Goal: Task Accomplishment & Management: Use online tool/utility

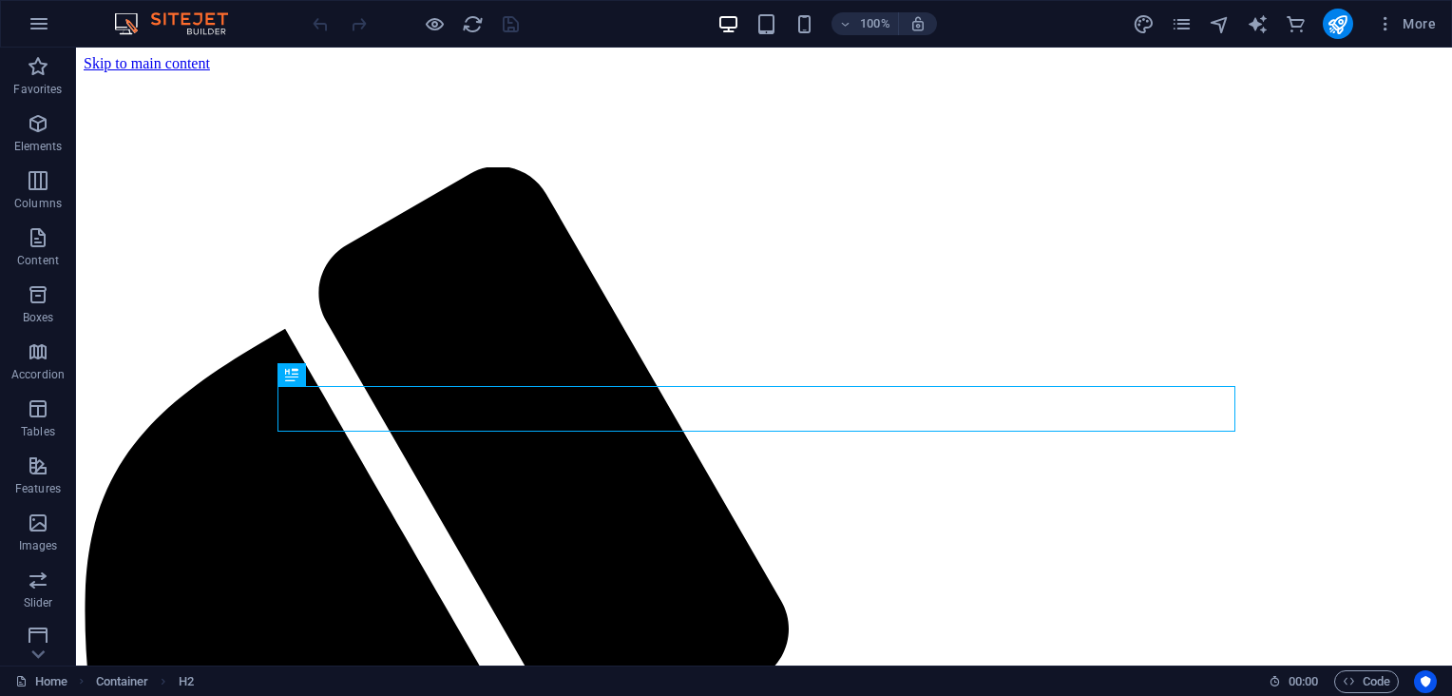
scroll to position [849, 0]
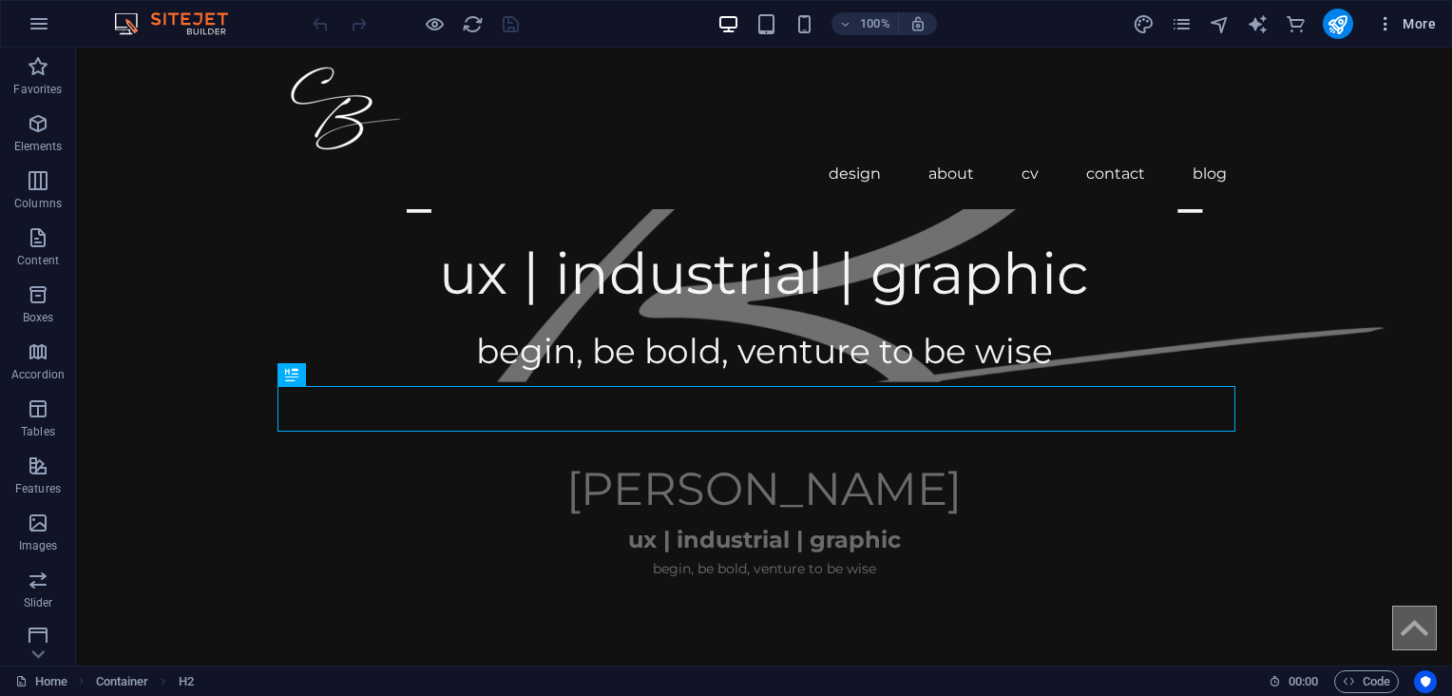
click at [1412, 25] on span "More" at bounding box center [1406, 23] width 60 height 19
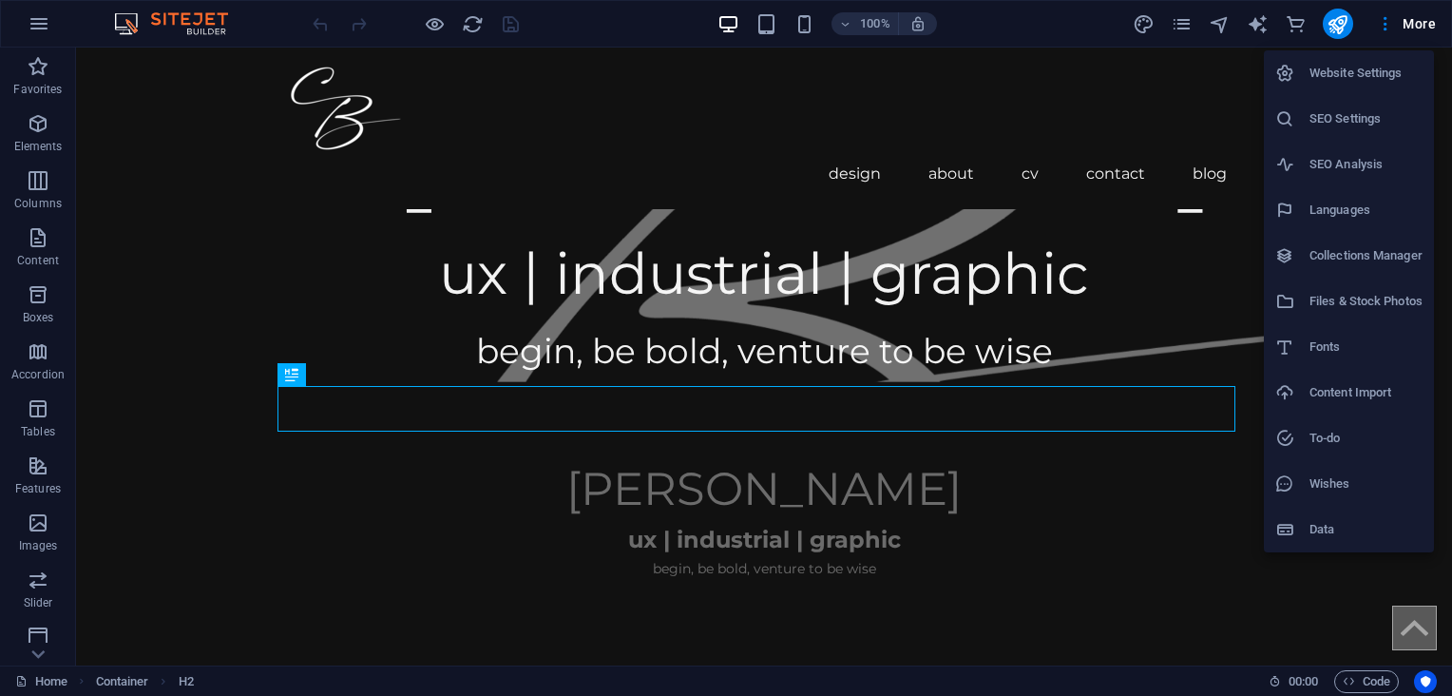
click at [1344, 124] on h6 "SEO Settings" at bounding box center [1365, 118] width 113 height 23
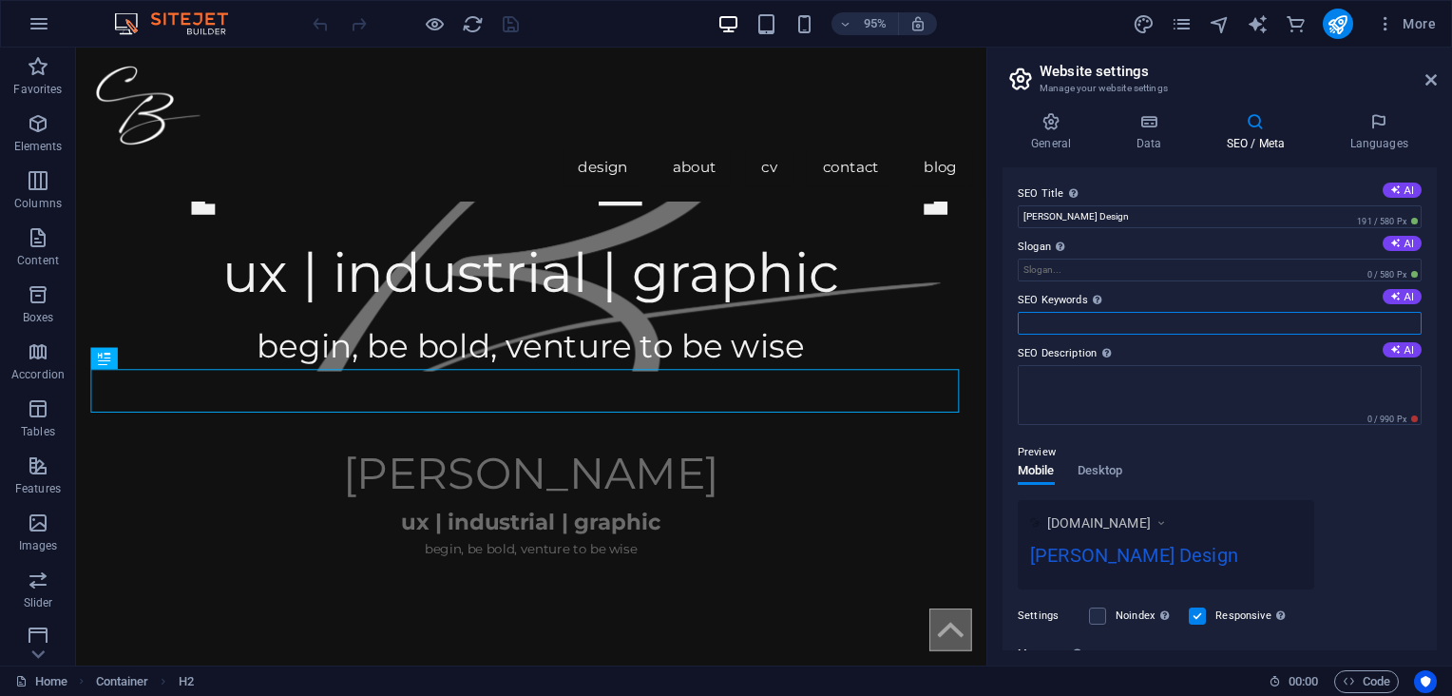
click at [1359, 313] on input "SEO Keywords Comma-separated list of keywords representing your website. AI" at bounding box center [1220, 323] width 404 height 23
click at [1117, 380] on textarea "SEO Description Describe the contents of your website - this is crucial for sea…" at bounding box center [1220, 395] width 404 height 60
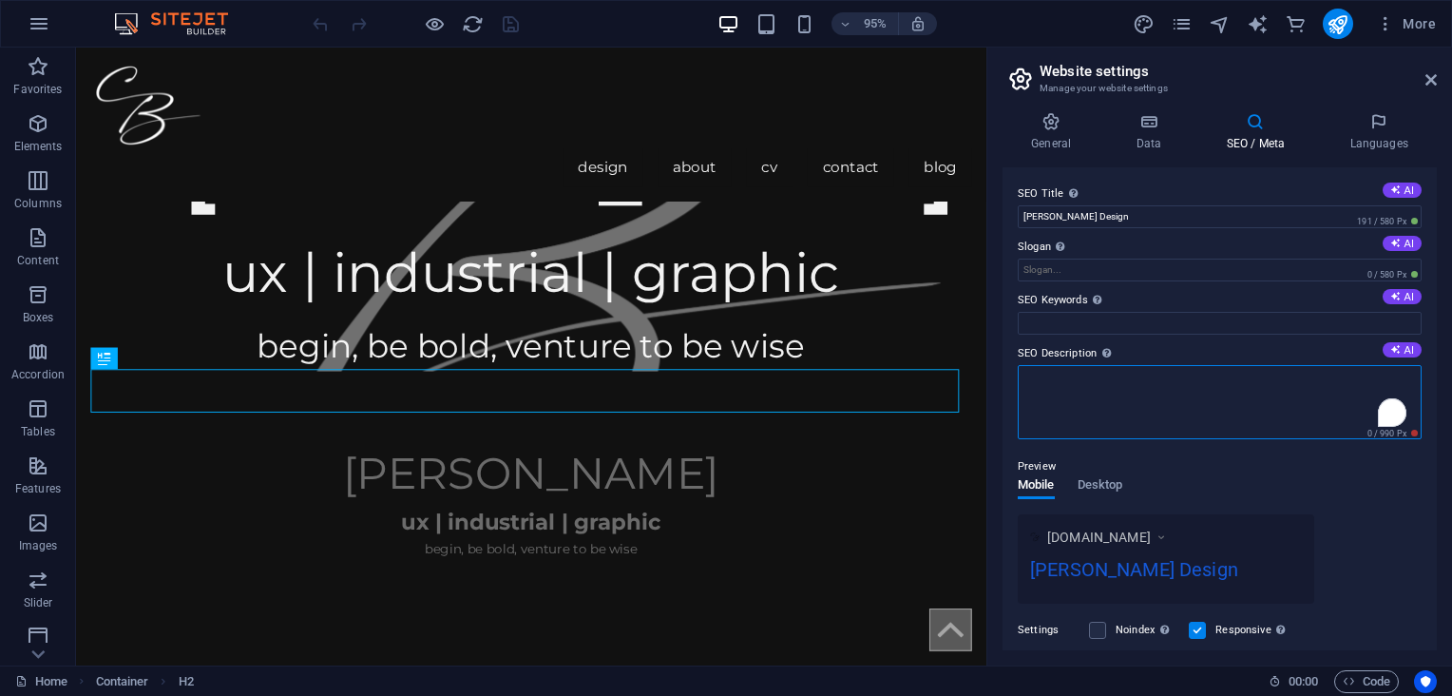
paste textarea "[PERSON_NAME] | Product Development Specialist & Mechanical Designer A practica…"
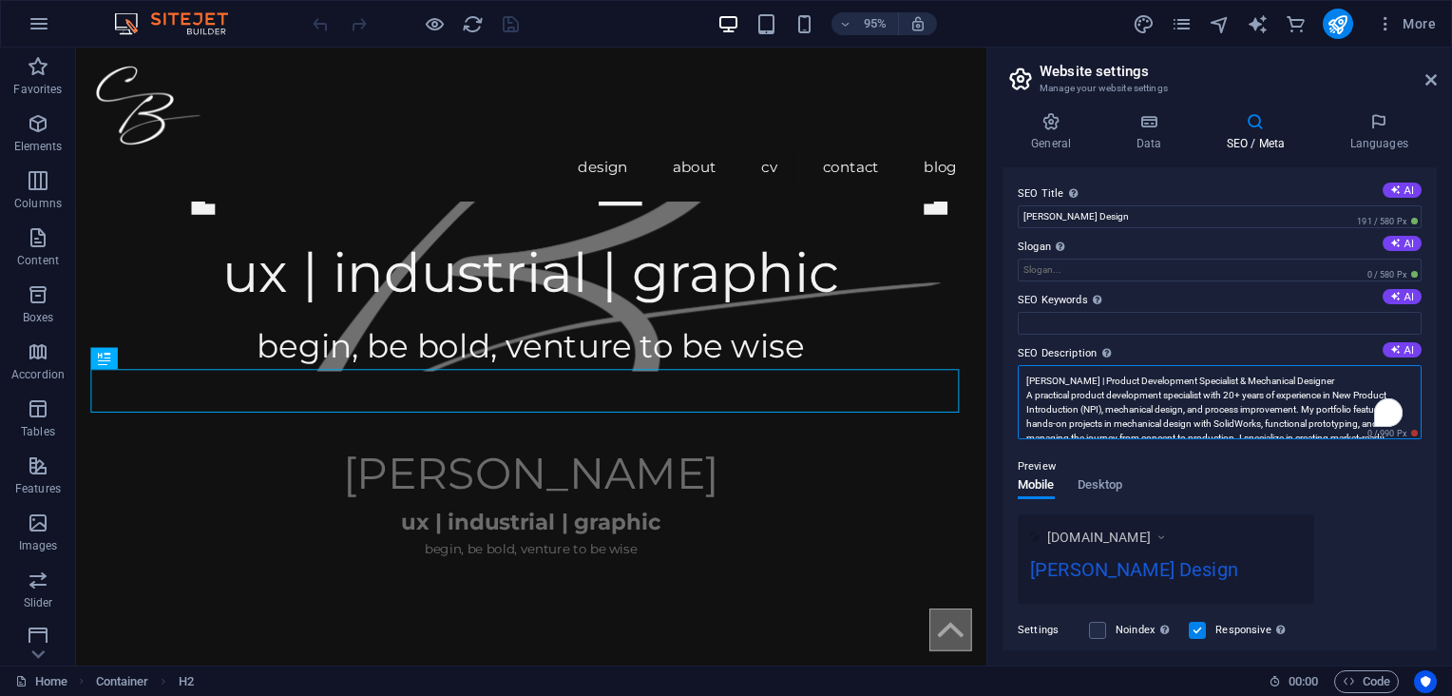
scroll to position [0, 0]
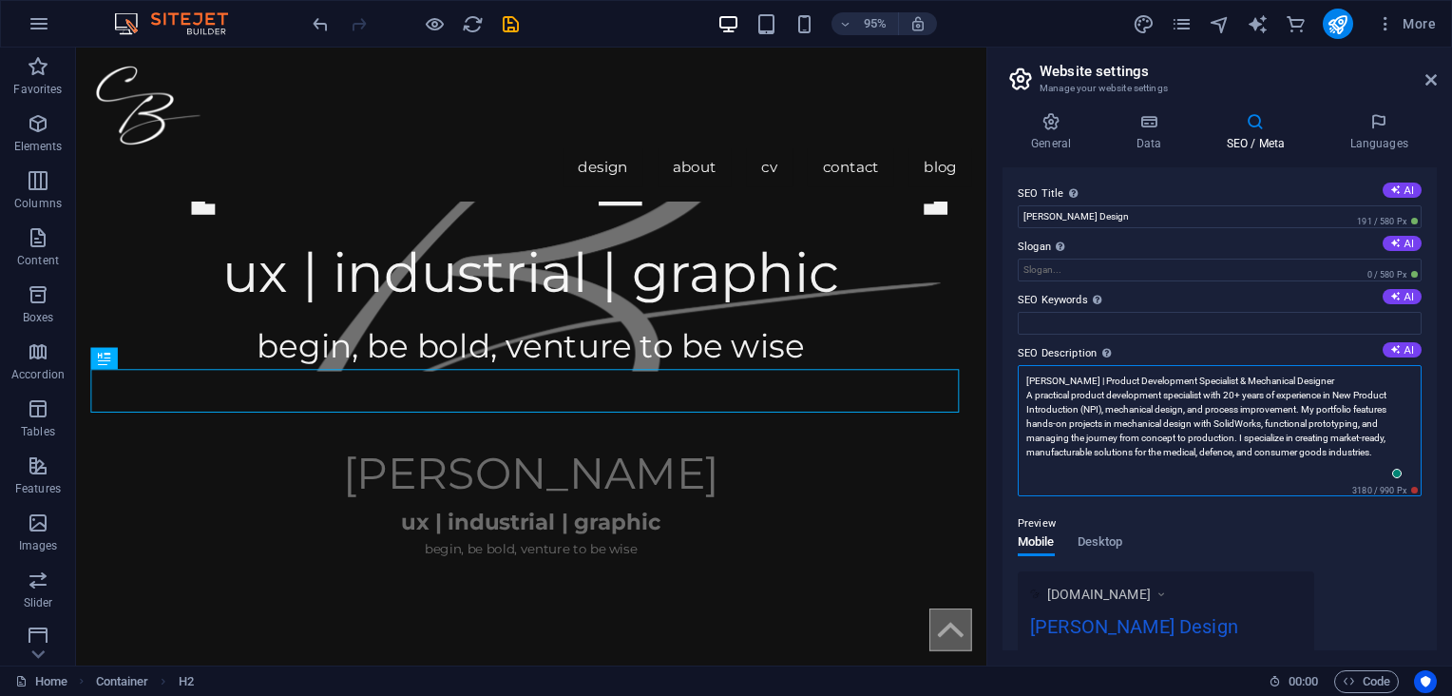
type textarea "[PERSON_NAME] | Product Development Specialist & Mechanical Designer A practica…"
click at [1150, 312] on input "SEO Keywords Comma-separated list of keywords representing your website. AI" at bounding box center [1220, 323] width 404 height 23
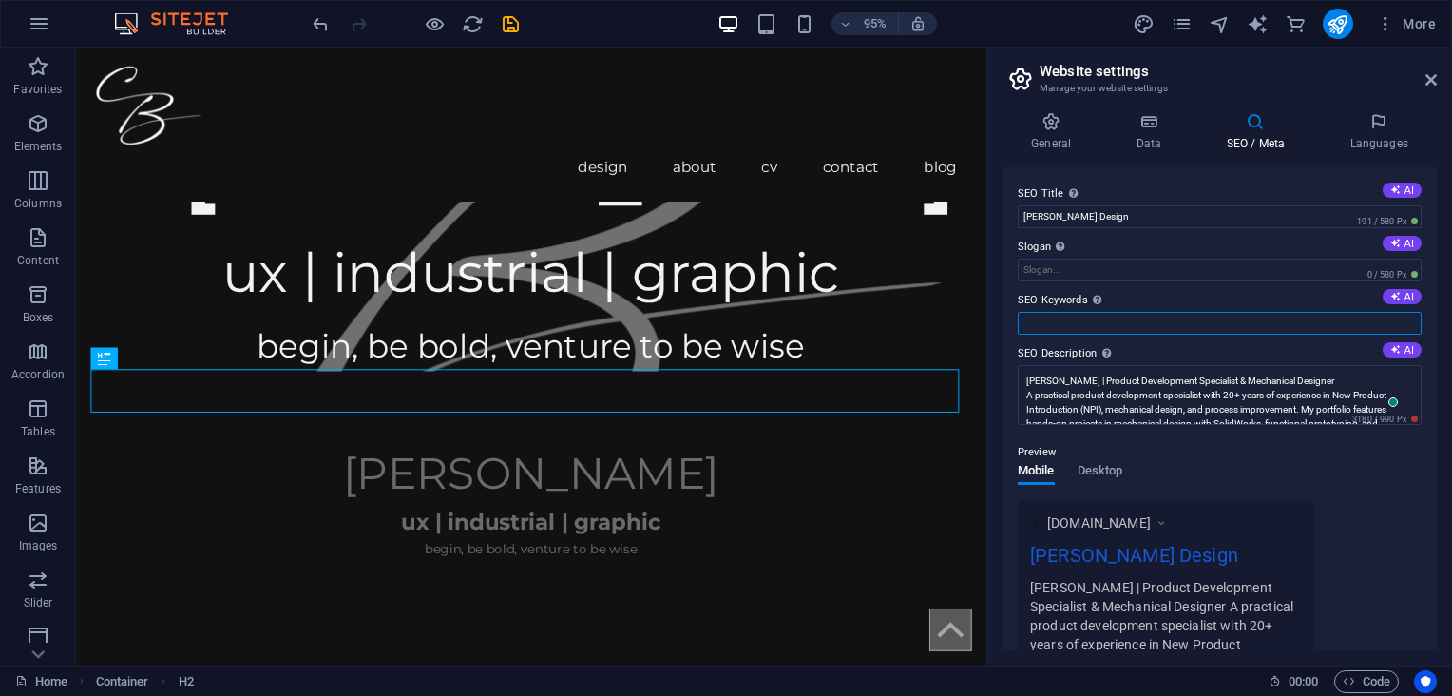
paste input "Product Development New Product Introduction (NPI) Process Improvement Mechanic…"
click at [1399, 298] on button "AI" at bounding box center [1402, 296] width 39 height 15
drag, startPoint x: 1022, startPoint y: 323, endPoint x: 1455, endPoint y: 323, distance: 432.3
click at [1451, 323] on html "[PERSON_NAME] Design Home Favorites Elements Columns Content Boxes Accordion Ta…" at bounding box center [726, 348] width 1452 height 696
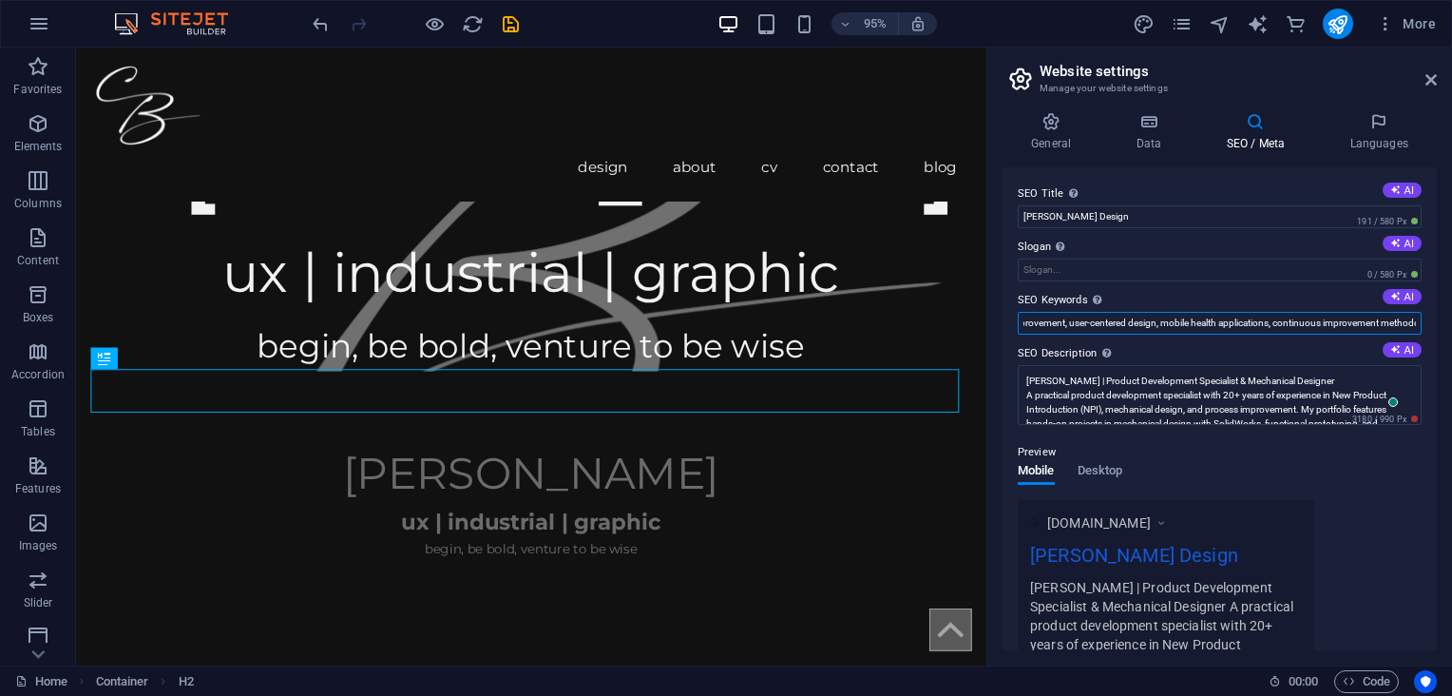
click at [1413, 318] on input "UX design, Gender-Based Violence [GEOGRAPHIC_DATA], healthcare system improveme…" at bounding box center [1220, 323] width 404 height 23
paste input "Product Development, New Product Introduction (NPI), Process Improvement, Mecha…"
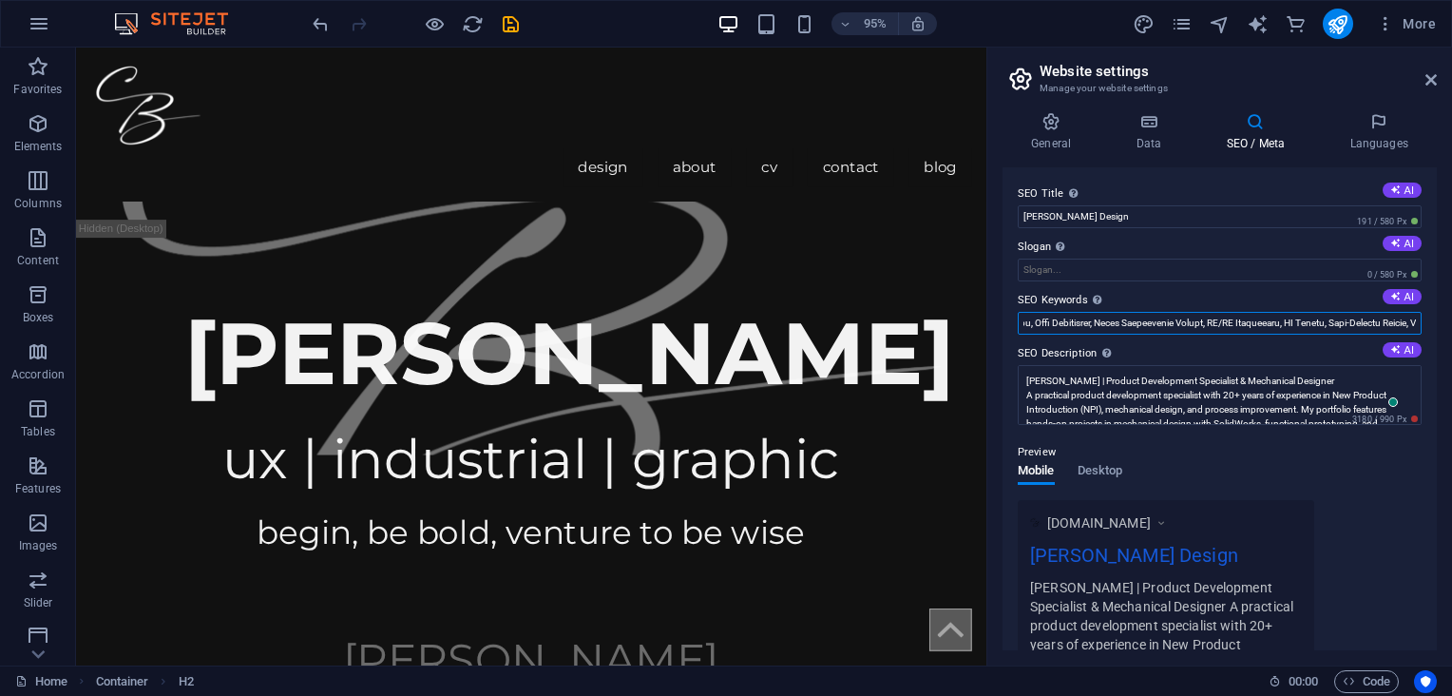
scroll to position [0, 0]
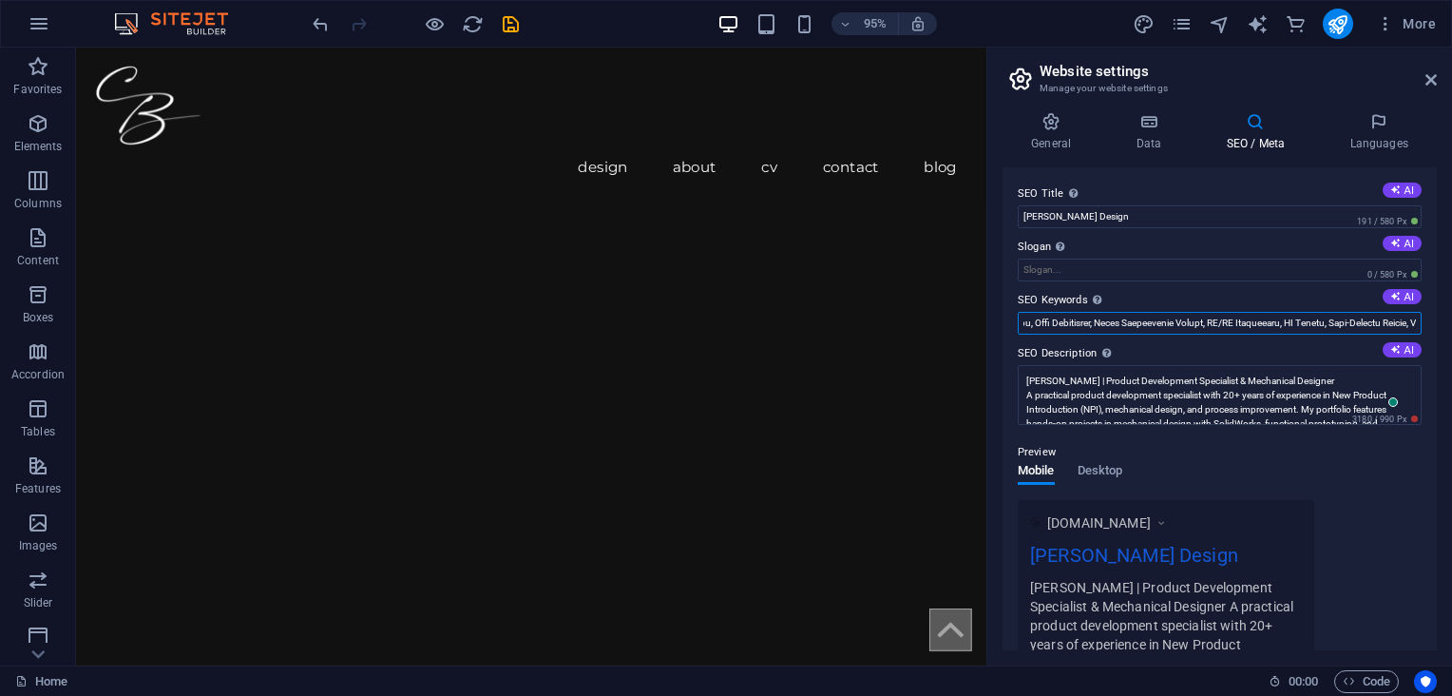
drag, startPoint x: 1029, startPoint y: 176, endPoint x: 1080, endPoint y: 115, distance: 79.6
type input "UX design, Gender-Based Violence [GEOGRAPHIC_DATA], healthcare system improveme…"
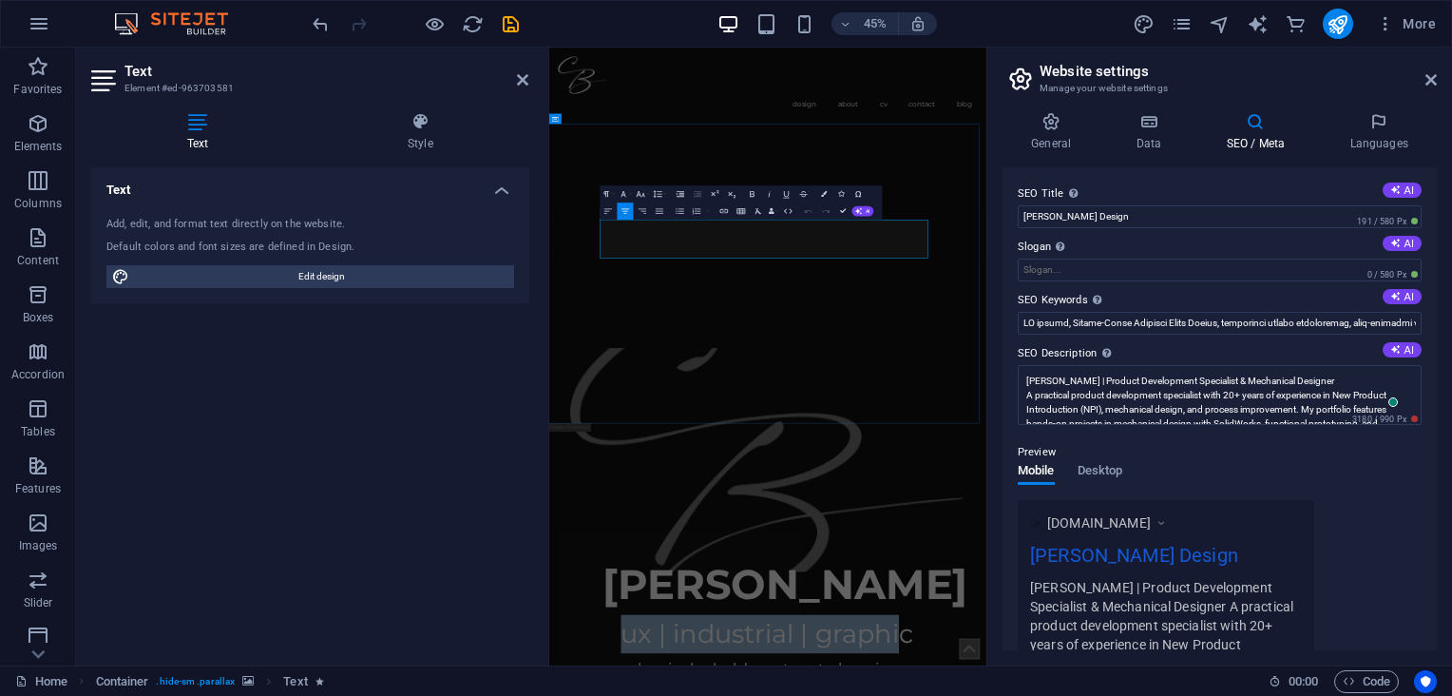
drag, startPoint x: 688, startPoint y: 475, endPoint x: 1333, endPoint y: 455, distance: 645.5
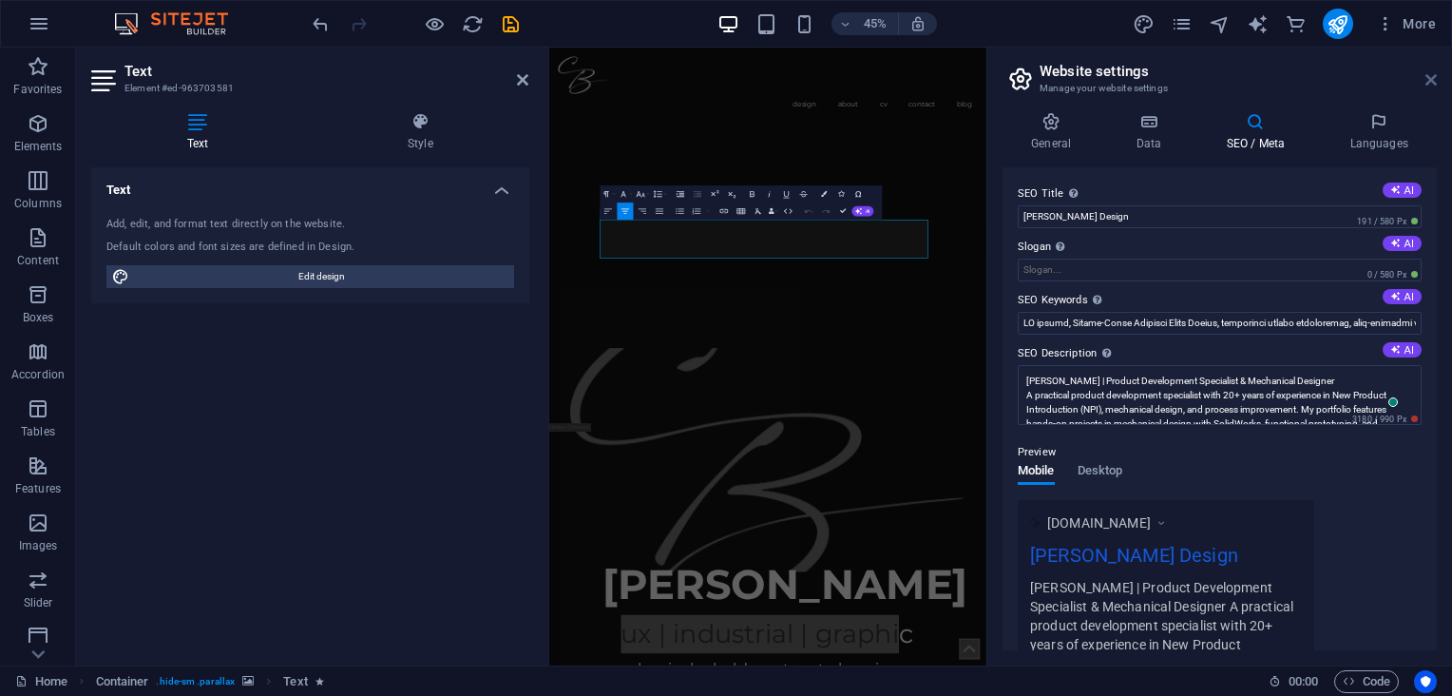
click at [1430, 72] on icon at bounding box center [1430, 79] width 11 height 15
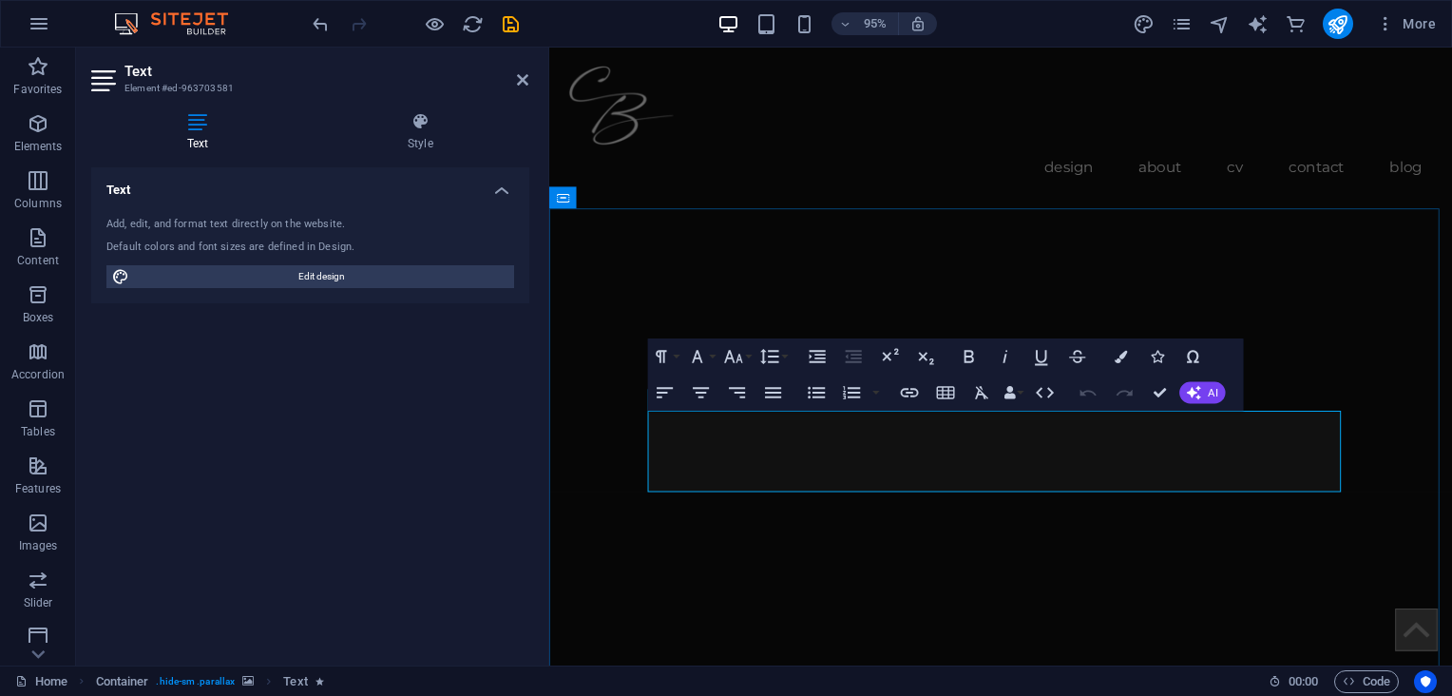
drag, startPoint x: 1348, startPoint y: 475, endPoint x: 698, endPoint y: 467, distance: 650.0
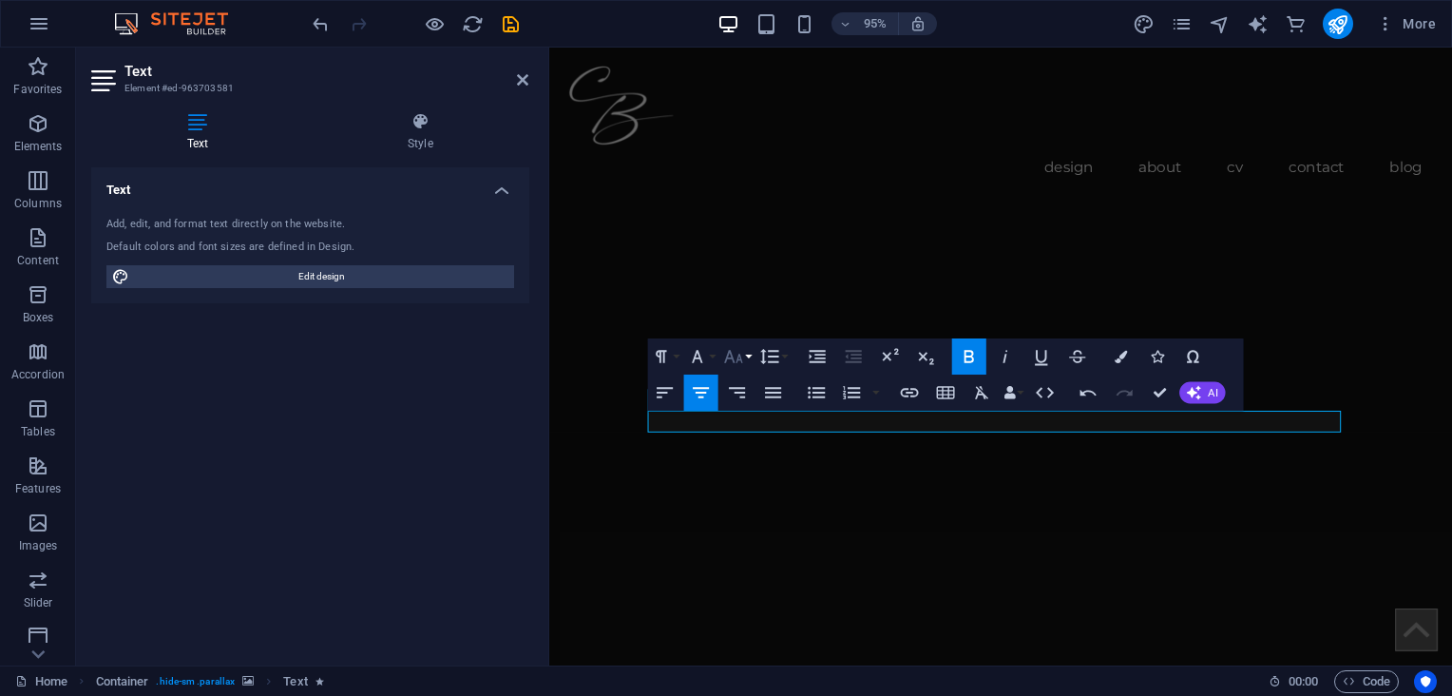
click at [723, 357] on icon "button" at bounding box center [733, 357] width 22 height 22
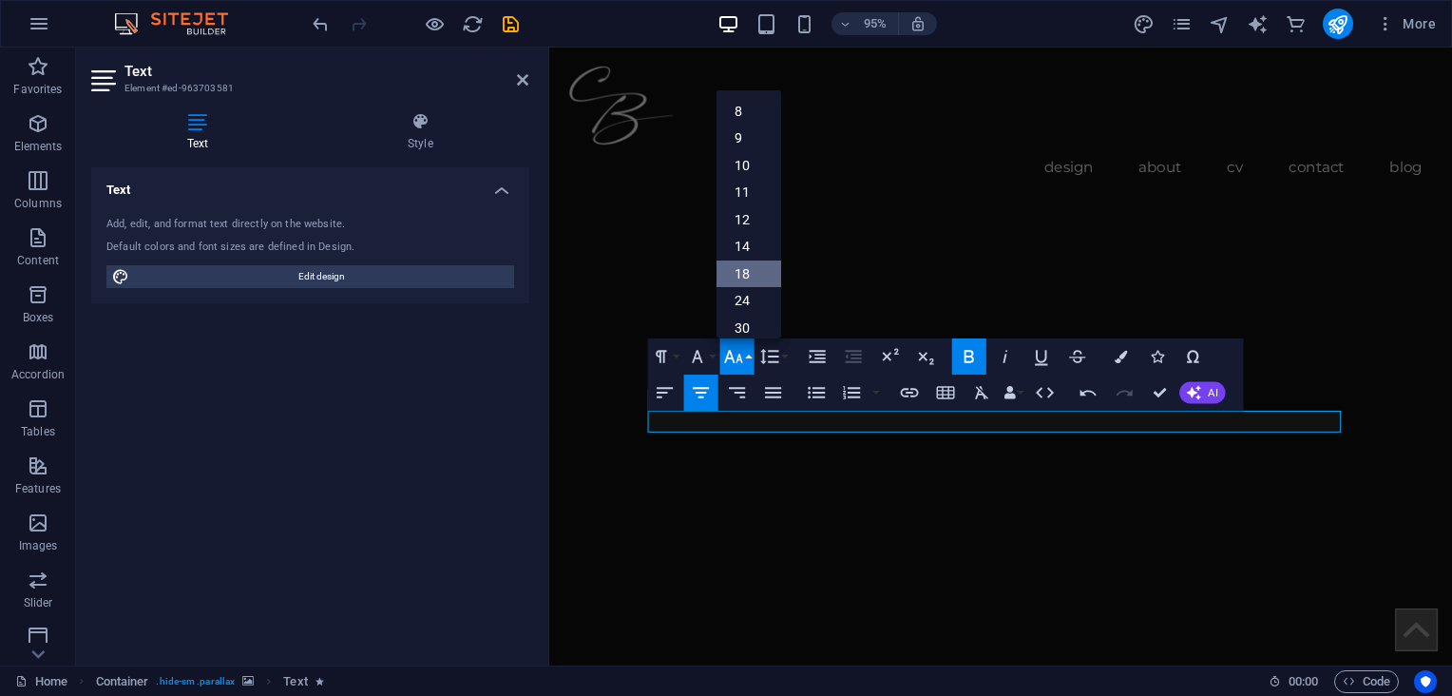
click at [735, 266] on link "18" at bounding box center [747, 273] width 65 height 28
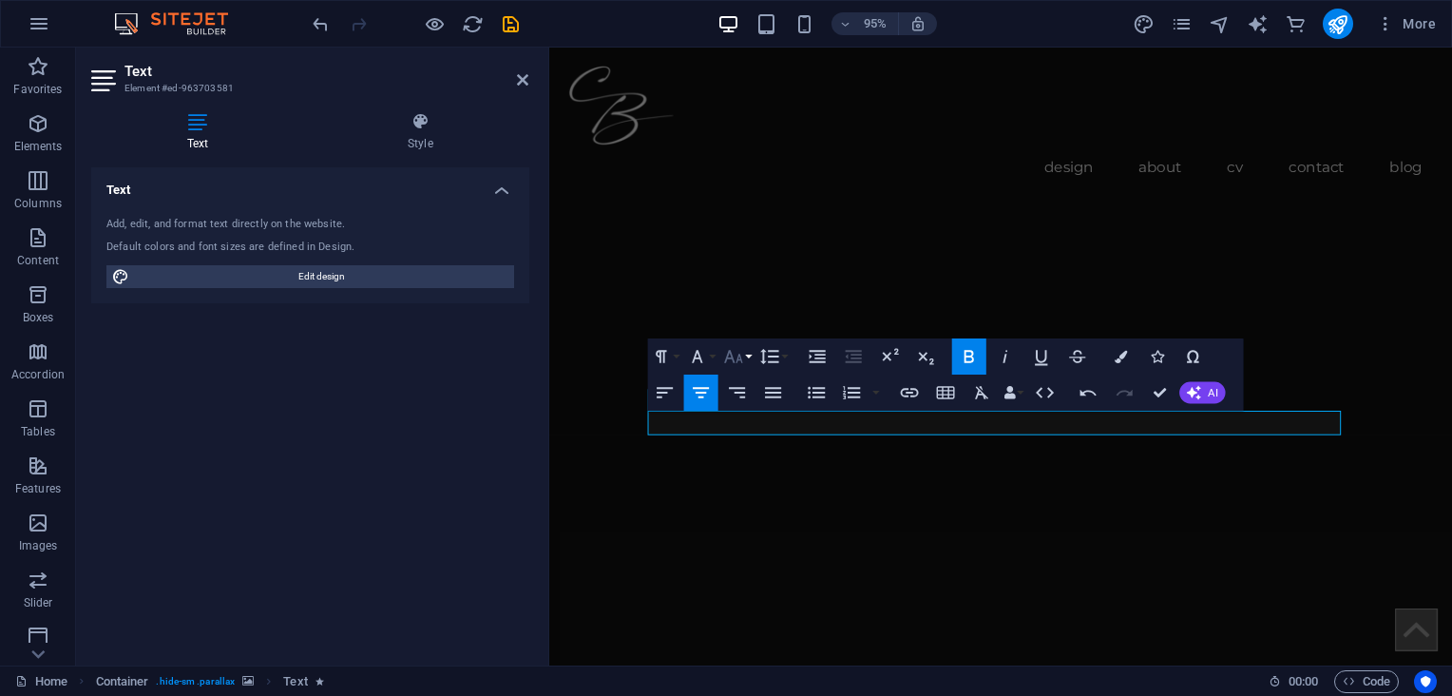
click at [738, 353] on icon "button" at bounding box center [732, 356] width 18 height 12
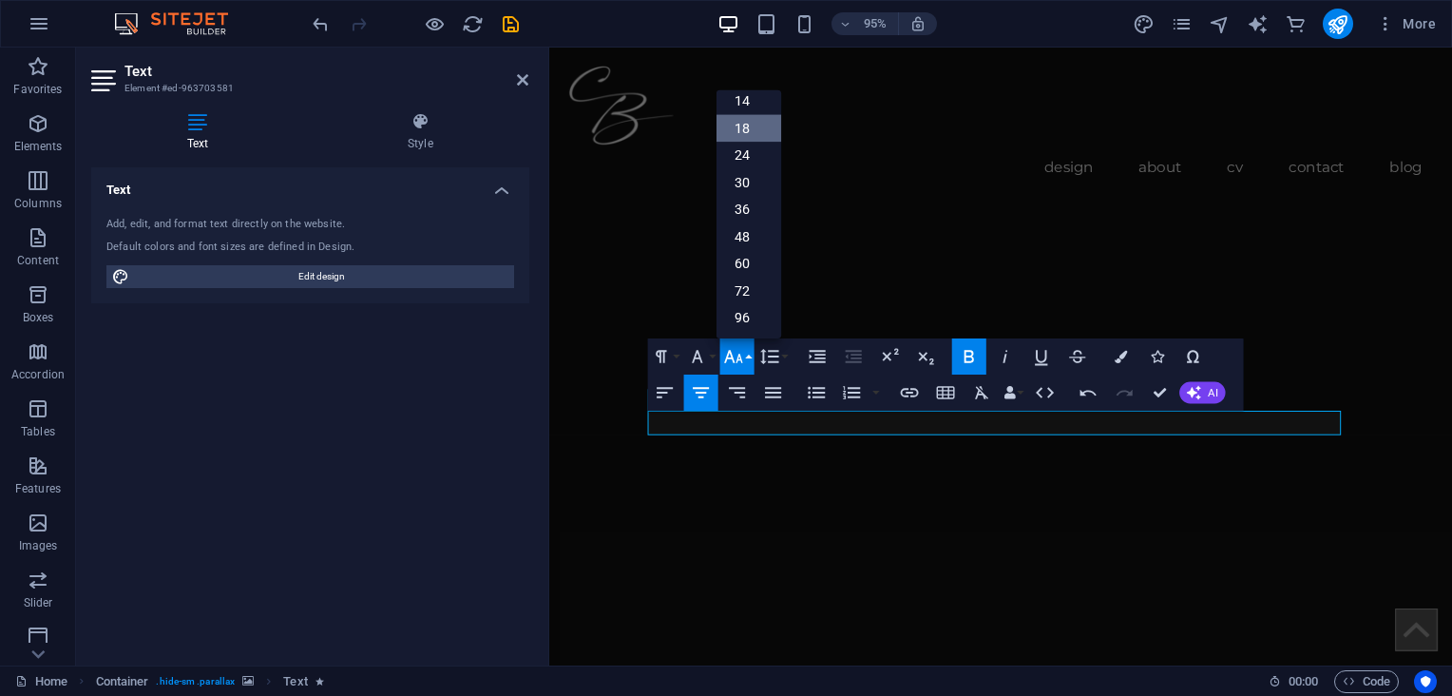
scroll to position [152, 0]
click at [738, 262] on link "60" at bounding box center [747, 265] width 65 height 28
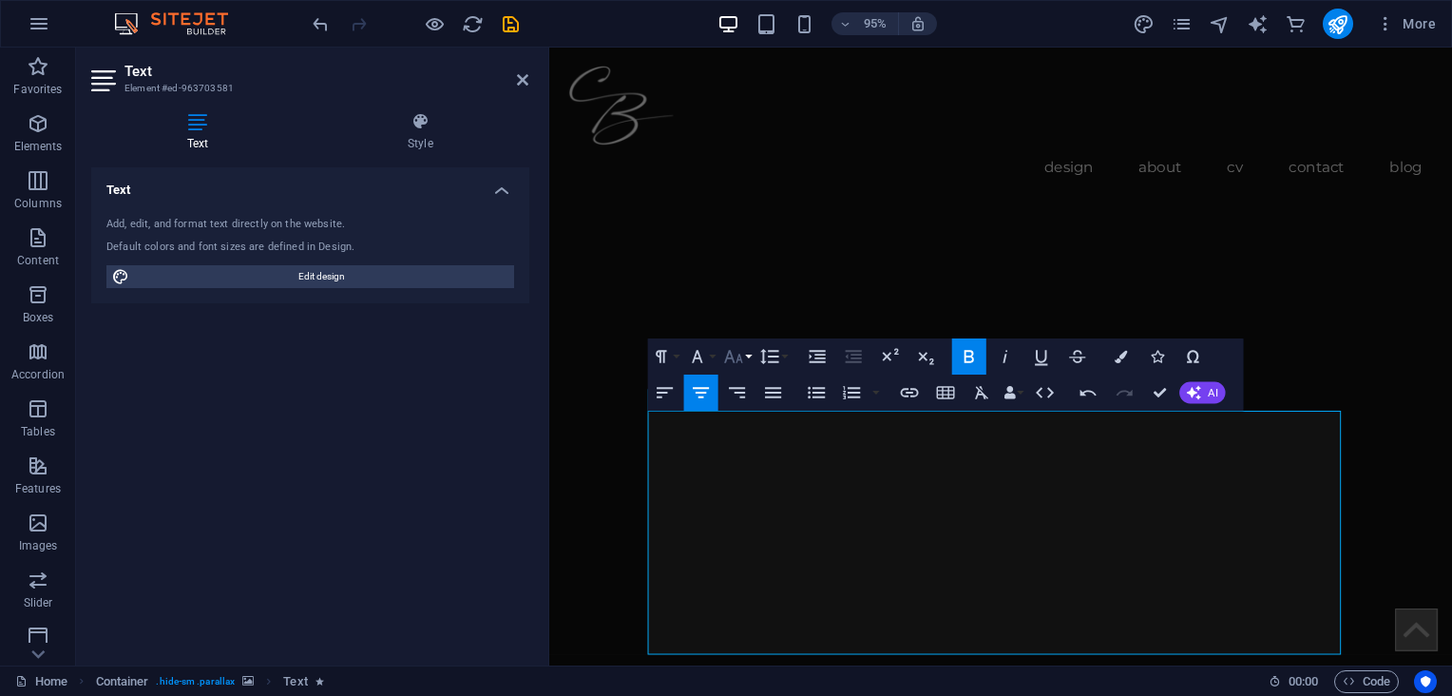
click at [730, 351] on icon "button" at bounding box center [732, 356] width 18 height 12
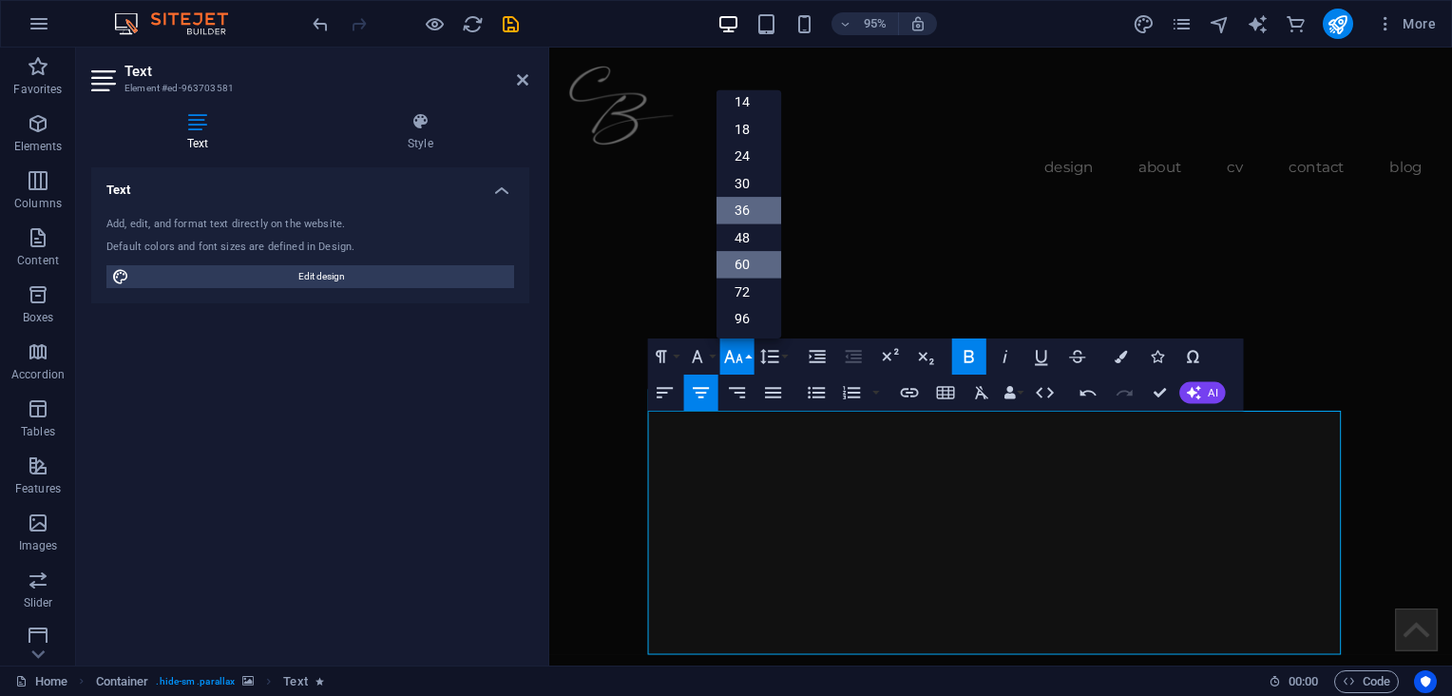
click at [743, 199] on link "36" at bounding box center [747, 211] width 65 height 28
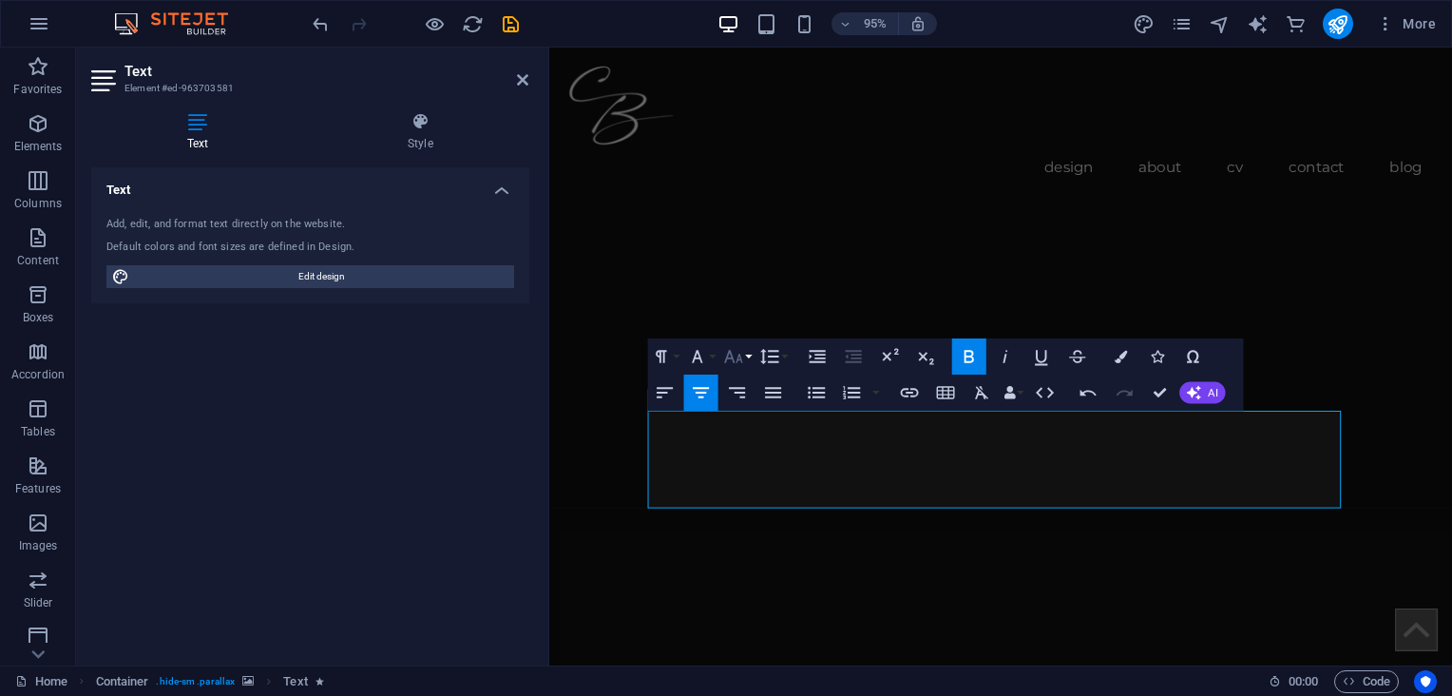
click at [734, 347] on icon "button" at bounding box center [733, 357] width 22 height 22
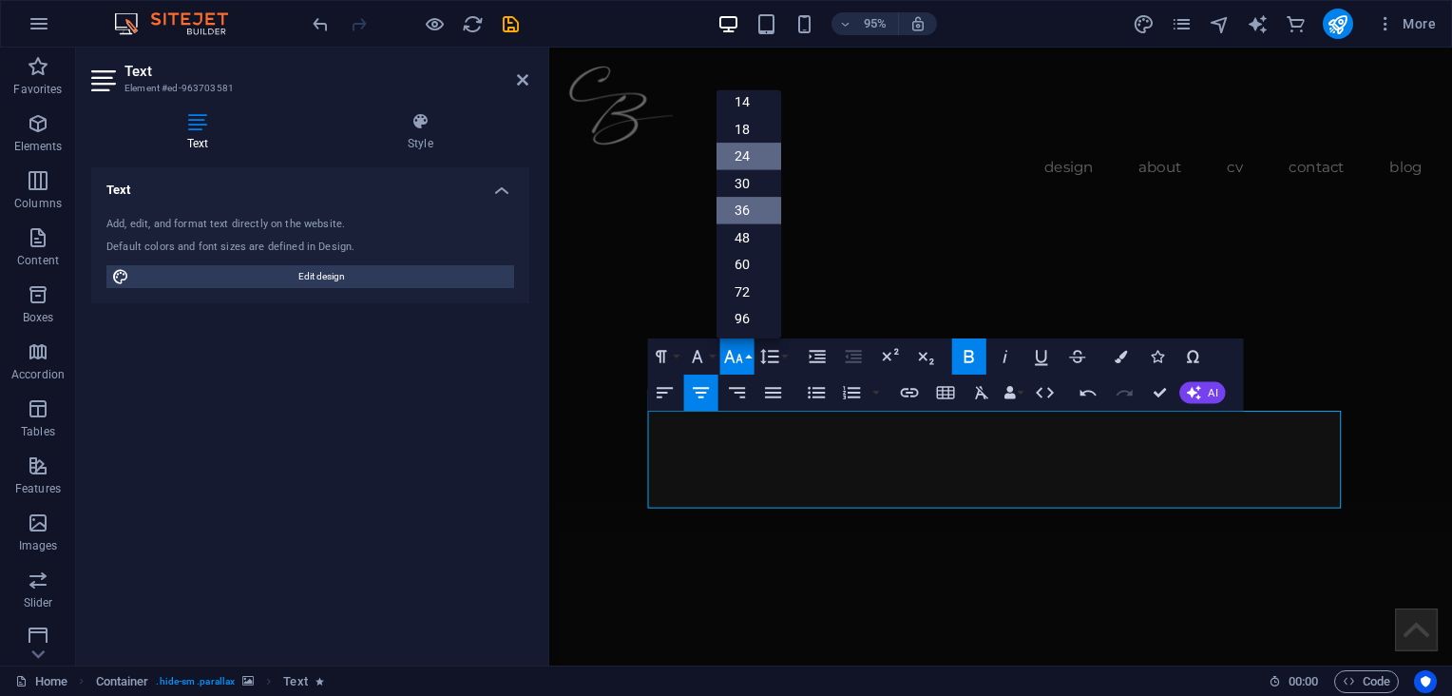
click at [752, 155] on link "24" at bounding box center [747, 157] width 65 height 28
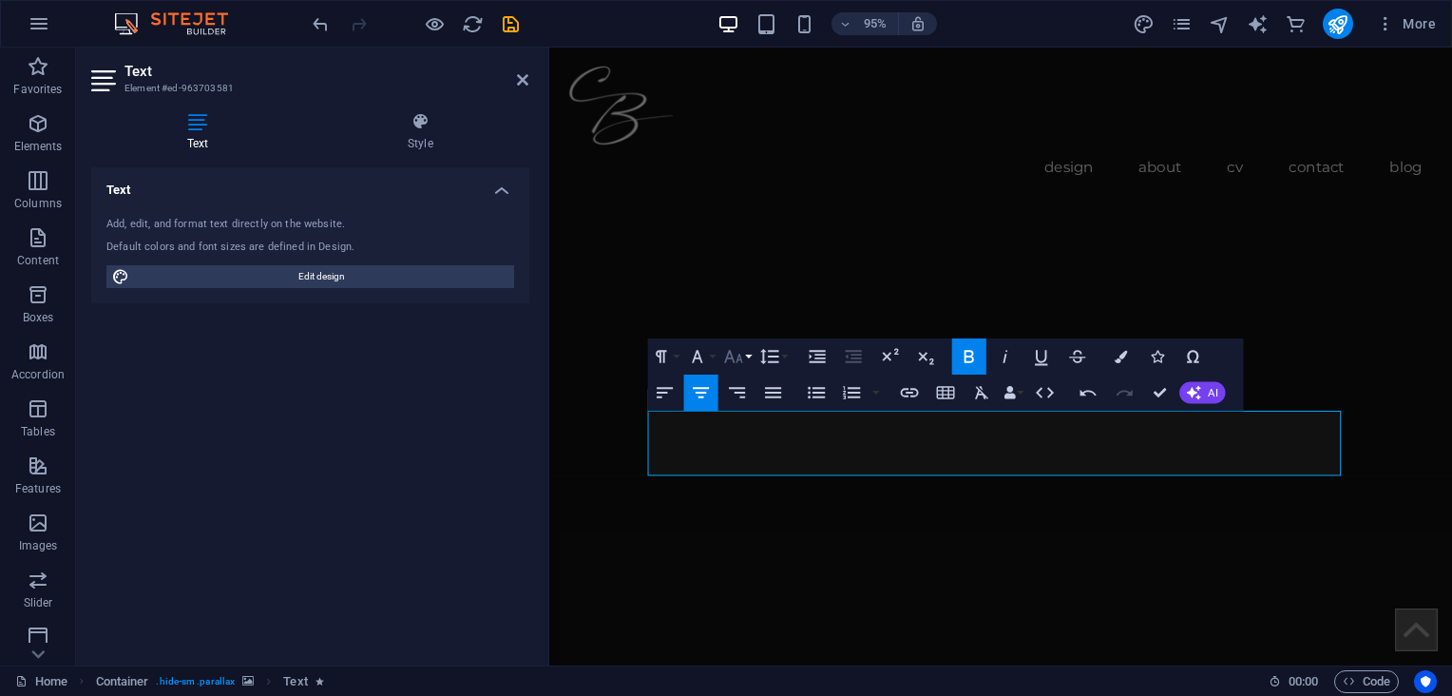
click at [729, 361] on icon "button" at bounding box center [733, 357] width 22 height 22
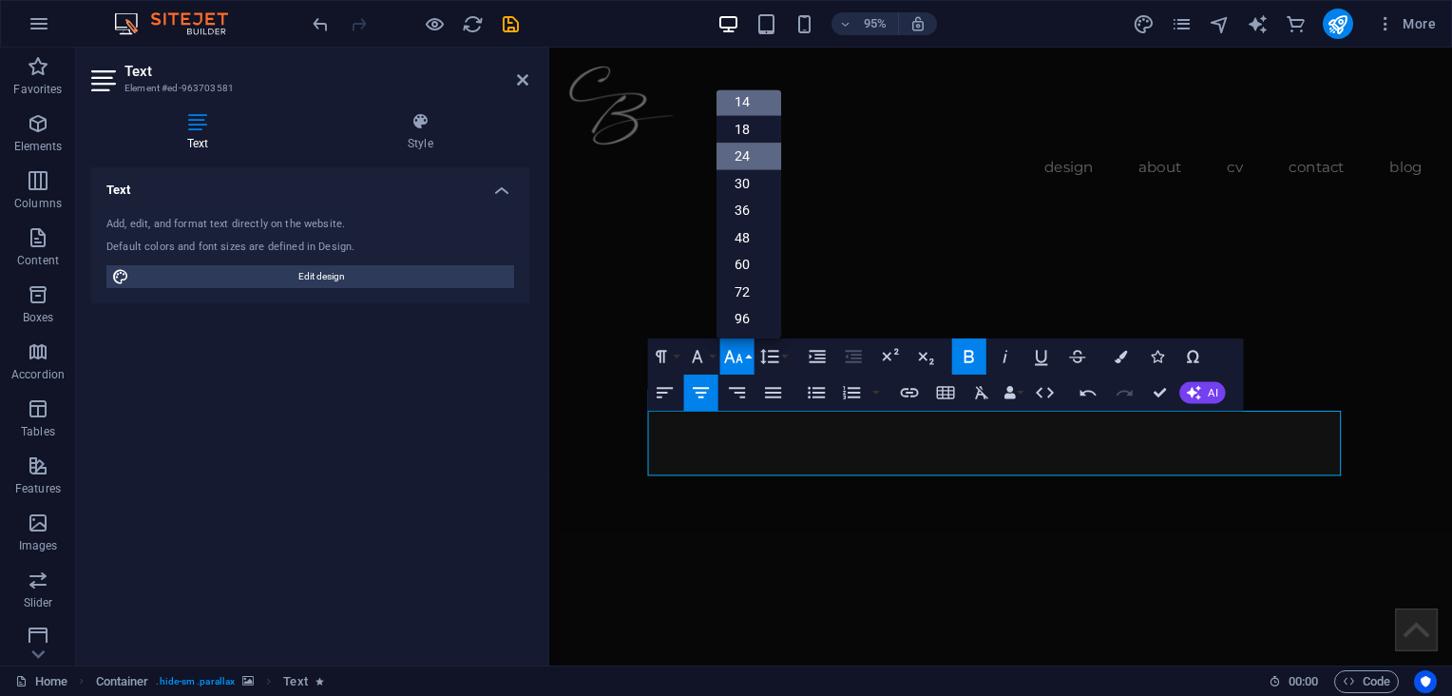
click at [748, 93] on link "14" at bounding box center [747, 102] width 65 height 28
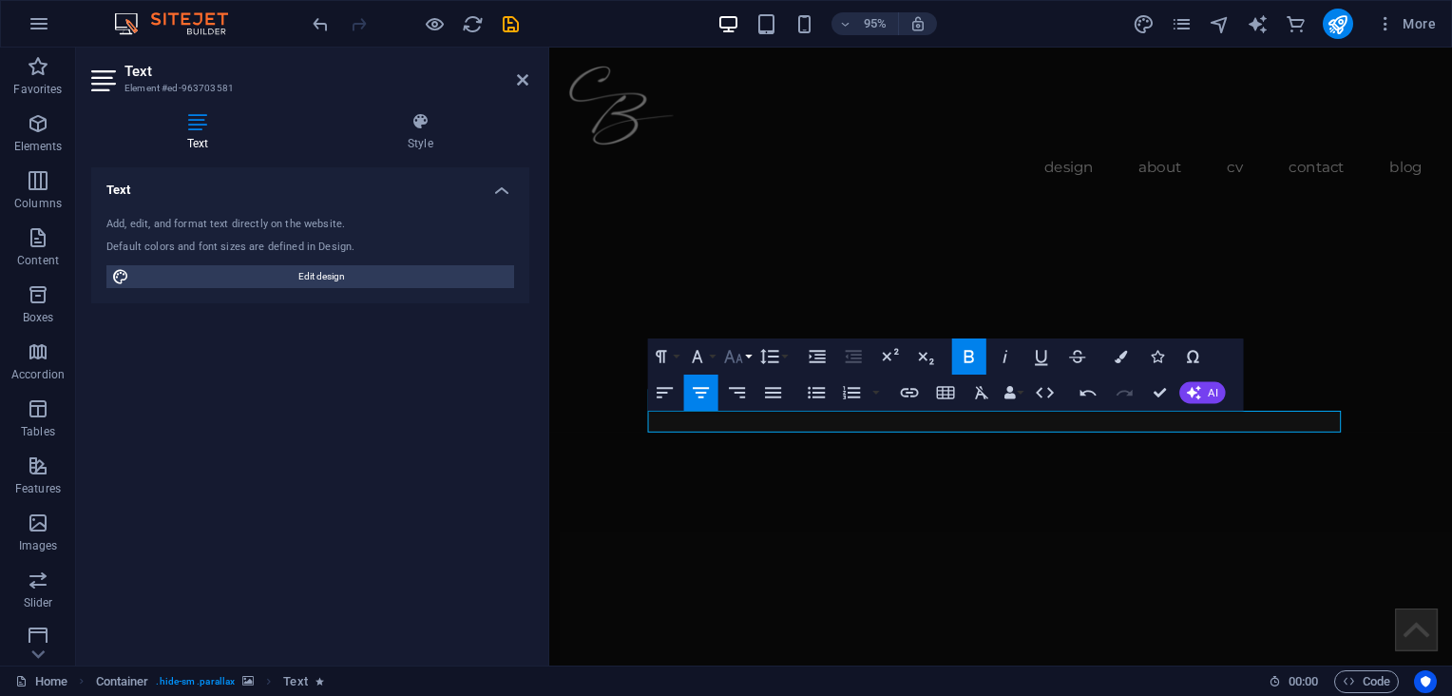
click at [730, 361] on icon "button" at bounding box center [733, 357] width 22 height 22
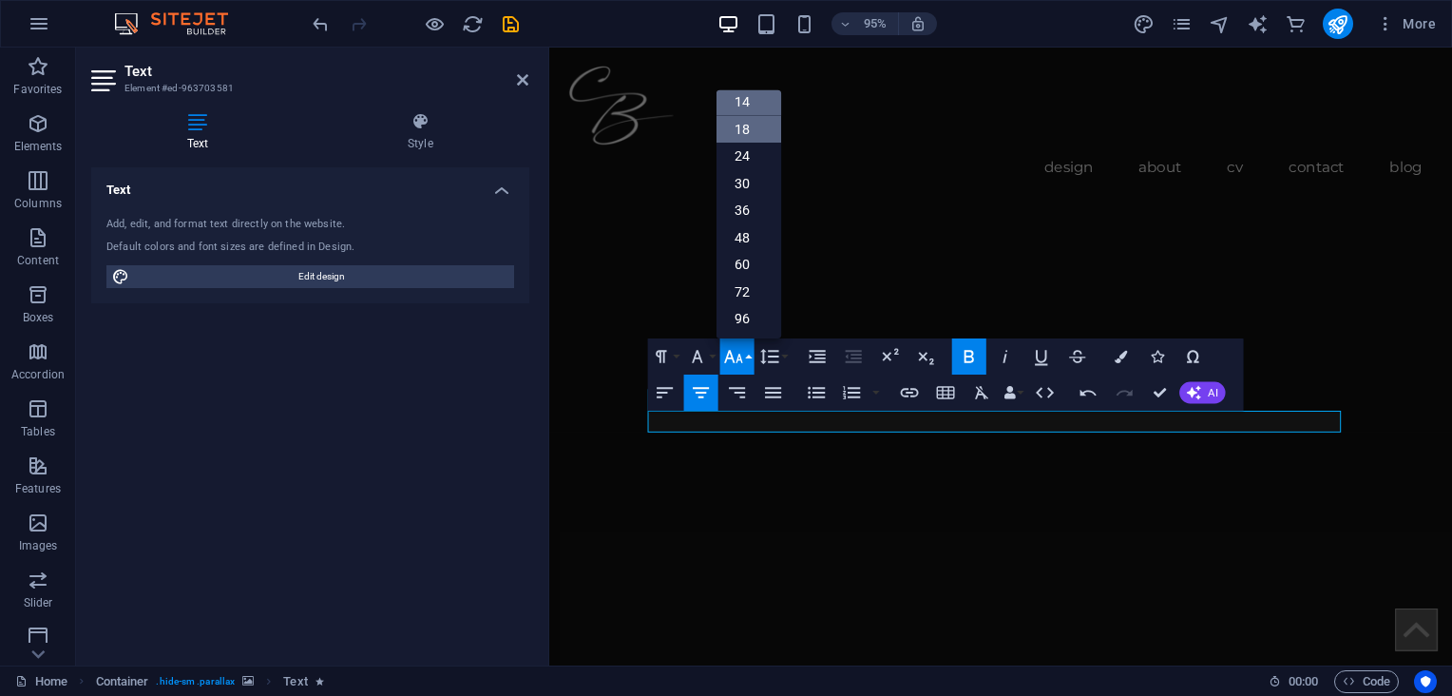
click at [759, 127] on link "18" at bounding box center [747, 129] width 65 height 28
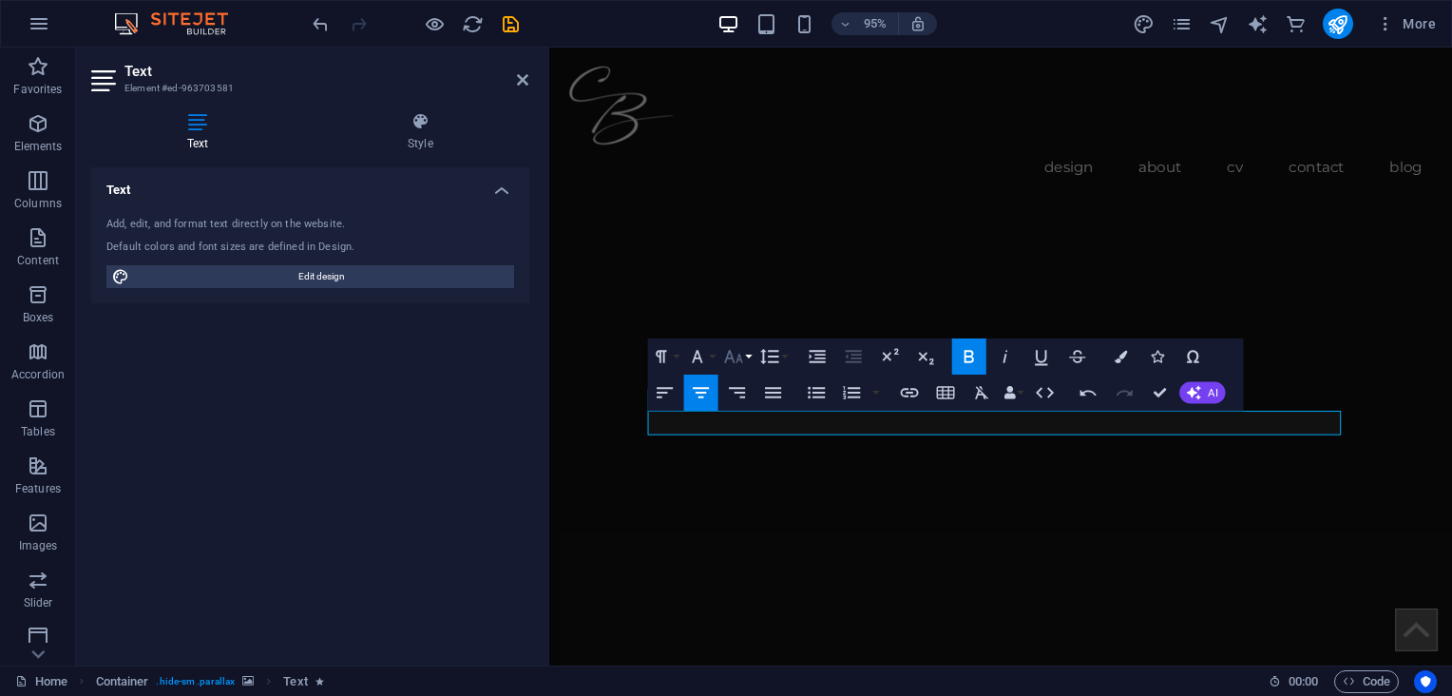
click at [734, 356] on icon "button" at bounding box center [733, 357] width 22 height 22
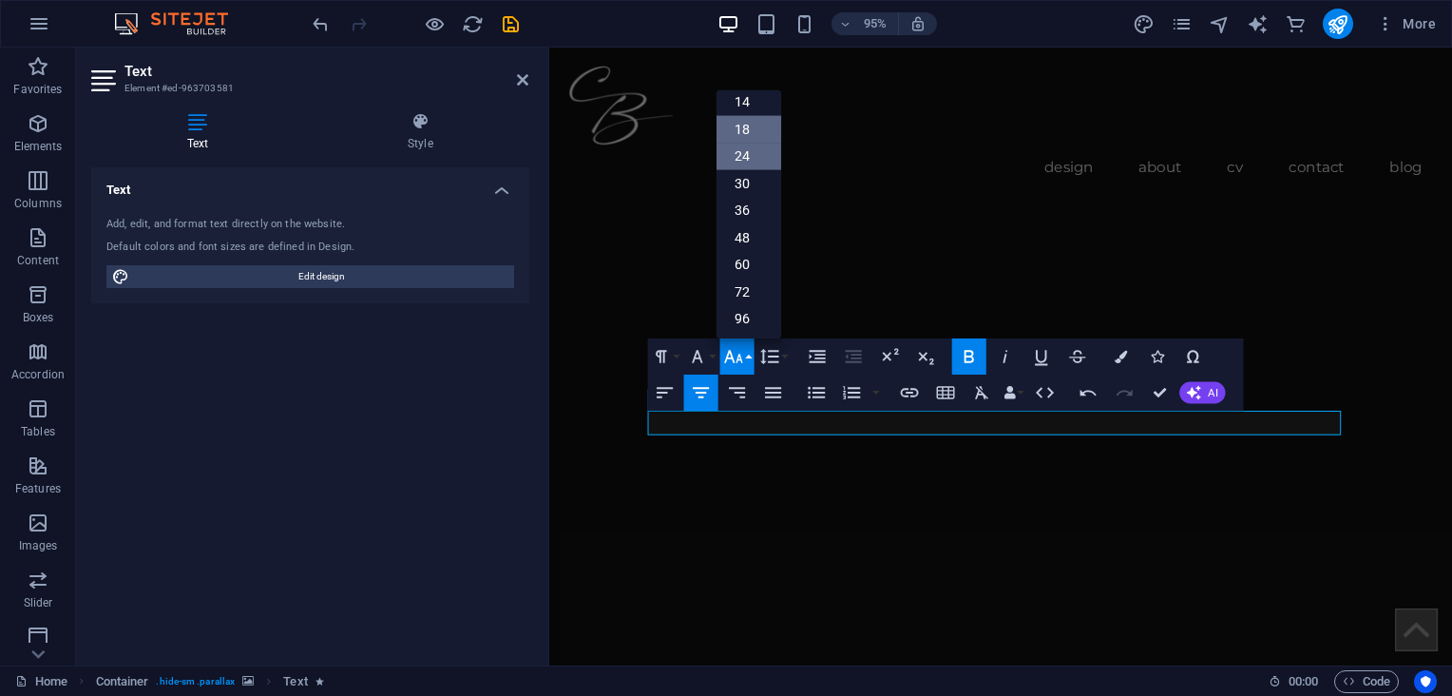
click at [760, 154] on link "24" at bounding box center [747, 157] width 65 height 28
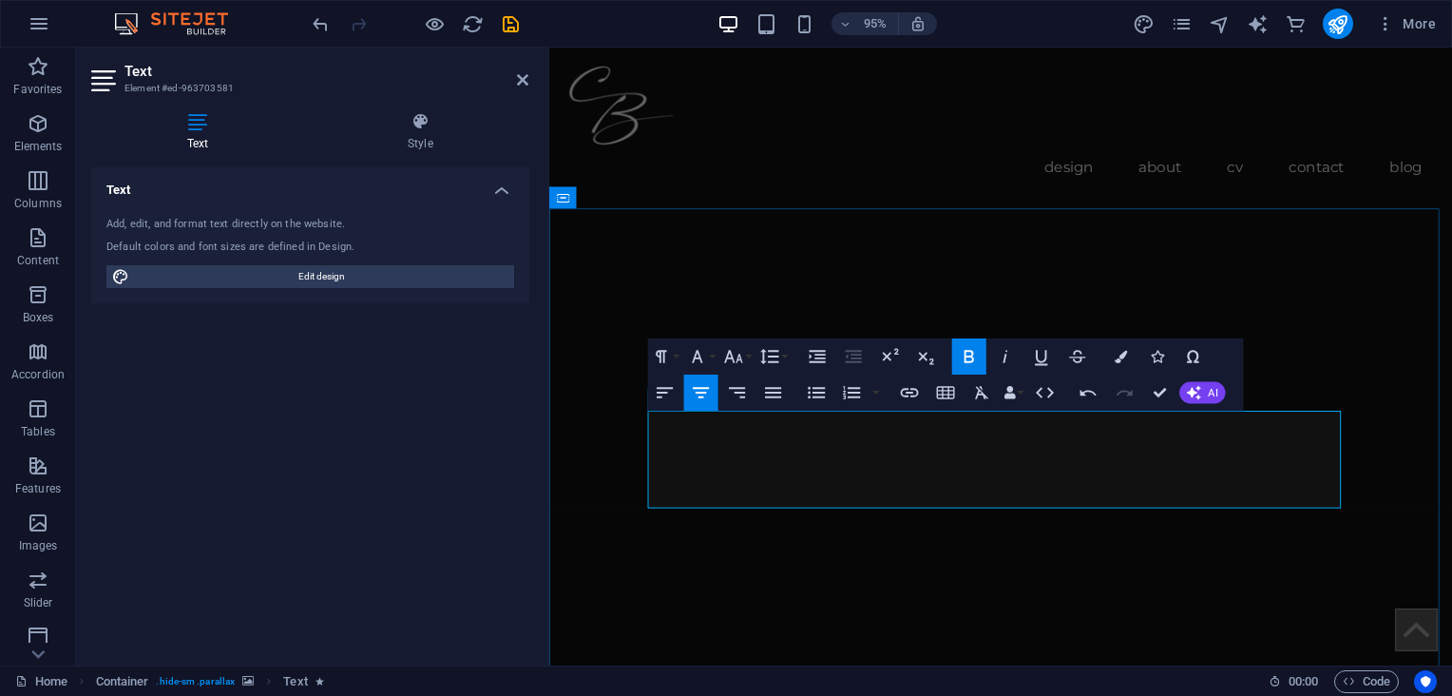
drag, startPoint x: 1047, startPoint y: 485, endPoint x: 1000, endPoint y: 480, distance: 47.7
drag, startPoint x: 1151, startPoint y: 516, endPoint x: 823, endPoint y: 452, distance: 333.9
click at [740, 359] on icon "button" at bounding box center [732, 356] width 18 height 12
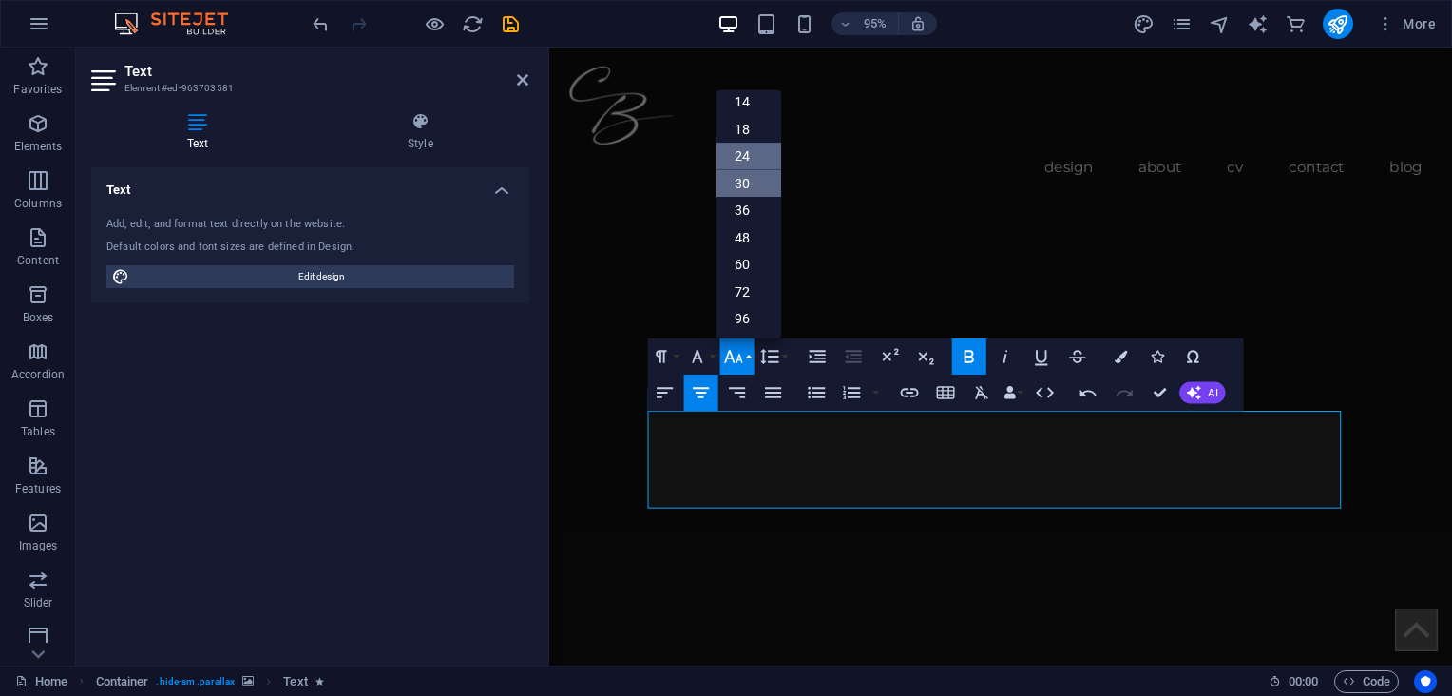
click at [749, 185] on link "30" at bounding box center [747, 183] width 65 height 28
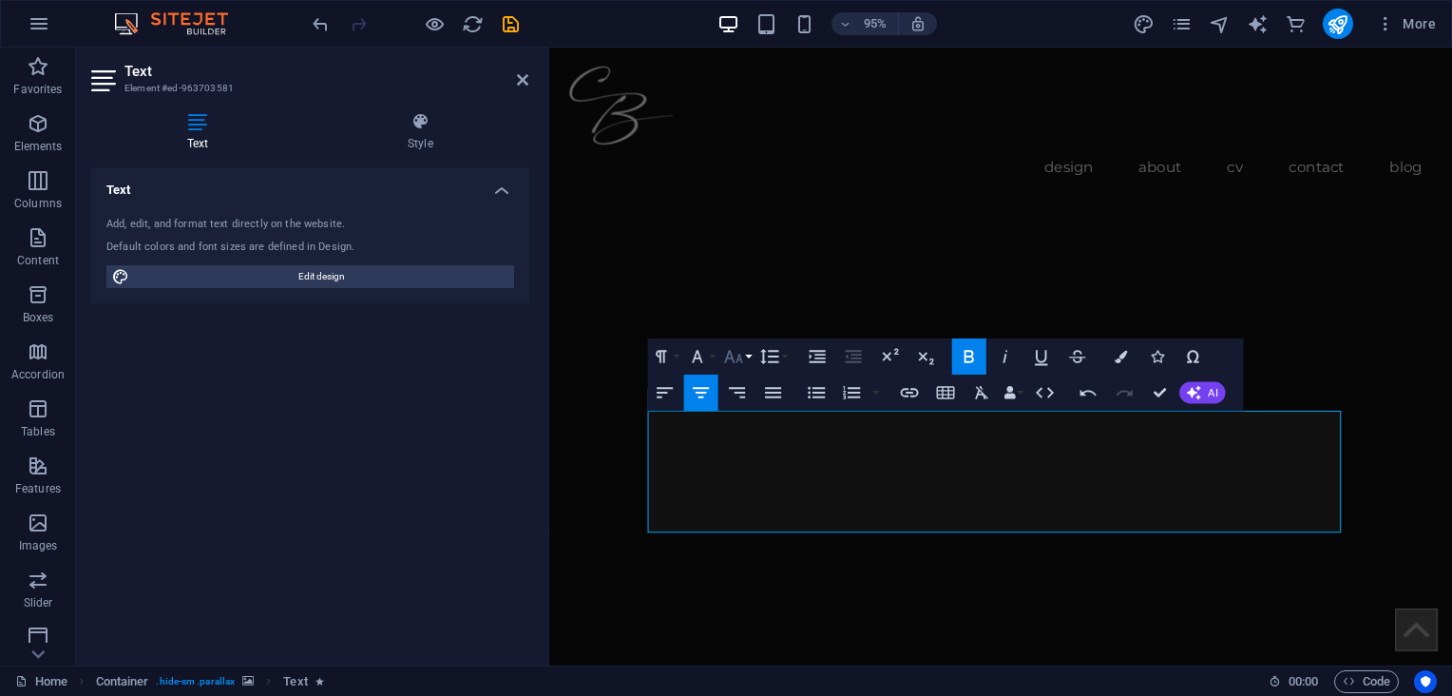
click at [727, 356] on icon "button" at bounding box center [732, 356] width 18 height 12
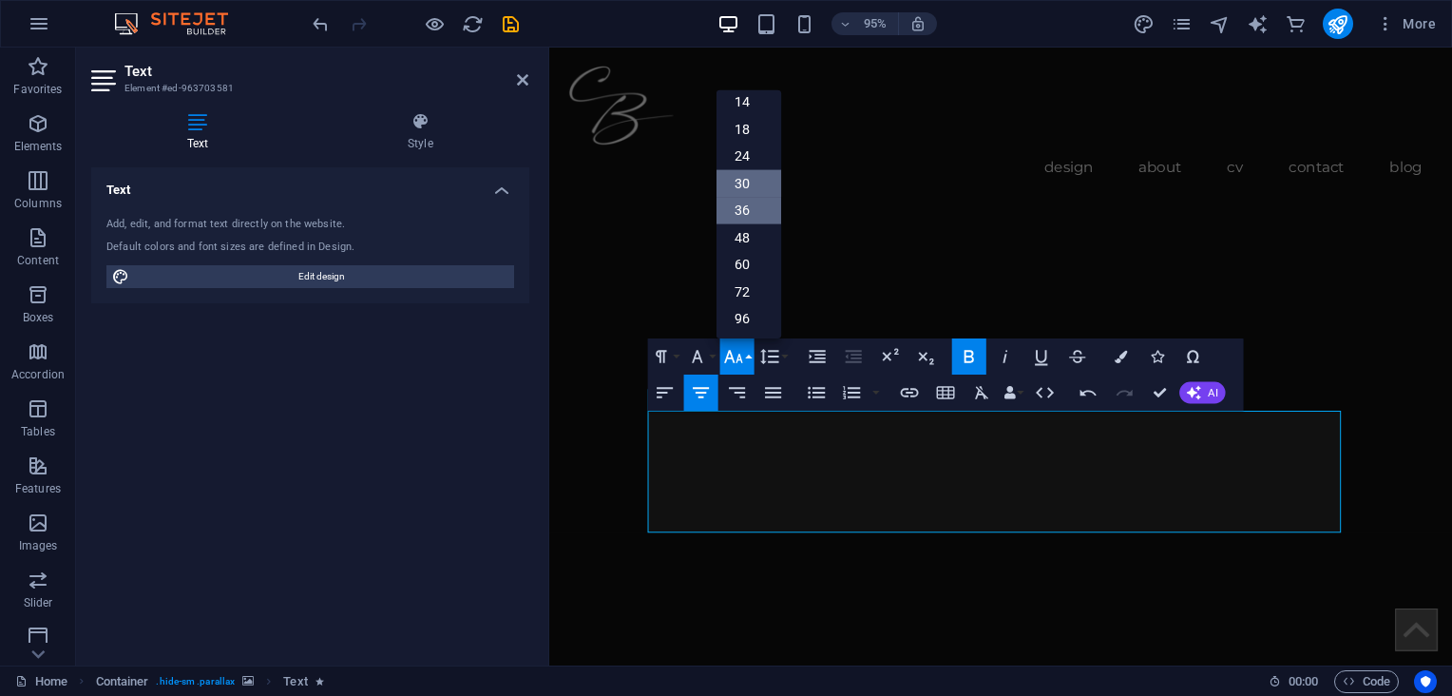
click at [751, 205] on link "36" at bounding box center [747, 211] width 65 height 28
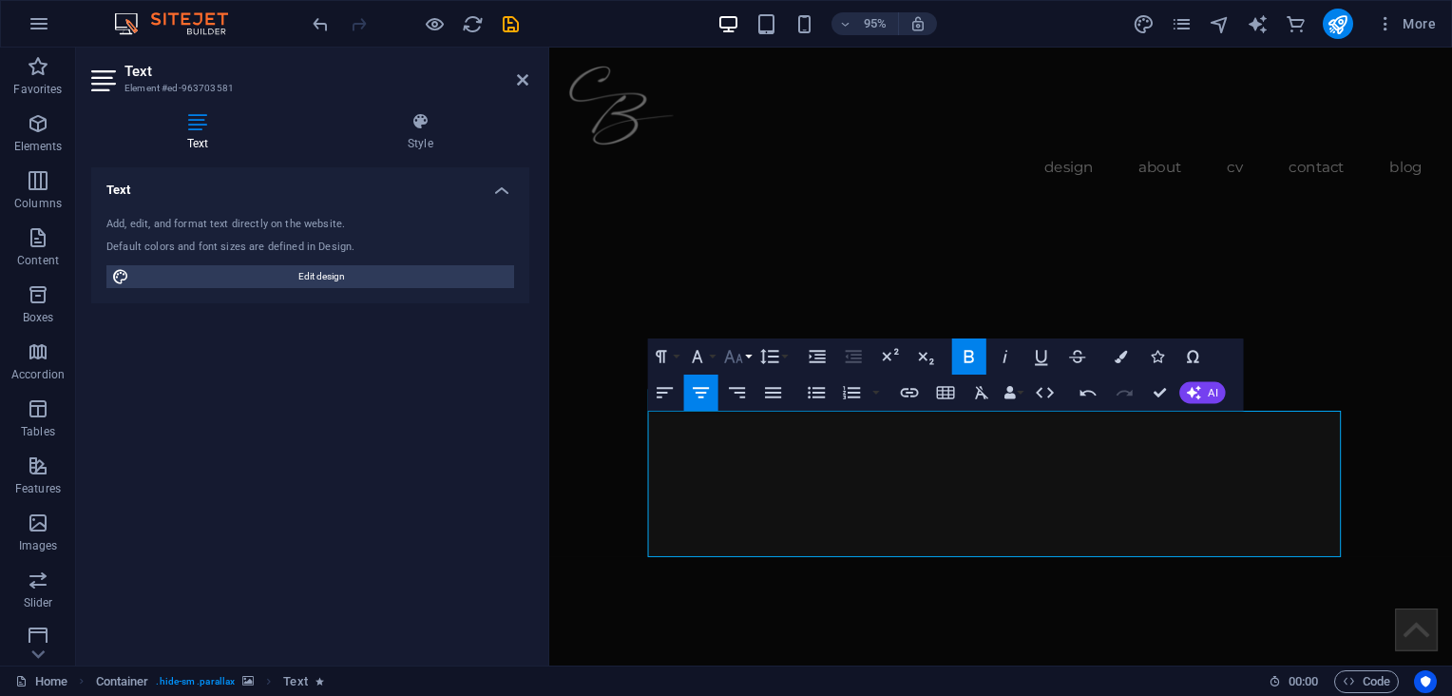
click at [729, 361] on icon "button" at bounding box center [733, 357] width 22 height 22
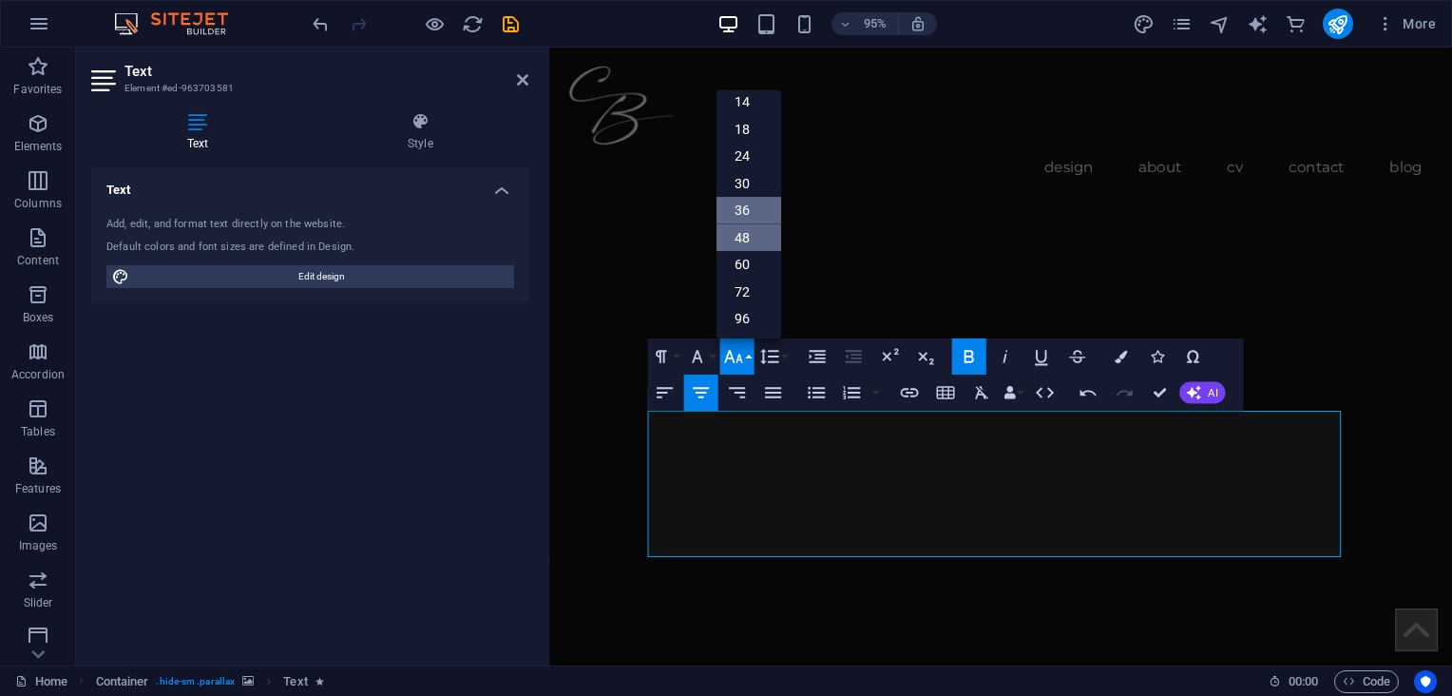
click at [742, 235] on link "48" at bounding box center [747, 237] width 65 height 28
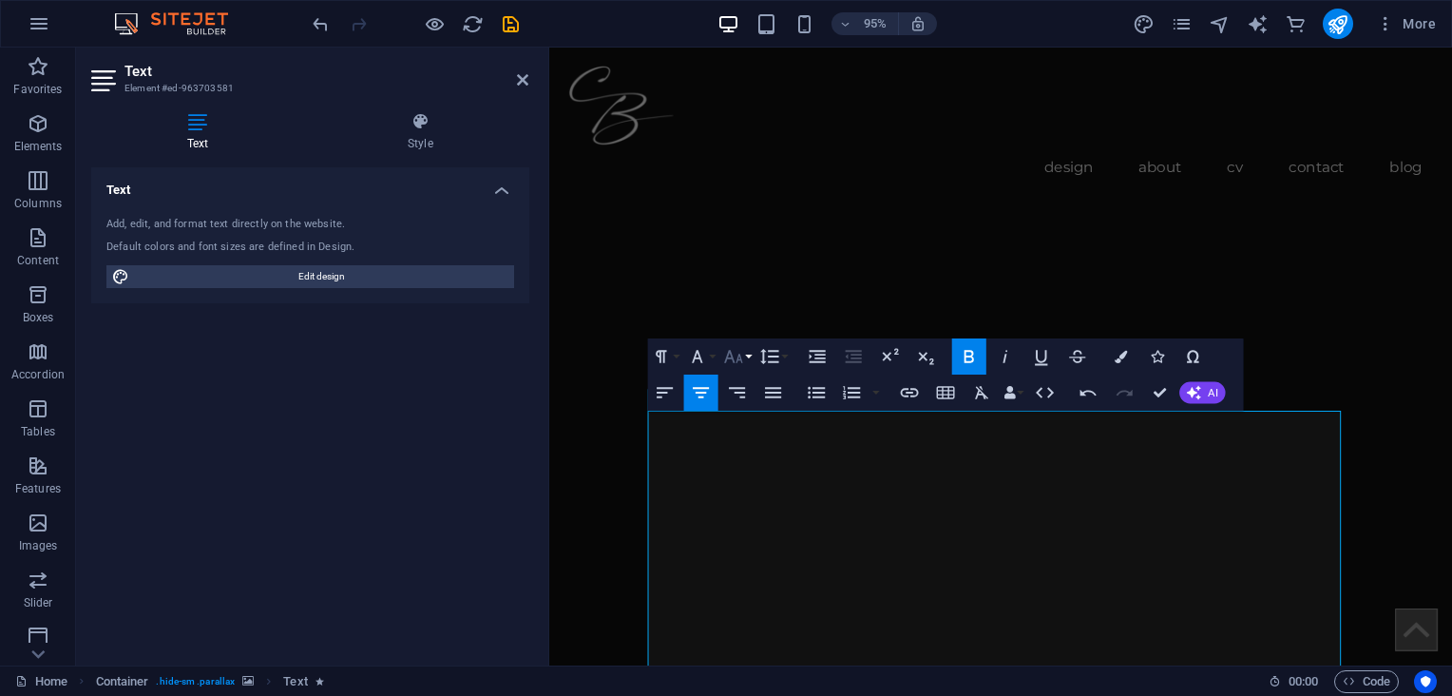
click at [729, 350] on icon "button" at bounding box center [733, 357] width 22 height 22
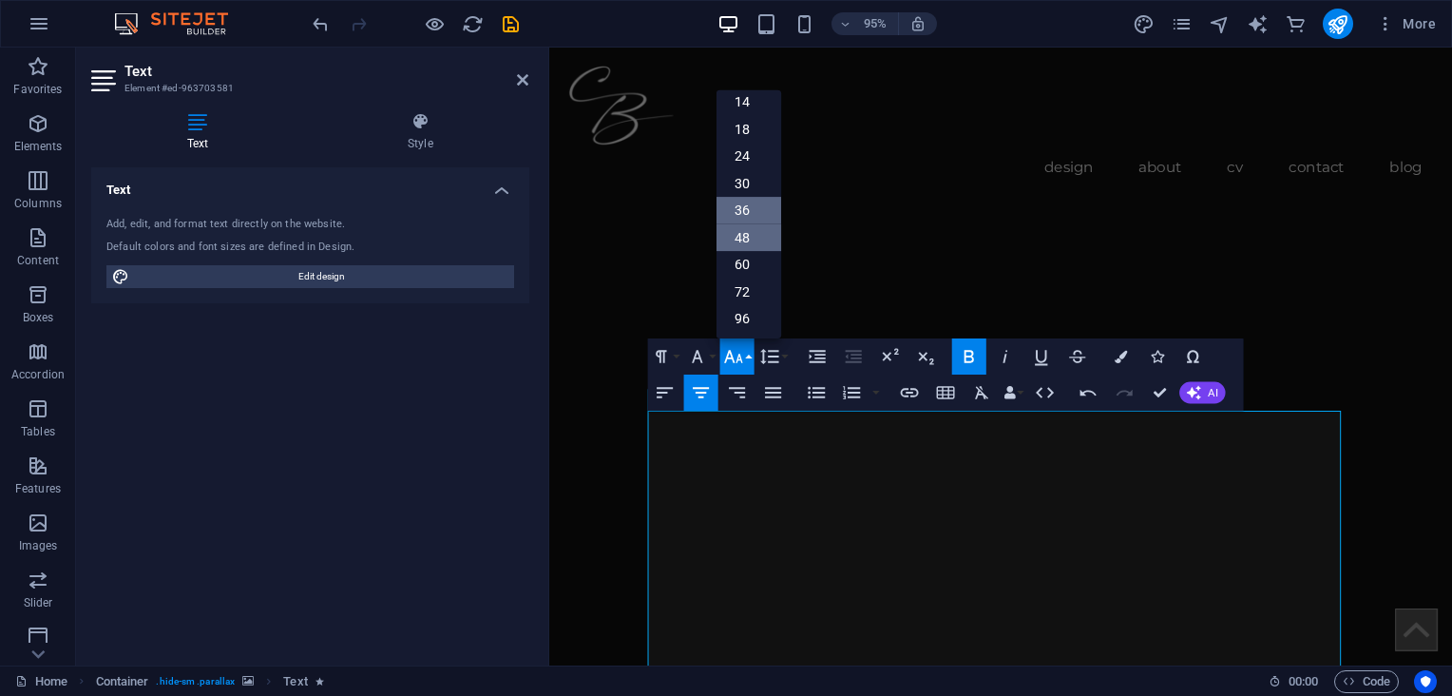
click at [740, 205] on link "36" at bounding box center [747, 211] width 65 height 28
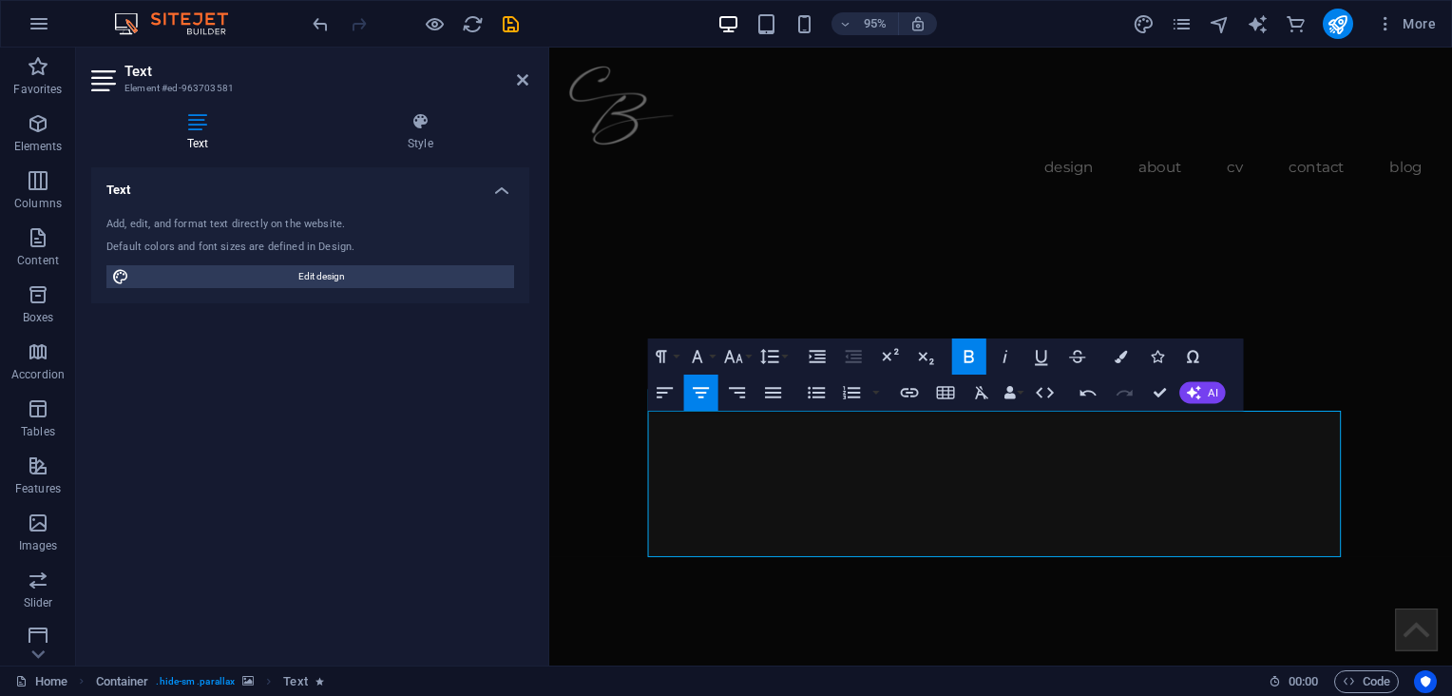
click at [1366, 166] on img "1/1" at bounding box center [1016, 166] width 937 height 0
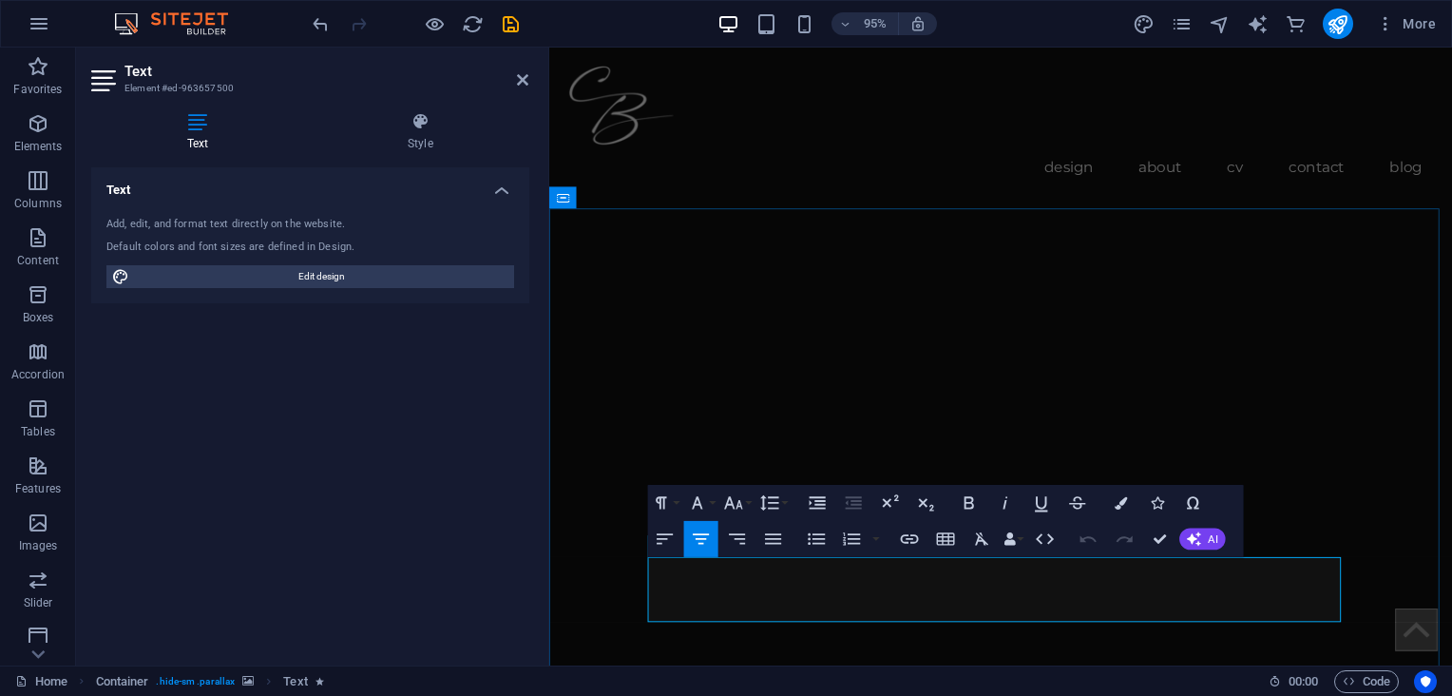
click at [744, 506] on button "Font Size" at bounding box center [736, 503] width 34 height 36
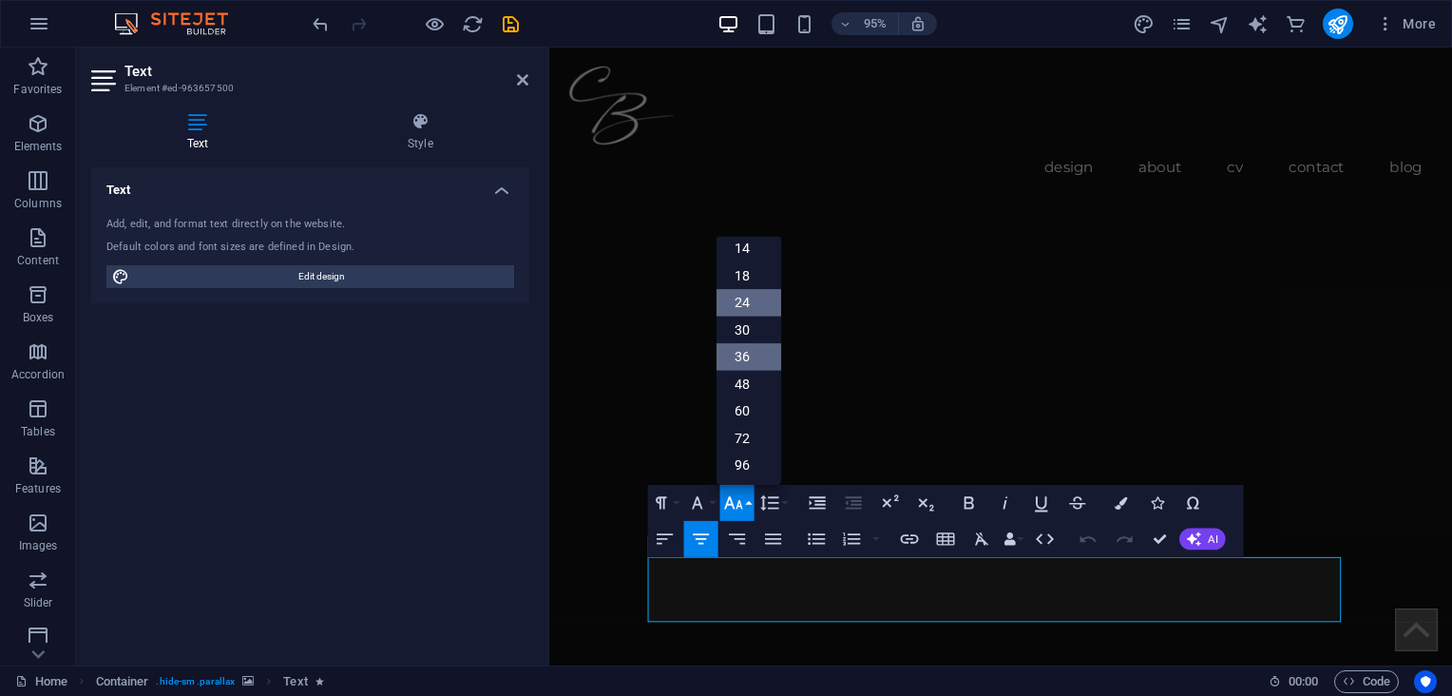
click at [749, 298] on link "24" at bounding box center [747, 303] width 65 height 28
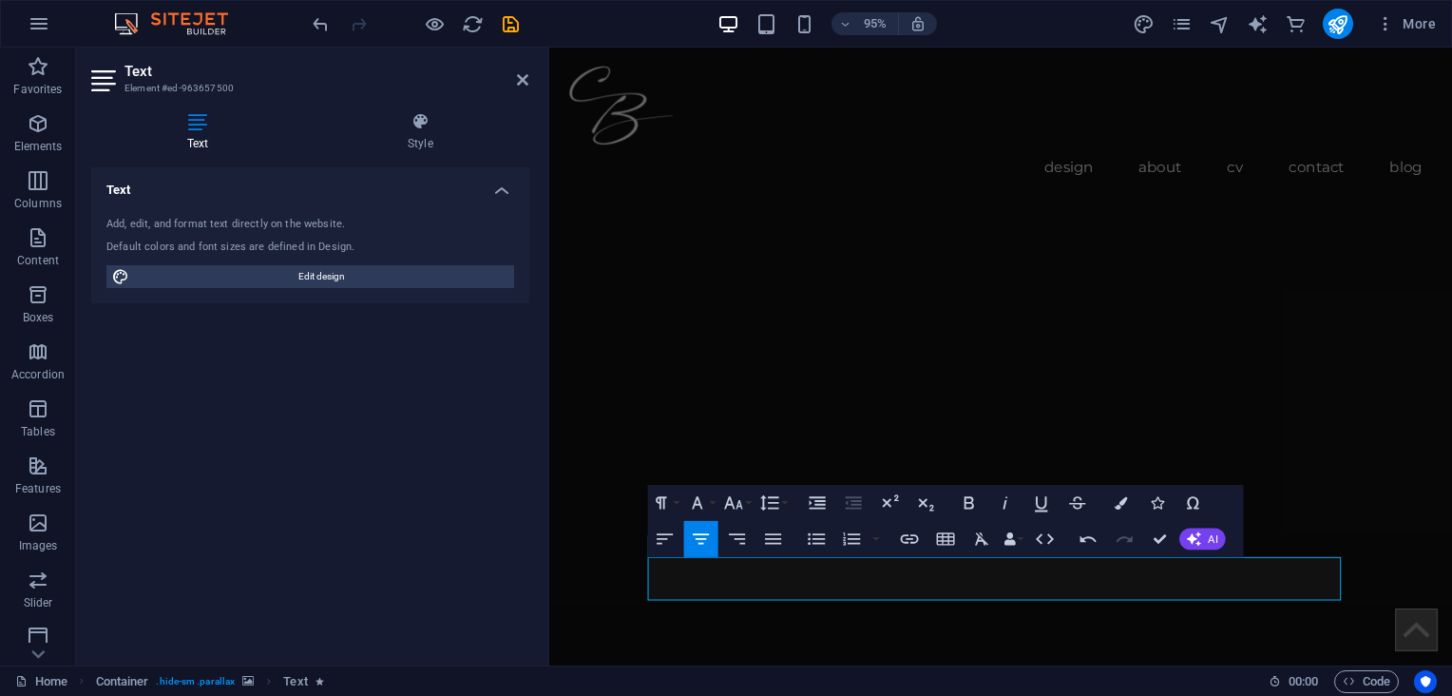
click at [824, 166] on img "1/1" at bounding box center [1016, 166] width 937 height 0
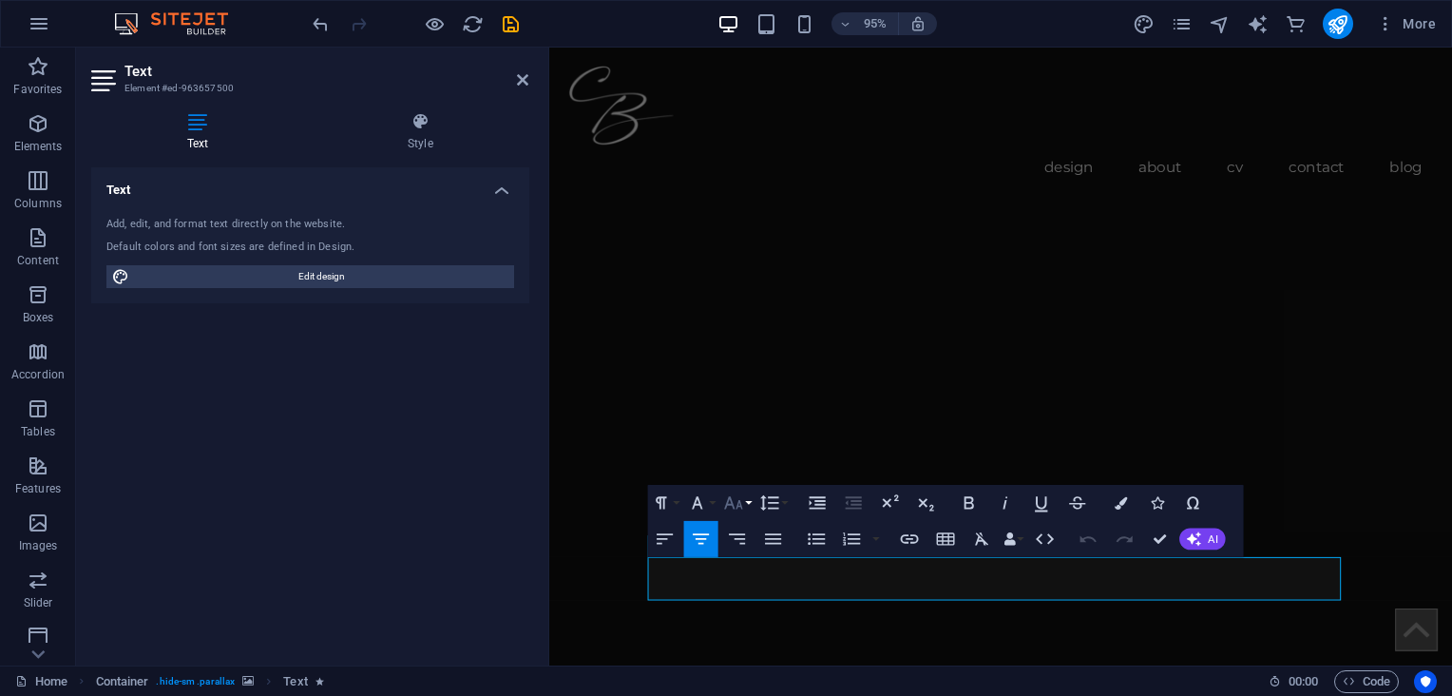
click at [729, 502] on icon "button" at bounding box center [733, 502] width 22 height 22
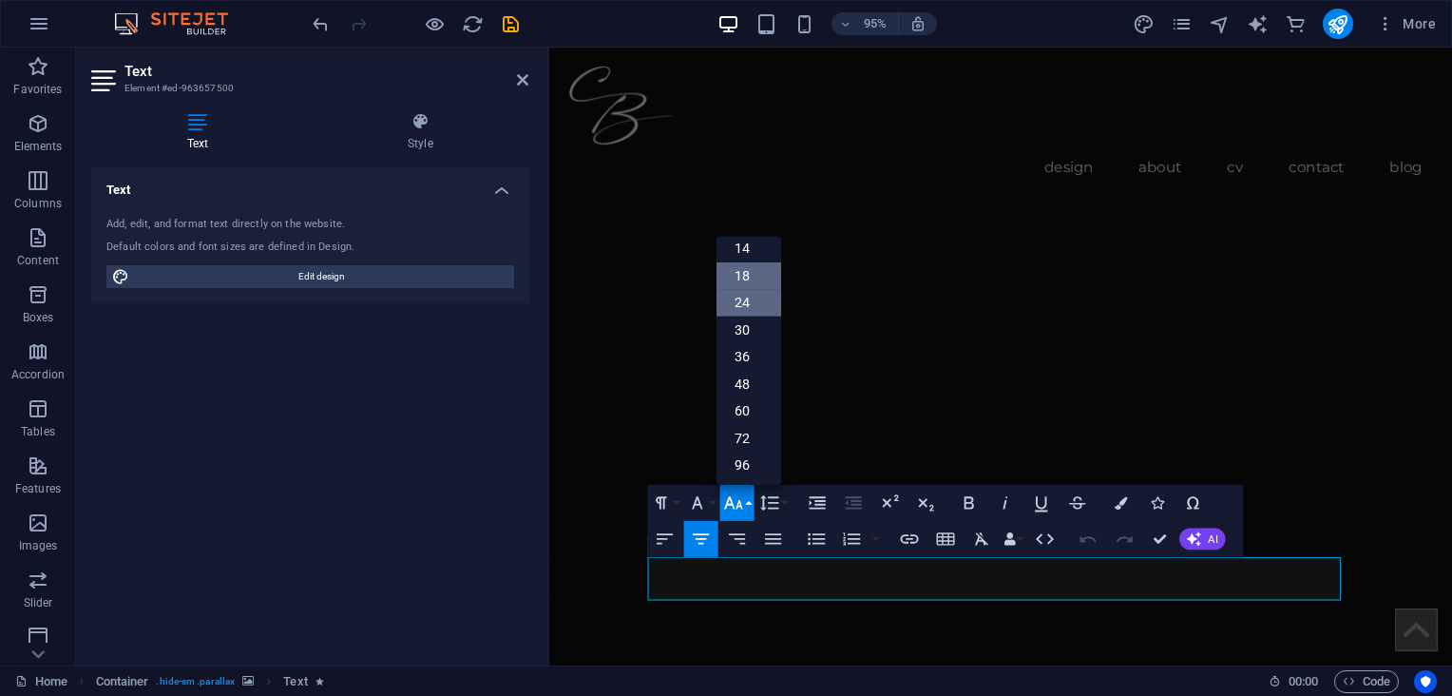
click at [738, 273] on link "18" at bounding box center [747, 275] width 65 height 28
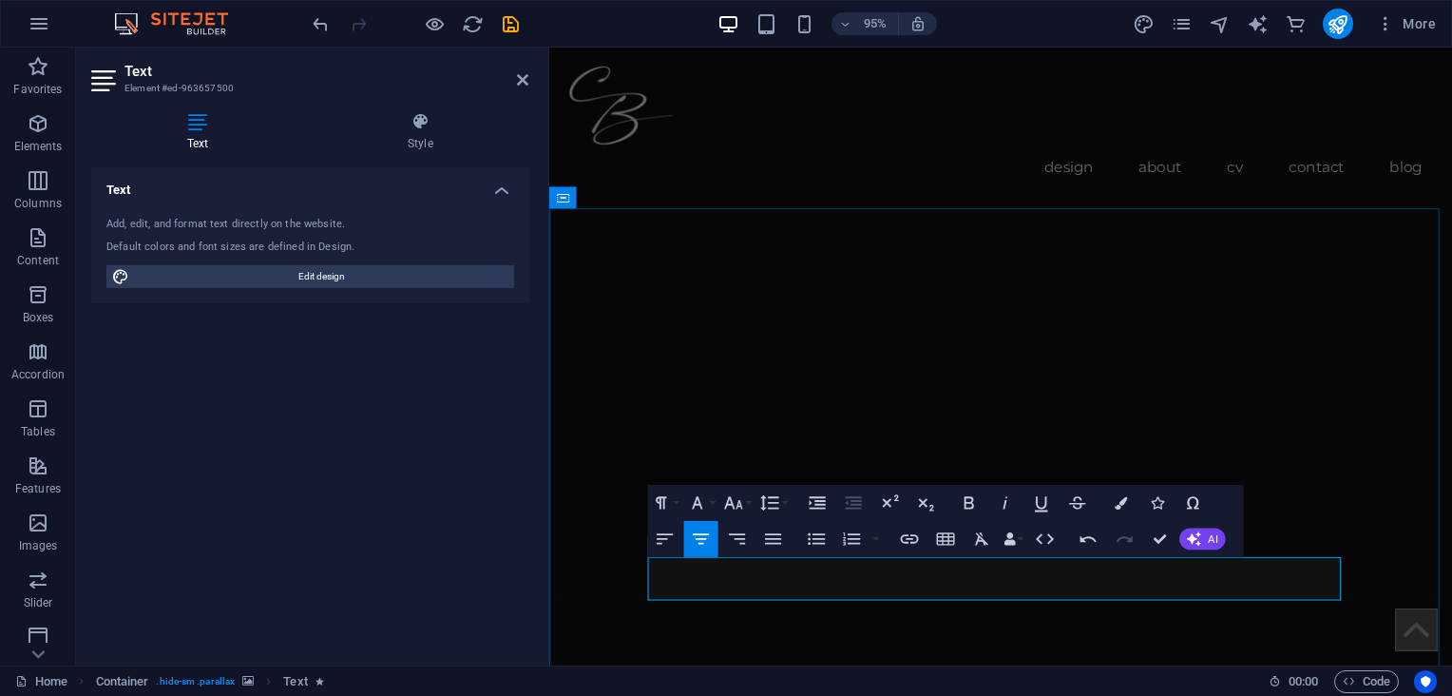
click at [733, 505] on icon "button" at bounding box center [732, 502] width 18 height 12
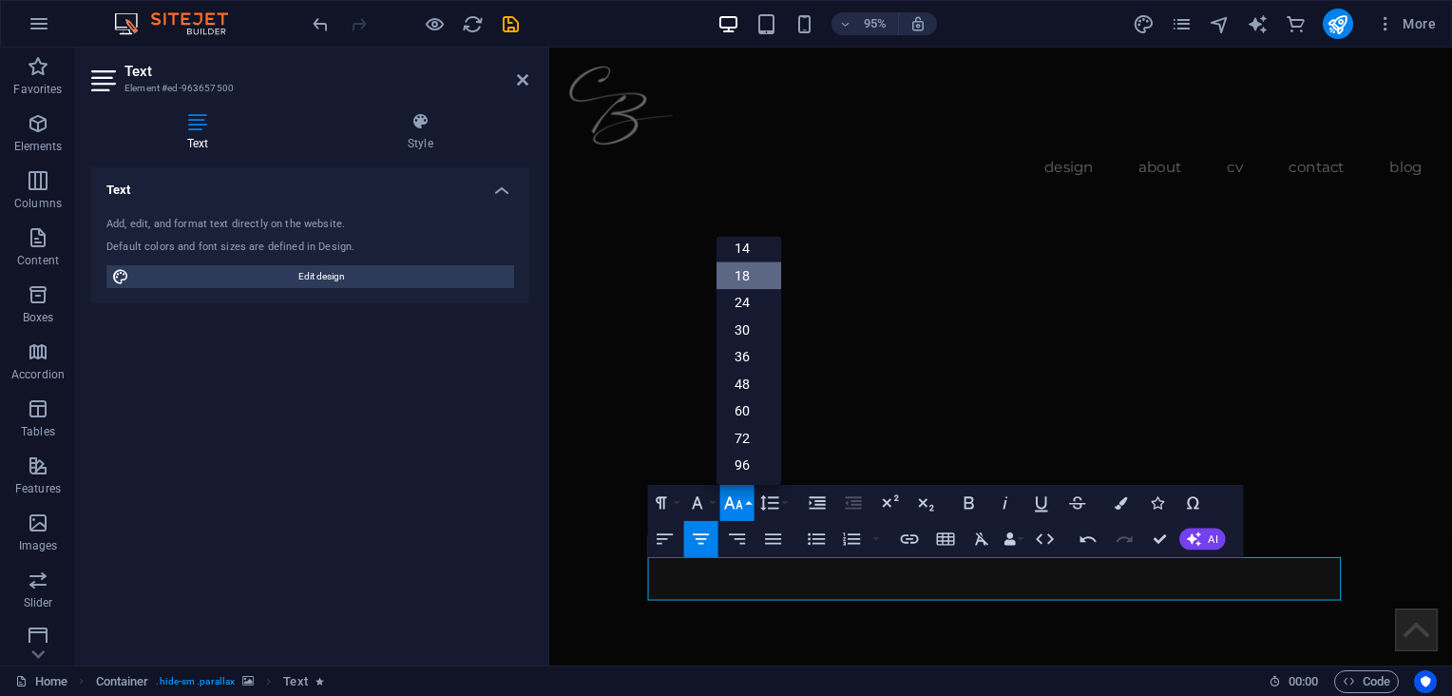
click at [741, 277] on link "18" at bounding box center [747, 275] width 65 height 28
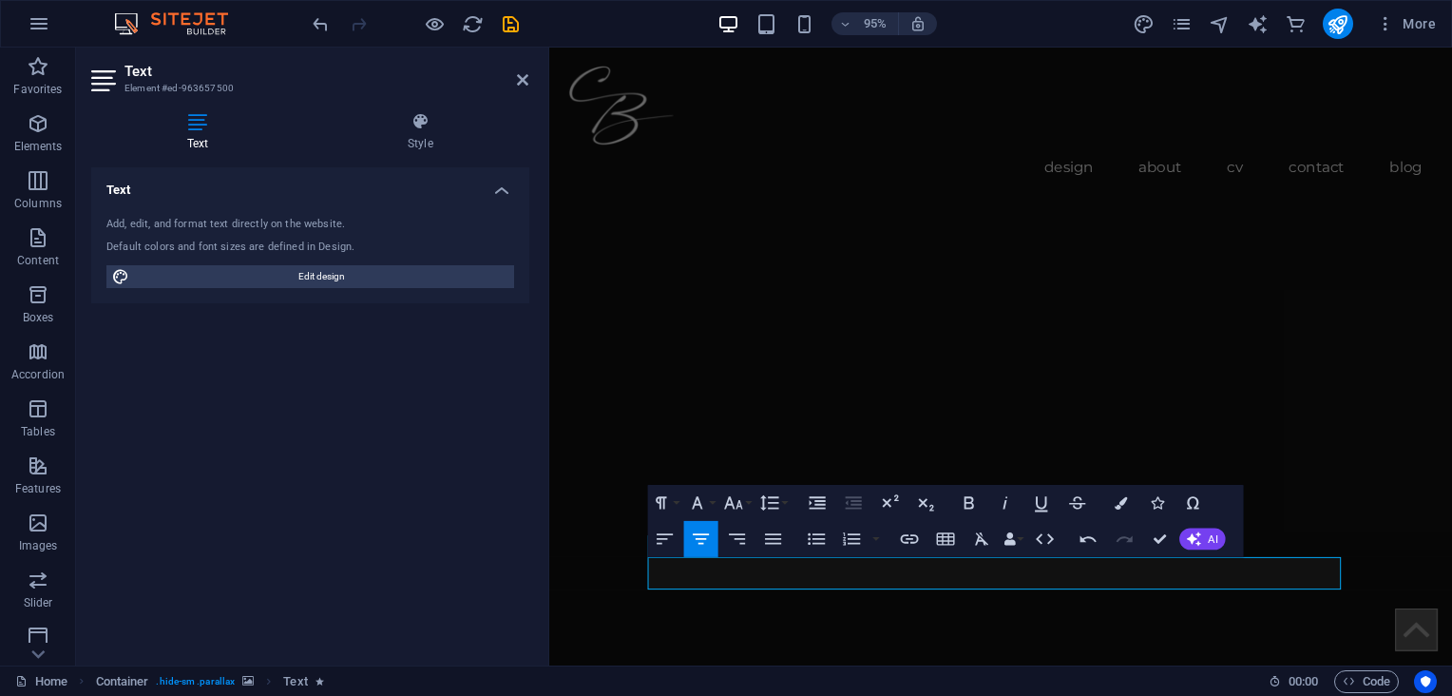
click at [924, 166] on img "1/1" at bounding box center [1016, 166] width 937 height 0
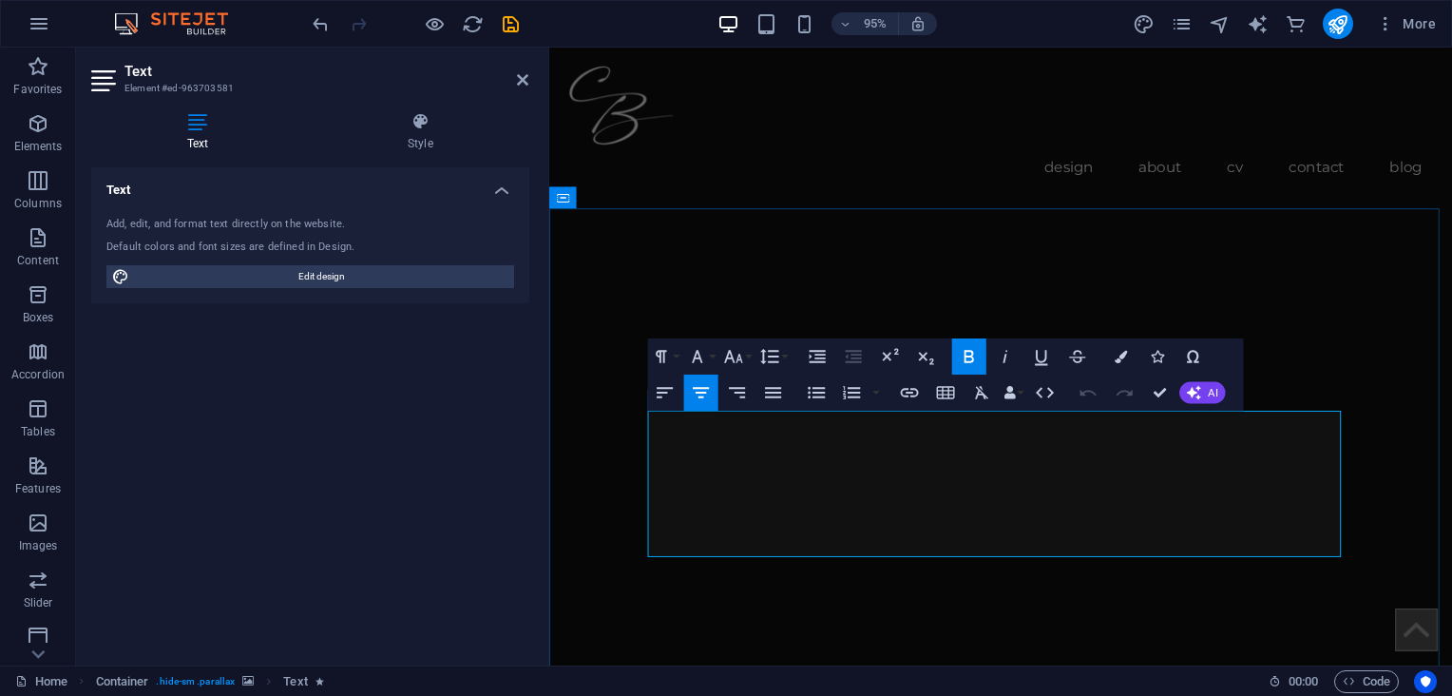
drag, startPoint x: 1220, startPoint y: 564, endPoint x: 765, endPoint y: 506, distance: 458.8
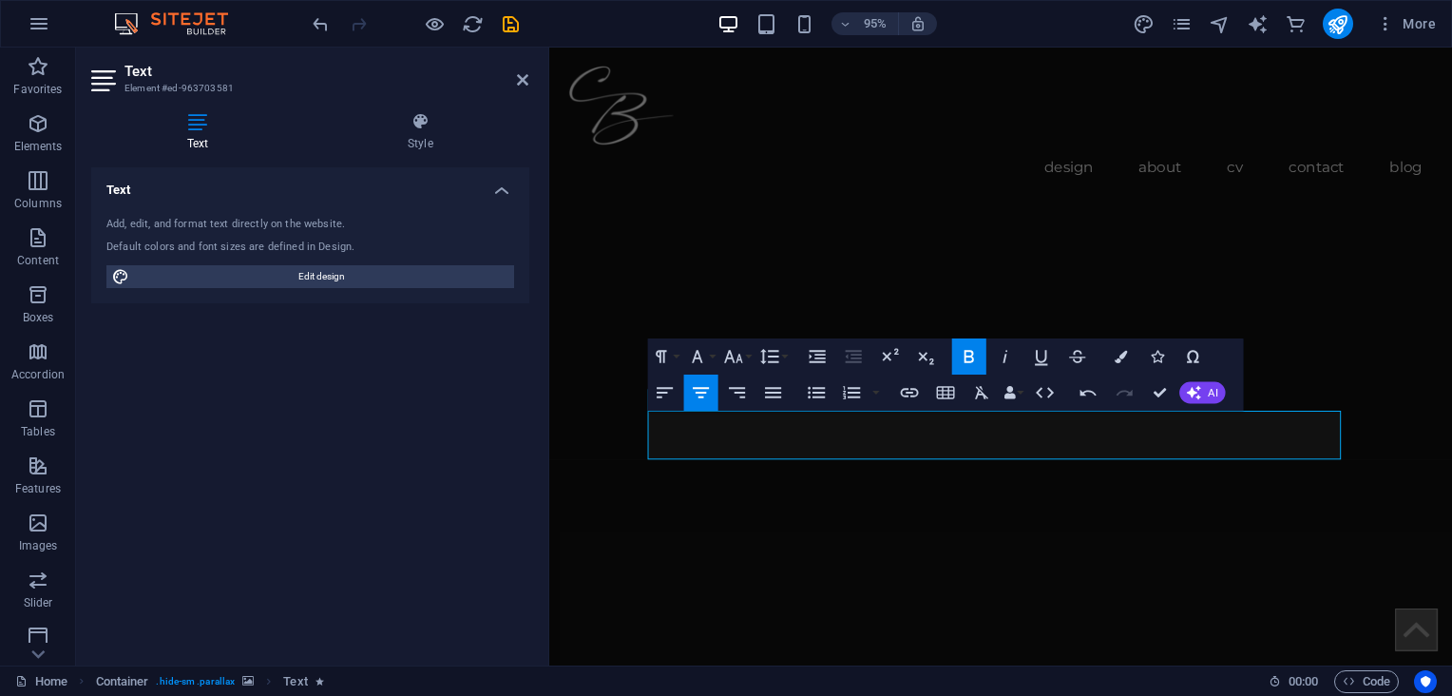
click at [900, 166] on img "1/1" at bounding box center [1016, 166] width 937 height 0
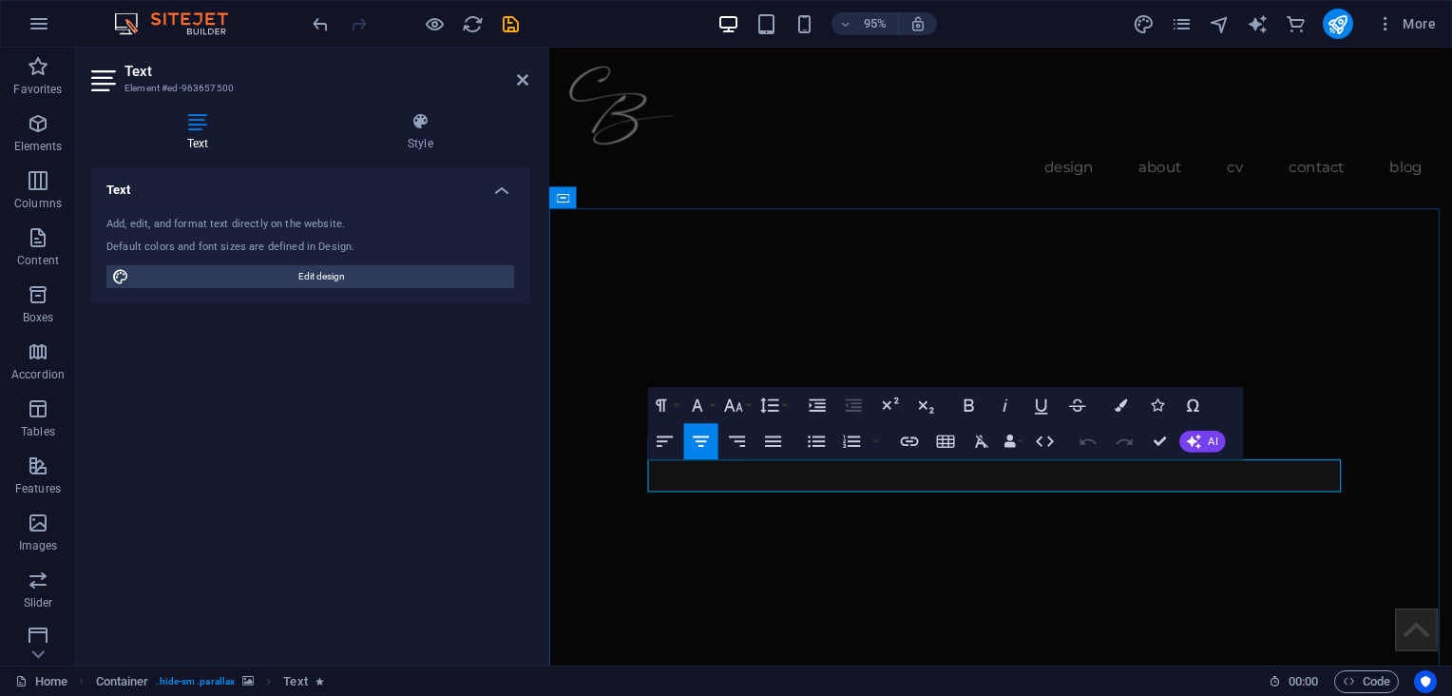
click at [743, 394] on icon "button" at bounding box center [733, 405] width 22 height 22
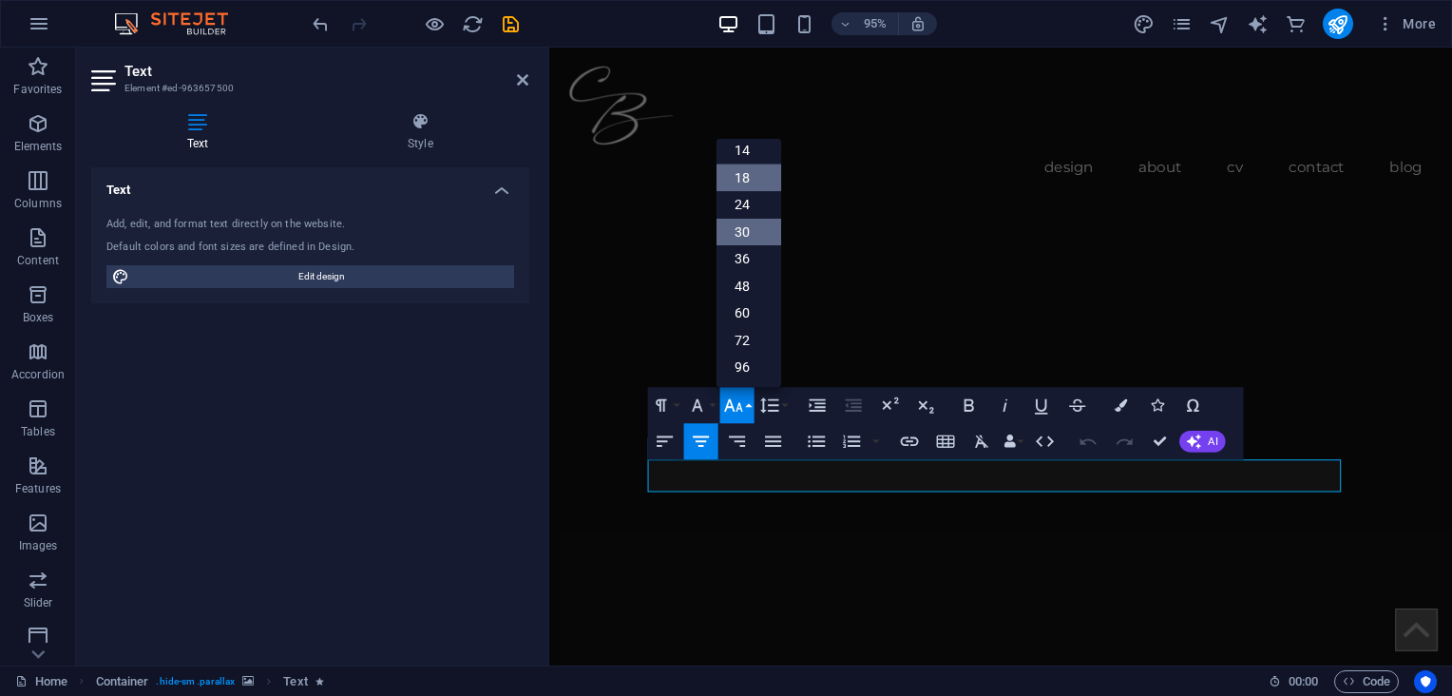
click at [747, 220] on link "30" at bounding box center [747, 233] width 65 height 28
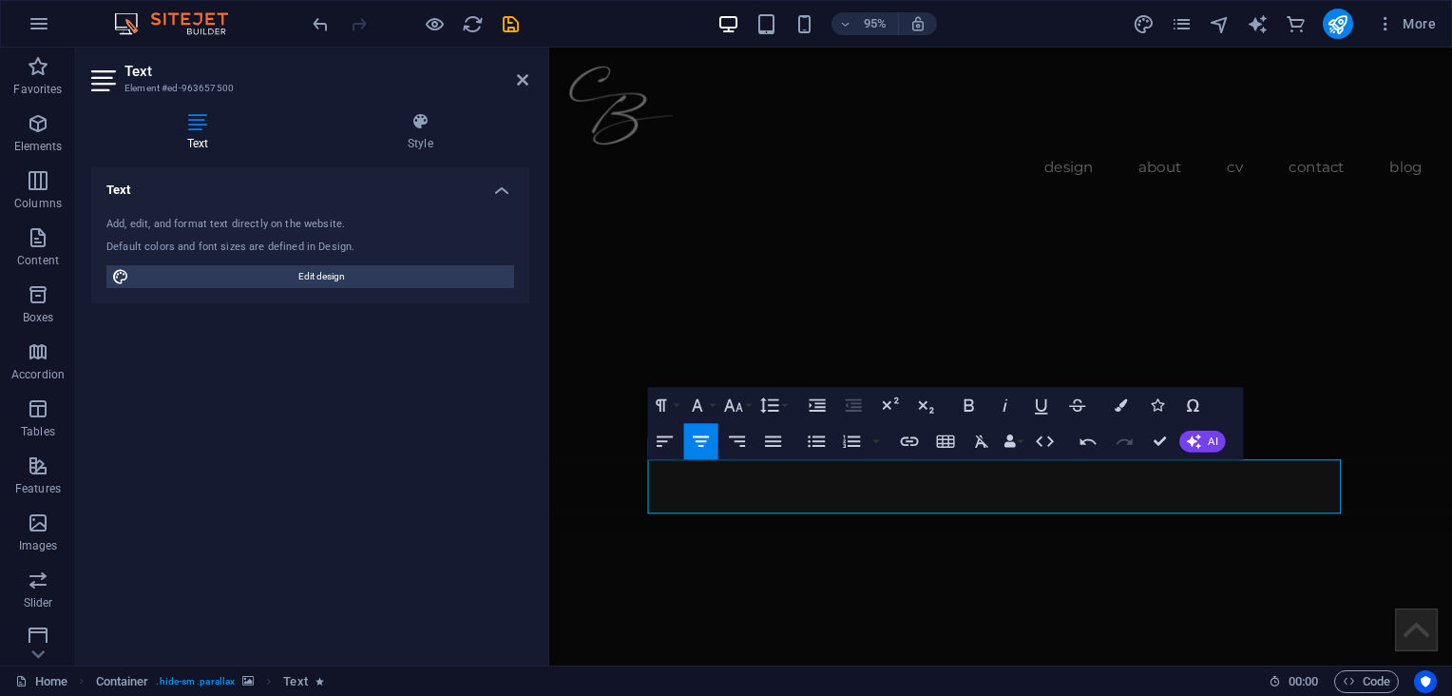
click at [765, 166] on img "1/1" at bounding box center [1016, 166] width 937 height 0
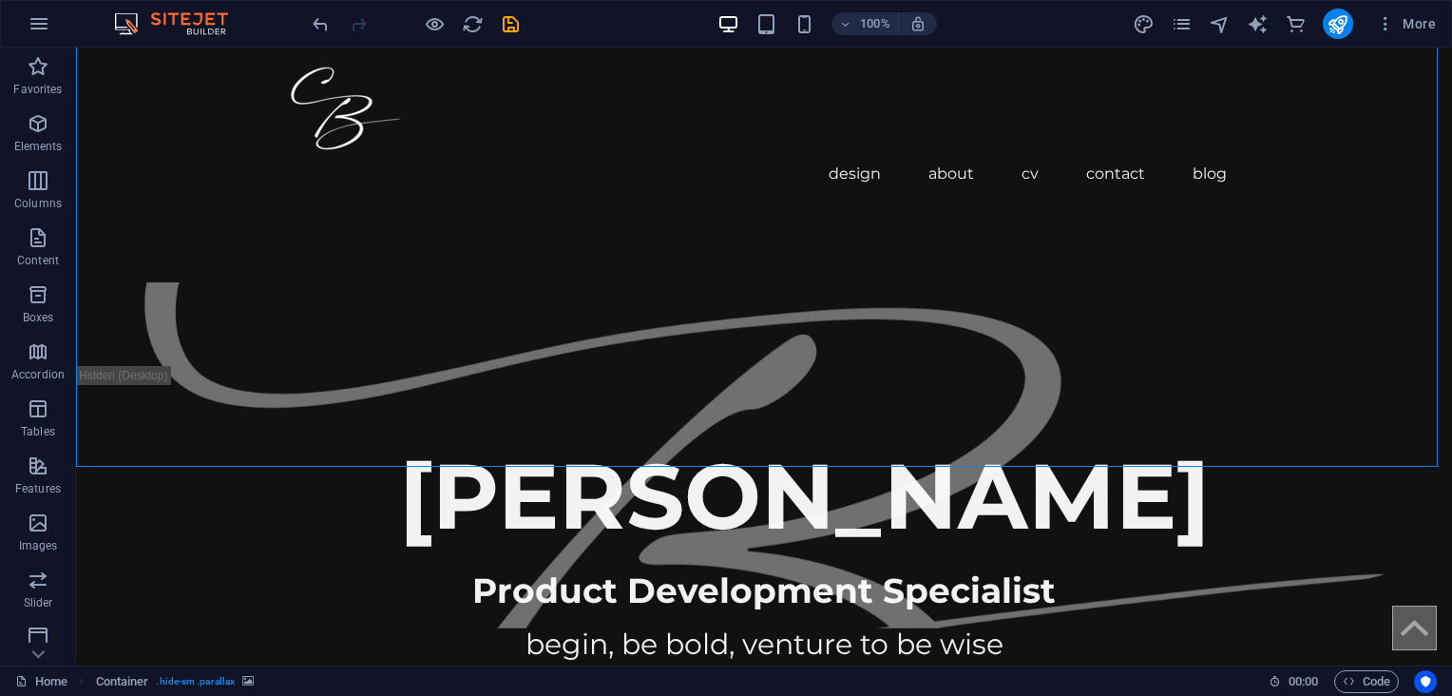
scroll to position [581, 0]
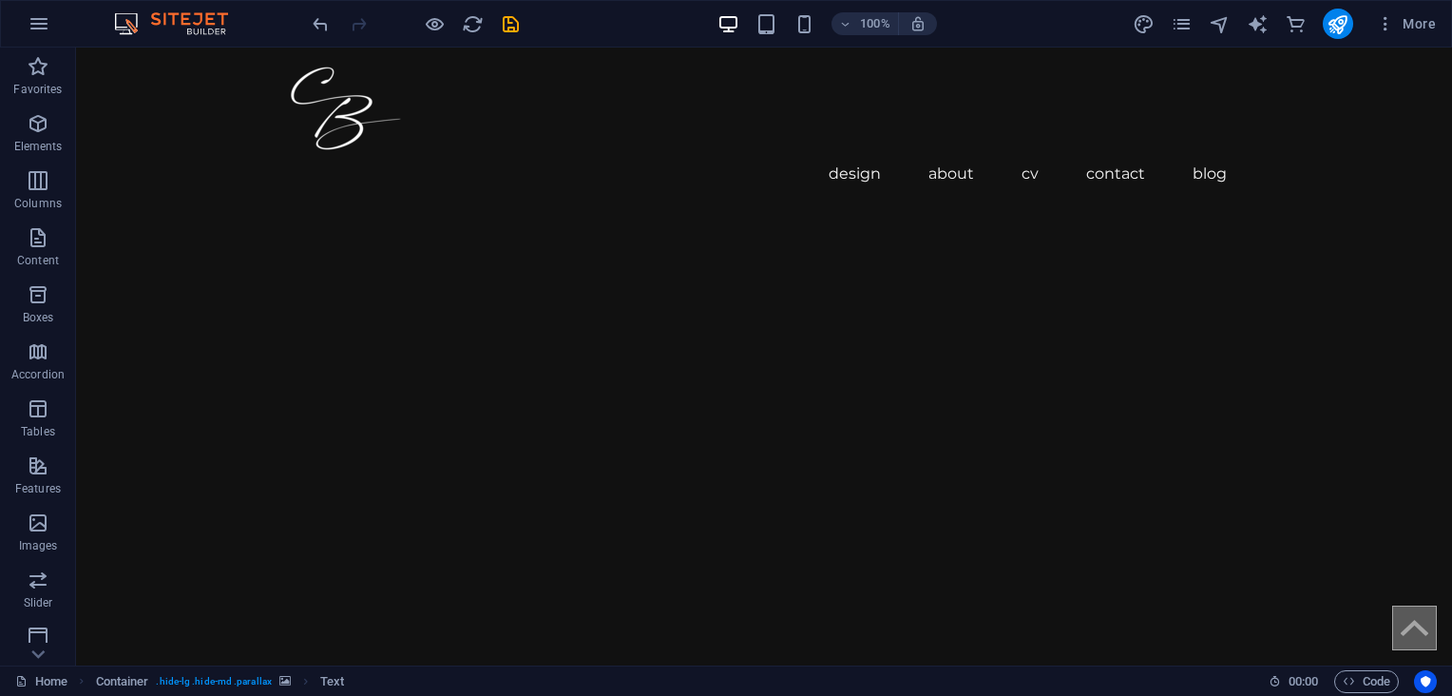
scroll to position [0, 0]
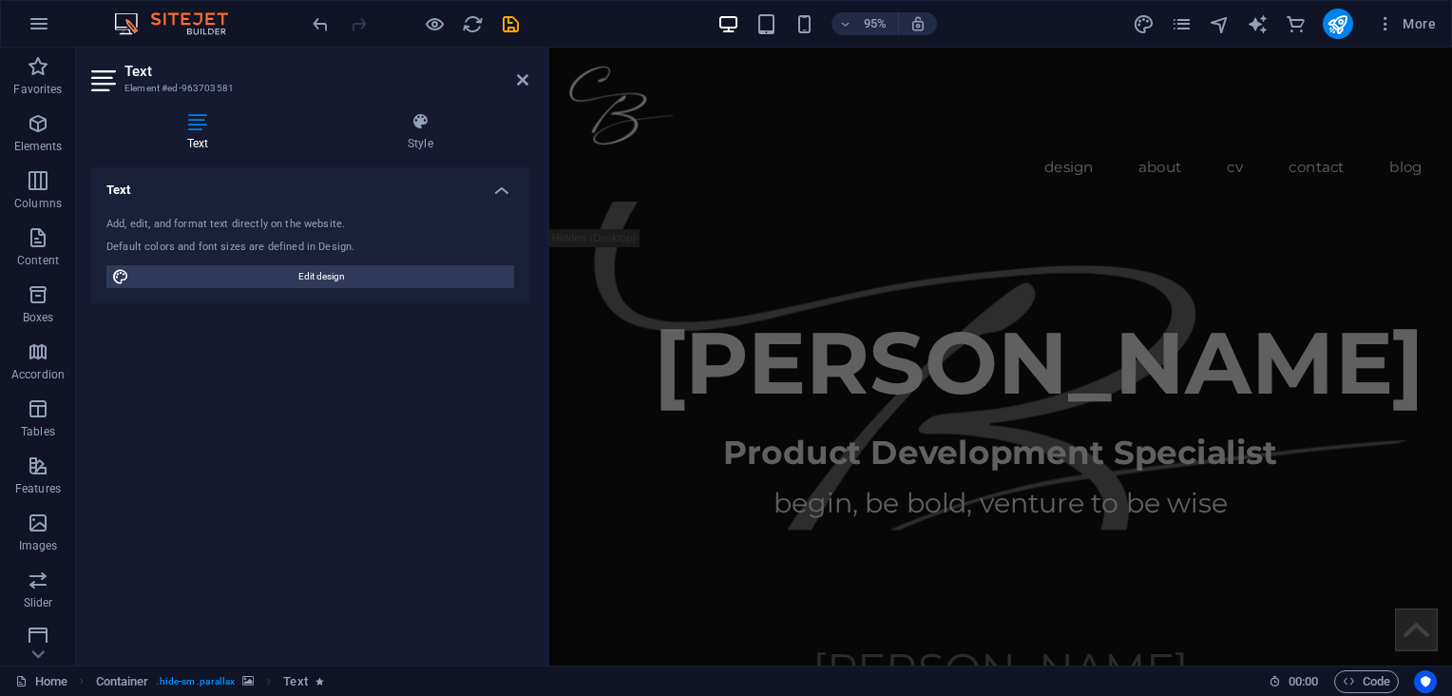
scroll to position [661, 0]
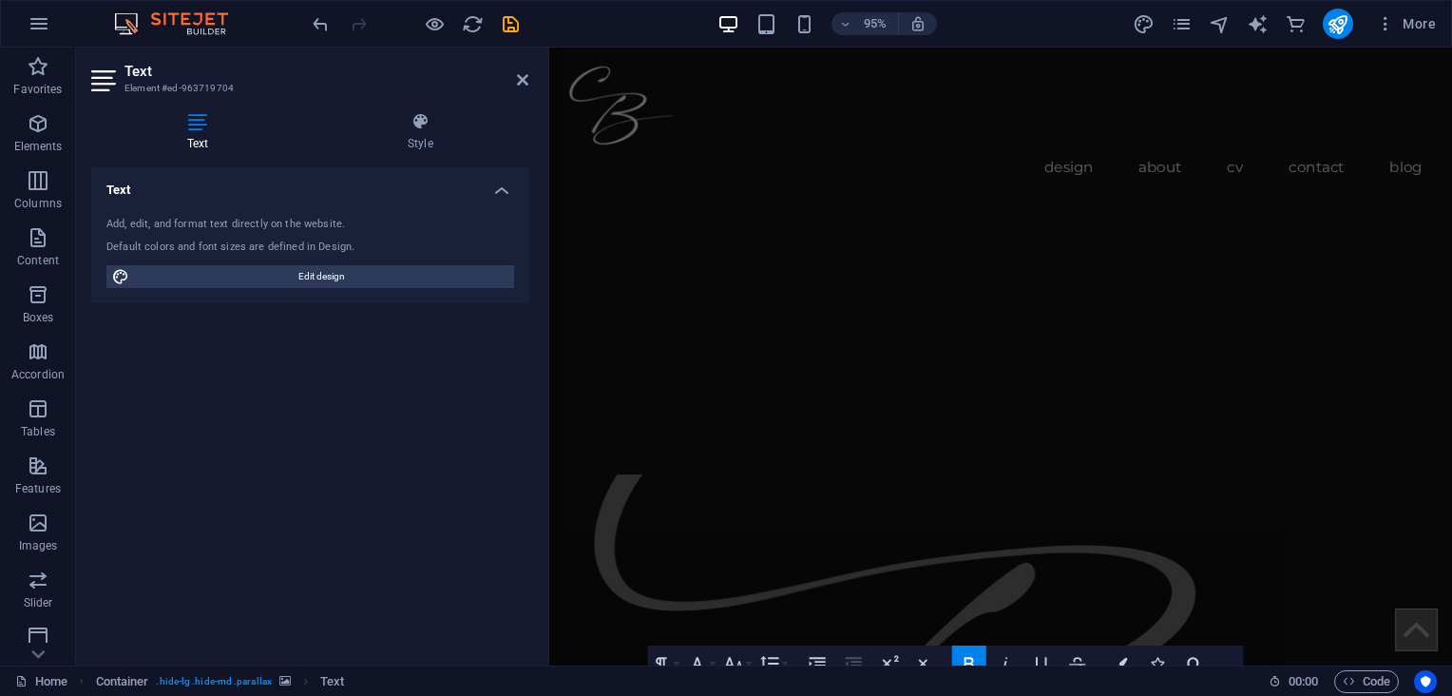
scroll to position [671, 0]
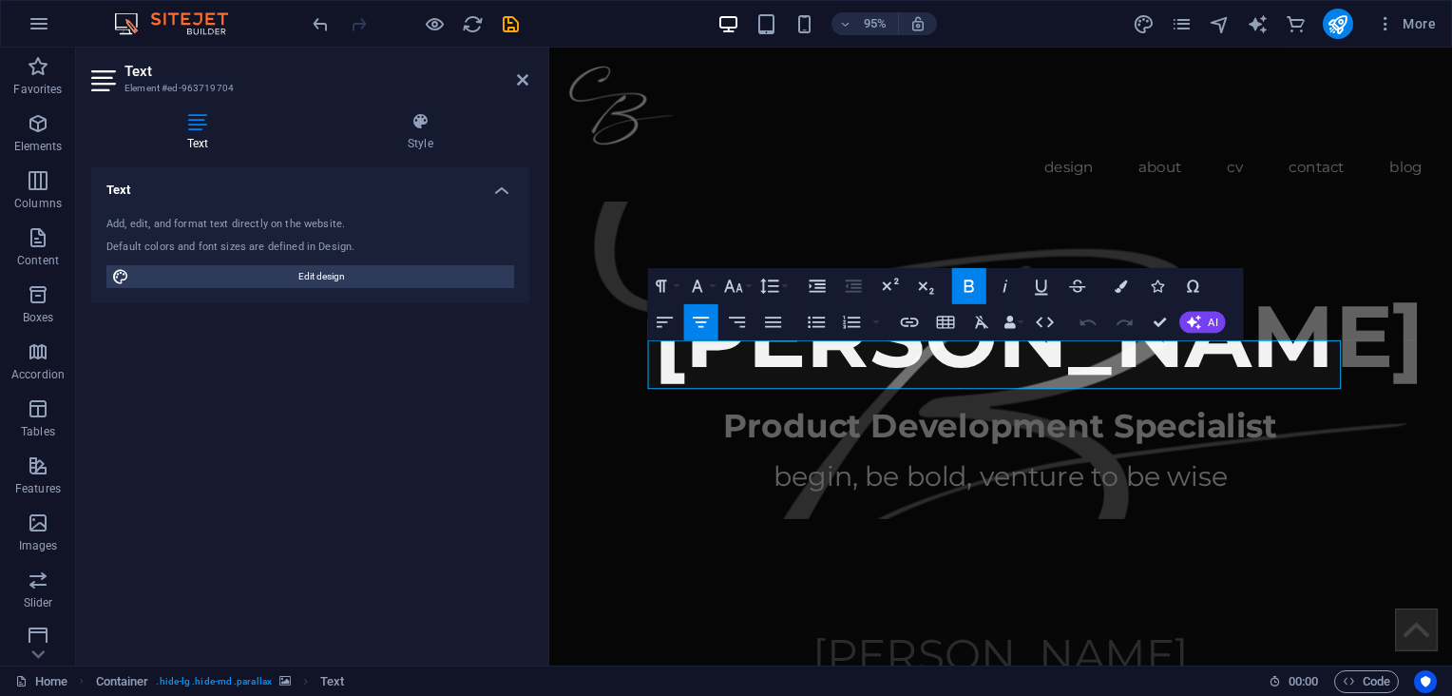
click at [971, 471] on figure at bounding box center [1023, 362] width 950 height 366
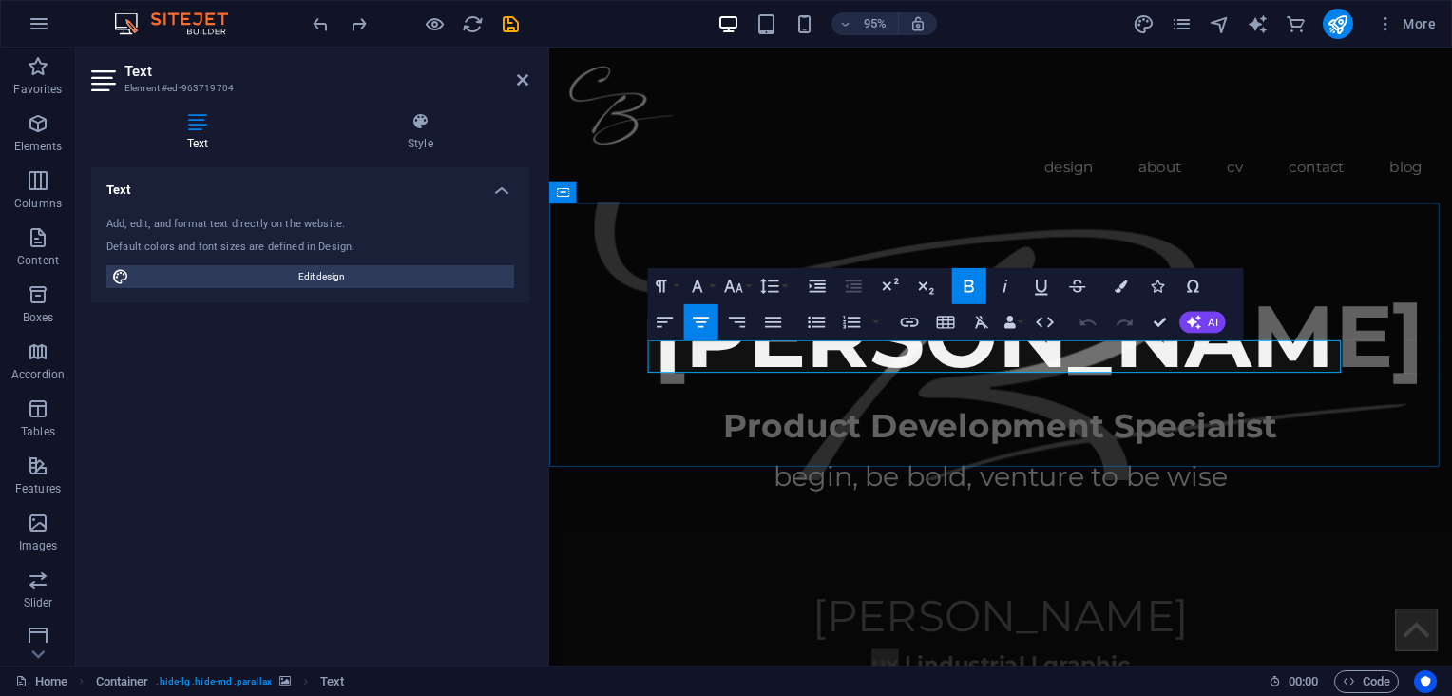
click at [895, 683] on span "ux | industrial | graphic" at bounding box center [1023, 697] width 273 height 28
click at [738, 281] on icon "button" at bounding box center [733, 286] width 22 height 22
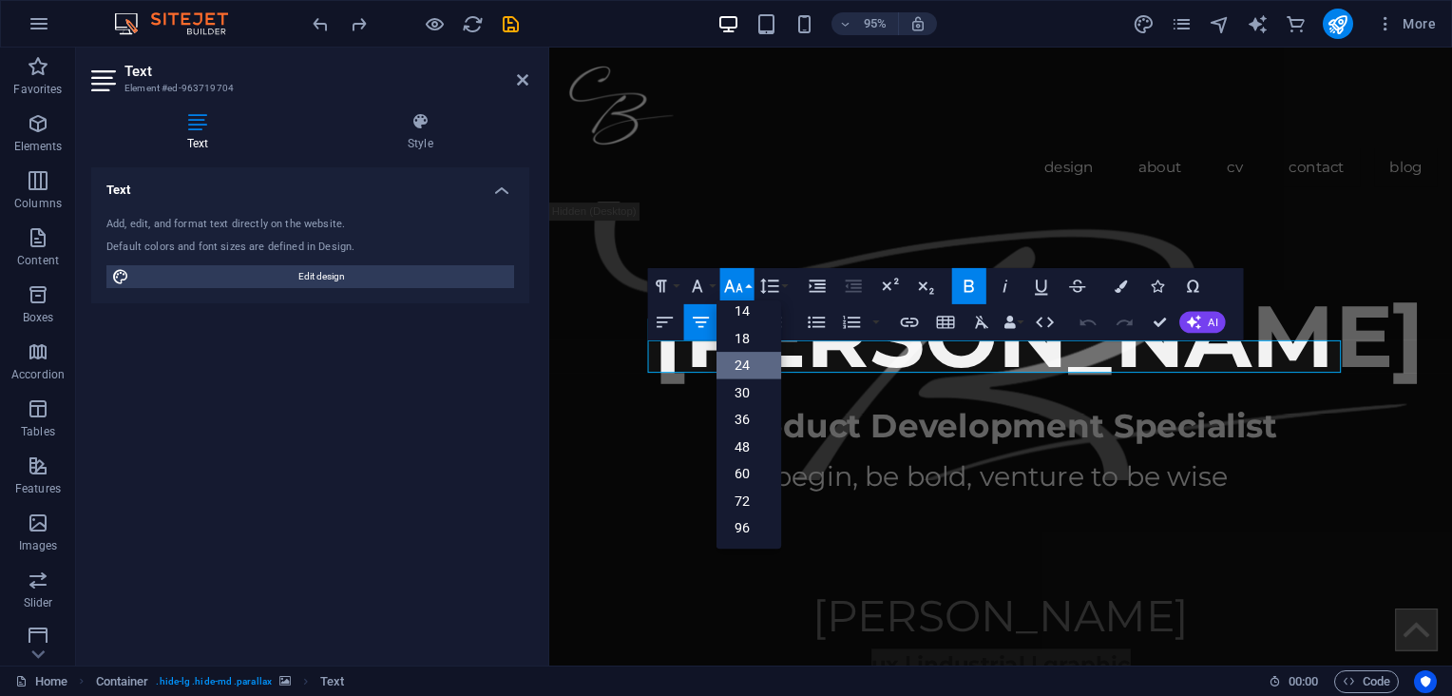
scroll to position [152, 0]
click at [872, 680] on p "ux | industrial | graphic" at bounding box center [1023, 697] width 730 height 34
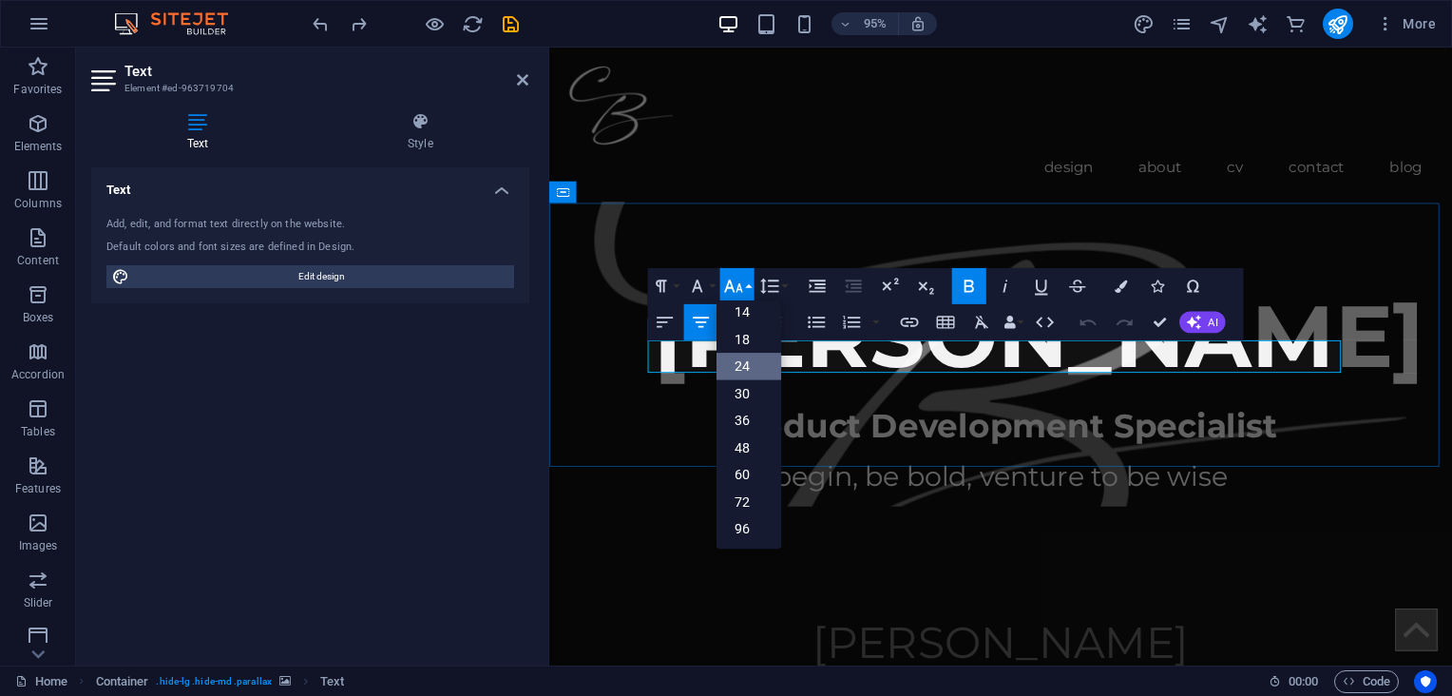
copy span "ux | industrial | graphic"
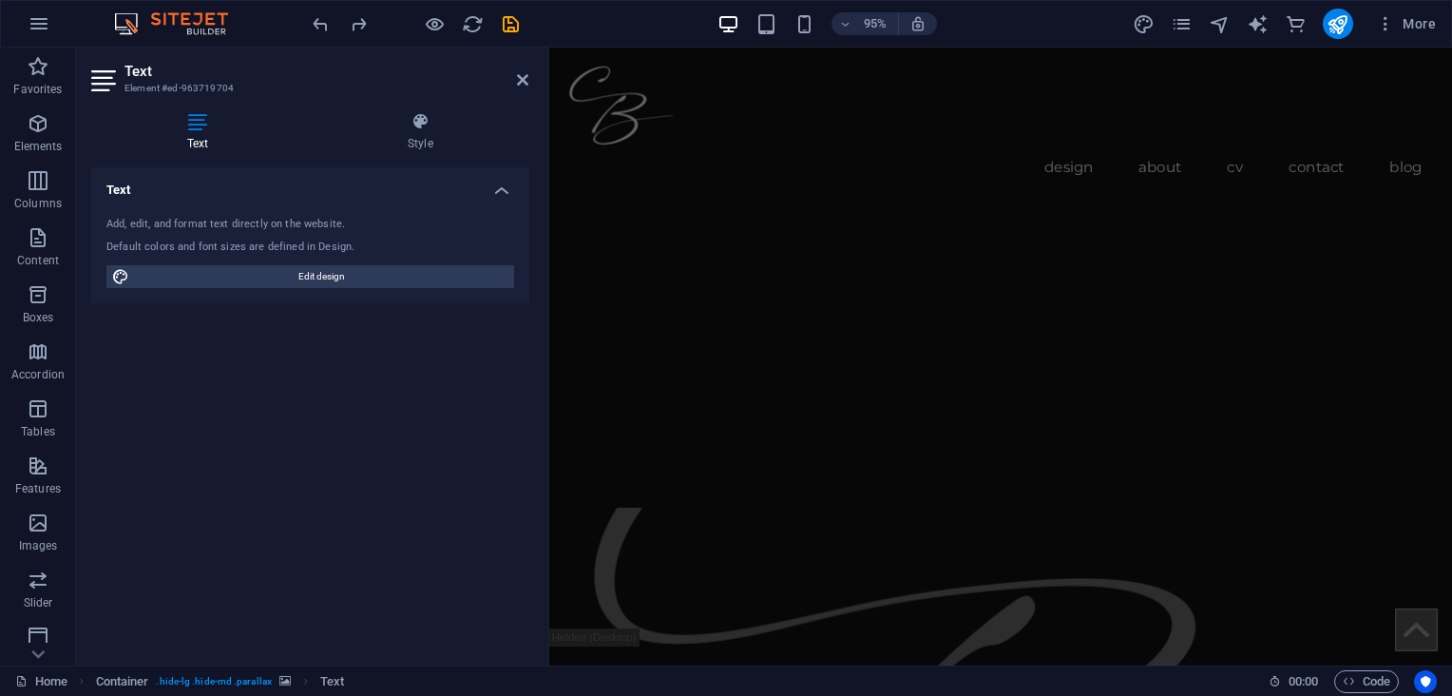
scroll to position [128, 0]
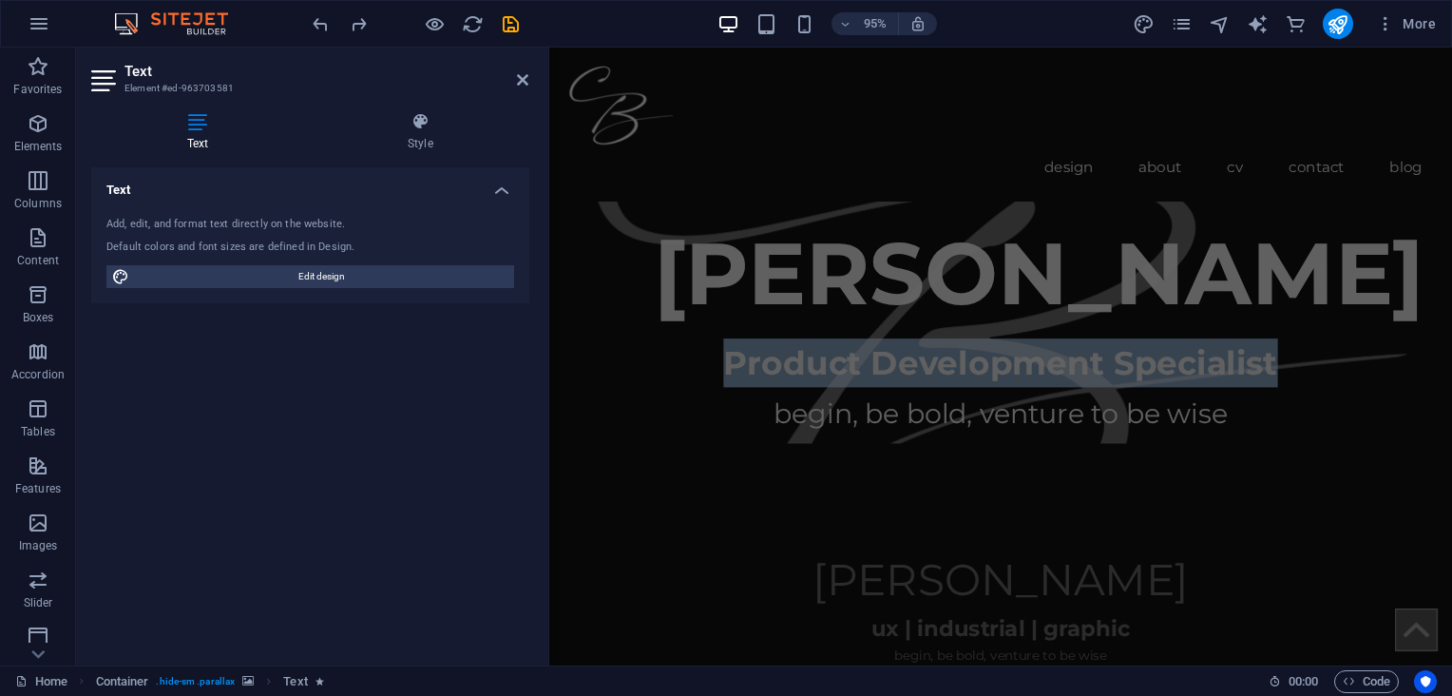
scroll to position [643, 0]
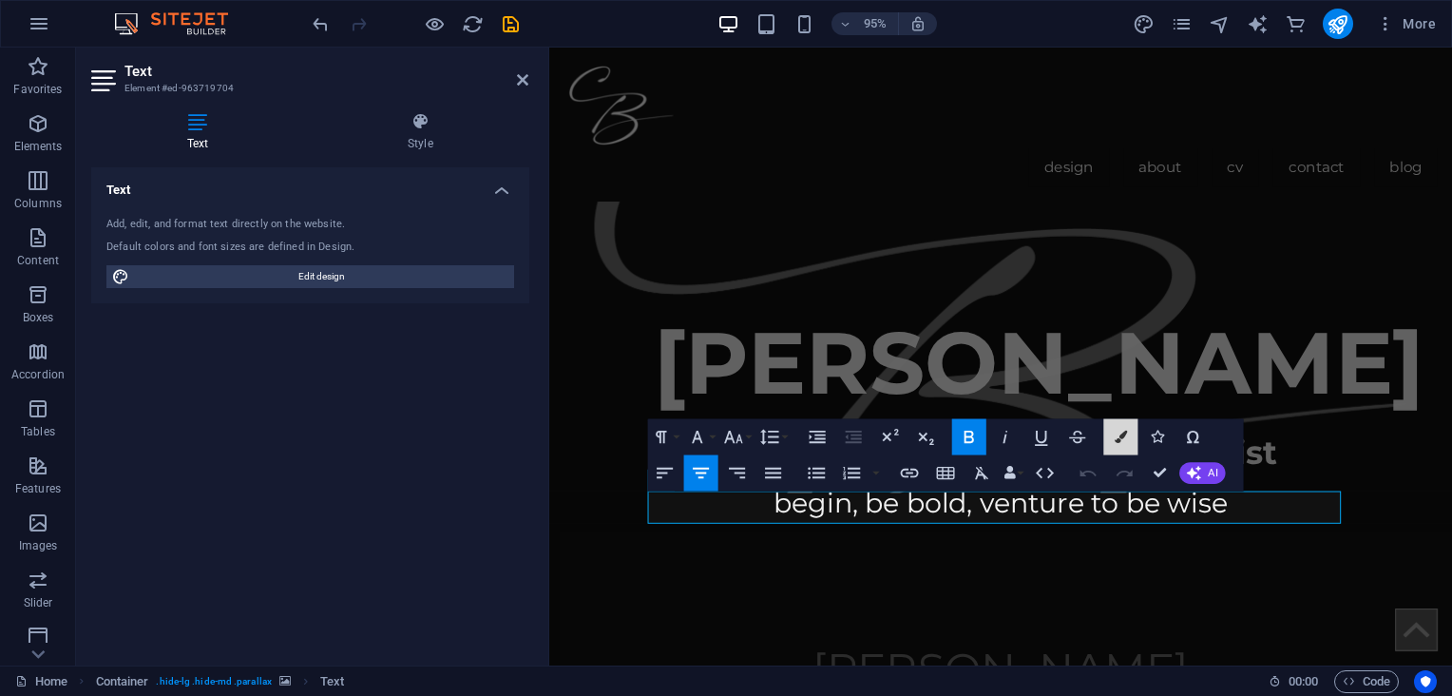
scroll to position [671, 0]
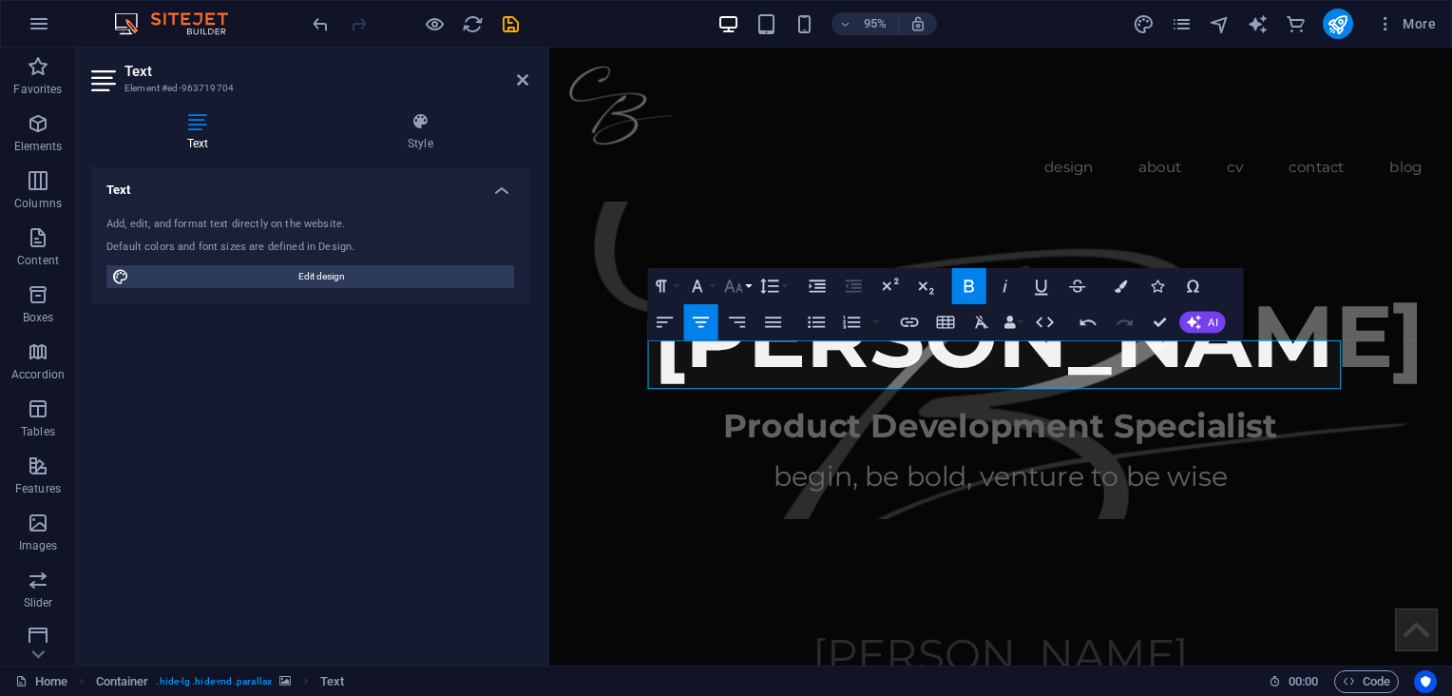
click at [735, 282] on icon "button" at bounding box center [733, 286] width 22 height 22
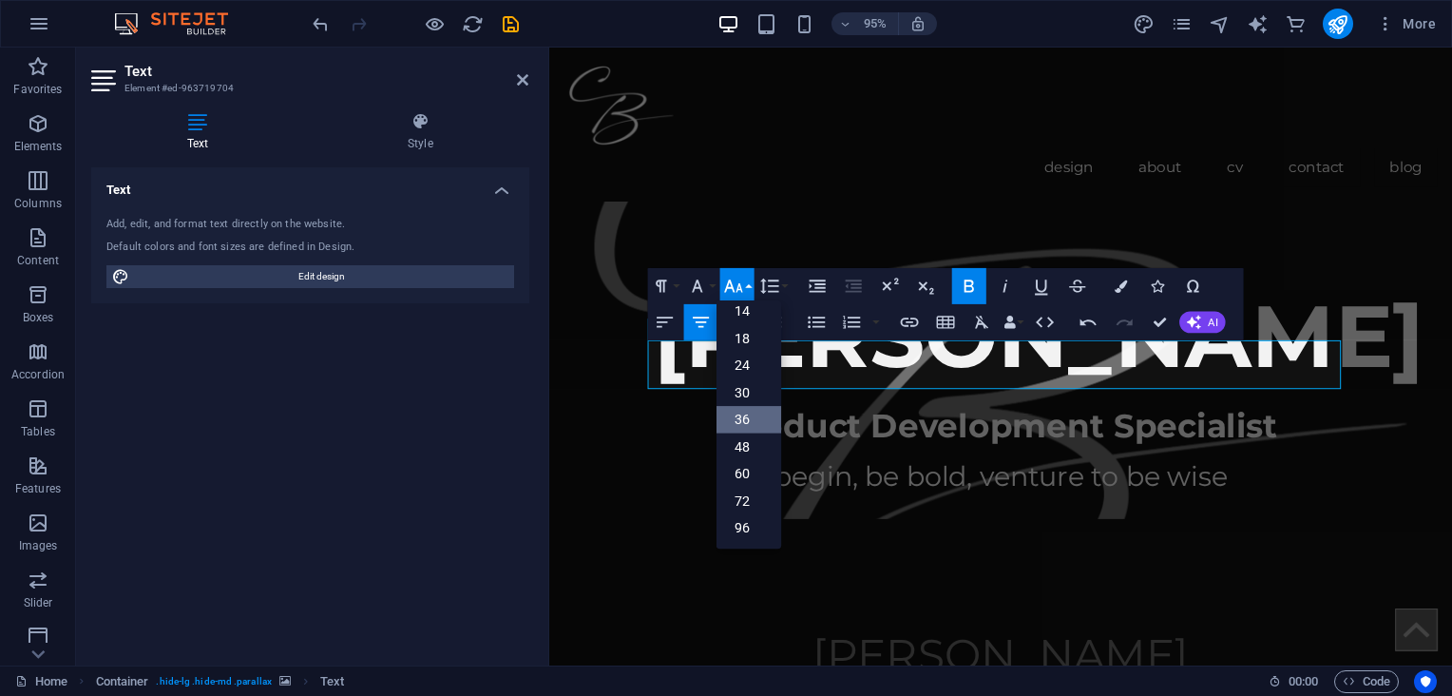
scroll to position [152, 0]
click at [743, 365] on link "24" at bounding box center [747, 367] width 65 height 28
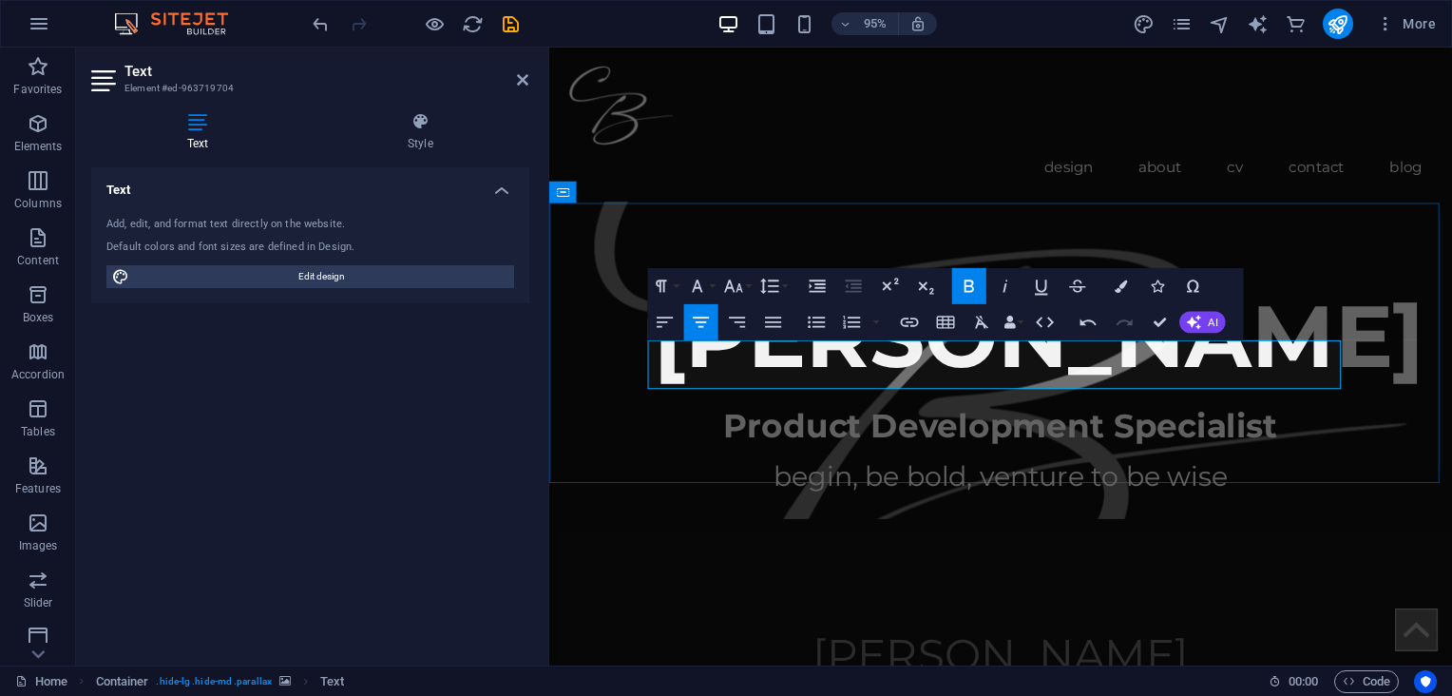
drag, startPoint x: 1291, startPoint y: 412, endPoint x: 753, endPoint y: 382, distance: 539.6
click at [734, 274] on button "Font Size" at bounding box center [736, 285] width 34 height 36
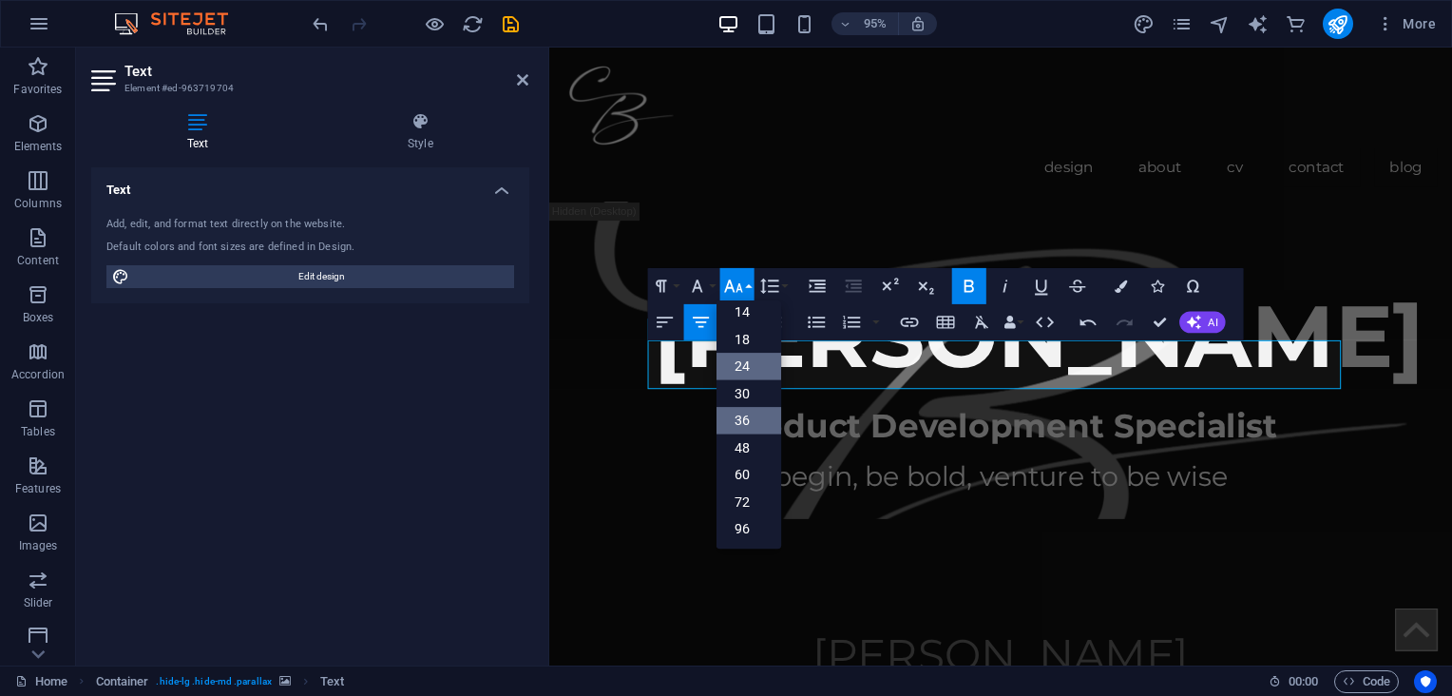
click at [741, 356] on link "24" at bounding box center [747, 367] width 65 height 28
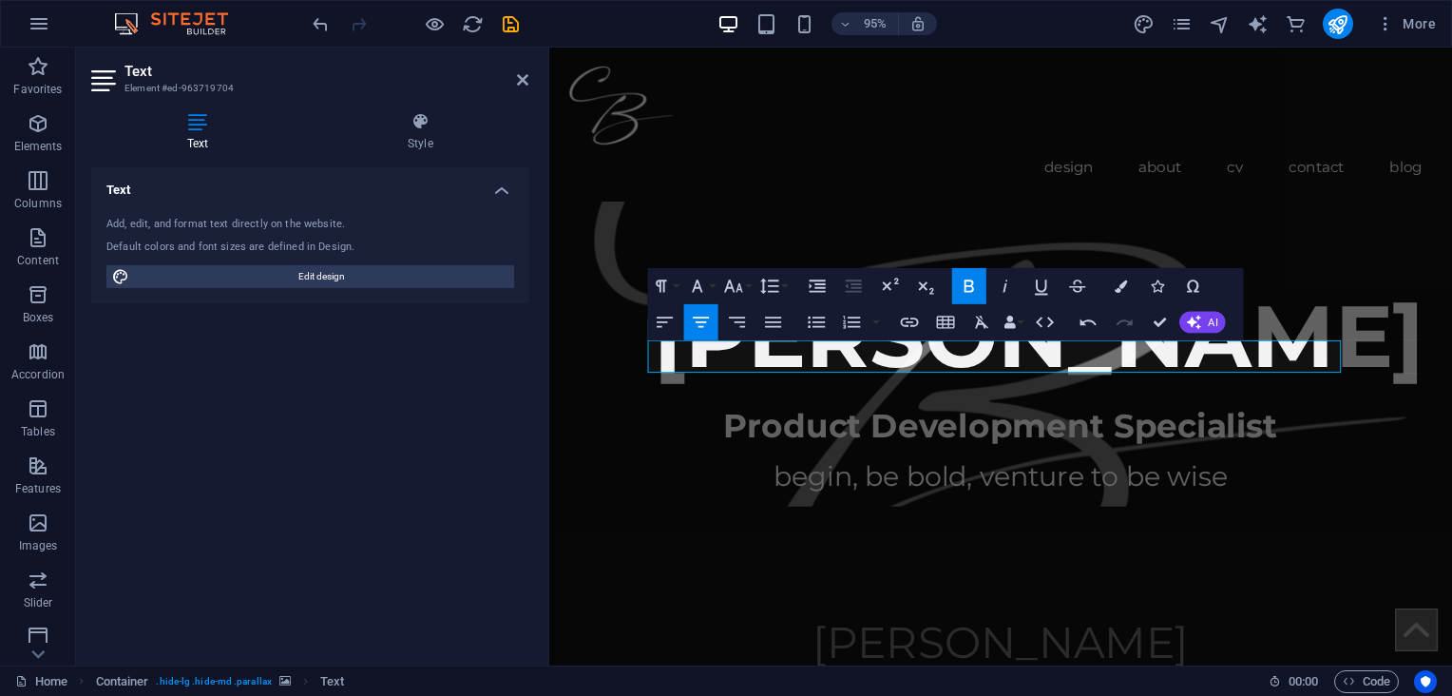
click at [904, 445] on figure at bounding box center [1023, 355] width 950 height 353
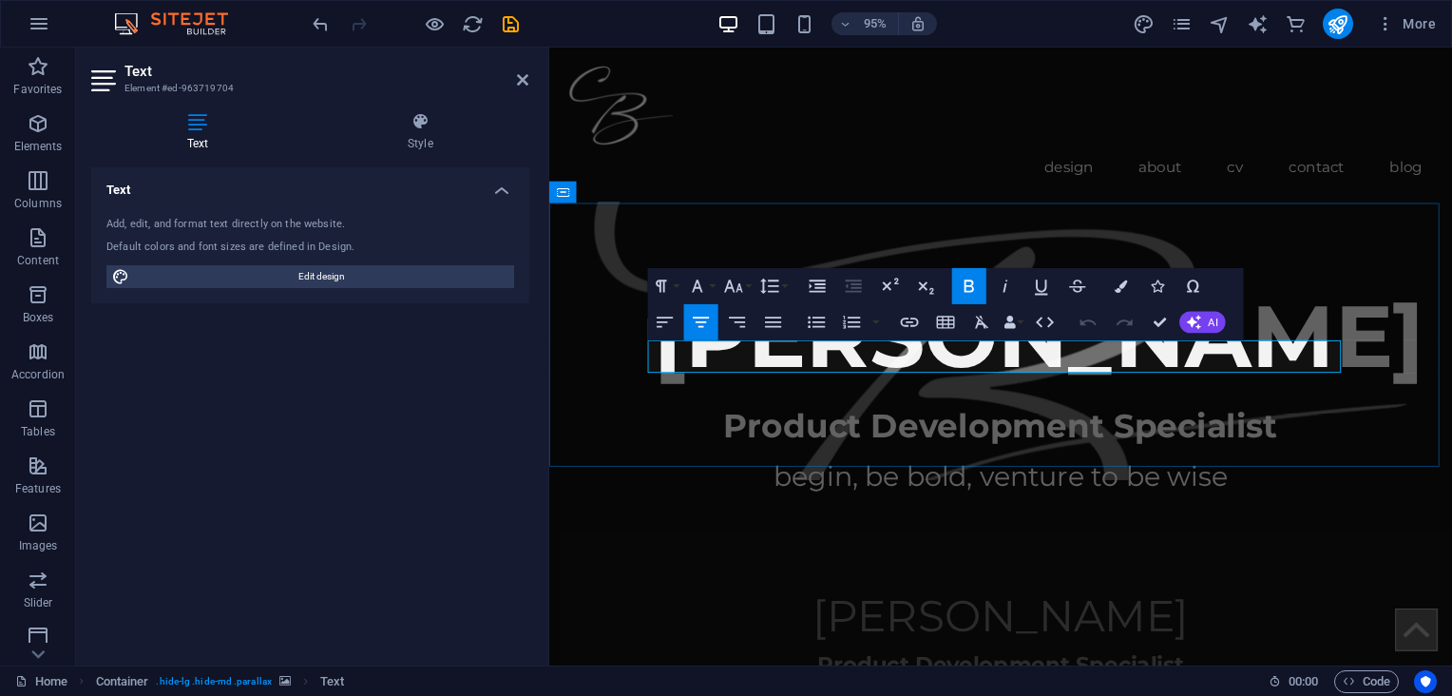
click at [909, 683] on span "Product Development Specialist" at bounding box center [1023, 697] width 386 height 28
click at [743, 284] on icon "button" at bounding box center [733, 286] width 22 height 22
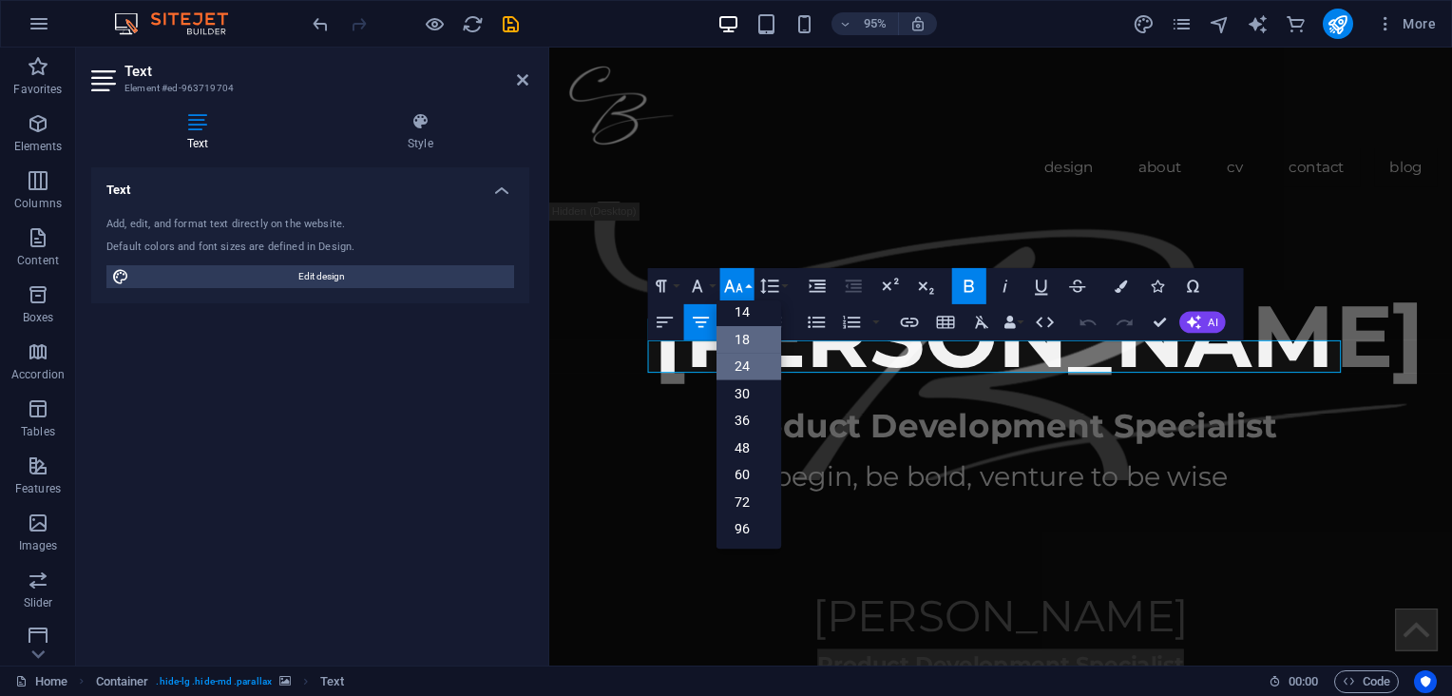
click at [752, 327] on link "18" at bounding box center [747, 339] width 65 height 28
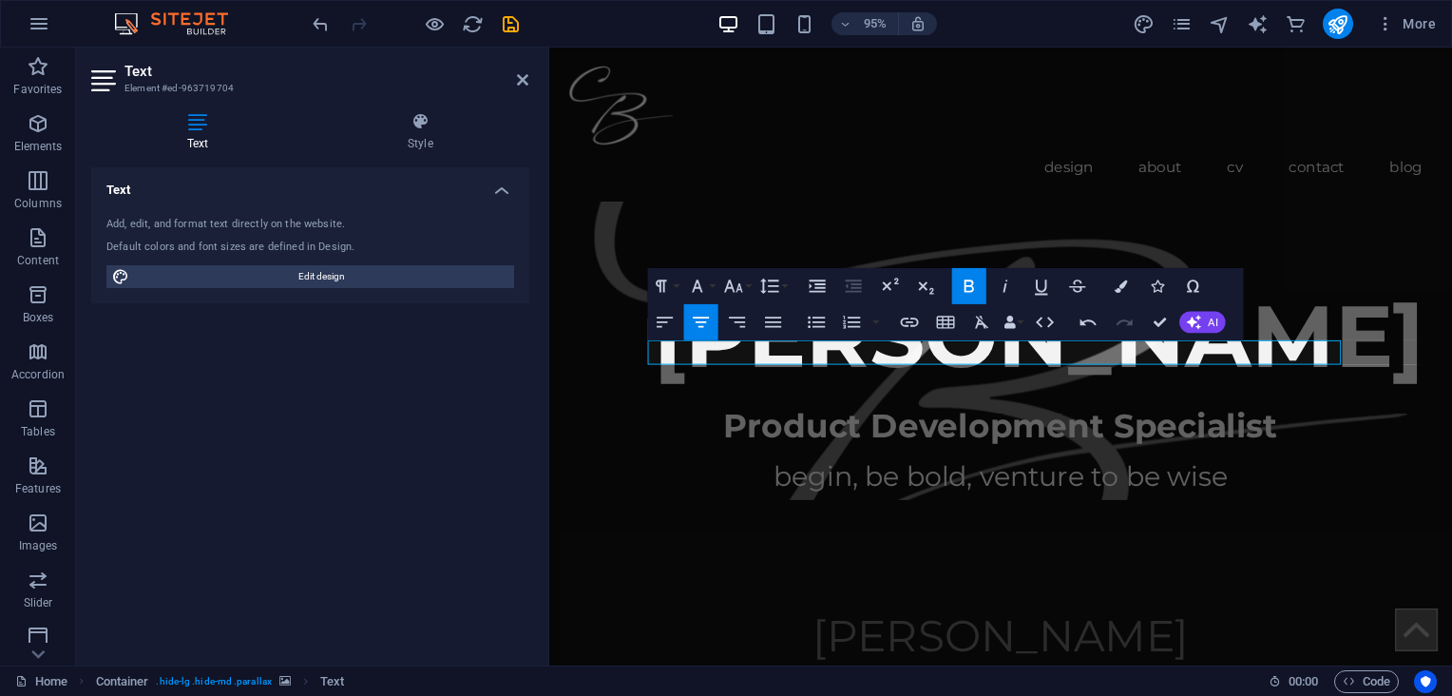
click at [918, 419] on figure at bounding box center [1023, 352] width 950 height 346
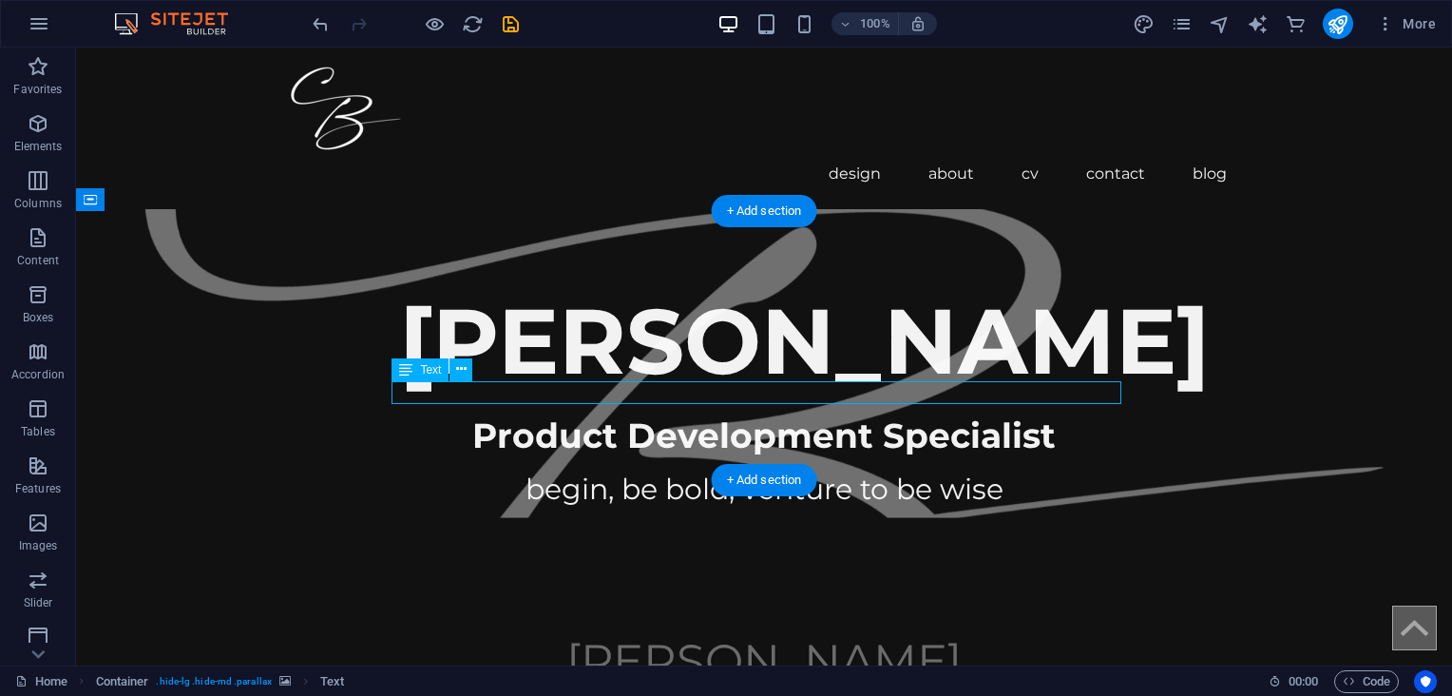
click at [367, 415] on figure at bounding box center [764, 348] width 1376 height 339
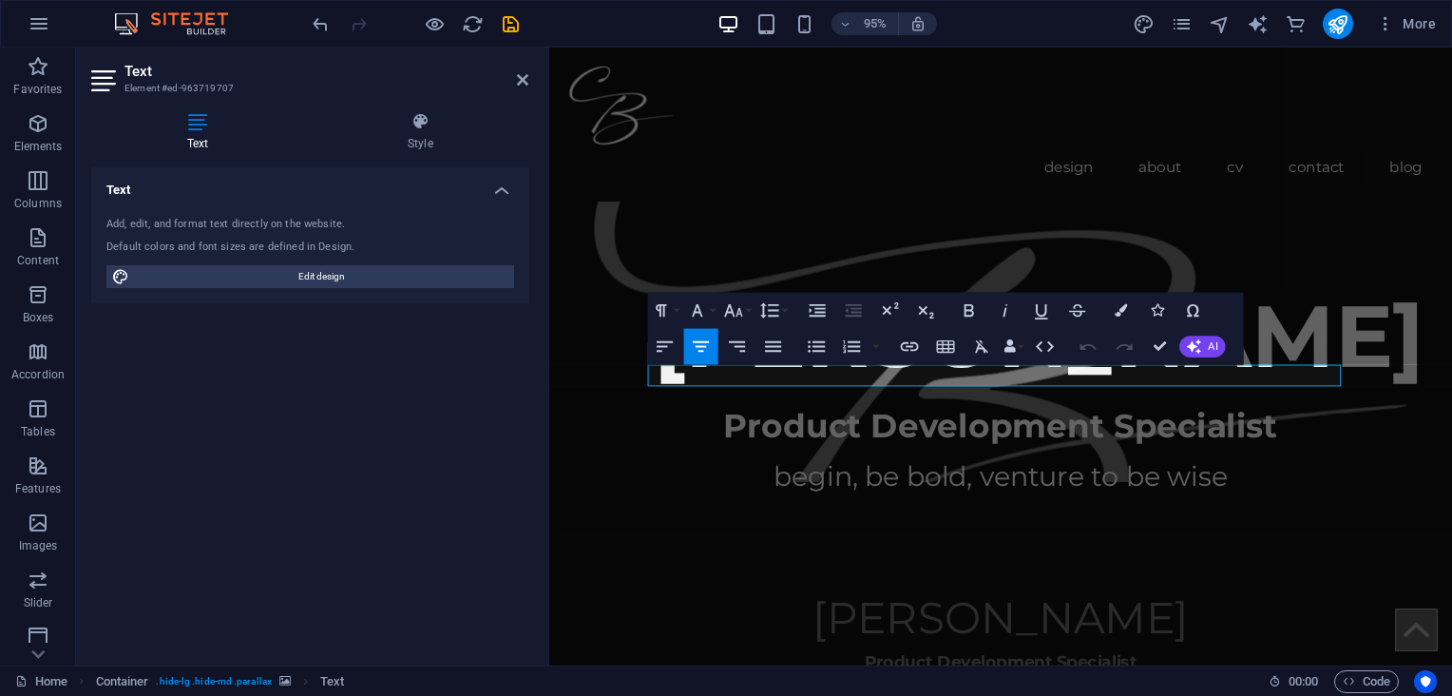
click at [881, 415] on figure at bounding box center [1023, 342] width 950 height 327
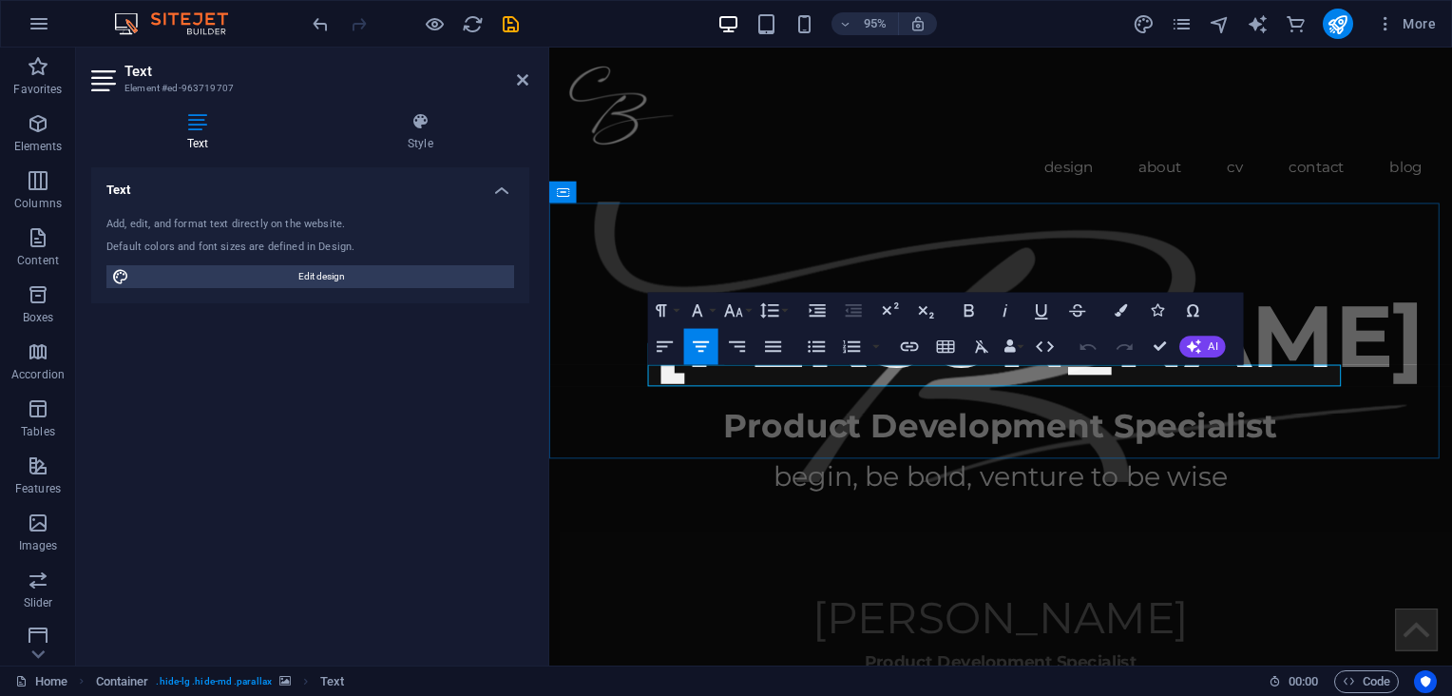
click at [743, 312] on icon "button" at bounding box center [733, 310] width 22 height 22
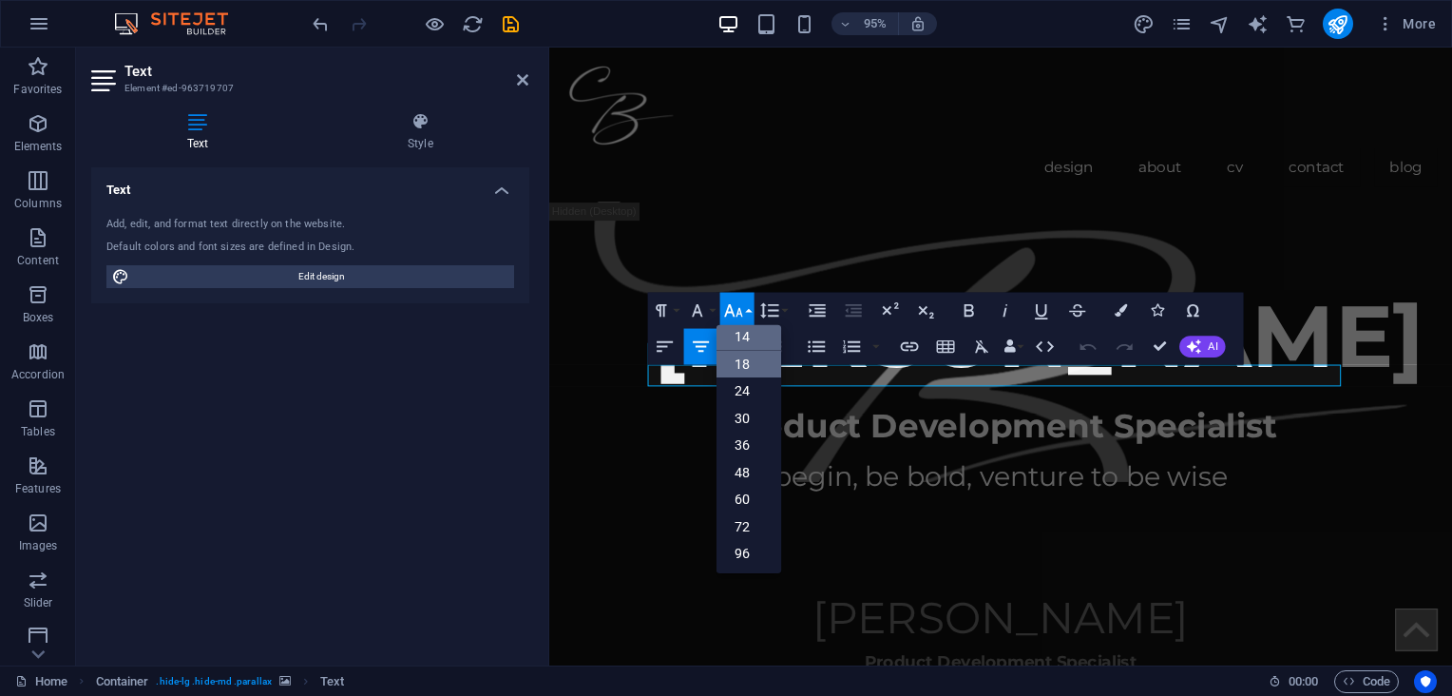
click at [745, 357] on link "18" at bounding box center [747, 364] width 65 height 28
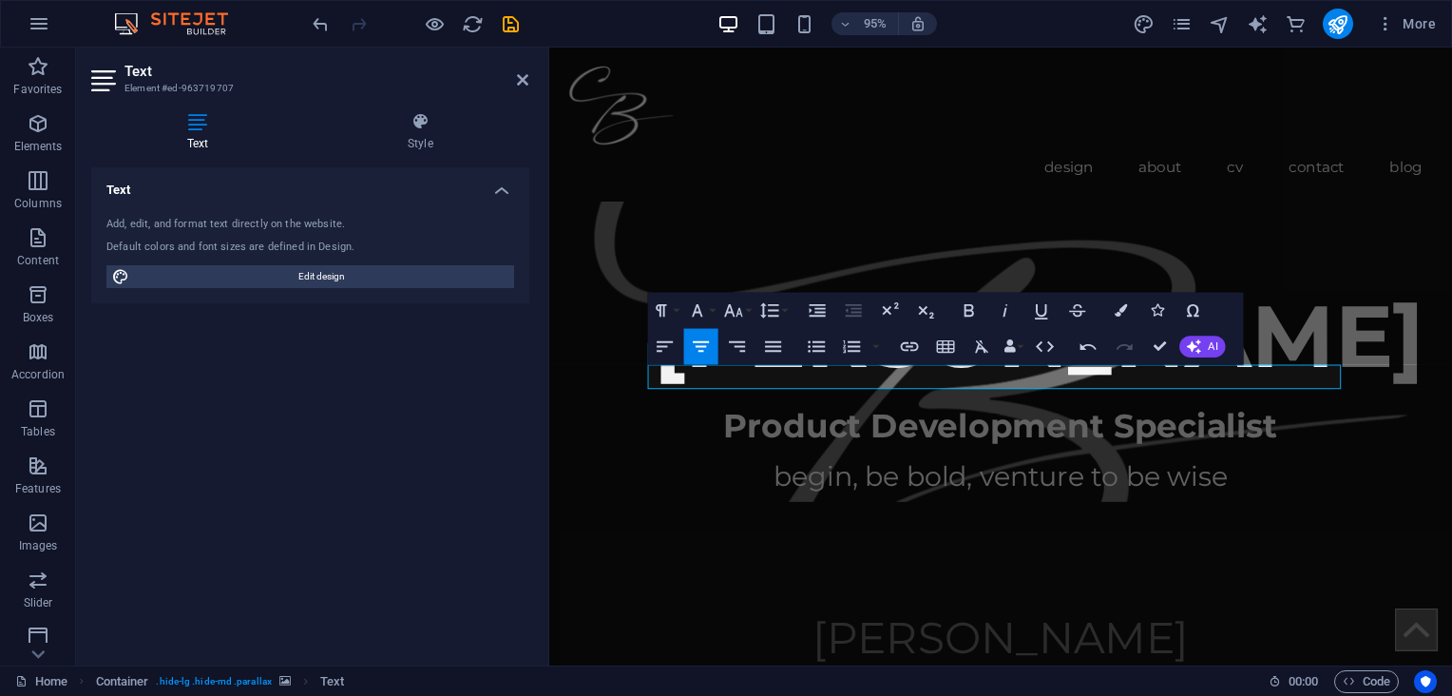
click at [893, 452] on figure at bounding box center [1023, 353] width 950 height 348
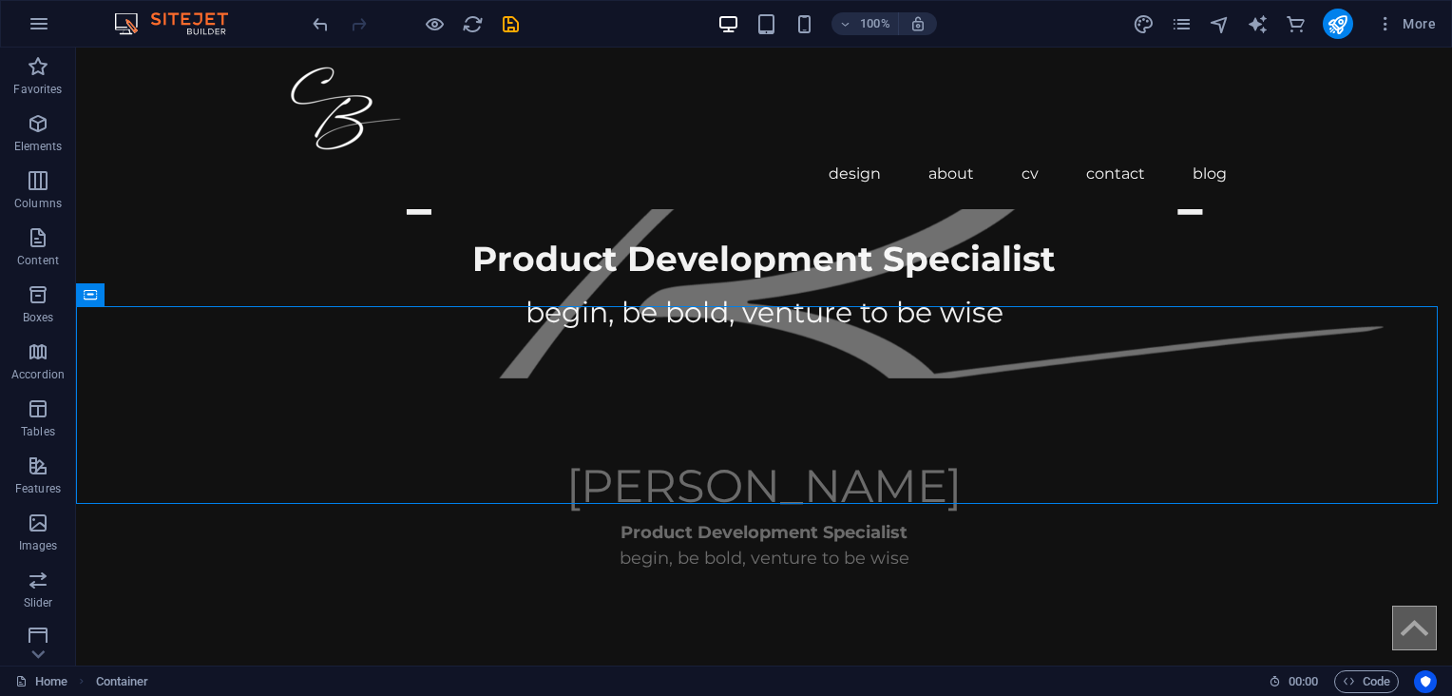
scroll to position [874, 0]
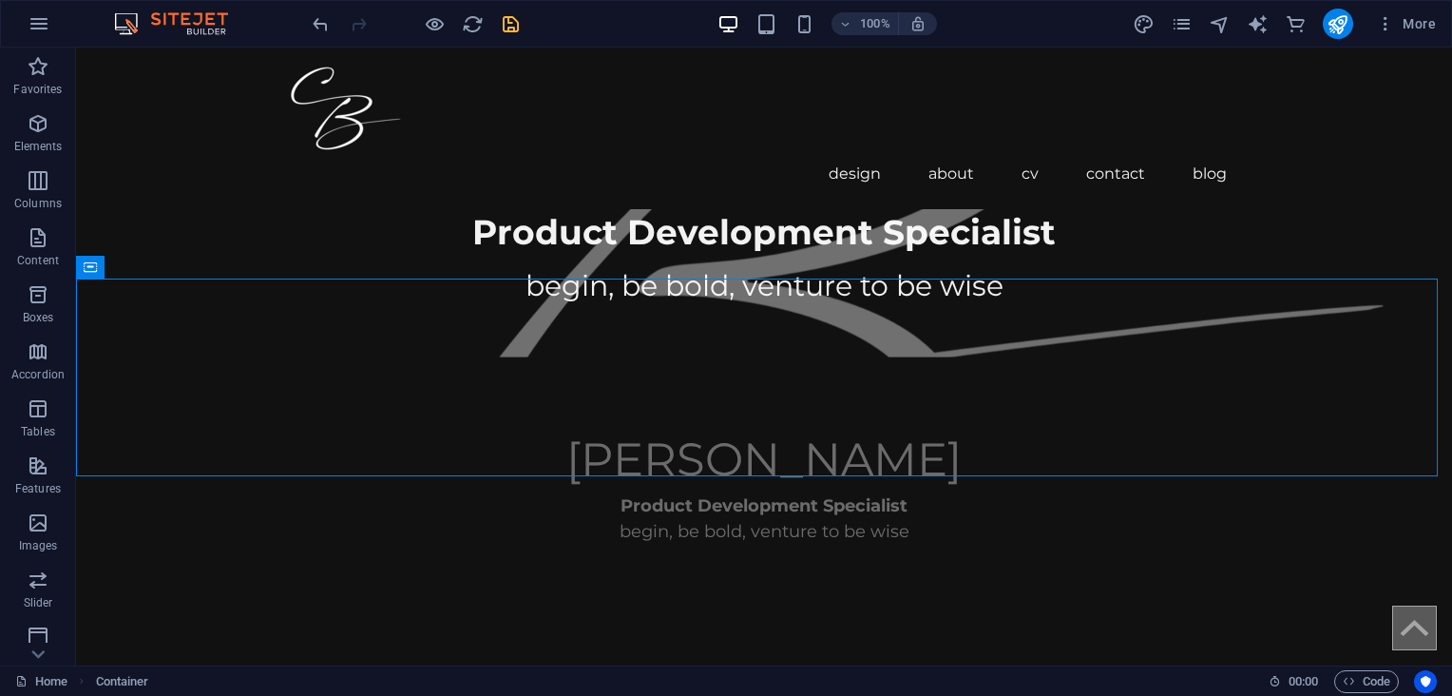
click at [509, 22] on icon "save" at bounding box center [511, 24] width 22 height 22
checkbox input "false"
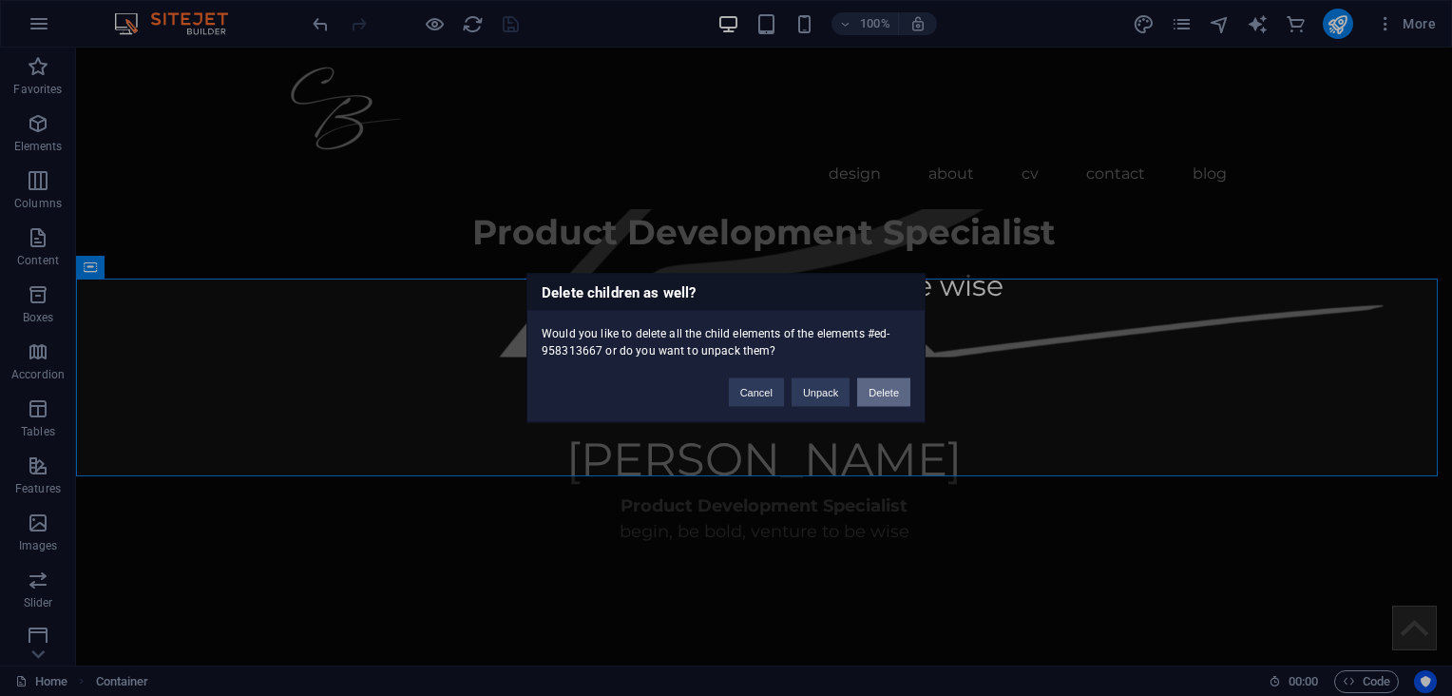
click at [867, 390] on button "Delete" at bounding box center [883, 392] width 53 height 29
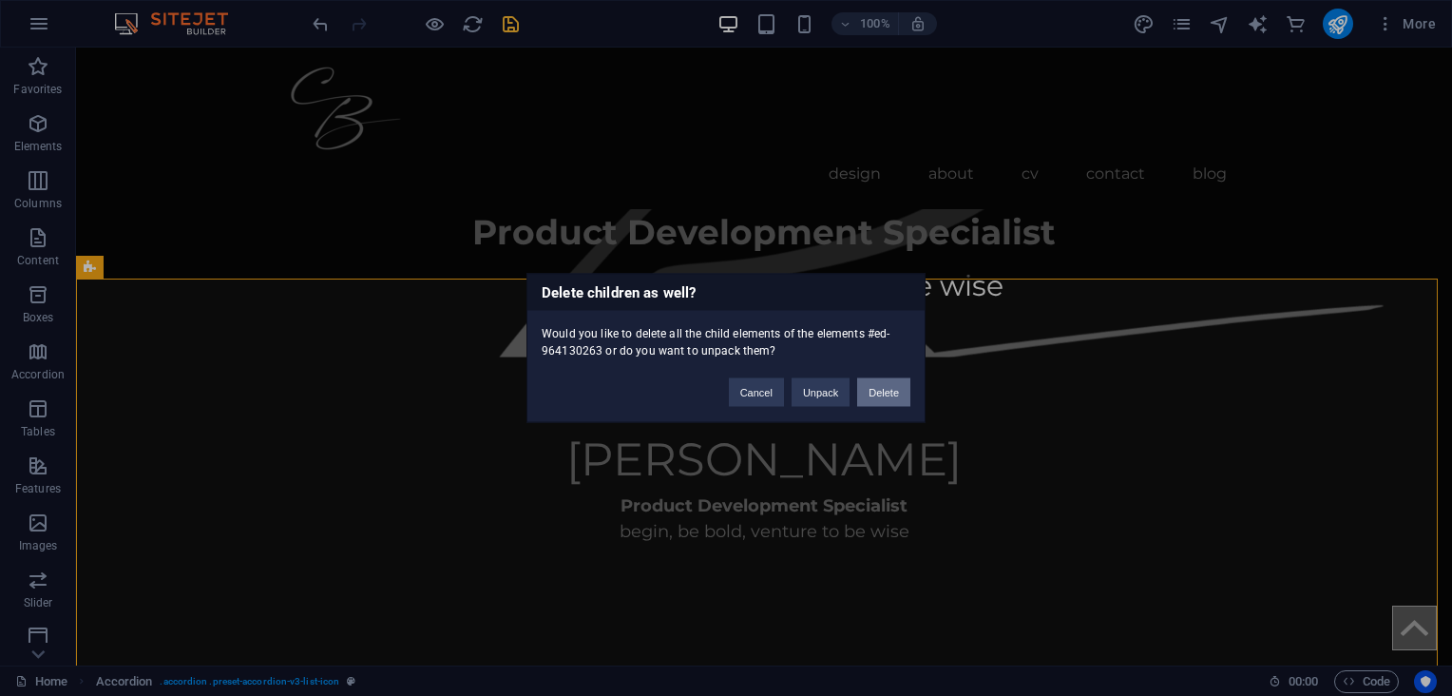
click at [893, 388] on button "Delete" at bounding box center [883, 392] width 53 height 29
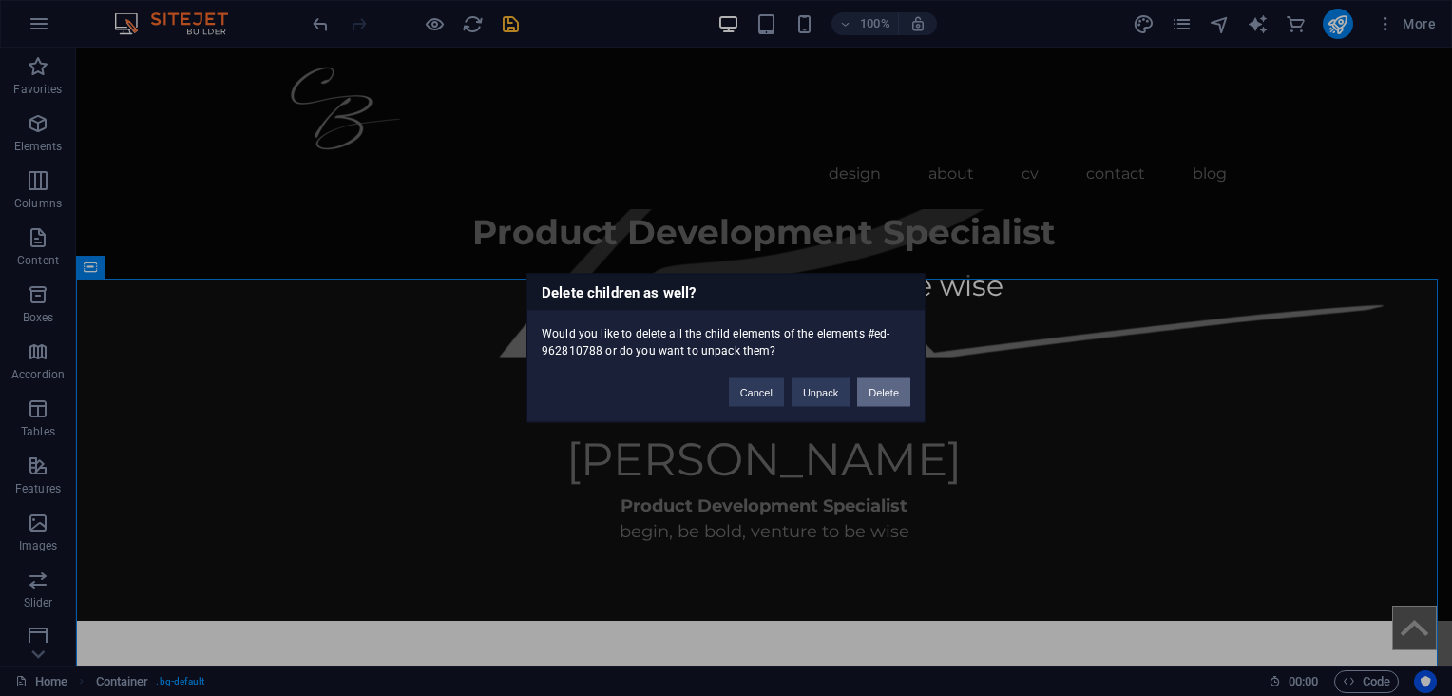
click at [889, 394] on button "Delete" at bounding box center [883, 392] width 53 height 29
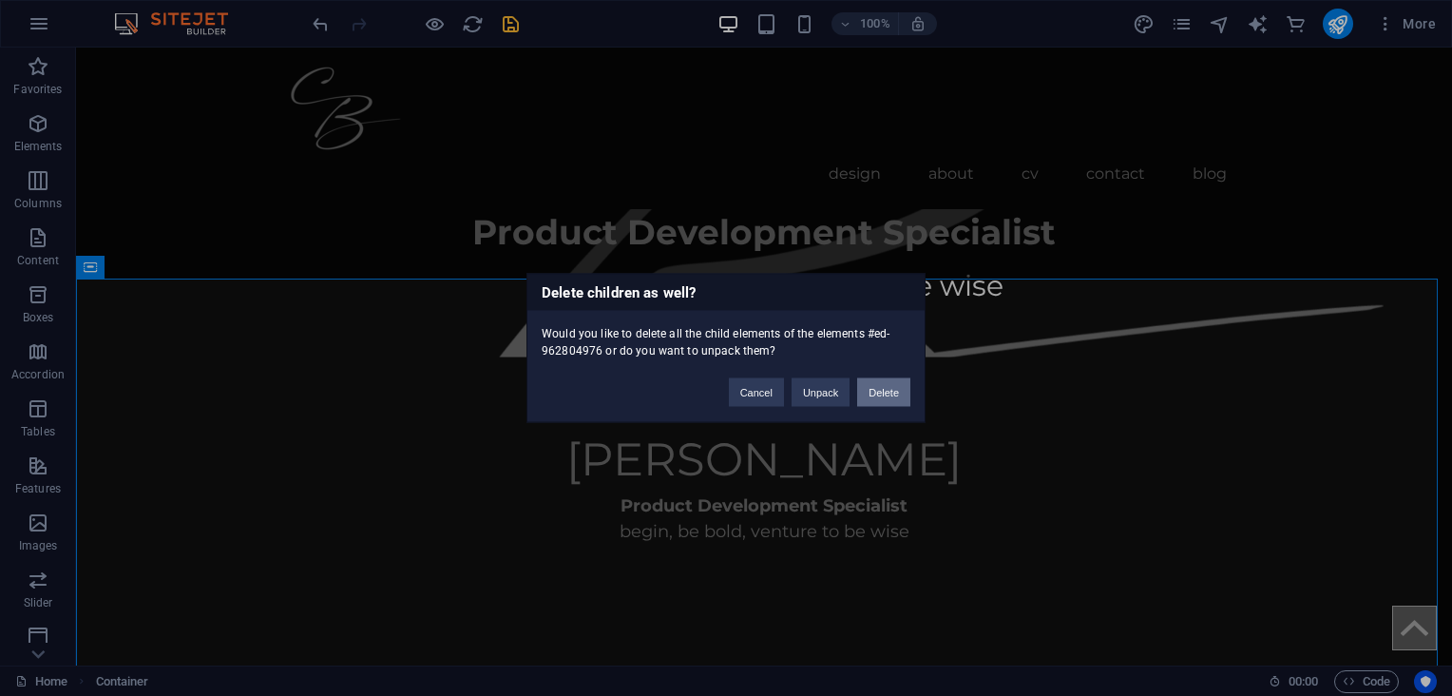
click at [874, 395] on button "Delete" at bounding box center [883, 392] width 53 height 29
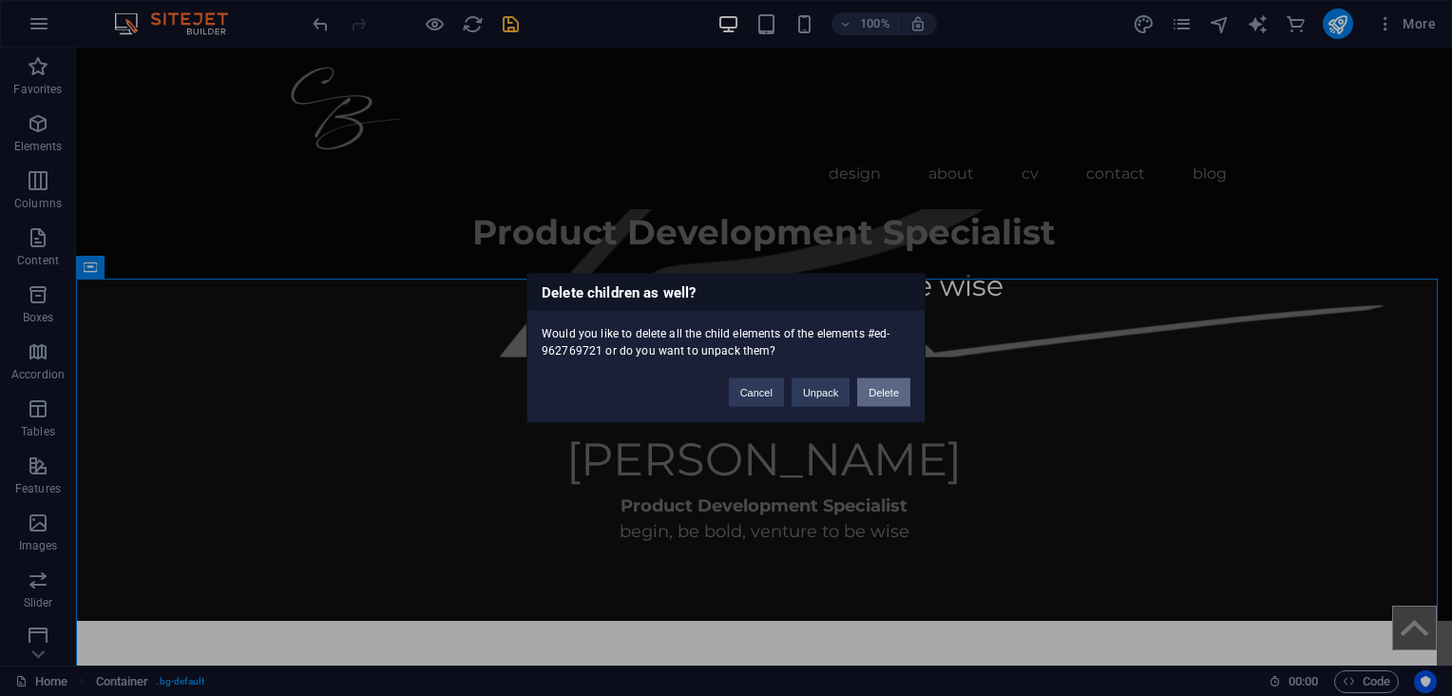
click at [879, 384] on button "Delete" at bounding box center [883, 392] width 53 height 29
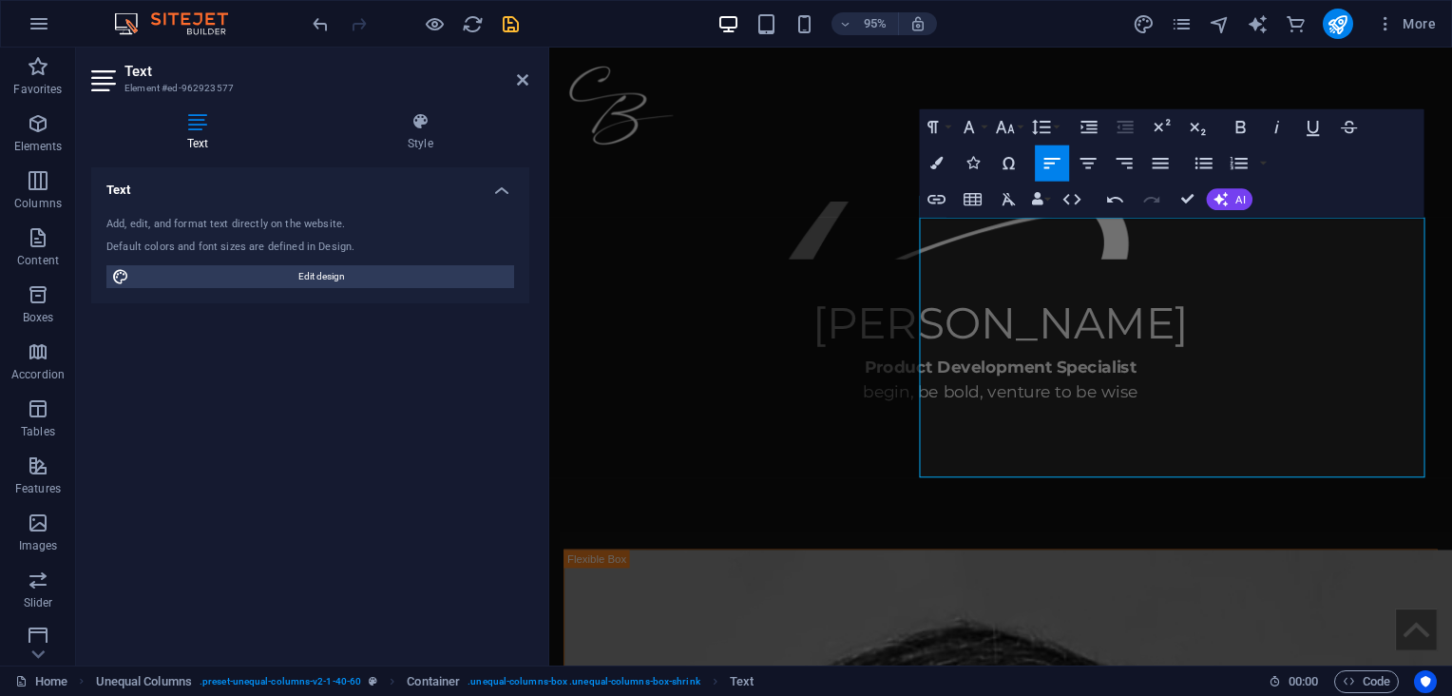
scroll to position [1097, 0]
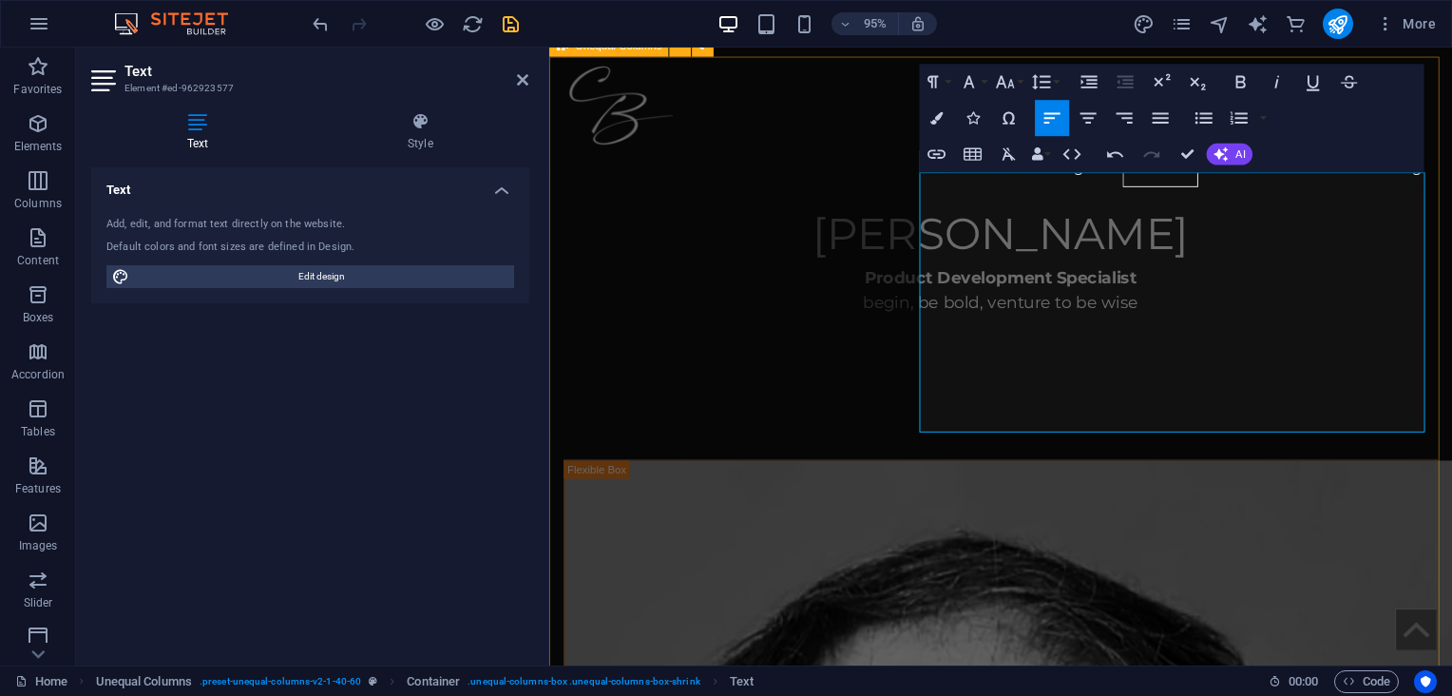
drag, startPoint x: 1141, startPoint y: 442, endPoint x: 911, endPoint y: 181, distance: 348.1
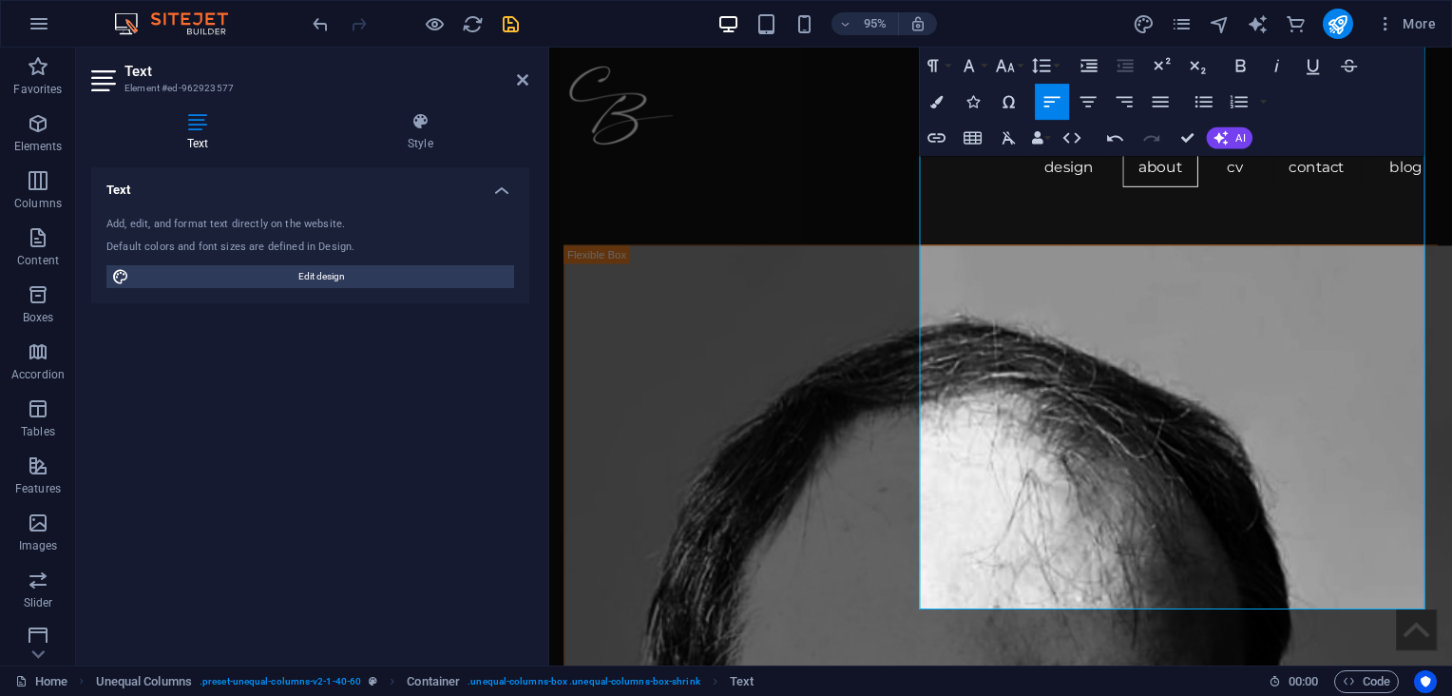
scroll to position [1376, 0]
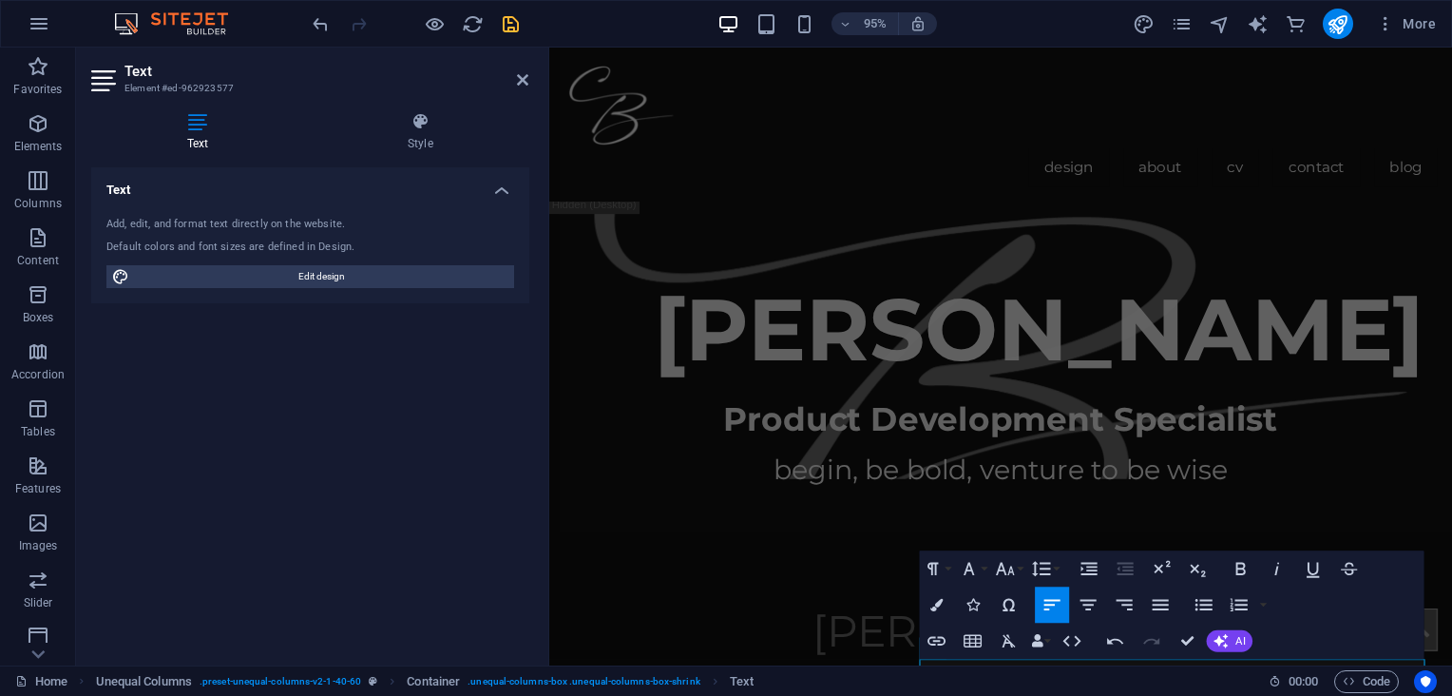
scroll to position [748, 0]
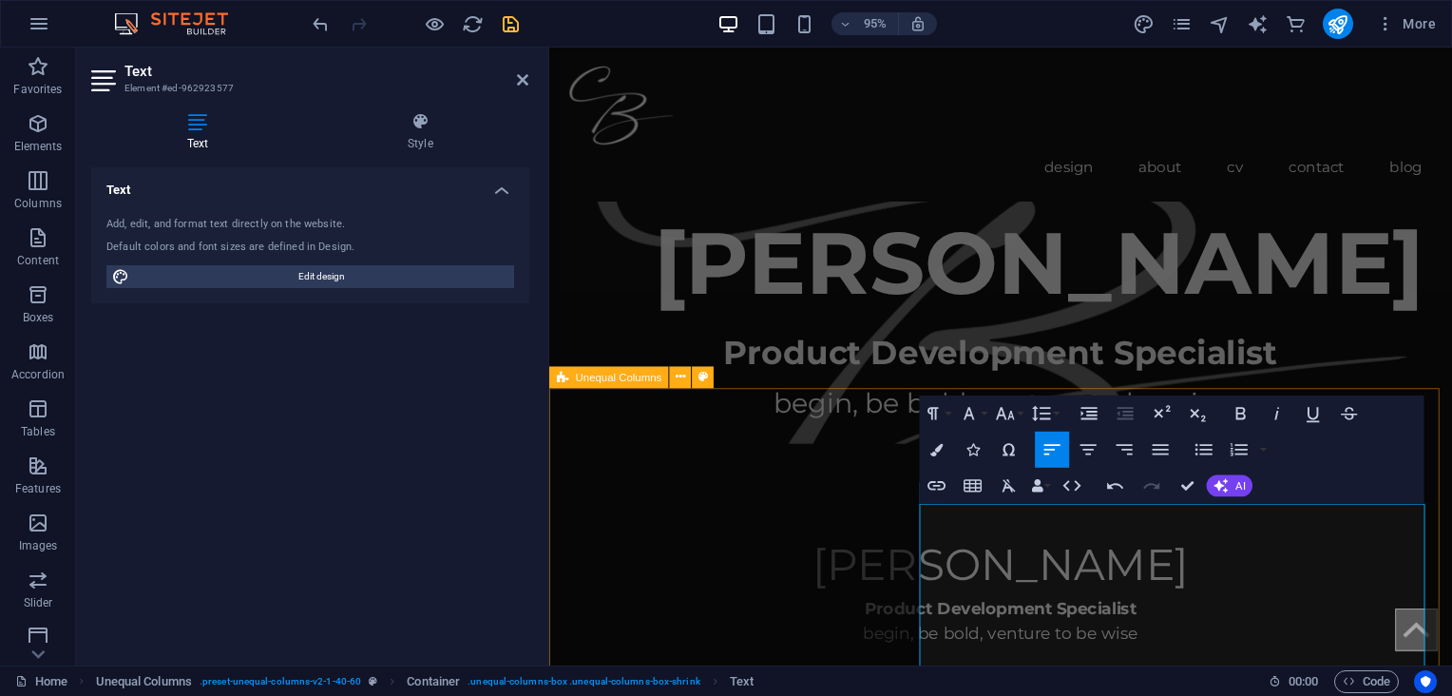
drag, startPoint x: 1024, startPoint y: 610, endPoint x: 933, endPoint y: 534, distance: 118.7
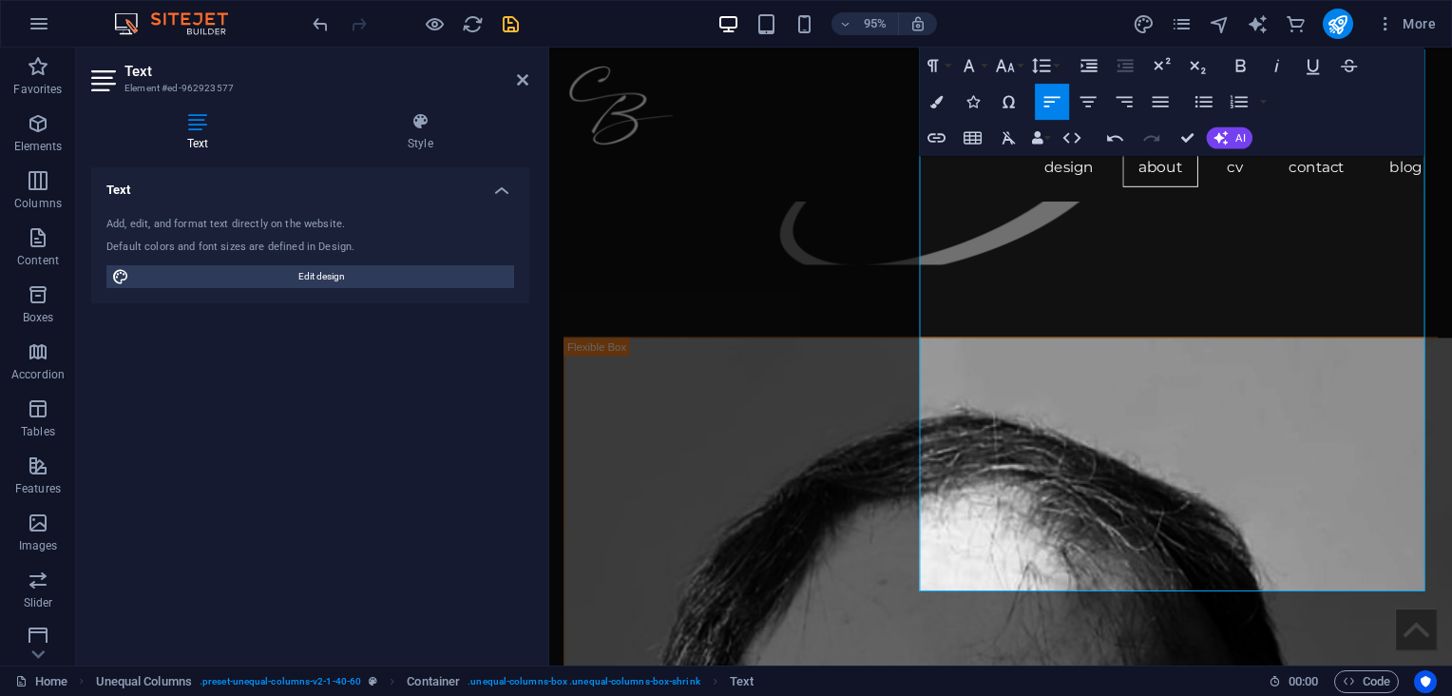
scroll to position [1231, 0]
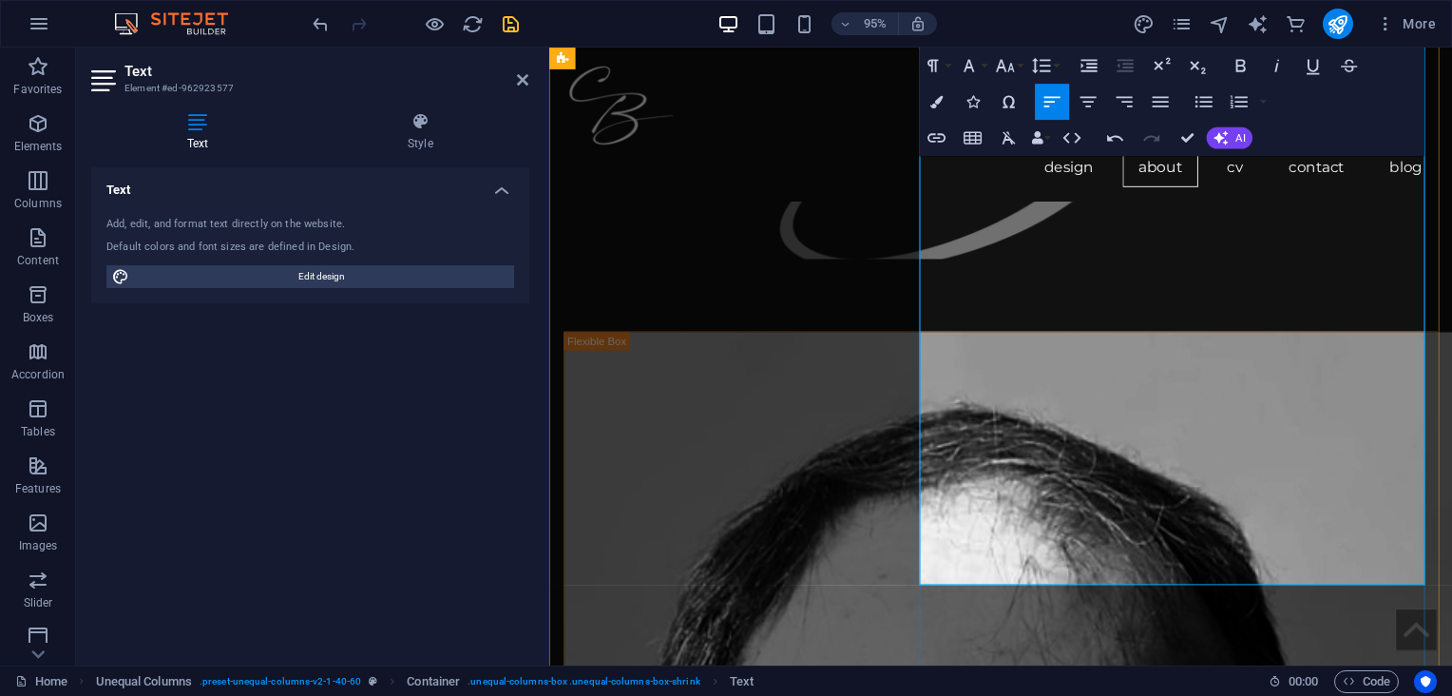
drag, startPoint x: 1067, startPoint y: 530, endPoint x: 1439, endPoint y: 560, distance: 372.7
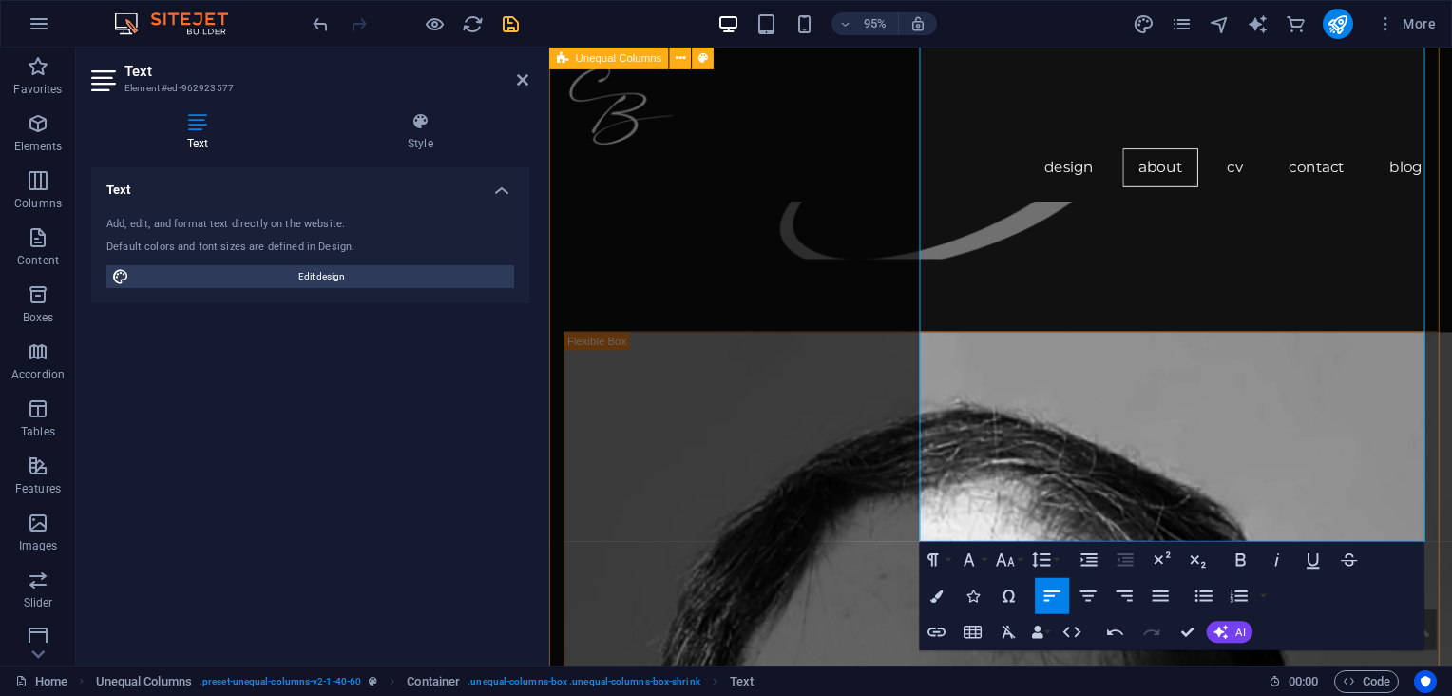
drag, startPoint x: 1297, startPoint y: 561, endPoint x: 923, endPoint y: 511, distance: 377.6
drag, startPoint x: 1071, startPoint y: 531, endPoint x: 1323, endPoint y: 548, distance: 252.4
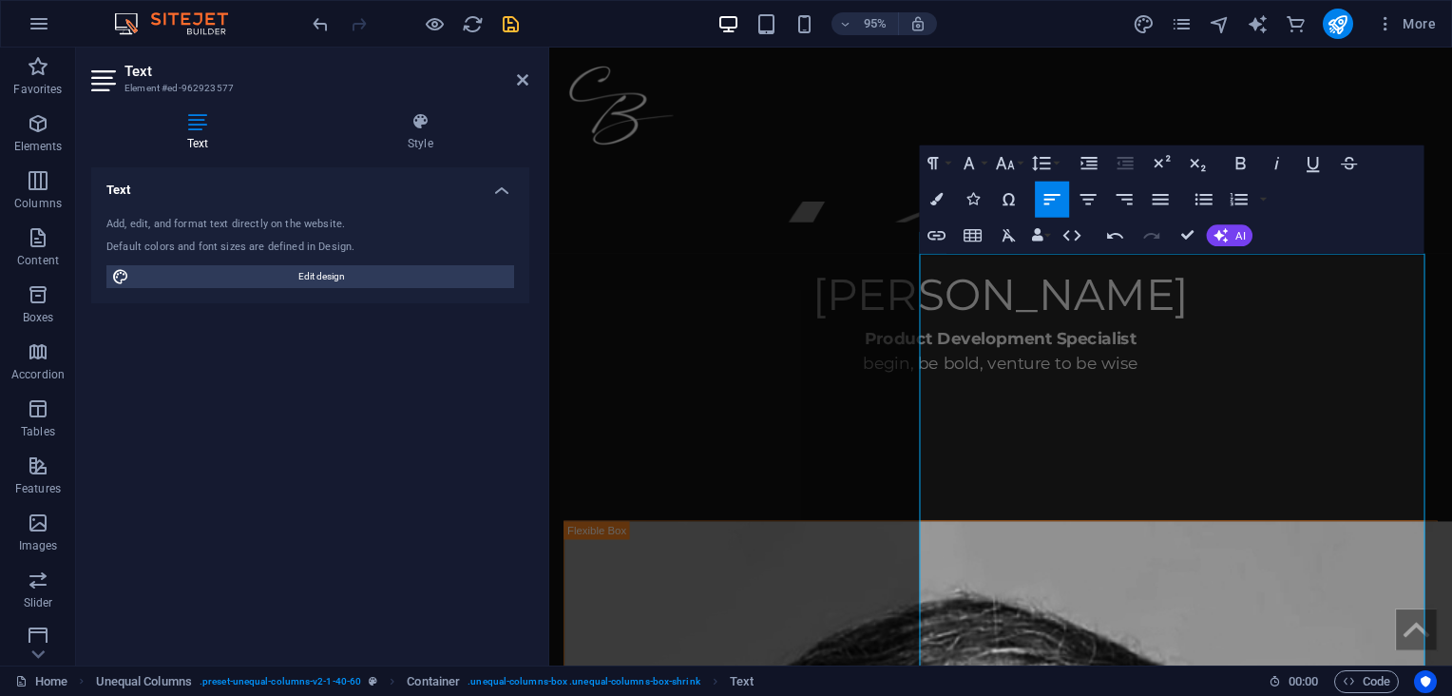
scroll to position [995, 0]
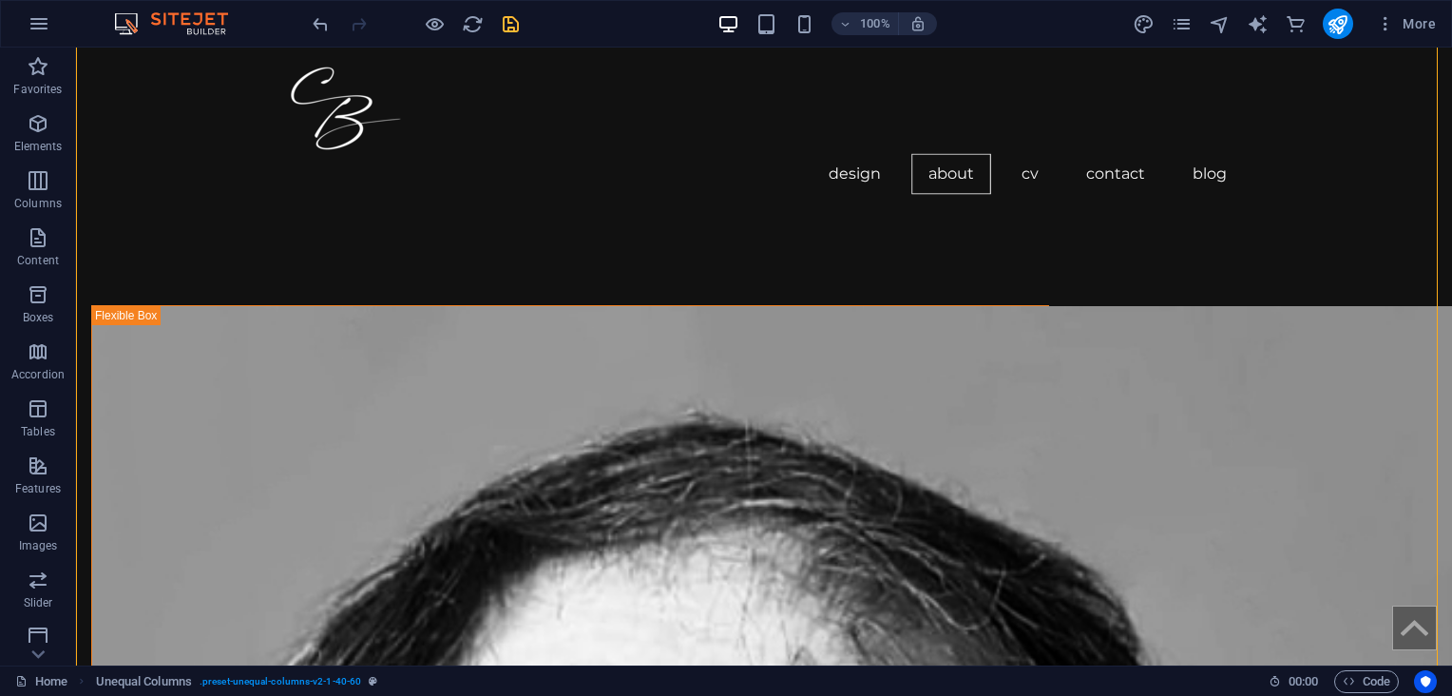
scroll to position [1253, 0]
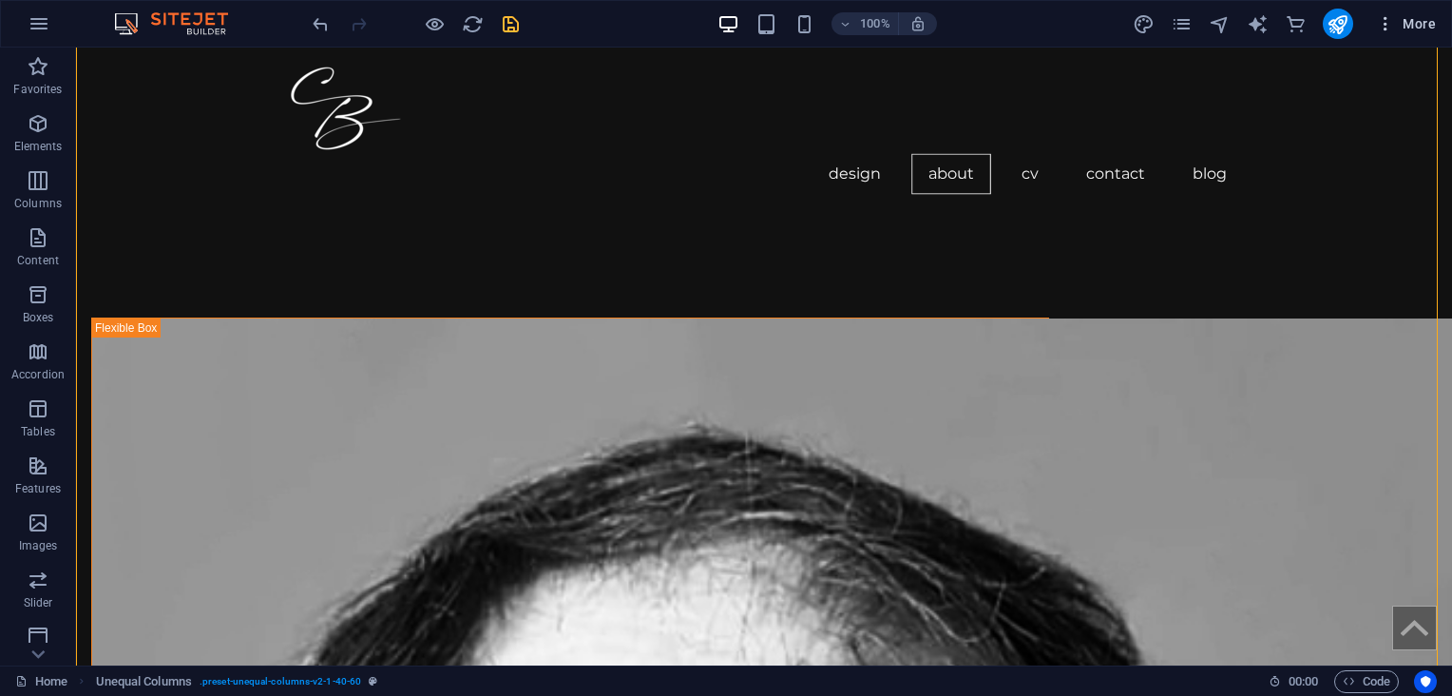
click at [1411, 23] on span "More" at bounding box center [1406, 23] width 60 height 19
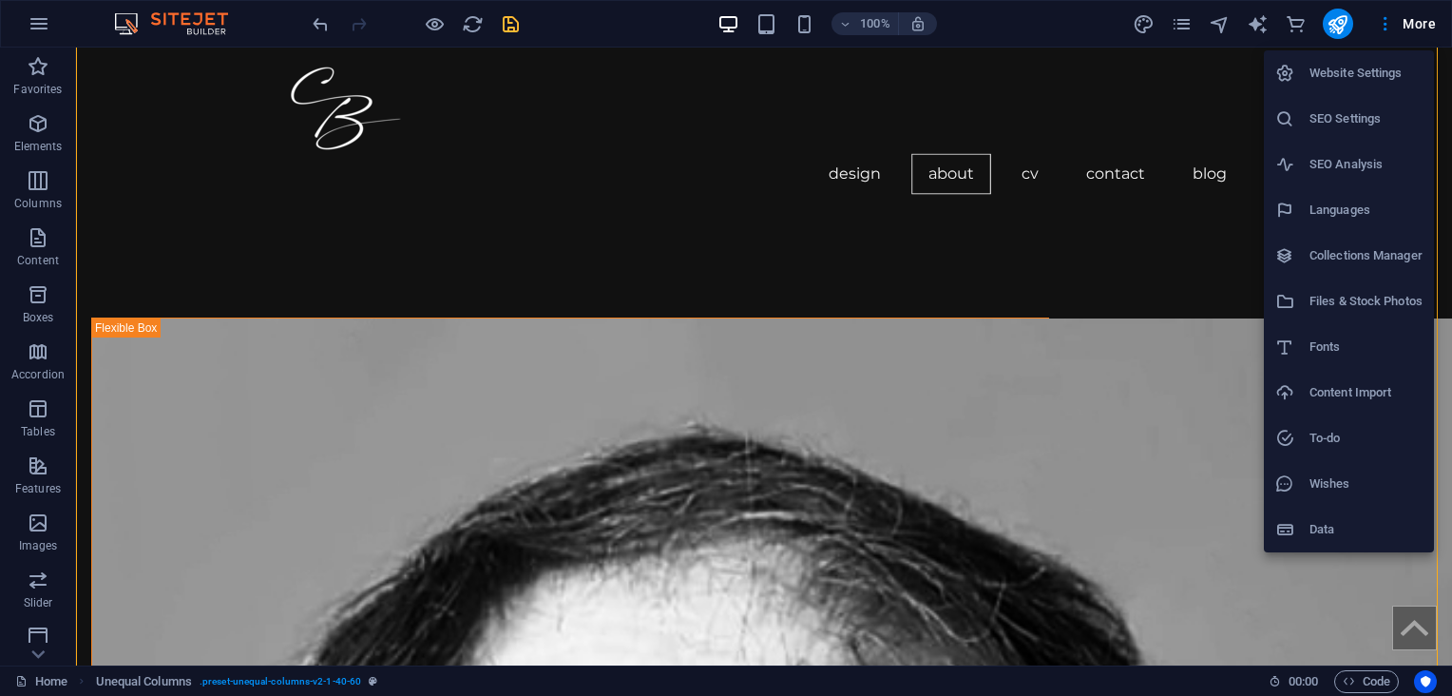
click at [1366, 296] on h6 "Files & Stock Photos" at bounding box center [1365, 301] width 113 height 23
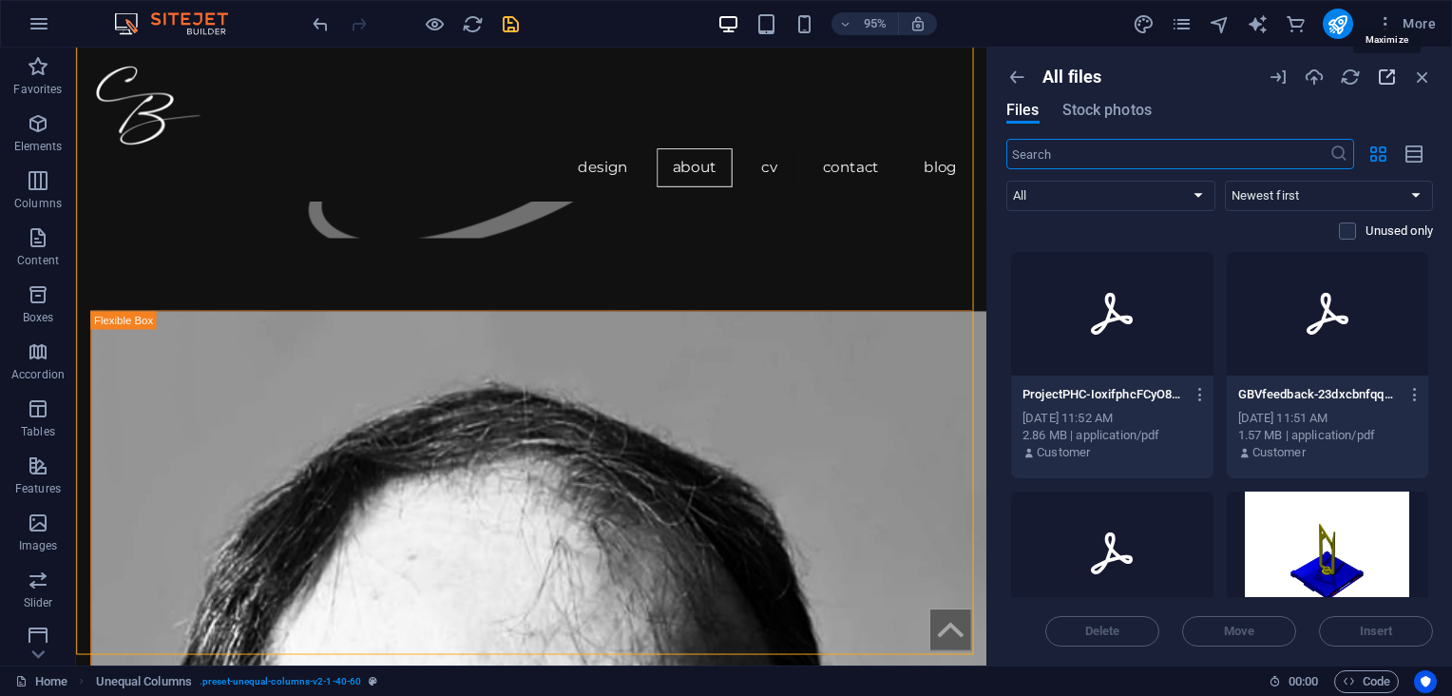
click at [1383, 74] on icon "button" at bounding box center [1386, 77] width 21 height 21
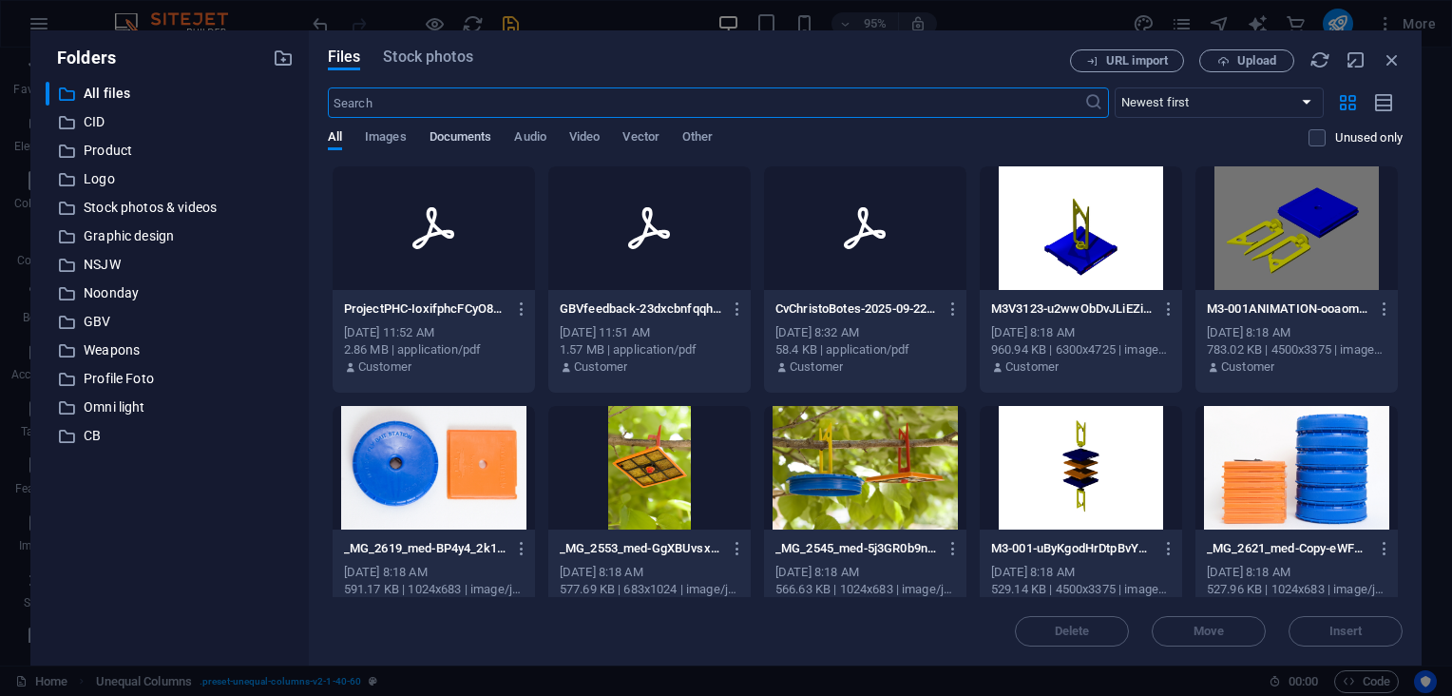
click at [469, 131] on span "Documents" at bounding box center [460, 138] width 63 height 27
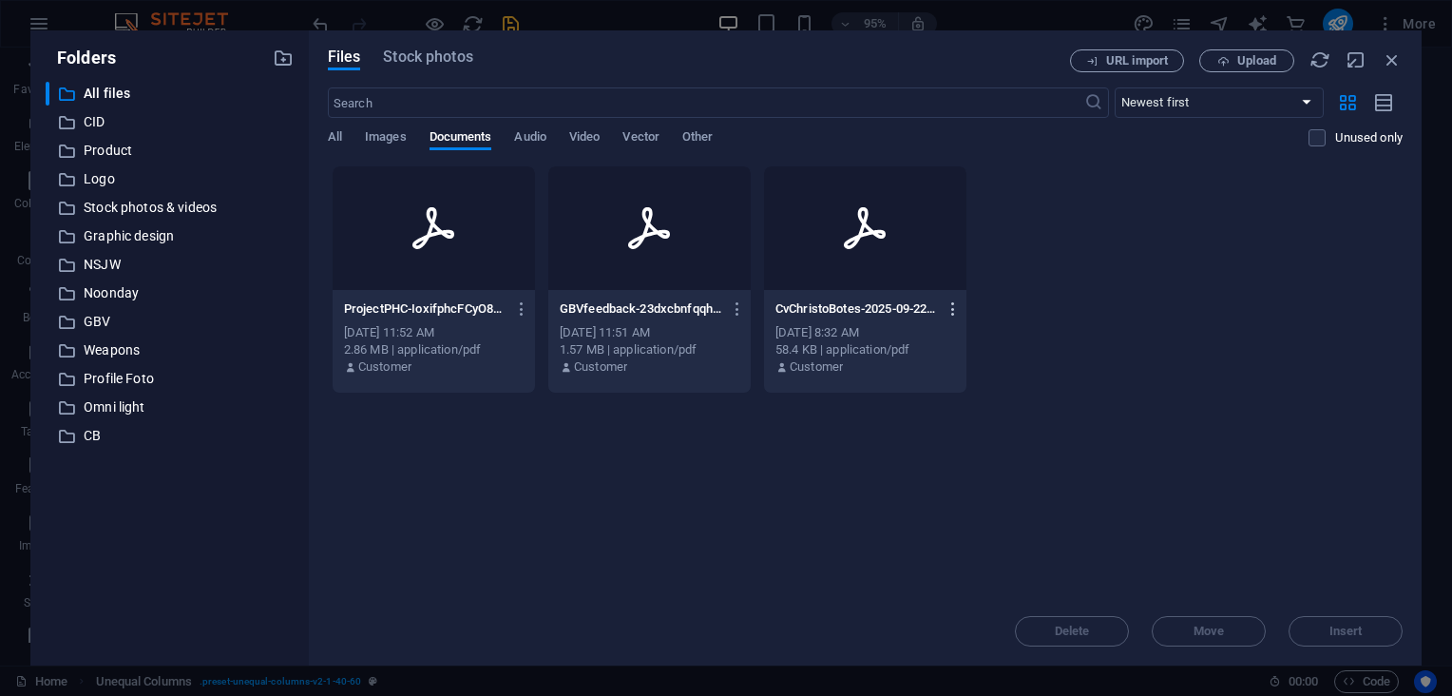
click at [953, 307] on icon "button" at bounding box center [953, 308] width 18 height 17
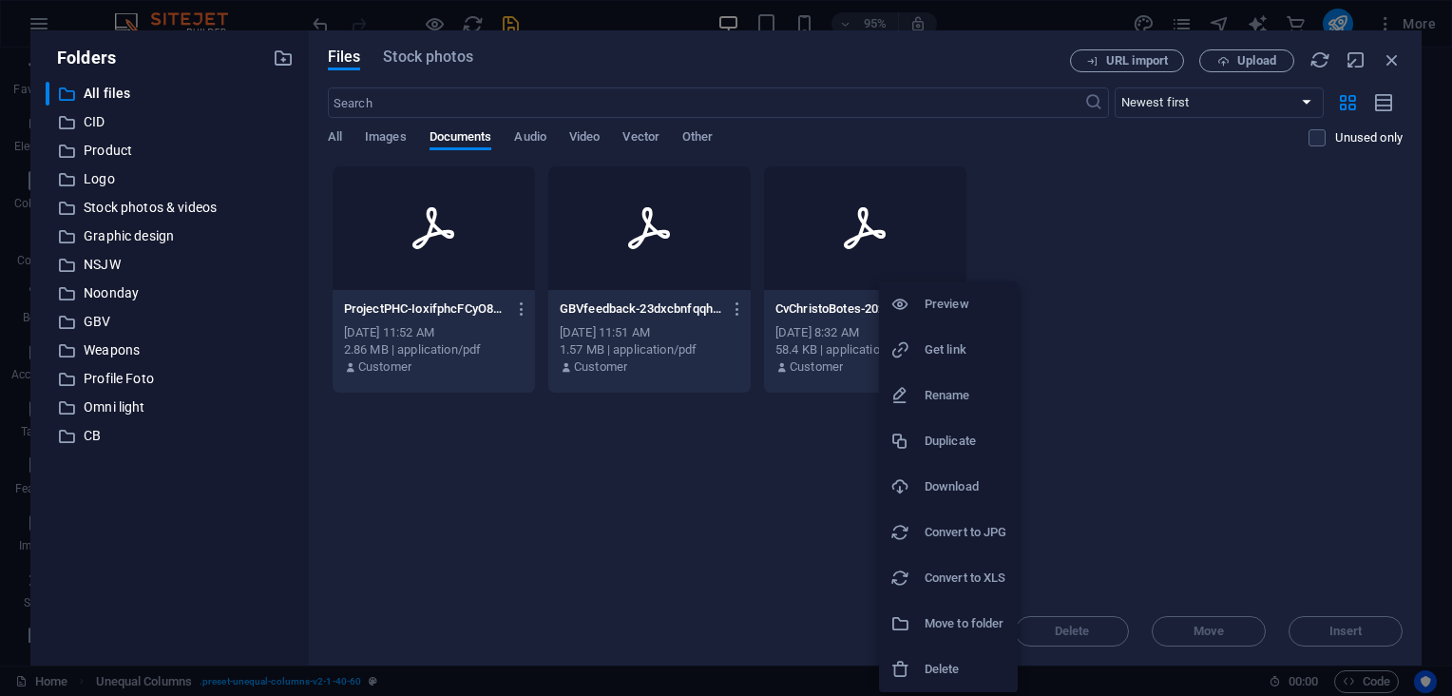
click at [961, 665] on h6 "Delete" at bounding box center [966, 669] width 82 height 23
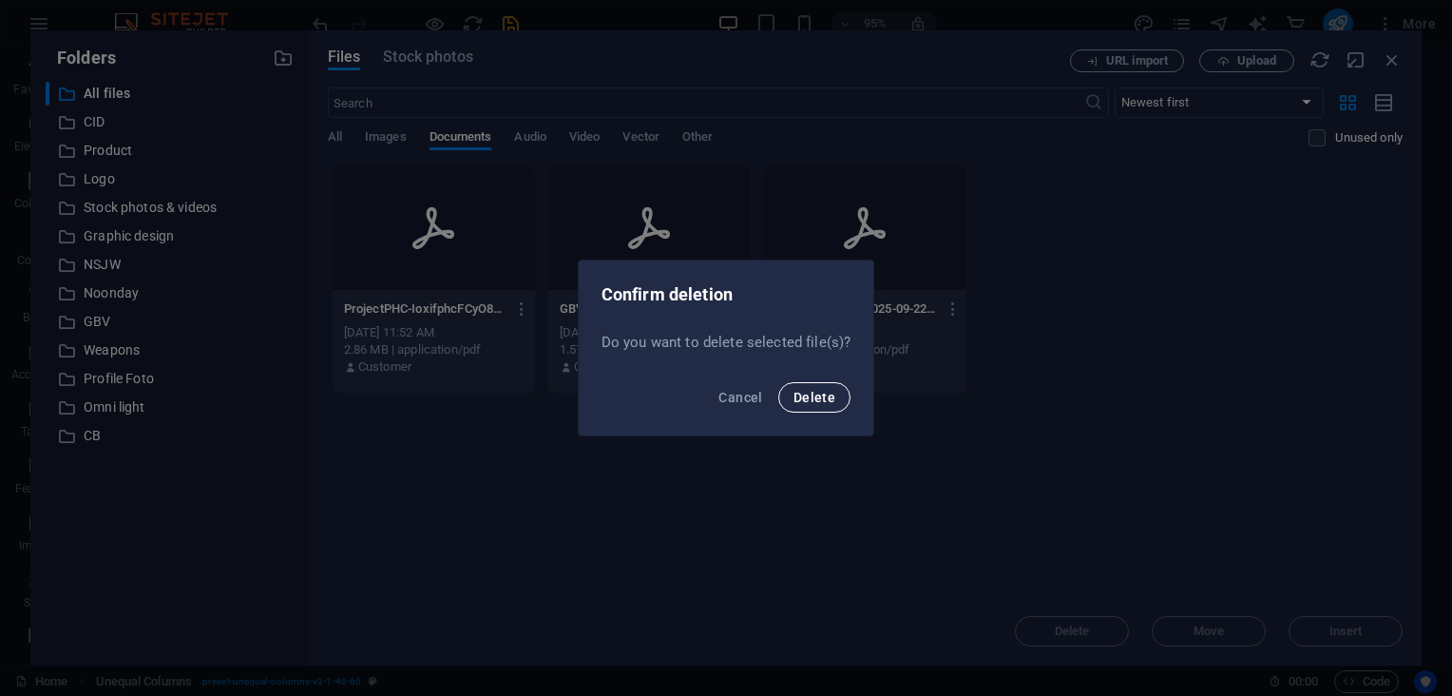
click at [817, 394] on span "Delete" at bounding box center [814, 397] width 42 height 15
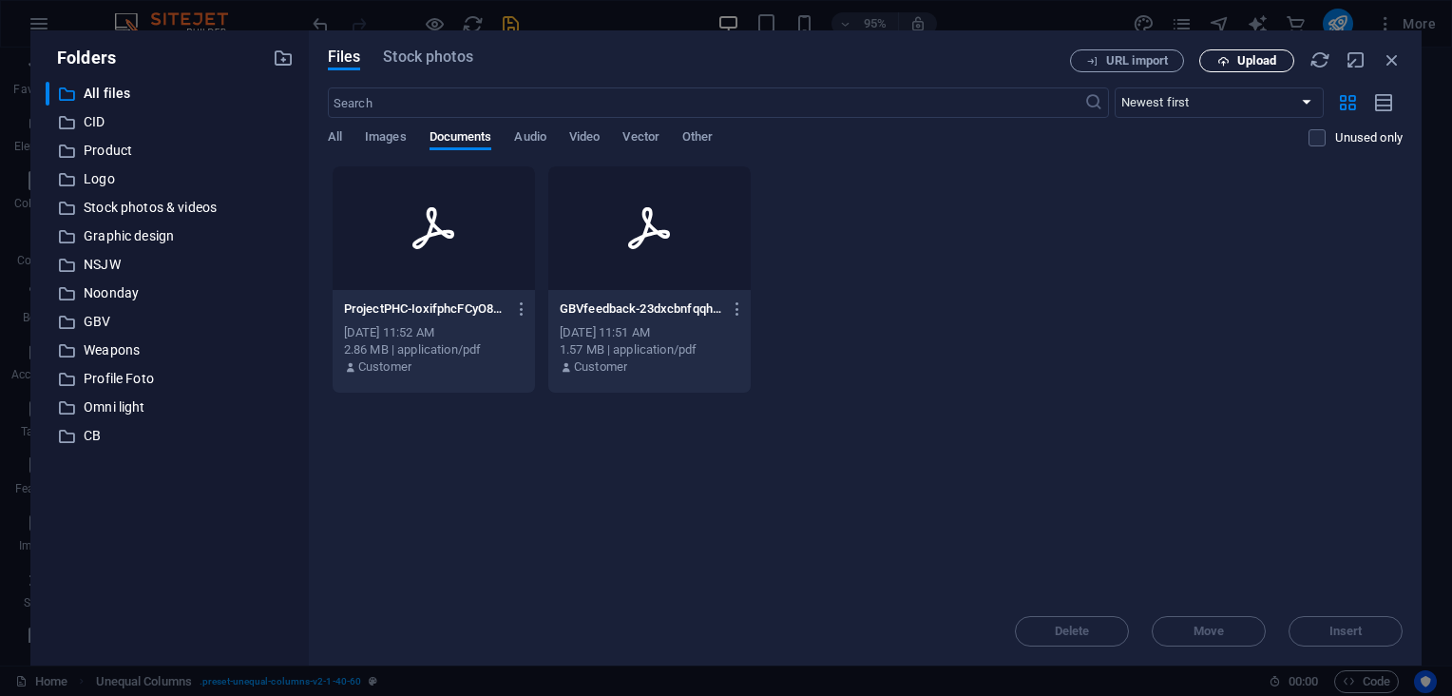
click at [1237, 57] on span "Upload" at bounding box center [1256, 60] width 39 height 11
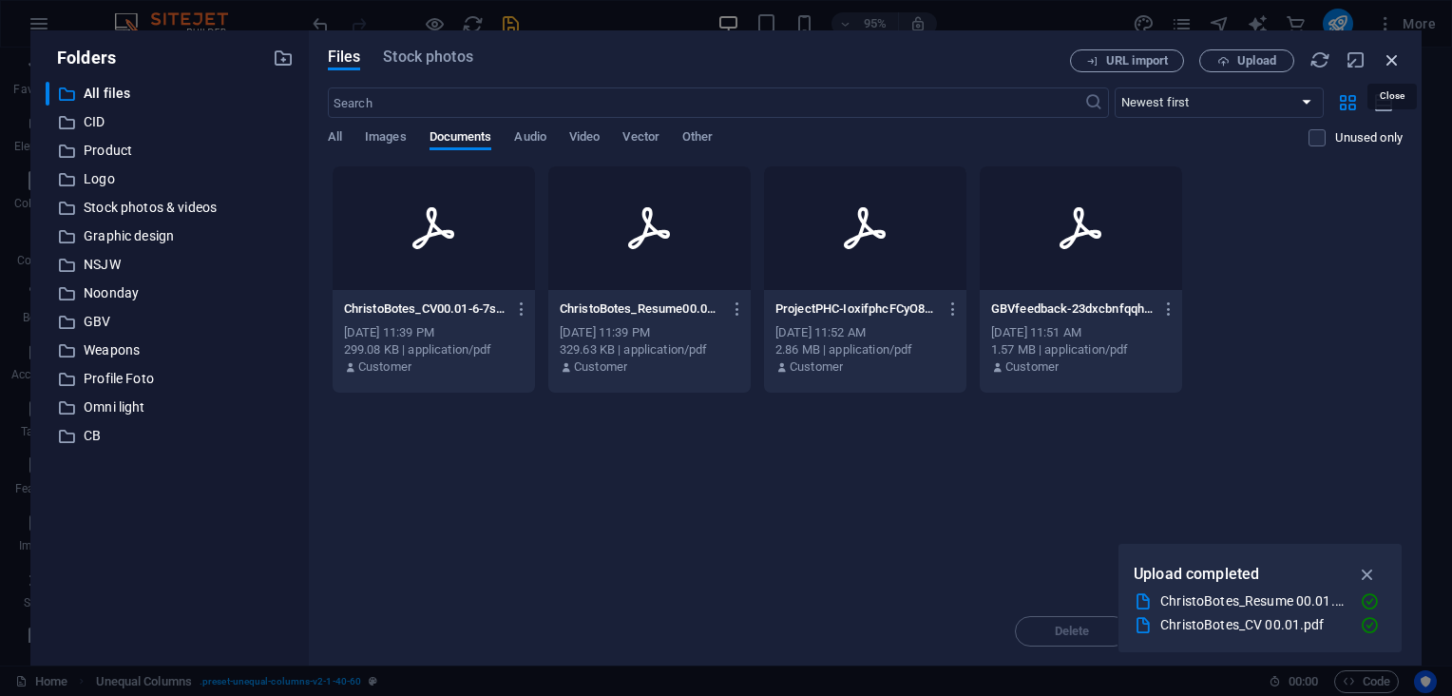
click at [1385, 60] on icon "button" at bounding box center [1392, 59] width 21 height 21
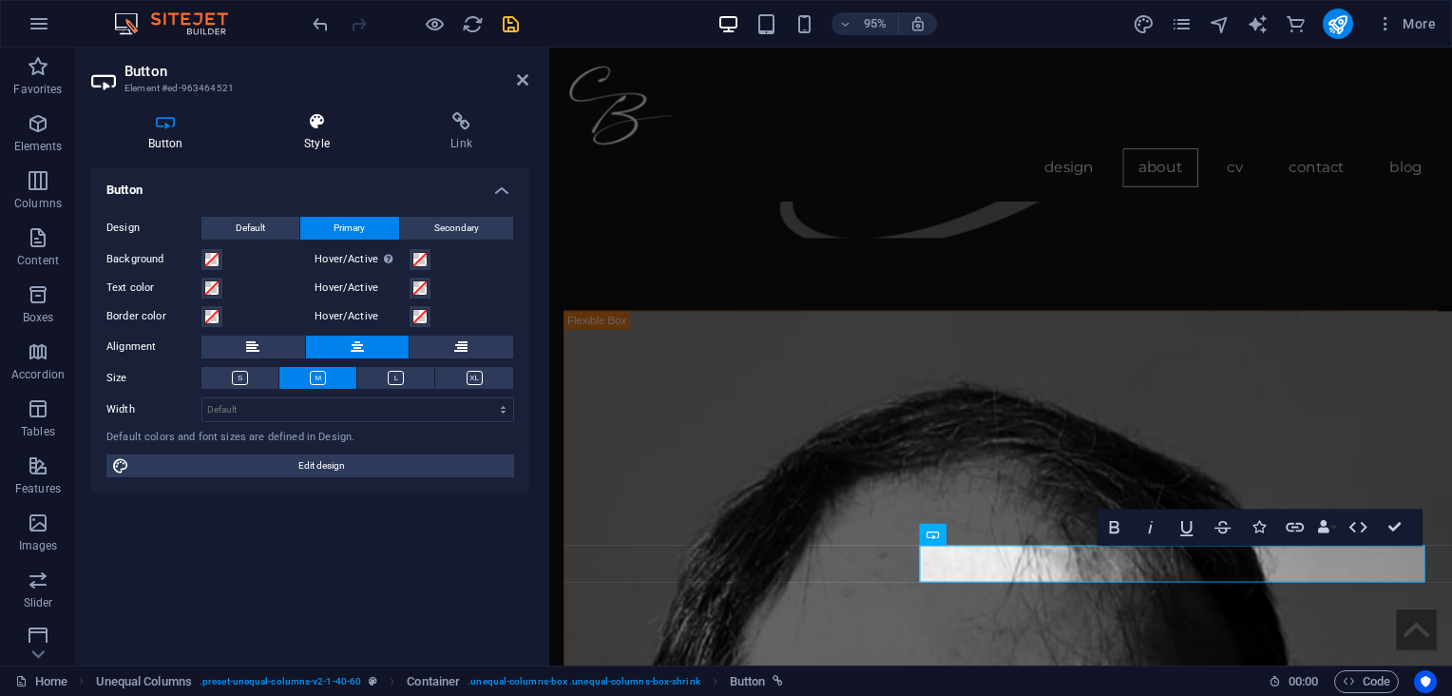
click at [317, 128] on icon at bounding box center [316, 121] width 139 height 19
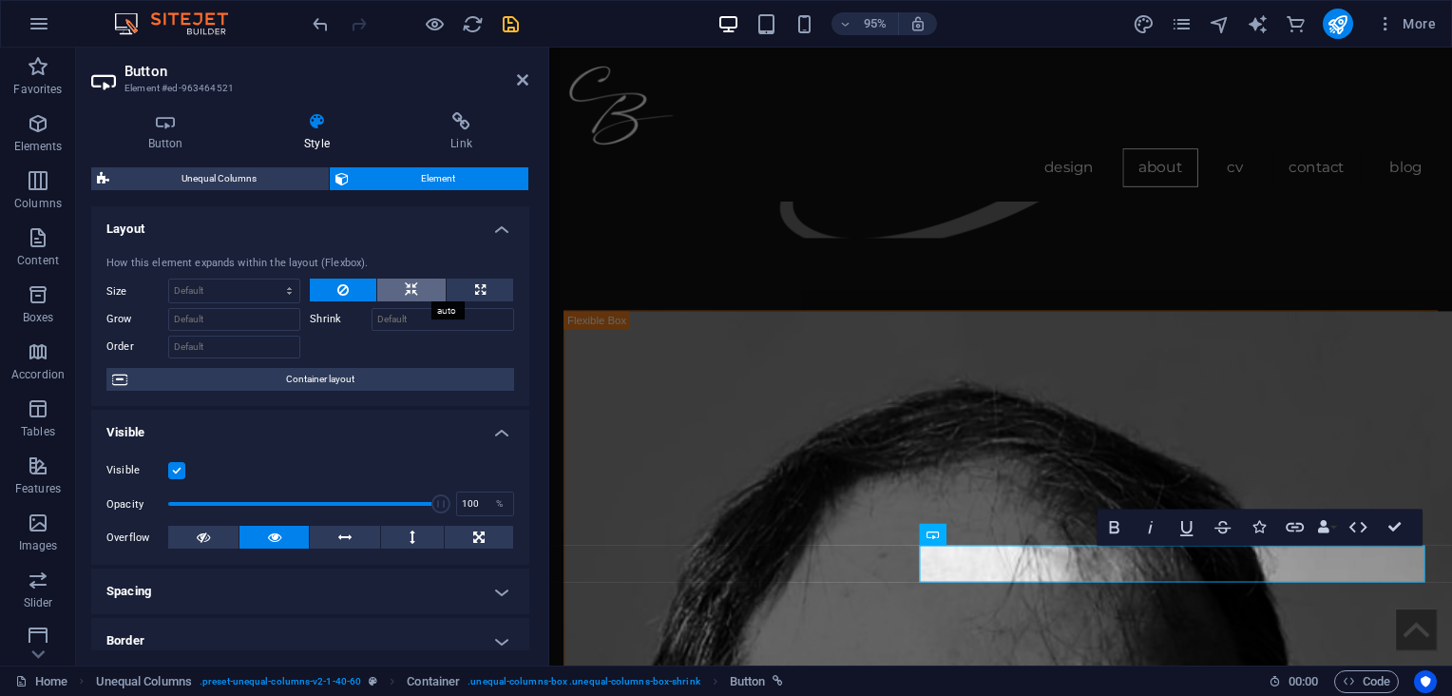
click at [410, 290] on icon at bounding box center [411, 289] width 13 height 23
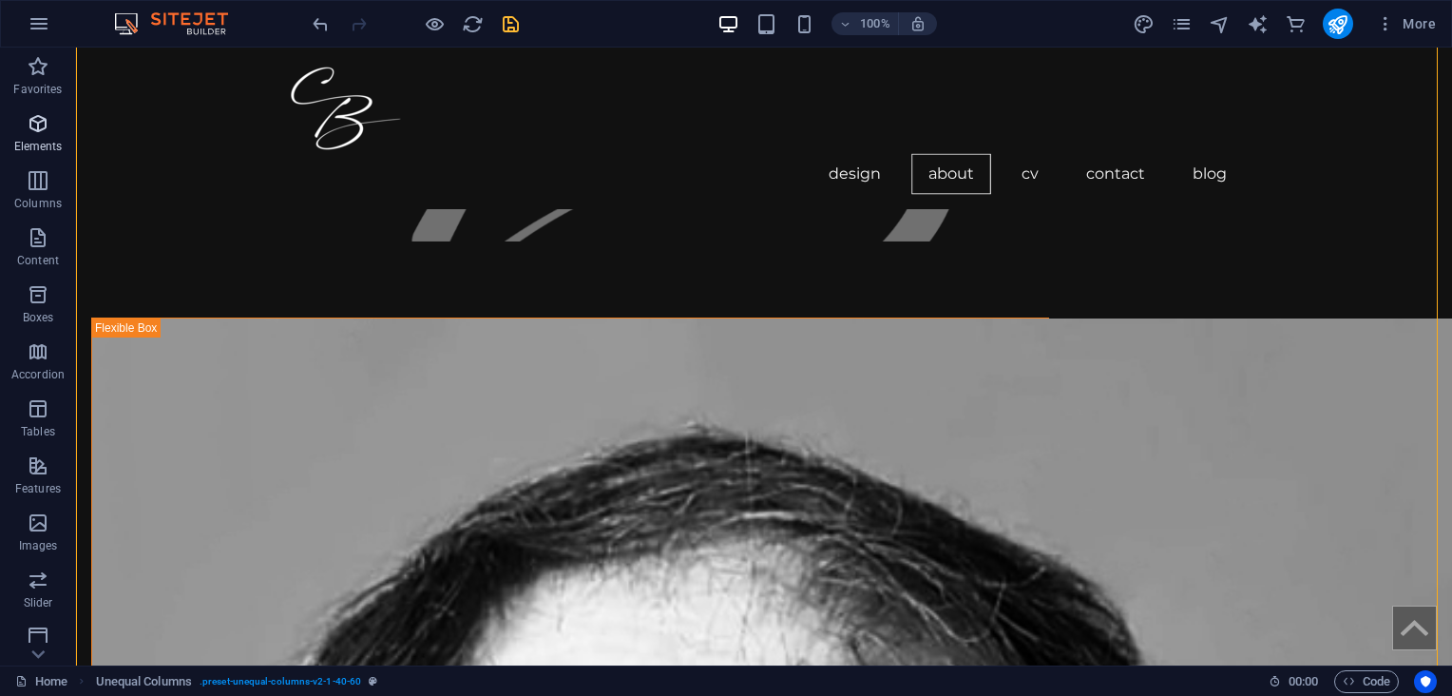
click at [34, 137] on span "Elements" at bounding box center [38, 135] width 76 height 46
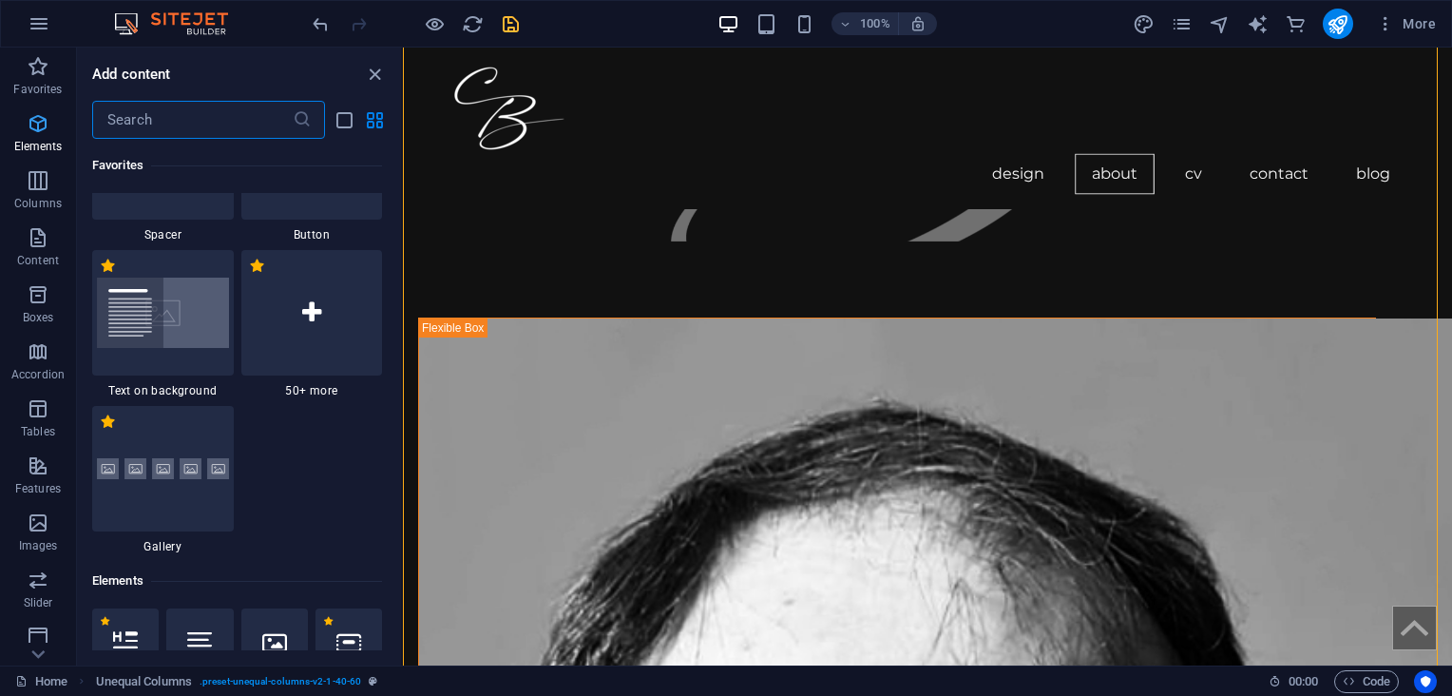
scroll to position [669, 0]
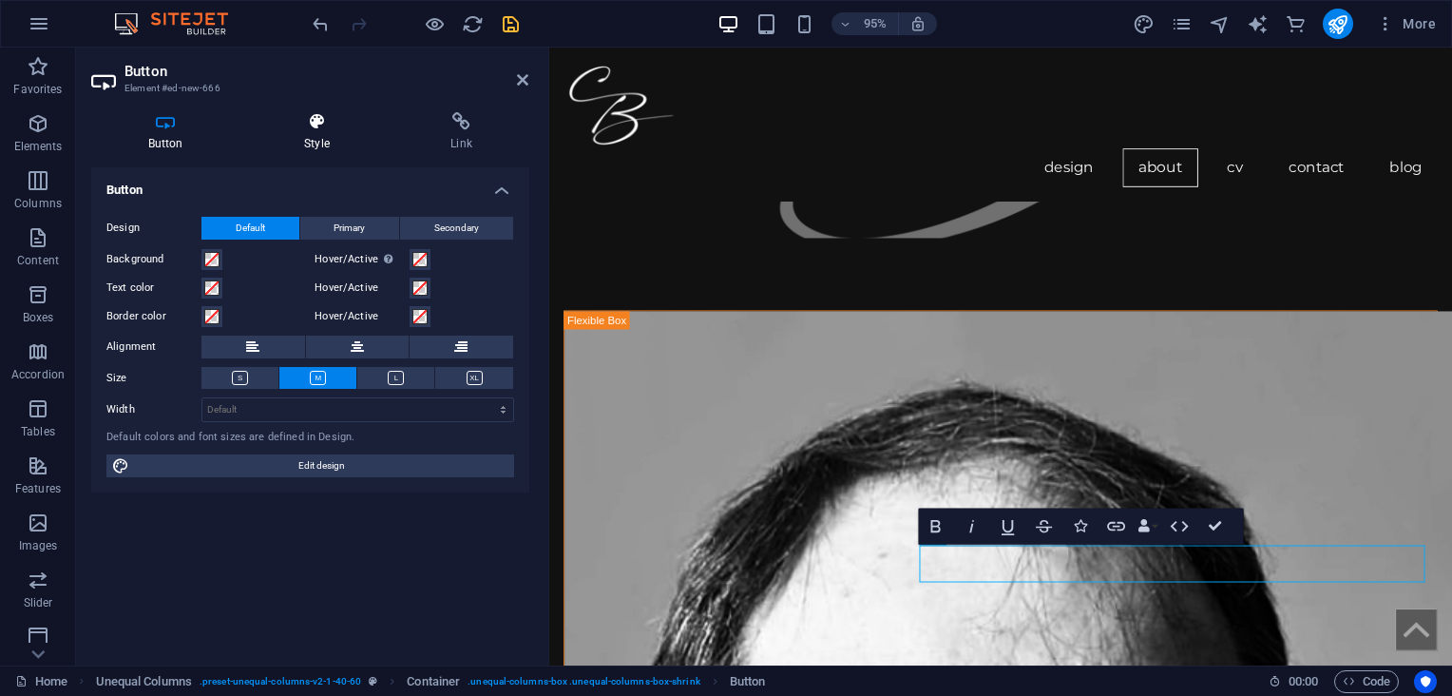
click at [317, 137] on h4 "Style" at bounding box center [320, 132] width 146 height 40
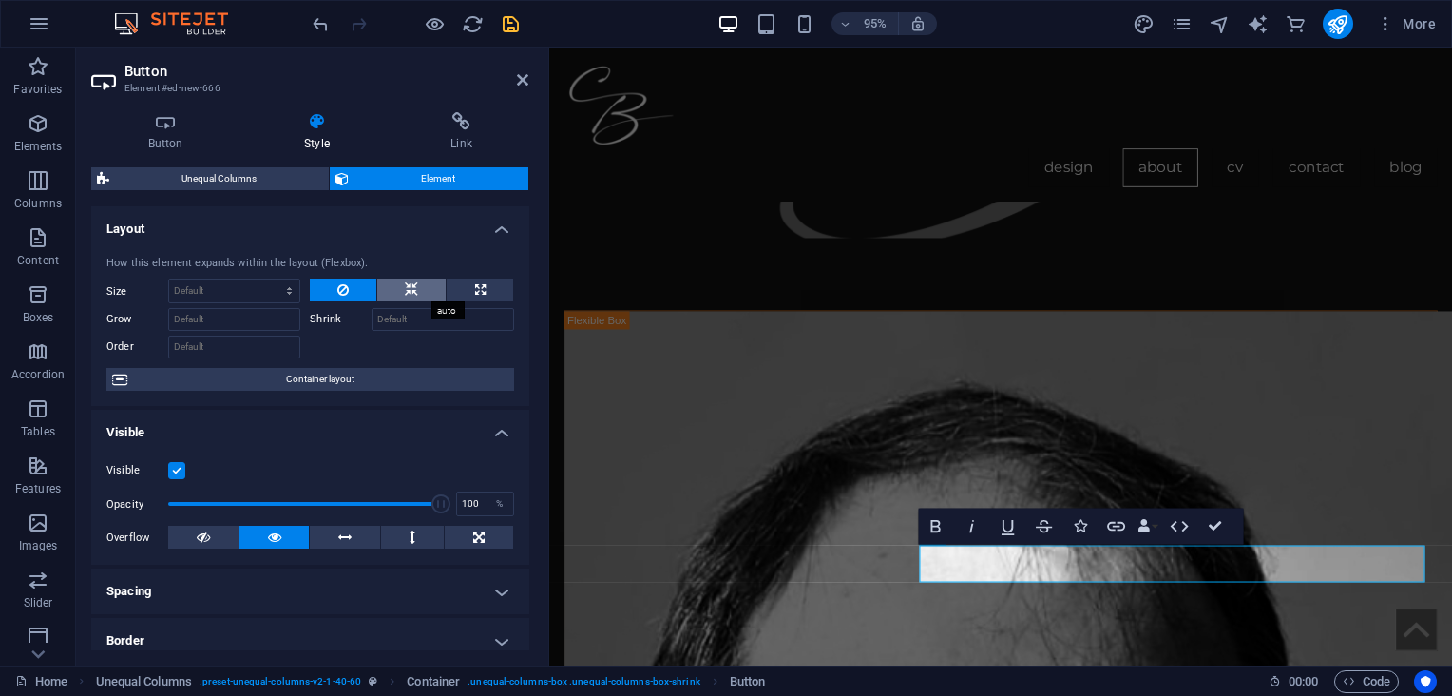
click at [410, 291] on icon at bounding box center [411, 289] width 13 height 23
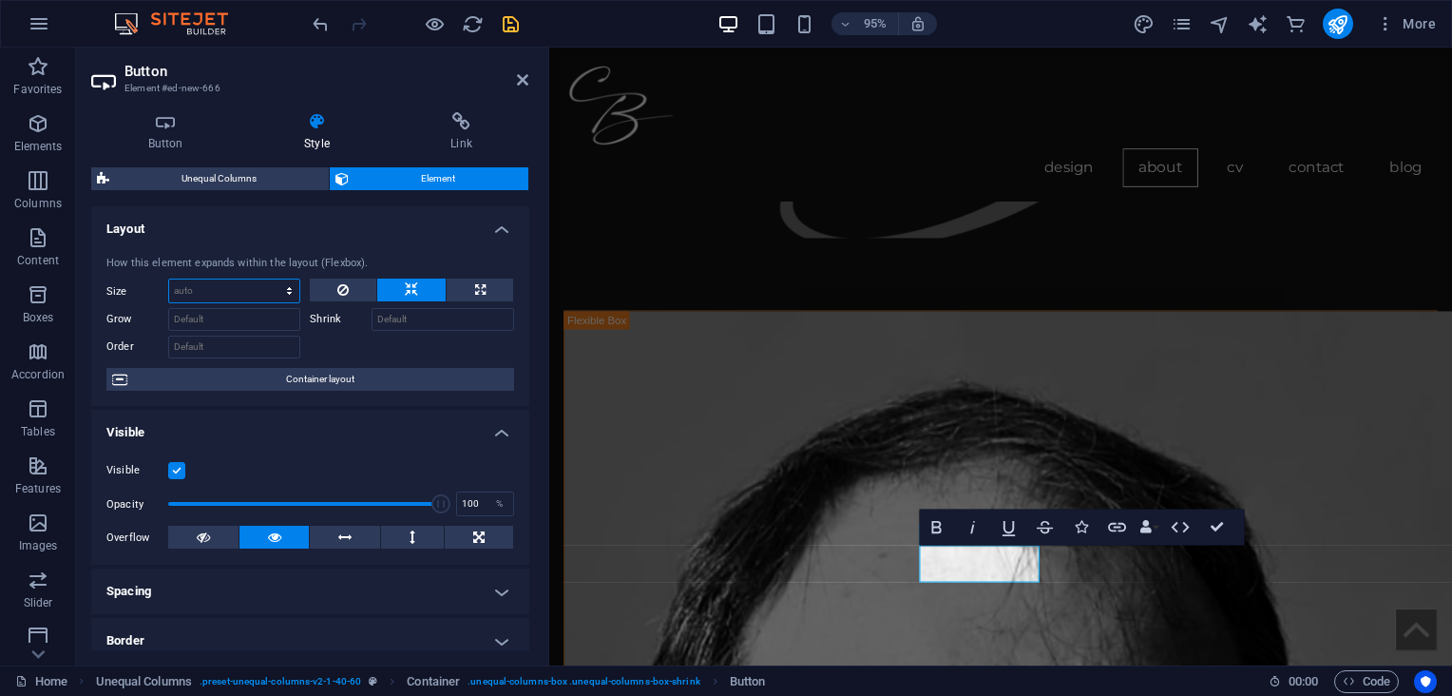
click at [287, 288] on select "Default auto px % 1/1 1/2 1/3 1/4 1/5 1/6 1/7 1/8 1/9 1/10" at bounding box center [234, 290] width 130 height 23
select select "%"
click at [271, 279] on select "Default auto px % 1/1 1/2 1/3 1/4 1/5 1/6 1/7 1/8 1/9 1/10" at bounding box center [234, 290] width 130 height 23
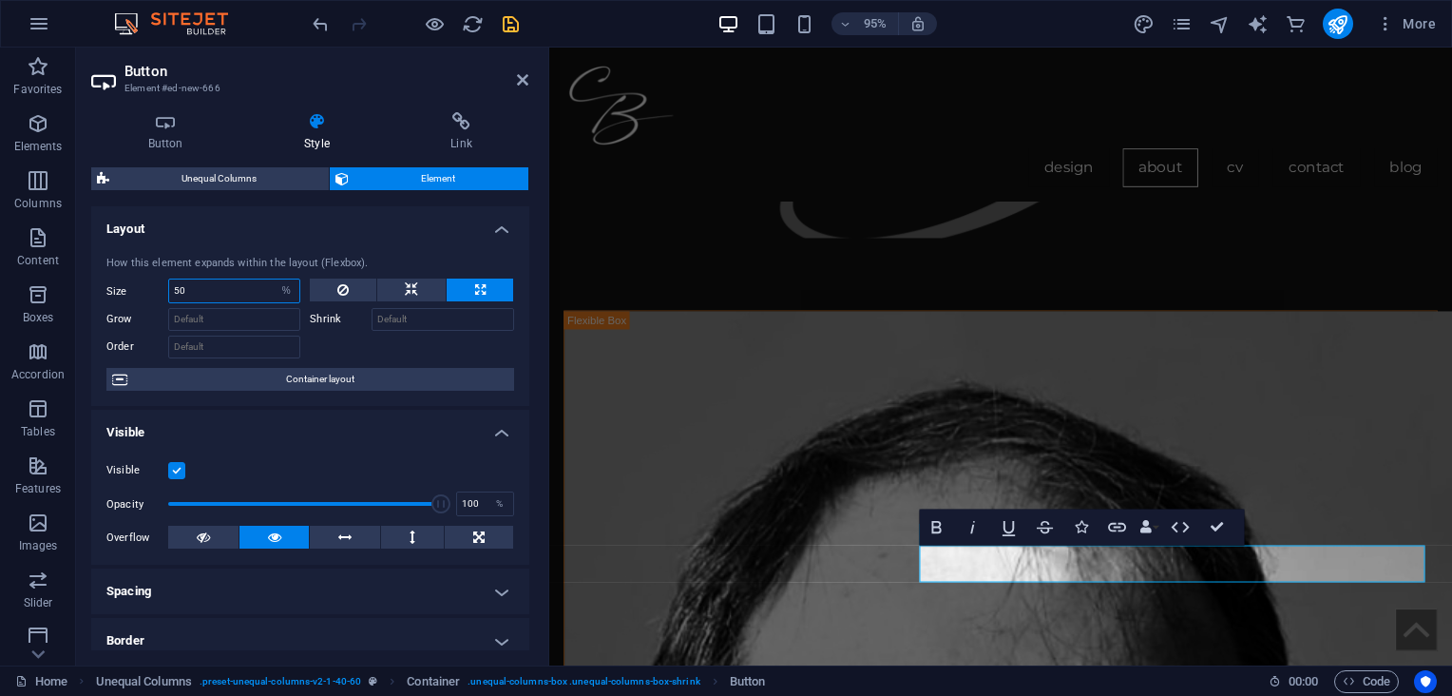
type input "50"
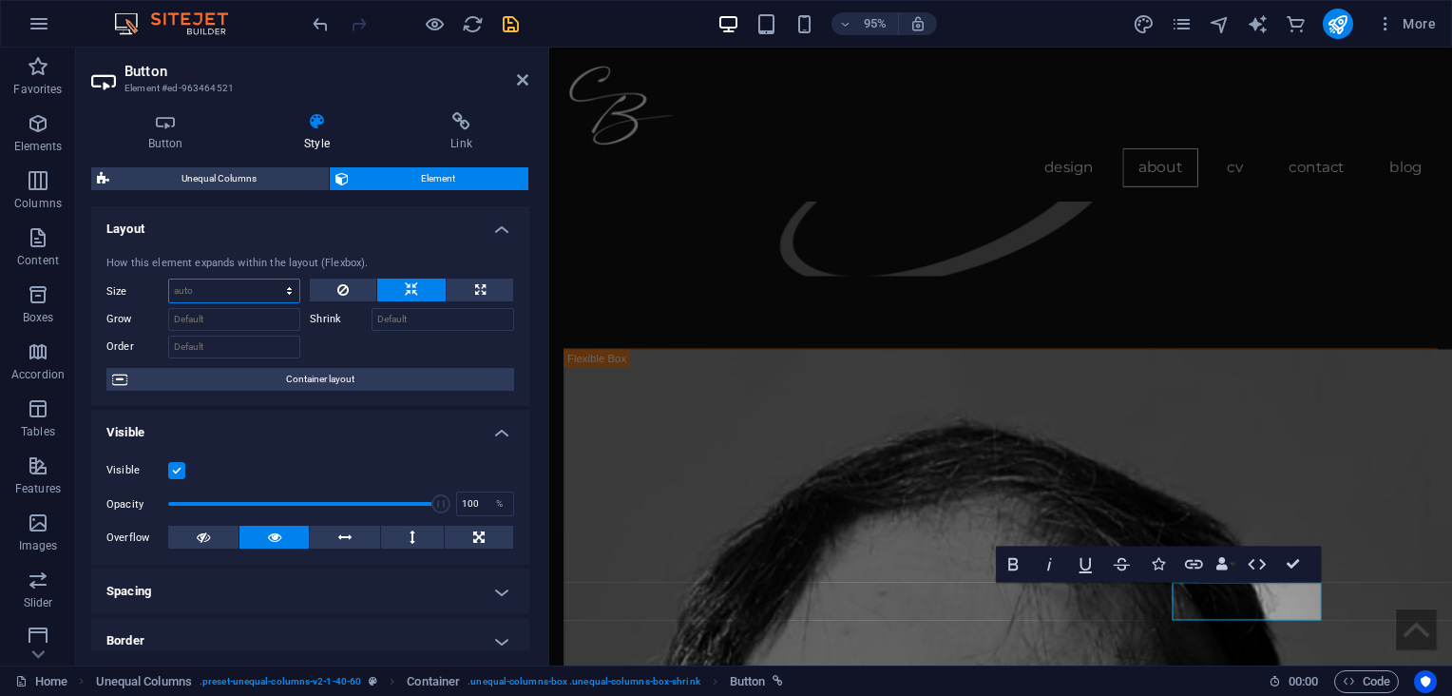
click at [289, 290] on select "Default auto px % 1/1 1/2 1/3 1/4 1/5 1/6 1/7 1/8 1/9 1/10" at bounding box center [234, 290] width 130 height 23
select select "%"
click at [271, 279] on select "Default auto px % 1/1 1/2 1/3 1/4 1/5 1/6 1/7 1/8 1/9 1/10" at bounding box center [234, 290] width 130 height 23
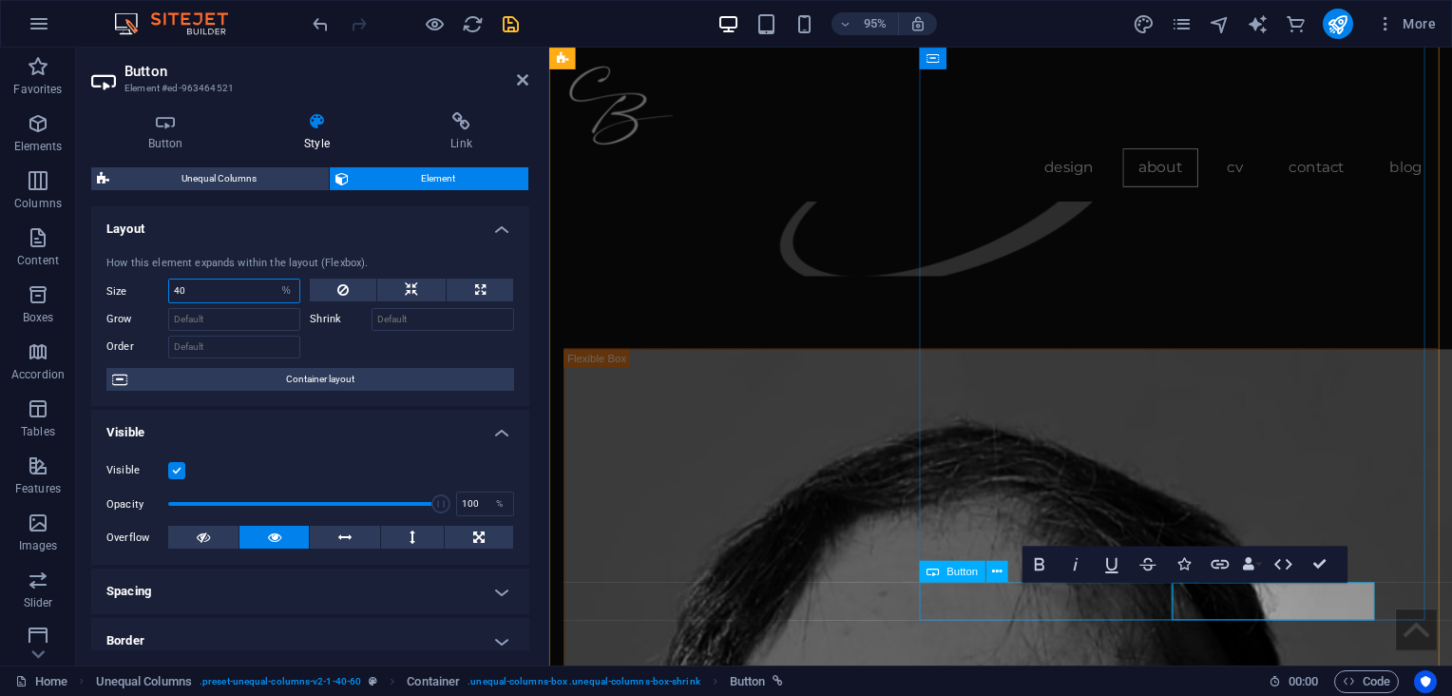
type input "40"
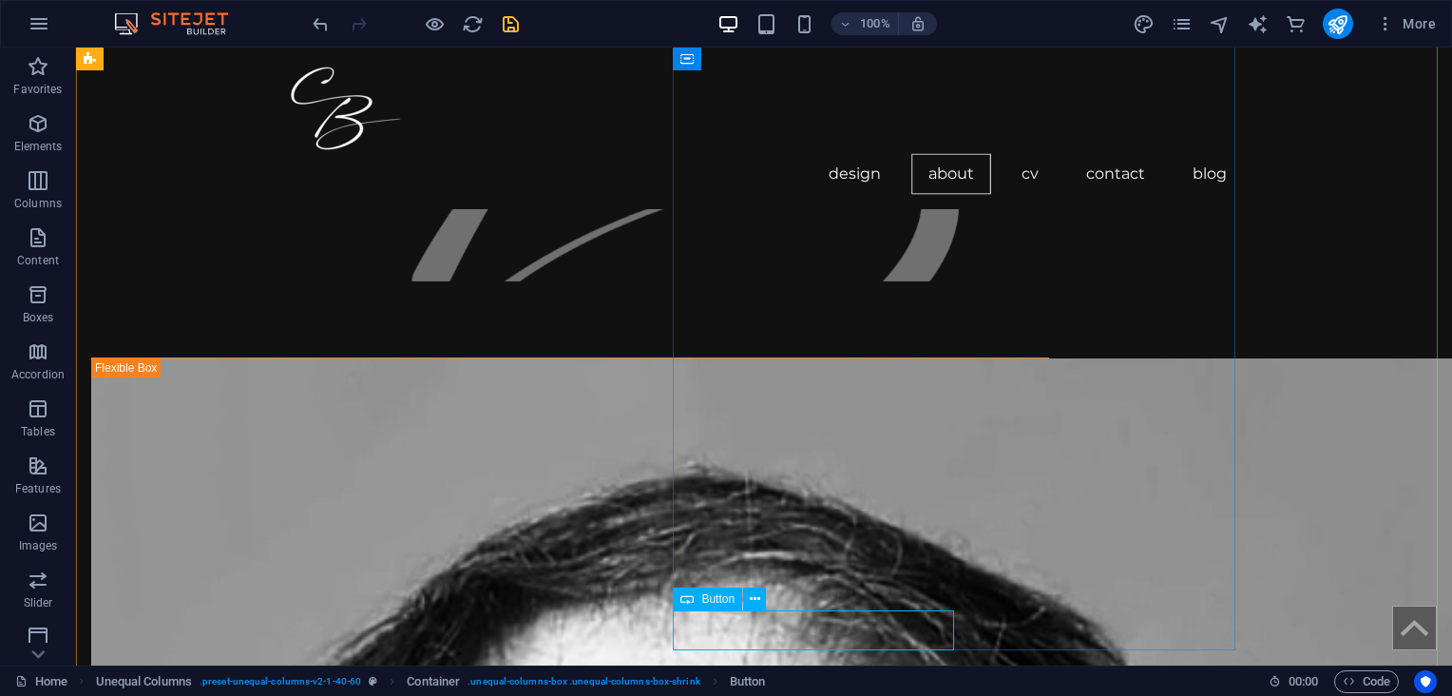
select select "%"
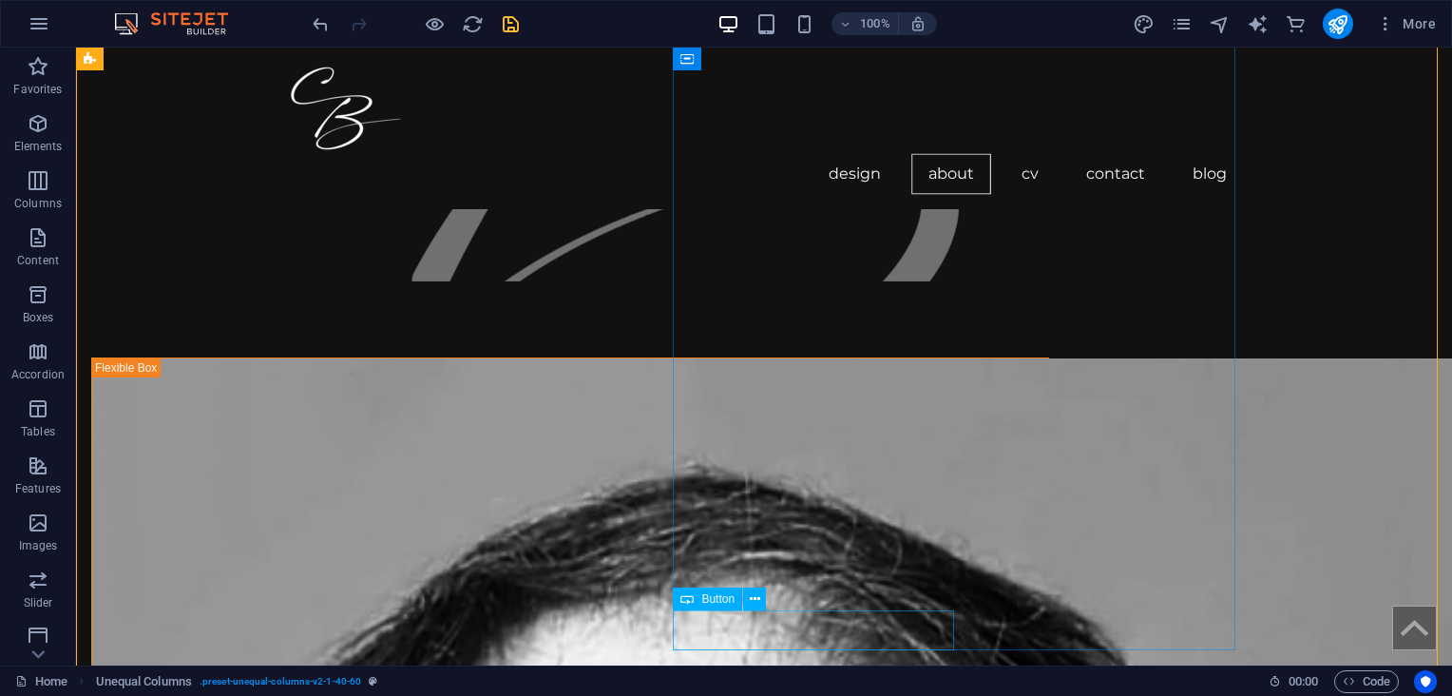
select select "%"
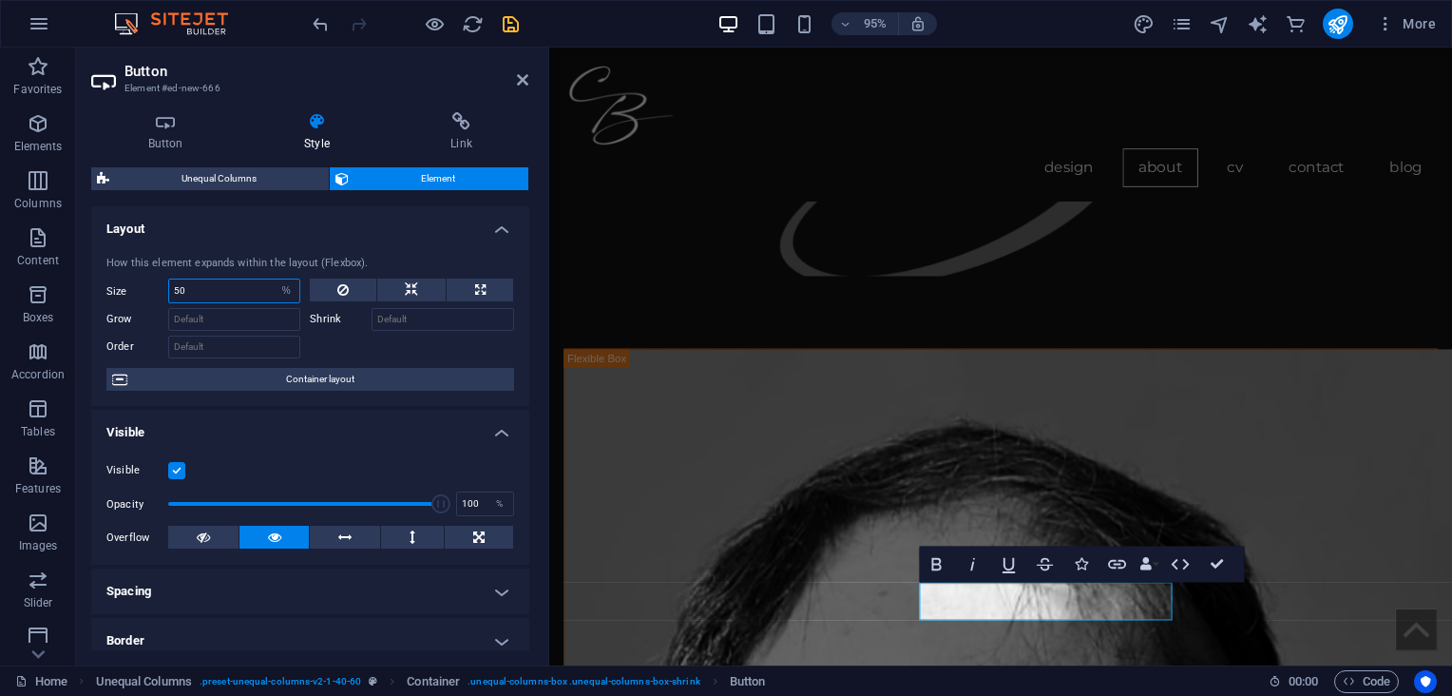
drag, startPoint x: 179, startPoint y: 289, endPoint x: 163, endPoint y: 292, distance: 15.5
click at [163, 292] on div "Size 50 Default auto px % 1/1 1/2 1/3 1/4 1/5 1/6 1/7 1/8 1/9 1/10" at bounding box center [203, 290] width 194 height 25
type input "40"
click at [148, 121] on icon at bounding box center [165, 121] width 148 height 19
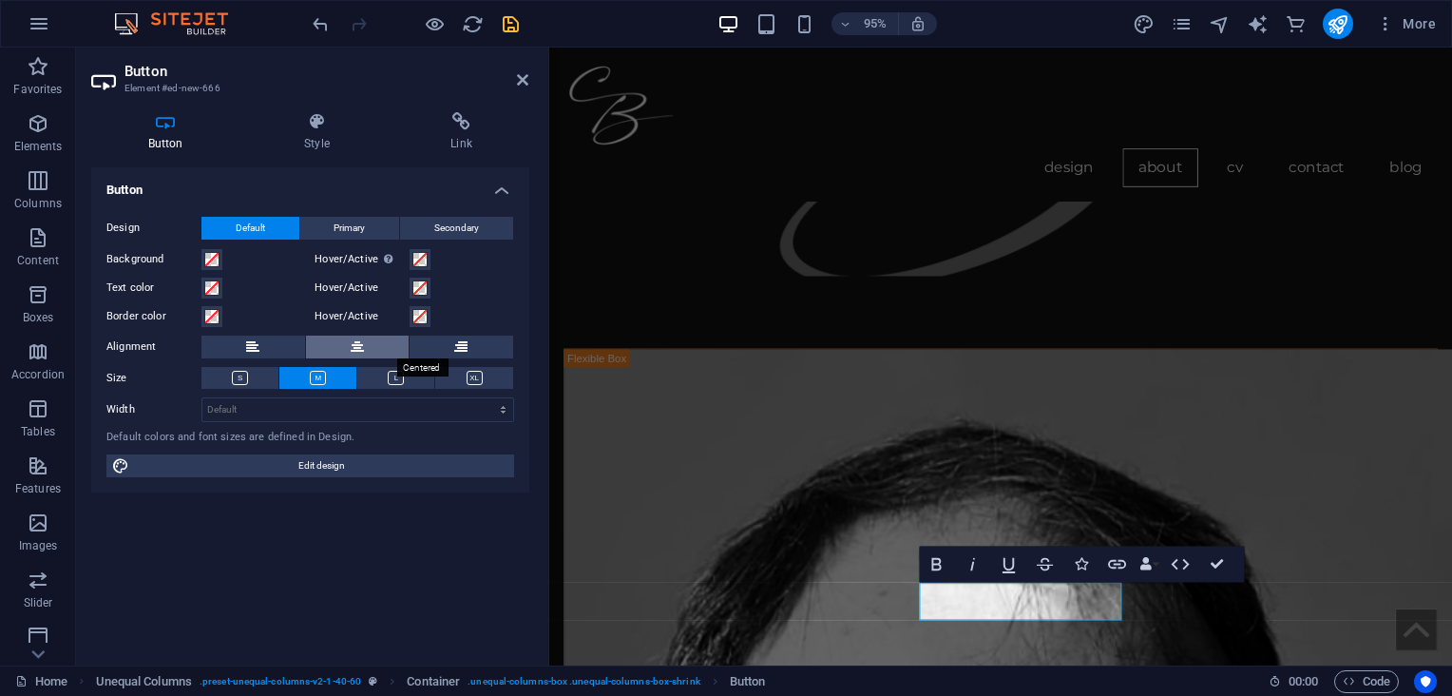
click at [345, 338] on button at bounding box center [358, 346] width 104 height 23
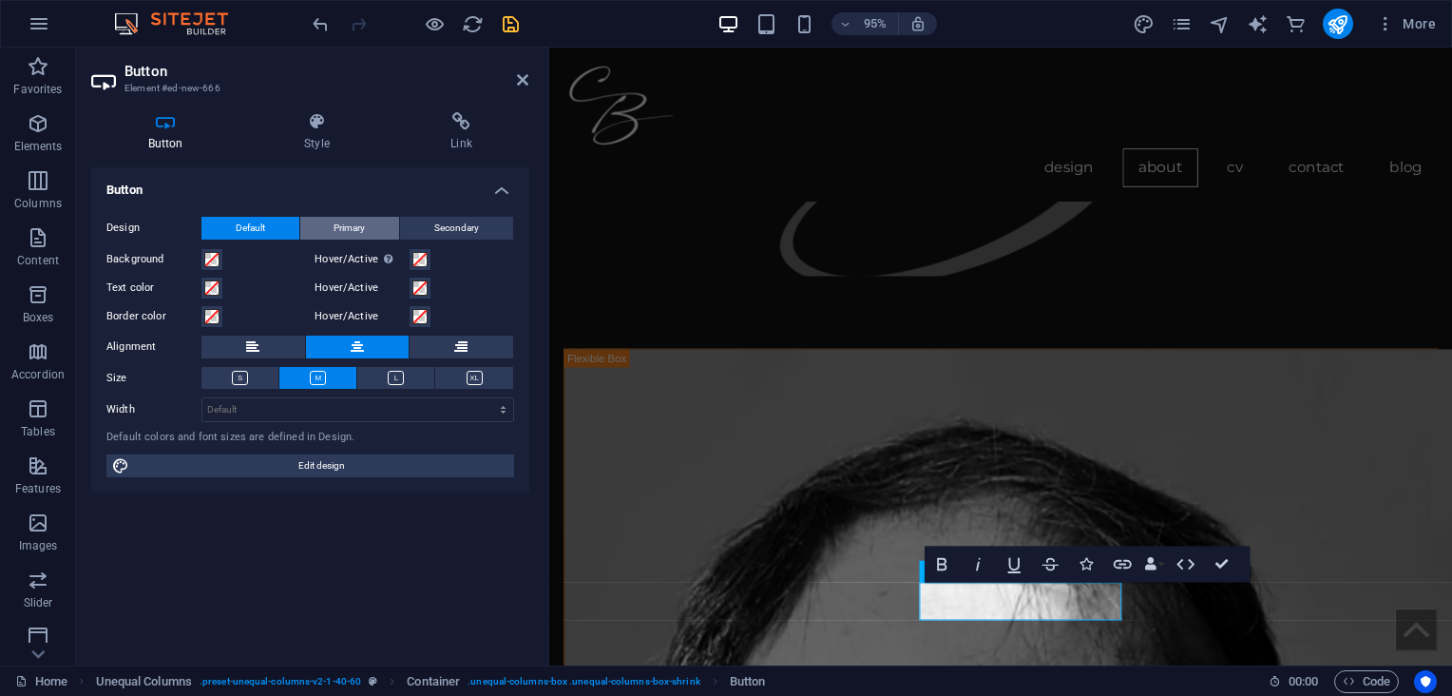
click at [369, 228] on button "Primary" at bounding box center [350, 228] width 100 height 23
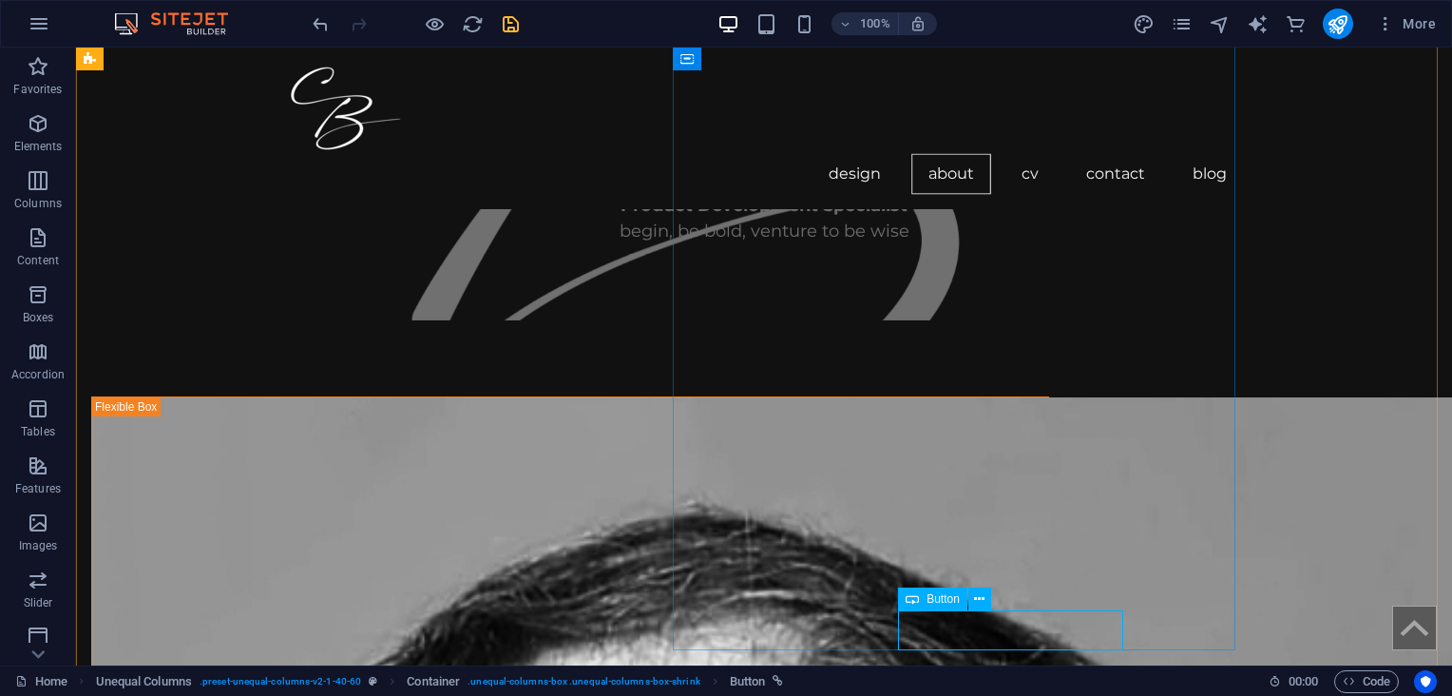
select select "%"
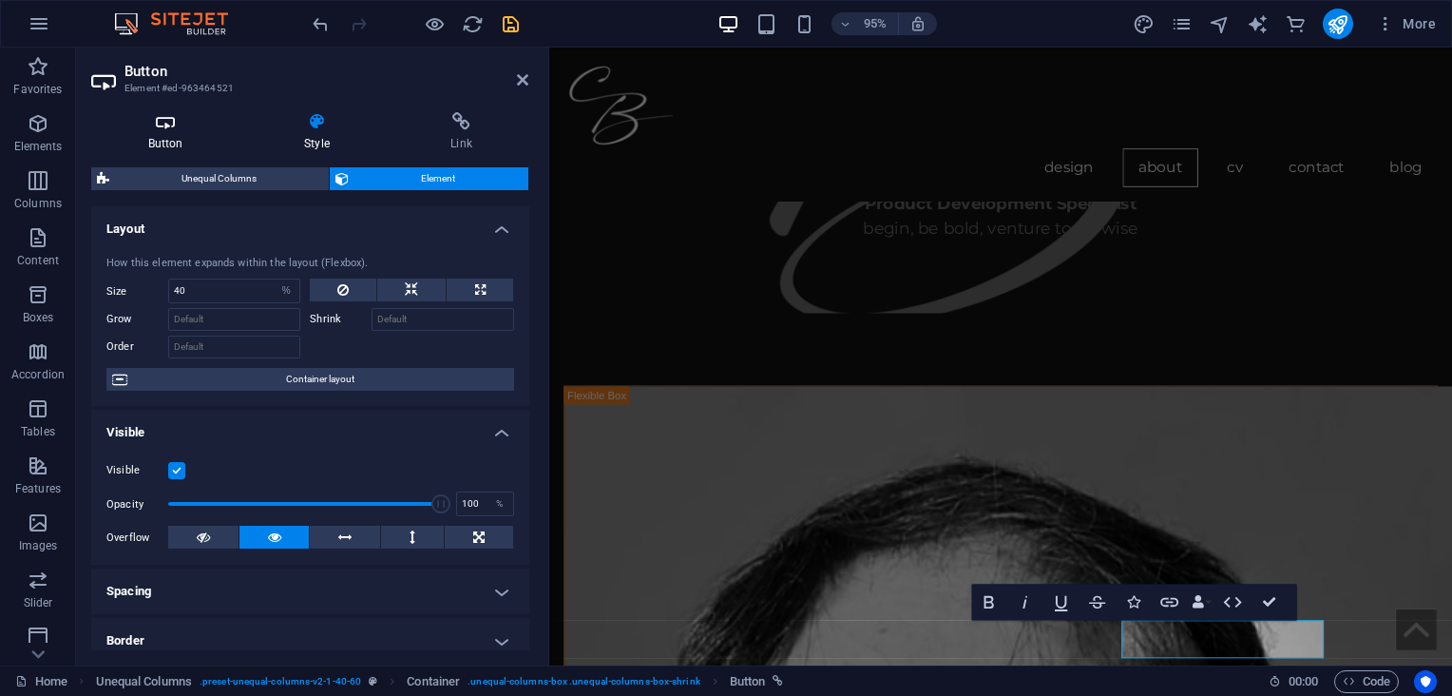
click at [157, 124] on icon at bounding box center [165, 121] width 148 height 19
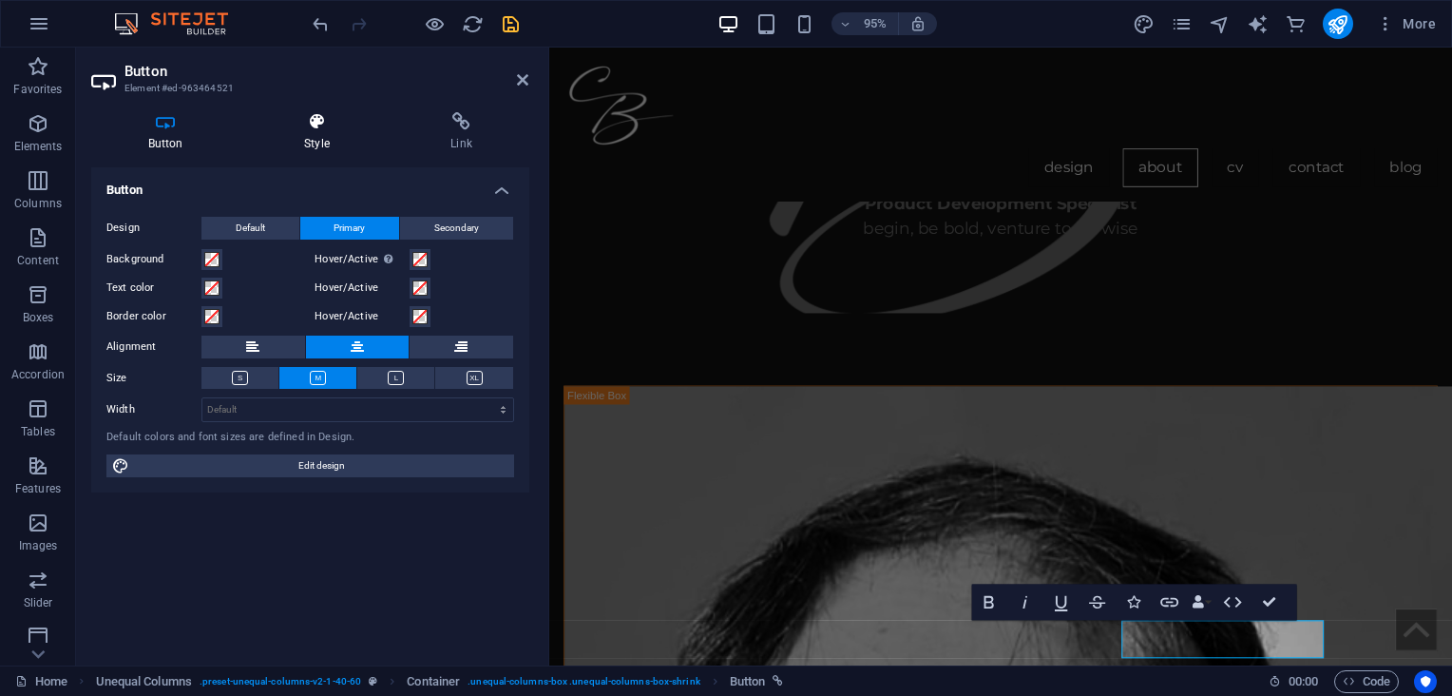
click at [319, 131] on h4 "Style" at bounding box center [320, 132] width 146 height 40
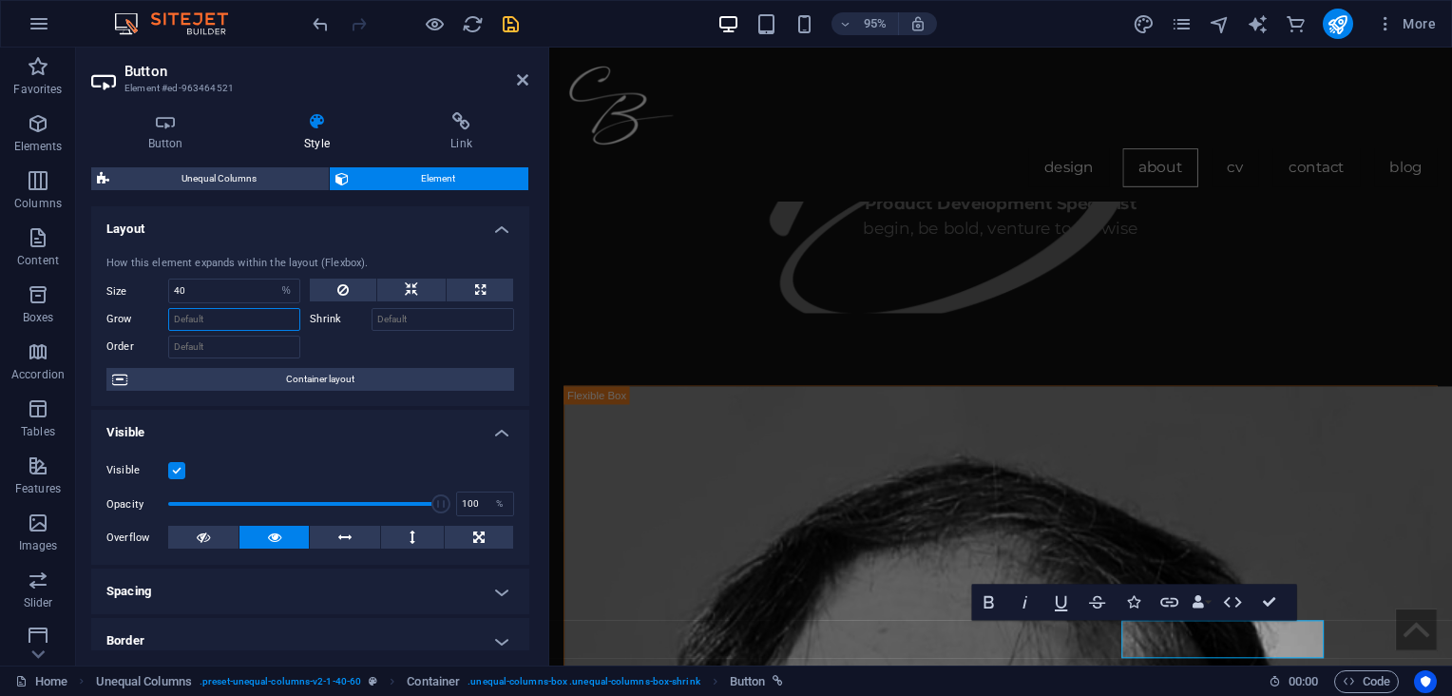
click at [204, 326] on input "Grow" at bounding box center [234, 319] width 132 height 23
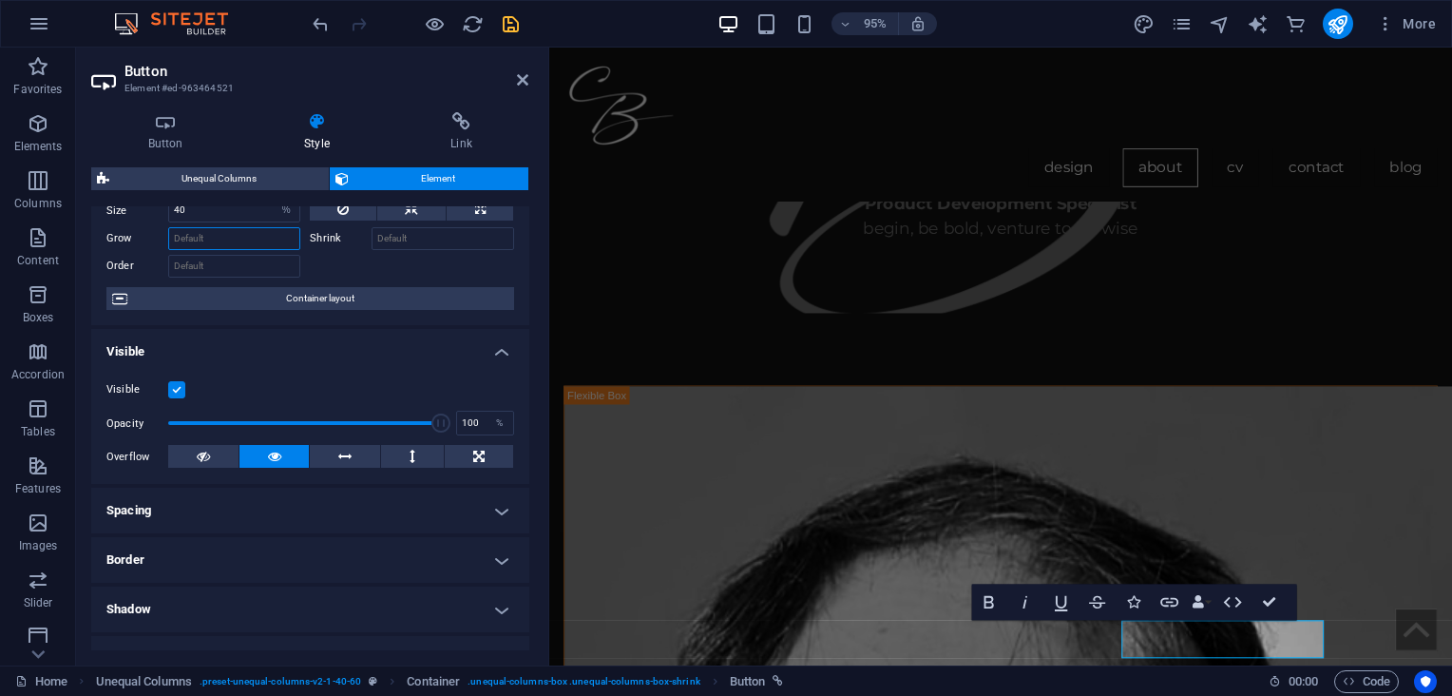
scroll to position [91, 0]
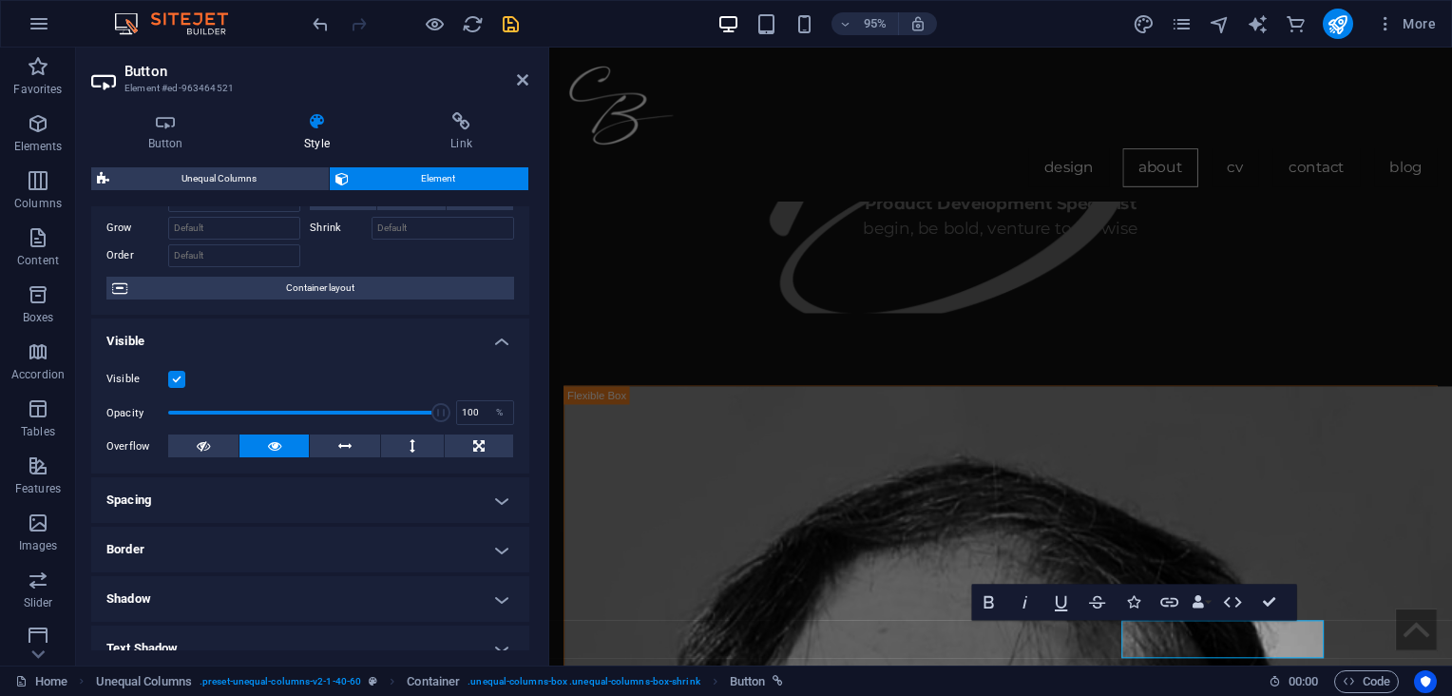
click at [504, 336] on h4 "Visible" at bounding box center [310, 335] width 438 height 34
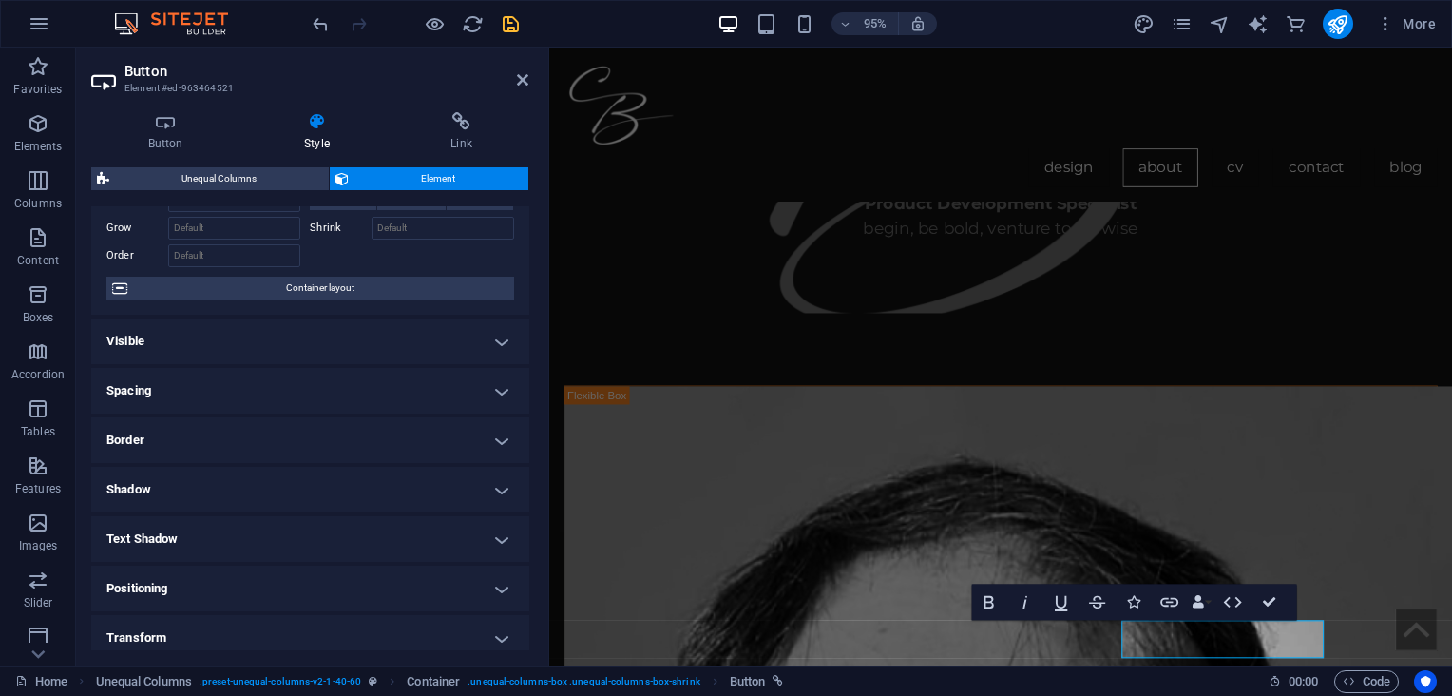
click at [496, 383] on h4 "Spacing" at bounding box center [310, 391] width 438 height 46
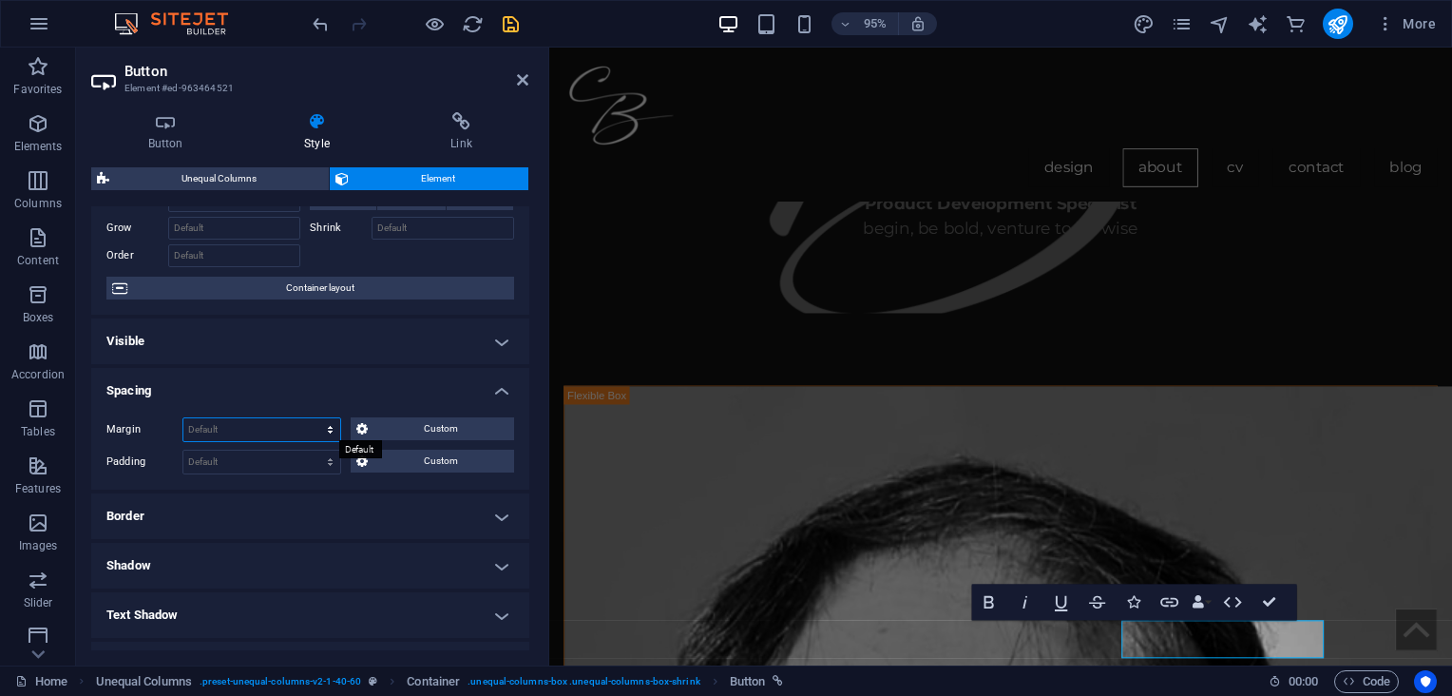
click at [216, 432] on select "Default auto px % rem vw vh Custom" at bounding box center [261, 429] width 157 height 23
select select "rem"
click at [312, 418] on select "Default auto px % rem vw vh Custom" at bounding box center [261, 429] width 157 height 23
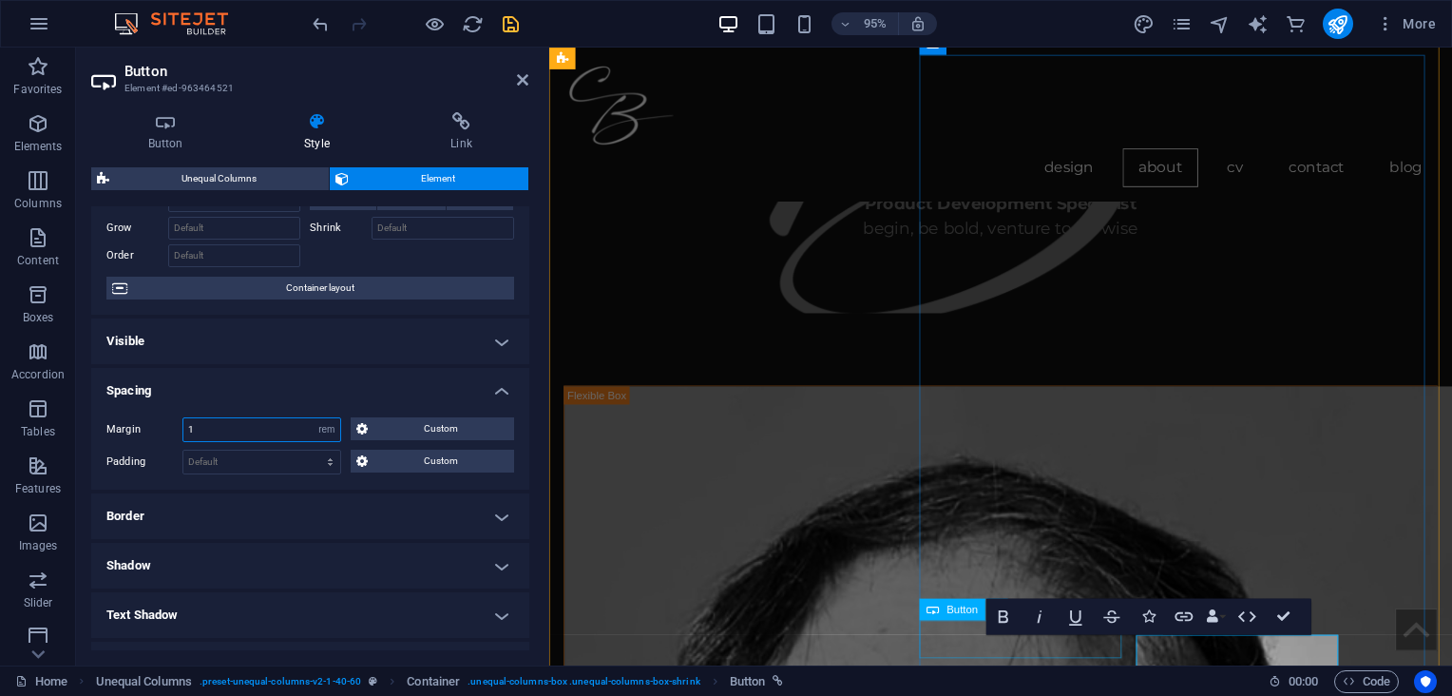
type input "1"
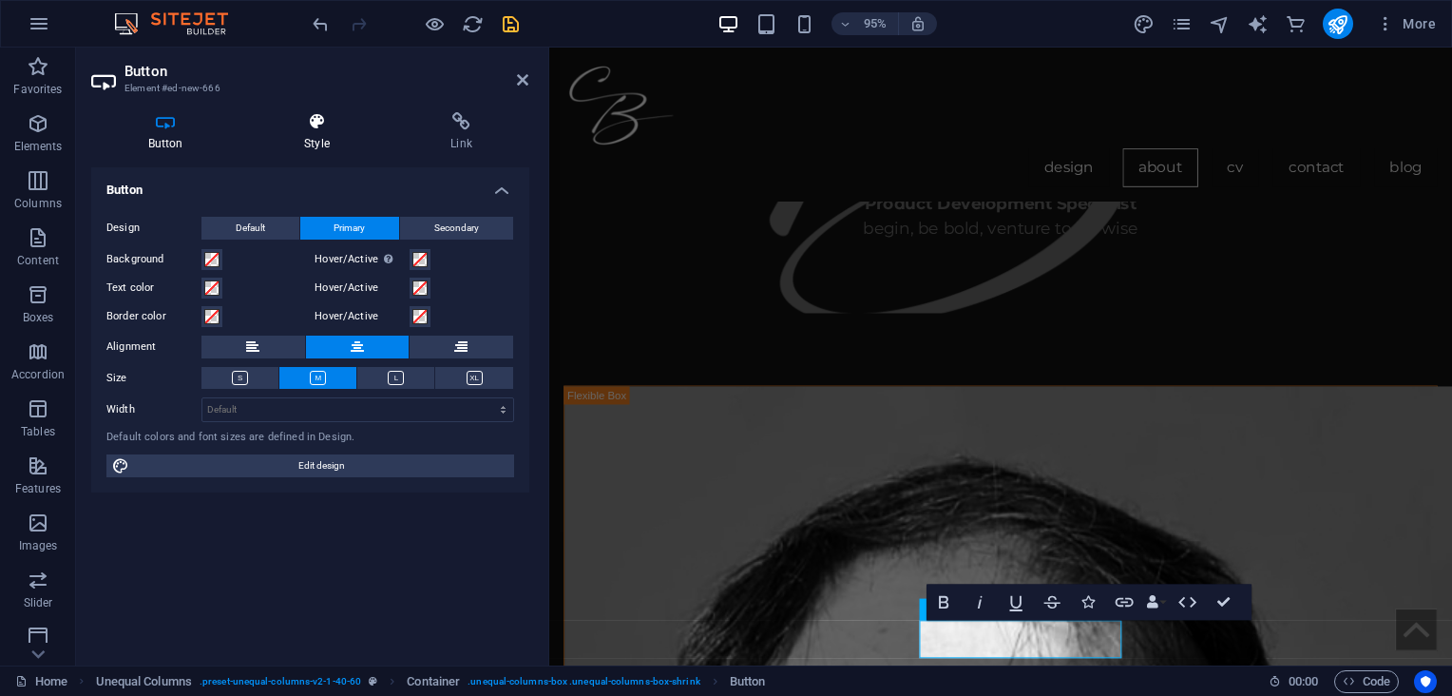
click at [316, 122] on icon at bounding box center [316, 121] width 139 height 19
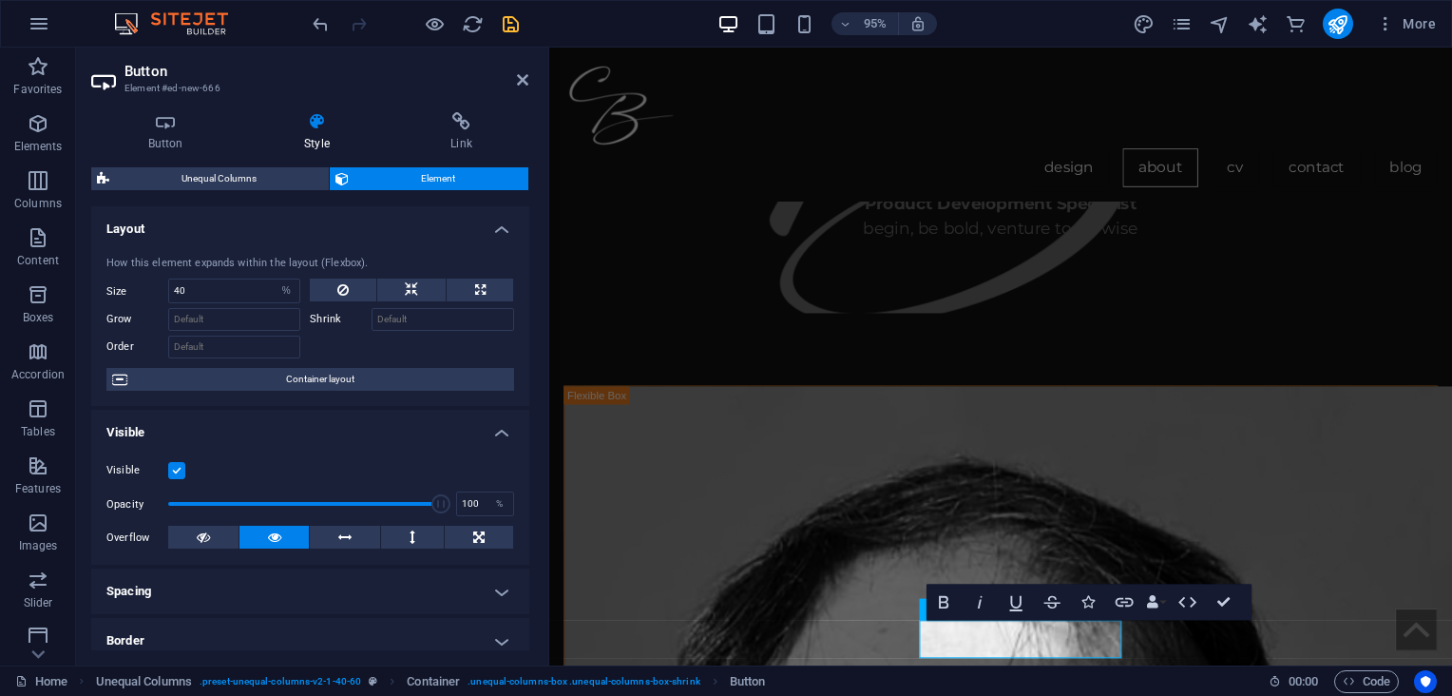
click at [490, 230] on h4 "Layout" at bounding box center [310, 223] width 438 height 34
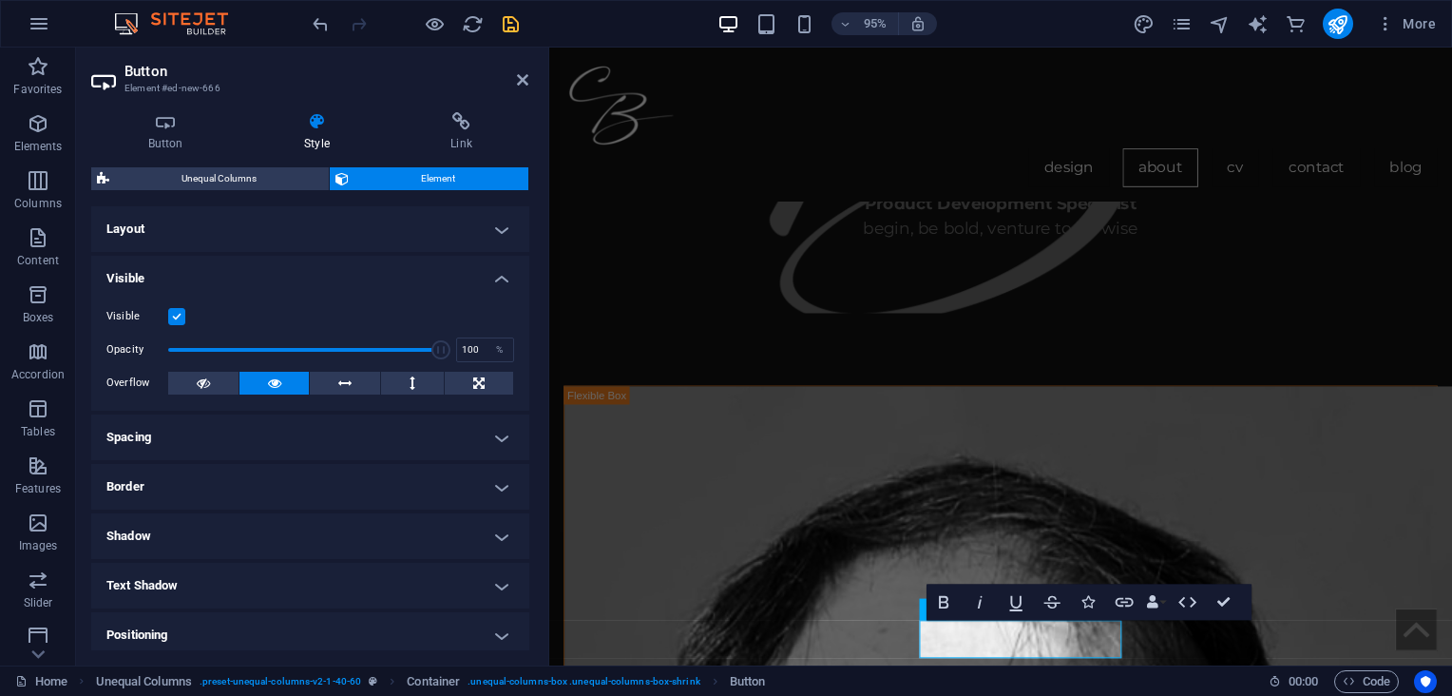
click at [496, 281] on h4 "Visible" at bounding box center [310, 273] width 438 height 34
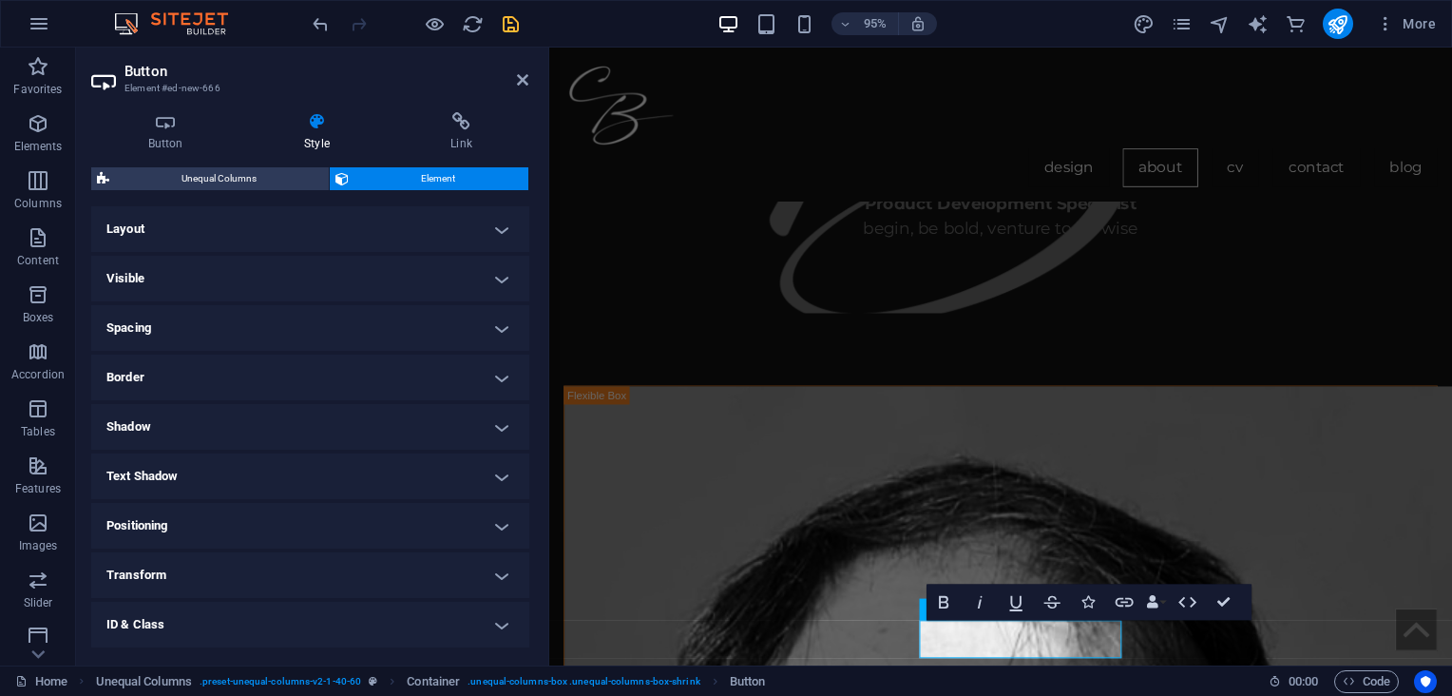
click at [496, 327] on h4 "Spacing" at bounding box center [310, 328] width 438 height 46
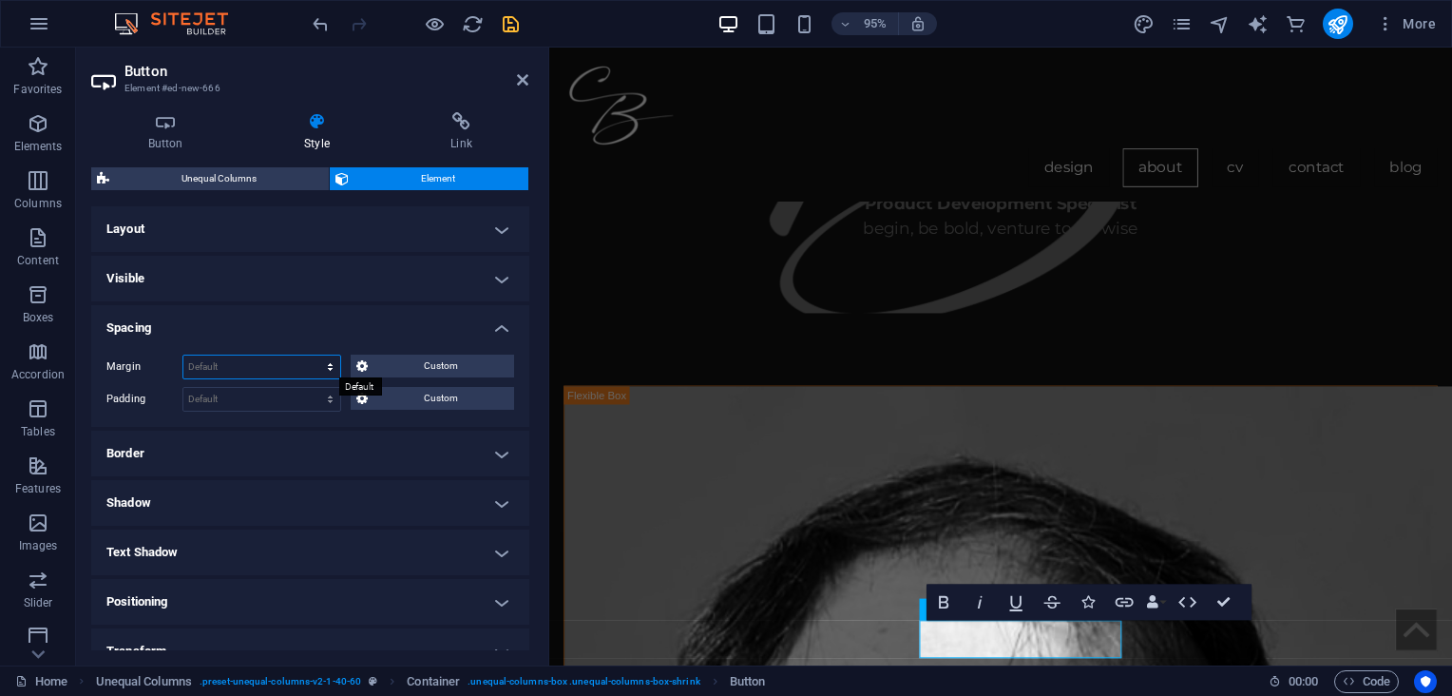
click at [254, 365] on select "Default auto px % rem vw vh Custom" at bounding box center [261, 366] width 157 height 23
select select "%"
click at [312, 355] on select "Default auto px % rem vw vh Custom" at bounding box center [261, 366] width 157 height 23
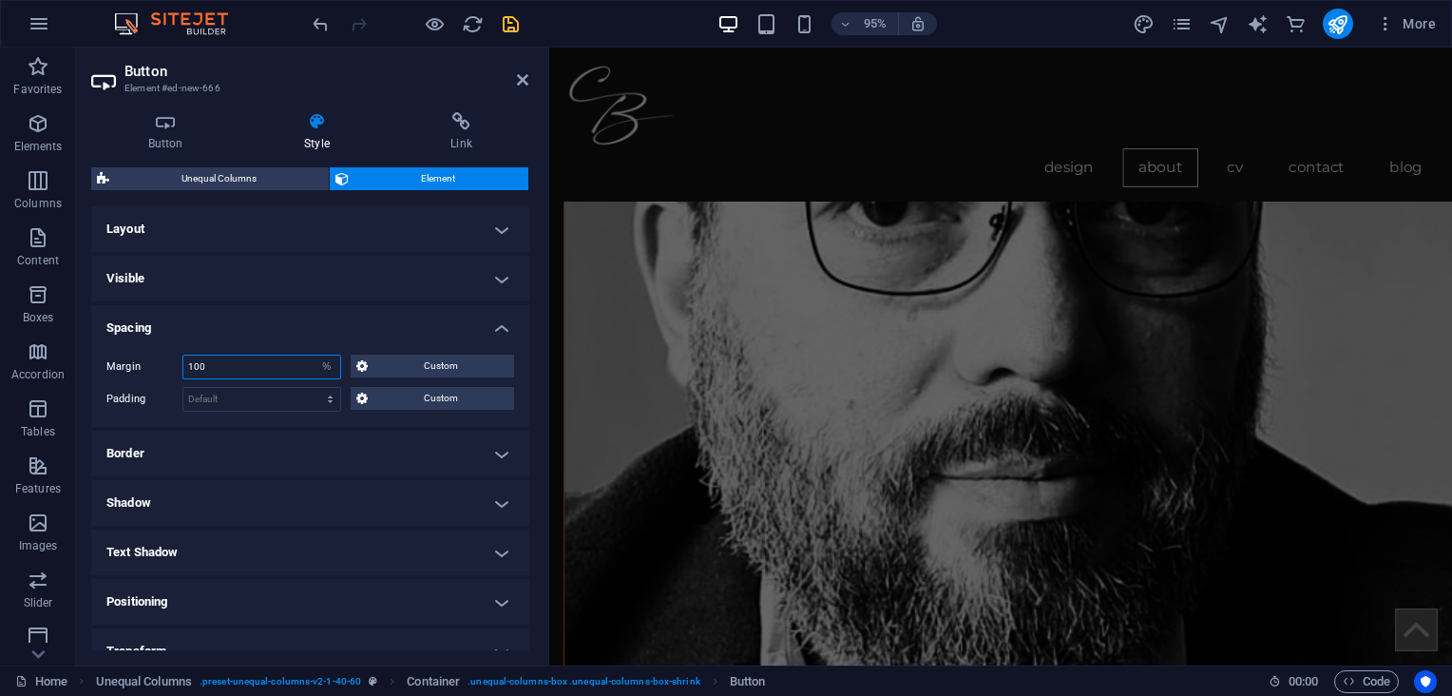
scroll to position [2003, 0]
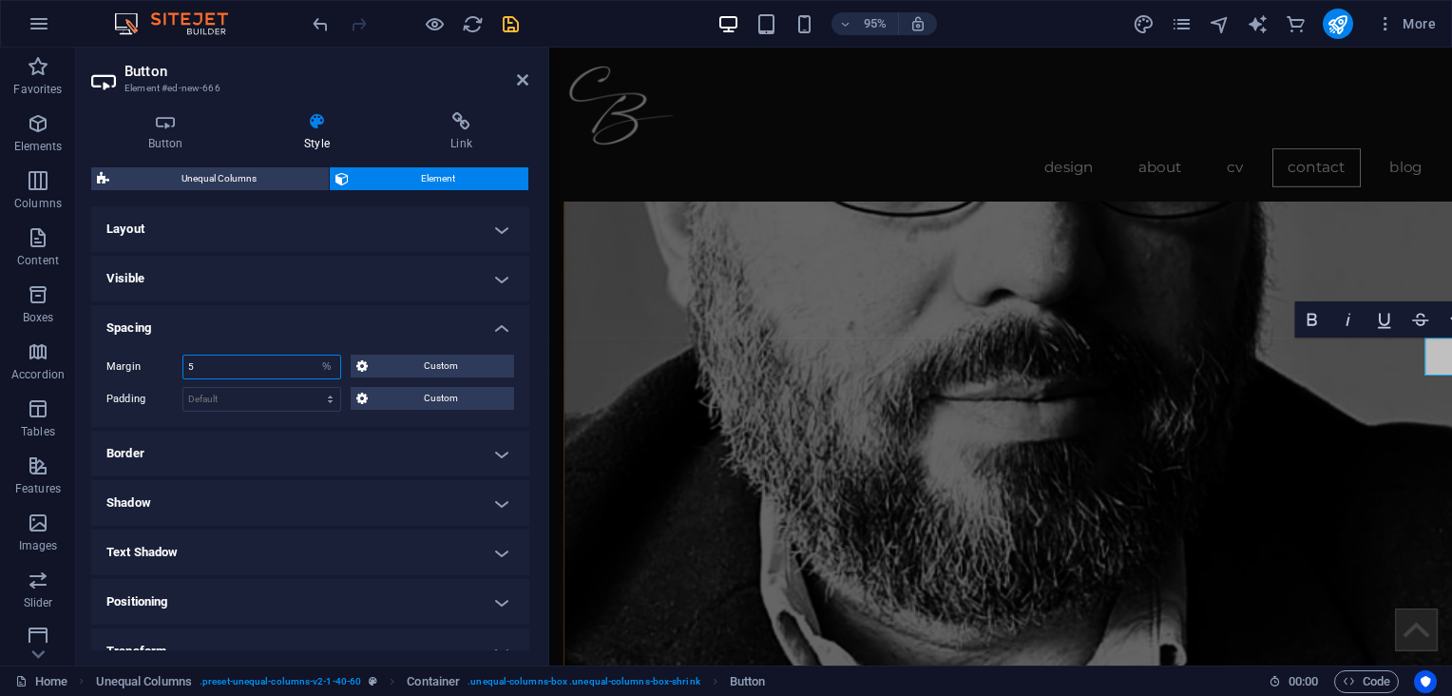
type input "5"
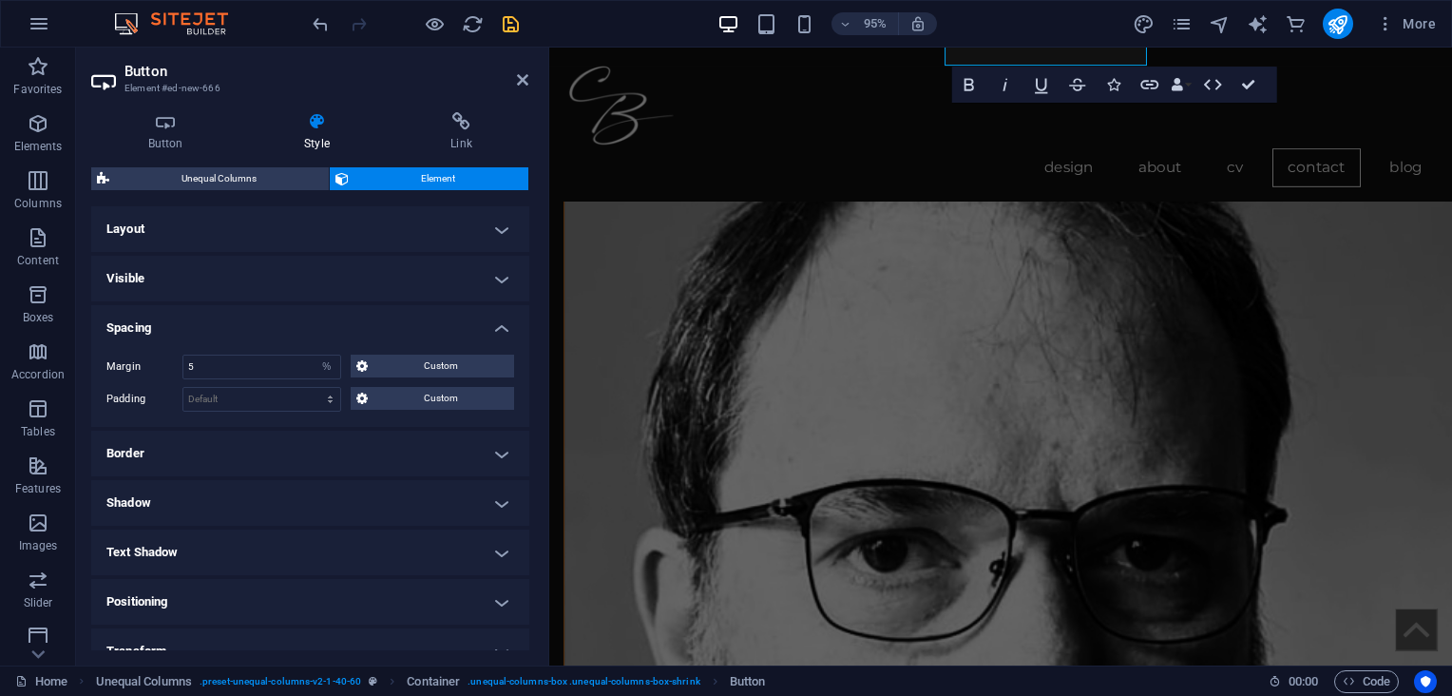
scroll to position [1498, 0]
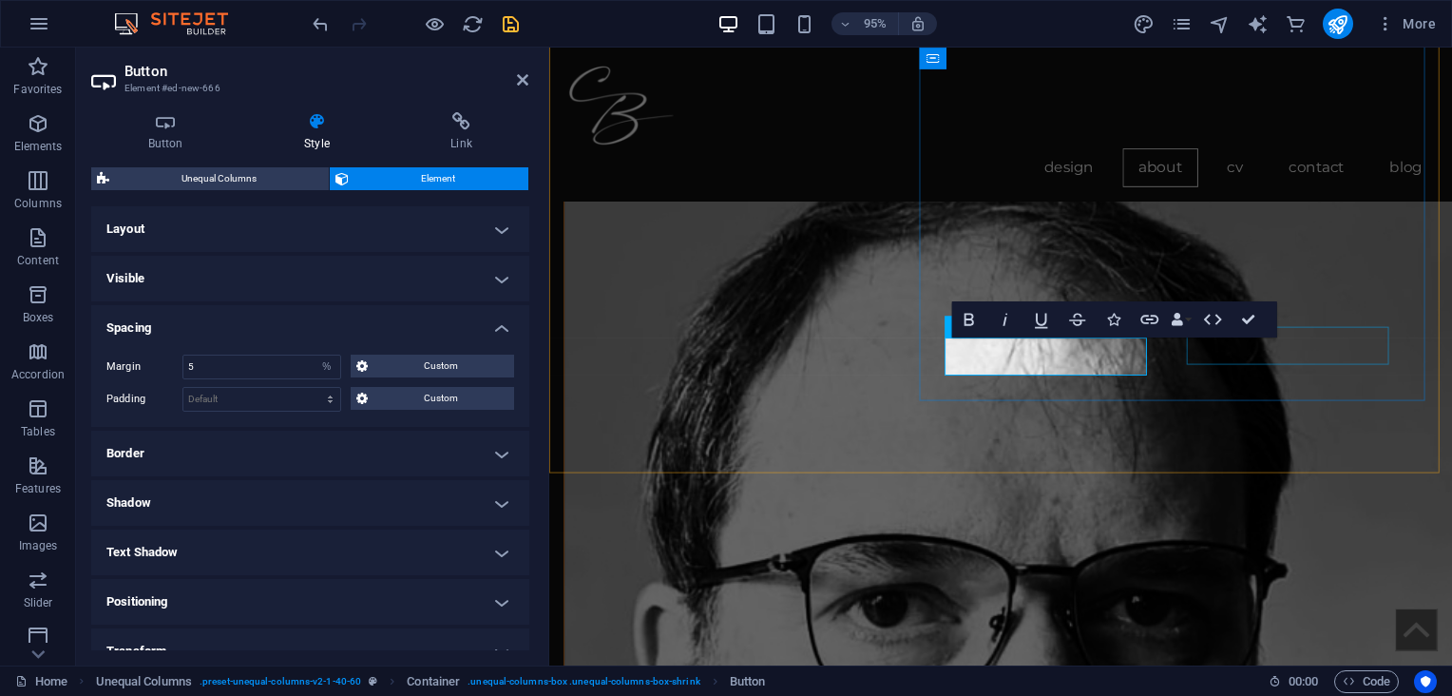
select select "%"
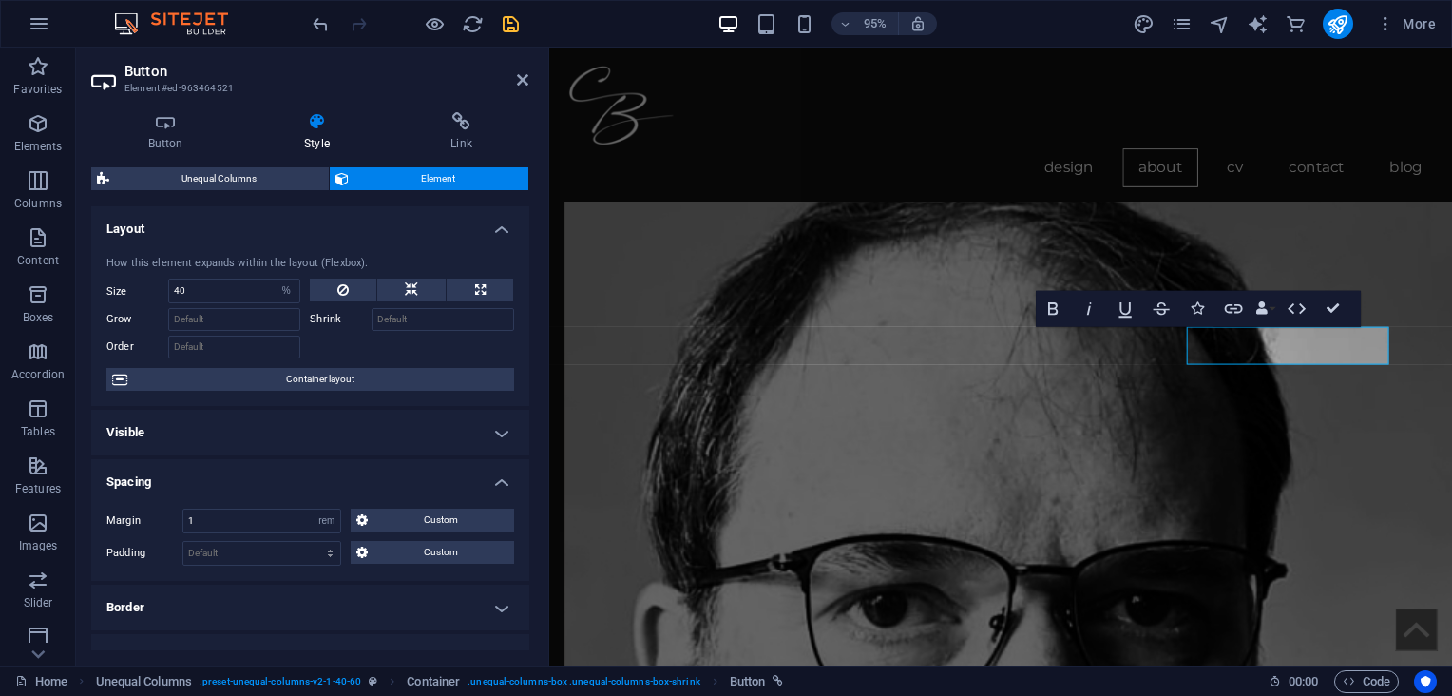
click at [496, 227] on h4 "Layout" at bounding box center [310, 223] width 438 height 34
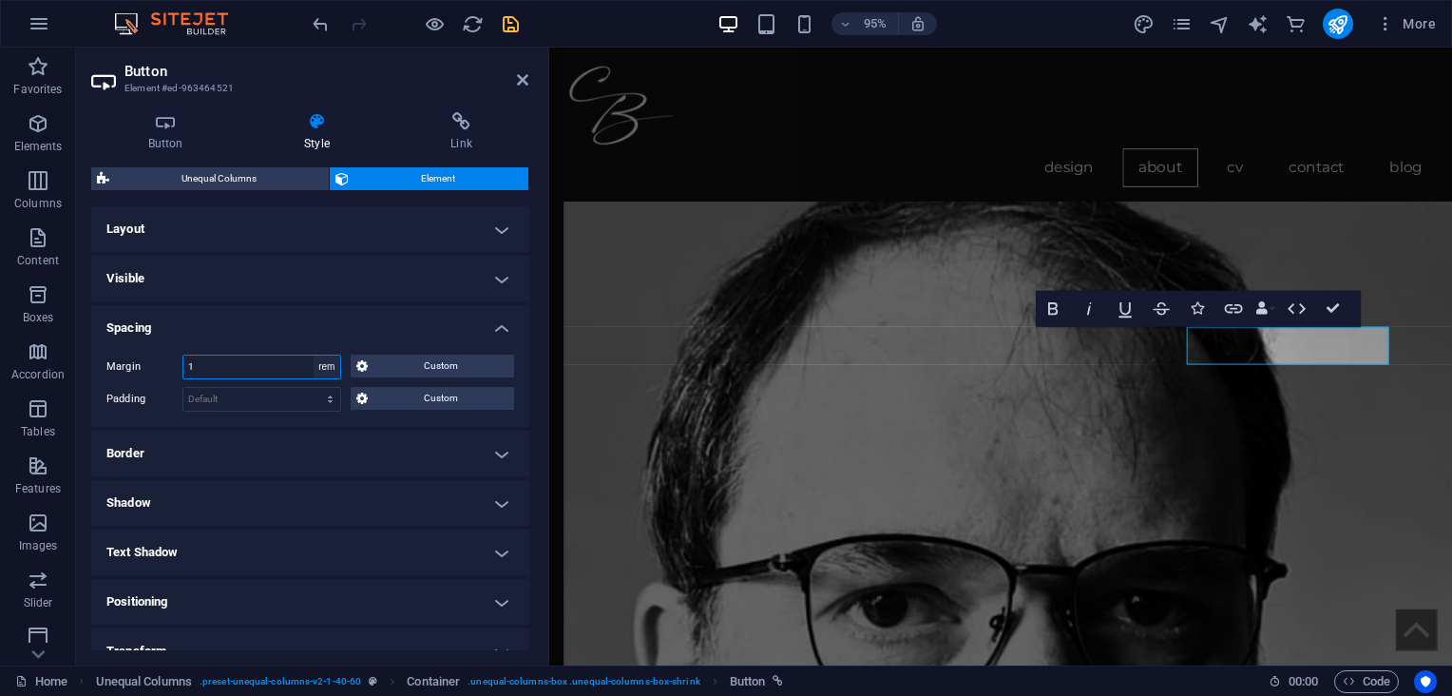
click at [336, 369] on select "Default auto px % rem vw vh Custom" at bounding box center [327, 366] width 27 height 23
select select "%"
click at [314, 355] on select "Default auto px % rem vw vh Custom" at bounding box center [327, 366] width 27 height 23
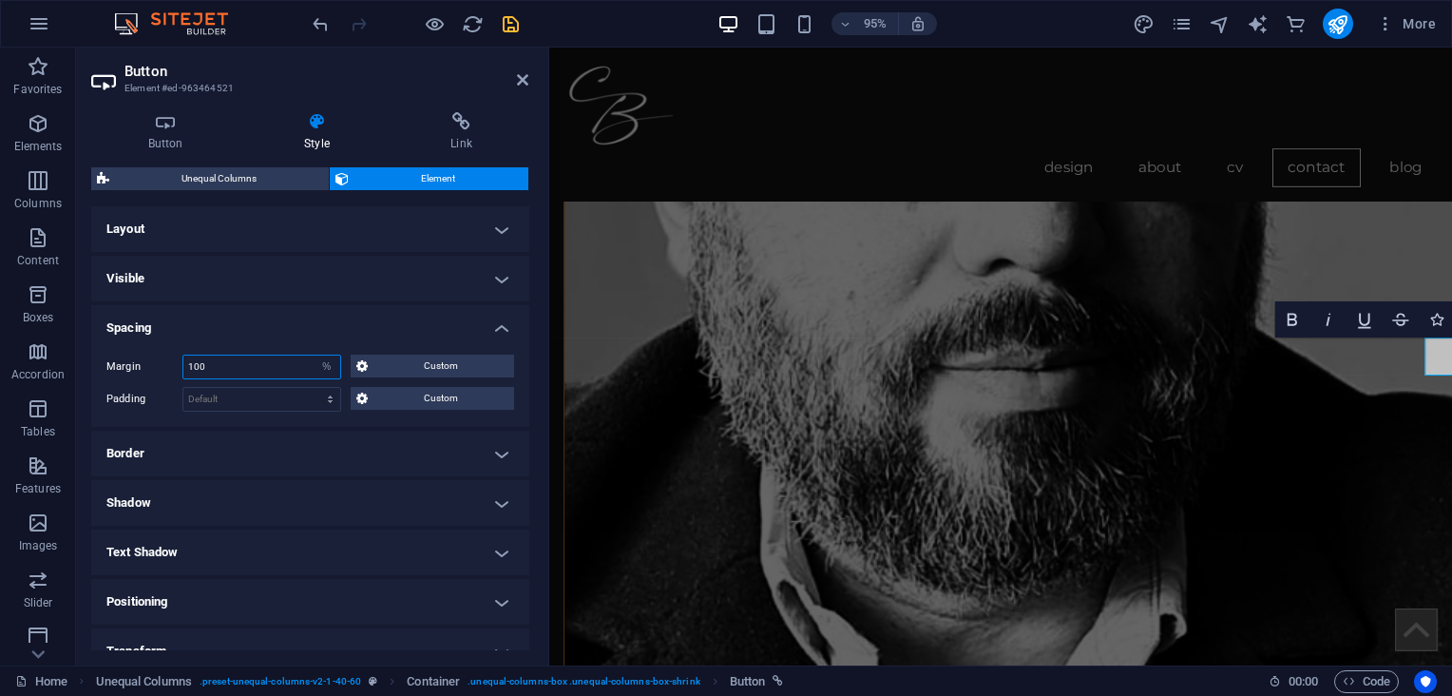
scroll to position [2095, 0]
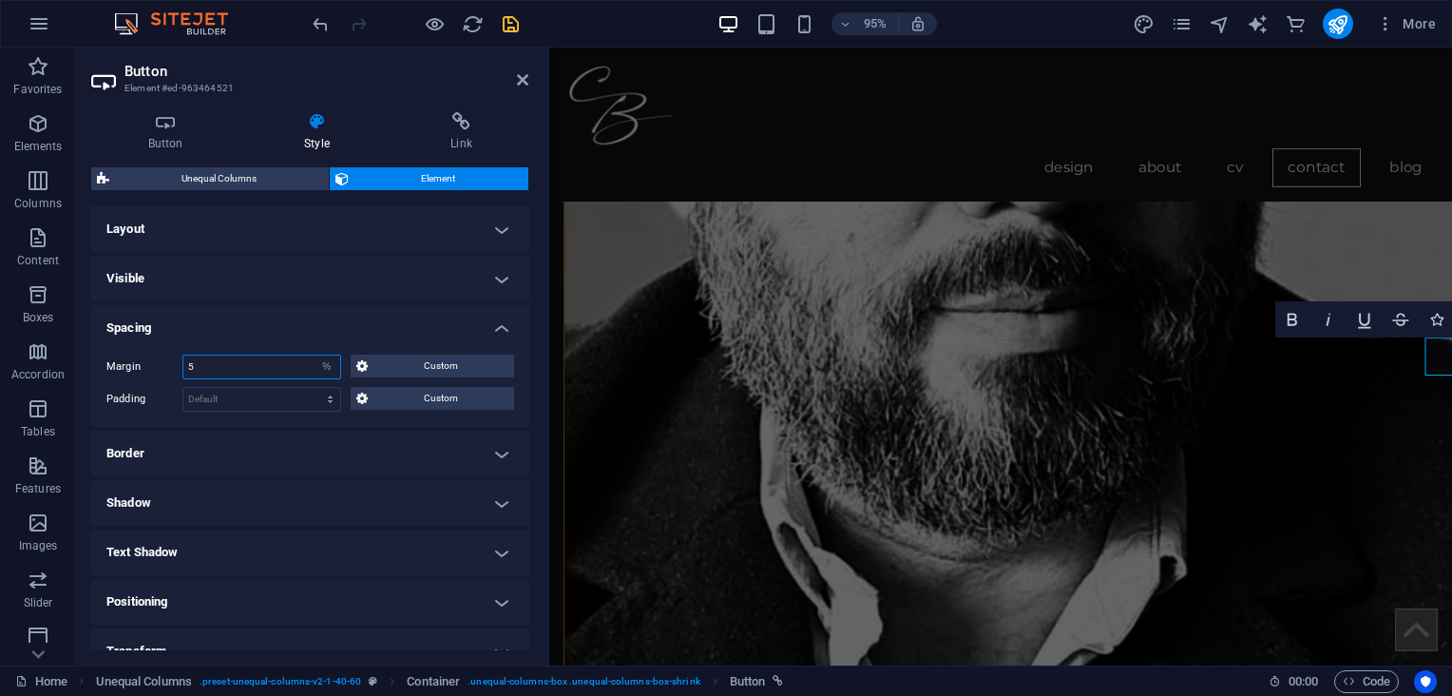
type input "5"
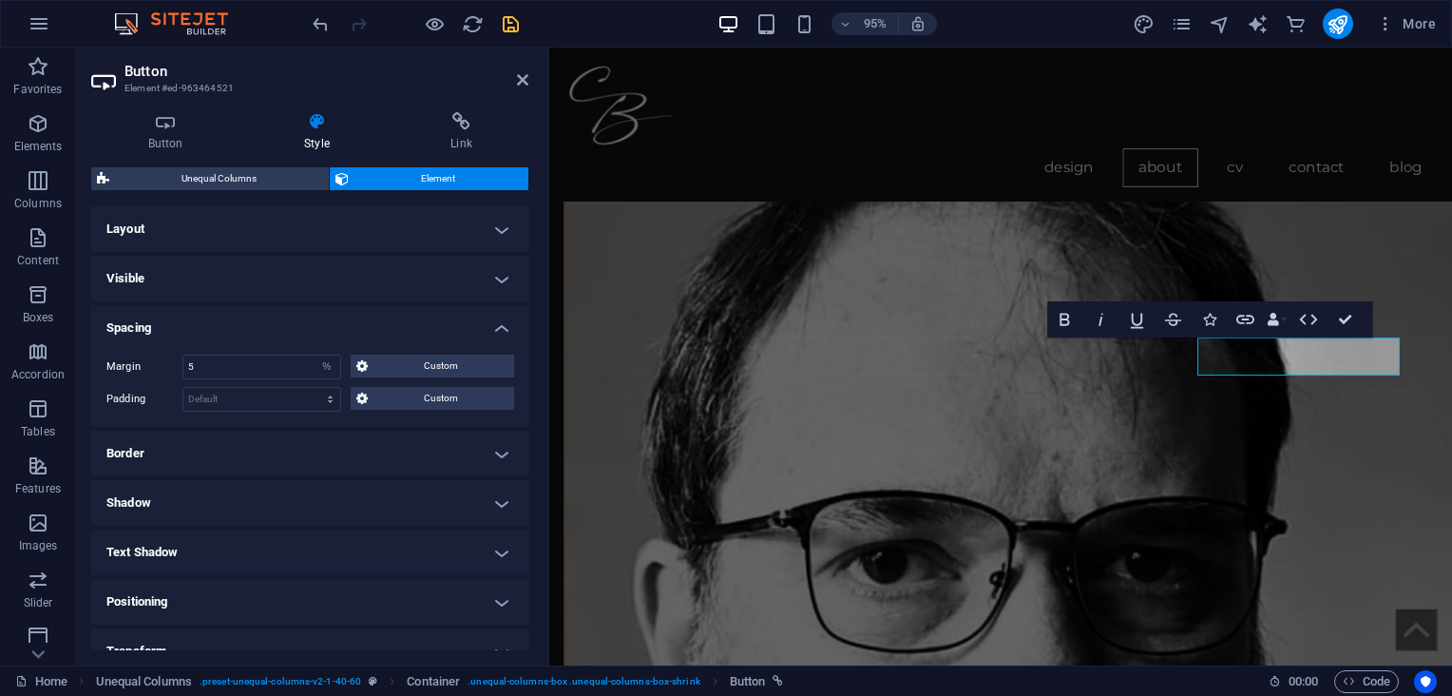
scroll to position [1498, 0]
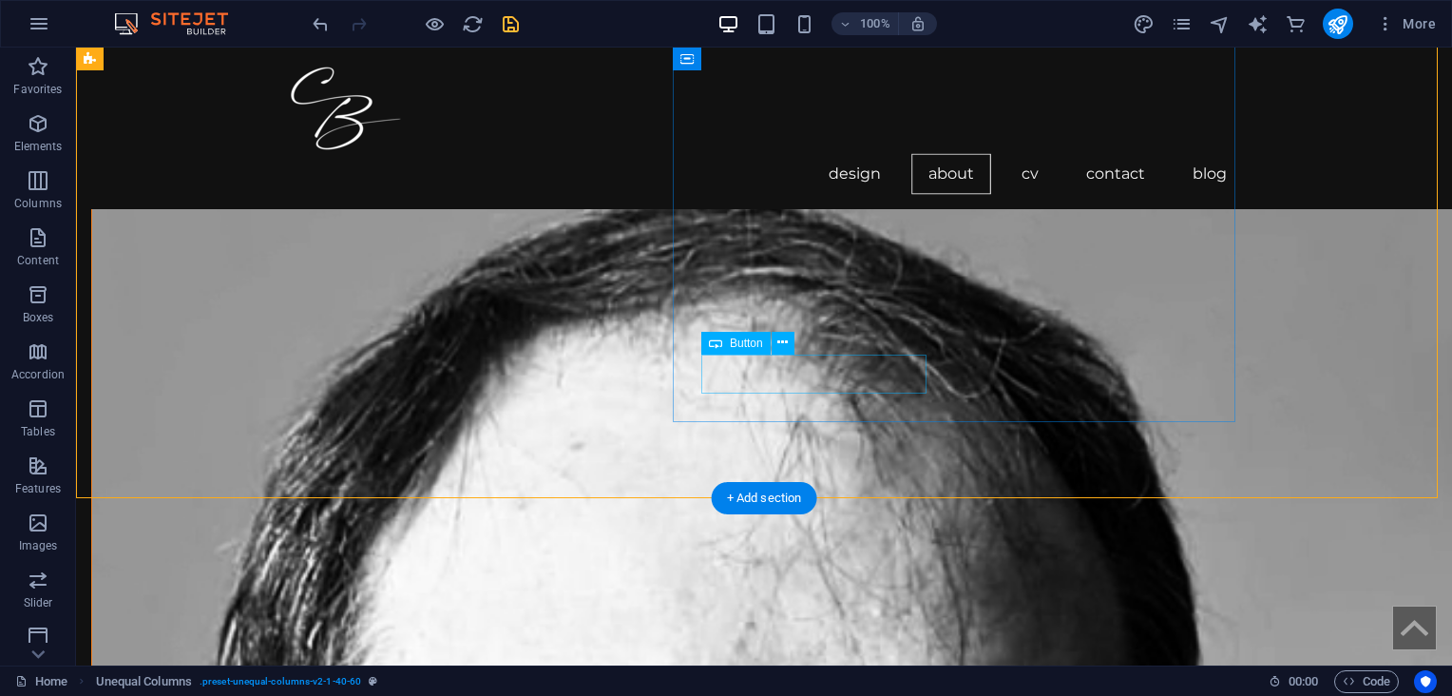
select select "%"
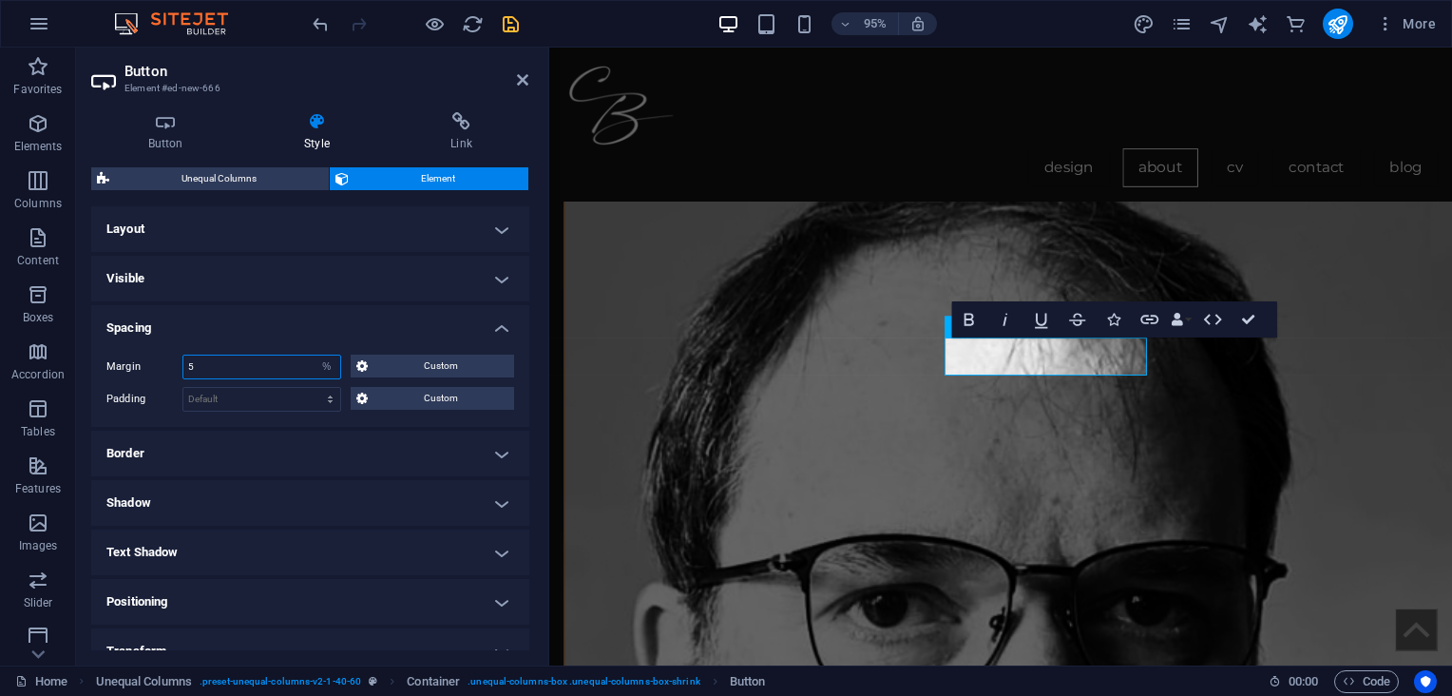
drag, startPoint x: 217, startPoint y: 367, endPoint x: 184, endPoint y: 361, distance: 32.8
click at [184, 361] on input "5" at bounding box center [261, 366] width 157 height 23
click at [419, 361] on span "Custom" at bounding box center [440, 365] width 135 height 23
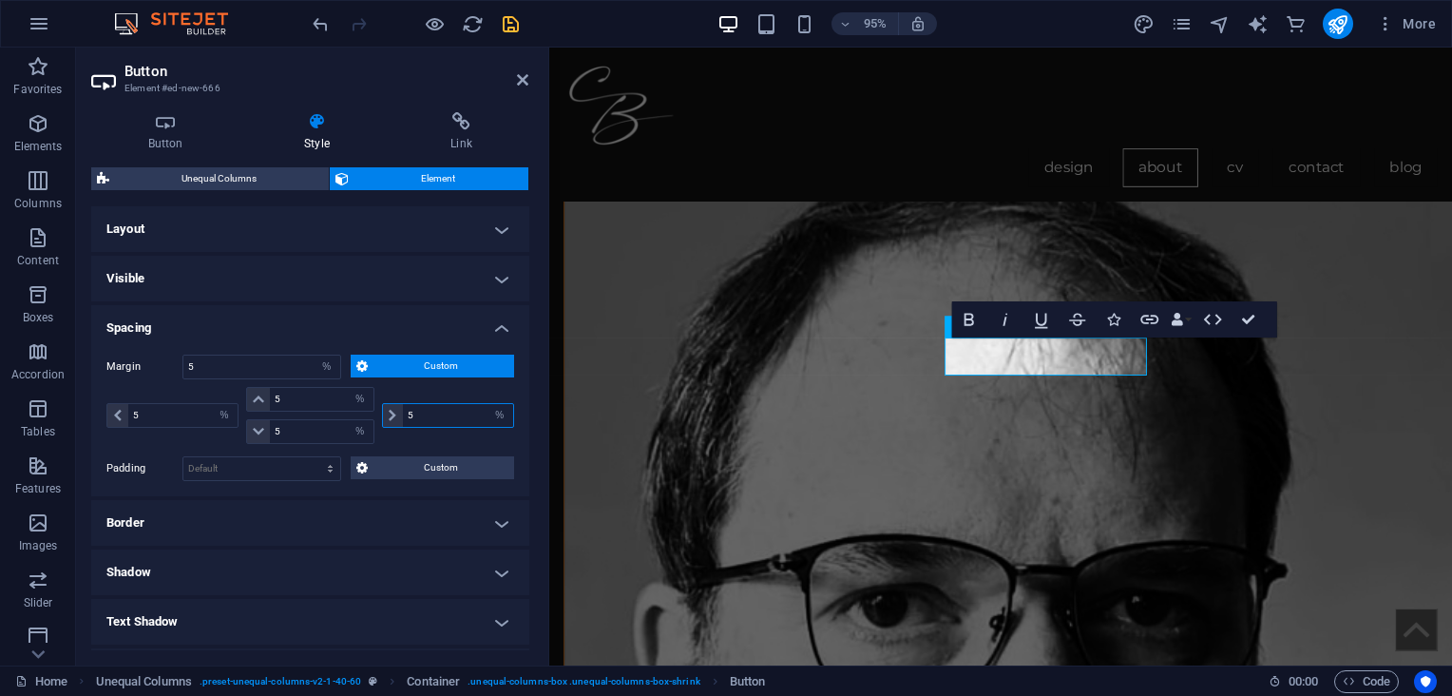
drag, startPoint x: 437, startPoint y: 410, endPoint x: 396, endPoint y: 411, distance: 40.9
click at [396, 411] on div "5 auto px % rem vw vh" at bounding box center [448, 415] width 132 height 25
type input "2"
type input "2.5"
select select "DISABLED_OPTION_VALUE"
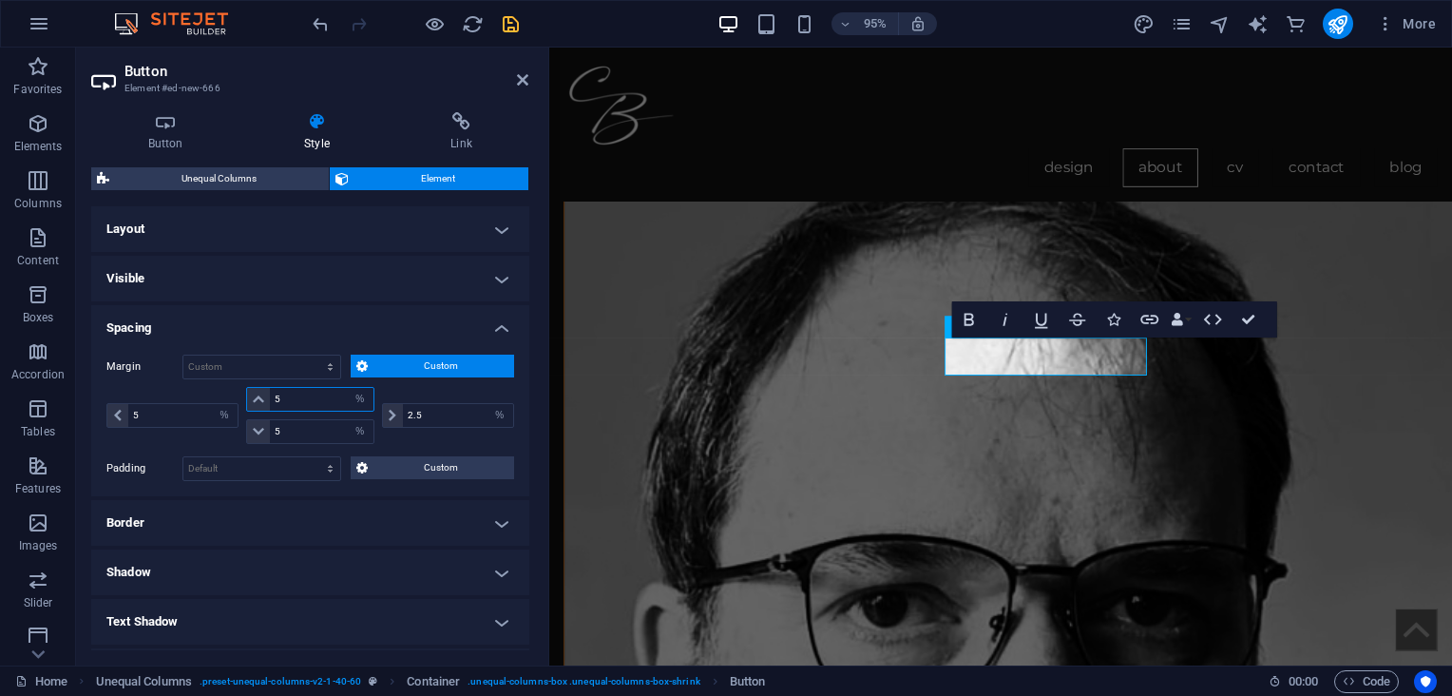
drag, startPoint x: 309, startPoint y: 388, endPoint x: 268, endPoint y: 391, distance: 41.0
click at [270, 391] on input "5" at bounding box center [322, 399] width 104 height 23
type input "0"
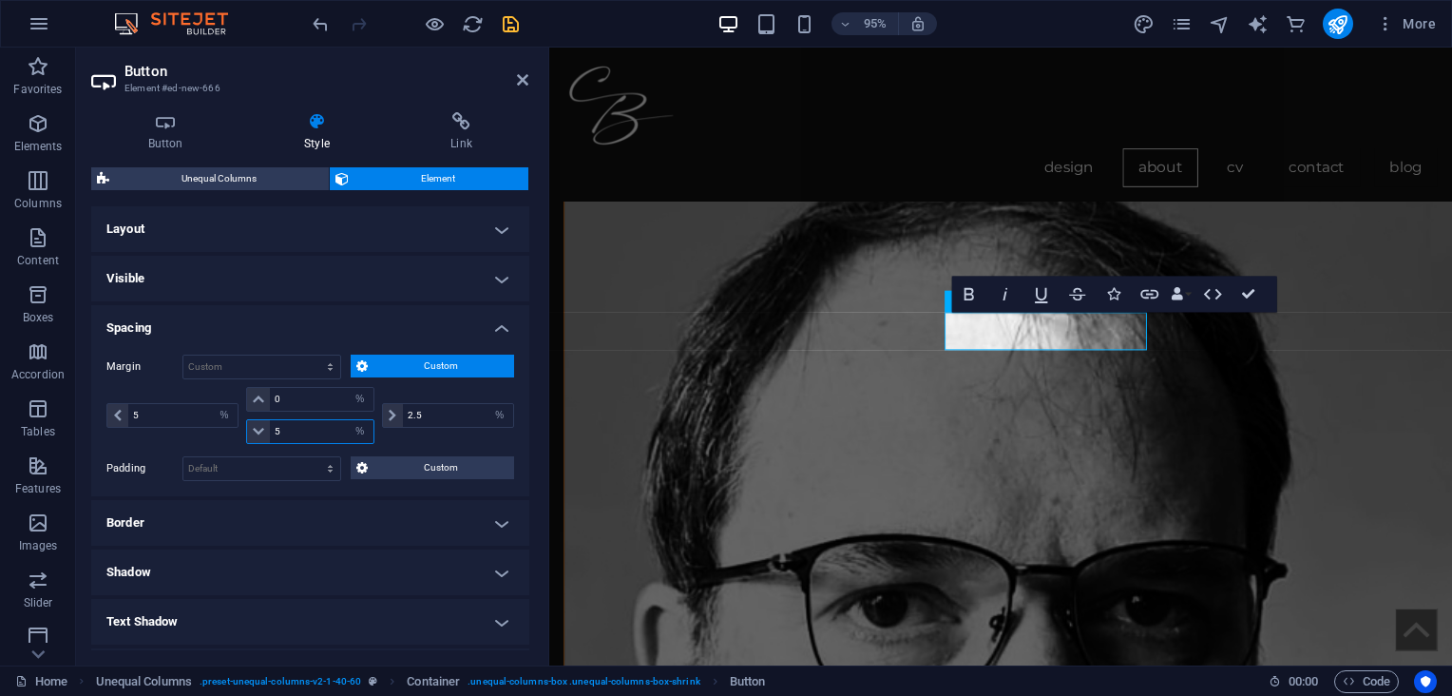
drag, startPoint x: 289, startPoint y: 429, endPoint x: 255, endPoint y: 429, distance: 34.2
click at [255, 429] on div "5 auto px % rem vw vh" at bounding box center [310, 431] width 128 height 25
type input "0"
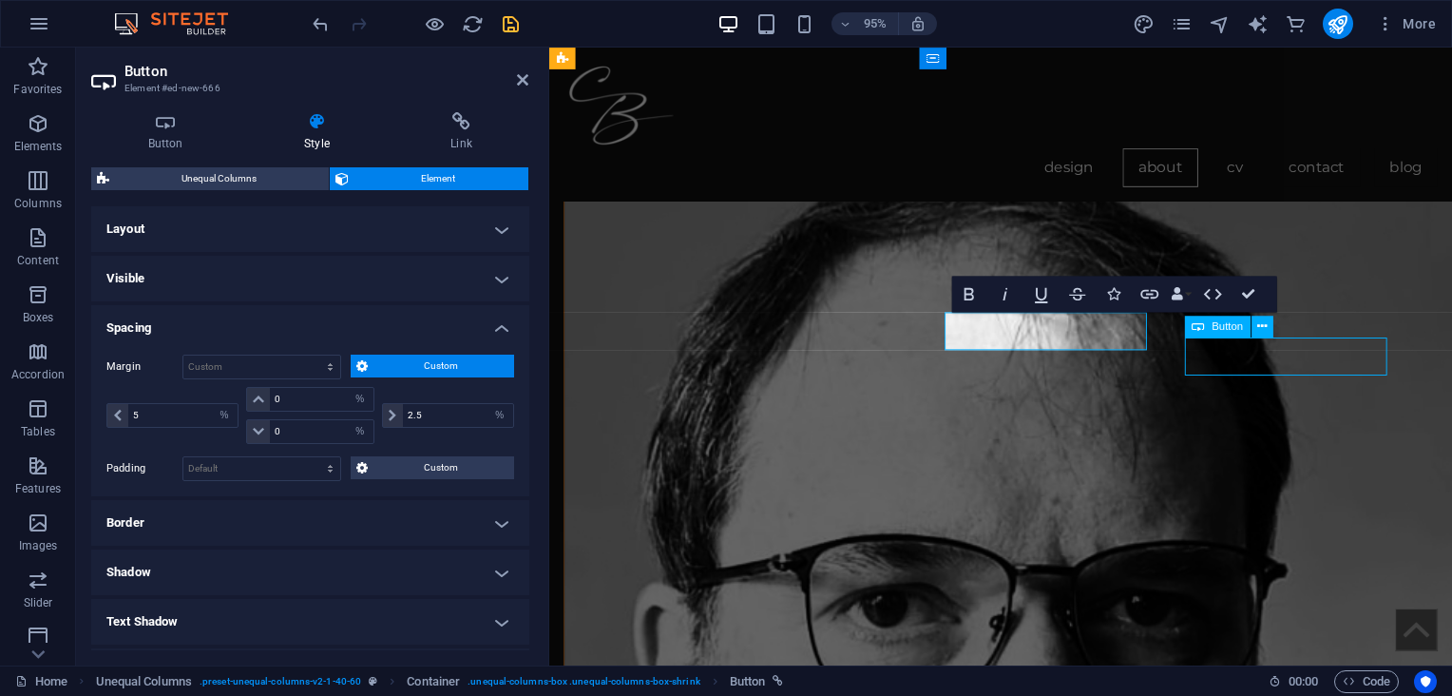
select select "%"
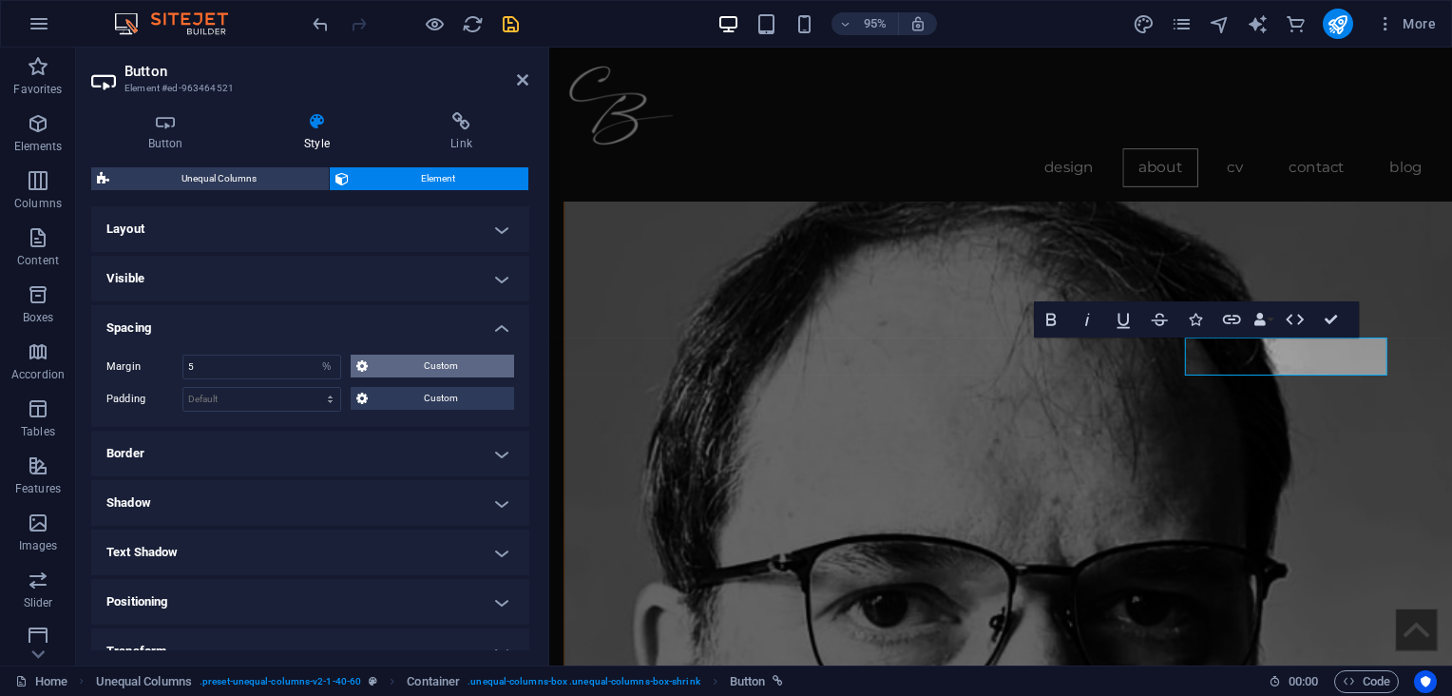
click at [455, 362] on span "Custom" at bounding box center [440, 365] width 135 height 23
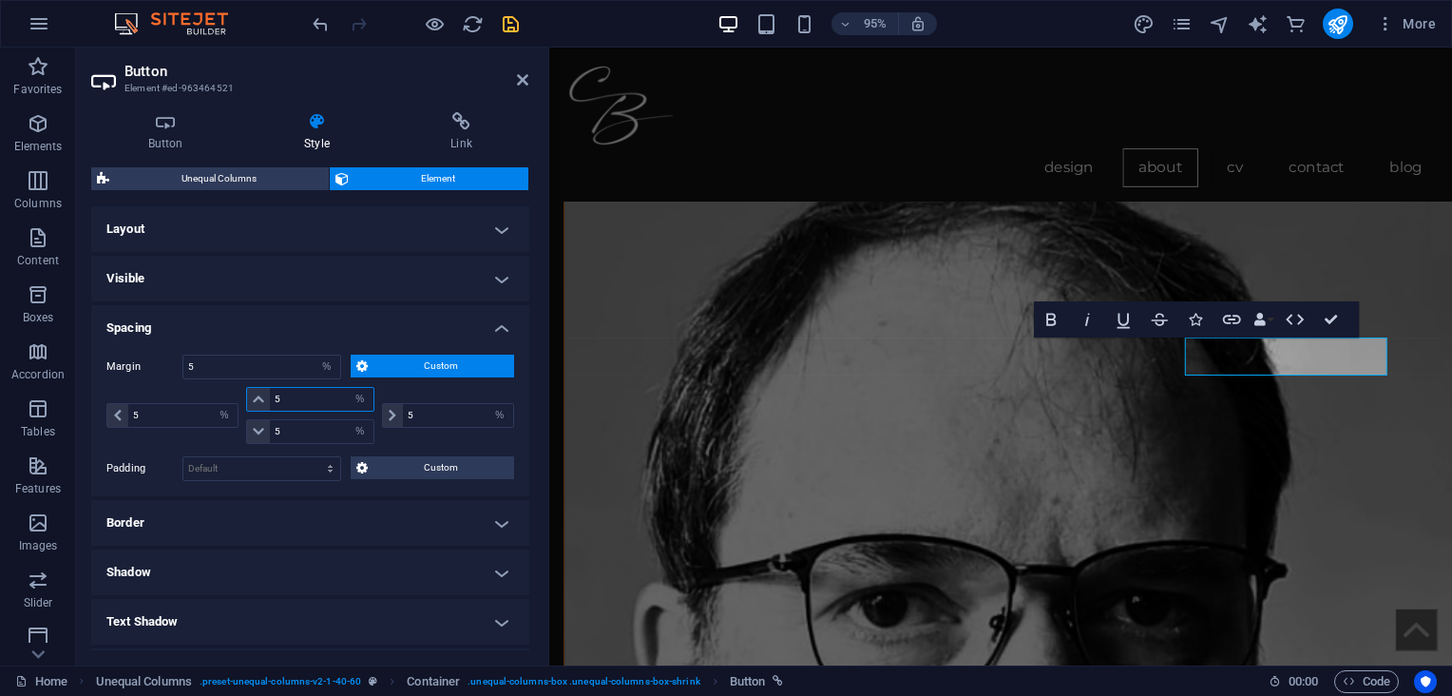
drag, startPoint x: 294, startPoint y: 397, endPoint x: 251, endPoint y: 393, distance: 42.9
click at [251, 393] on div "5 auto px % rem vw vh" at bounding box center [310, 399] width 128 height 25
type input "0"
select select "DISABLED_OPTION_VALUE"
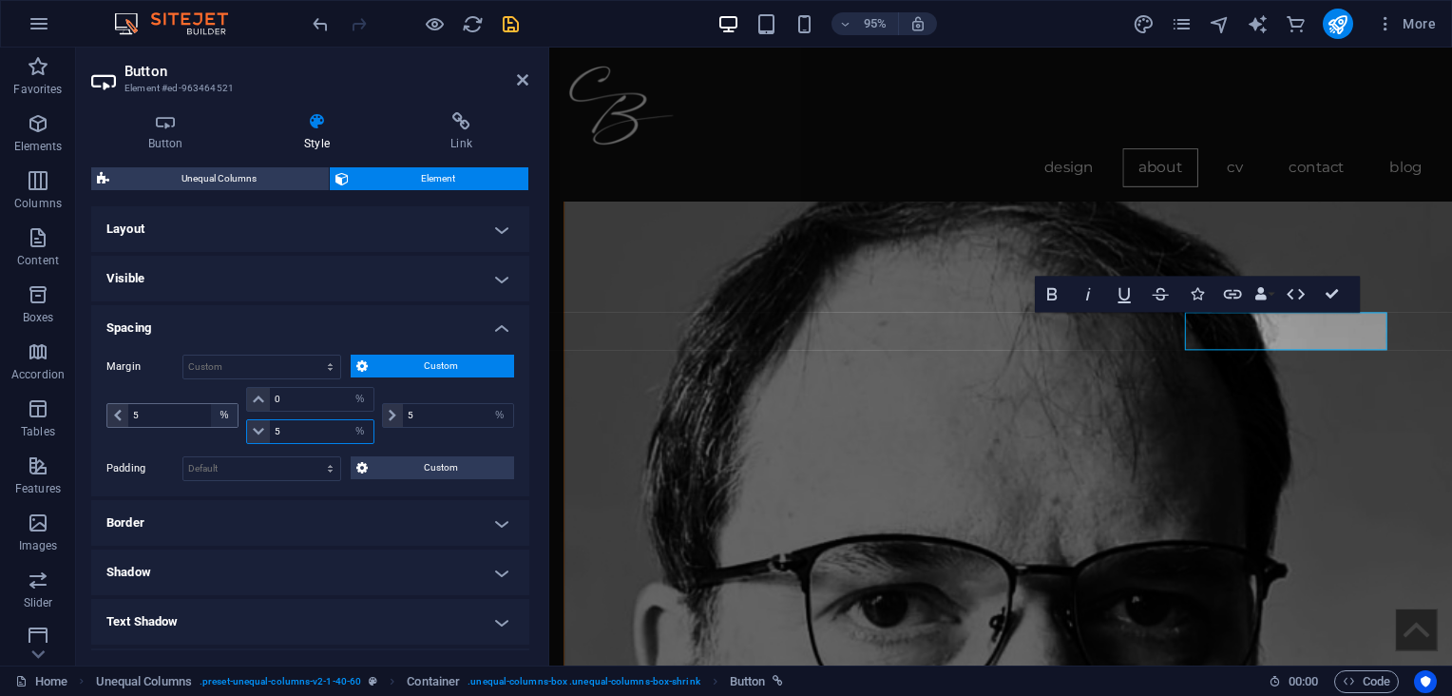
drag, startPoint x: 281, startPoint y: 437, endPoint x: 234, endPoint y: 423, distance: 49.6
click at [234, 423] on div "5 auto px % rem vw vh 0 auto px % rem vw vh 5 auto px % rem vw vh 5 auto px % r…" at bounding box center [310, 415] width 408 height 57
type input "0"
drag, startPoint x: 165, startPoint y: 410, endPoint x: 138, endPoint y: 395, distance: 31.5
click at [133, 395] on div "5 auto px % rem vw vh" at bounding box center [174, 415] width 136 height 57
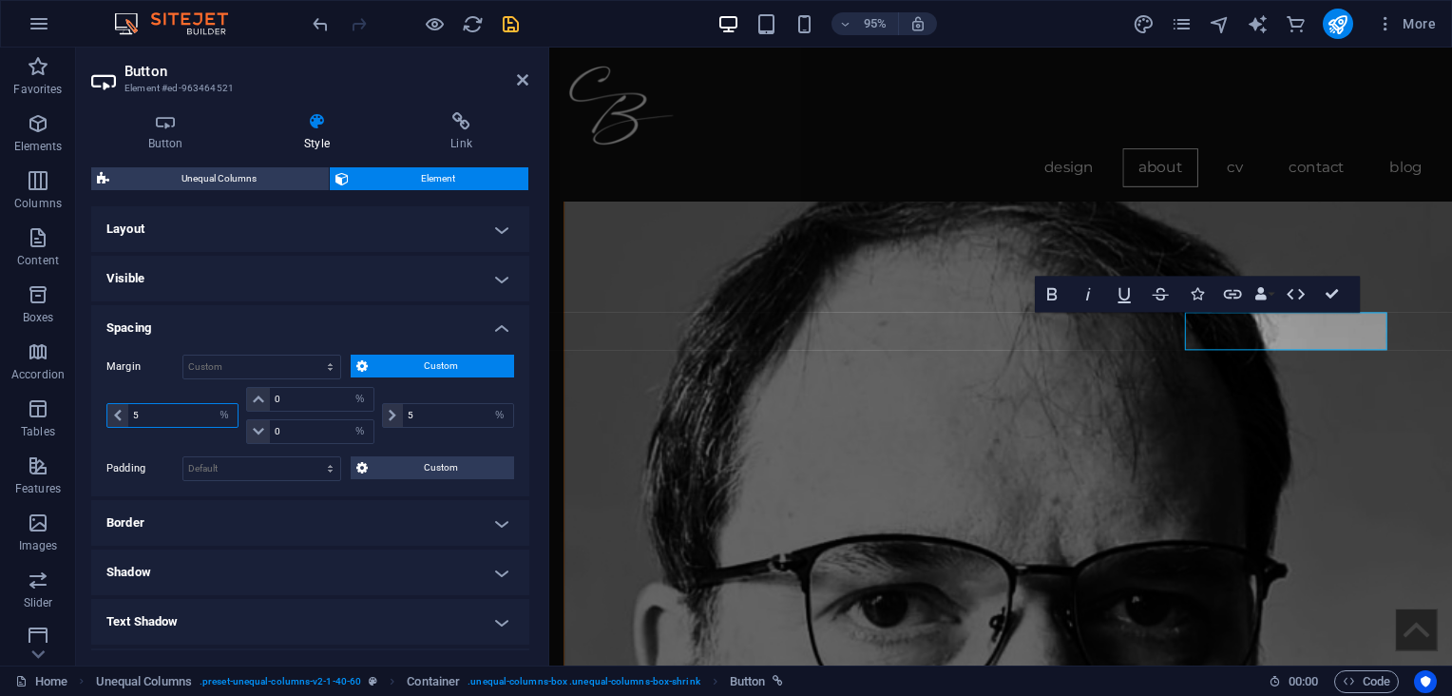
type input "2"
type input "2.5"
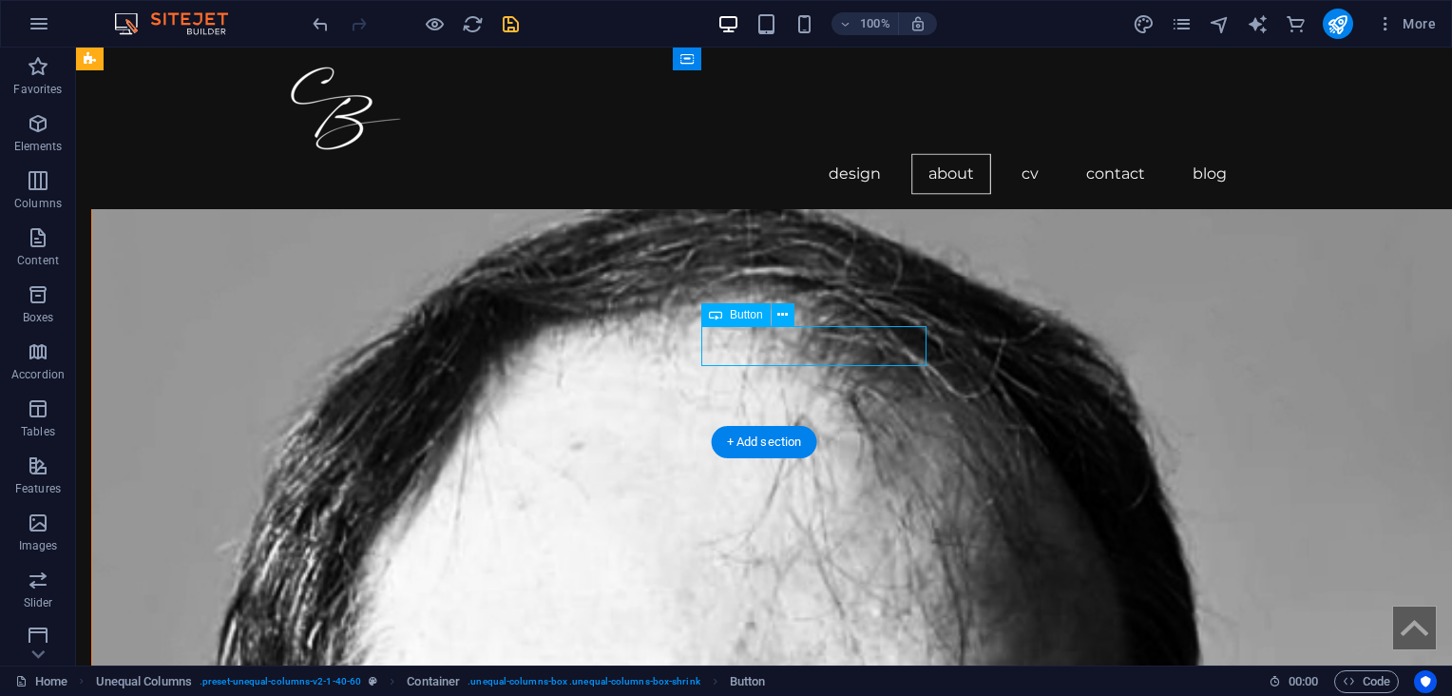
select select "%"
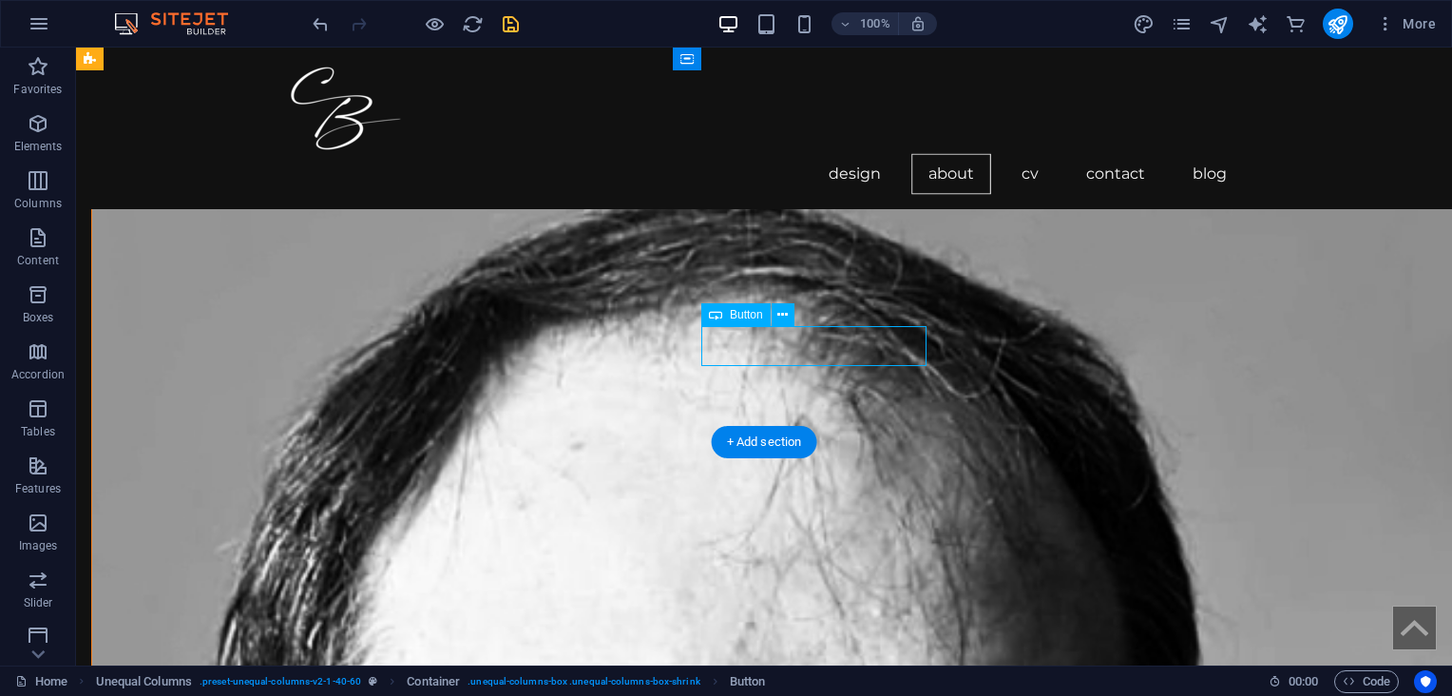
select select "%"
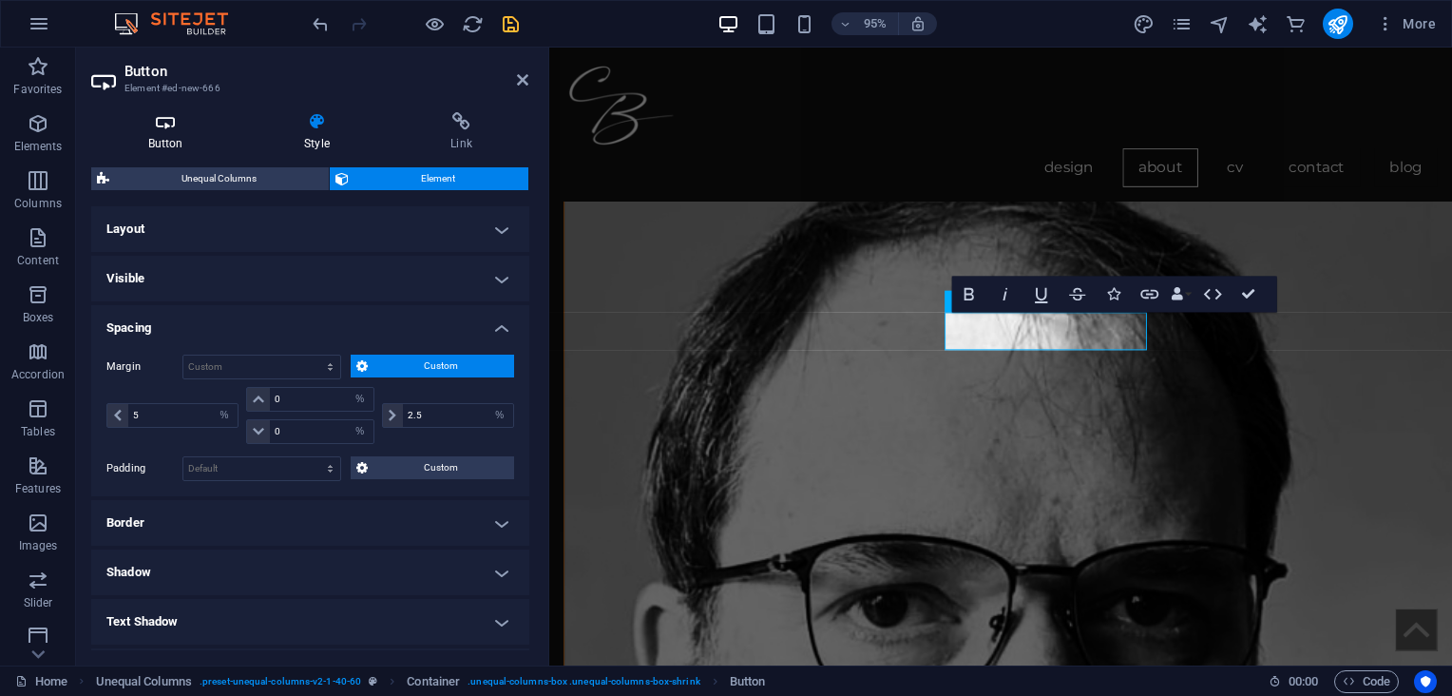
click at [167, 122] on icon at bounding box center [165, 121] width 148 height 19
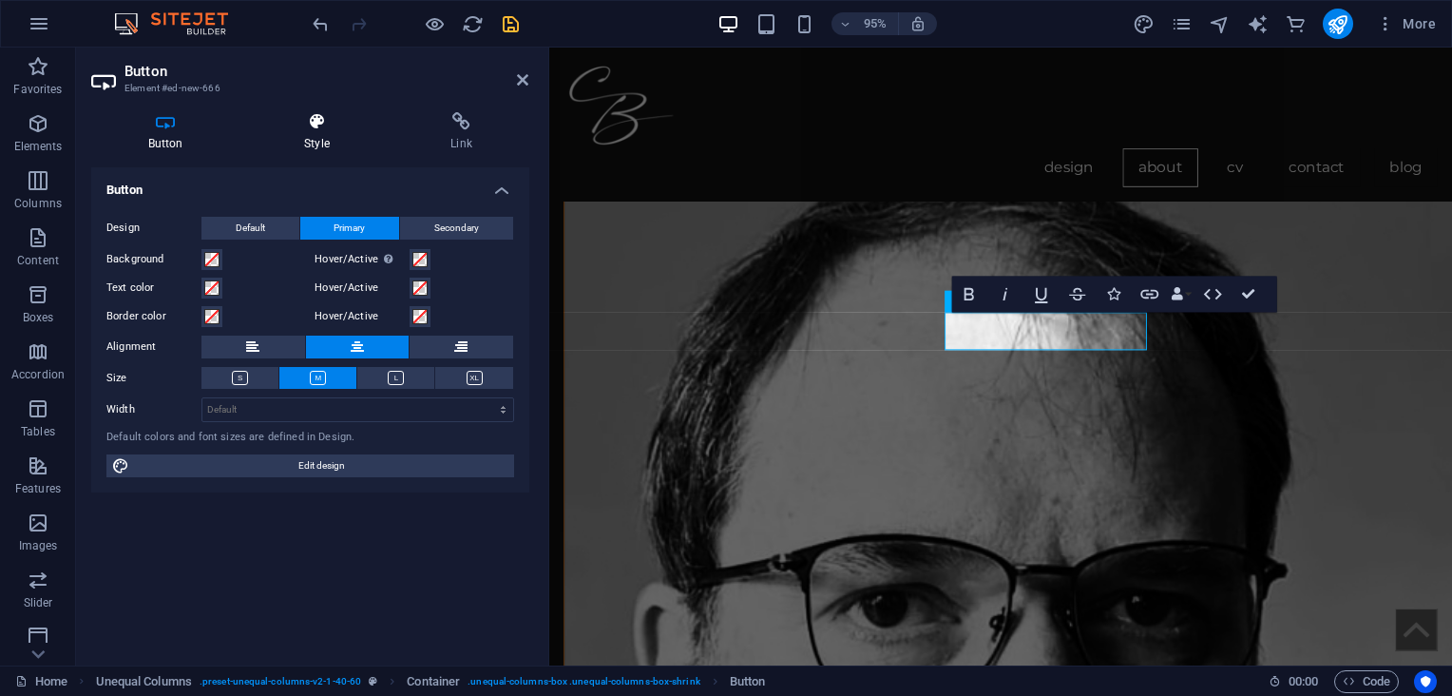
click at [323, 129] on icon at bounding box center [316, 121] width 139 height 19
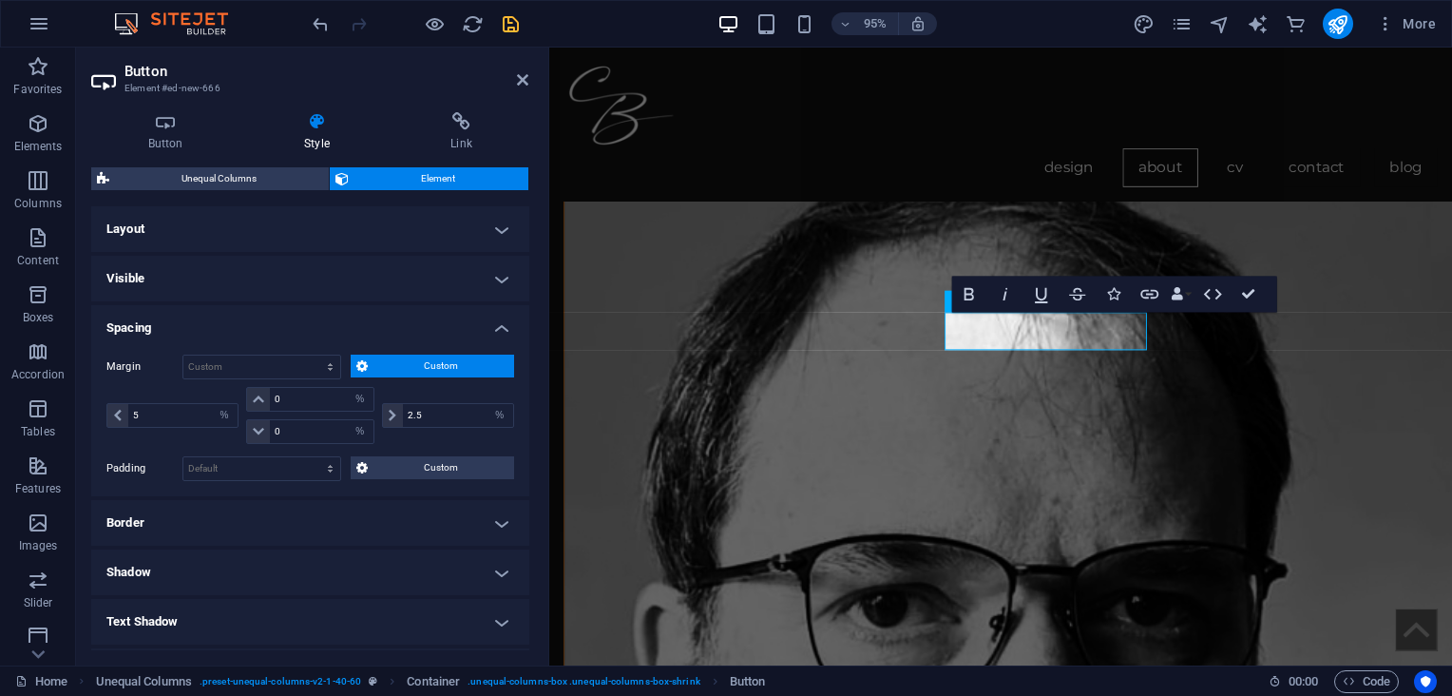
click at [366, 232] on h4 "Layout" at bounding box center [310, 229] width 438 height 46
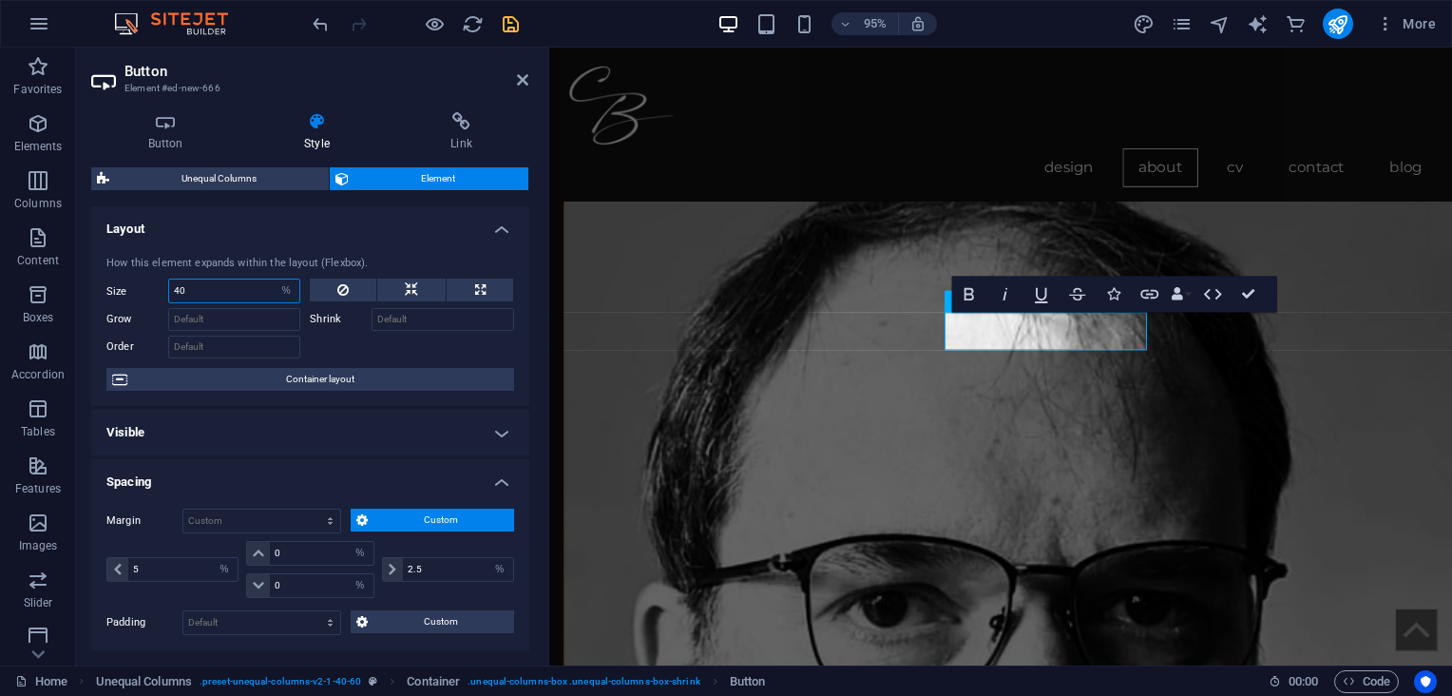
drag, startPoint x: 198, startPoint y: 290, endPoint x: 179, endPoint y: 288, distance: 19.1
click at [179, 288] on input "40" at bounding box center [234, 290] width 130 height 23
click at [184, 290] on input "40" at bounding box center [234, 290] width 130 height 23
type input "42"
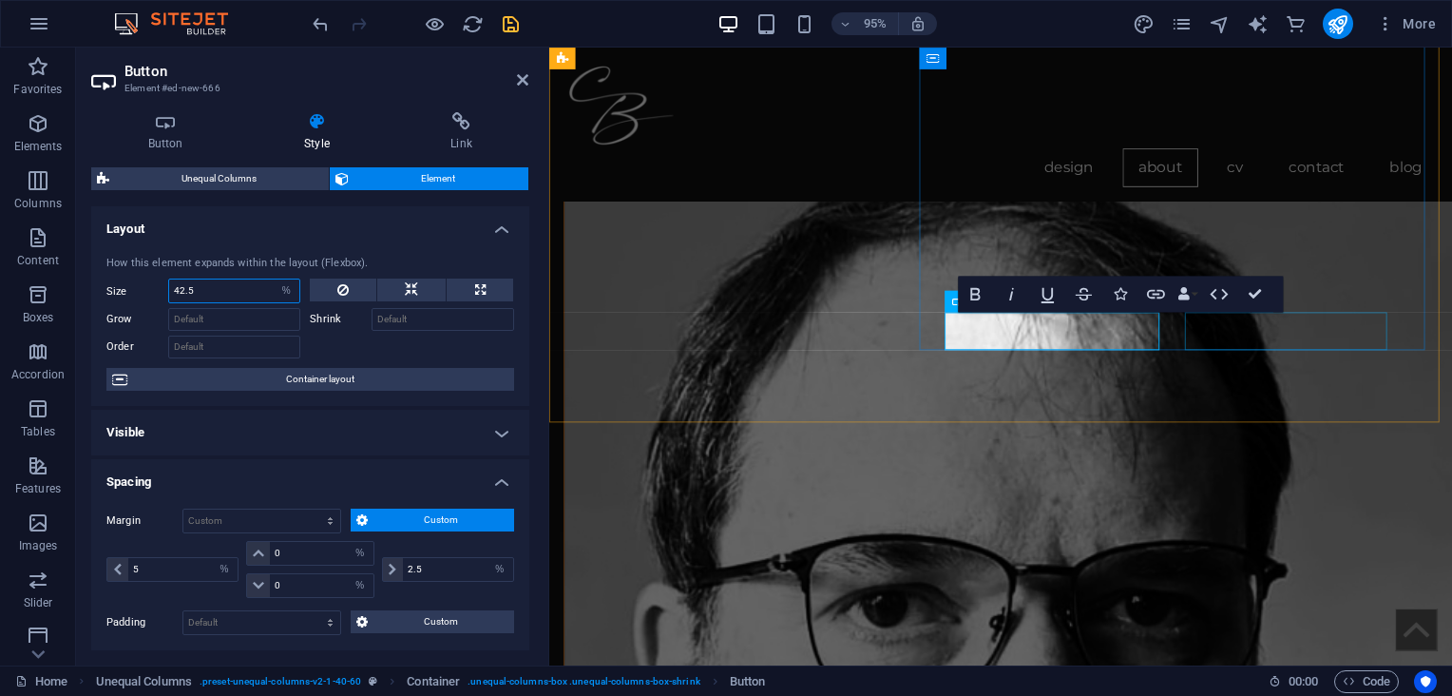
type input "42.5"
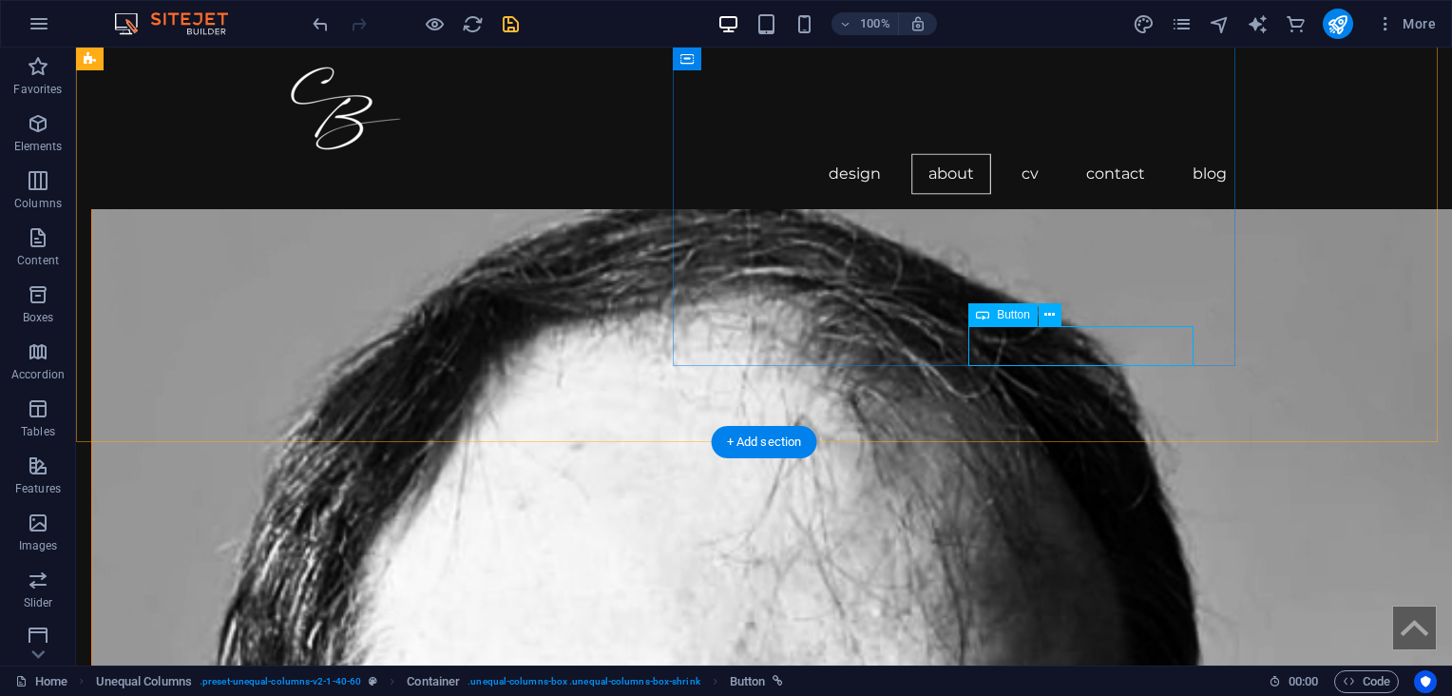
select select "%"
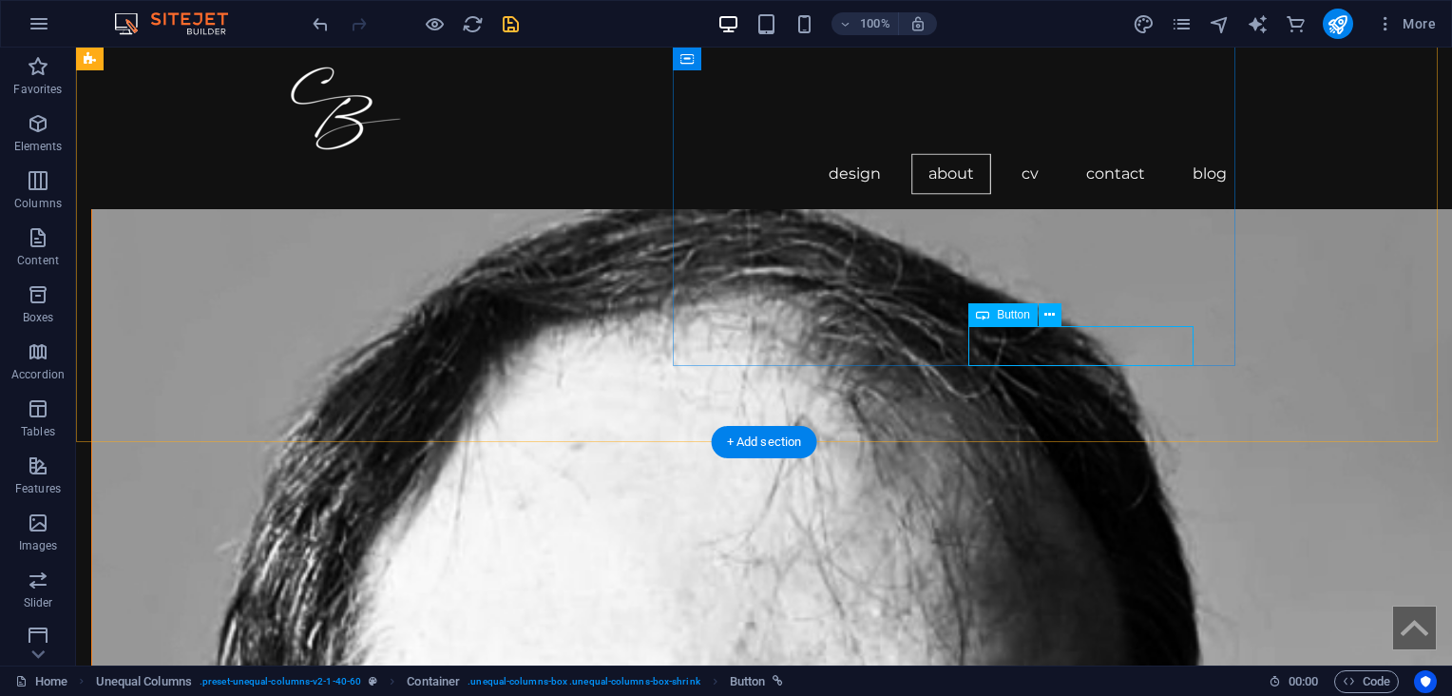
select select "%"
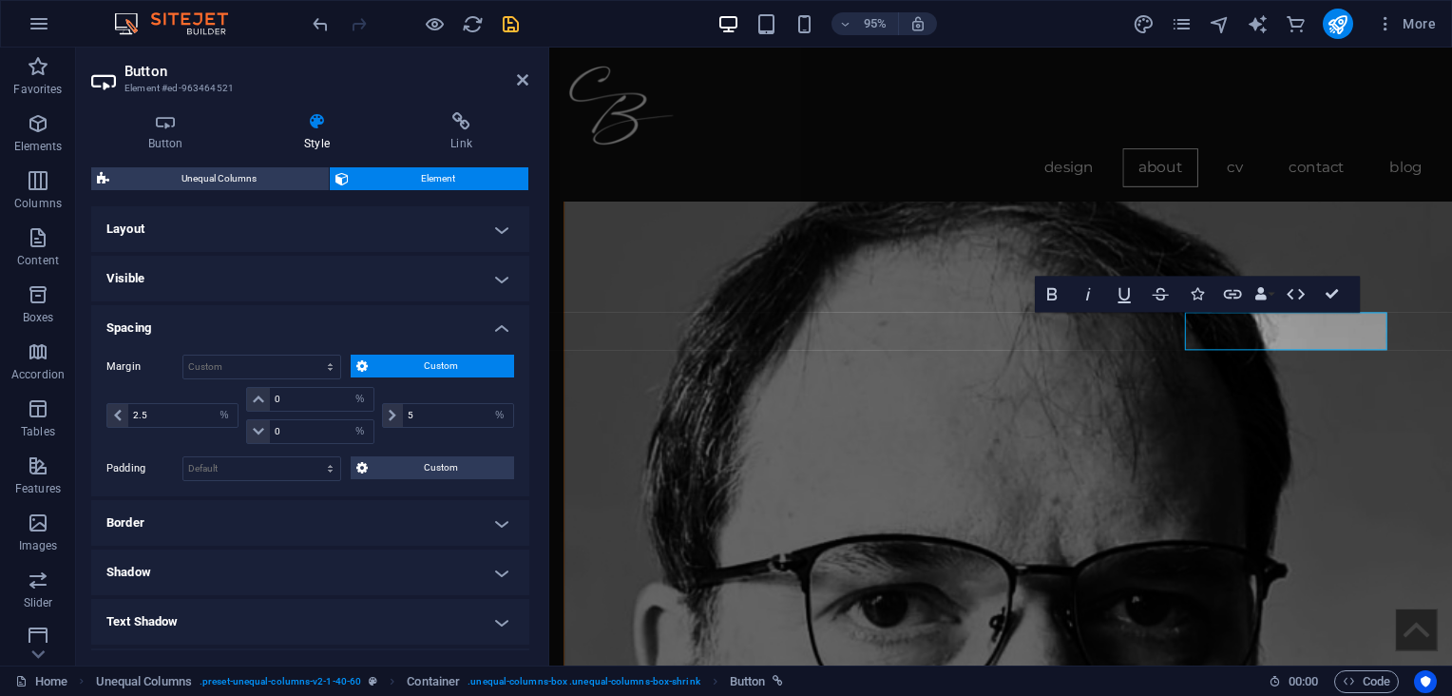
click at [315, 225] on h4 "Layout" at bounding box center [310, 229] width 438 height 46
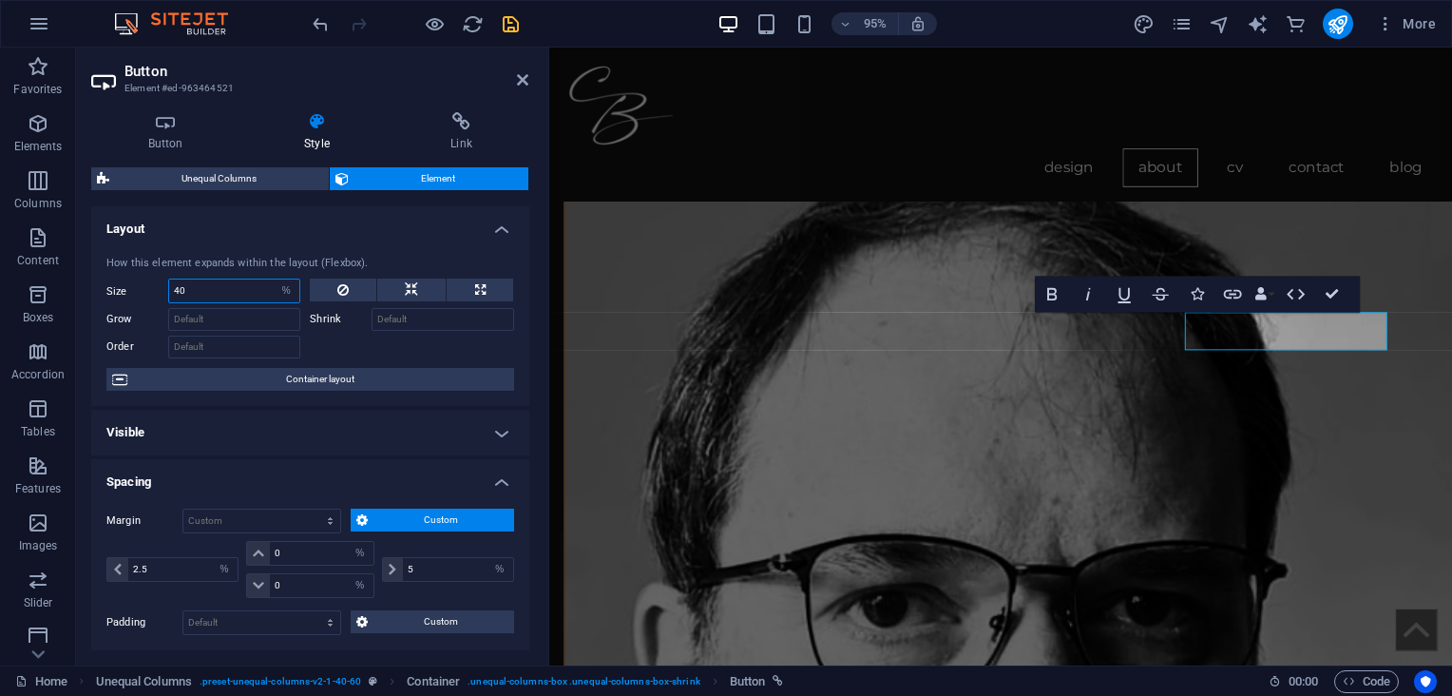
drag, startPoint x: 185, startPoint y: 293, endPoint x: 138, endPoint y: 288, distance: 47.7
click at [138, 288] on div "Size 40 Default auto px % 1/1 1/2 1/3 1/4 1/5 1/6 1/7 1/8 1/9 1/10" at bounding box center [203, 290] width 194 height 25
type input "42"
type input "42.5"
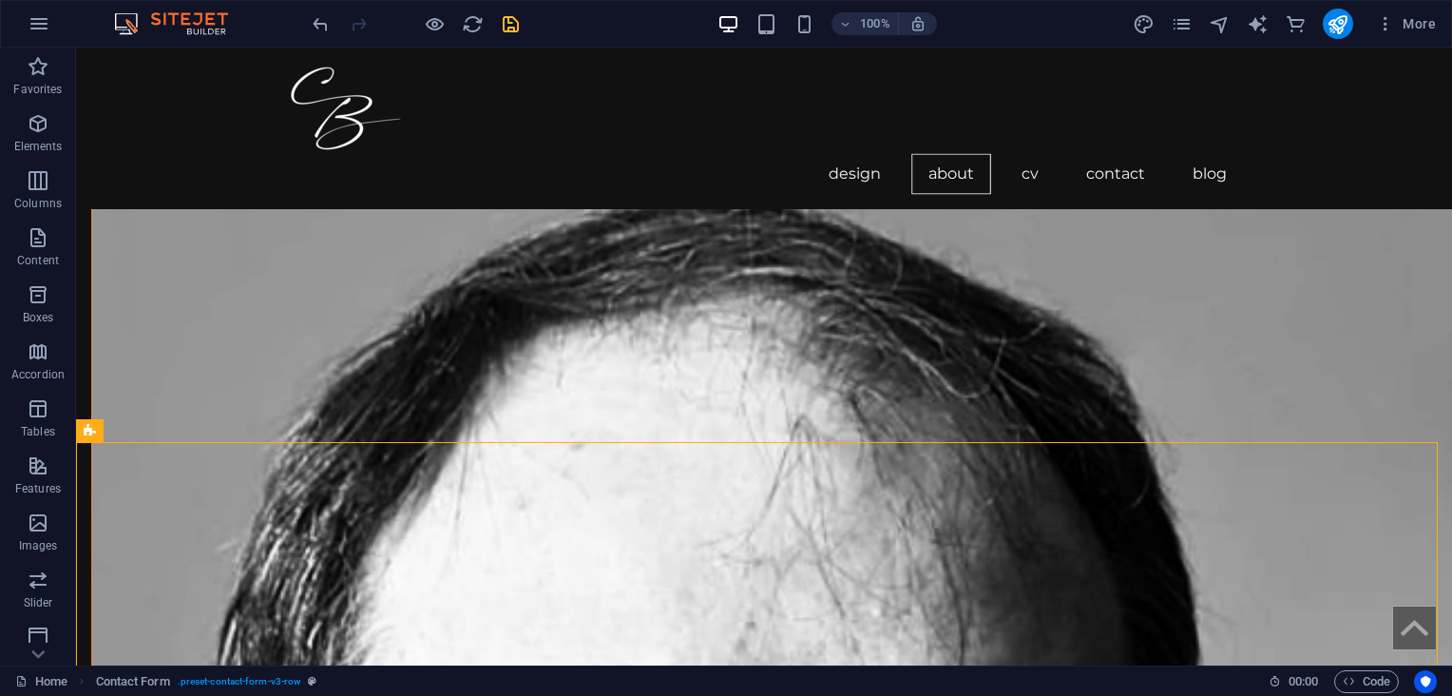
click at [504, 13] on icon "save" at bounding box center [511, 24] width 22 height 22
checkbox input "false"
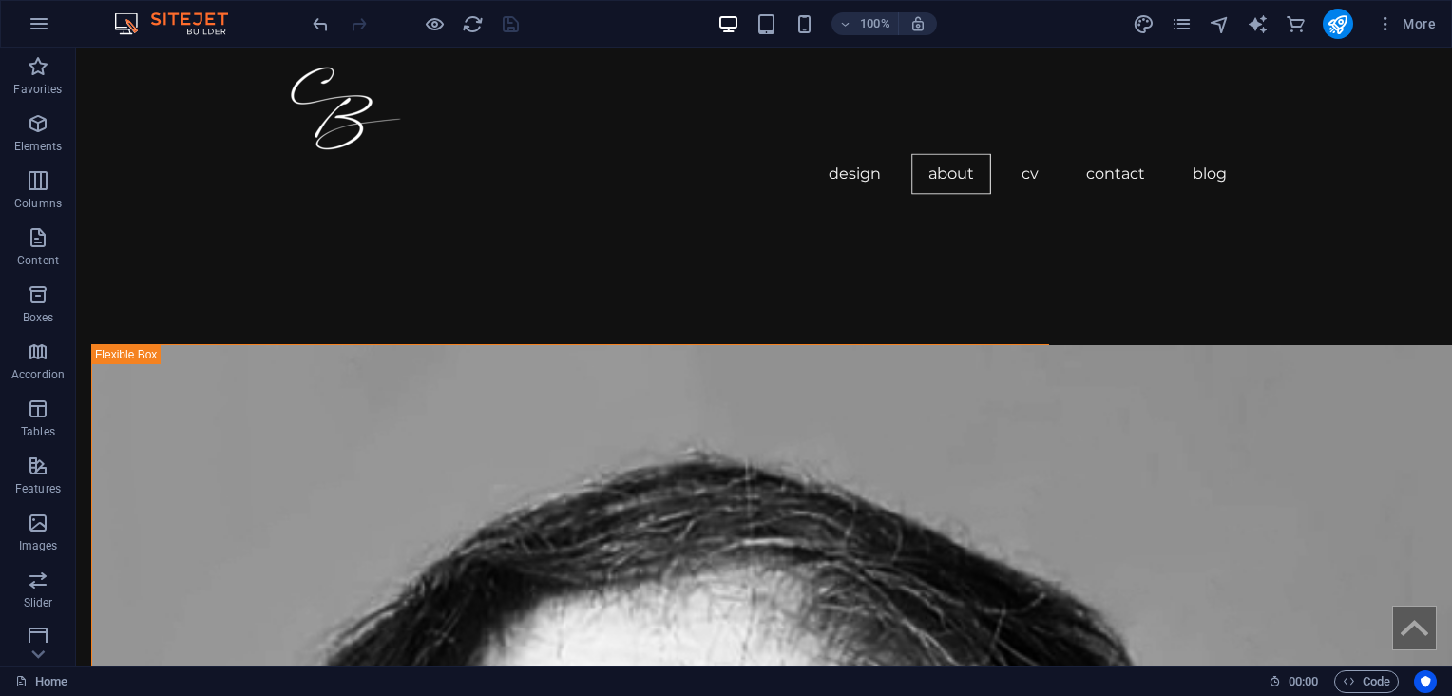
scroll to position [1235, 0]
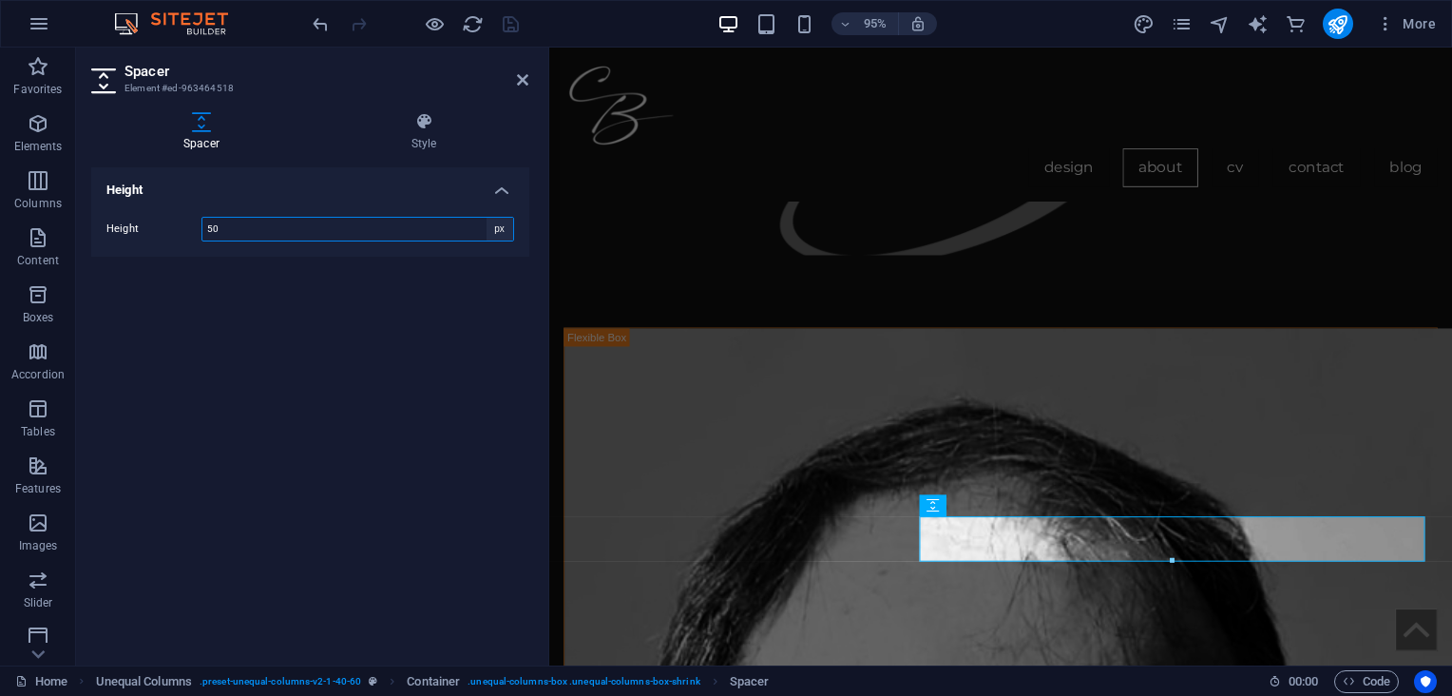
click at [498, 227] on select "px rem vh vw" at bounding box center [500, 229] width 27 height 23
select select "rem"
click at [487, 218] on select "px rem vh vw" at bounding box center [500, 229] width 27 height 23
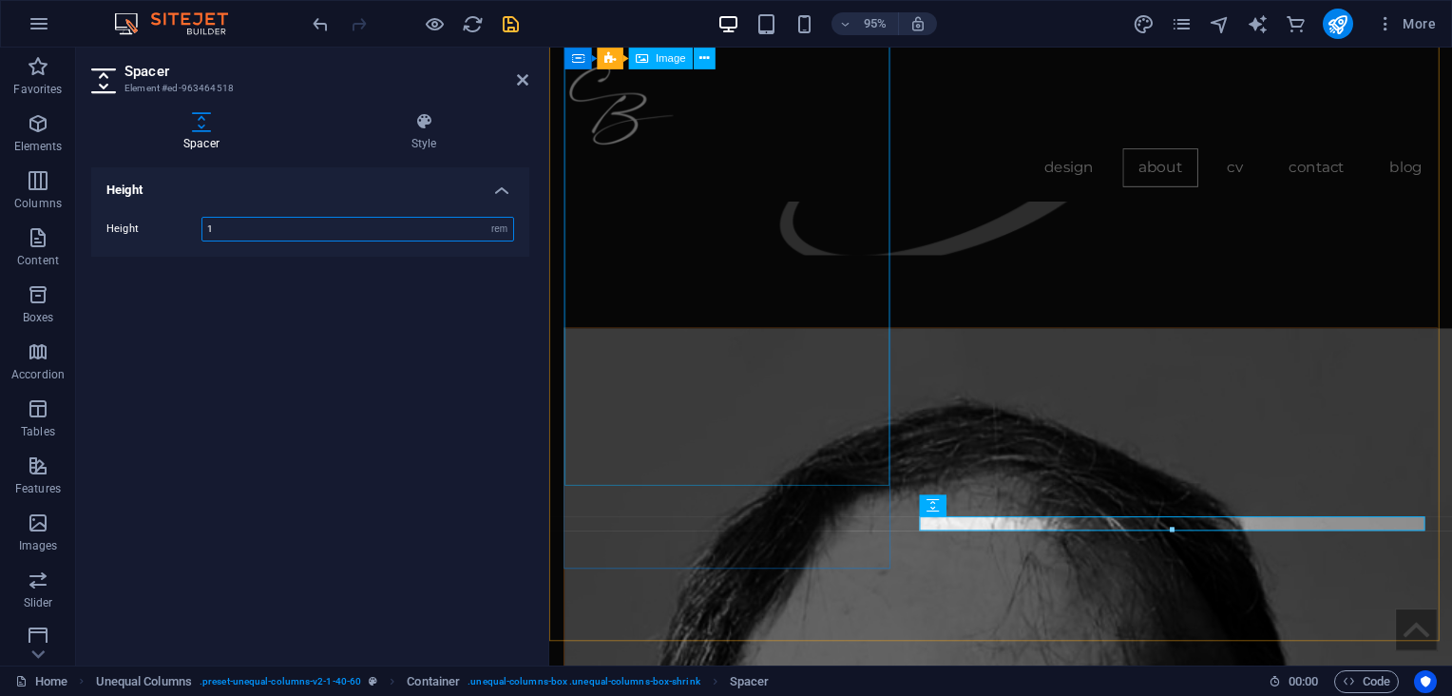
type input "1"
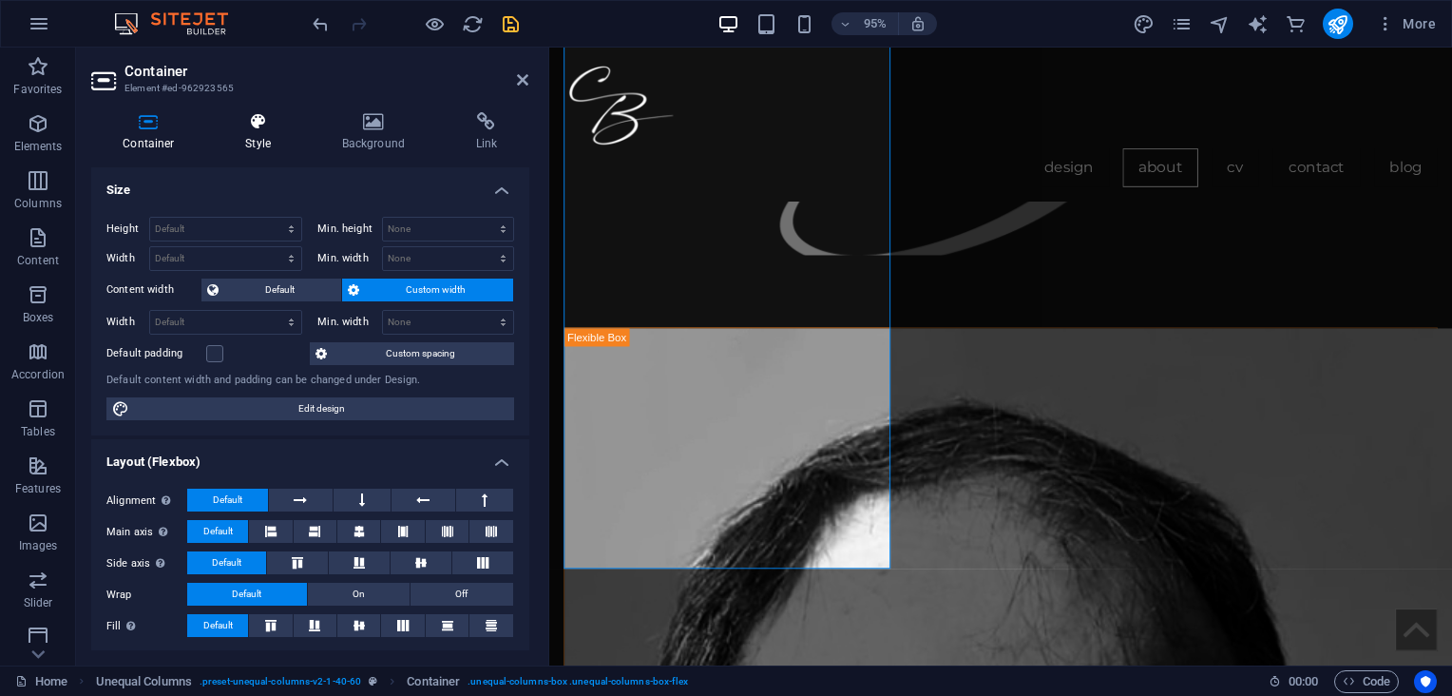
click at [272, 119] on icon at bounding box center [258, 121] width 88 height 19
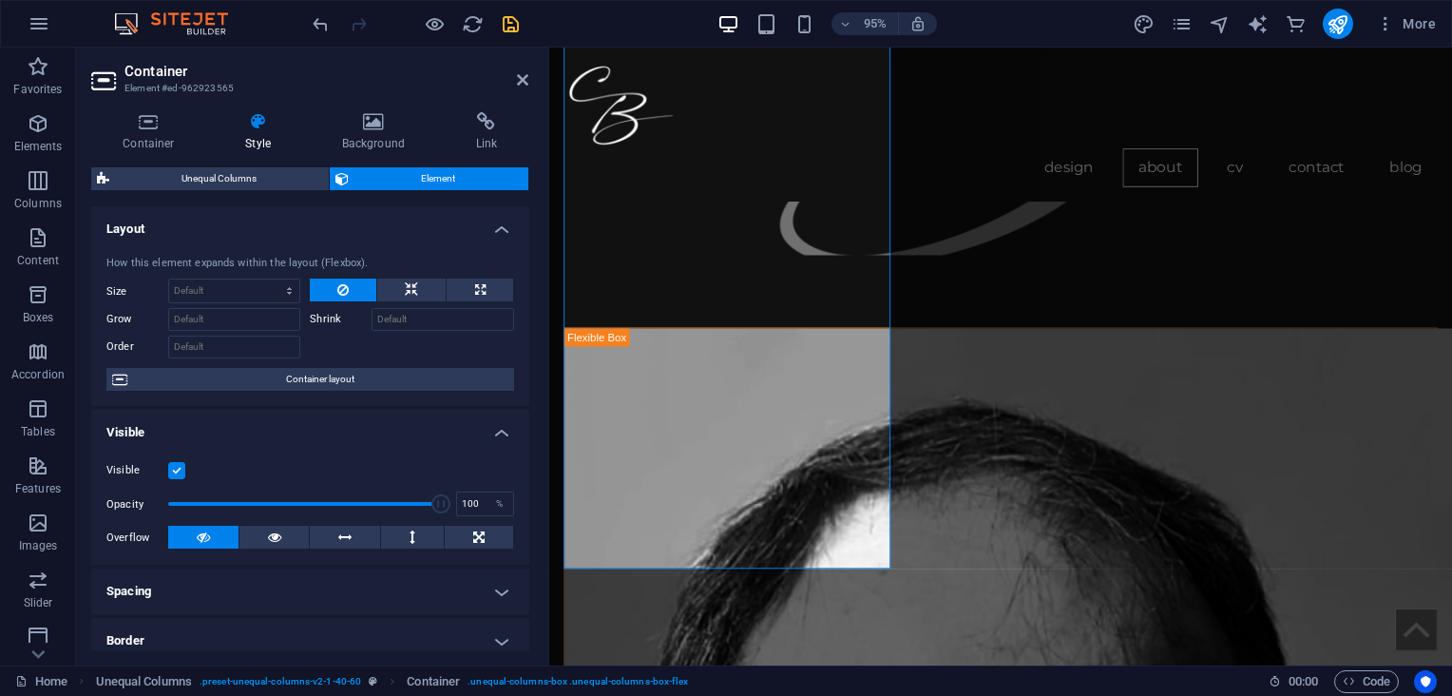
click at [502, 238] on h4 "Layout" at bounding box center [310, 223] width 438 height 34
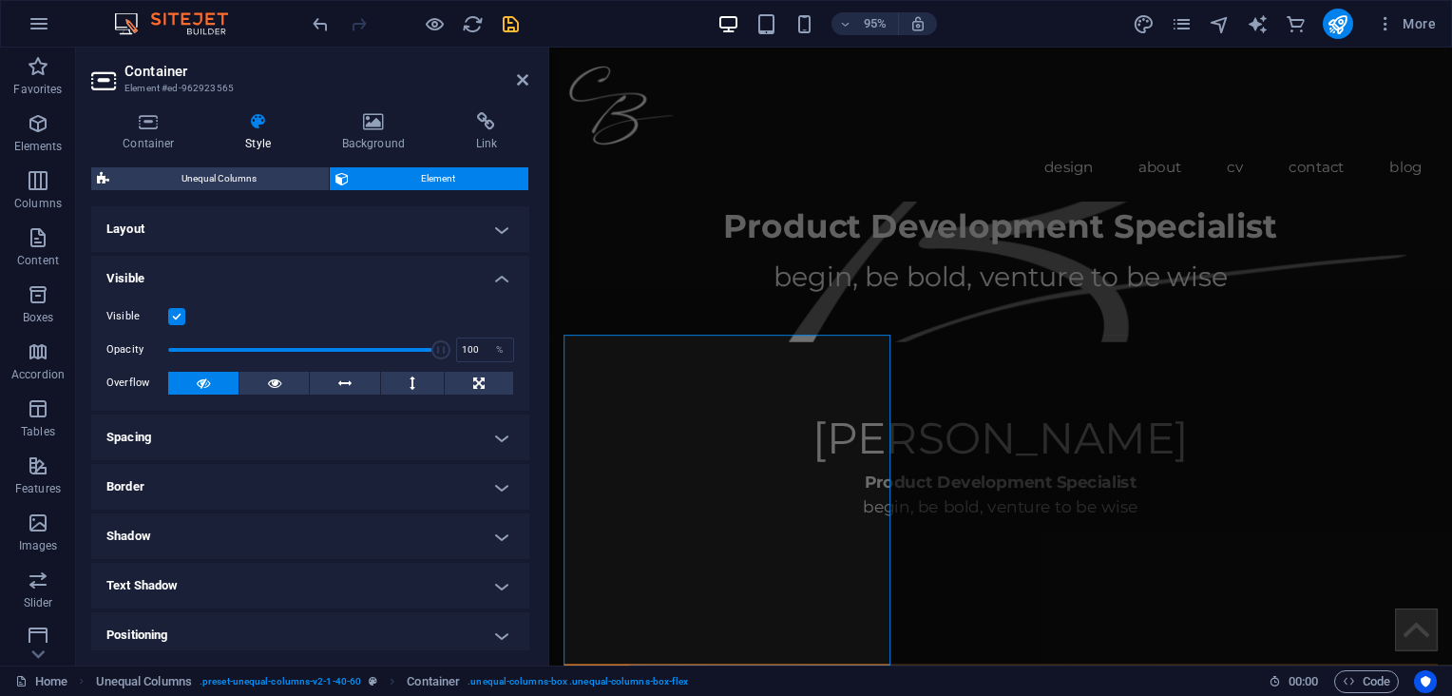
scroll to position [888, 0]
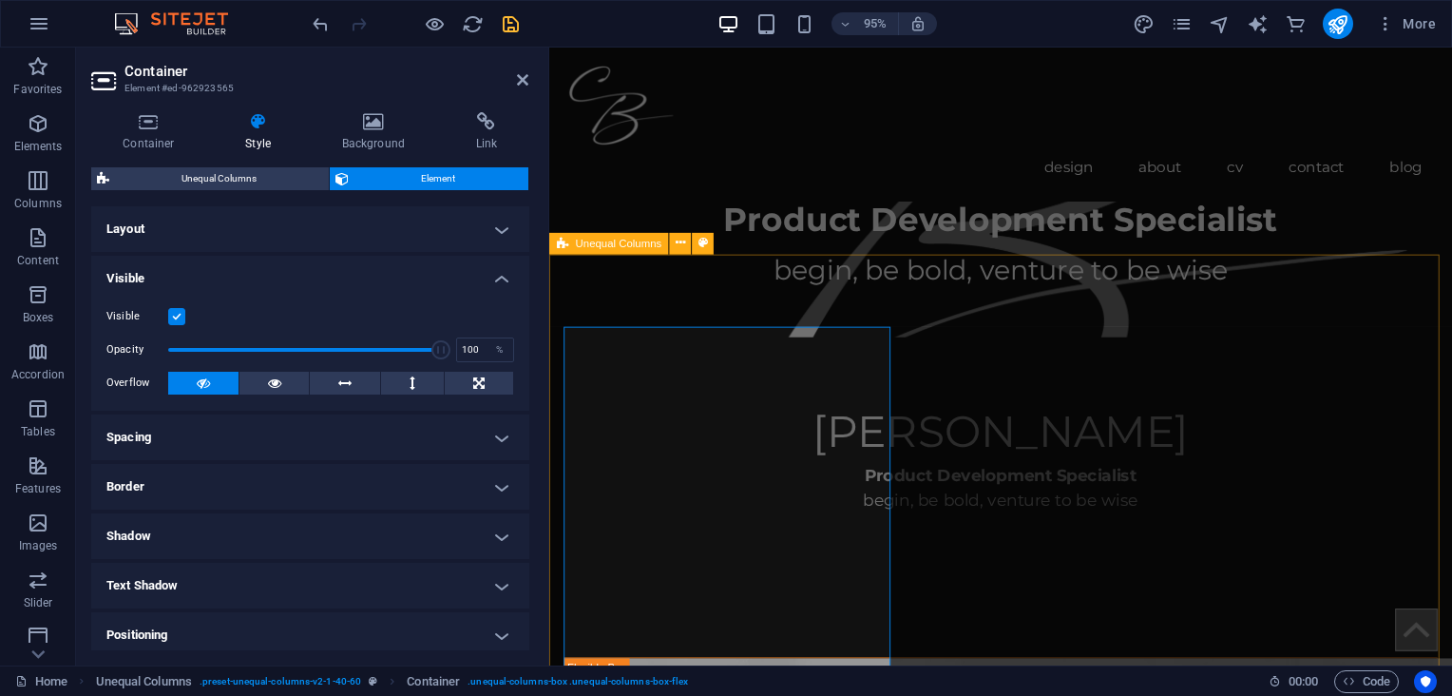
click at [635, 248] on span "Unequal Columns" at bounding box center [618, 243] width 86 height 10
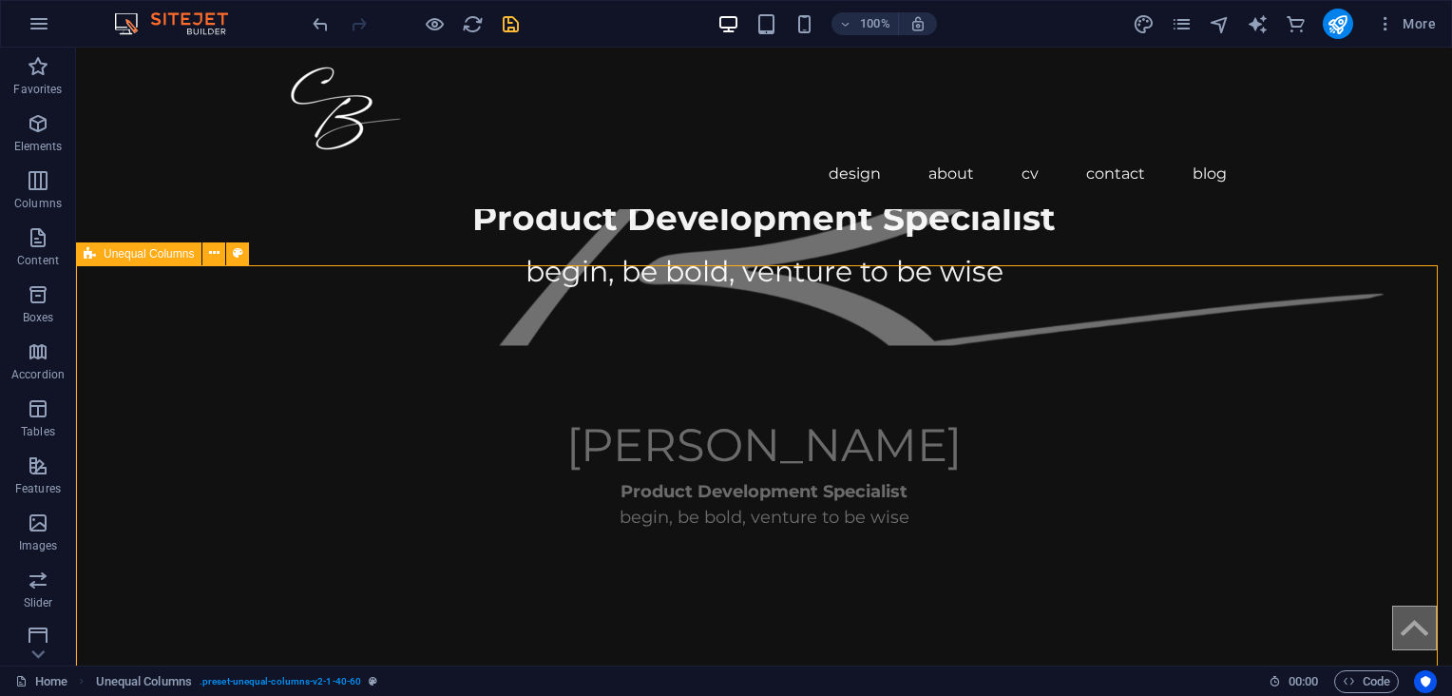
click at [148, 258] on span "Unequal Columns" at bounding box center [149, 253] width 90 height 11
select select "%"
select select "rem"
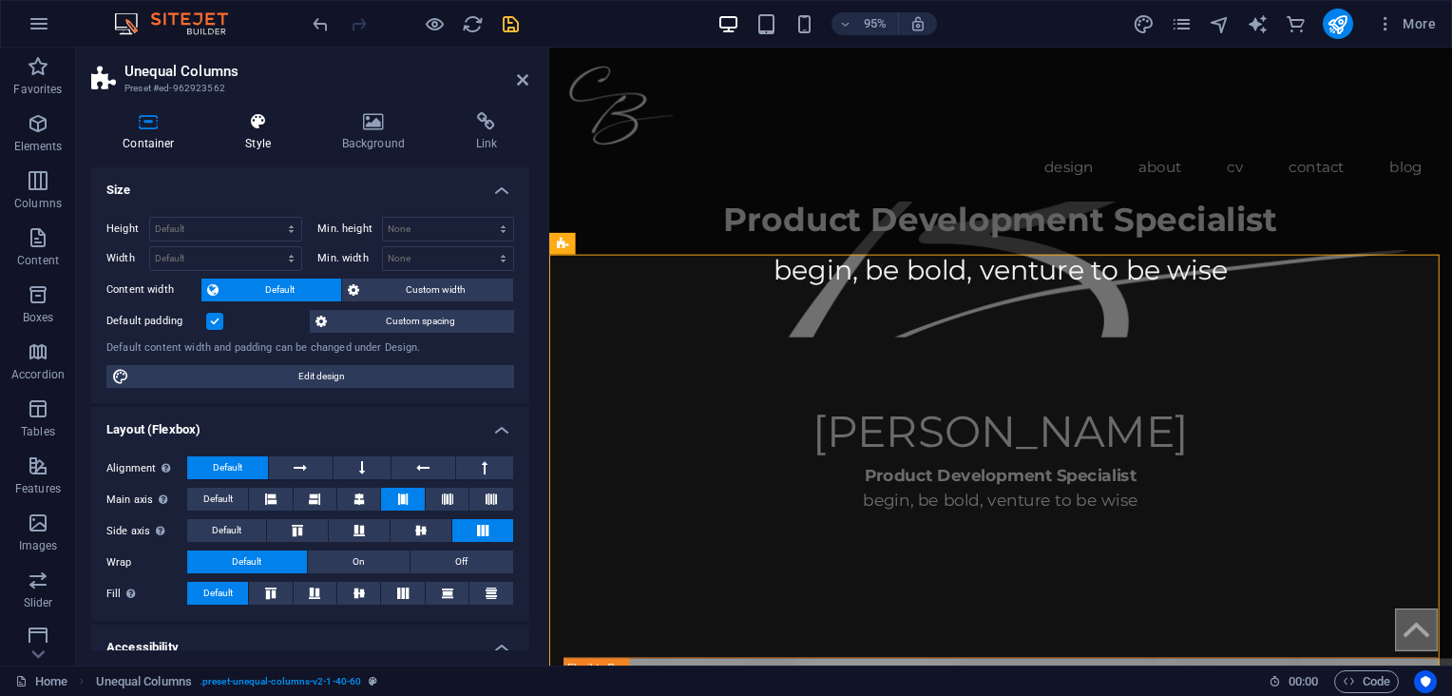
click at [250, 131] on h4 "Style" at bounding box center [262, 132] width 96 height 40
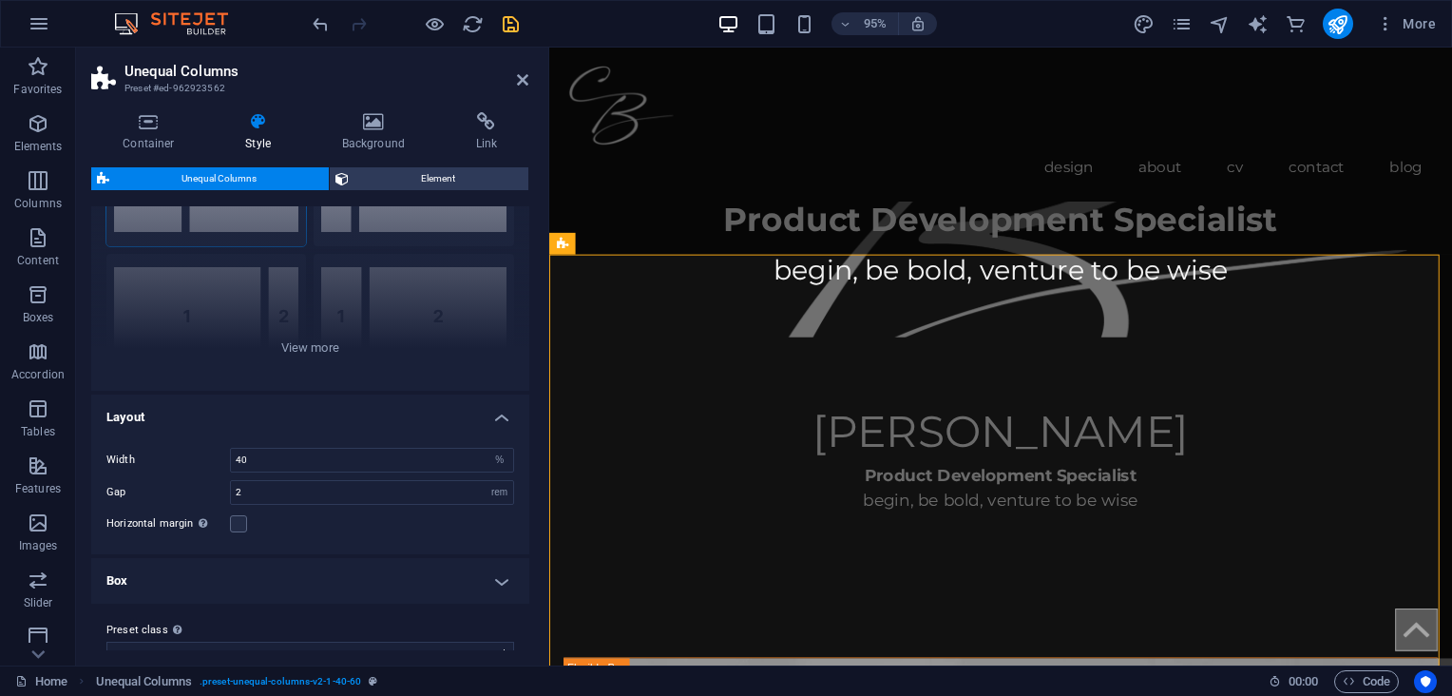
scroll to position [154, 0]
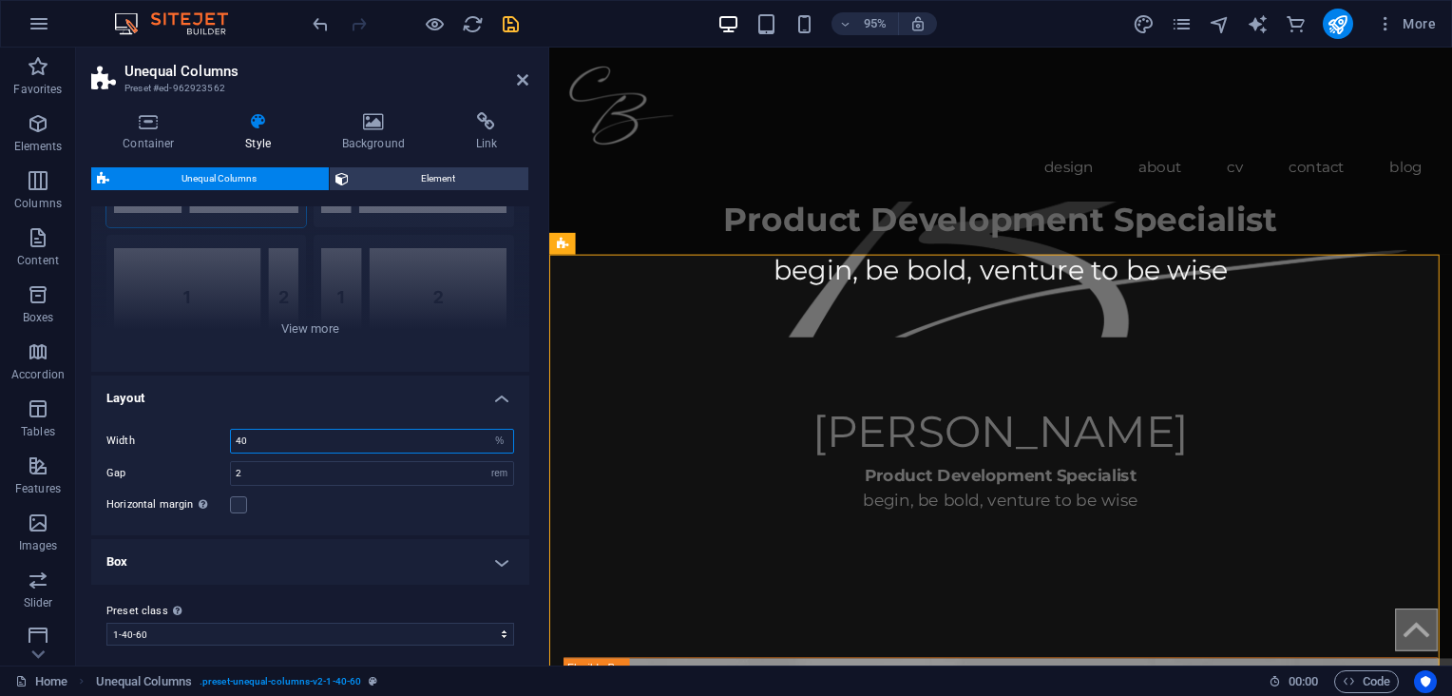
drag, startPoint x: 255, startPoint y: 445, endPoint x: 232, endPoint y: 445, distance: 22.8
click at [232, 445] on input "40" at bounding box center [372, 440] width 282 height 23
type input "45"
drag, startPoint x: 244, startPoint y: 467, endPoint x: 232, endPoint y: 467, distance: 12.4
click at [232, 467] on input "2" at bounding box center [372, 473] width 282 height 23
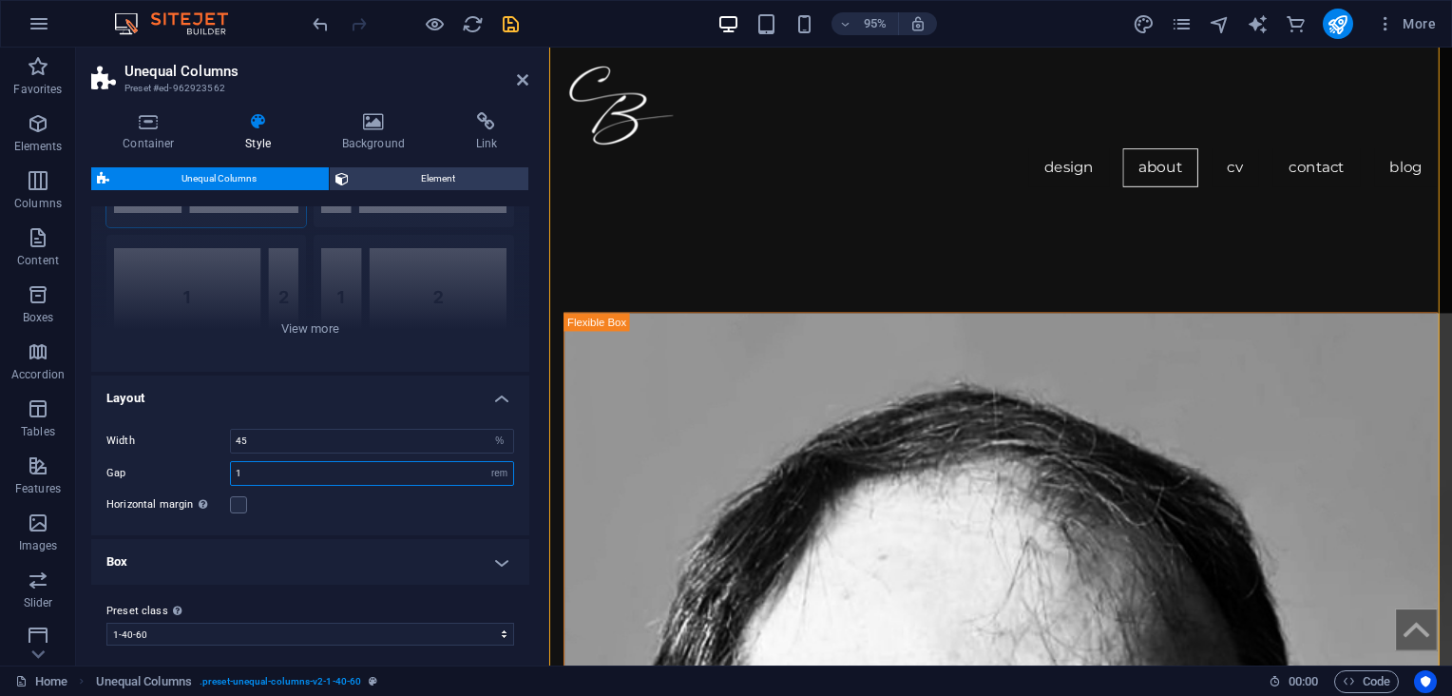
scroll to position [1262, 0]
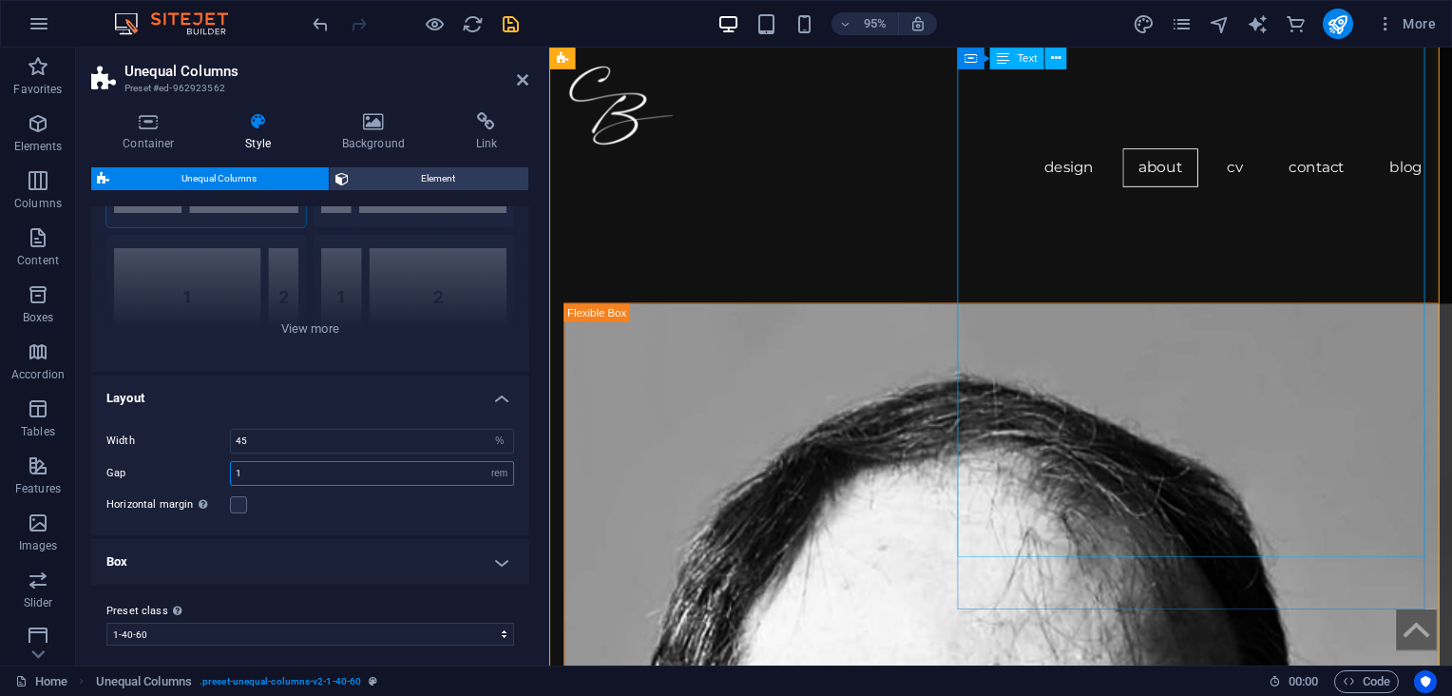
type input "1"
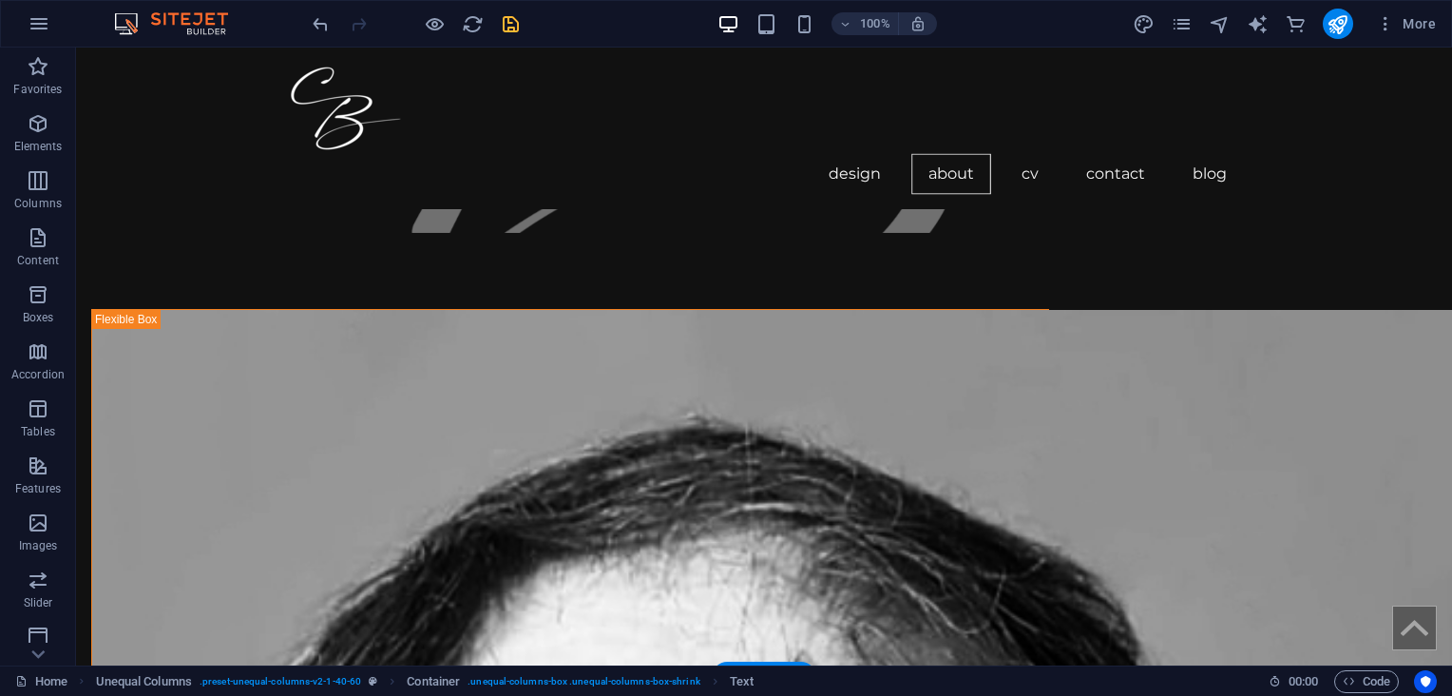
drag, startPoint x: 646, startPoint y: 566, endPoint x: 1041, endPoint y: 531, distance: 396.8
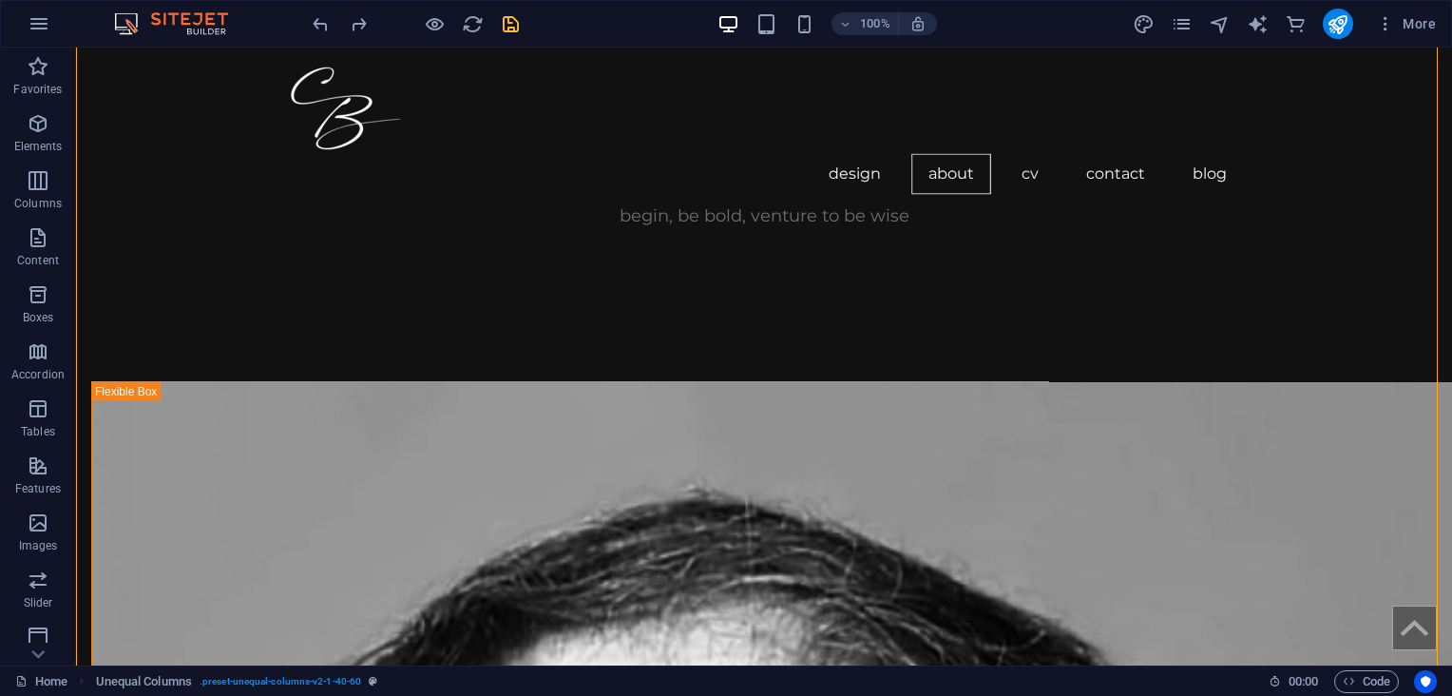
scroll to position [1212, 0]
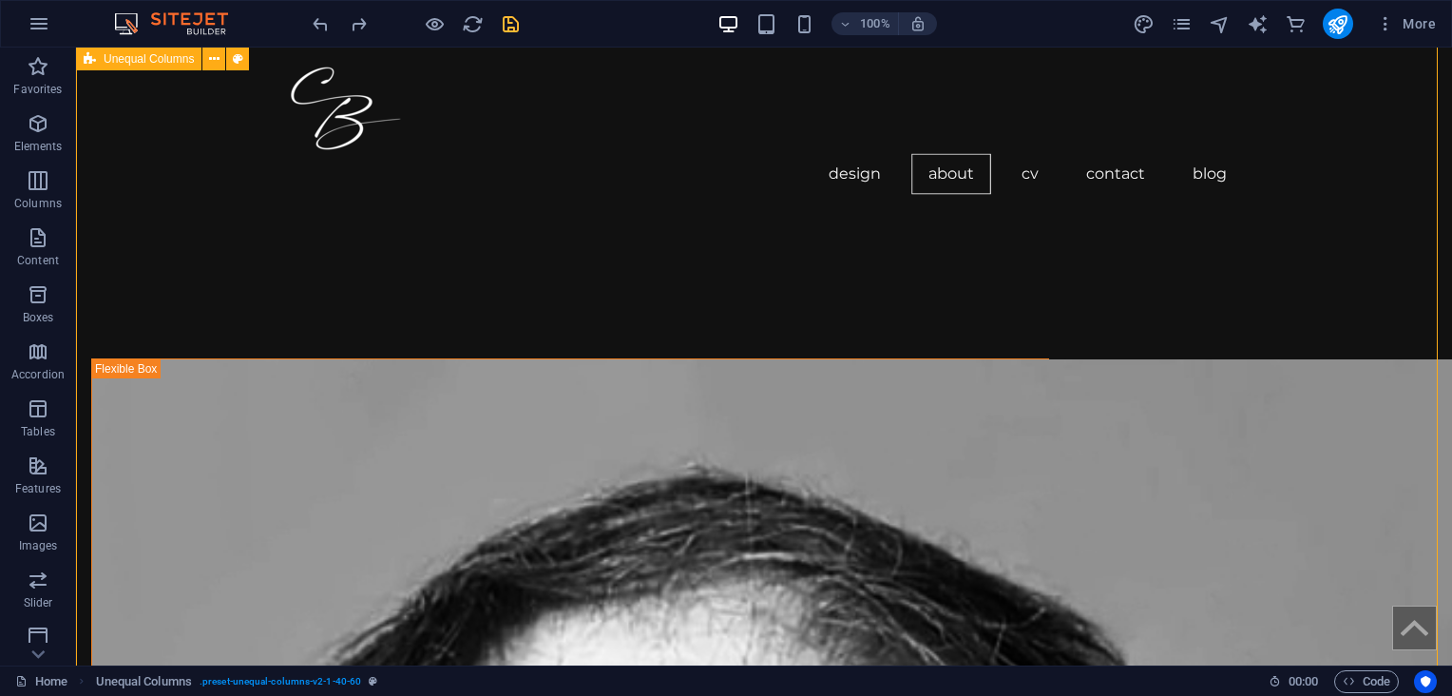
select select "%"
select select "rem"
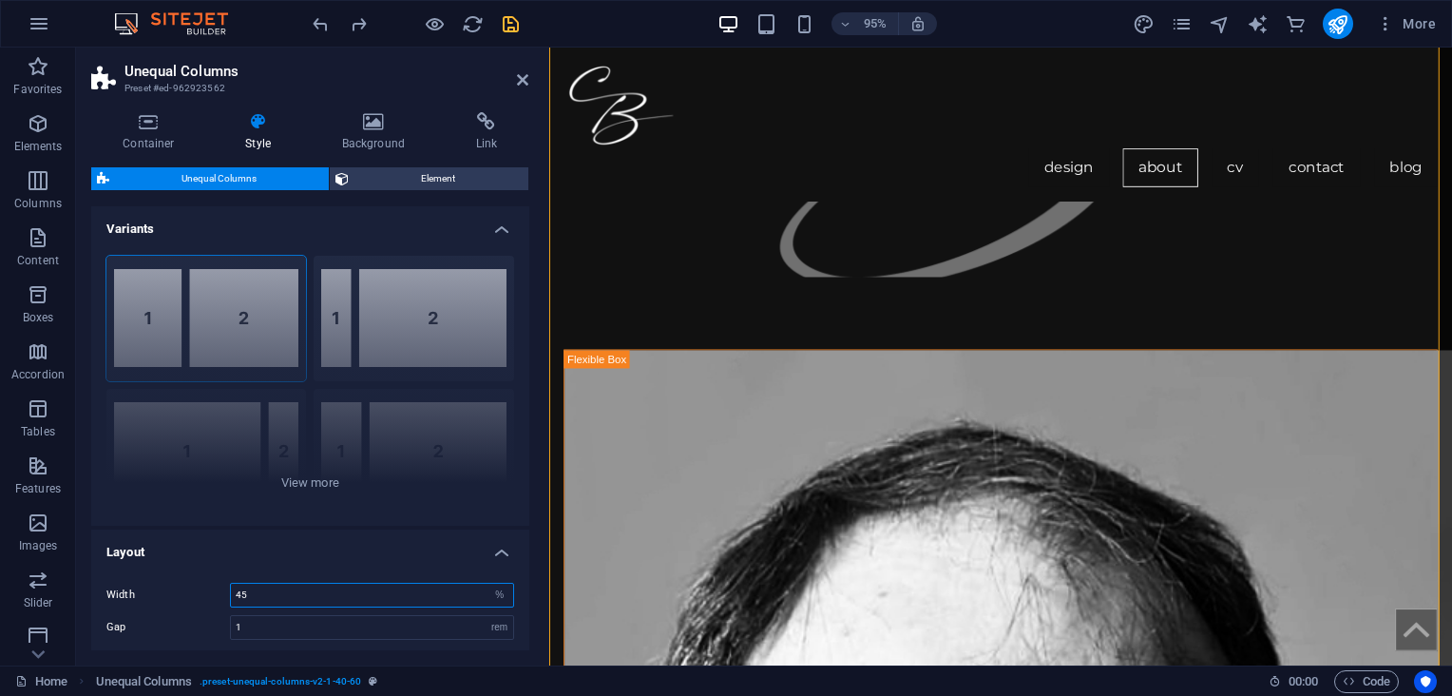
click at [243, 587] on input "45" at bounding box center [372, 594] width 282 height 23
type input "42"
type input "42.5"
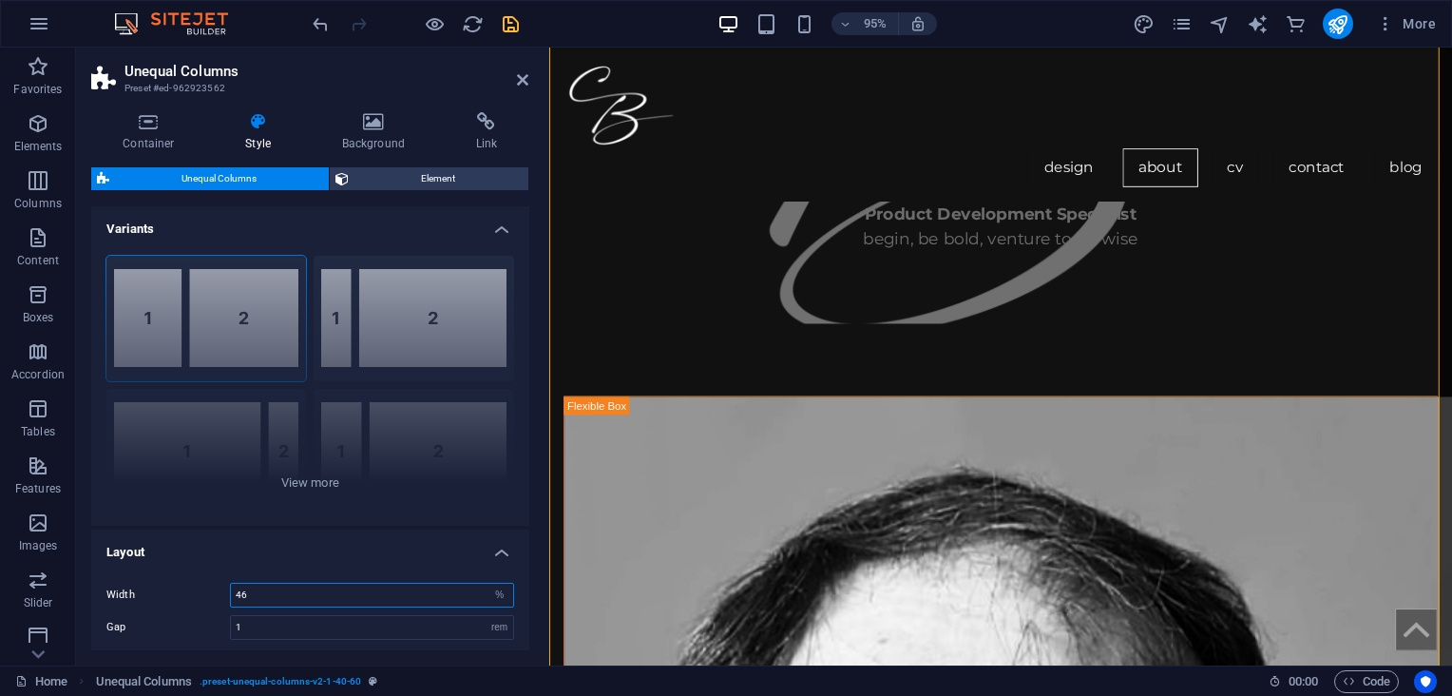
scroll to position [1173, 0]
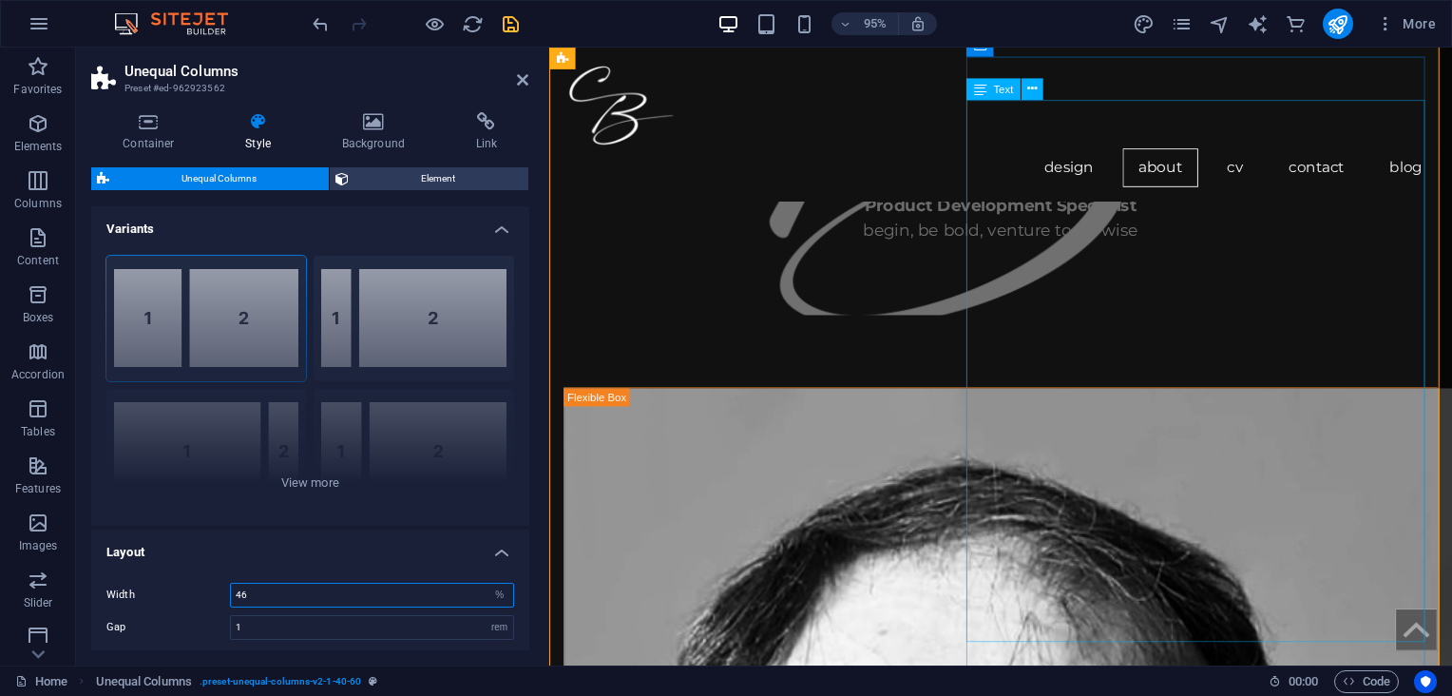
type input "46"
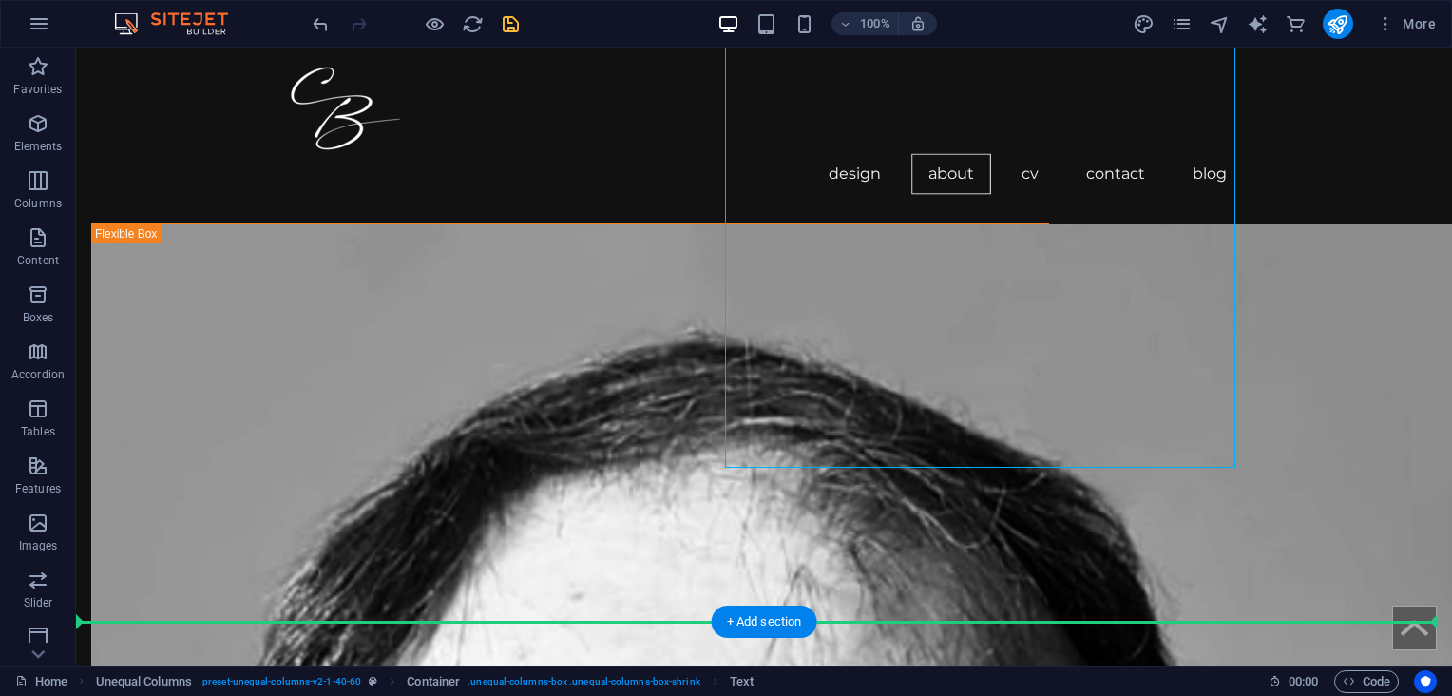
scroll to position [1354, 0]
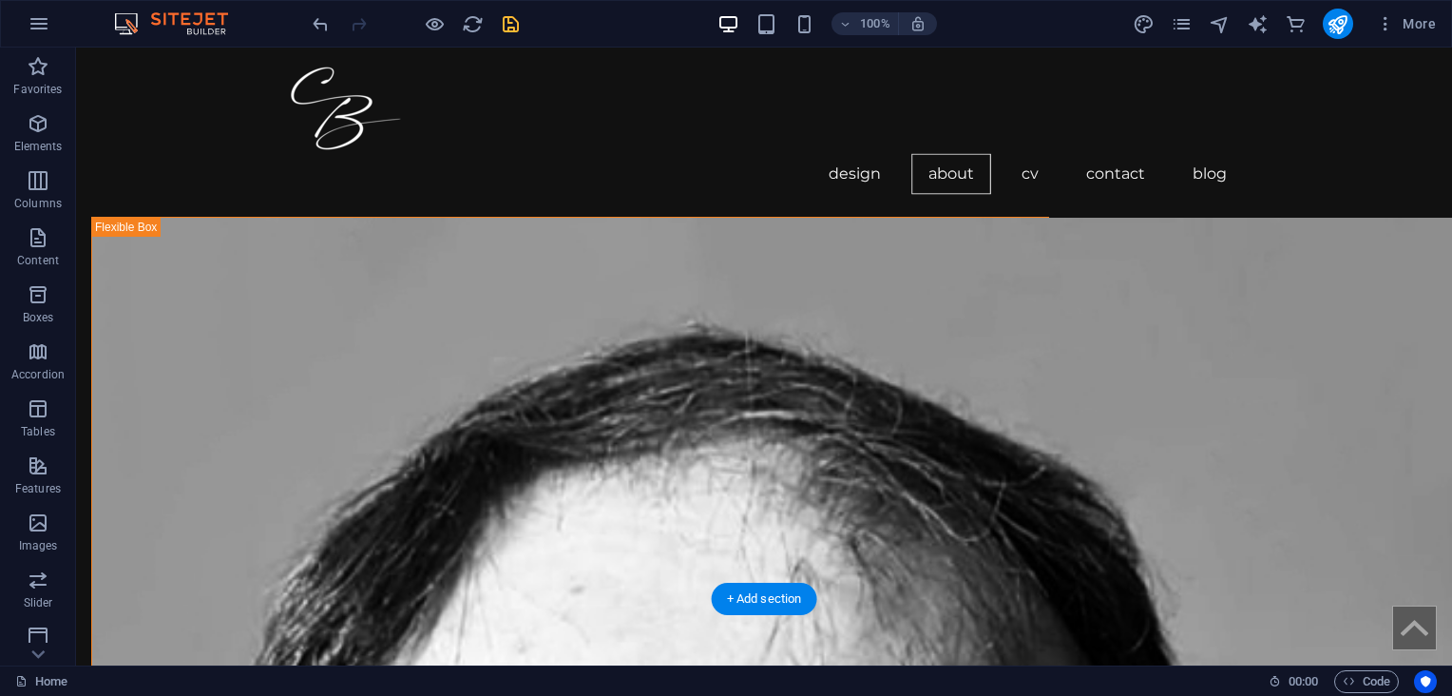
drag, startPoint x: 695, startPoint y: 653, endPoint x: 1050, endPoint y: 277, distance: 517.6
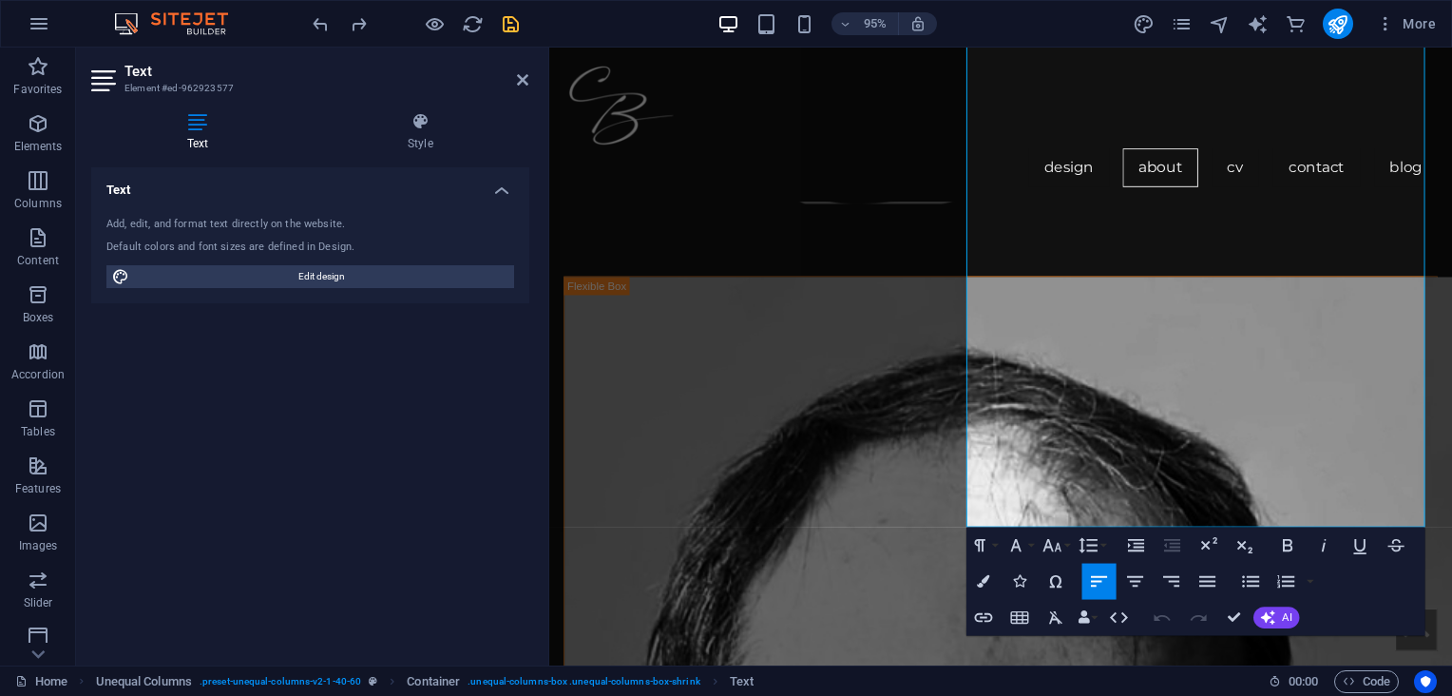
scroll to position [1292, 0]
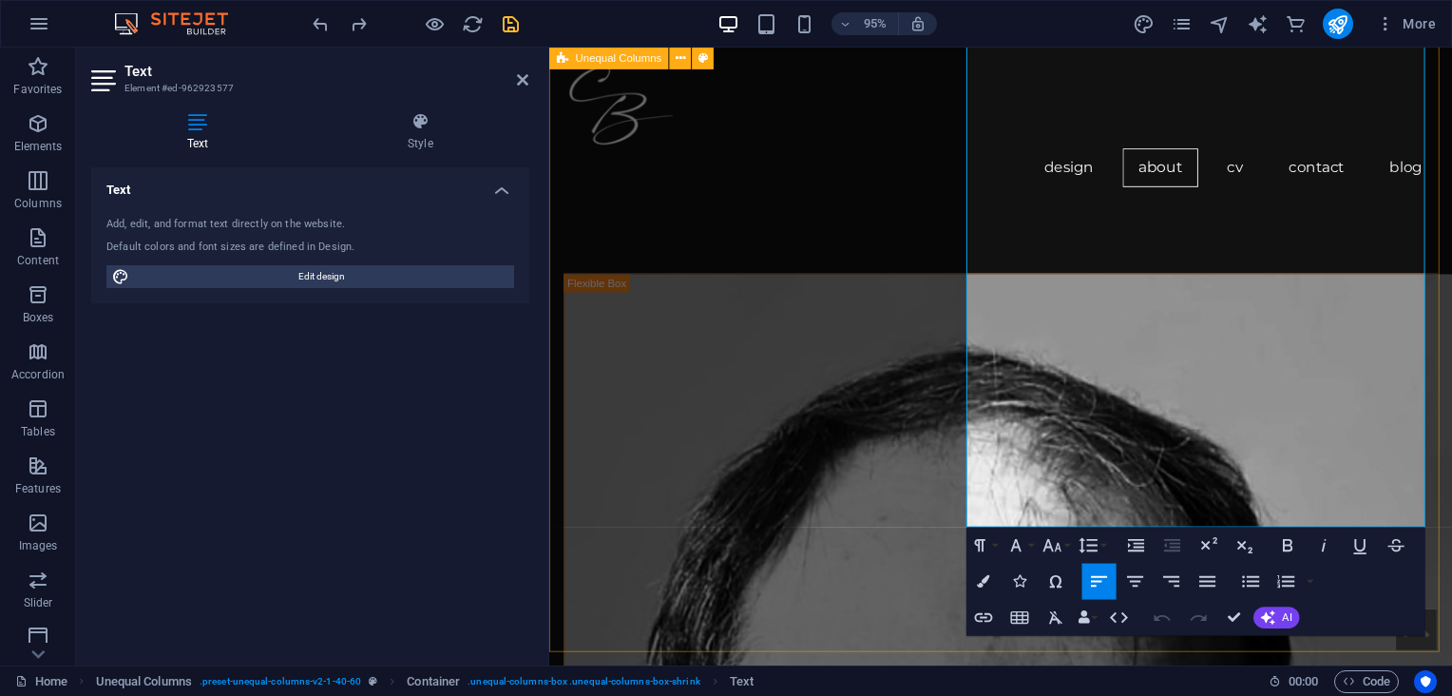
drag, startPoint x: 1166, startPoint y: 529, endPoint x: 983, endPoint y: 510, distance: 183.4
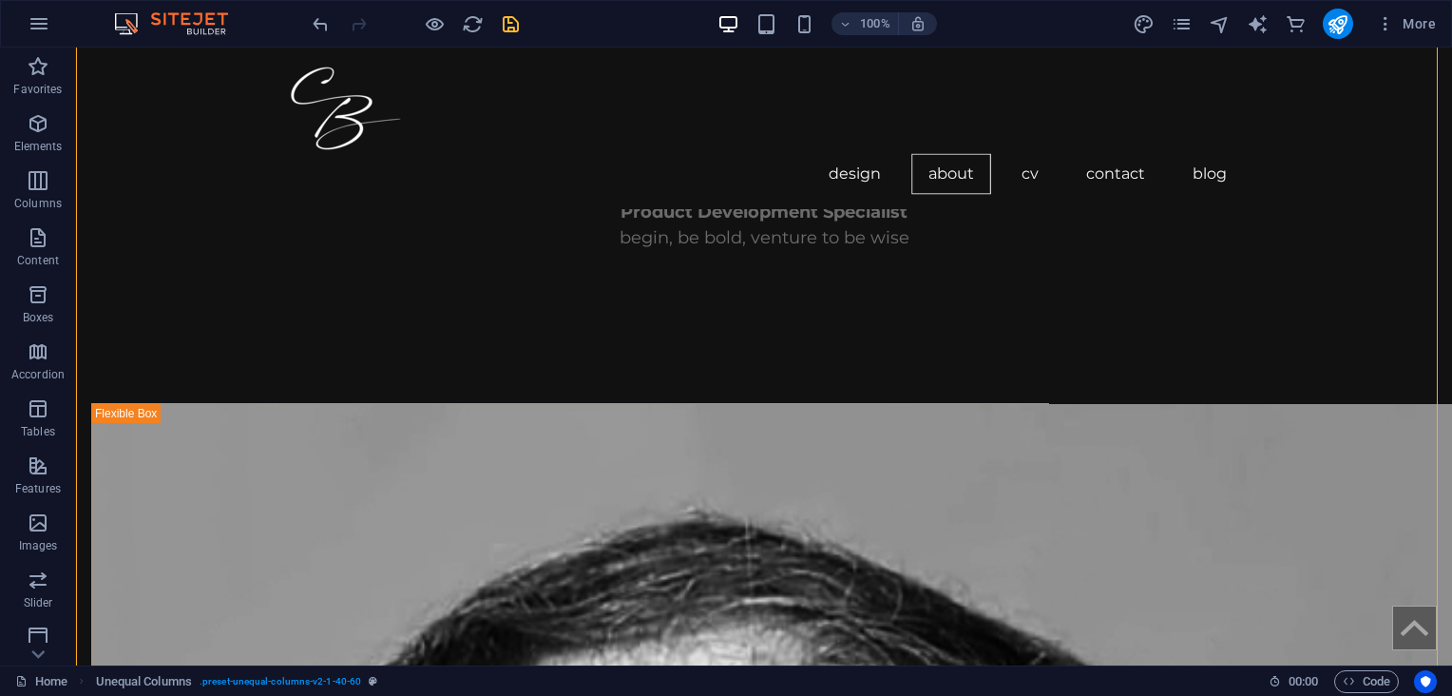
scroll to position [1247, 0]
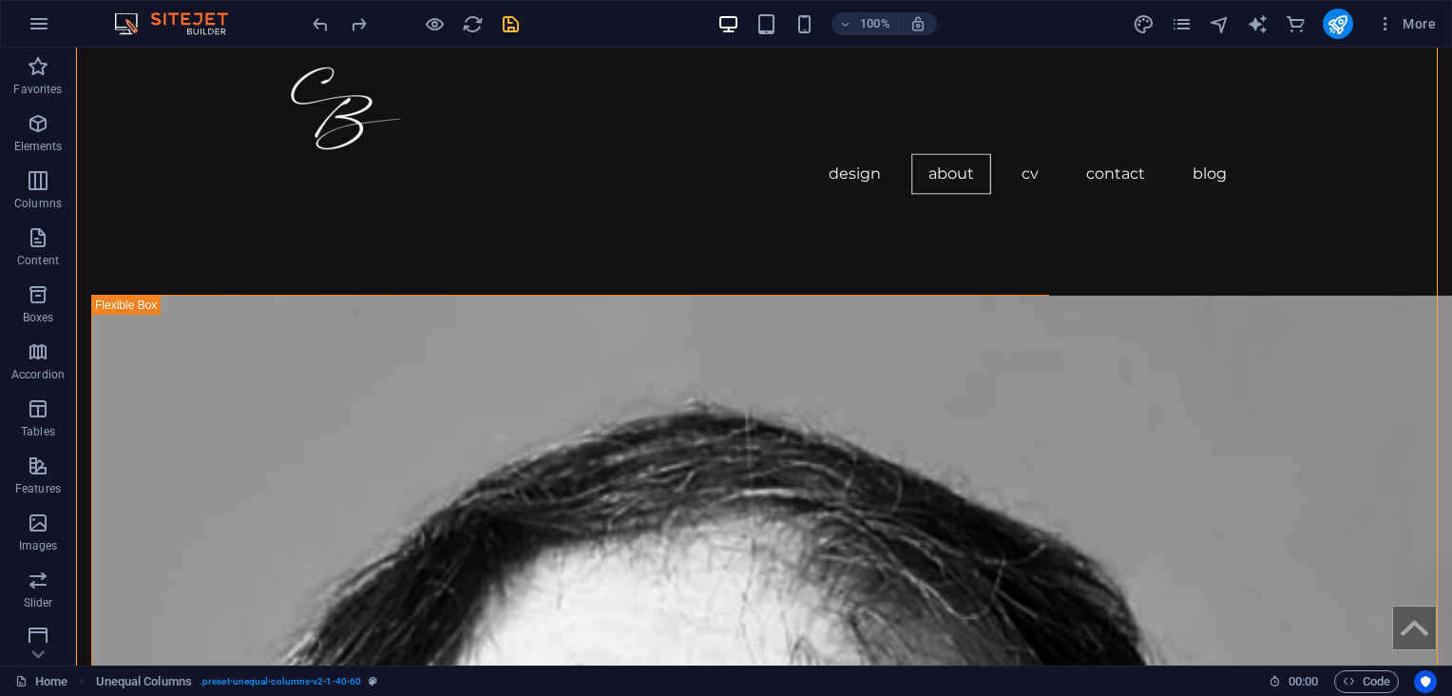
scroll to position [1283, 0]
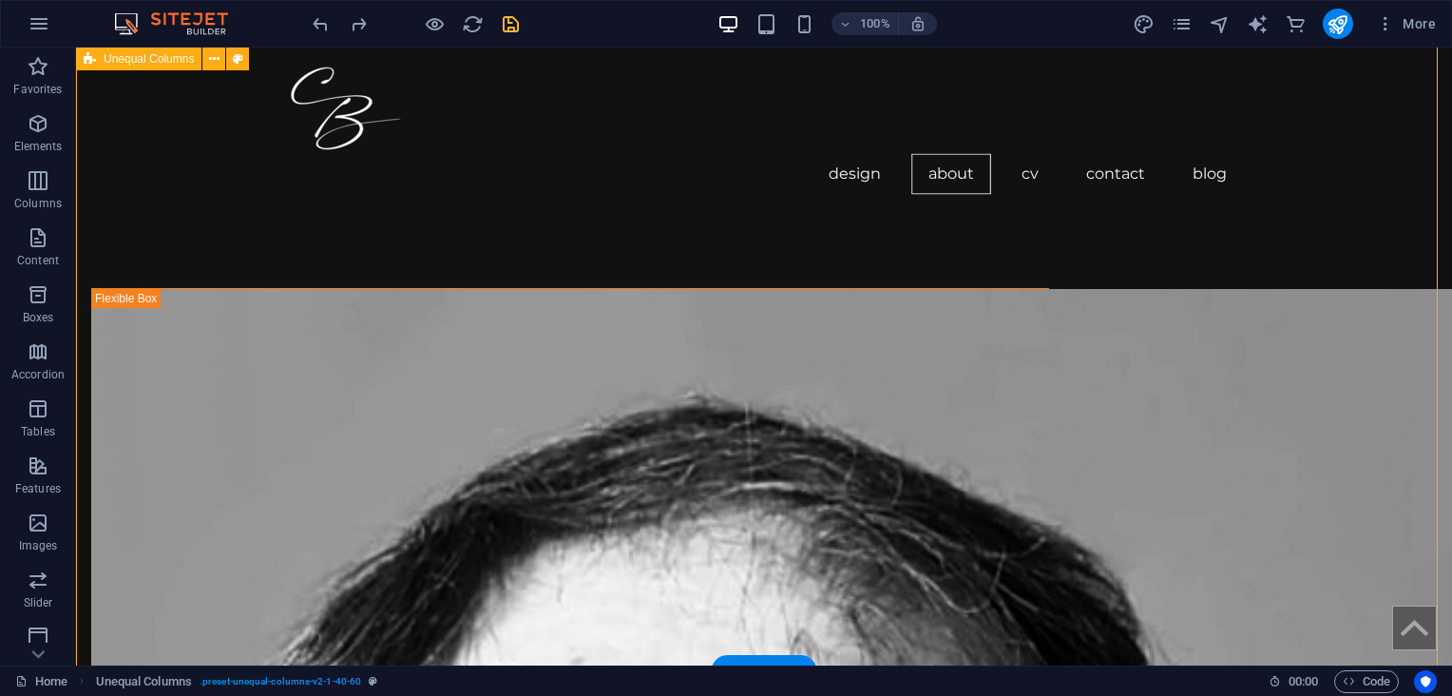
select select "%"
select select "rem"
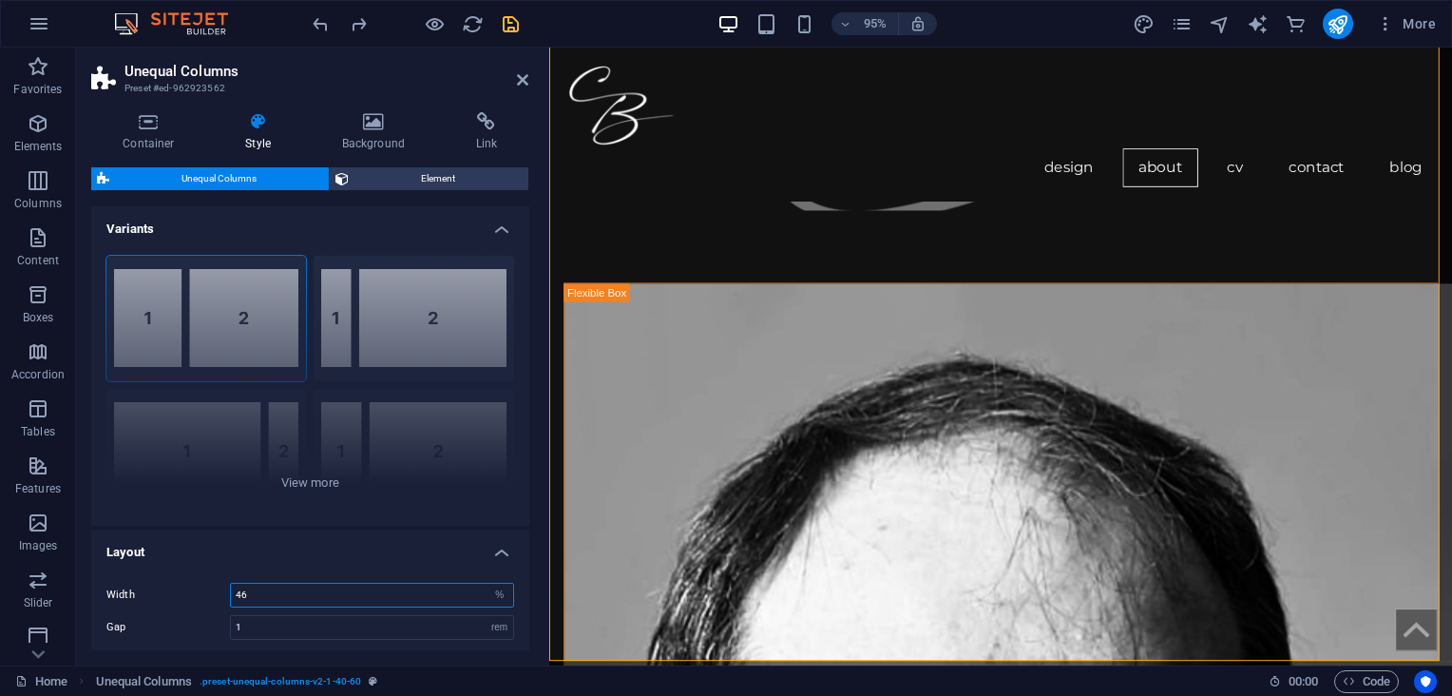
click at [239, 598] on input "46" at bounding box center [372, 594] width 282 height 23
type input "45"
click at [525, 72] on icon at bounding box center [522, 79] width 11 height 15
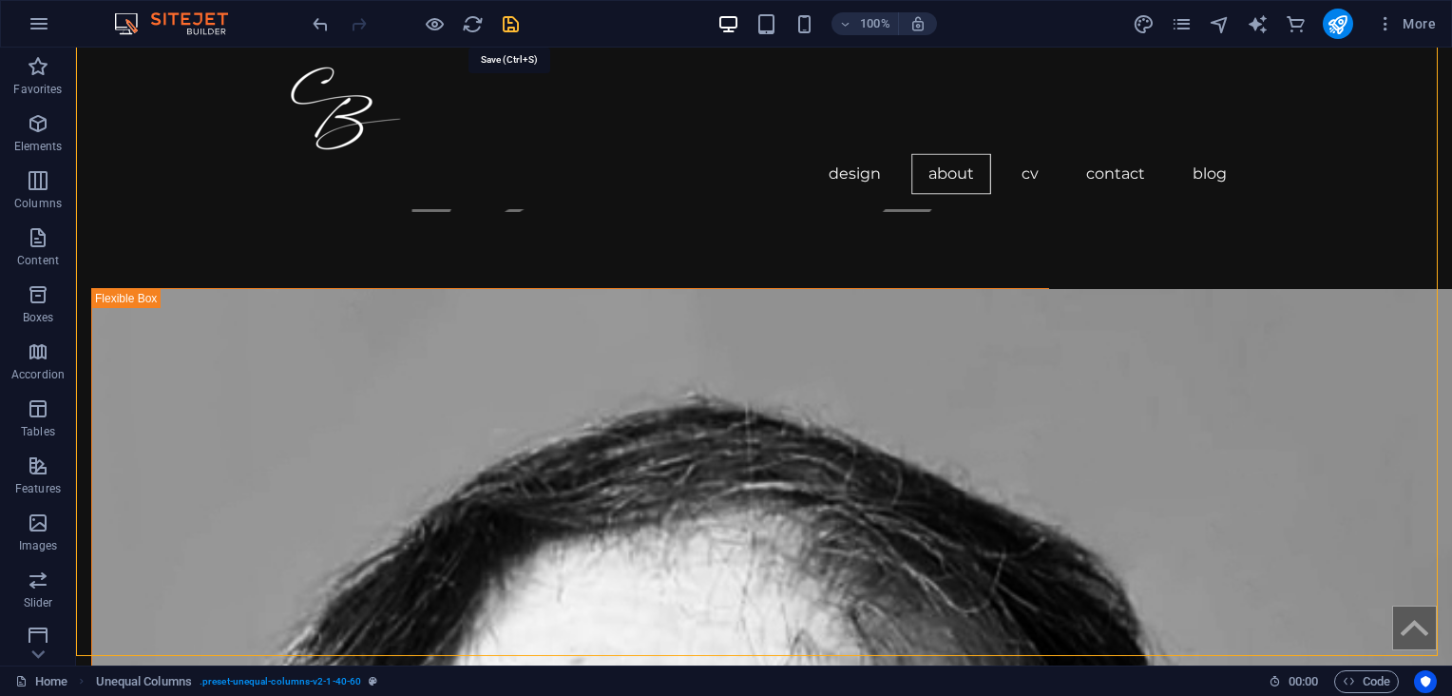
click at [511, 22] on icon "save" at bounding box center [511, 24] width 22 height 22
checkbox input "false"
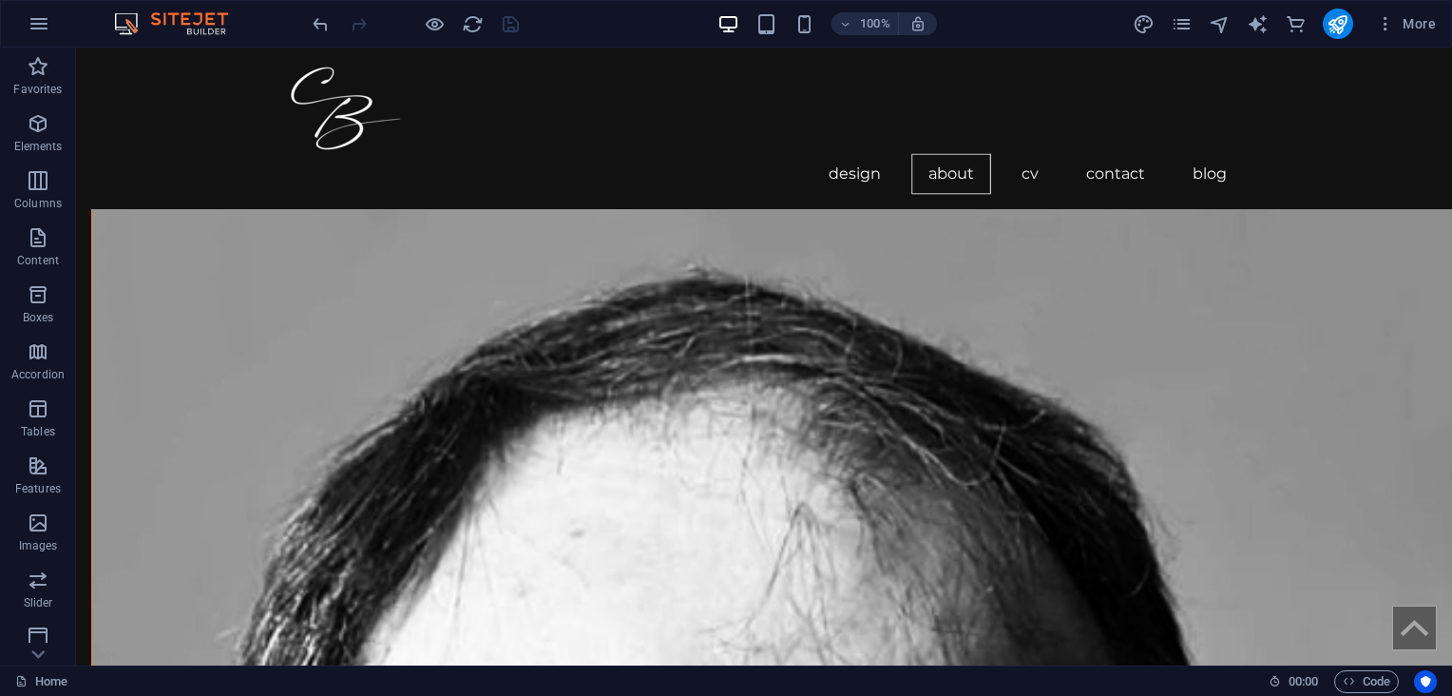
scroll to position [1371, 0]
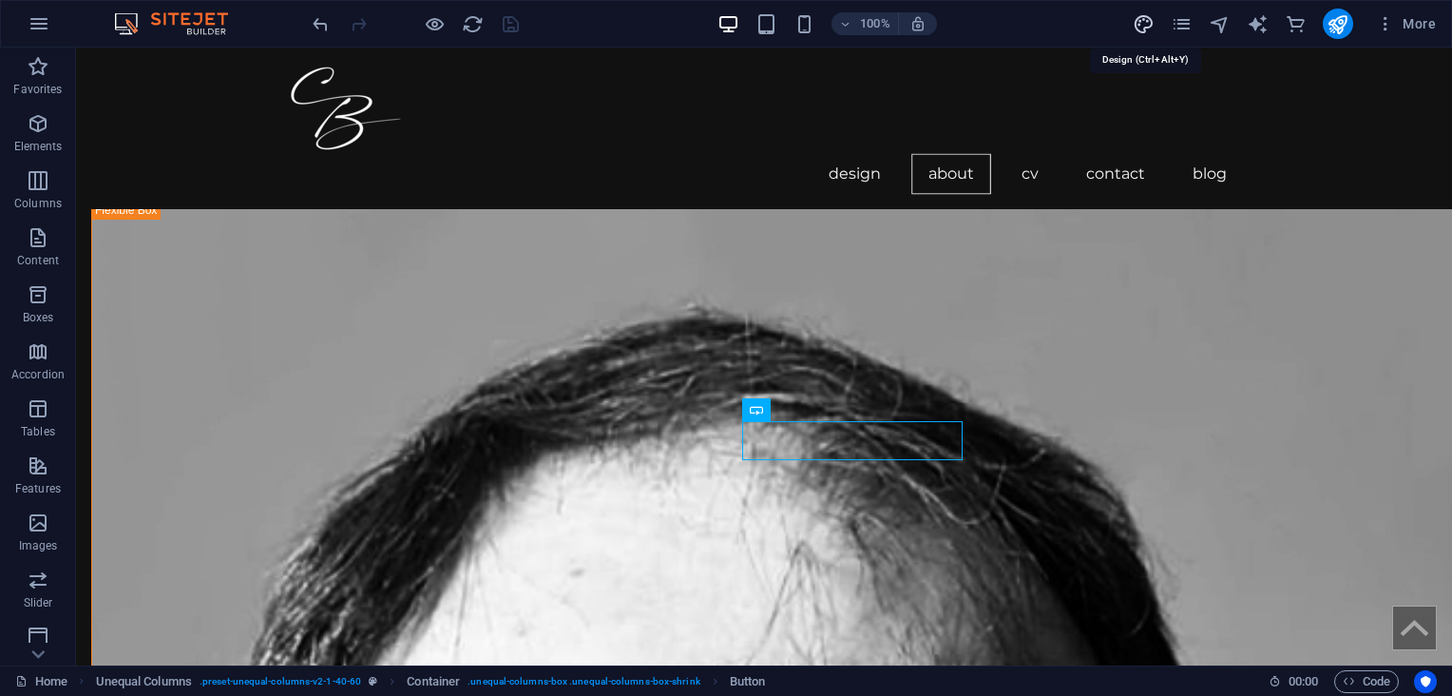
click at [1153, 24] on icon "design" at bounding box center [1144, 24] width 22 height 22
select select "700"
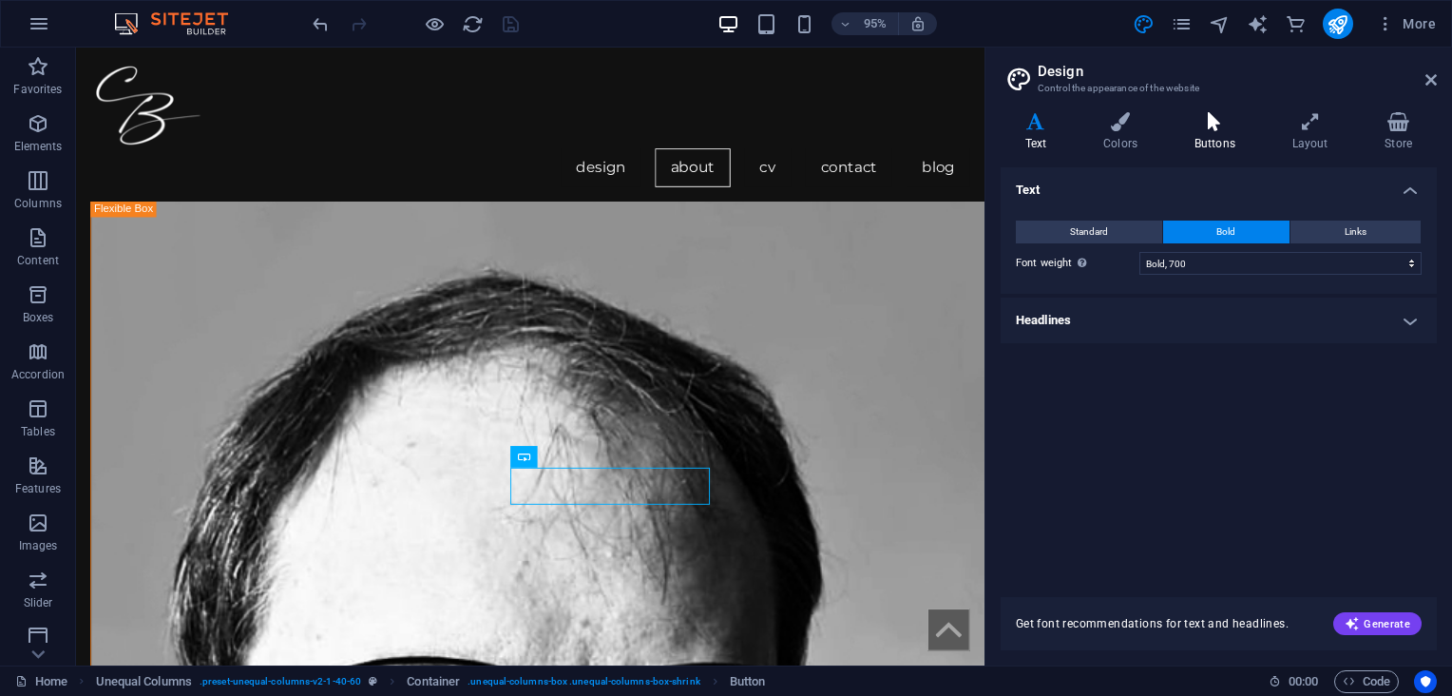
click at [1204, 137] on h4 "Buttons" at bounding box center [1219, 132] width 98 height 40
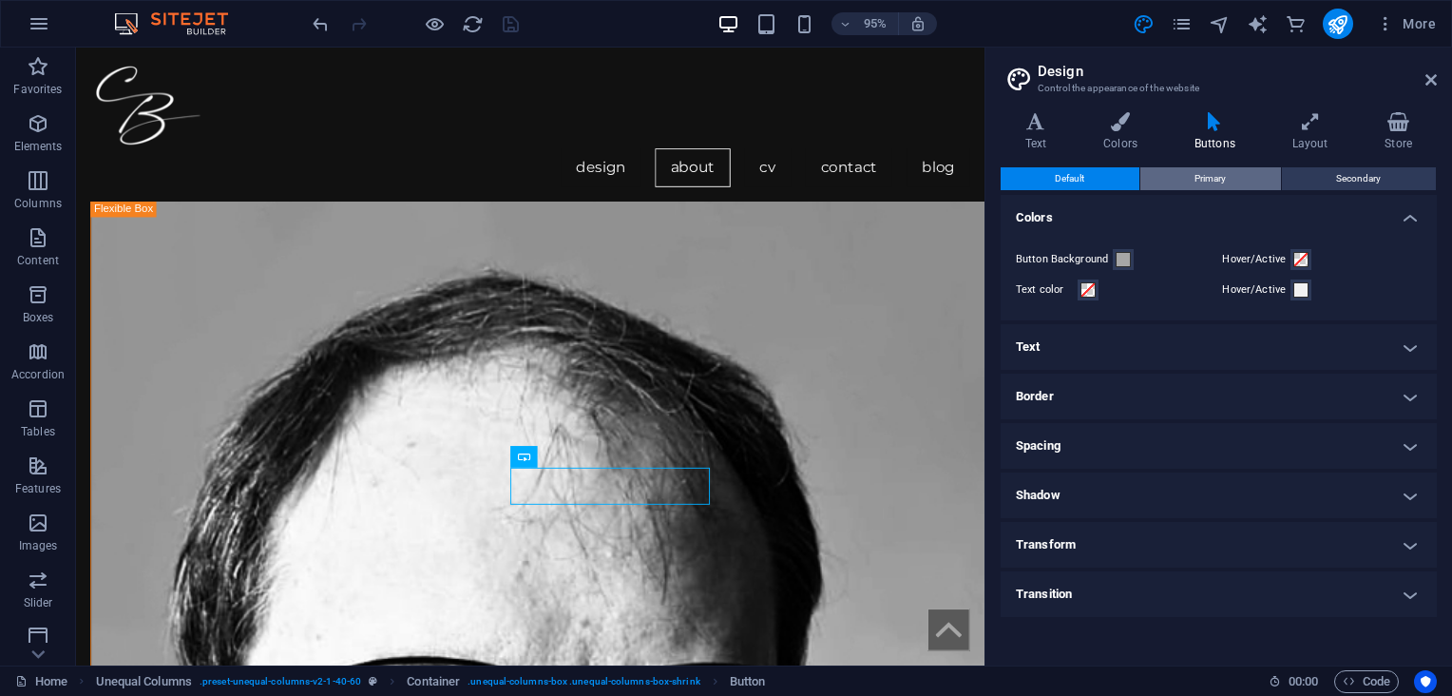
click at [1201, 178] on span "Primary" at bounding box center [1209, 178] width 31 height 23
click at [1402, 397] on h4 "Border" at bounding box center [1219, 396] width 436 height 46
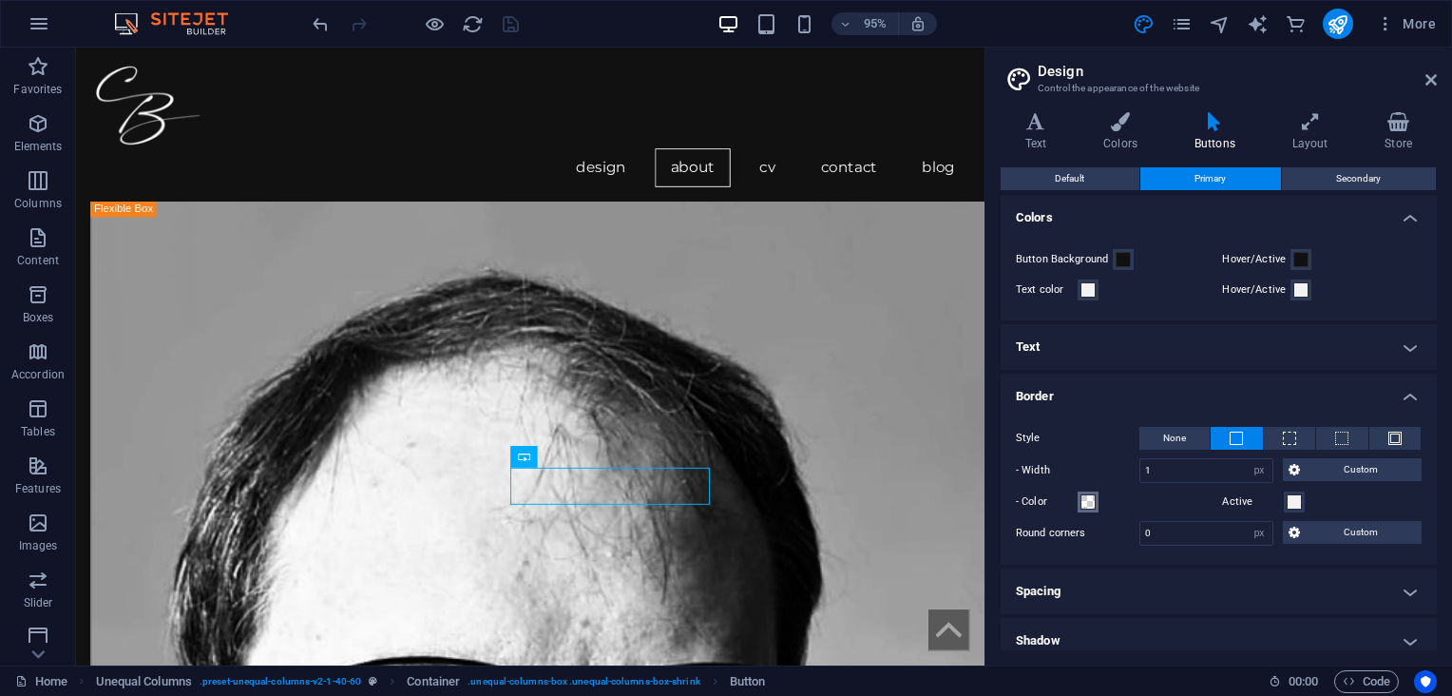
click at [1091, 502] on span at bounding box center [1087, 501] width 15 height 15
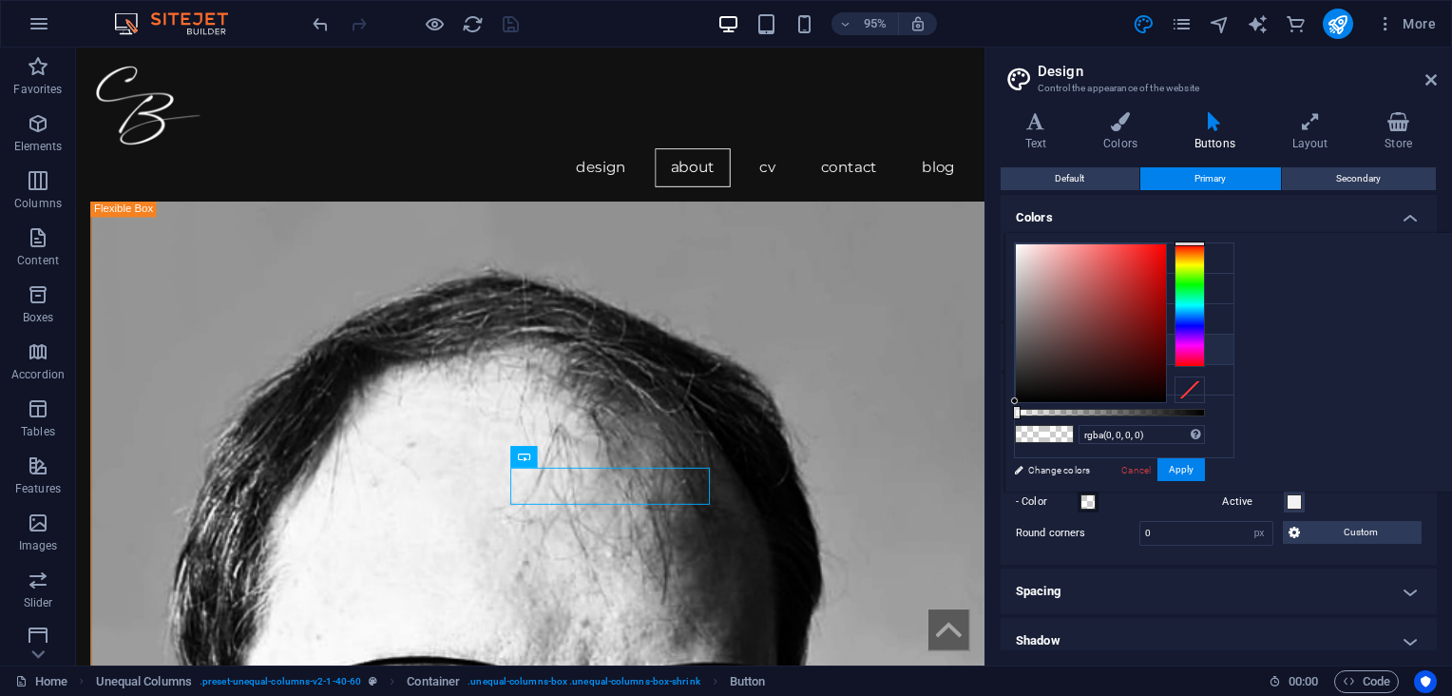
click at [1026, 346] on icon at bounding box center [1029, 348] width 13 height 13
type input "#f2f2f2"
click at [1205, 467] on button "Apply" at bounding box center [1181, 469] width 48 height 23
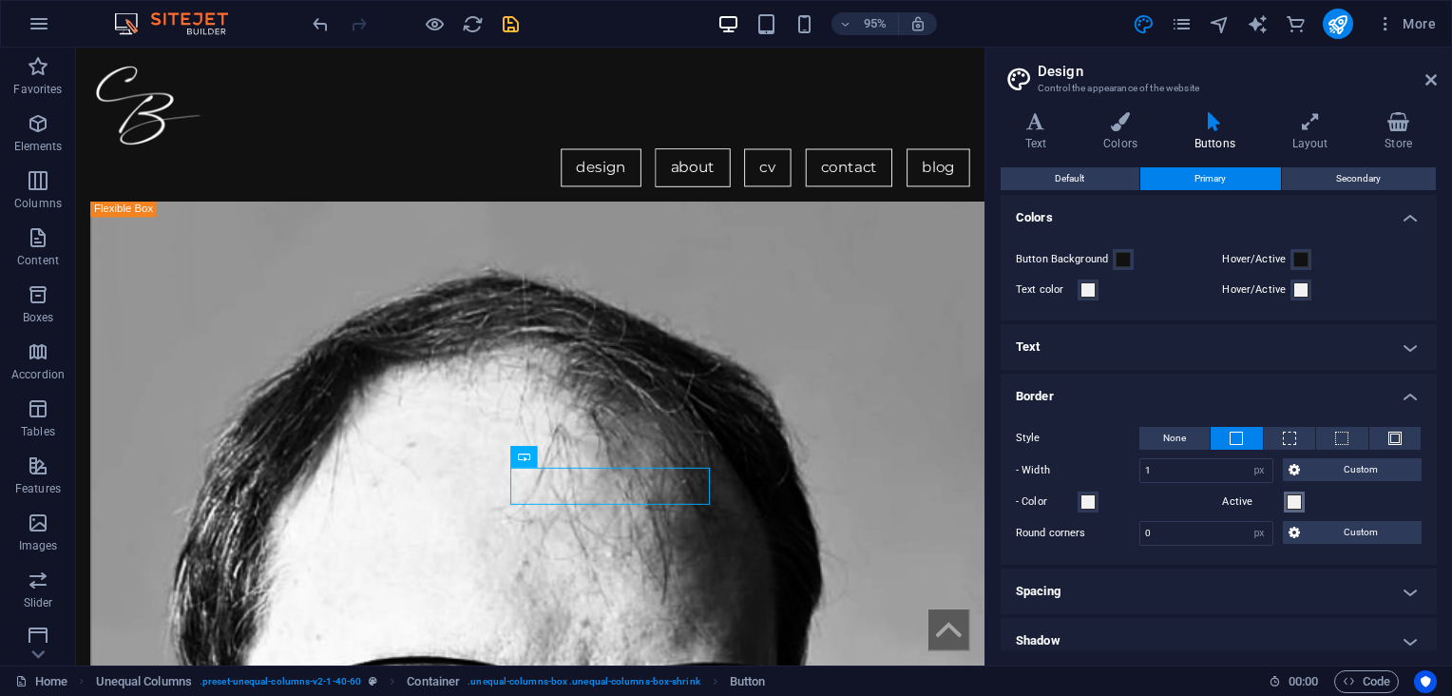
click at [1287, 498] on span at bounding box center [1294, 501] width 15 height 15
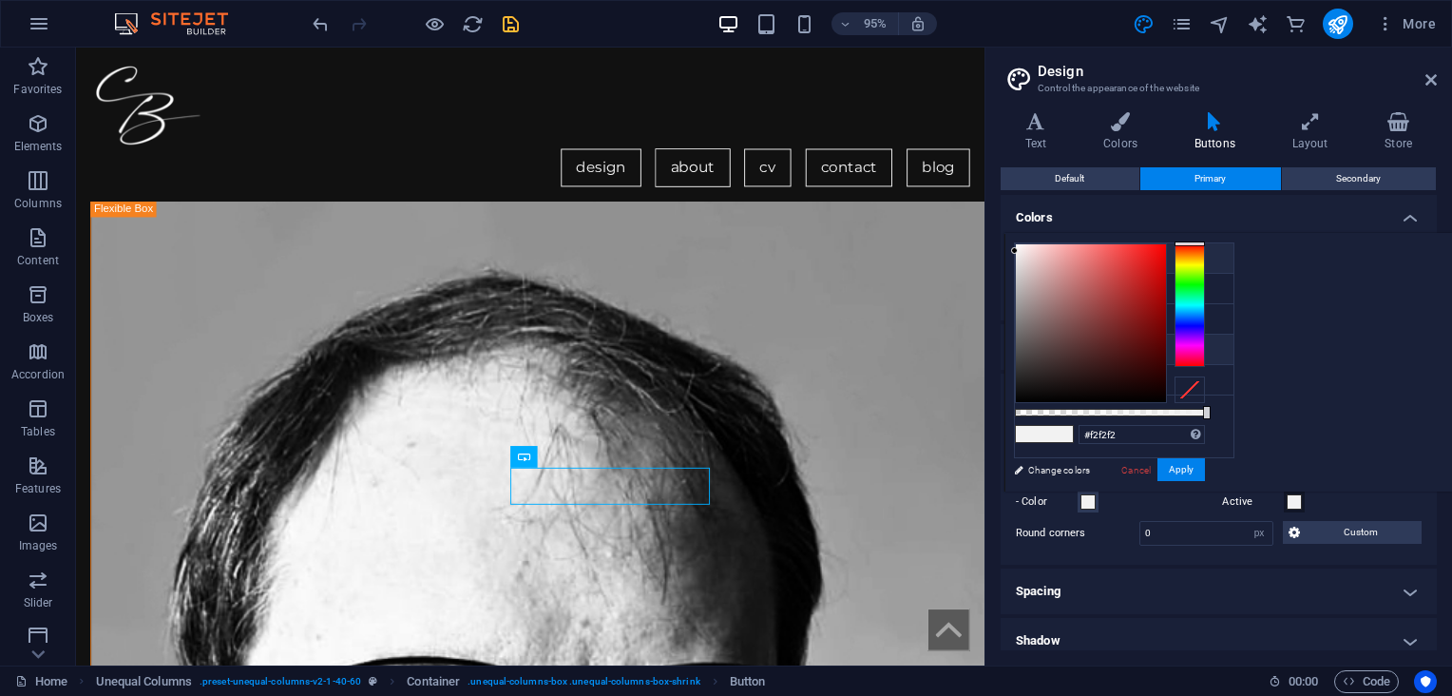
click at [1028, 259] on icon at bounding box center [1029, 257] width 13 height 13
type input "#111111"
click at [1205, 467] on button "Apply" at bounding box center [1181, 469] width 48 height 23
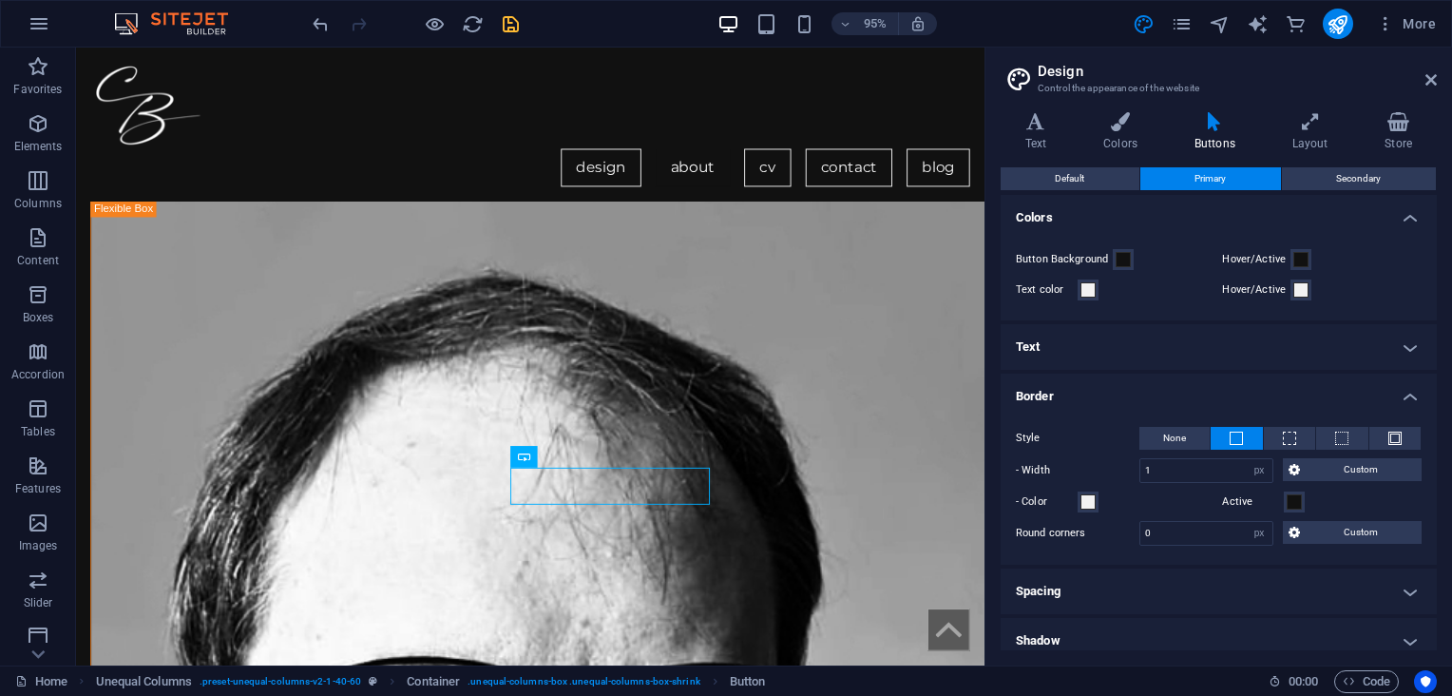
drag, startPoint x: 1432, startPoint y: 399, endPoint x: 1429, endPoint y: 347, distance: 52.3
click at [1429, 347] on ul "Colors Button Background Hover/Active Text color Hover/Active Text Small Defaul…" at bounding box center [1219, 478] width 436 height 567
click at [1294, 254] on span at bounding box center [1300, 259] width 15 height 15
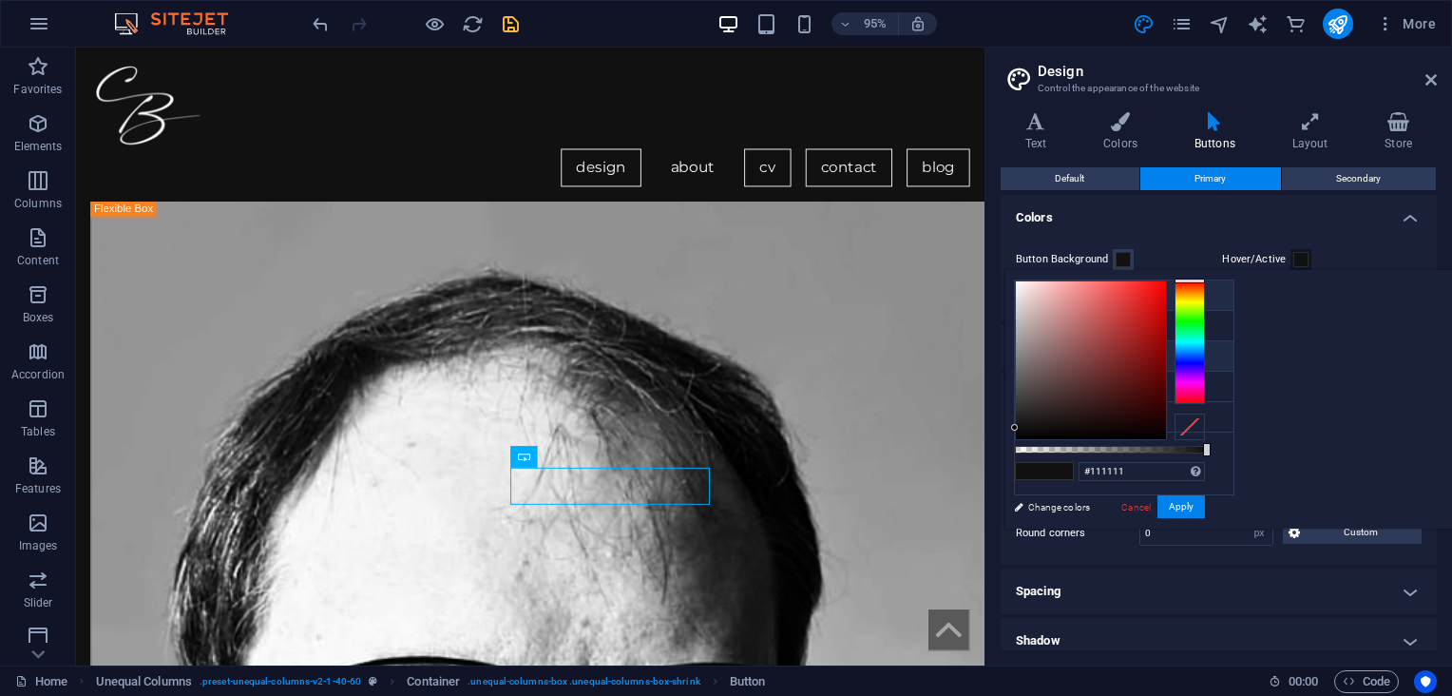
click at [1026, 353] on icon at bounding box center [1029, 355] width 13 height 13
type input "#595959"
click at [1205, 496] on button "Apply" at bounding box center [1181, 506] width 48 height 23
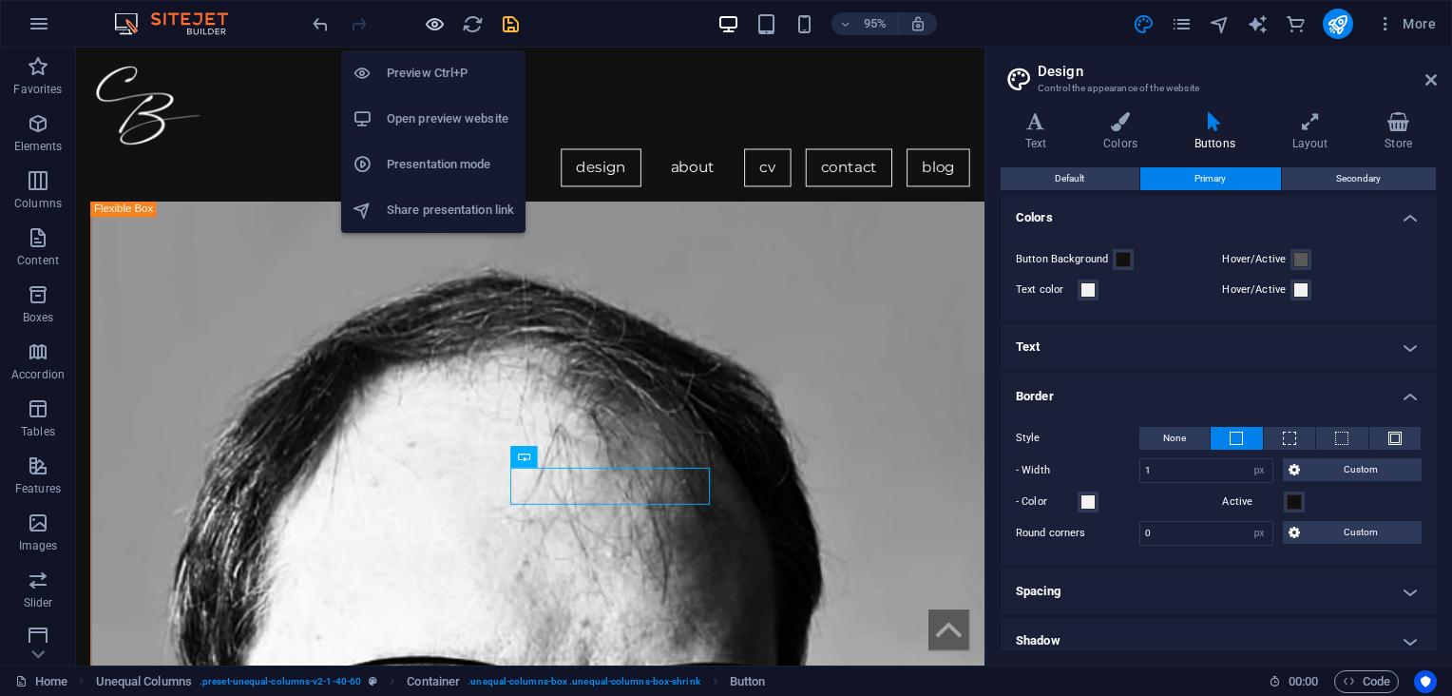
click at [436, 16] on icon "button" at bounding box center [435, 24] width 22 height 22
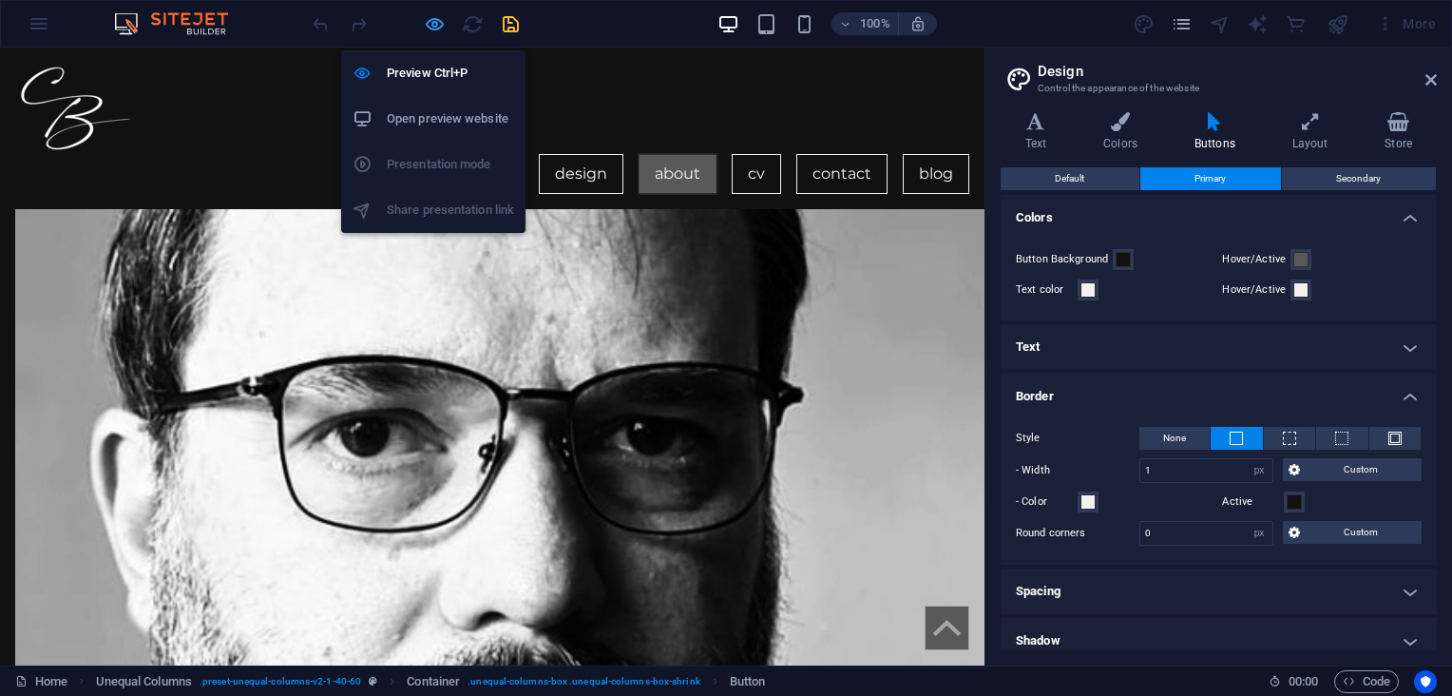
click at [433, 24] on icon "button" at bounding box center [435, 24] width 22 height 22
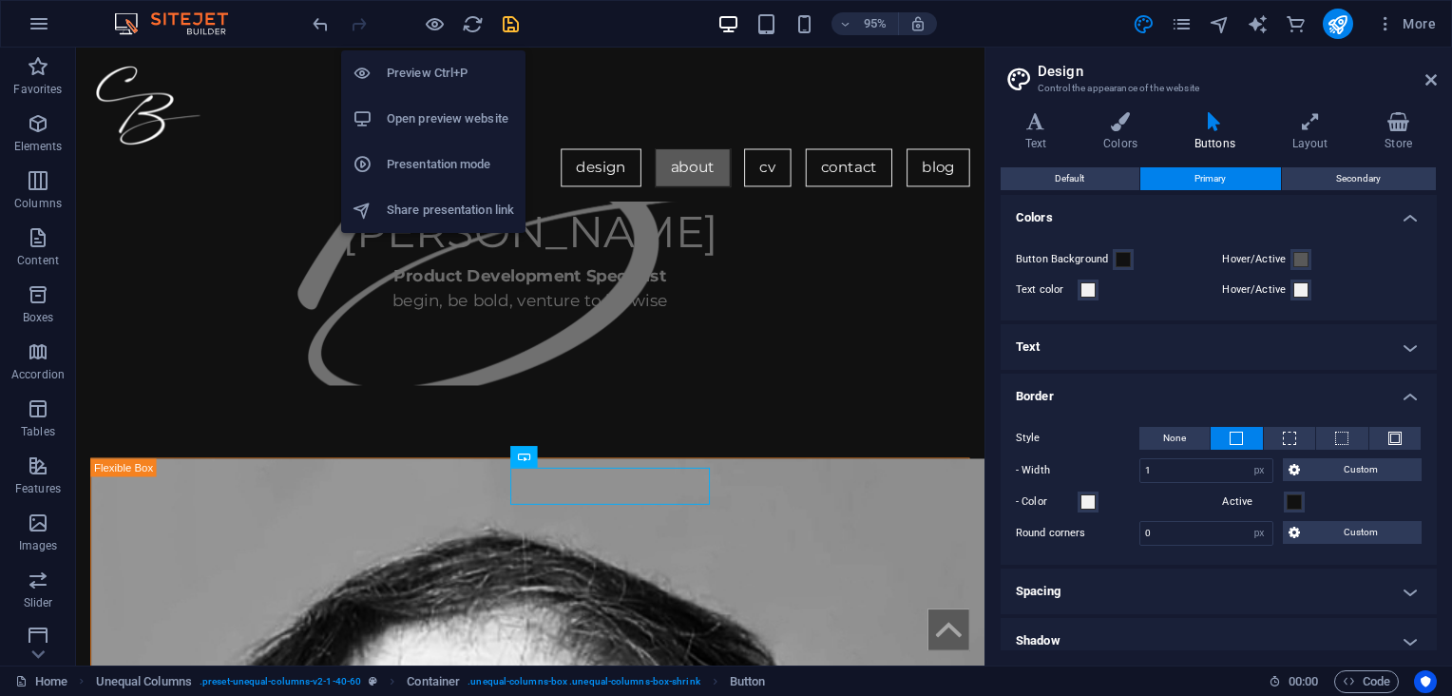
scroll to position [1371, 0]
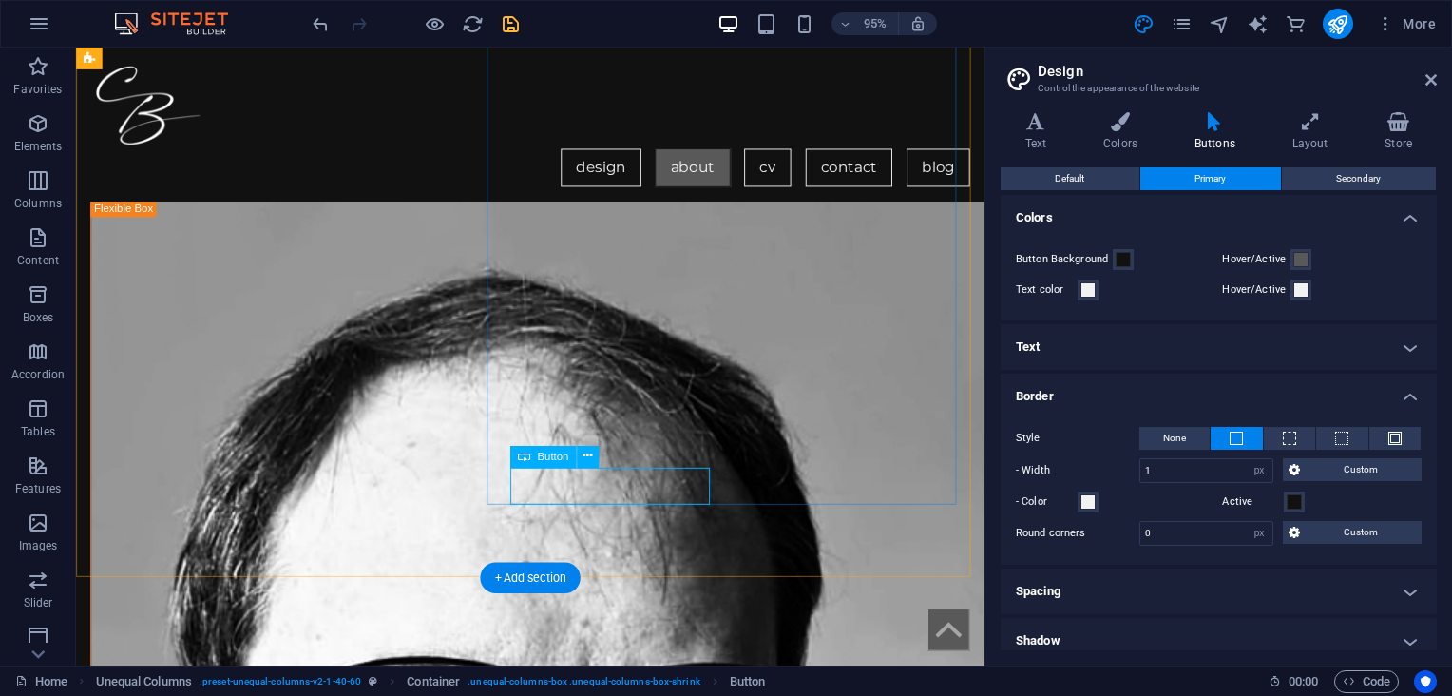
select select "%"
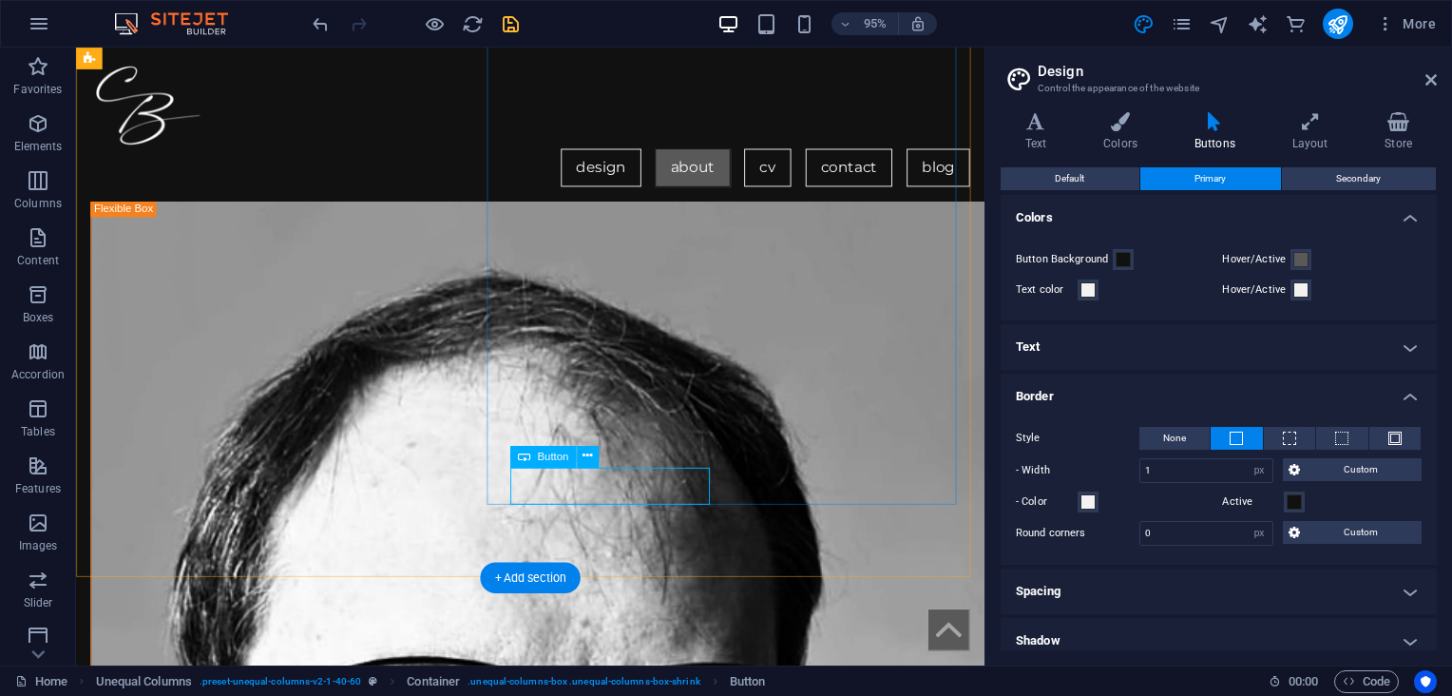
select select "%"
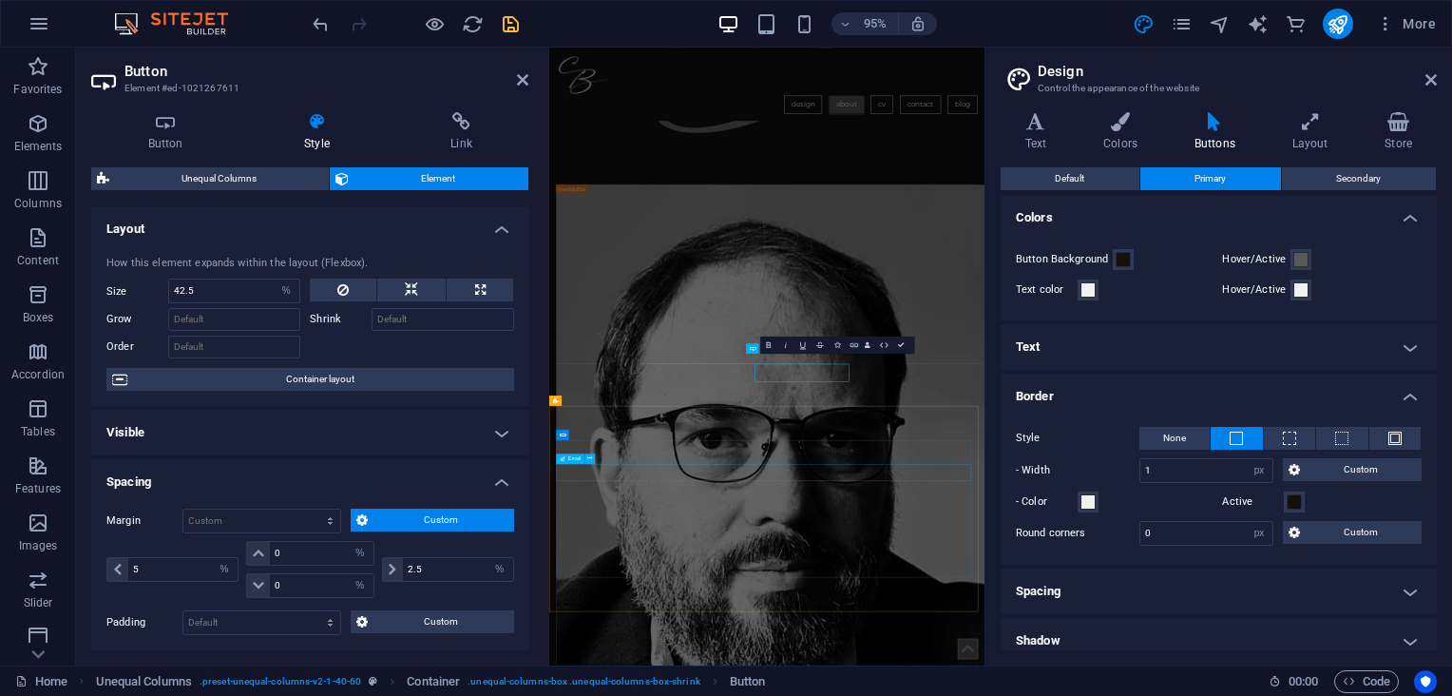
scroll to position [1110, 0]
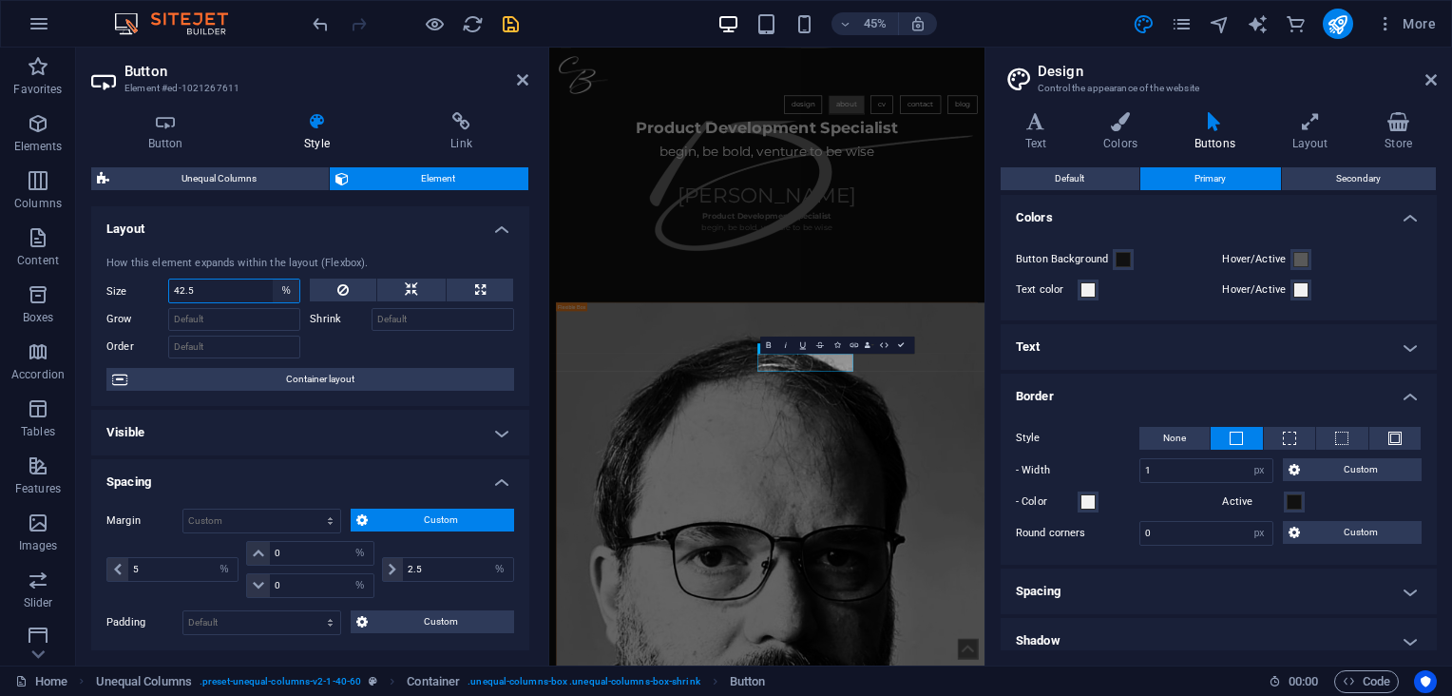
click at [289, 289] on select "Default auto px % 1/1 1/2 1/3 1/4 1/5 1/6 1/7 1/8 1/9 1/10" at bounding box center [286, 290] width 27 height 23
select select "px"
click at [273, 279] on select "Default auto px % 1/1 1/2 1/3 1/4 1/5 1/6 1/7 1/8 1/9 1/10" at bounding box center [286, 290] width 27 height 23
type input "43"
click at [289, 293] on select "Default auto px % 1/1 1/2 1/3 1/4 1/5 1/6 1/7 1/8 1/9 1/10" at bounding box center [286, 290] width 27 height 23
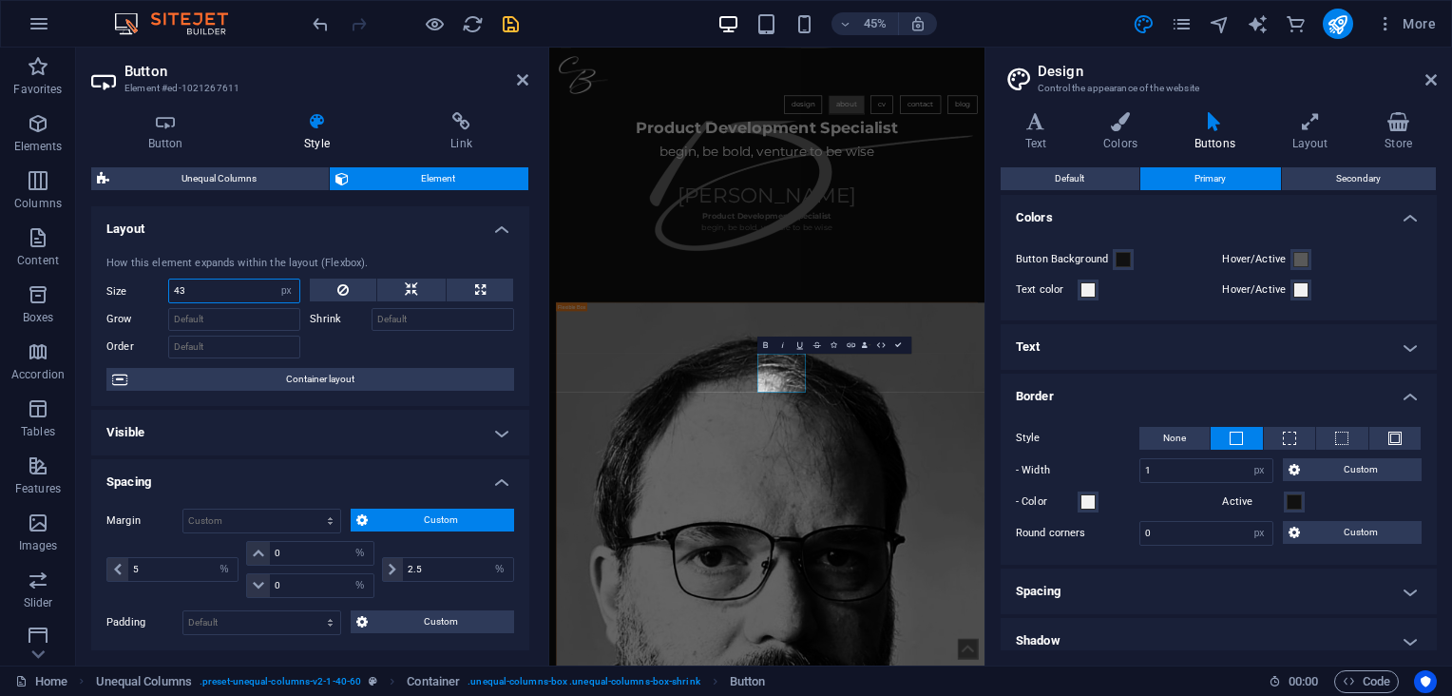
select select "%"
click at [273, 279] on select "Default auto px % 1/1 1/2 1/3 1/4 1/5 1/6 1/7 1/8 1/9 1/10" at bounding box center [286, 290] width 27 height 23
type input "42"
type input "42.5"
click at [520, 76] on icon at bounding box center [522, 79] width 11 height 15
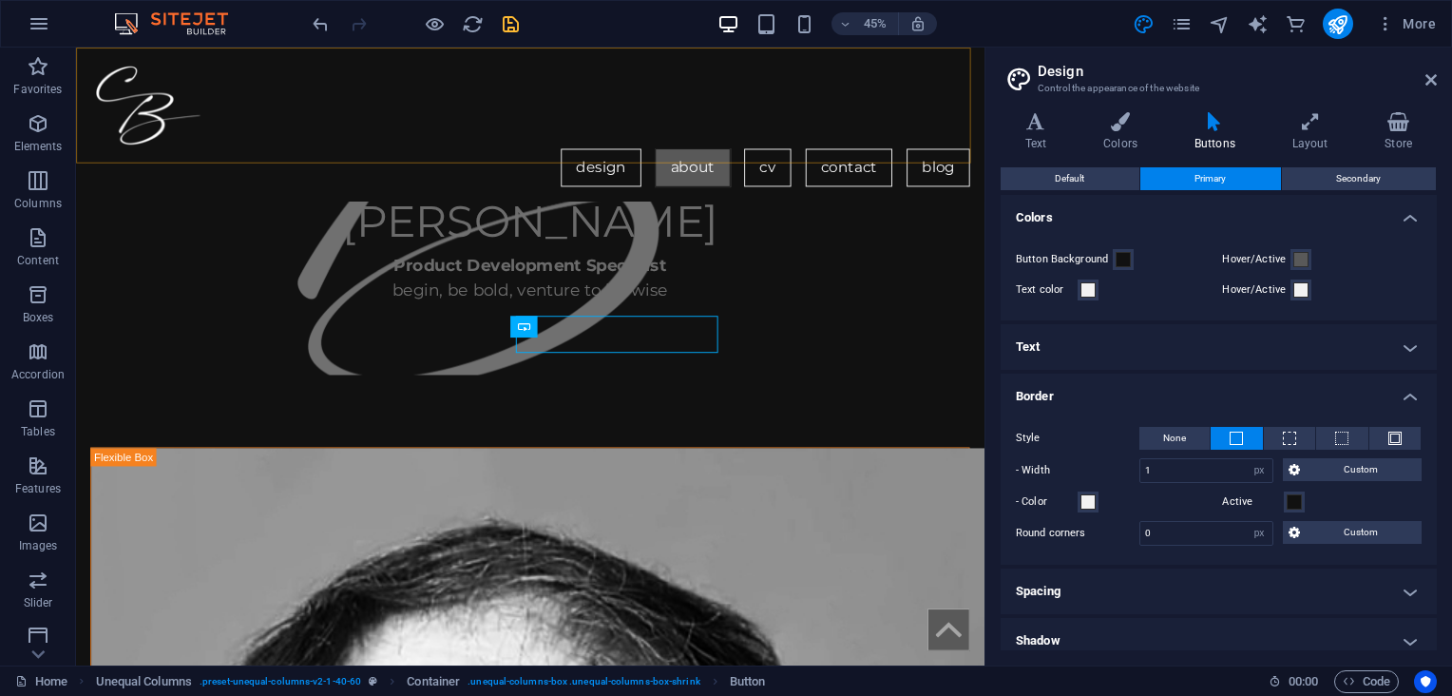
scroll to position [1508, 0]
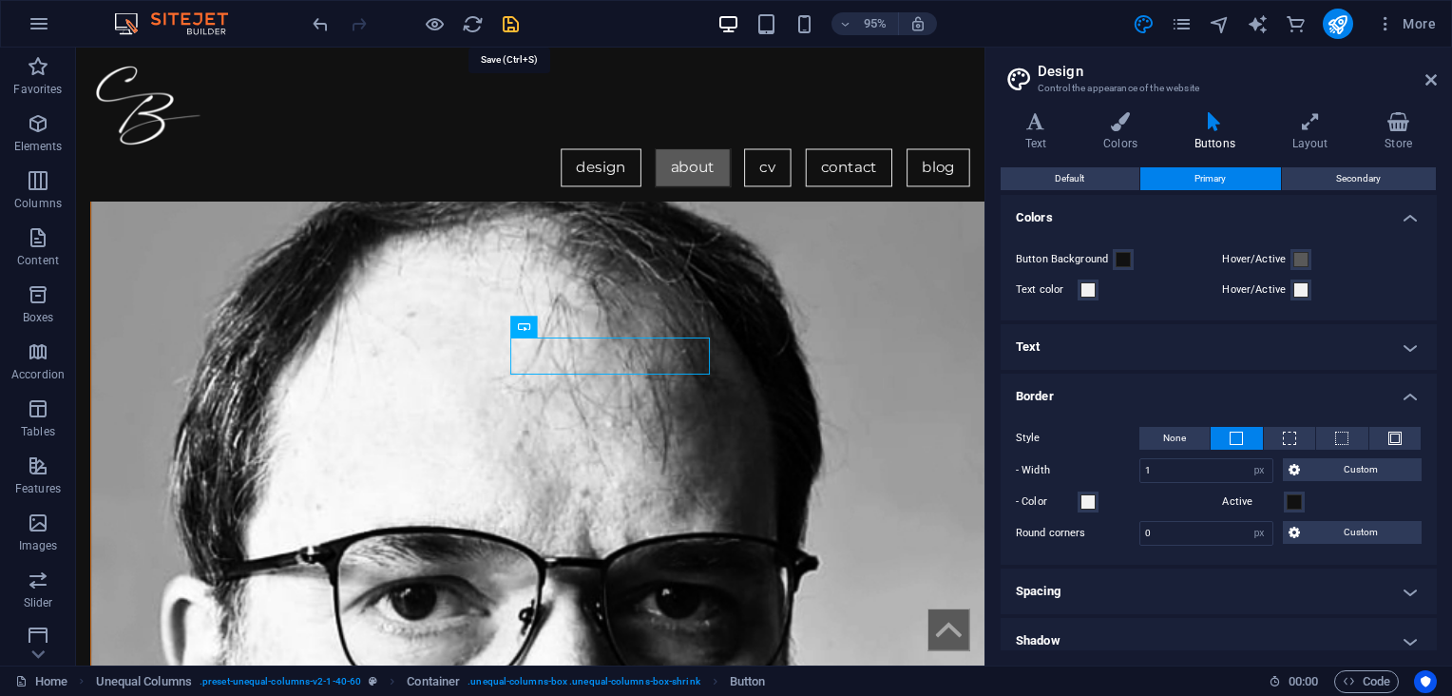
click at [505, 28] on icon "save" at bounding box center [511, 24] width 22 height 22
checkbox input "false"
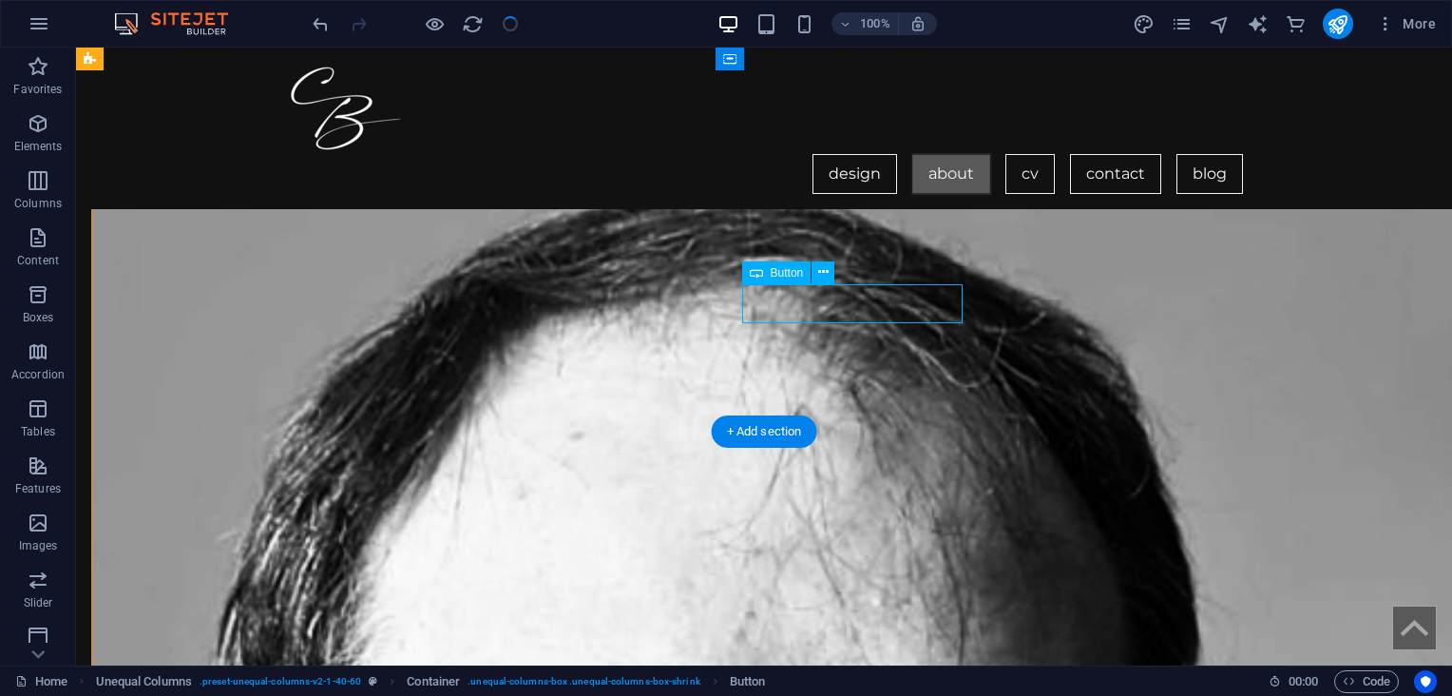
select select "%"
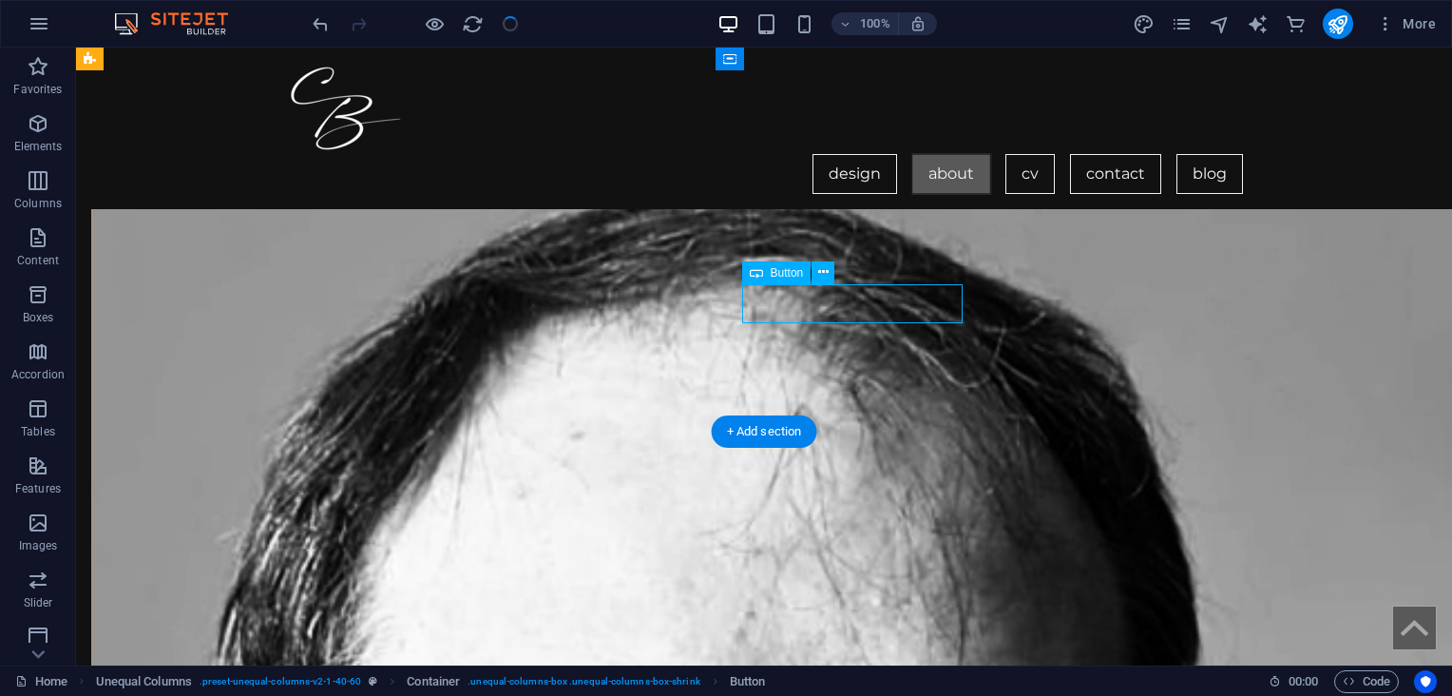
select select "%"
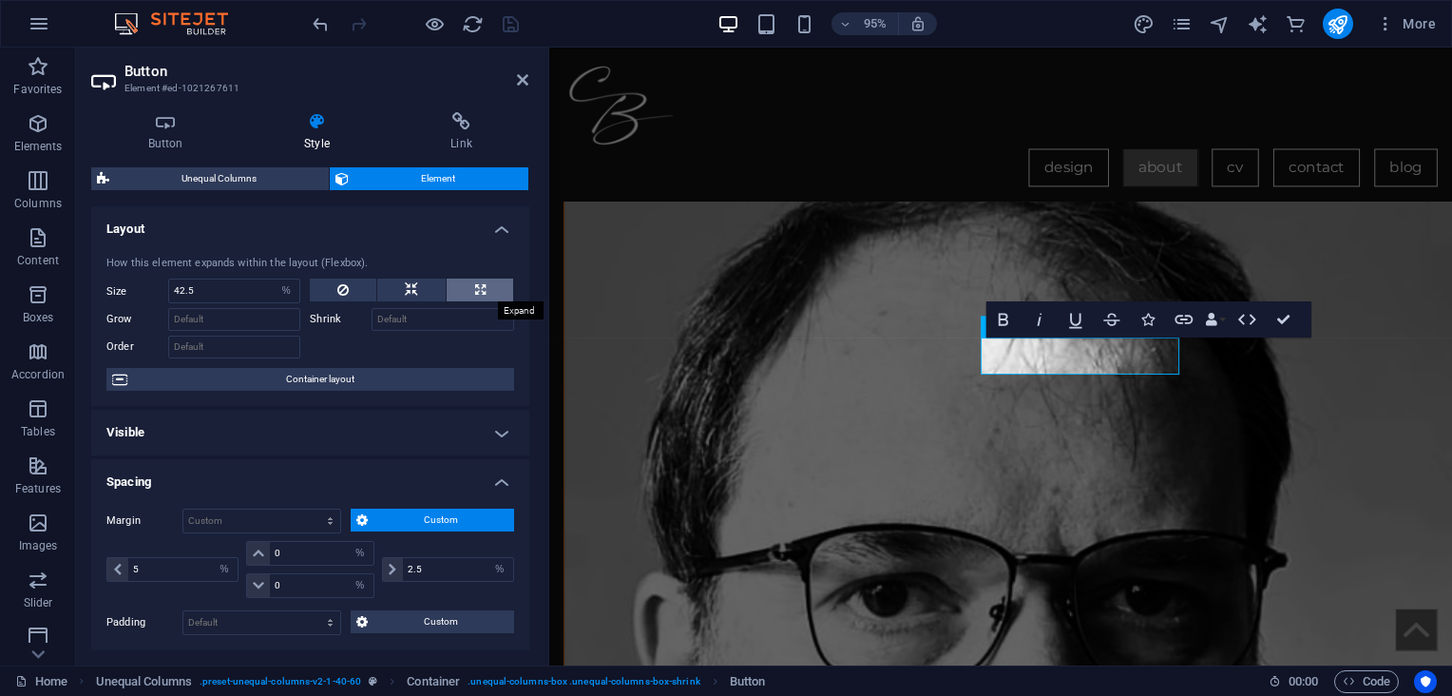
click at [463, 289] on button at bounding box center [480, 289] width 66 height 23
type input "100"
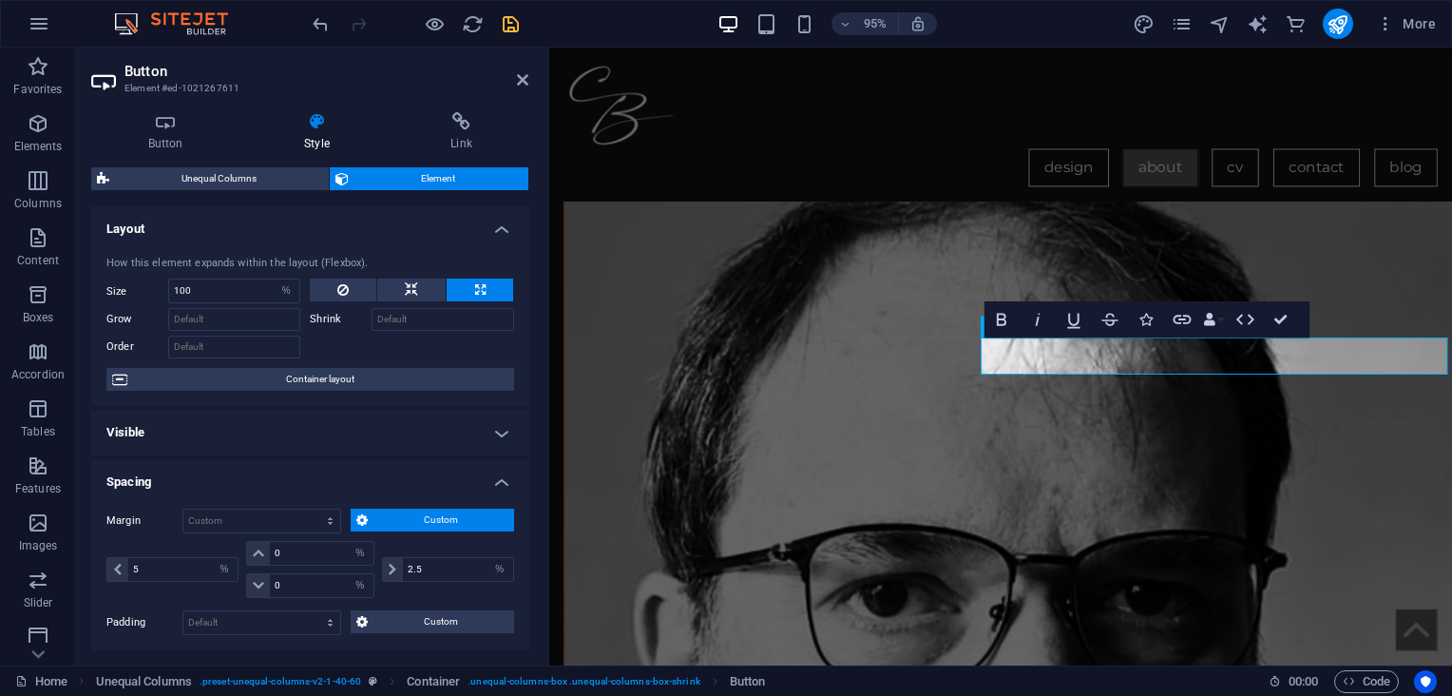
click at [463, 289] on button at bounding box center [480, 289] width 66 height 23
click at [414, 289] on icon at bounding box center [411, 289] width 13 height 23
select select "DISABLED_OPTION_VALUE"
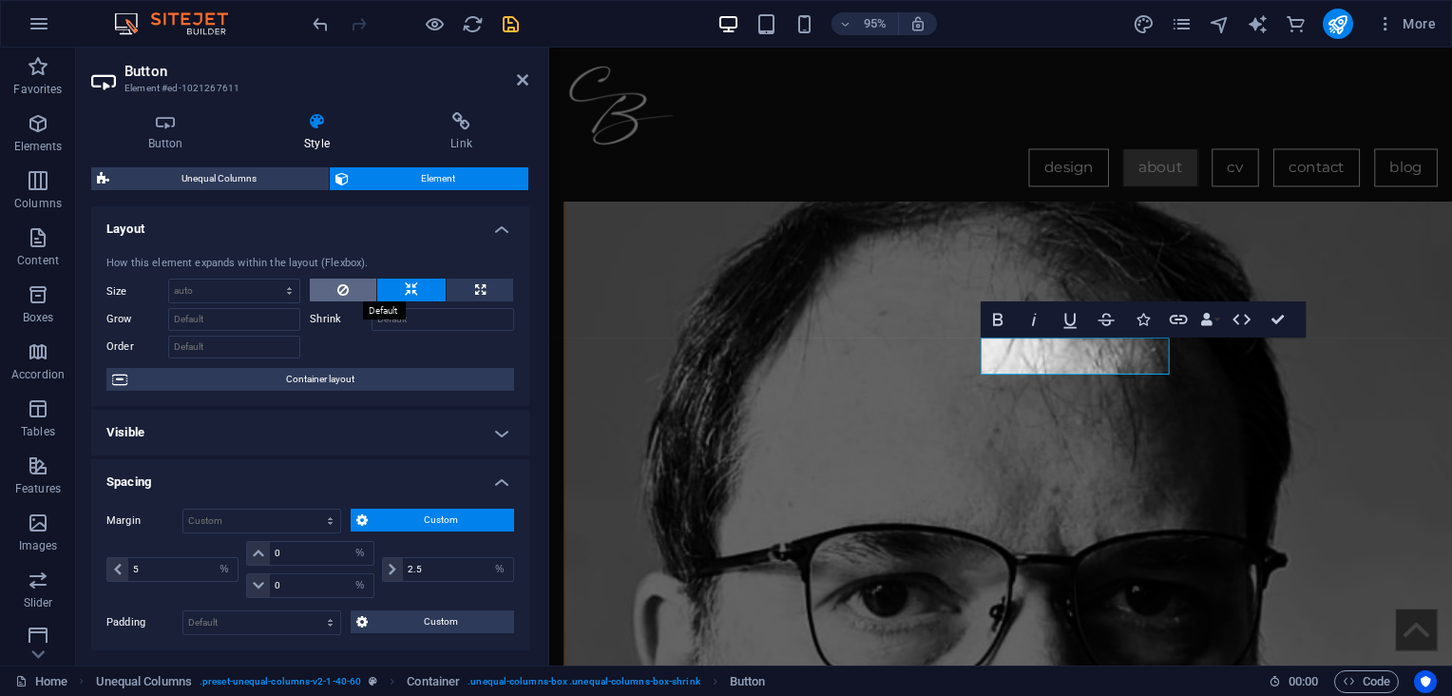
click at [357, 284] on button at bounding box center [343, 289] width 67 height 23
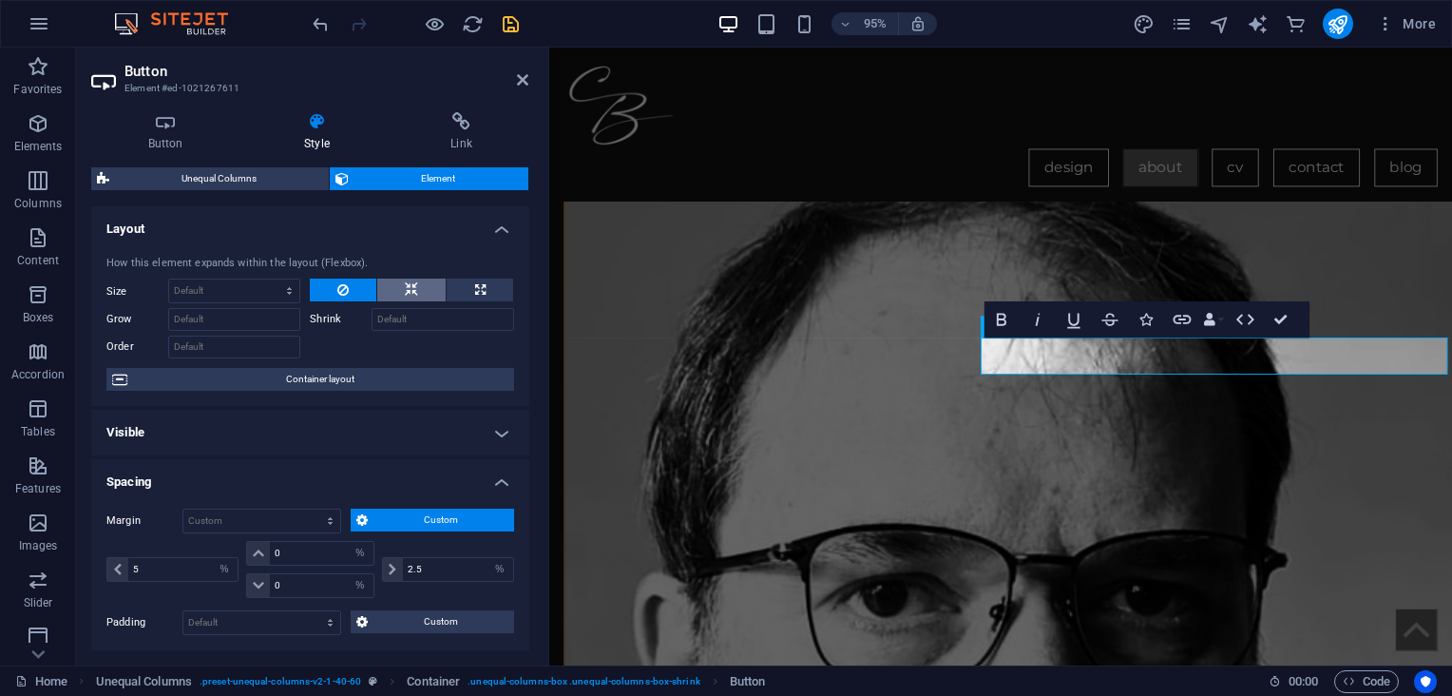
click at [421, 287] on button at bounding box center [411, 289] width 68 height 23
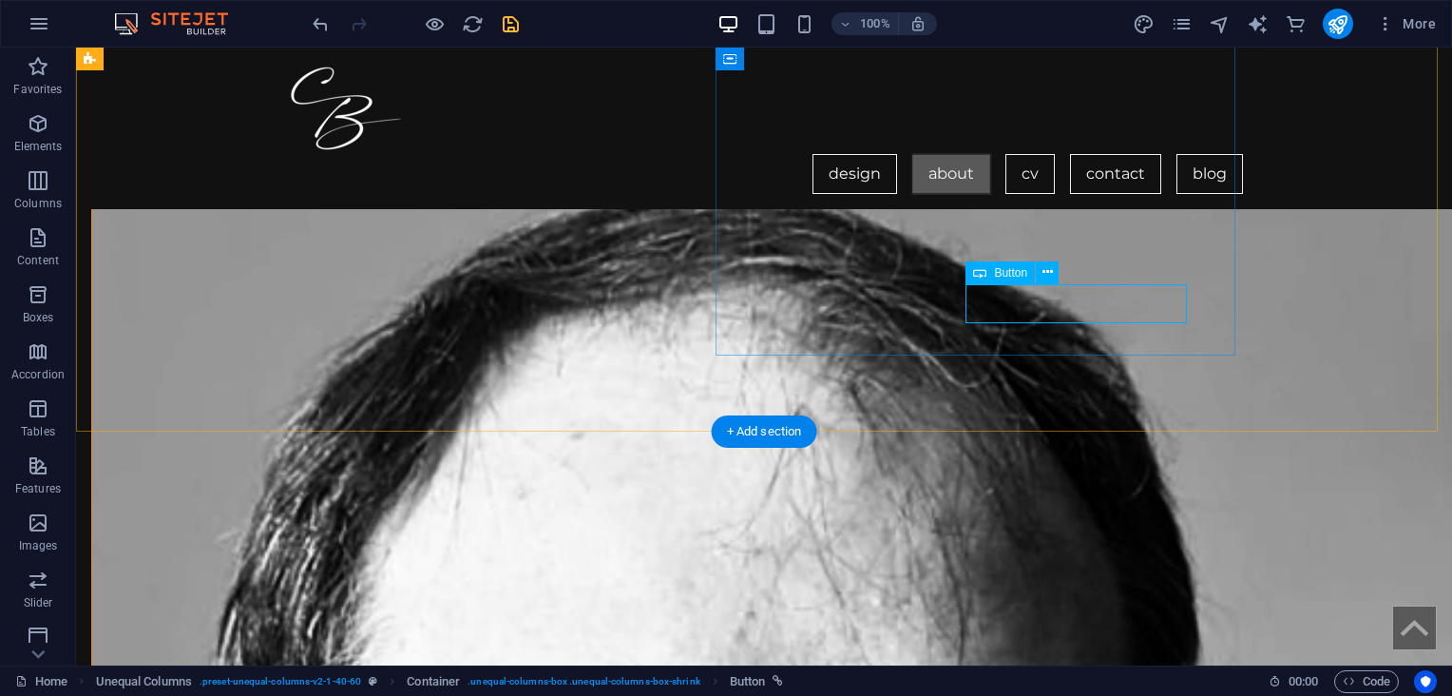
select select "%"
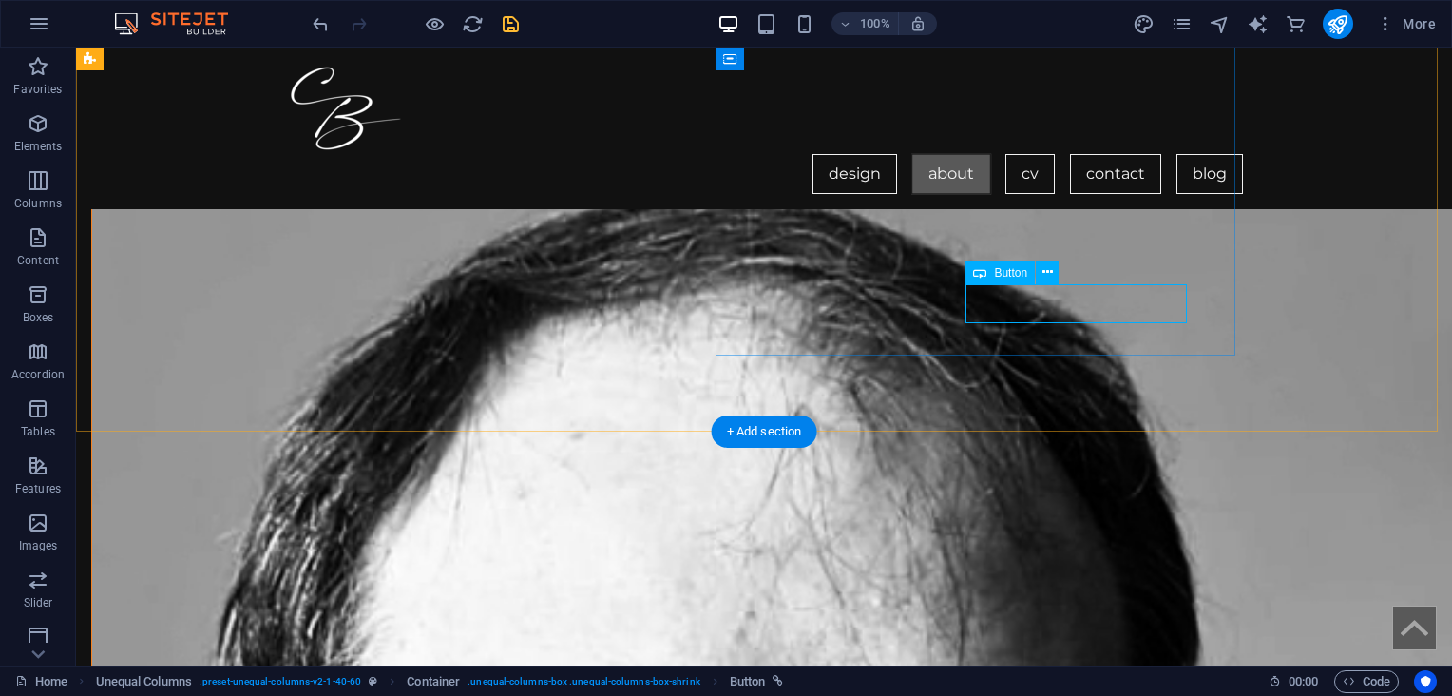
select select "%"
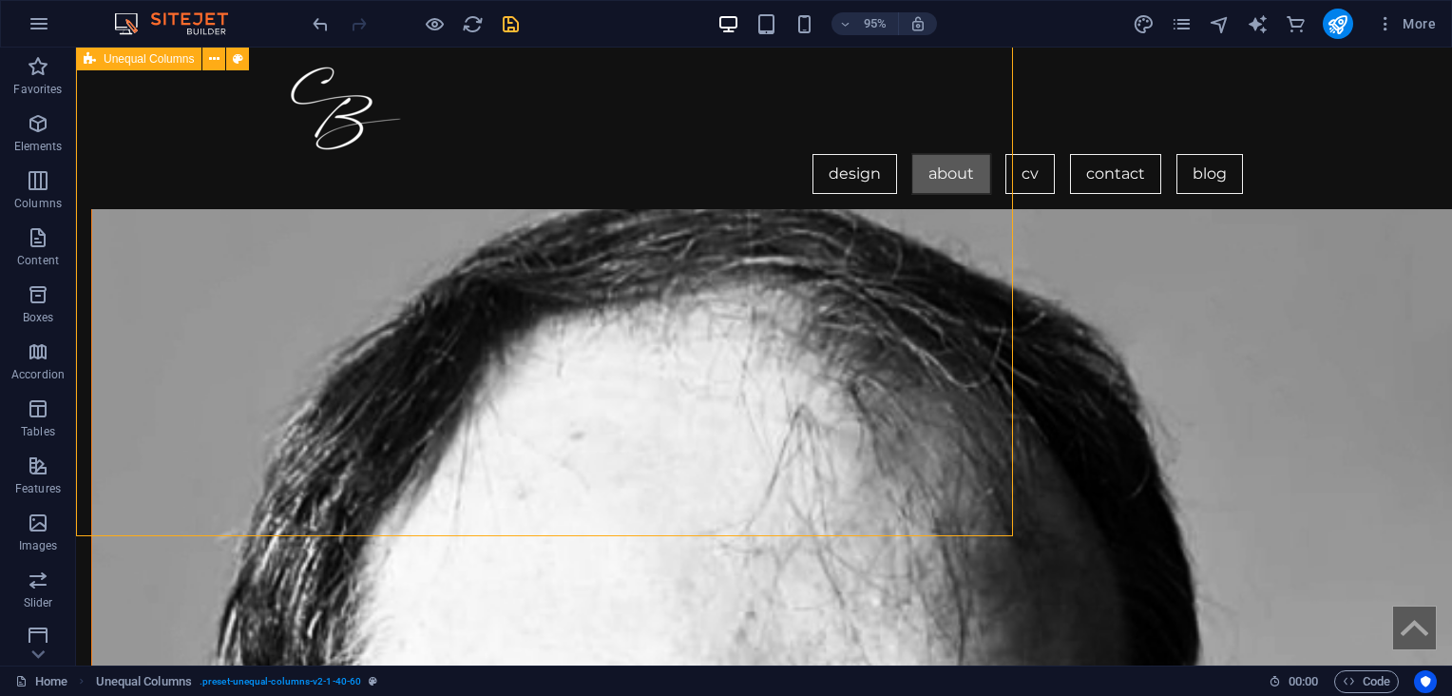
scroll to position [1440, 0]
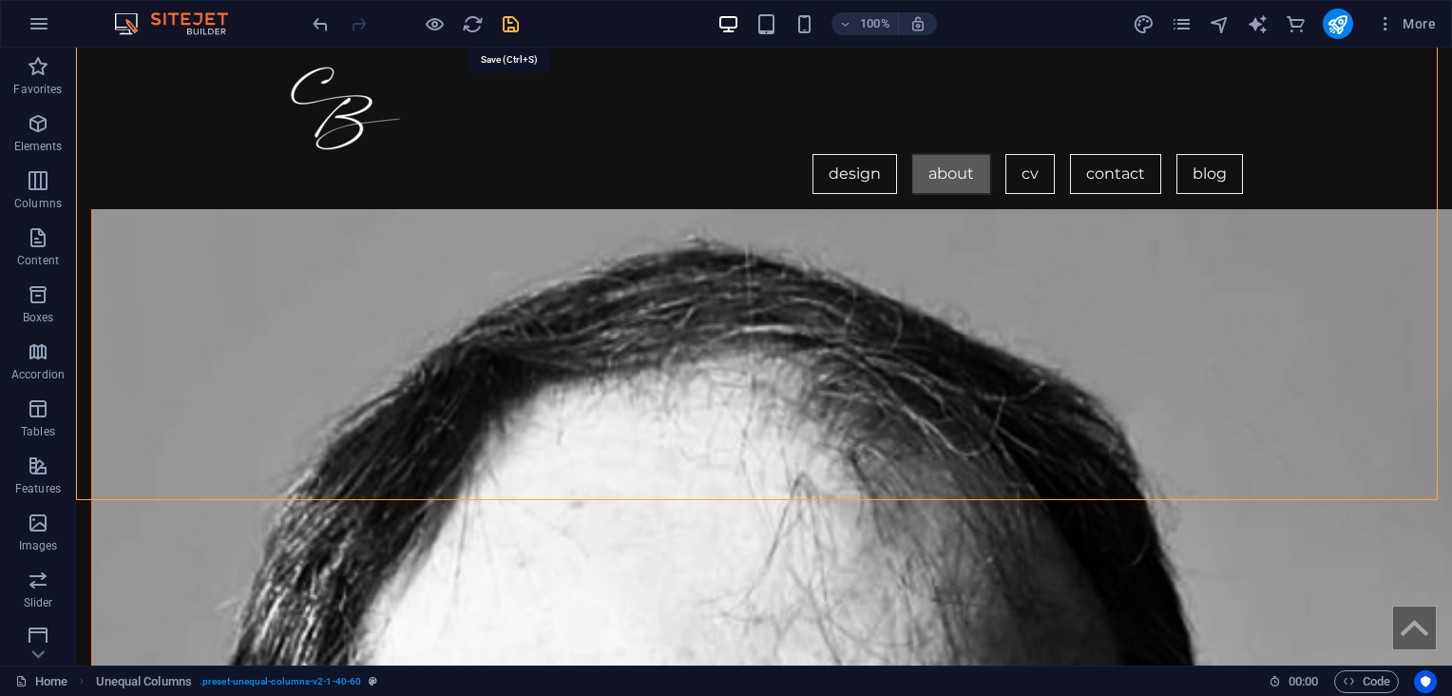
click at [516, 18] on icon "save" at bounding box center [511, 24] width 22 height 22
checkbox input "false"
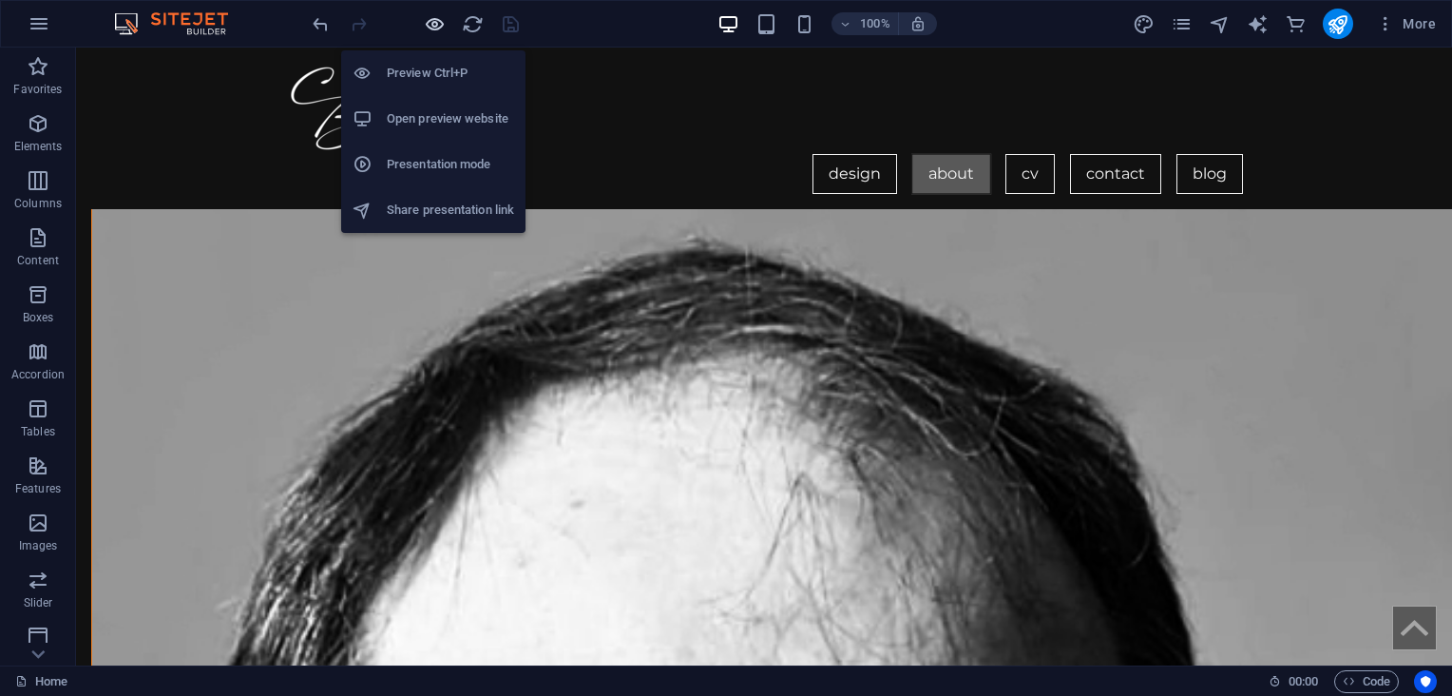
click at [432, 22] on icon "button" at bounding box center [435, 24] width 22 height 22
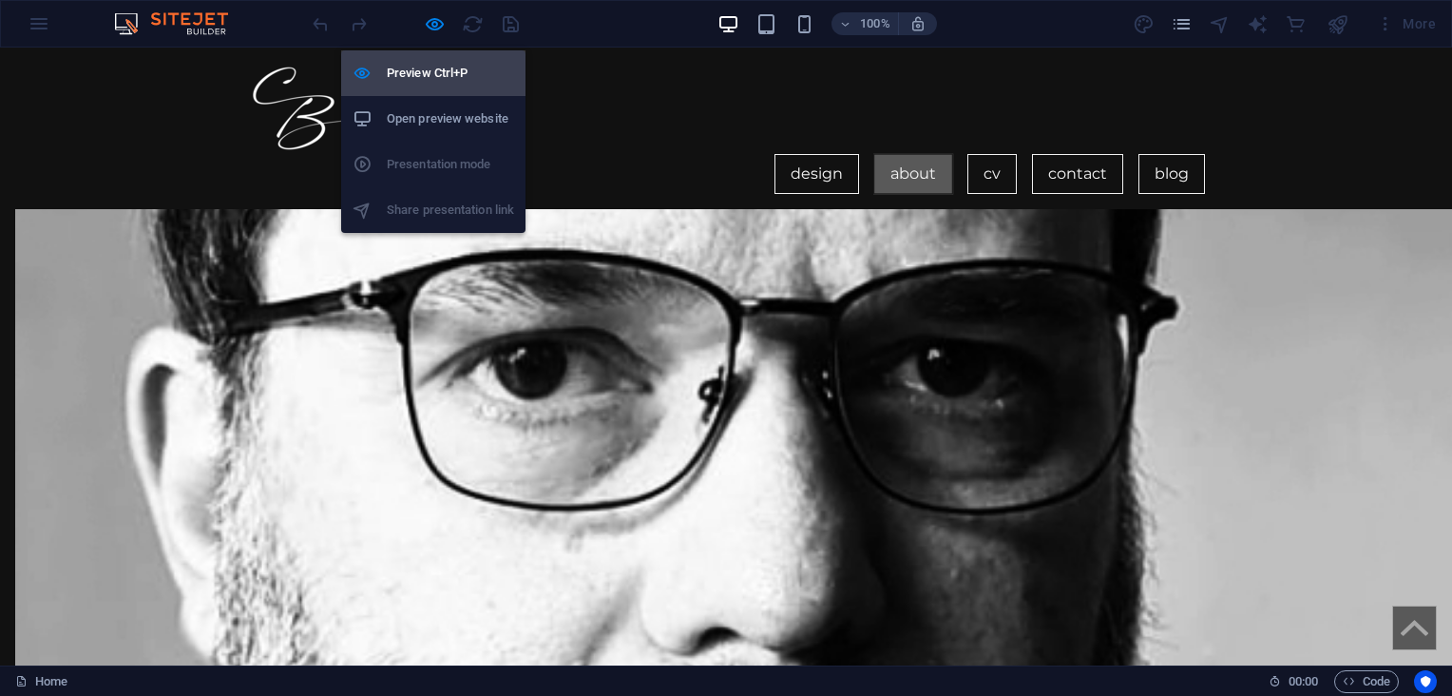
scroll to position [1167, 0]
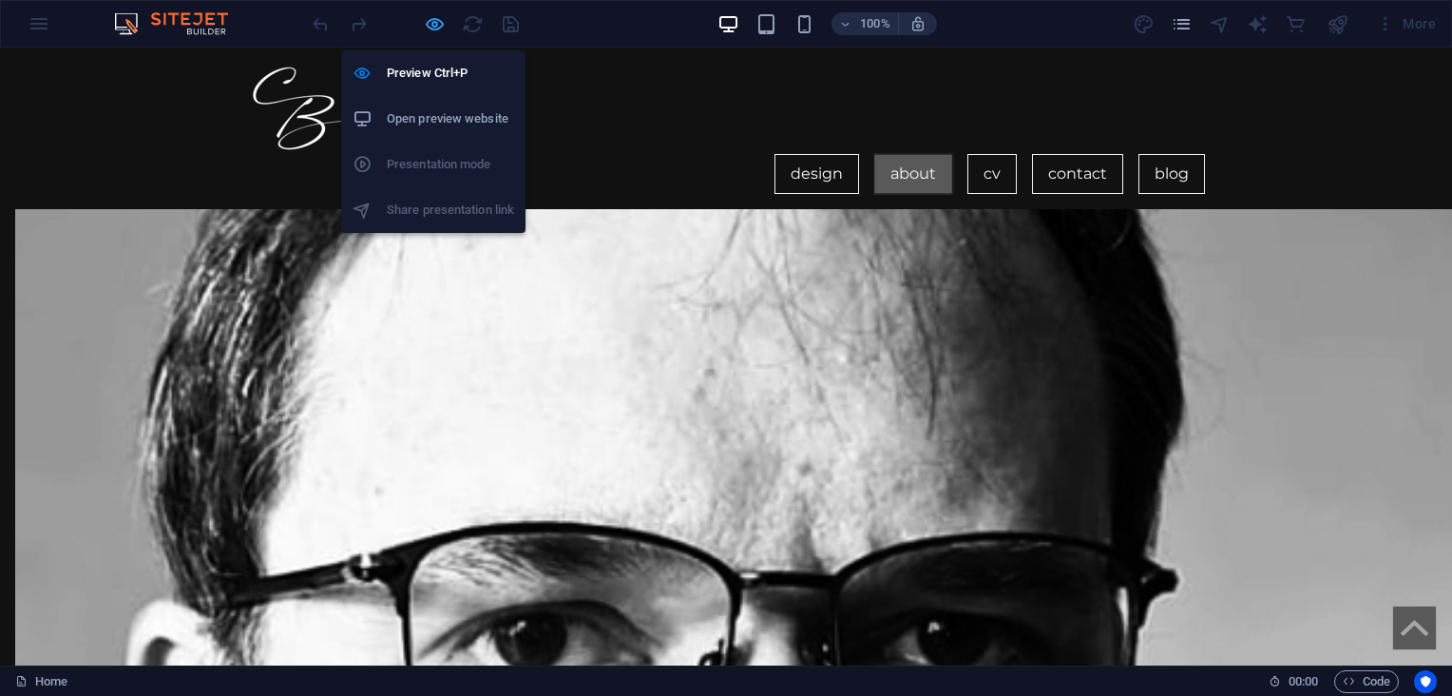
click at [429, 17] on icon "button" at bounding box center [435, 24] width 22 height 22
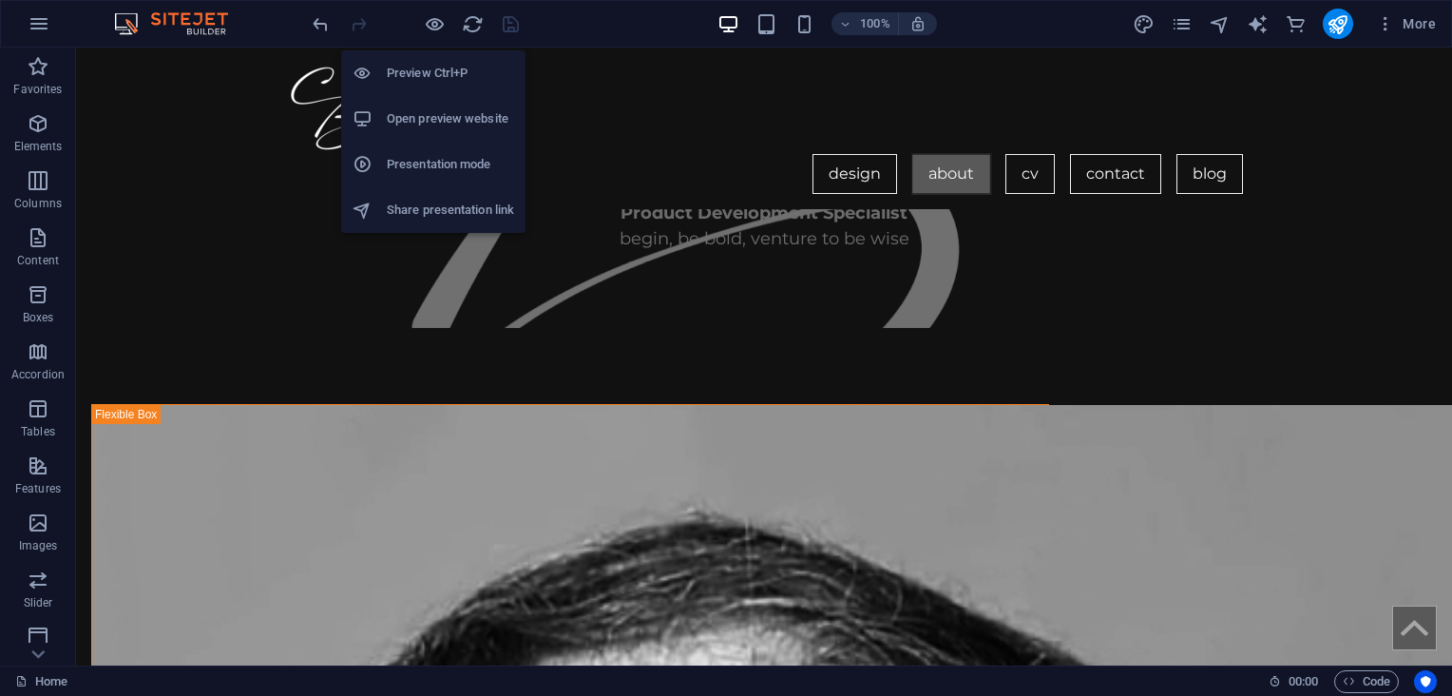
scroll to position [1440, 0]
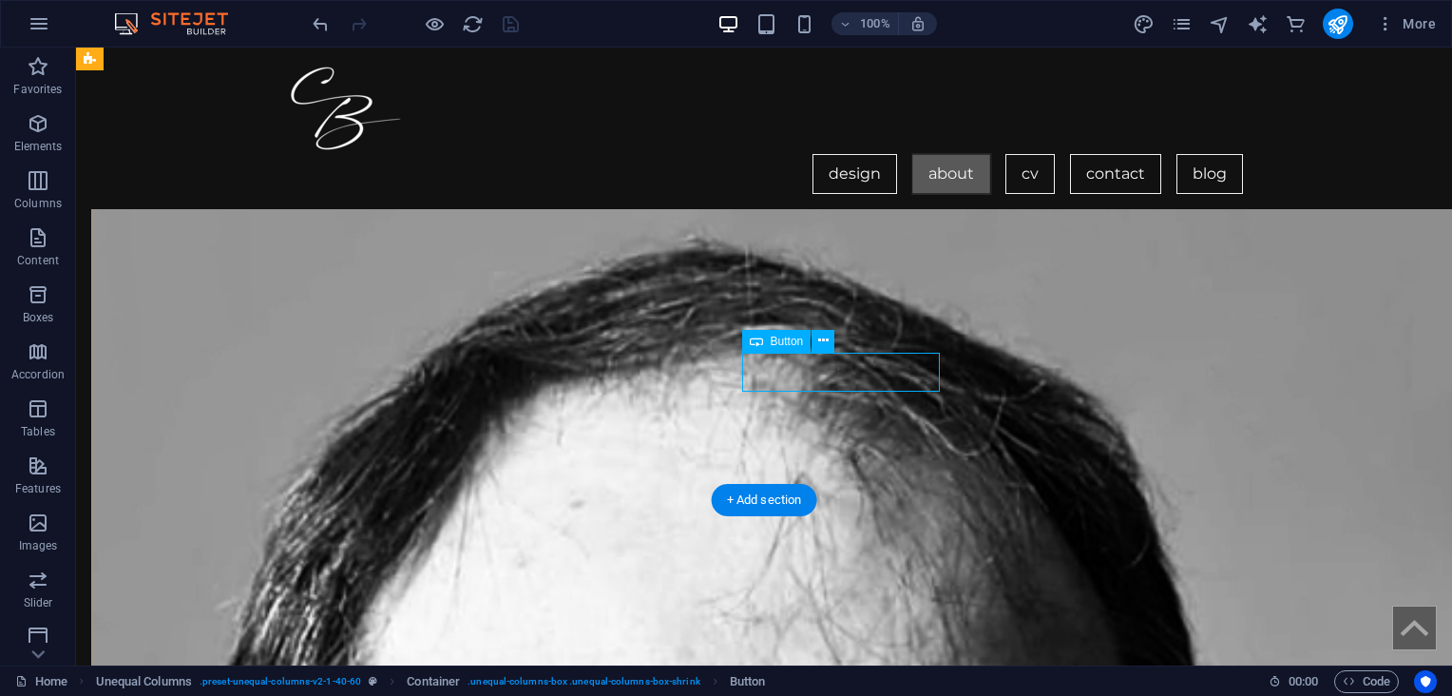
select select "%"
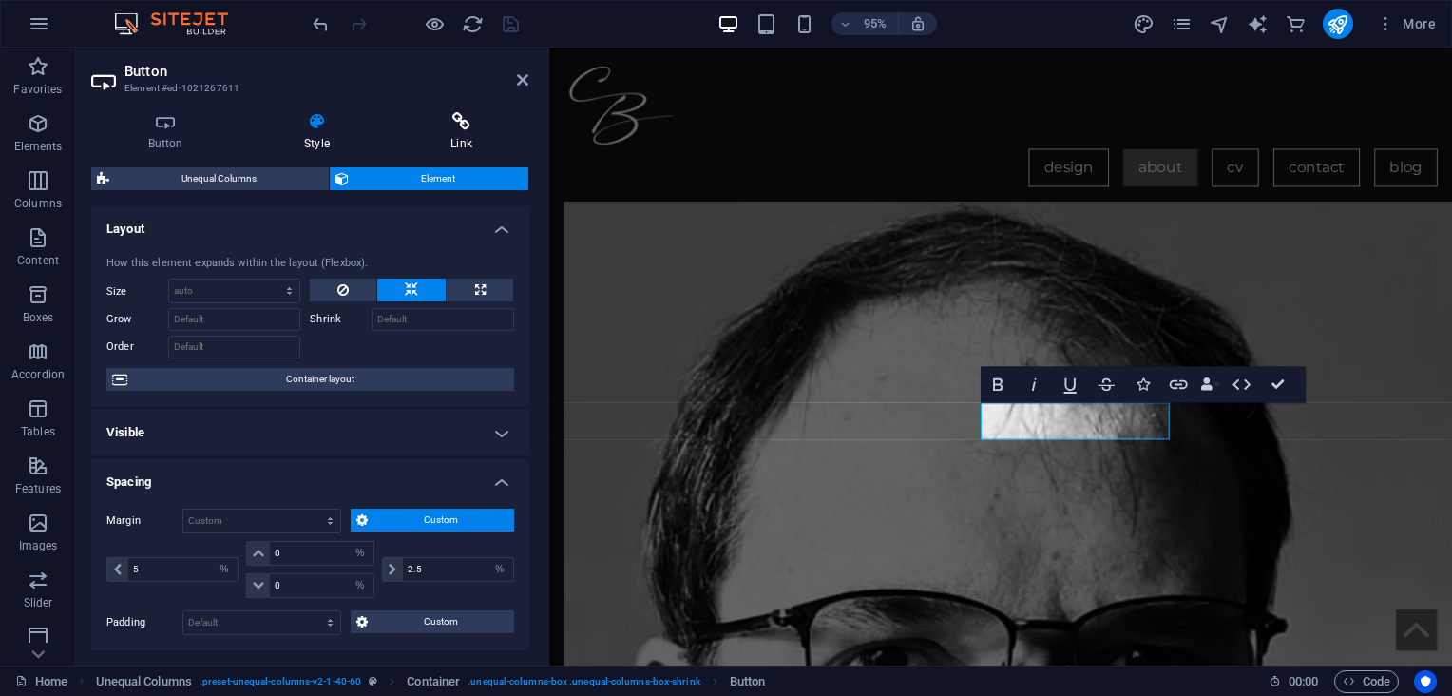
click at [467, 119] on icon at bounding box center [461, 121] width 135 height 19
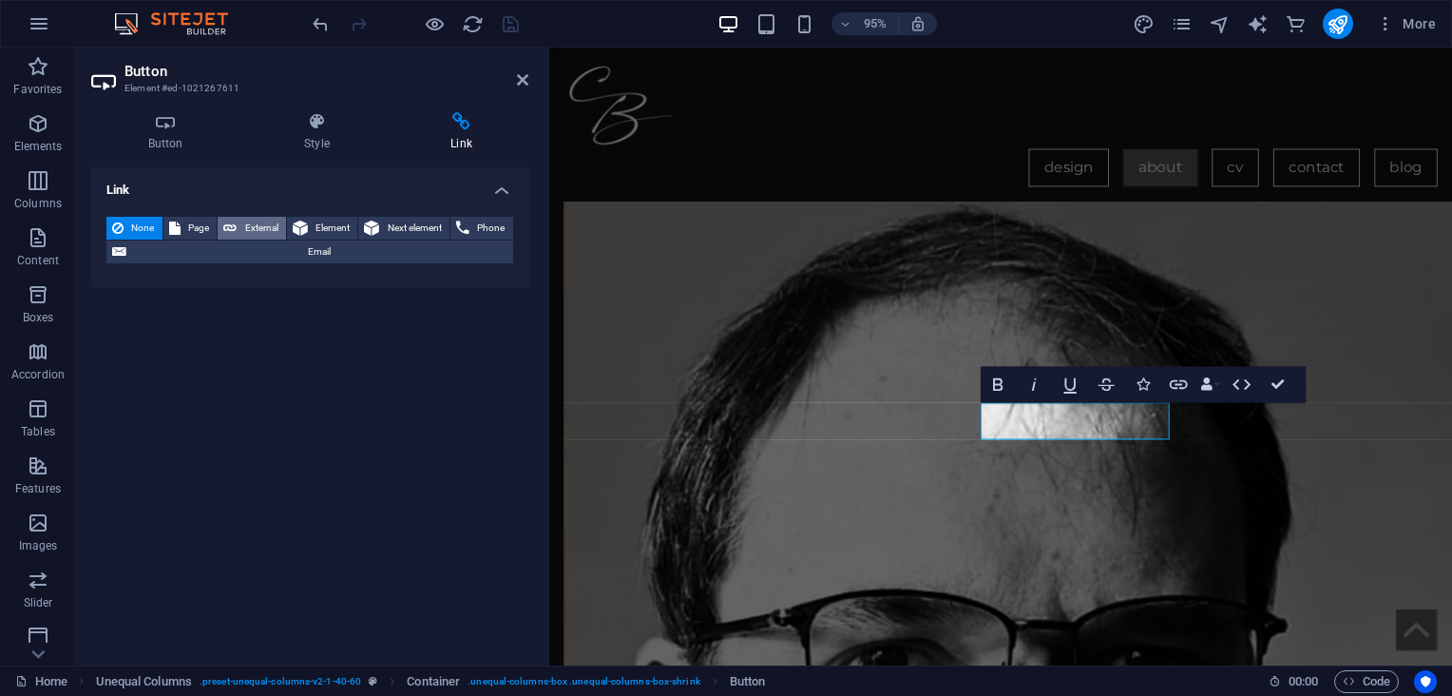
click at [258, 218] on span "External" at bounding box center [261, 228] width 38 height 23
select select "blank"
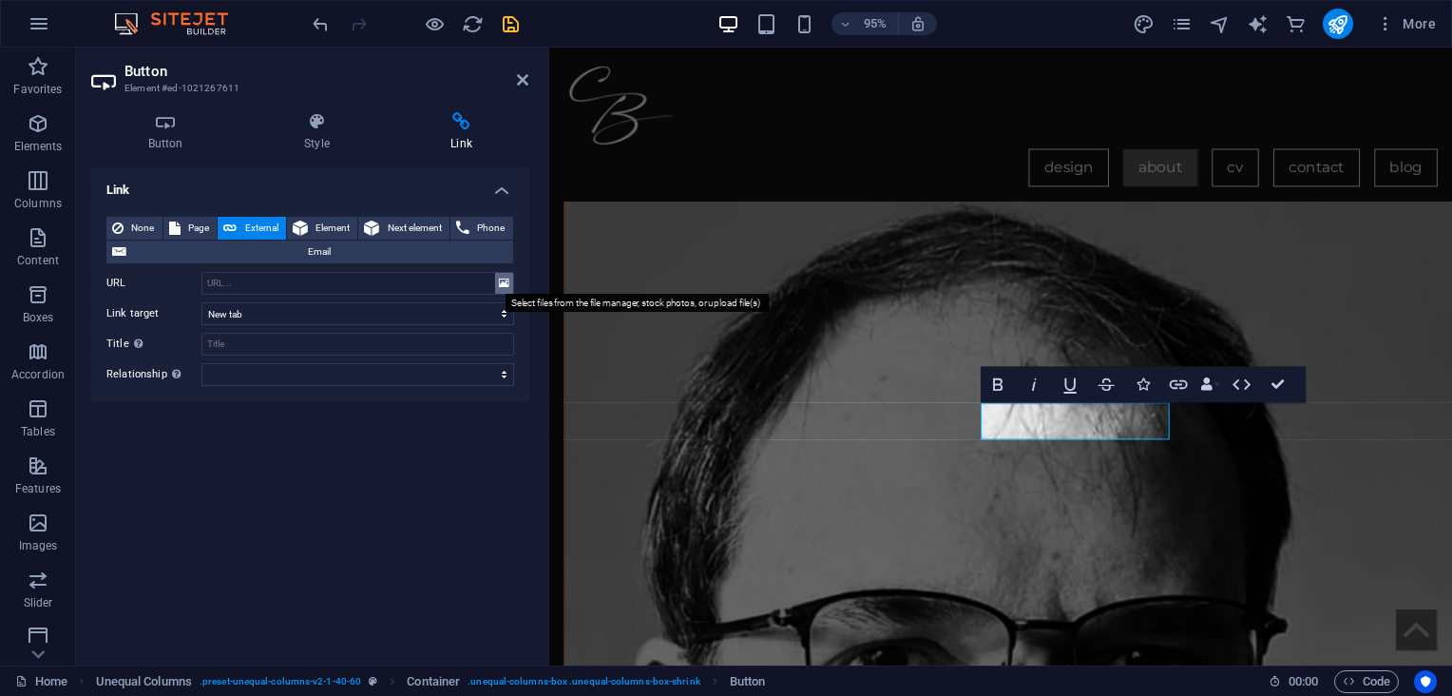
click at [506, 282] on icon at bounding box center [504, 283] width 10 height 21
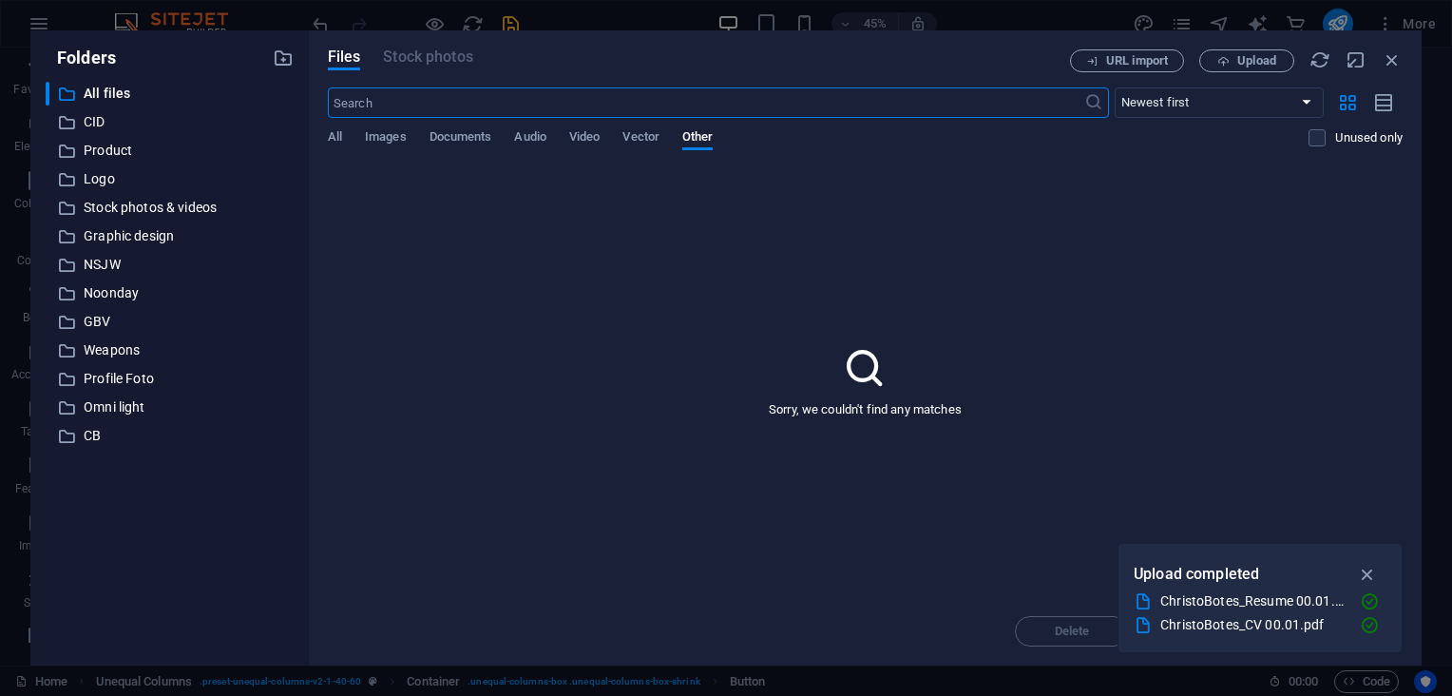
scroll to position [1110, 0]
click at [469, 138] on span "Documents" at bounding box center [460, 138] width 63 height 27
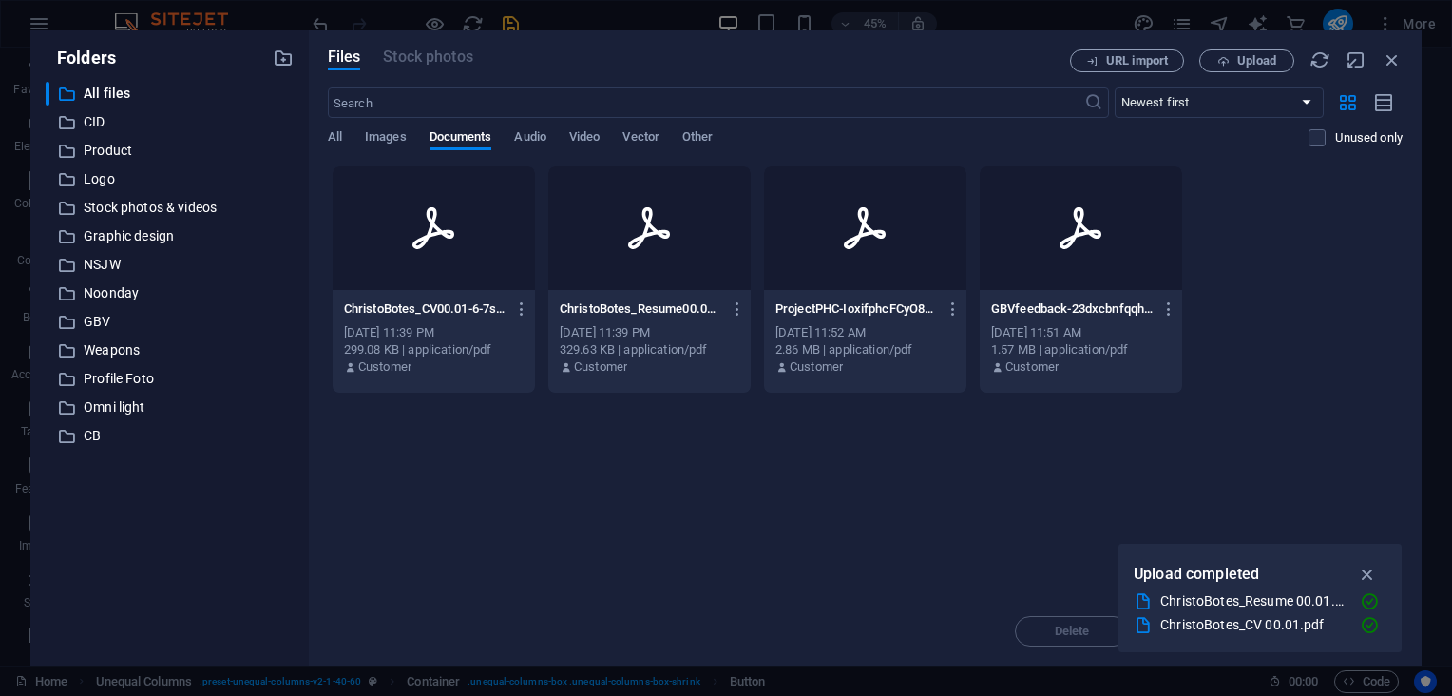
click at [682, 282] on div at bounding box center [649, 228] width 202 height 124
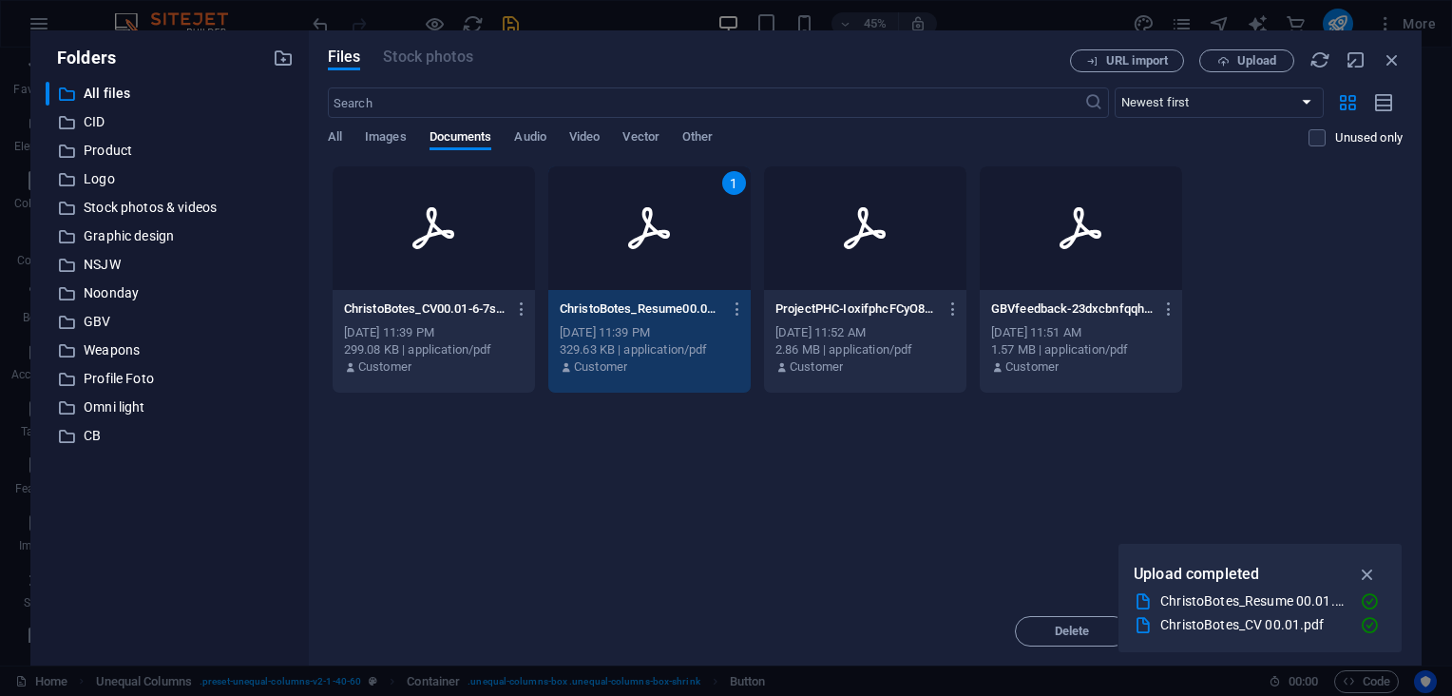
click at [682, 282] on div "1" at bounding box center [649, 228] width 202 height 124
type input "[URL][DOMAIN_NAME]"
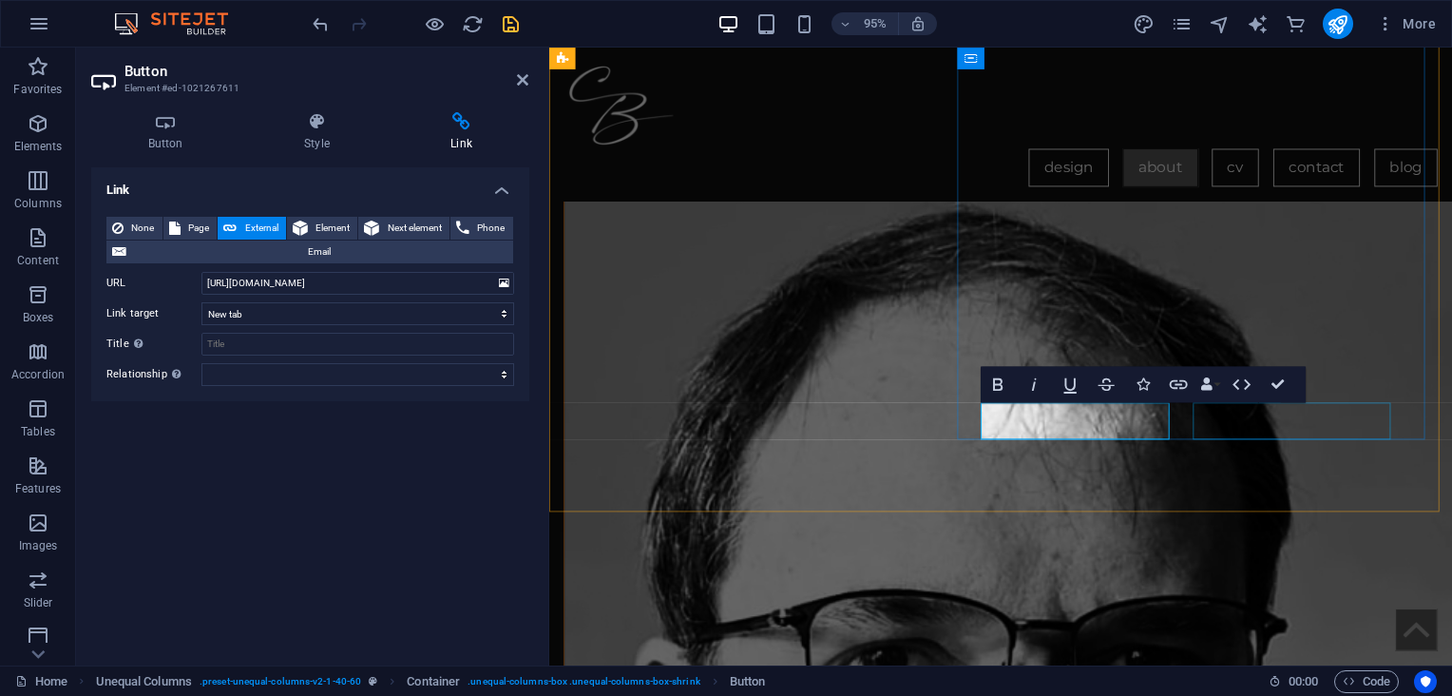
select select "%"
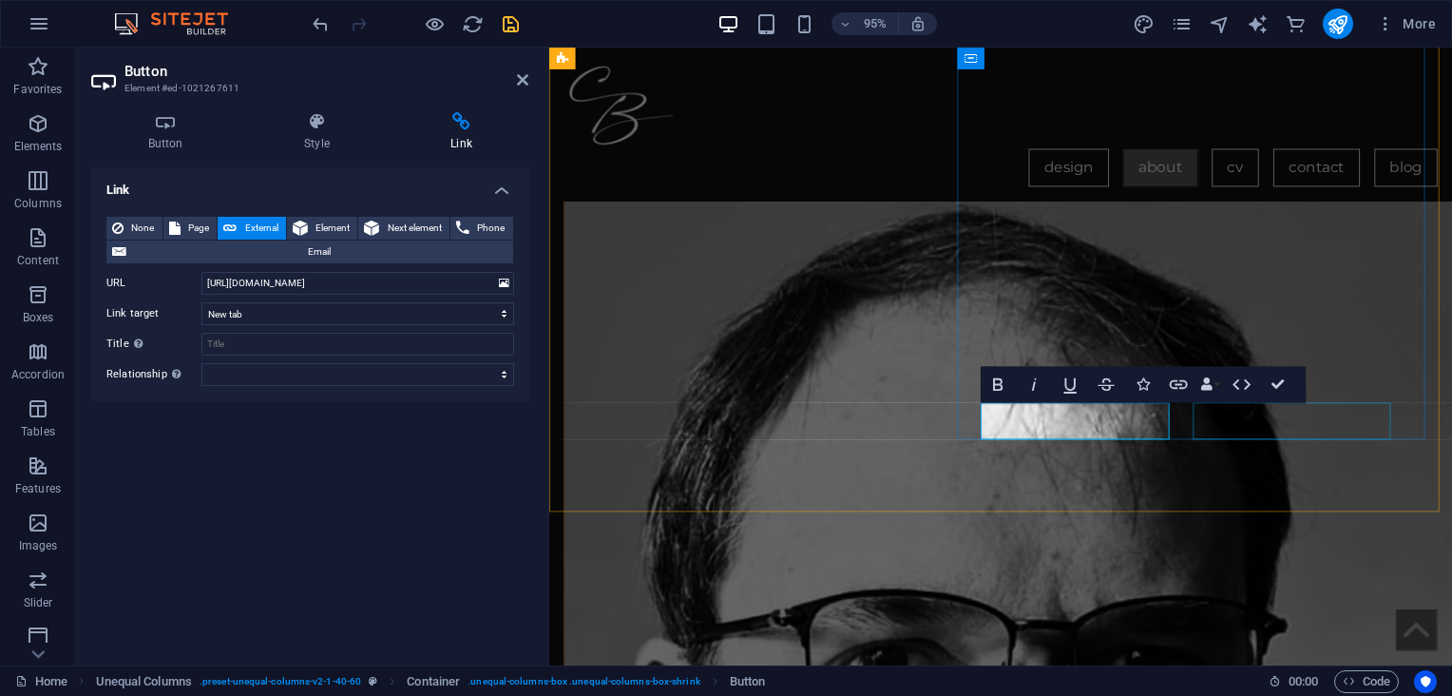
select select "%"
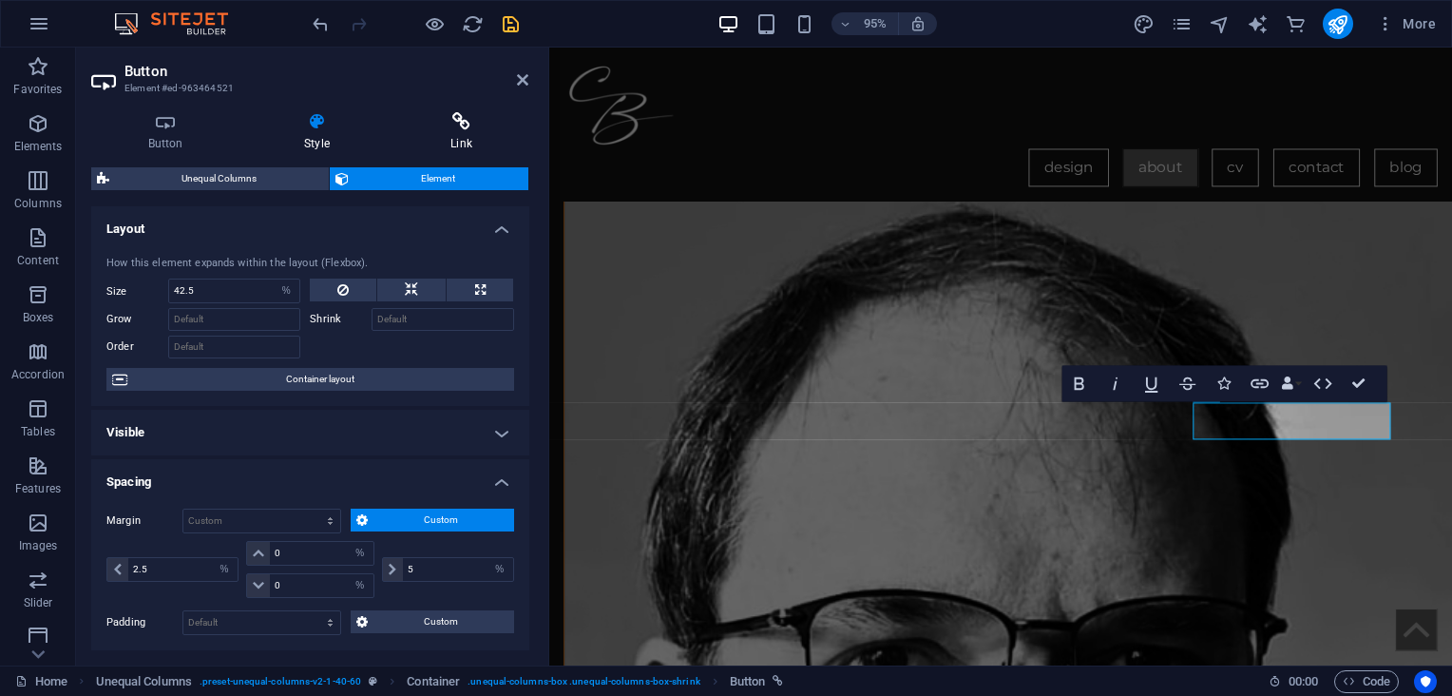
click at [462, 119] on icon at bounding box center [461, 121] width 135 height 19
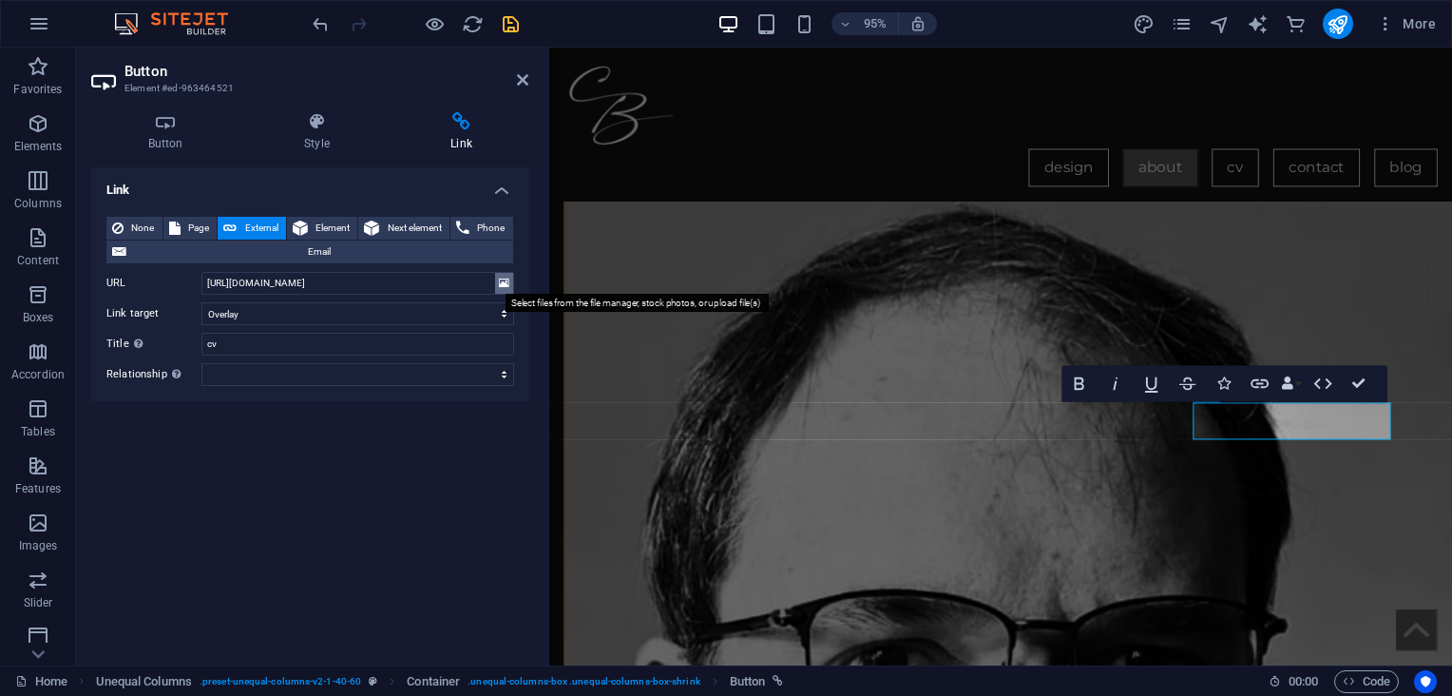
click at [502, 288] on icon at bounding box center [504, 283] width 10 height 21
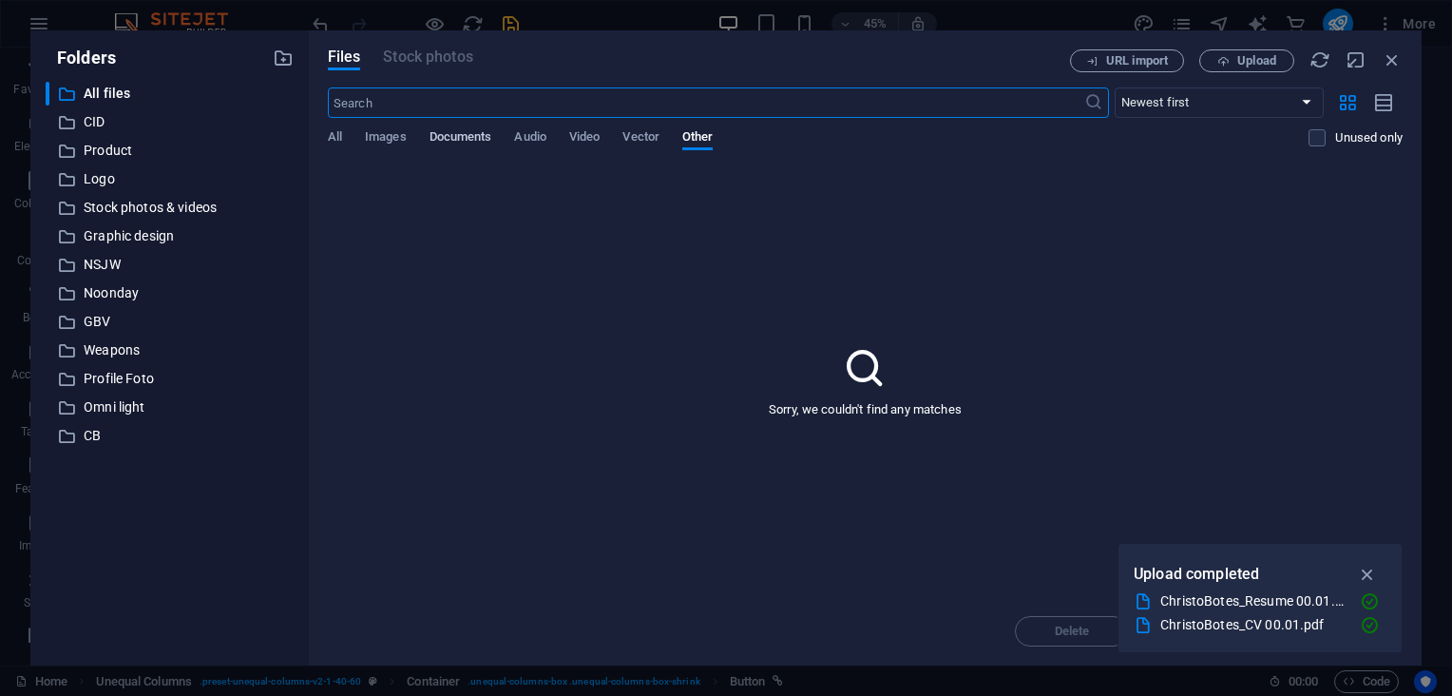
click at [464, 139] on span "Documents" at bounding box center [460, 138] width 63 height 27
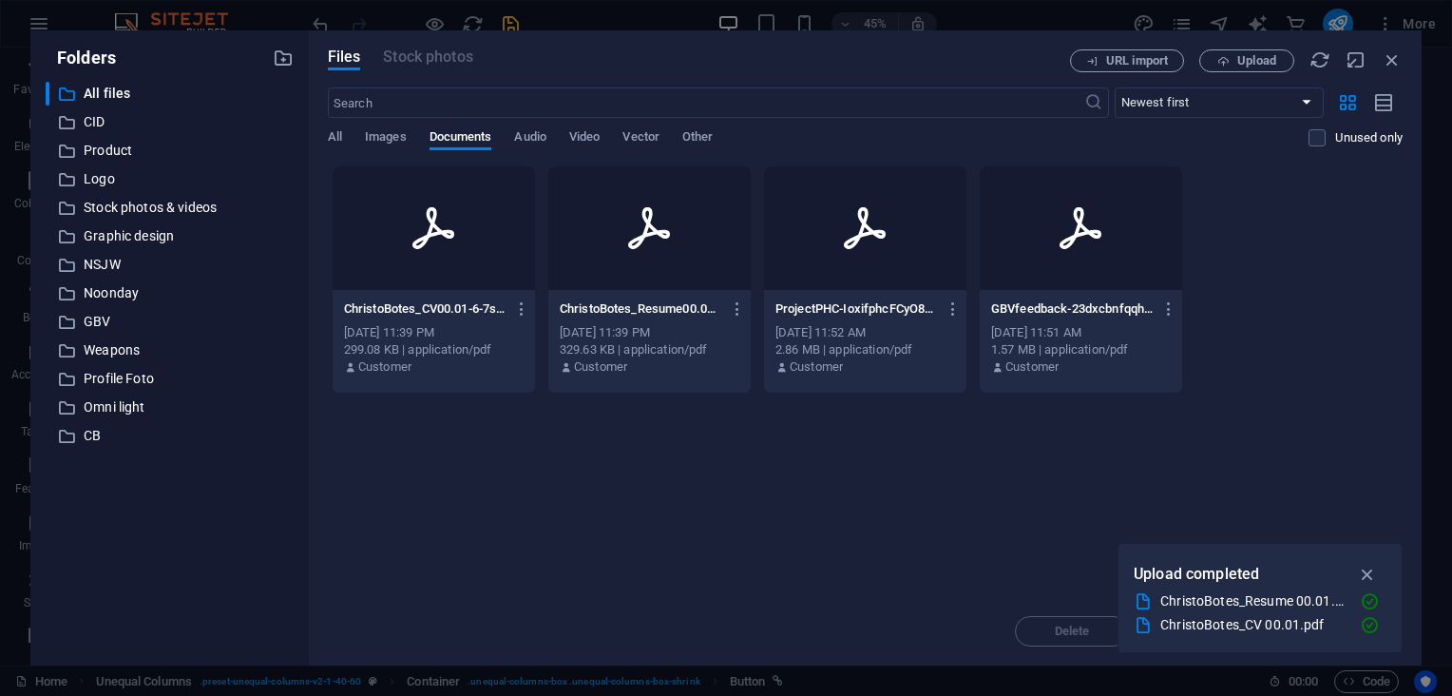
click at [446, 315] on p "ChristoBotes_CV00.01-6-7sYwt8DutM18iidiJKfg.pdf" at bounding box center [425, 308] width 162 height 17
type input "[URL][DOMAIN_NAME]"
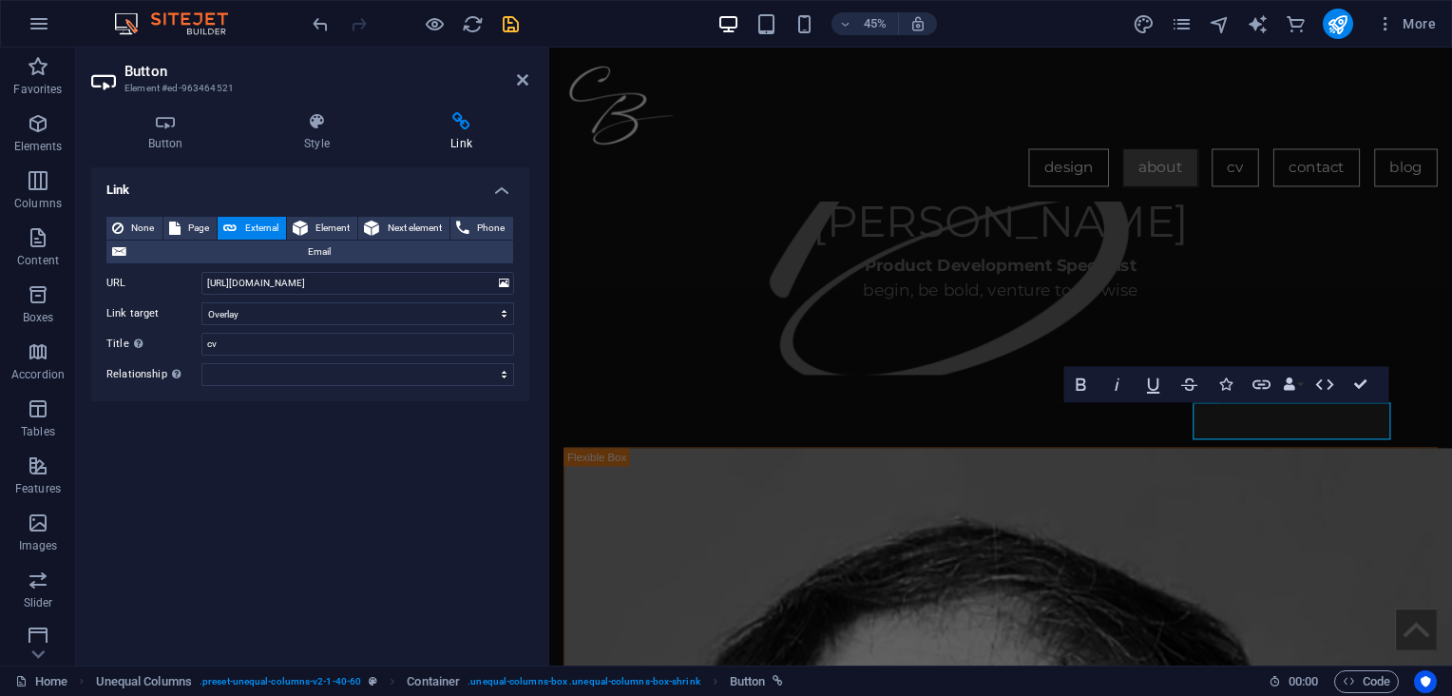
scroll to position [1440, 0]
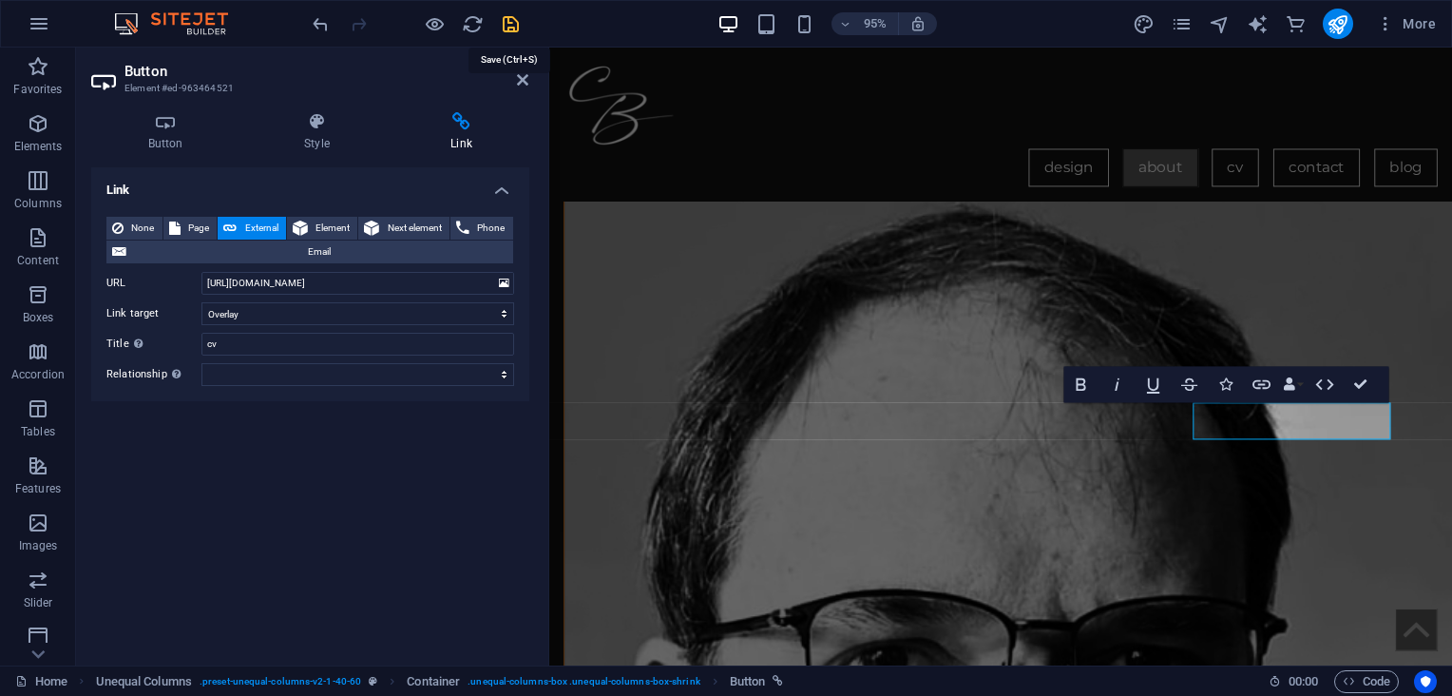
click at [510, 10] on div at bounding box center [415, 24] width 213 height 30
click at [509, 22] on icon "save" at bounding box center [511, 24] width 22 height 22
checkbox input "false"
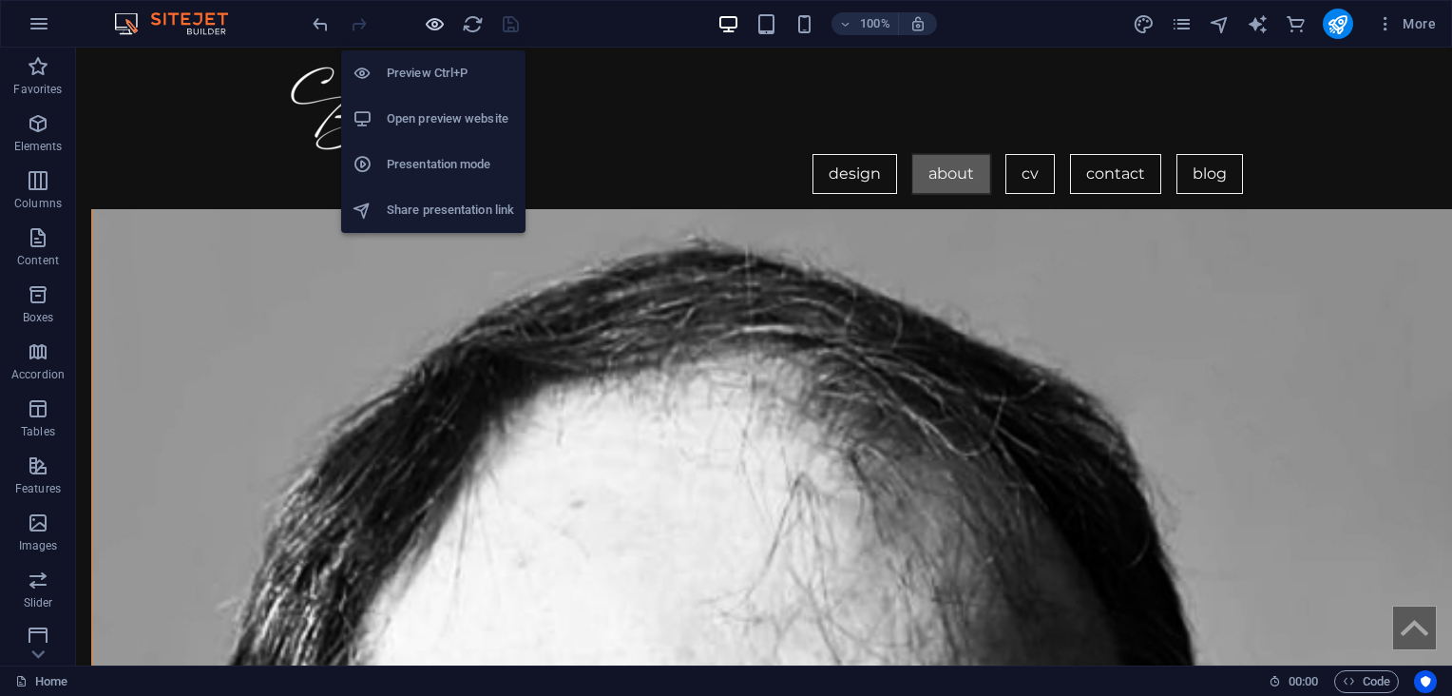
click at [433, 24] on icon "button" at bounding box center [435, 24] width 22 height 22
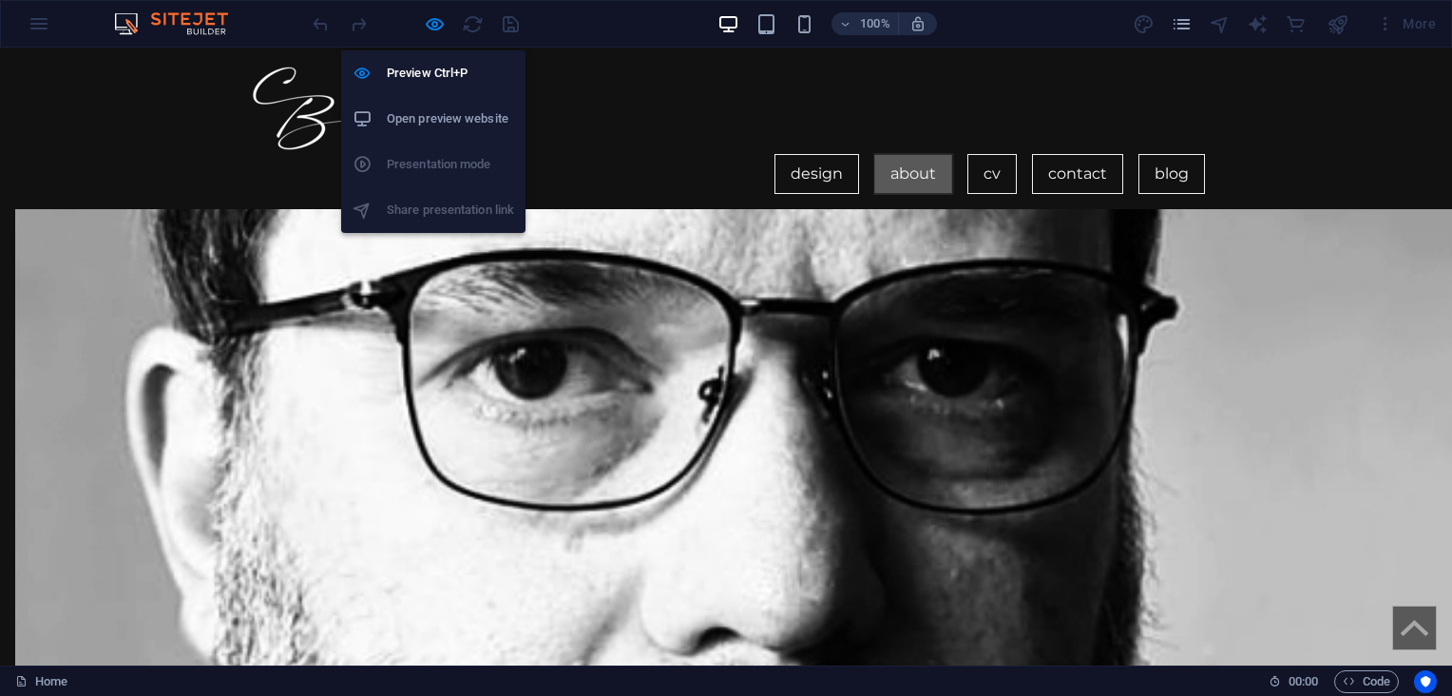
scroll to position [1167, 0]
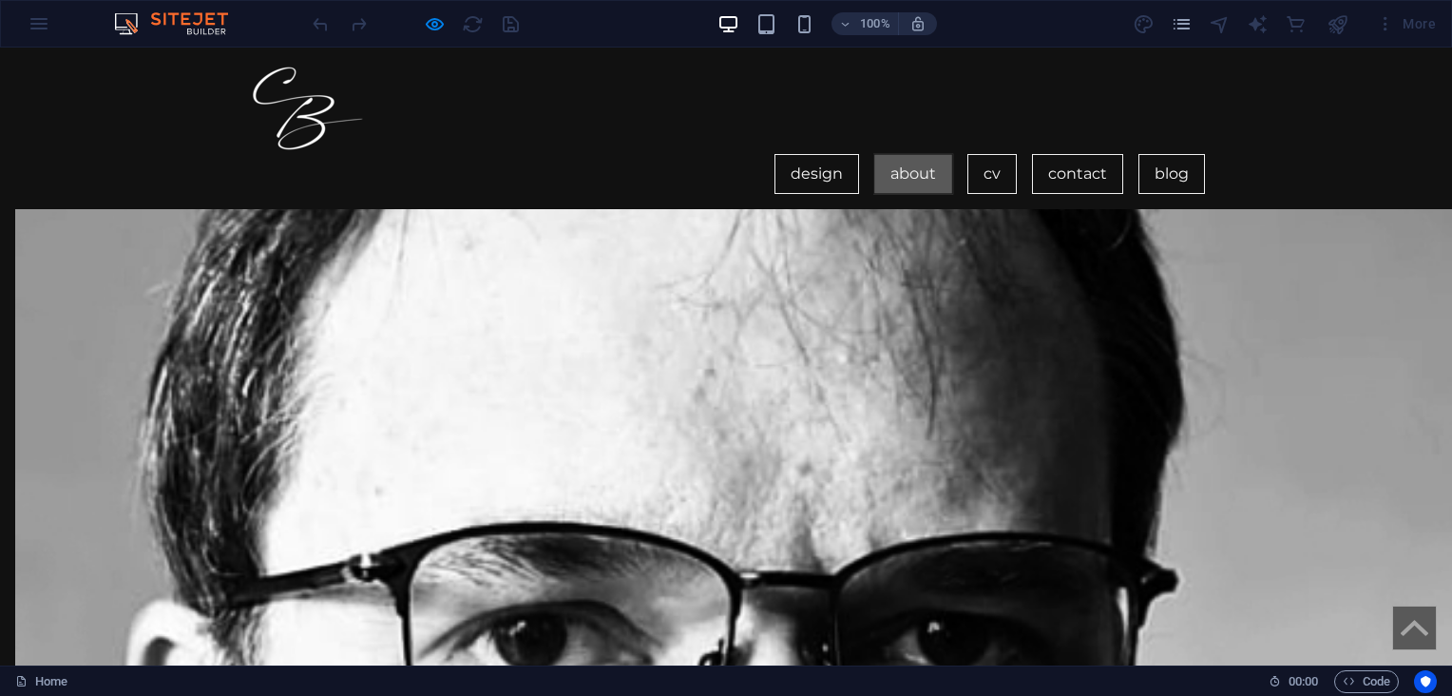
click at [9, 175] on button "×" at bounding box center [4, 186] width 9 height 23
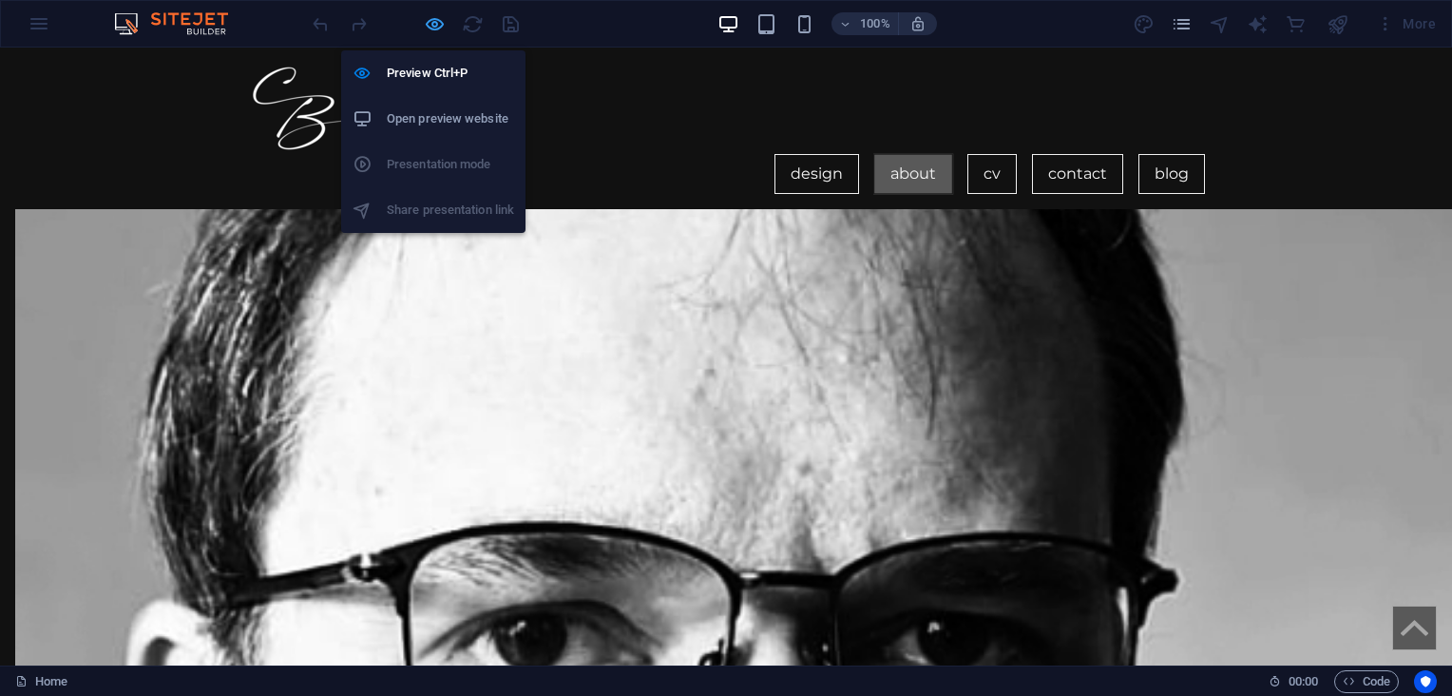
click at [437, 15] on icon "button" at bounding box center [435, 24] width 22 height 22
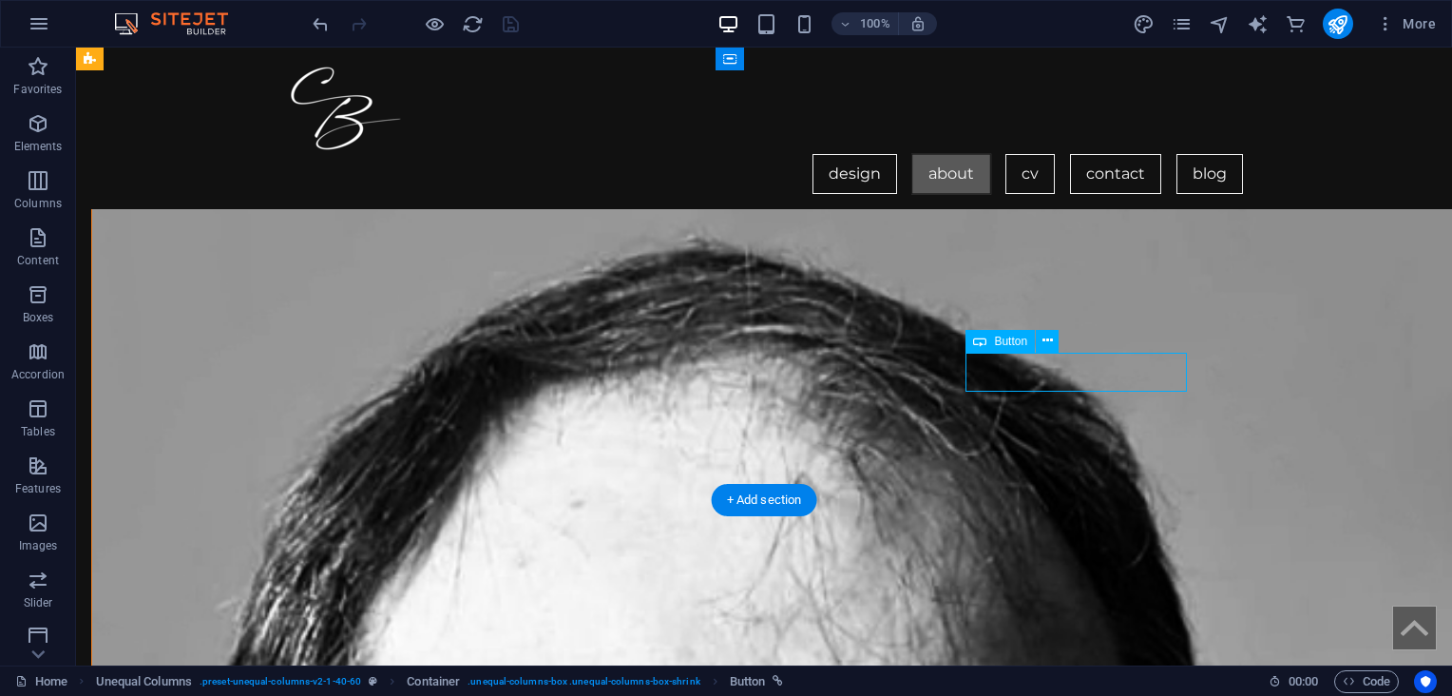
select select "overlay"
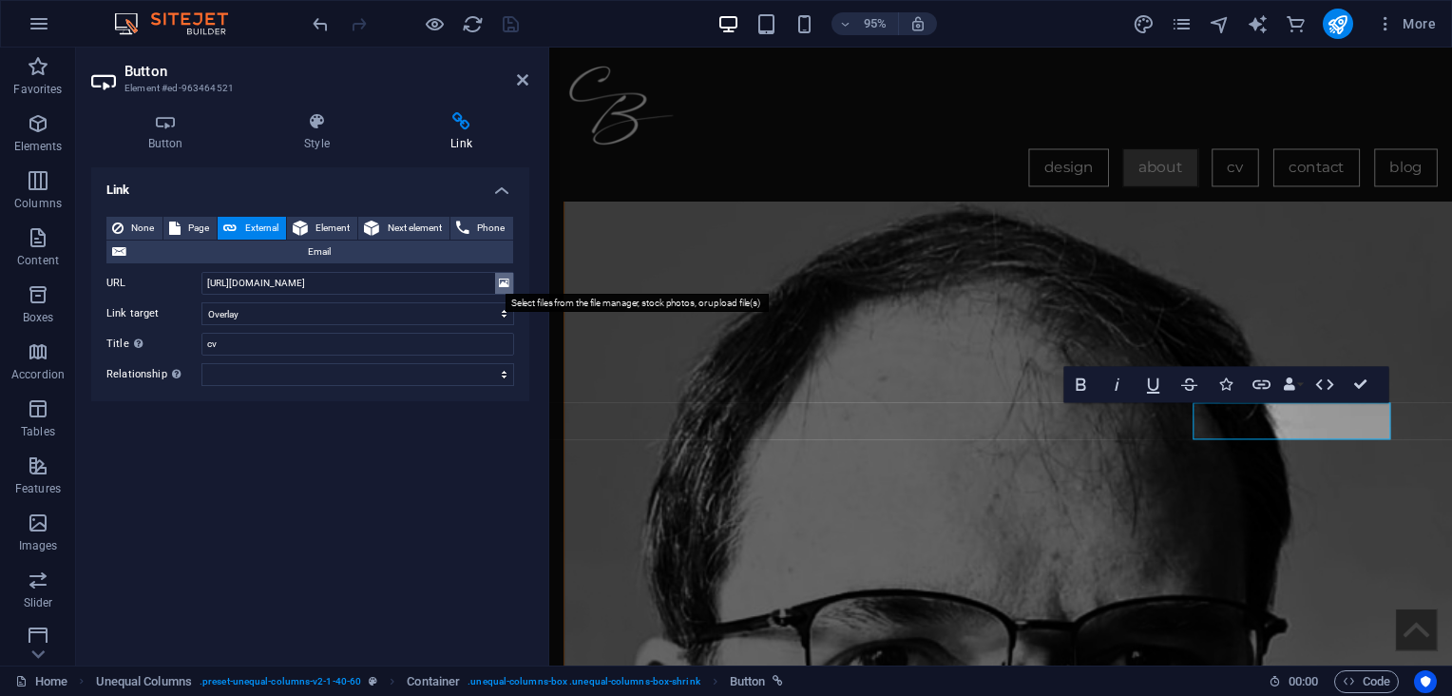
click at [506, 276] on icon at bounding box center [504, 283] width 10 height 21
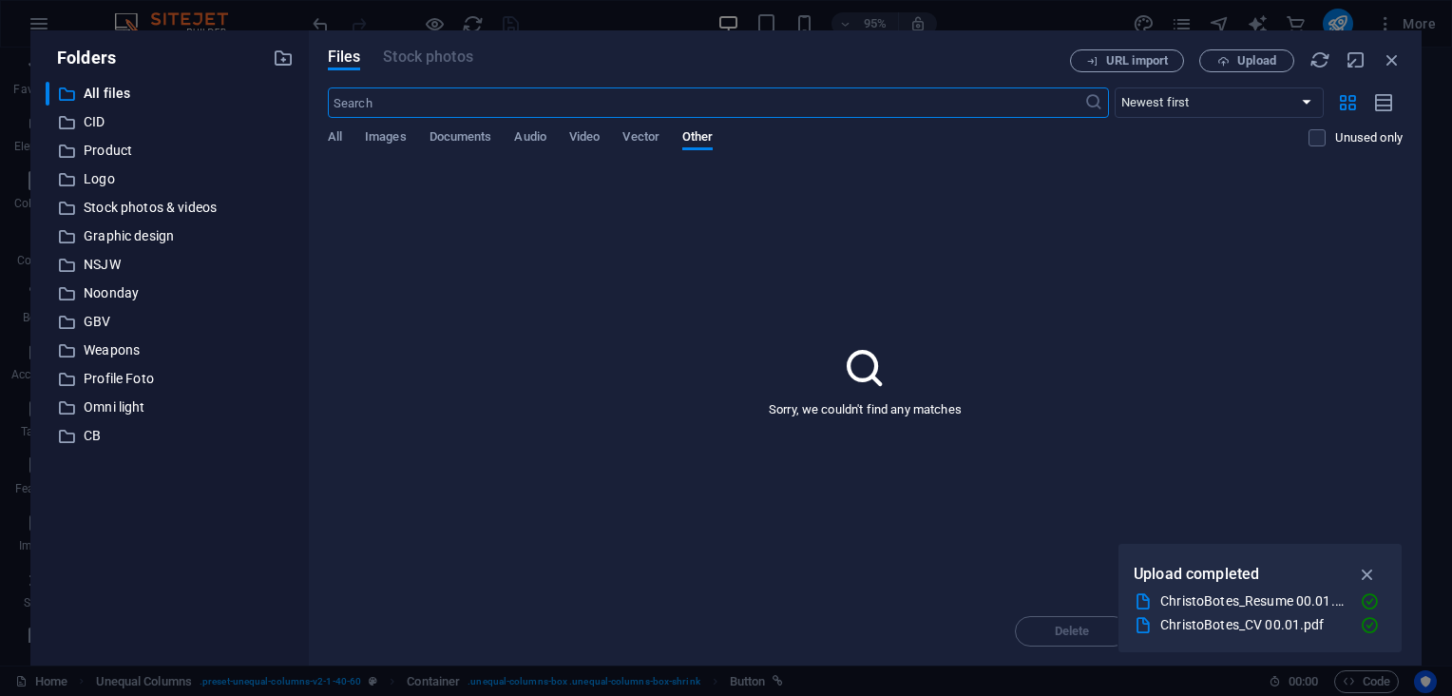
scroll to position [1110, 0]
click at [474, 129] on span "Documents" at bounding box center [460, 138] width 63 height 27
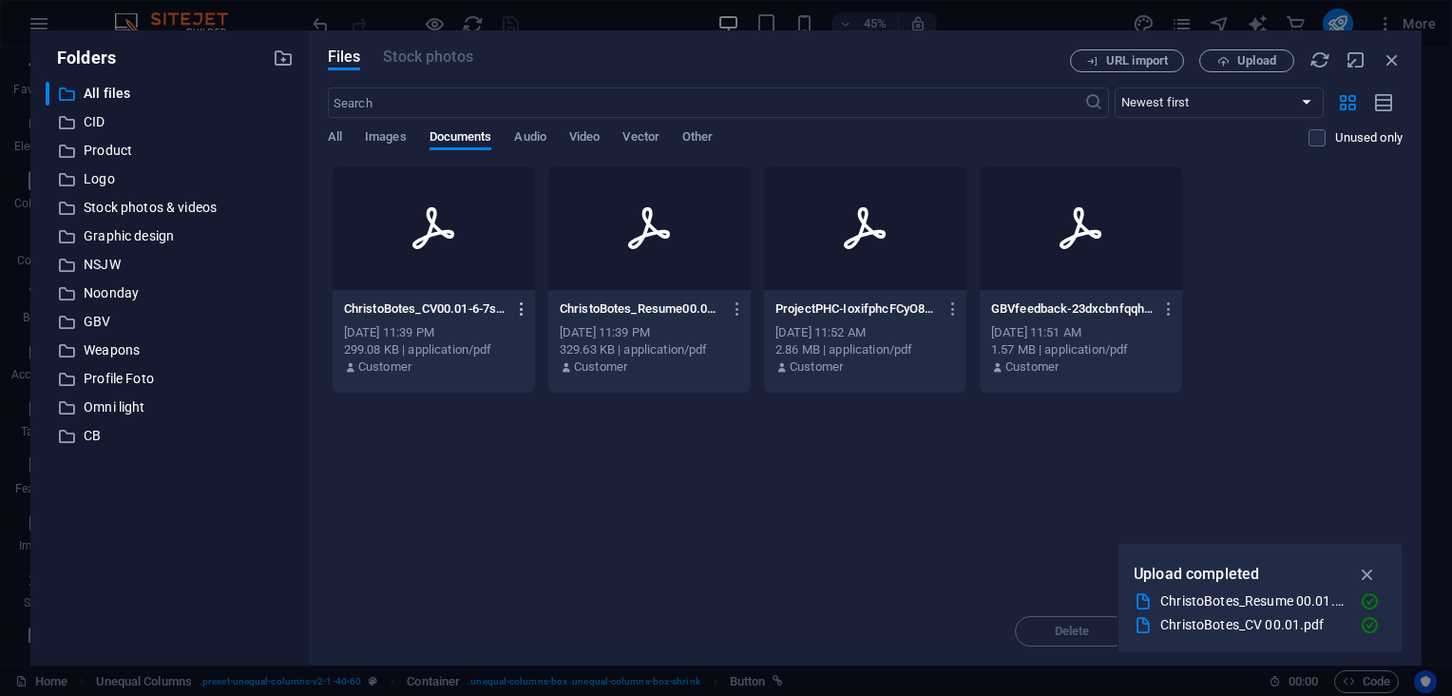
click at [522, 302] on icon "button" at bounding box center [522, 308] width 18 height 17
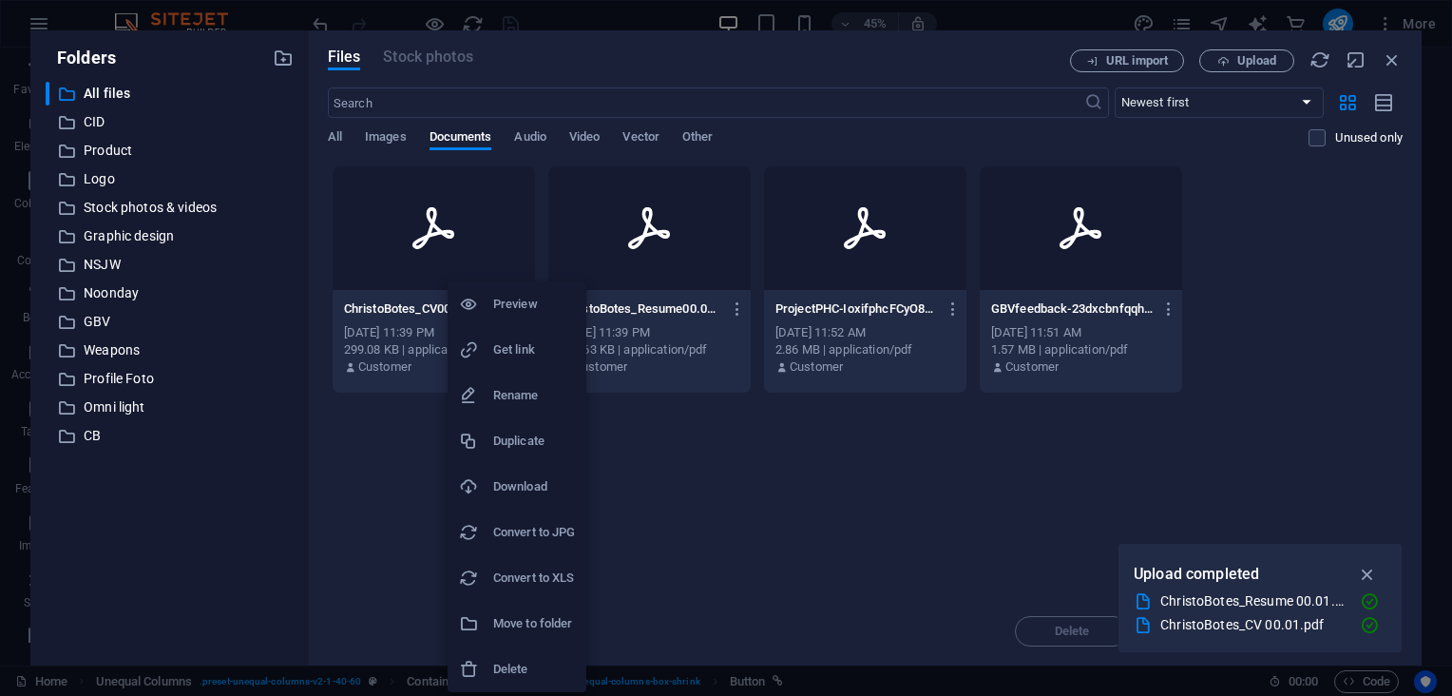
click at [518, 663] on h6 "Delete" at bounding box center [534, 669] width 82 height 23
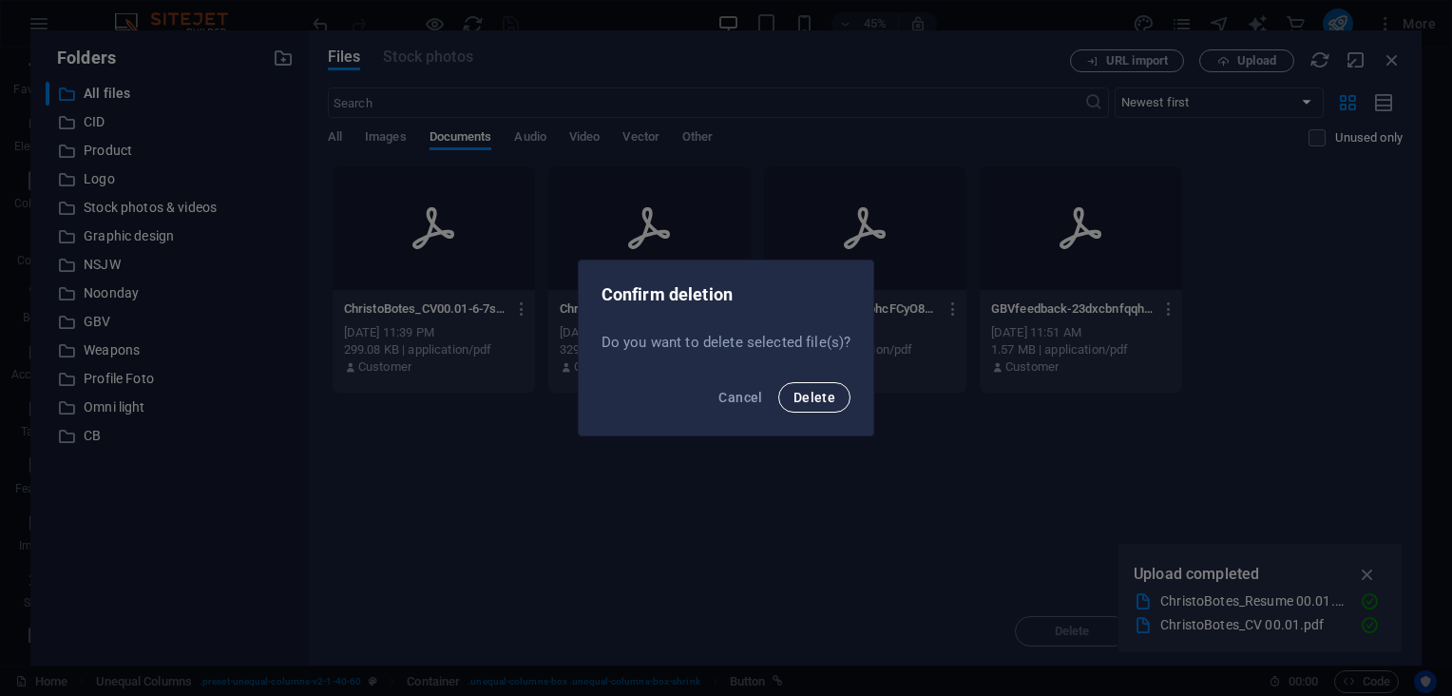
click at [813, 397] on span "Delete" at bounding box center [814, 397] width 42 height 15
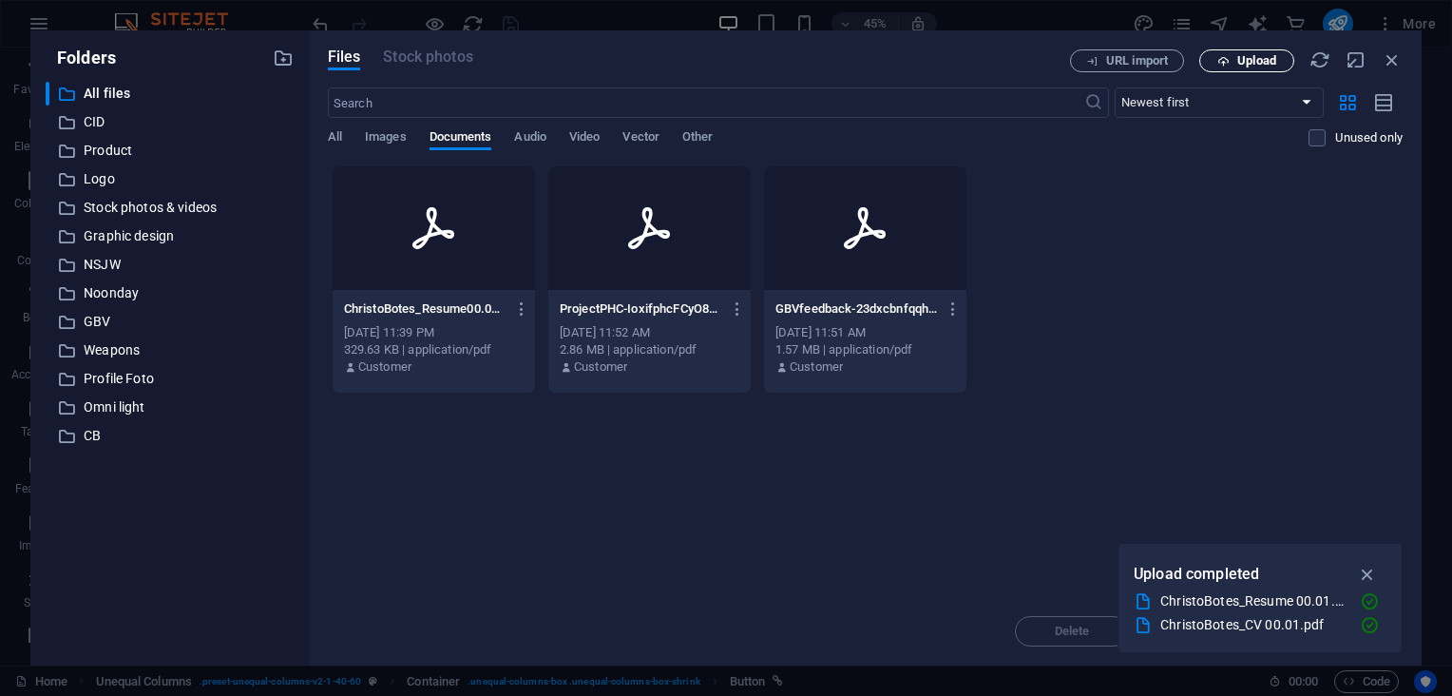
click at [1220, 49] on button "Upload" at bounding box center [1246, 60] width 95 height 23
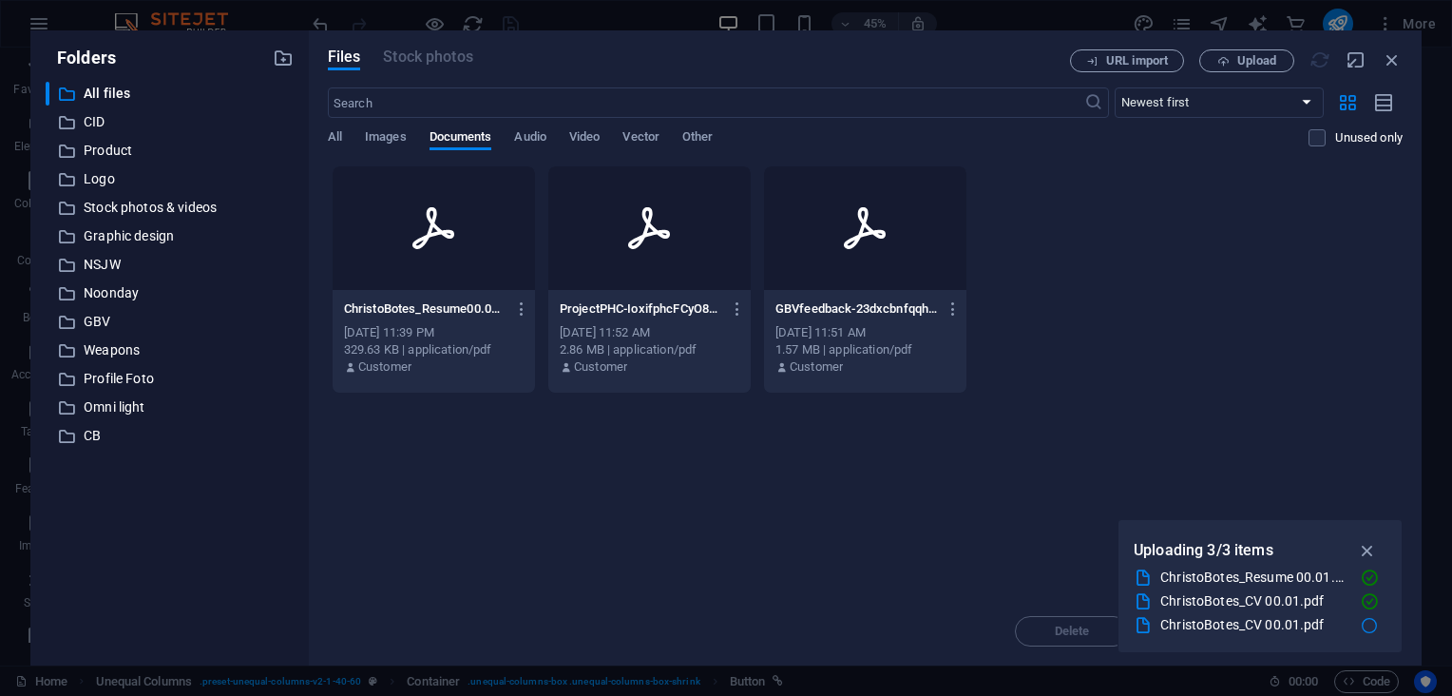
type input "[URL][DOMAIN_NAME]"
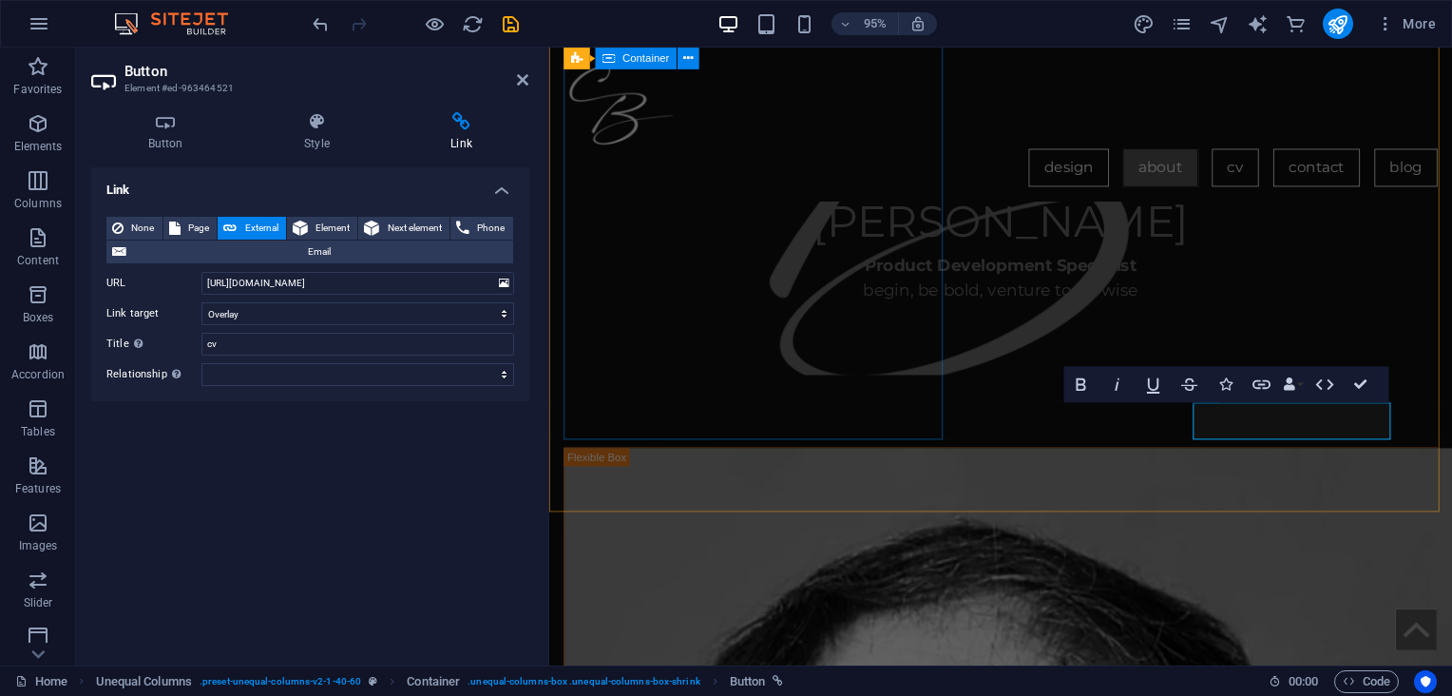
scroll to position [1440, 0]
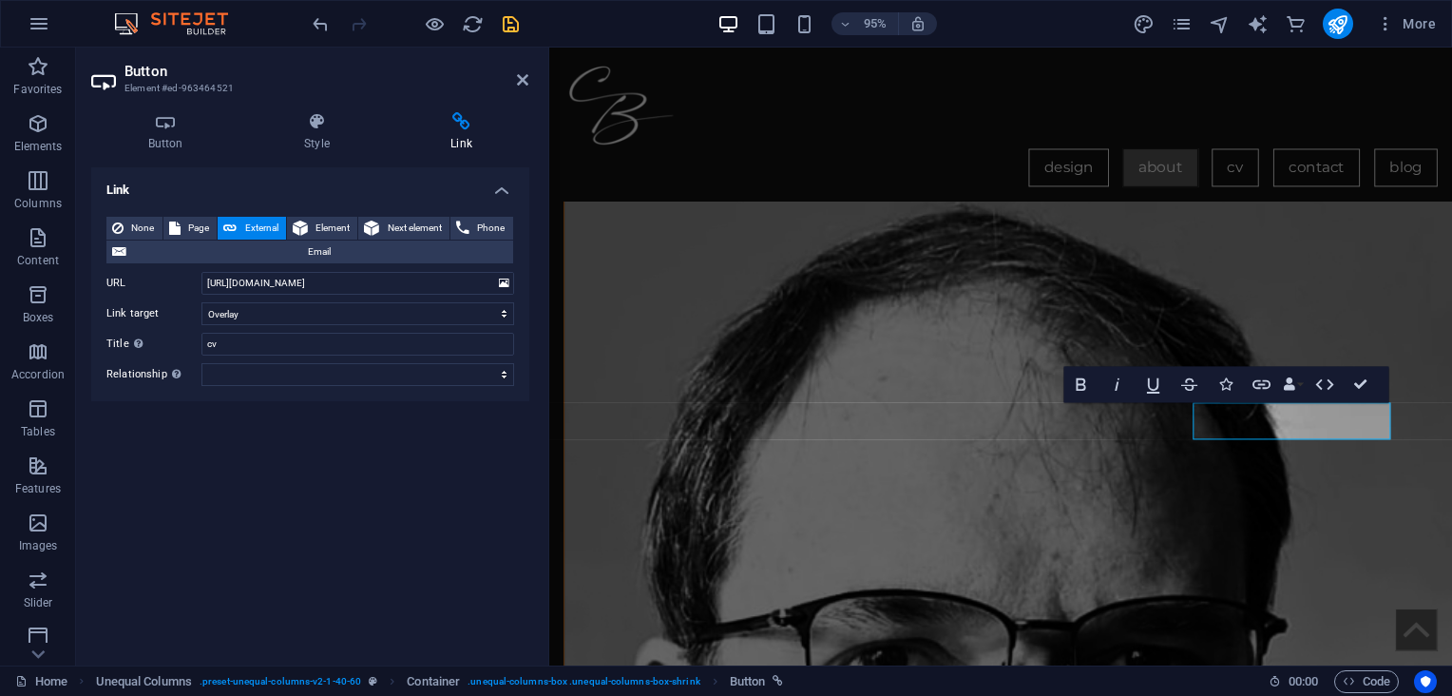
click at [506, 22] on icon "save" at bounding box center [511, 24] width 22 height 22
checkbox input "false"
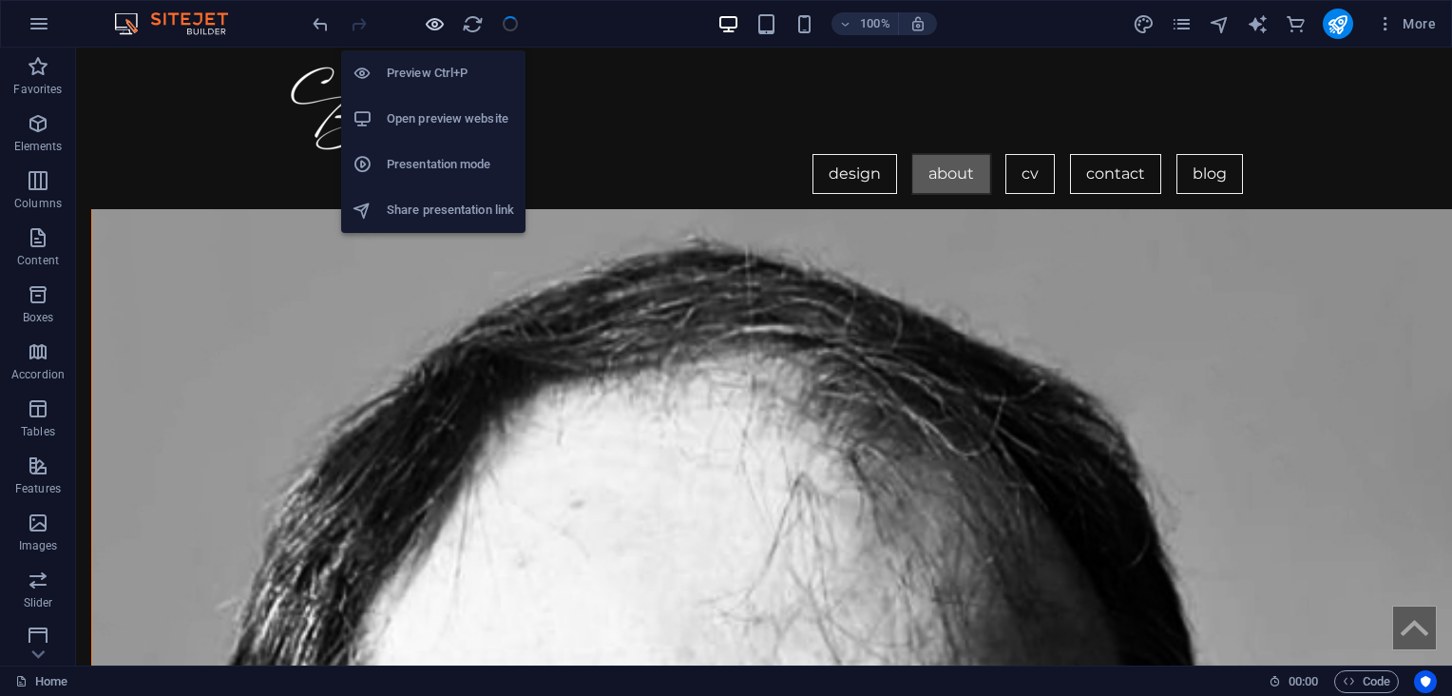
click at [433, 29] on icon "button" at bounding box center [435, 24] width 22 height 22
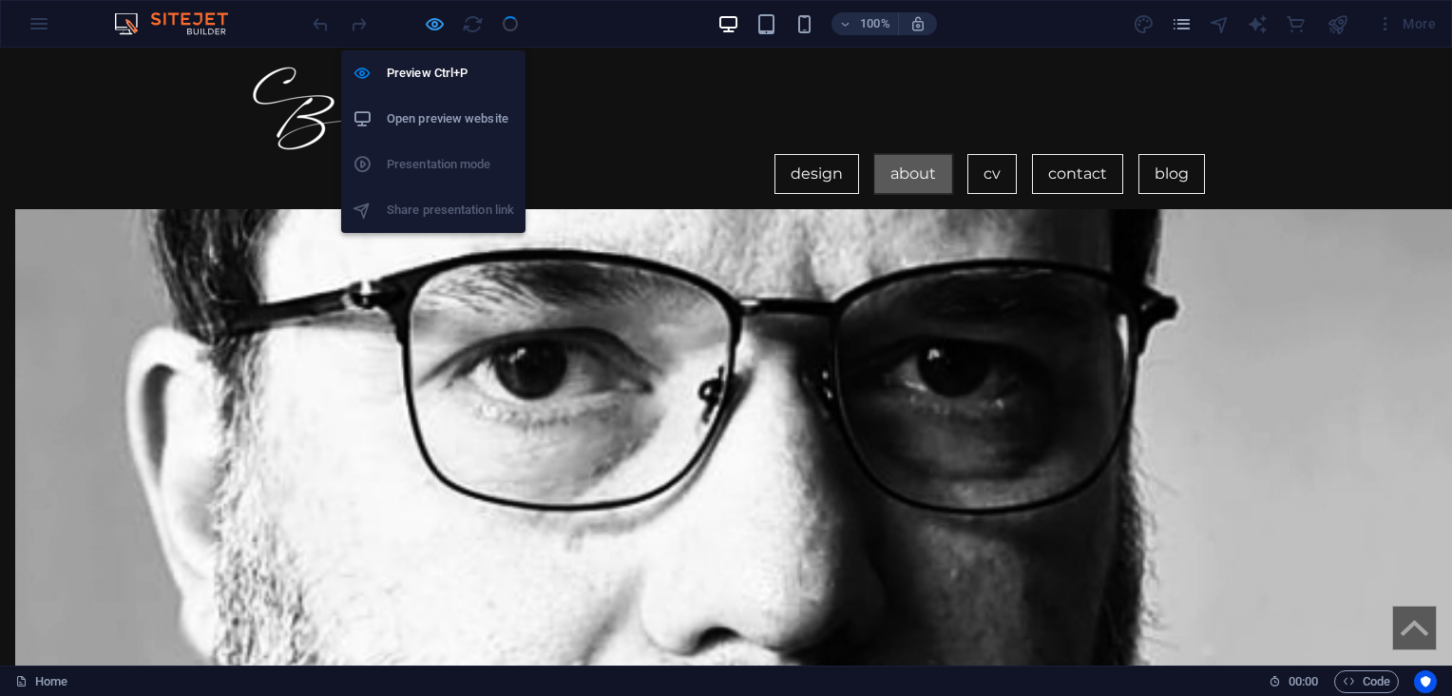
scroll to position [1167, 0]
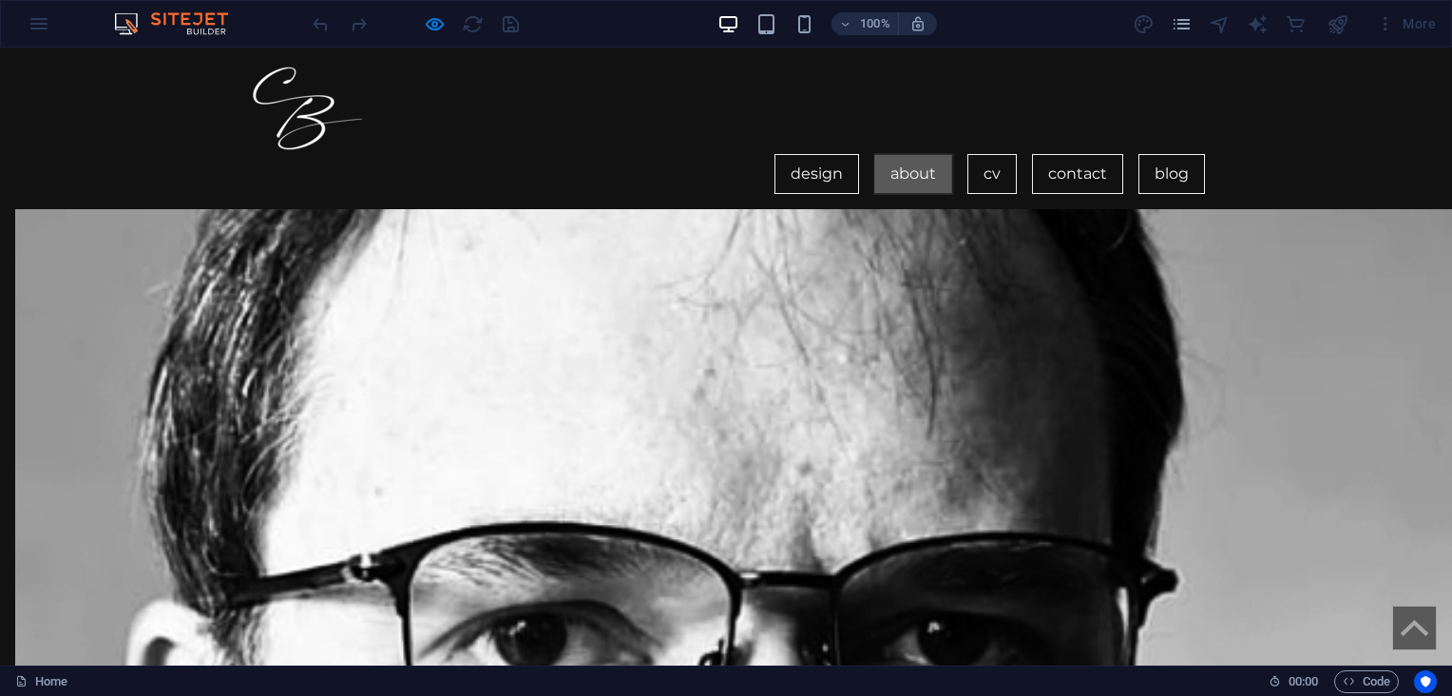
click at [9, 175] on button "×" at bounding box center [4, 186] width 9 height 23
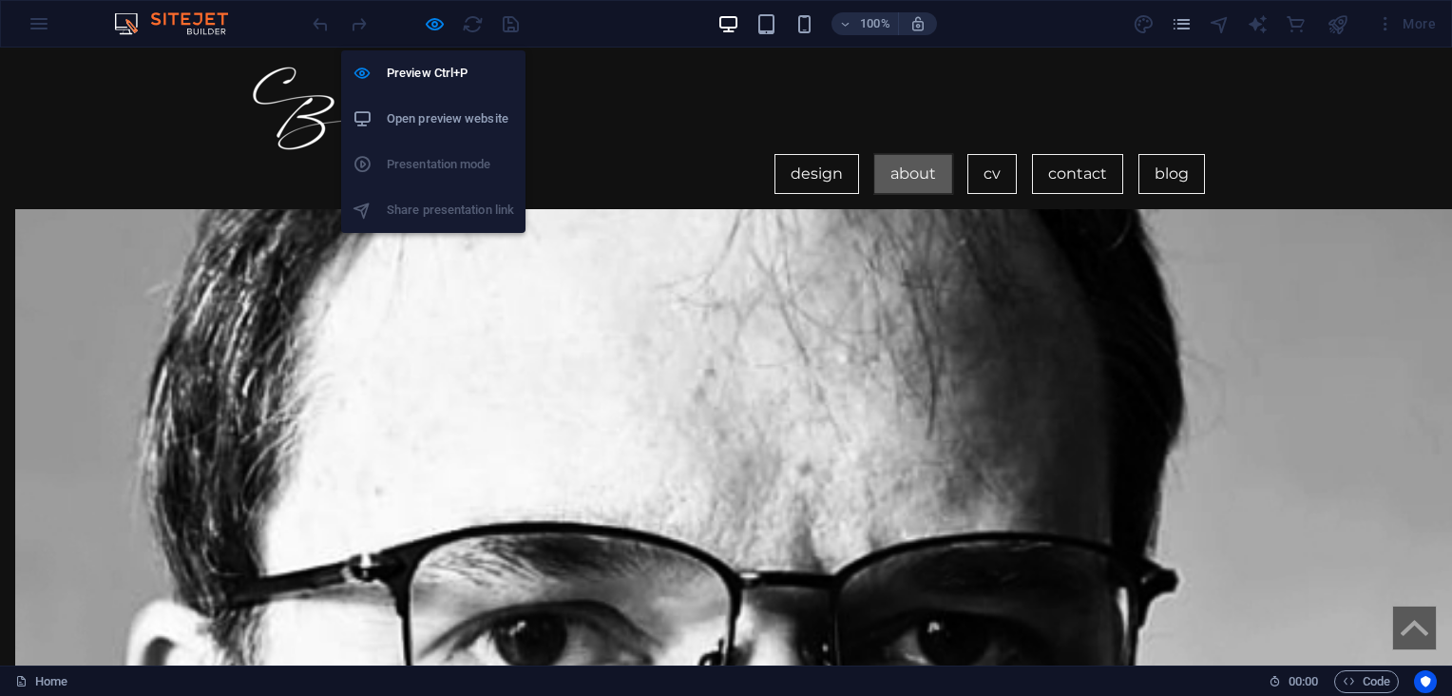
drag, startPoint x: 432, startPoint y: 21, endPoint x: 446, endPoint y: 27, distance: 14.5
click at [432, 21] on icon "button" at bounding box center [435, 24] width 22 height 22
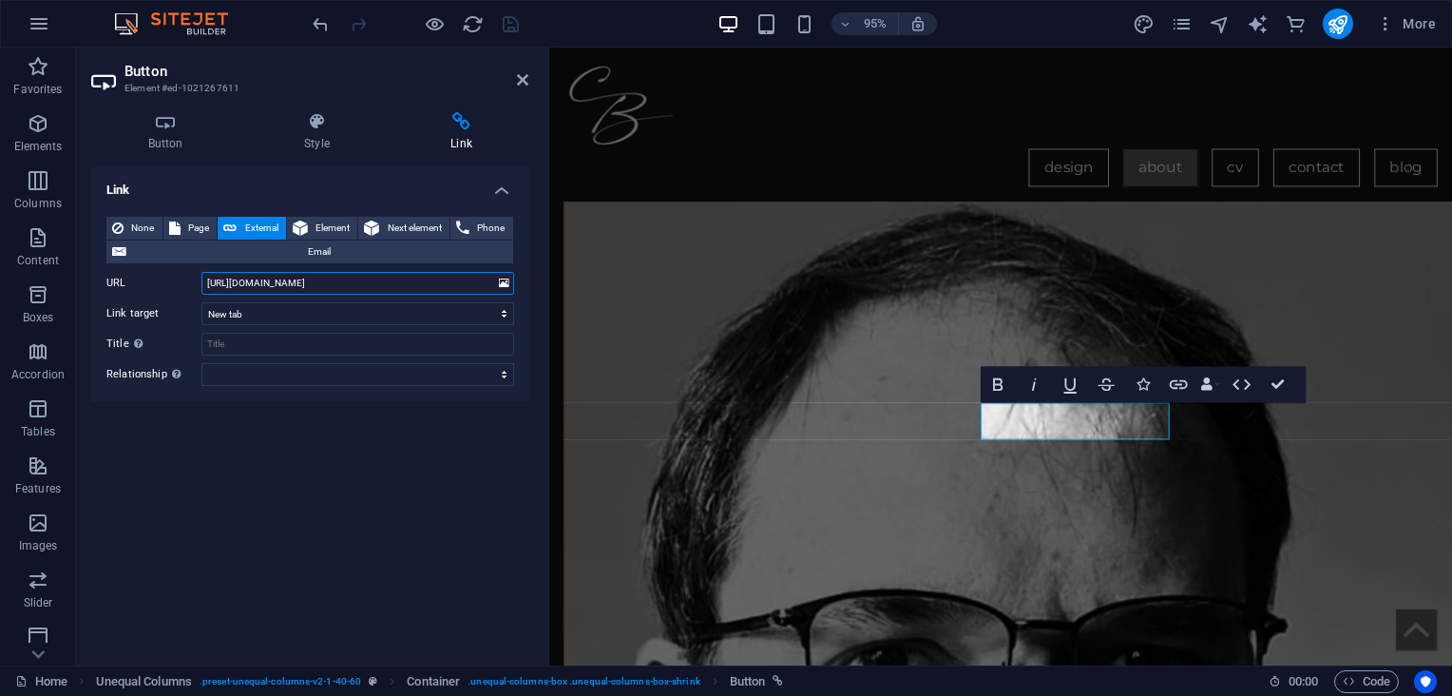
click at [414, 279] on input "[URL][DOMAIN_NAME]" at bounding box center [357, 283] width 313 height 23
click at [504, 285] on icon at bounding box center [504, 283] width 10 height 21
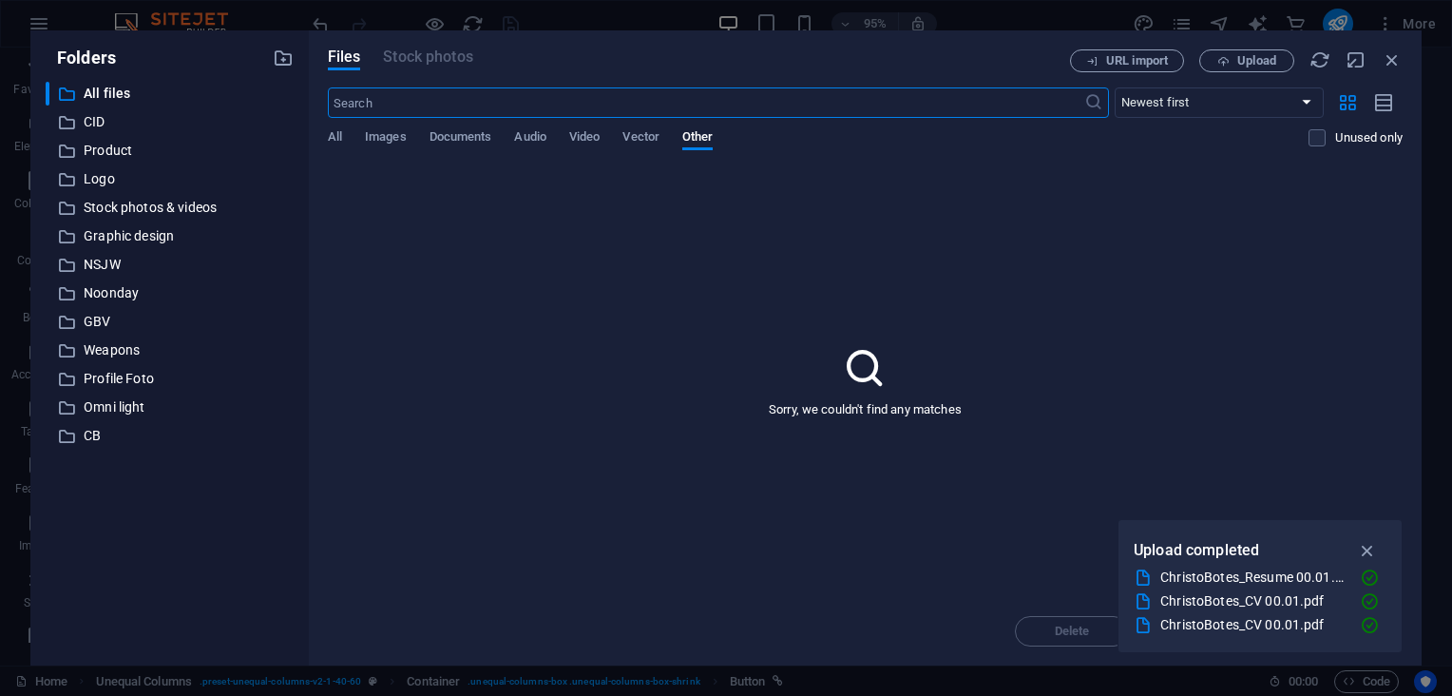
scroll to position [1110, 0]
click at [472, 139] on span "Documents" at bounding box center [460, 138] width 63 height 27
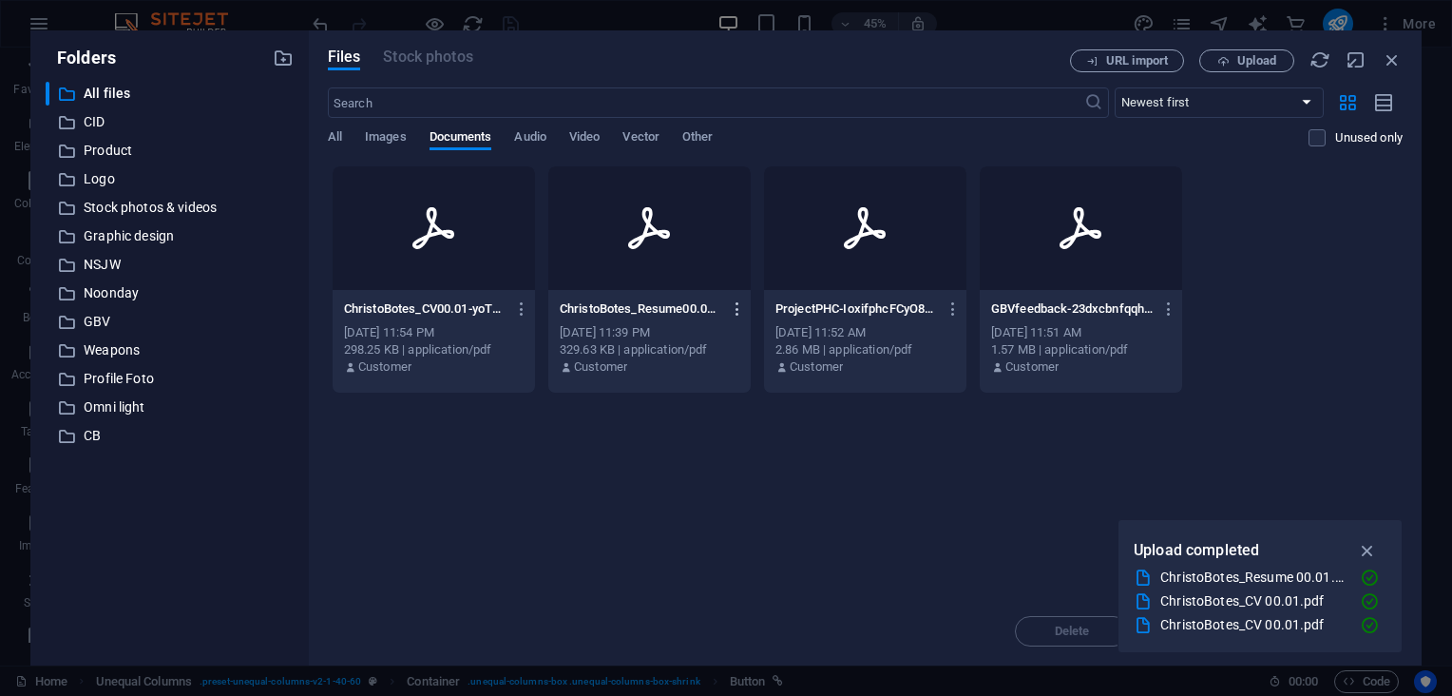
click at [736, 304] on icon "button" at bounding box center [738, 308] width 18 height 17
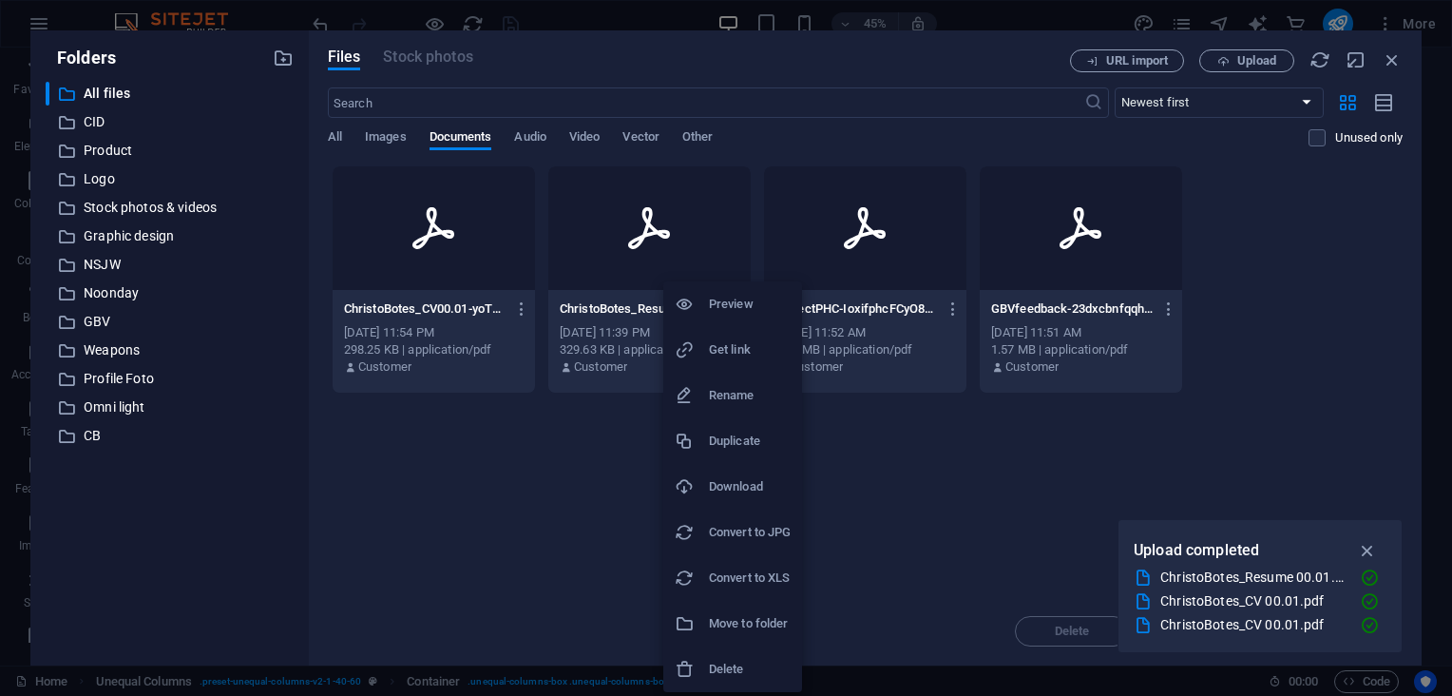
click at [738, 665] on h6 "Delete" at bounding box center [750, 669] width 82 height 23
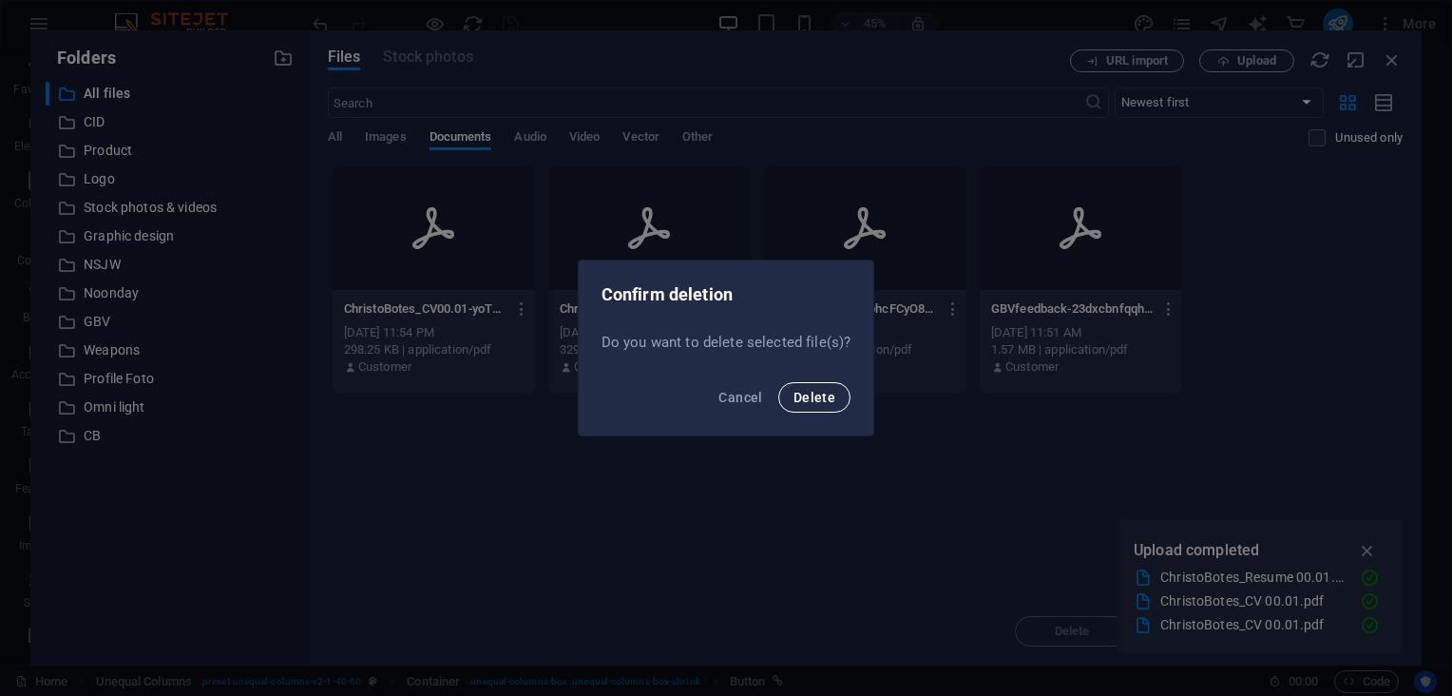
click at [804, 398] on span "Delete" at bounding box center [814, 397] width 42 height 15
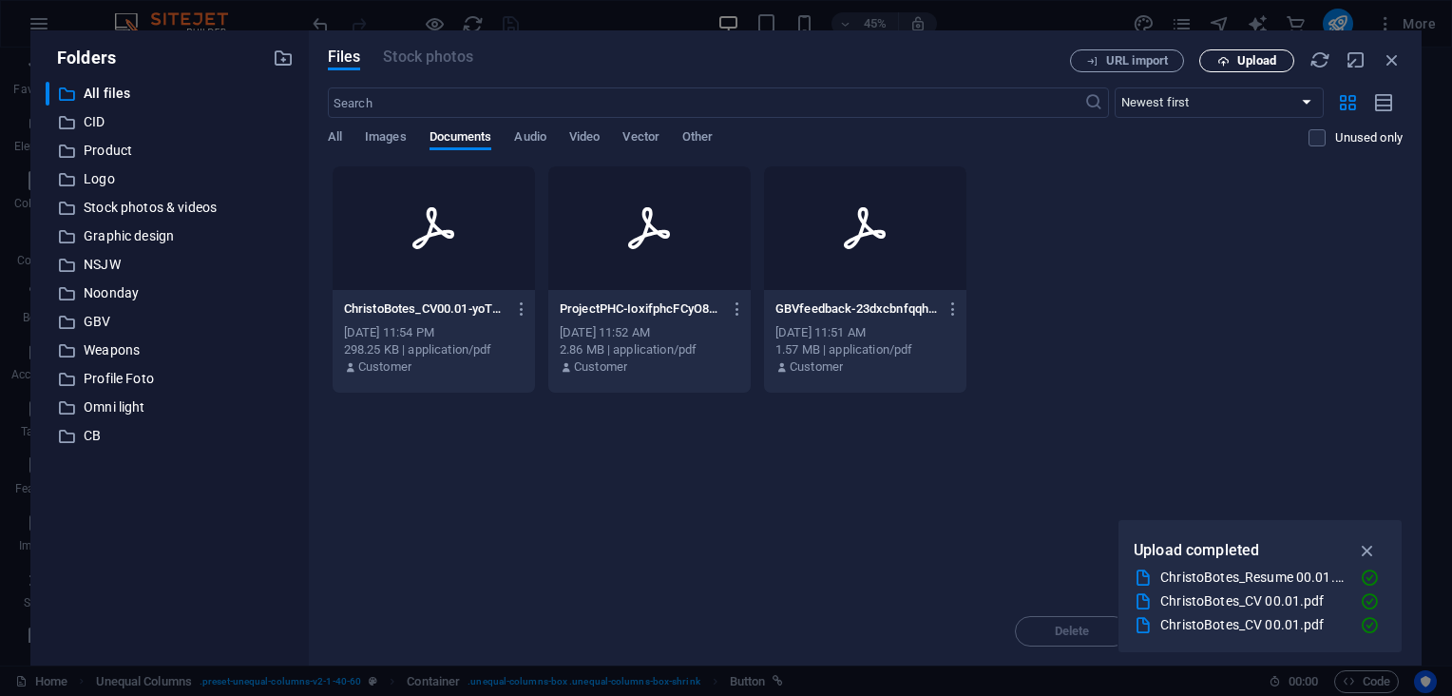
click at [1232, 66] on span "Upload" at bounding box center [1247, 61] width 78 height 12
type input "[URL][DOMAIN_NAME]"
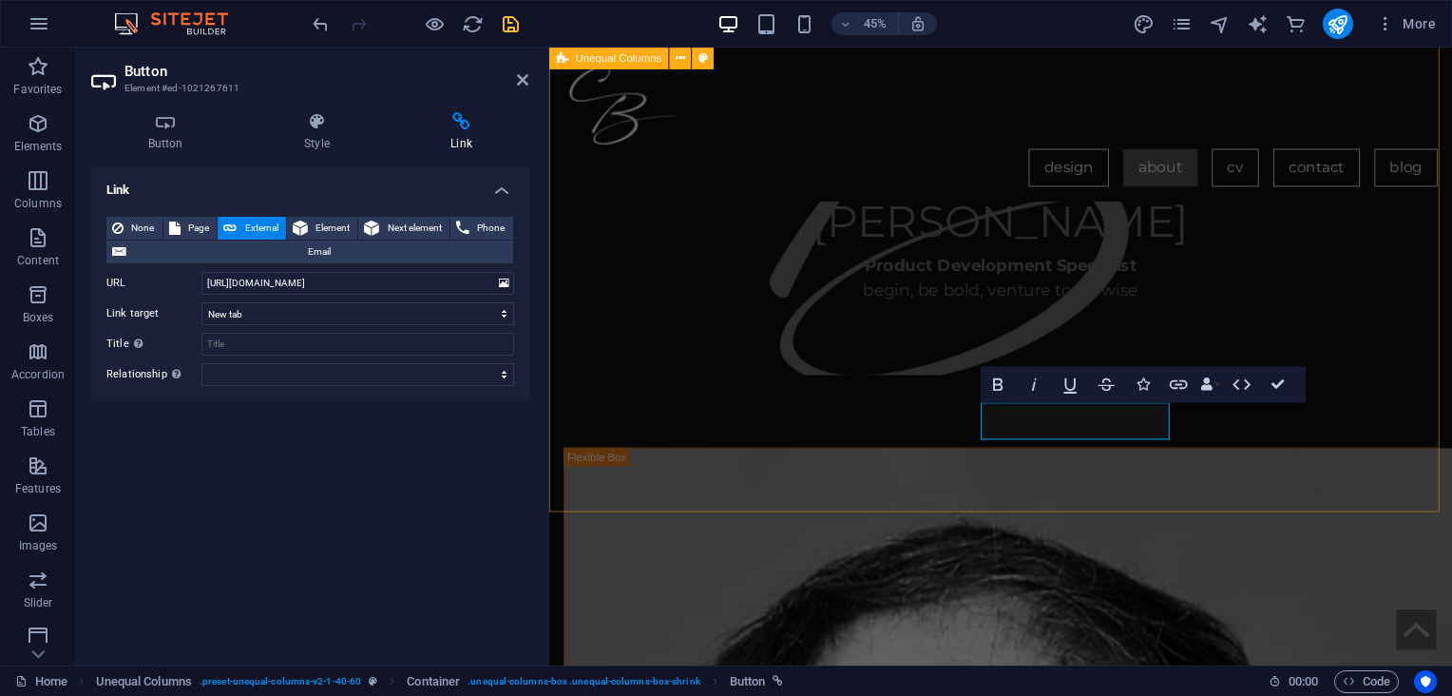
scroll to position [1440, 0]
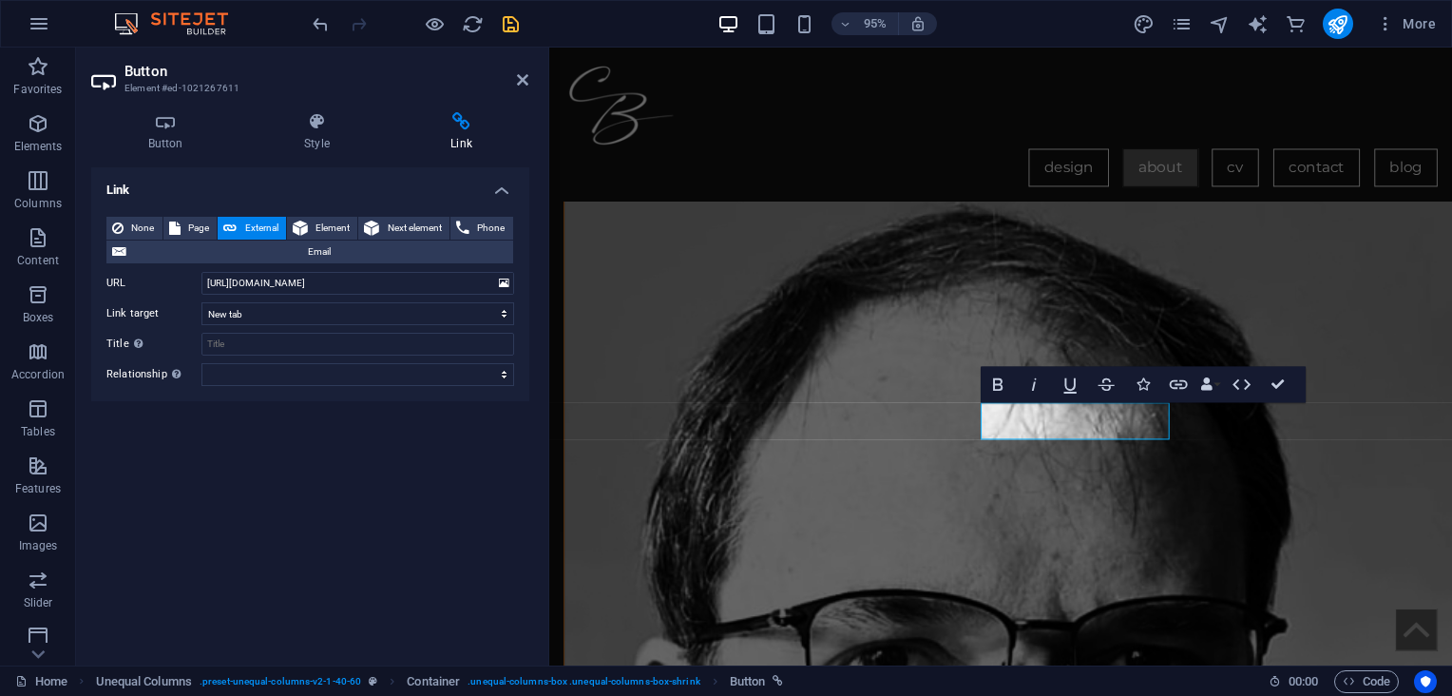
click at [506, 23] on icon "save" at bounding box center [511, 24] width 22 height 22
checkbox input "false"
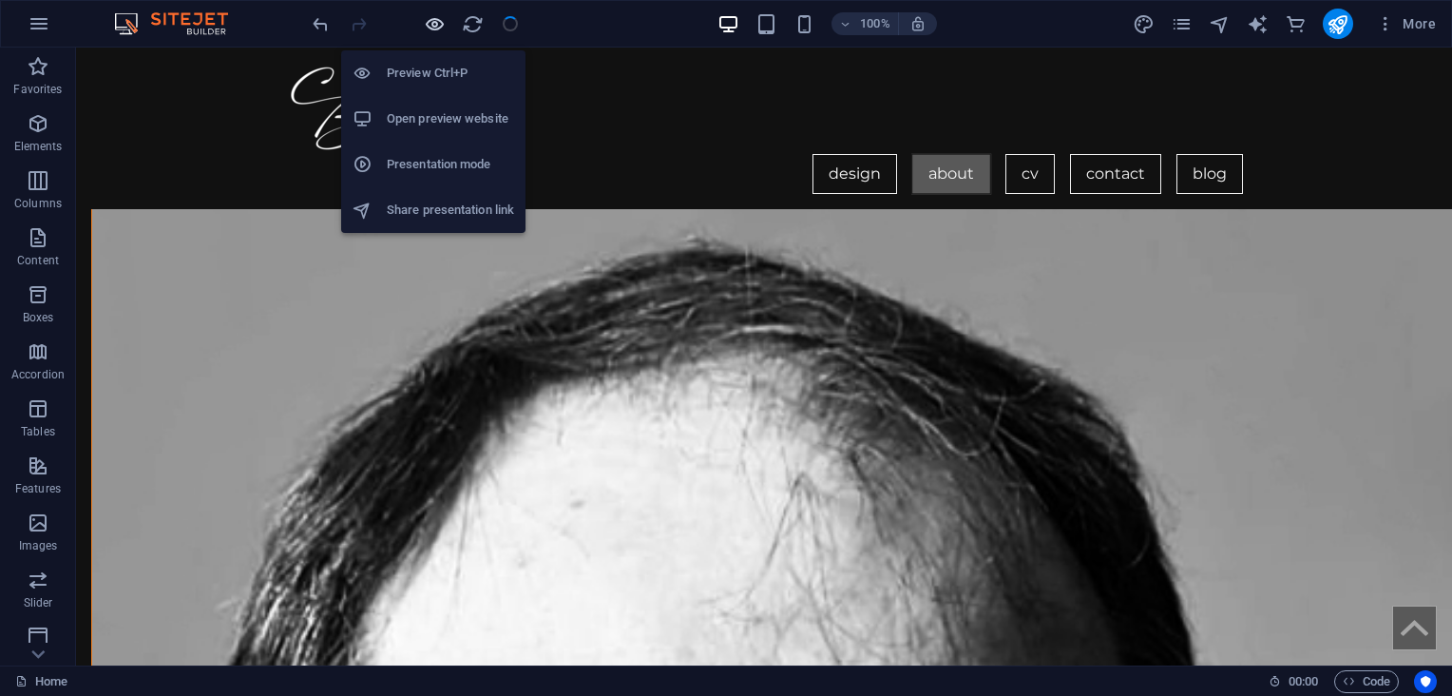
click at [437, 22] on icon "button" at bounding box center [435, 24] width 22 height 22
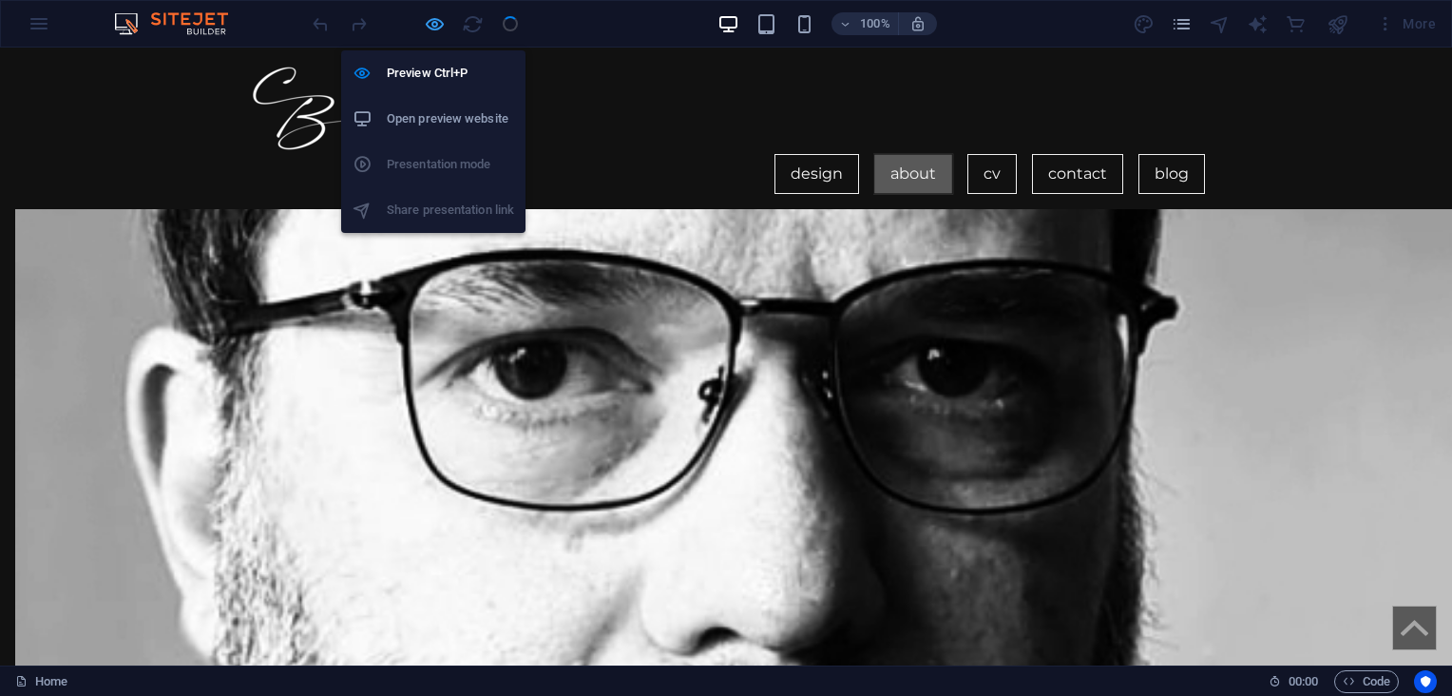
scroll to position [1167, 0]
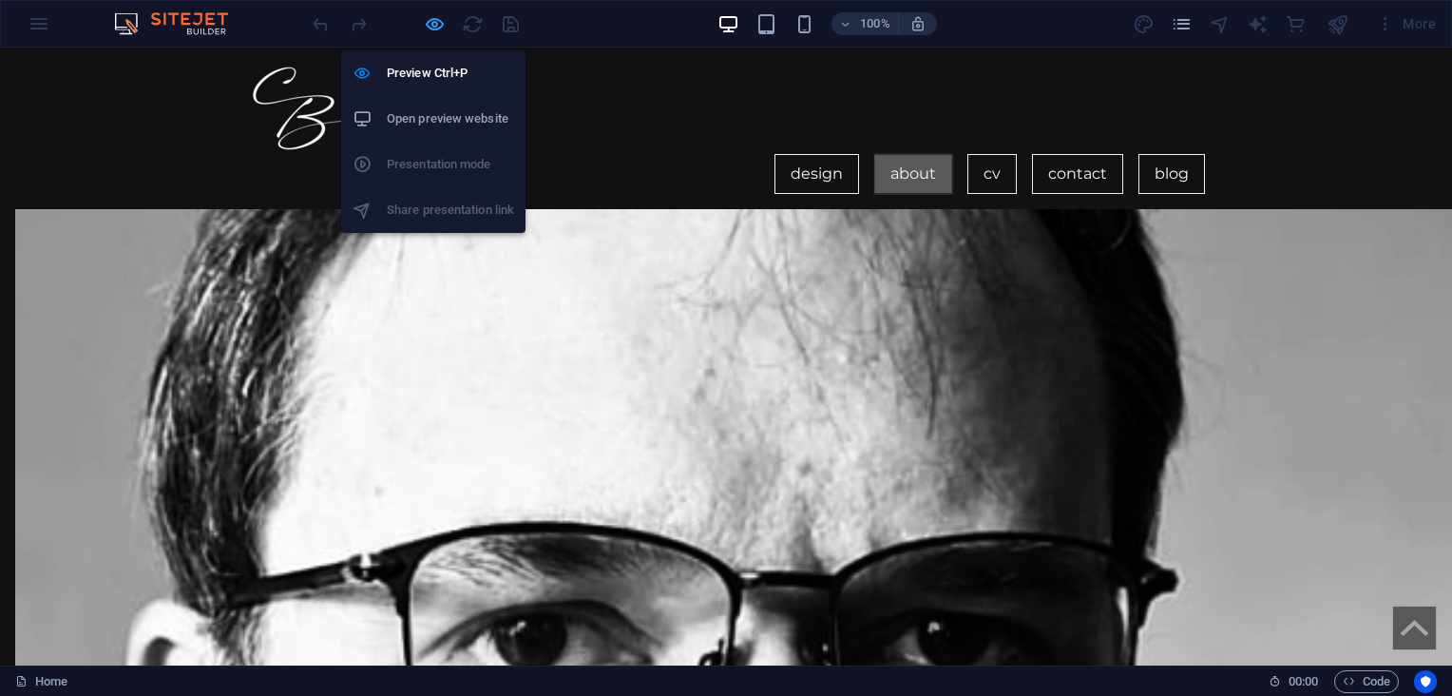
click at [435, 25] on icon "button" at bounding box center [435, 24] width 22 height 22
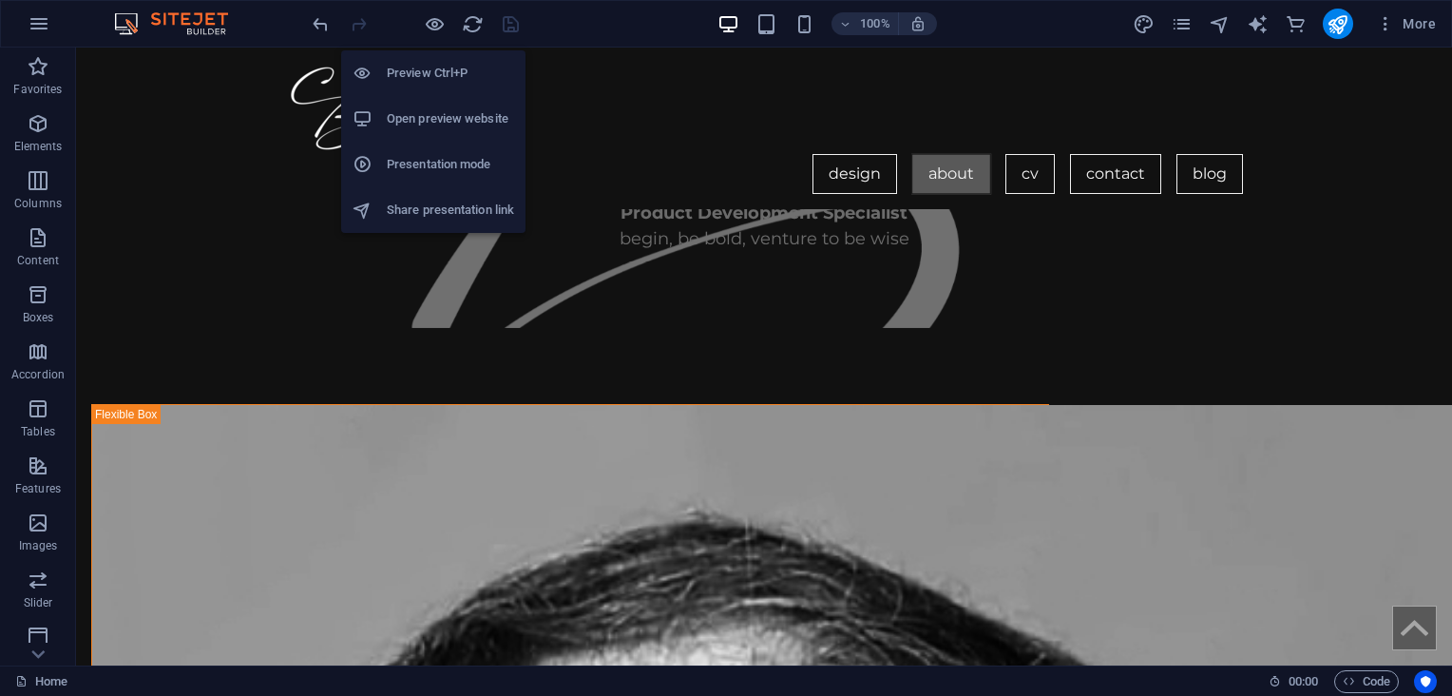
scroll to position [1440, 0]
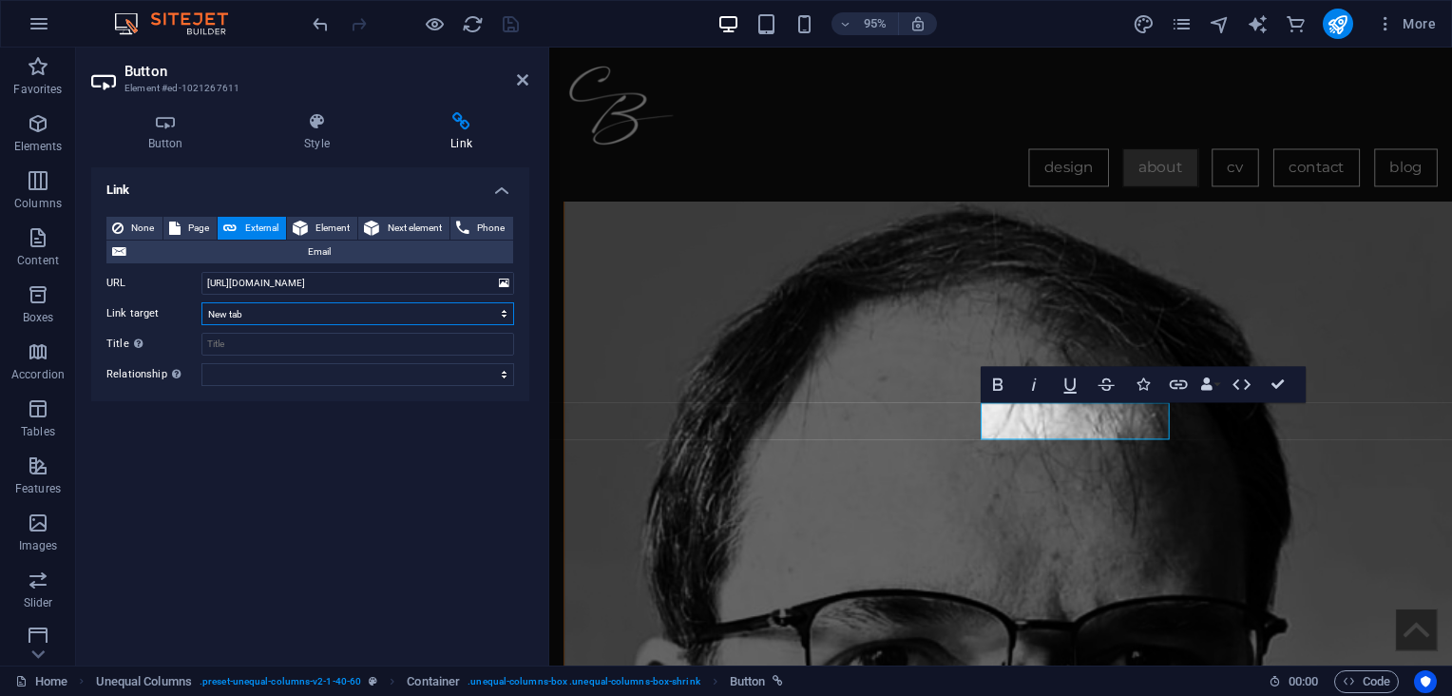
click at [344, 307] on select "New tab Same tab Overlay" at bounding box center [357, 313] width 313 height 23
select select "overlay"
click at [201, 302] on select "New tab Same tab Overlay" at bounding box center [357, 313] width 313 height 23
click at [508, 19] on icon "save" at bounding box center [511, 24] width 22 height 22
checkbox input "false"
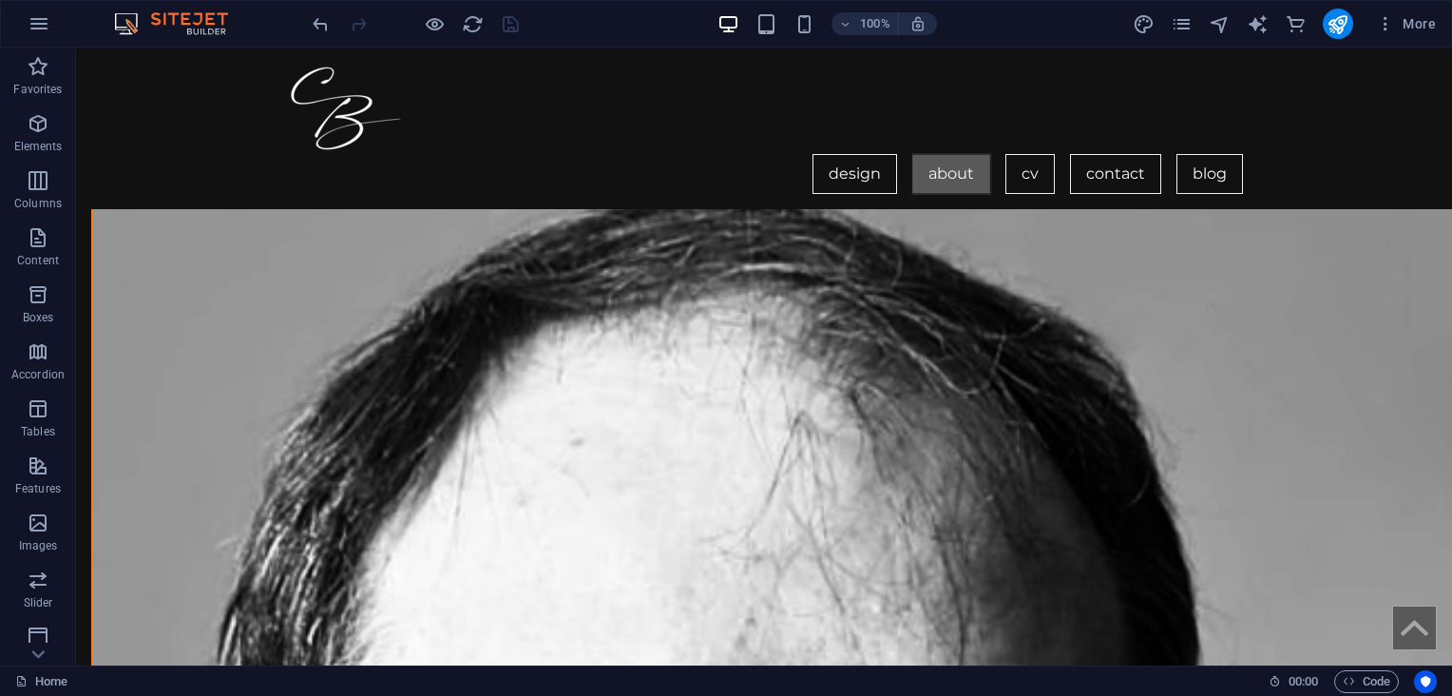
scroll to position [1414, 0]
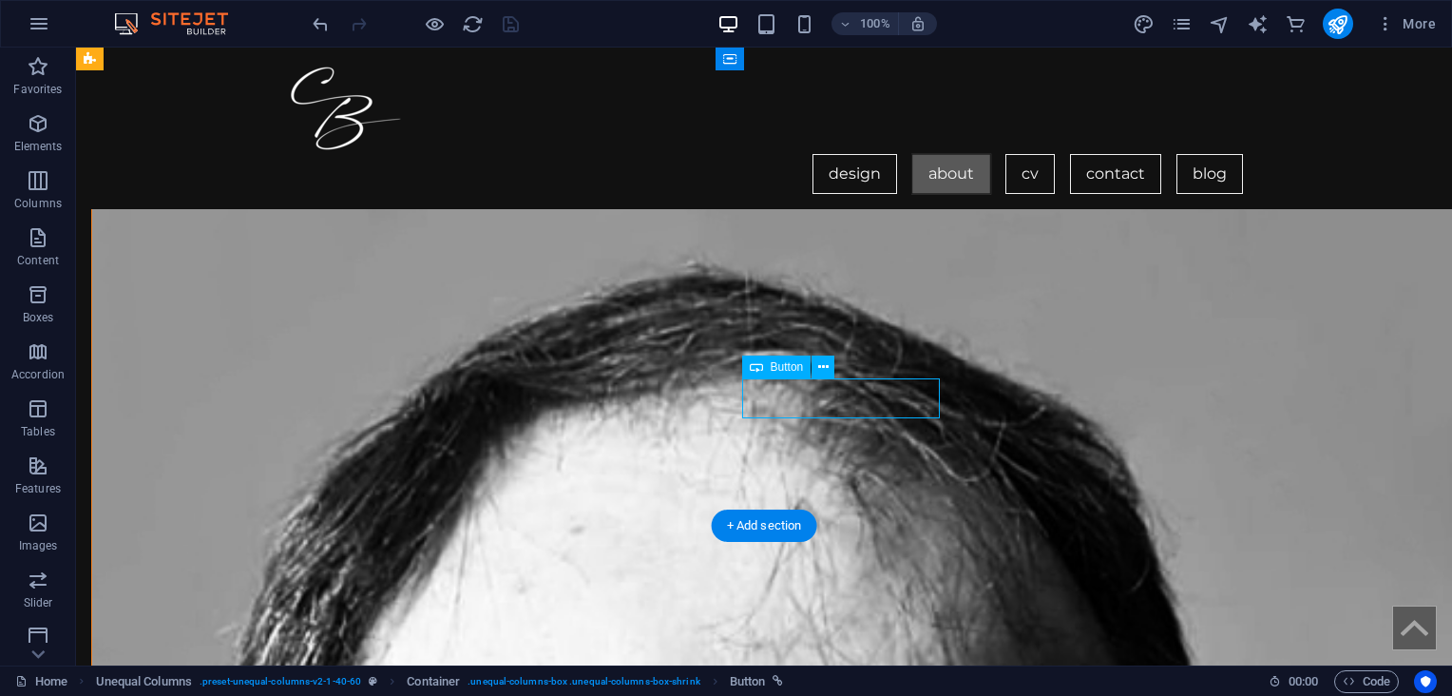
select select "overlay"
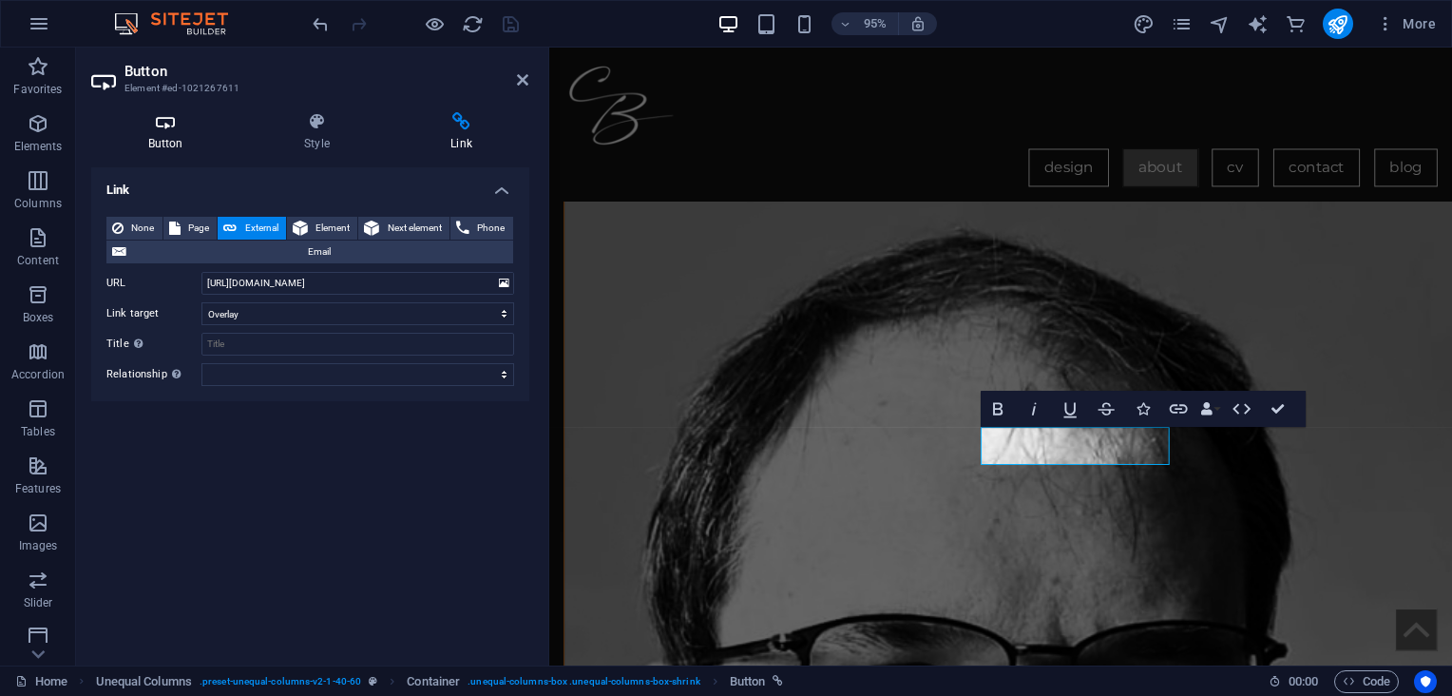
click at [179, 137] on h4 "Button" at bounding box center [169, 132] width 156 height 40
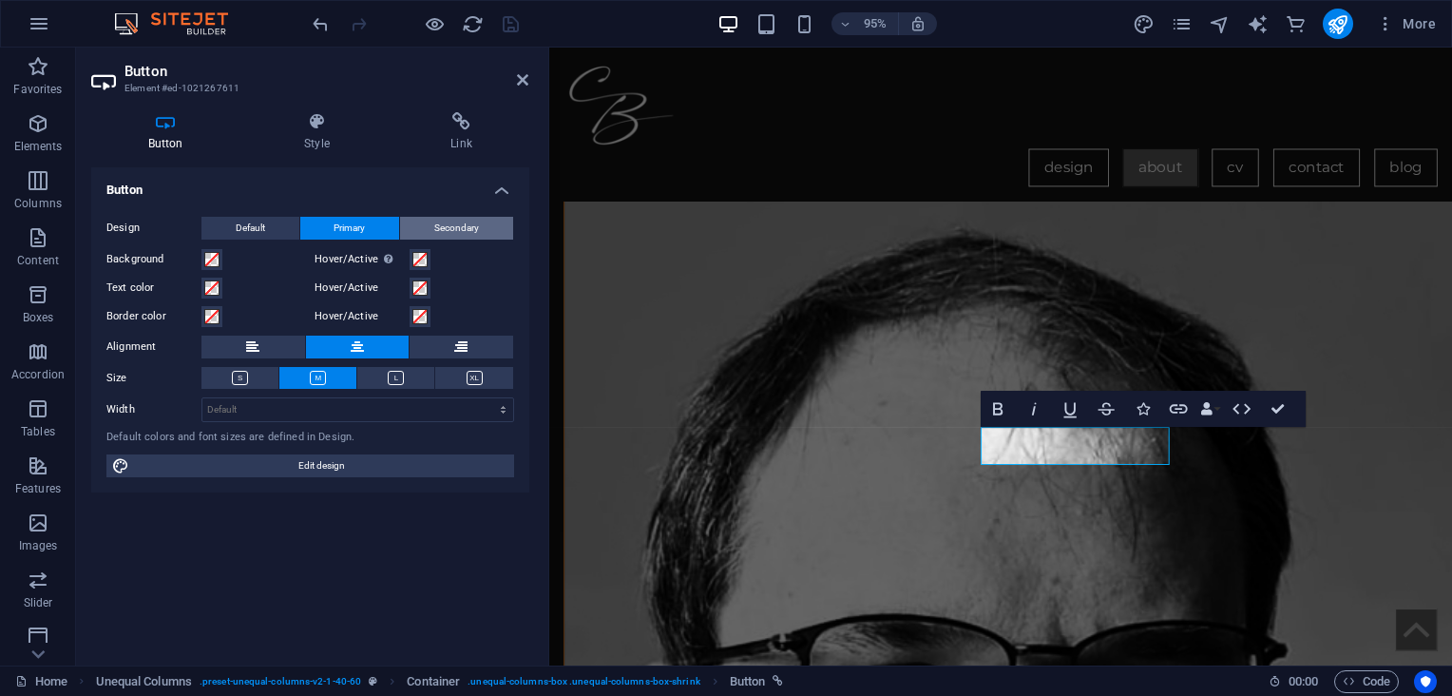
click at [433, 220] on button "Secondary" at bounding box center [456, 228] width 113 height 23
select select "overlay"
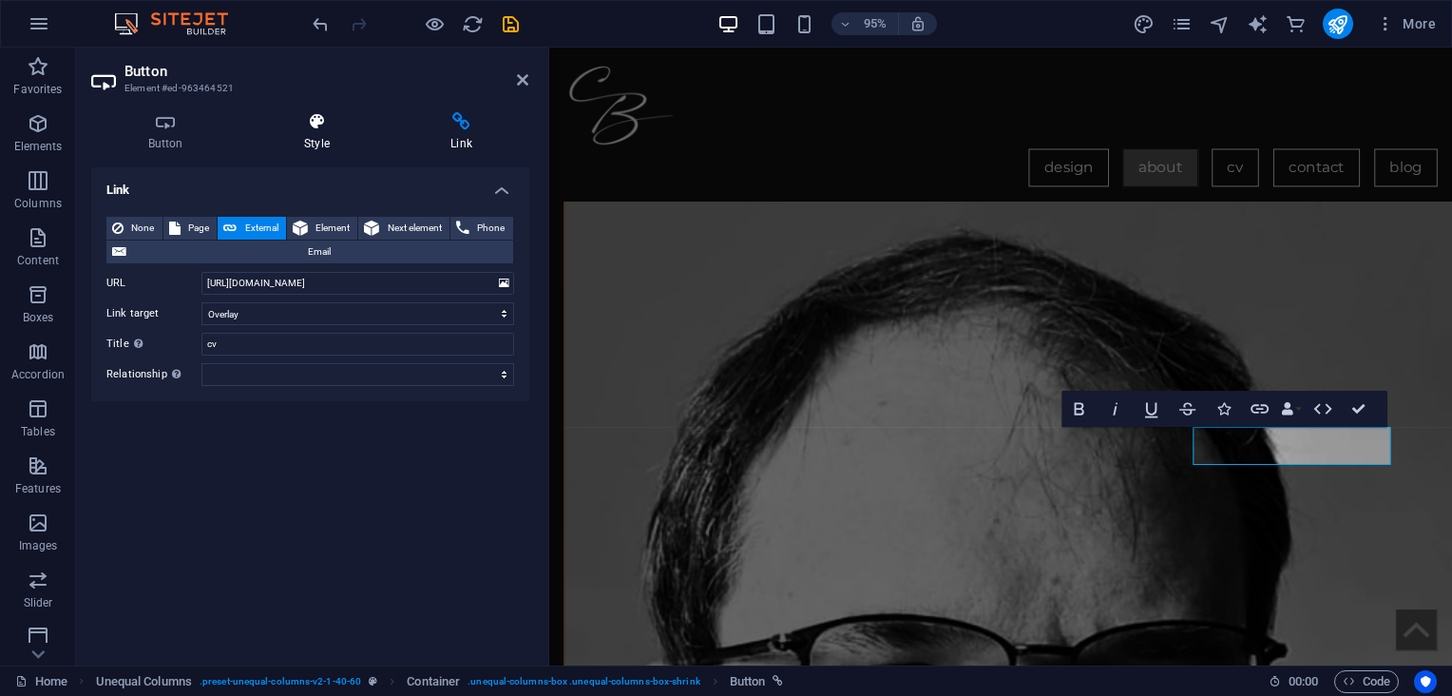
click at [307, 127] on icon at bounding box center [316, 121] width 139 height 19
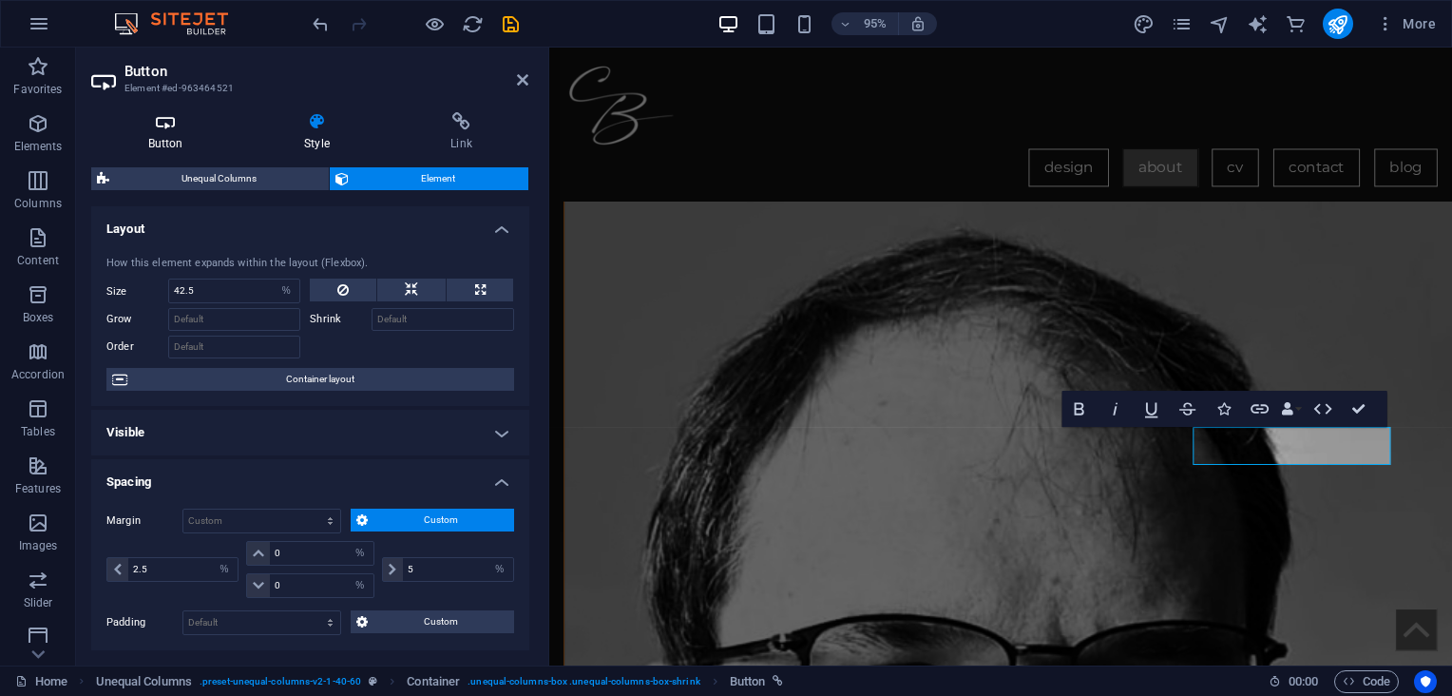
click at [200, 136] on h4 "Button" at bounding box center [169, 132] width 156 height 40
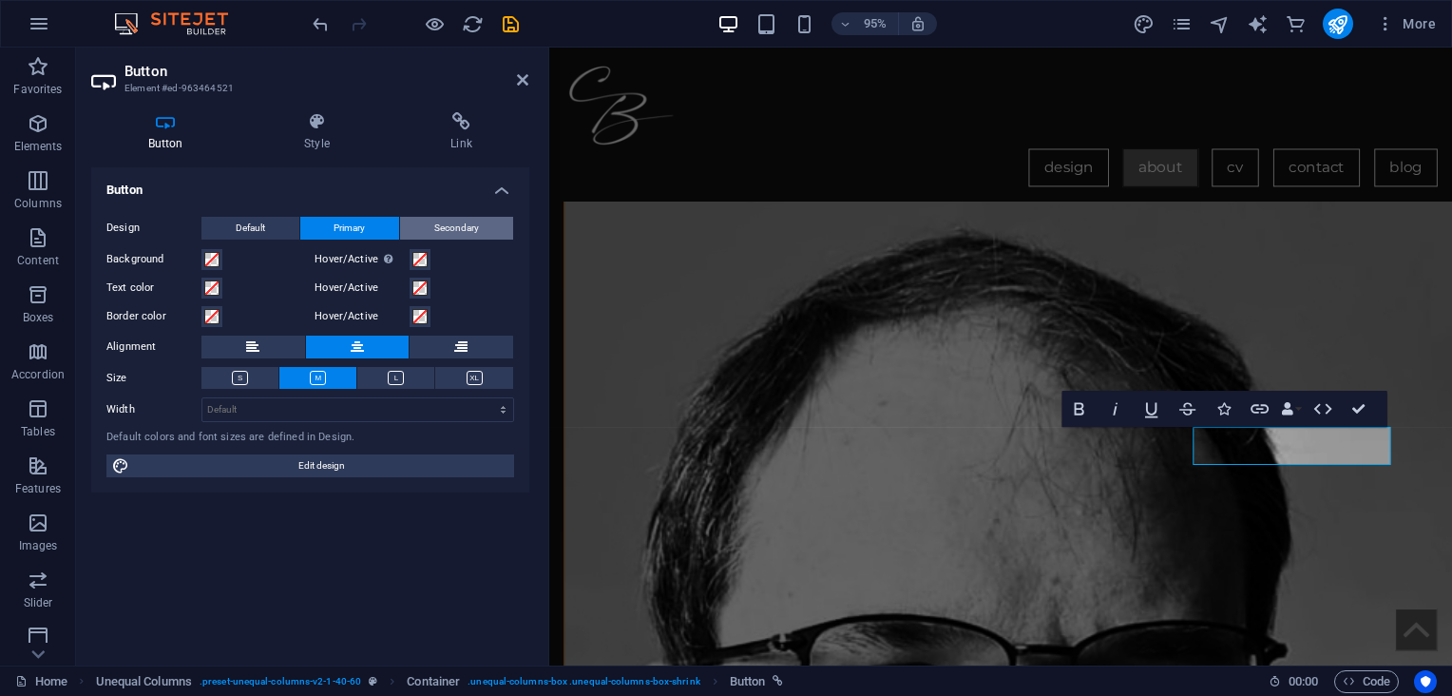
click at [427, 230] on button "Secondary" at bounding box center [456, 228] width 113 height 23
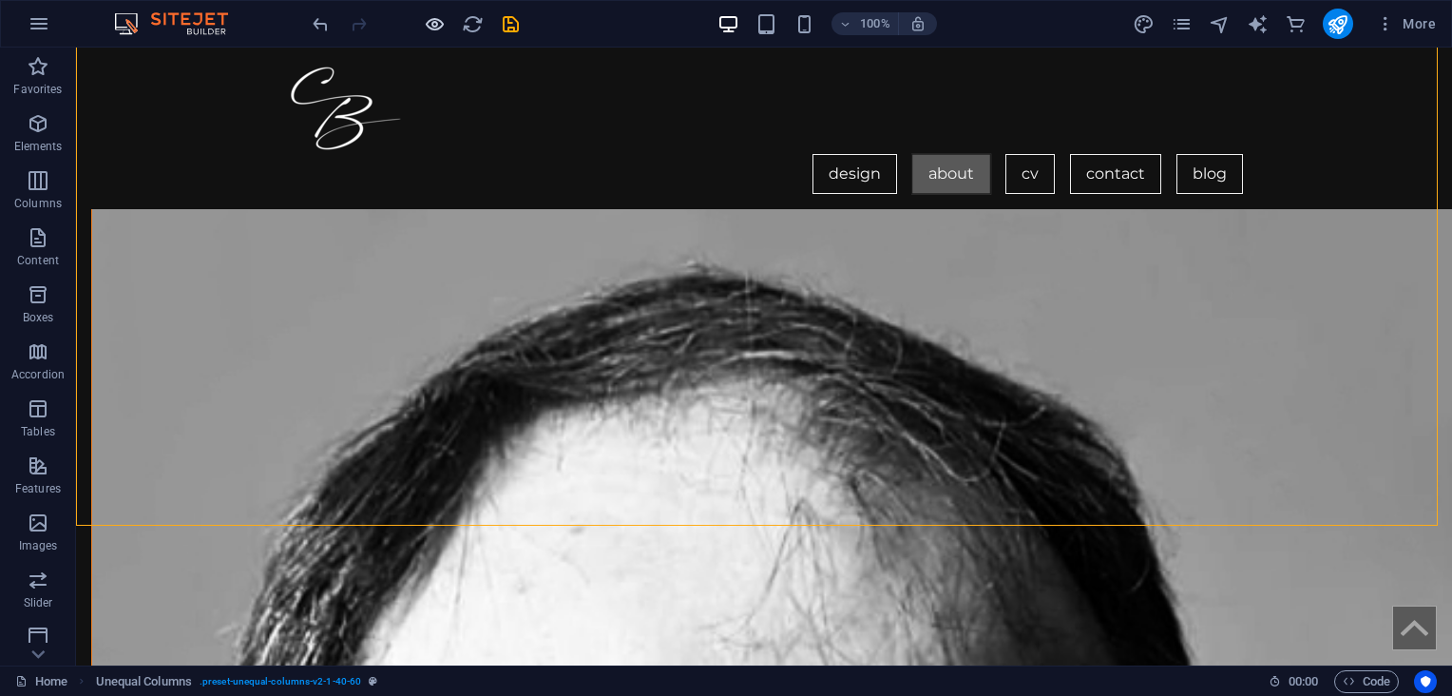
click at [441, 22] on icon "button" at bounding box center [435, 24] width 22 height 22
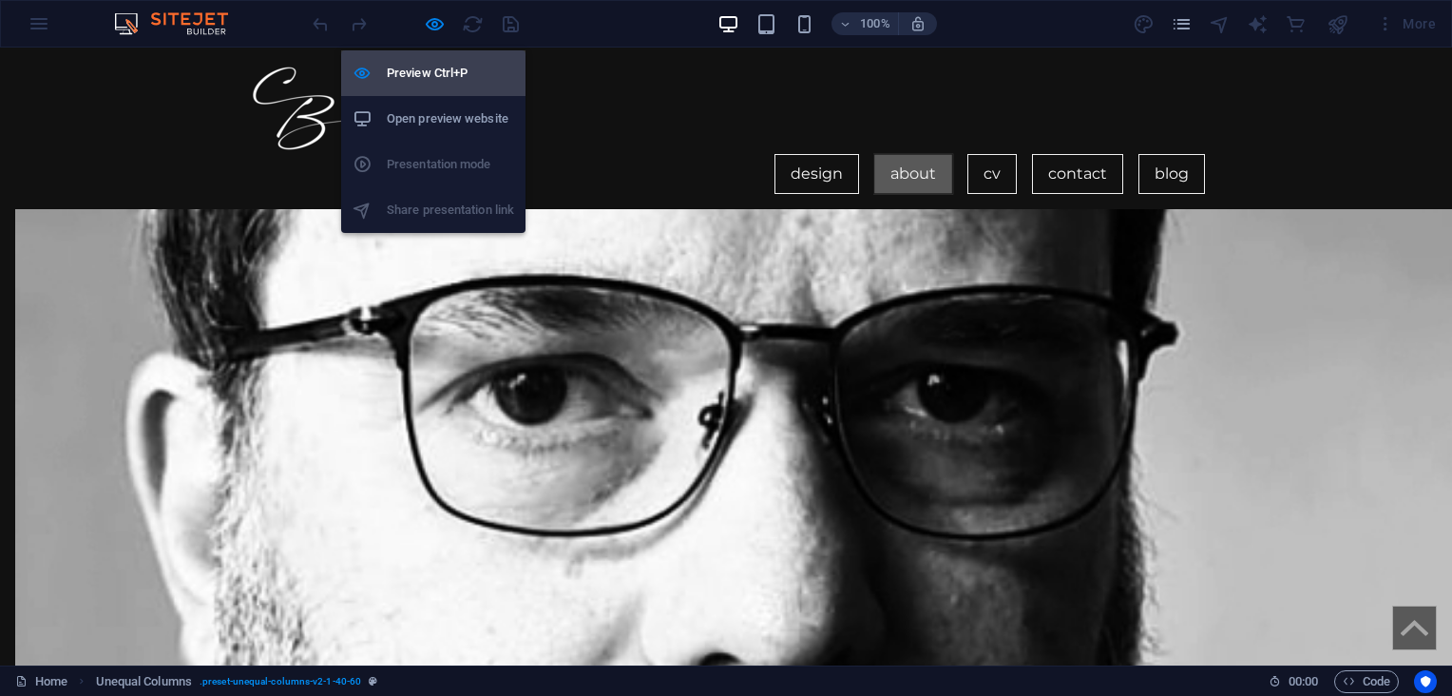
scroll to position [1141, 0]
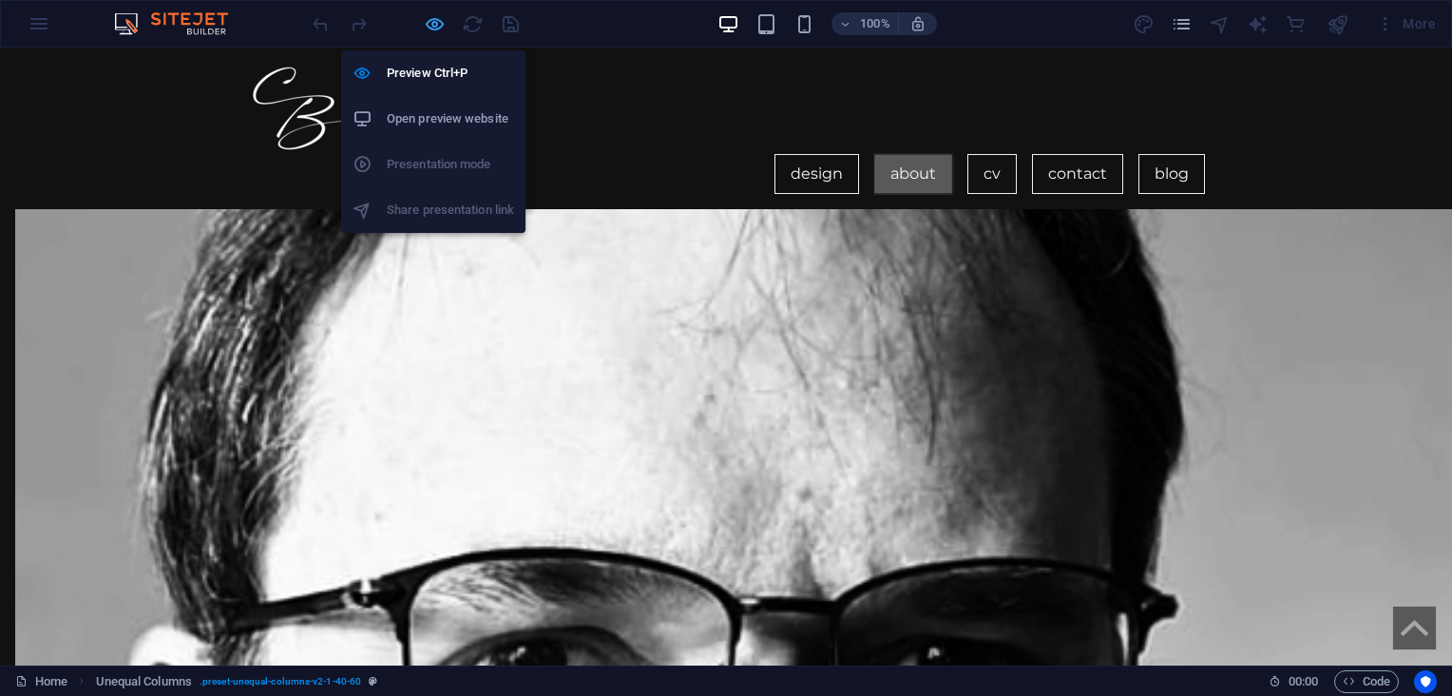
click at [432, 27] on icon "button" at bounding box center [435, 24] width 22 height 22
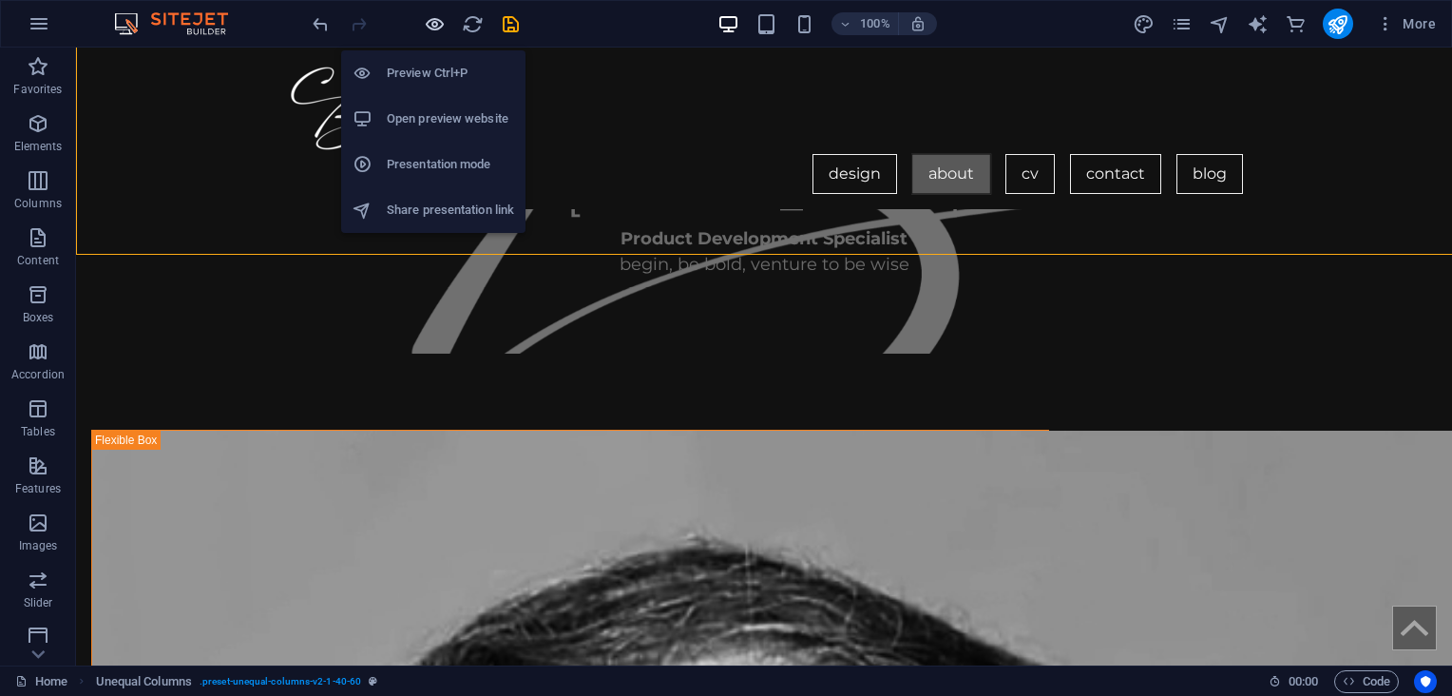
scroll to position [1414, 0]
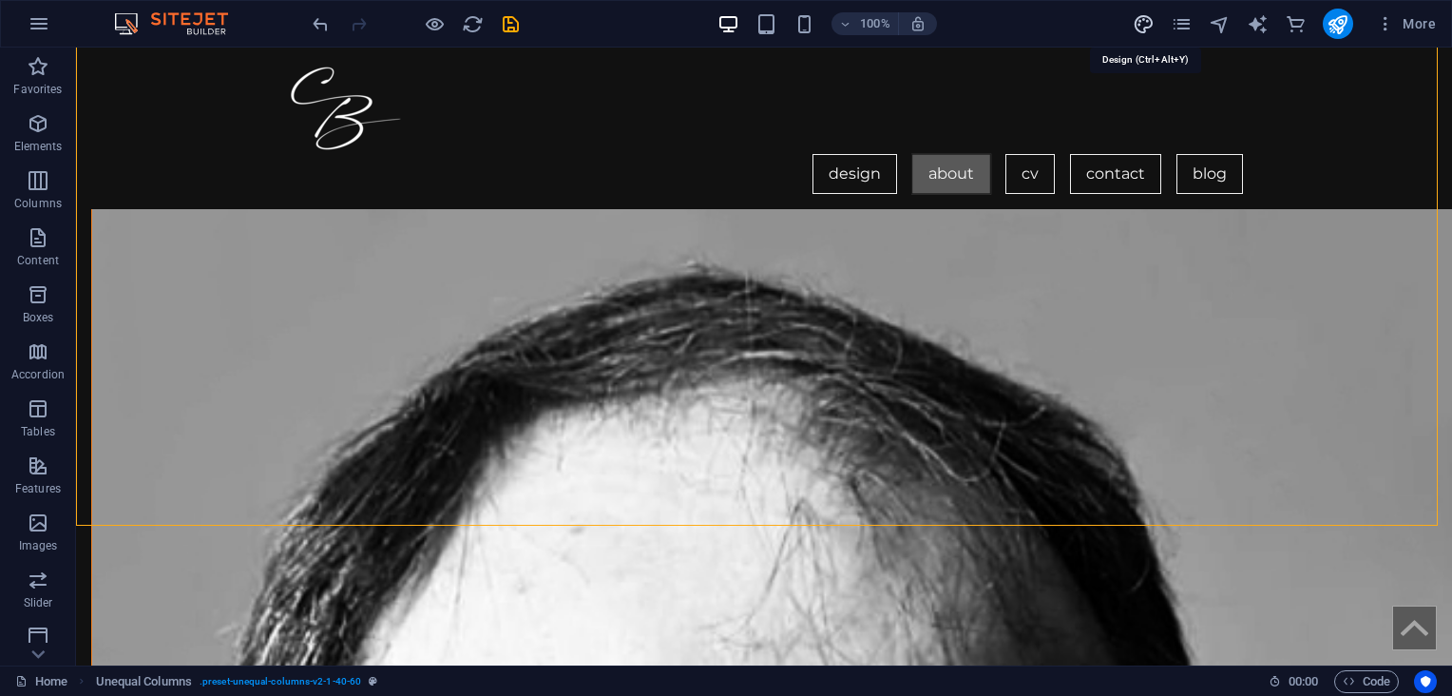
click at [1137, 20] on icon "design" at bounding box center [1144, 24] width 22 height 22
select select "px"
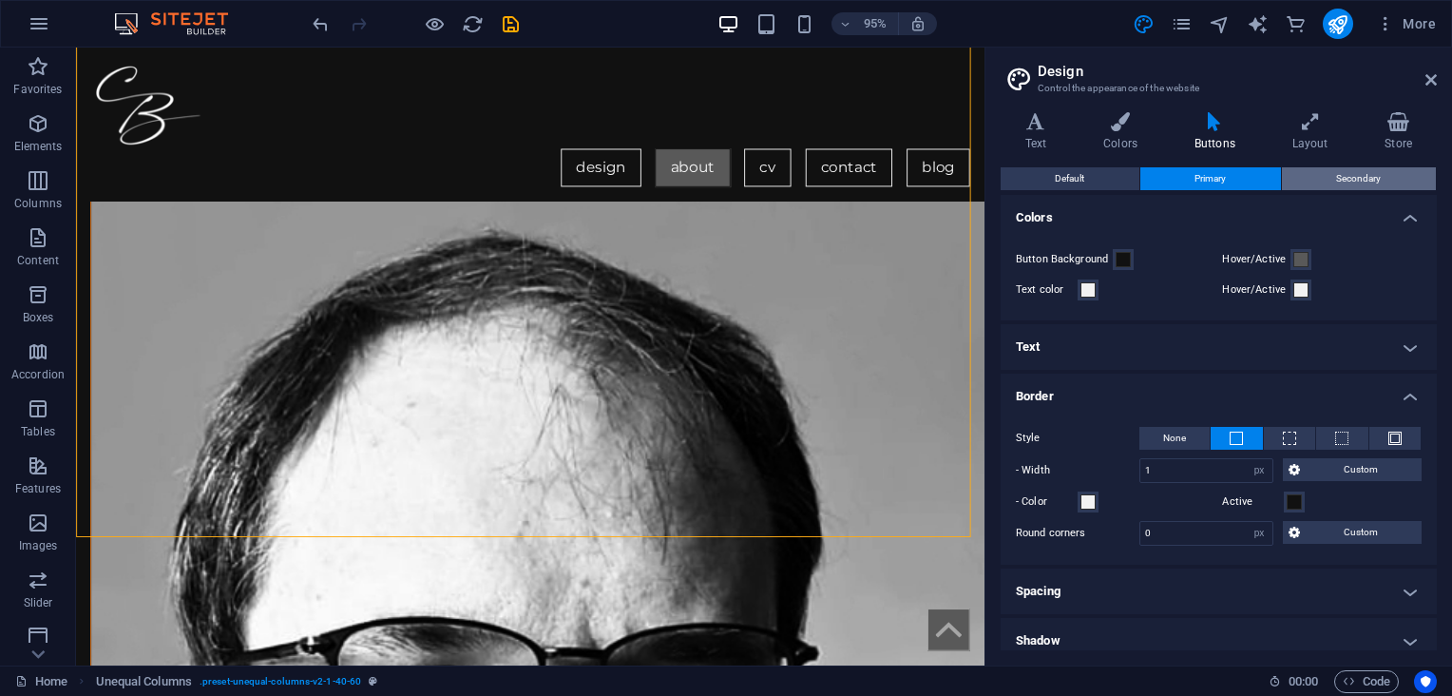
click at [1336, 175] on span "Secondary" at bounding box center [1358, 178] width 45 height 23
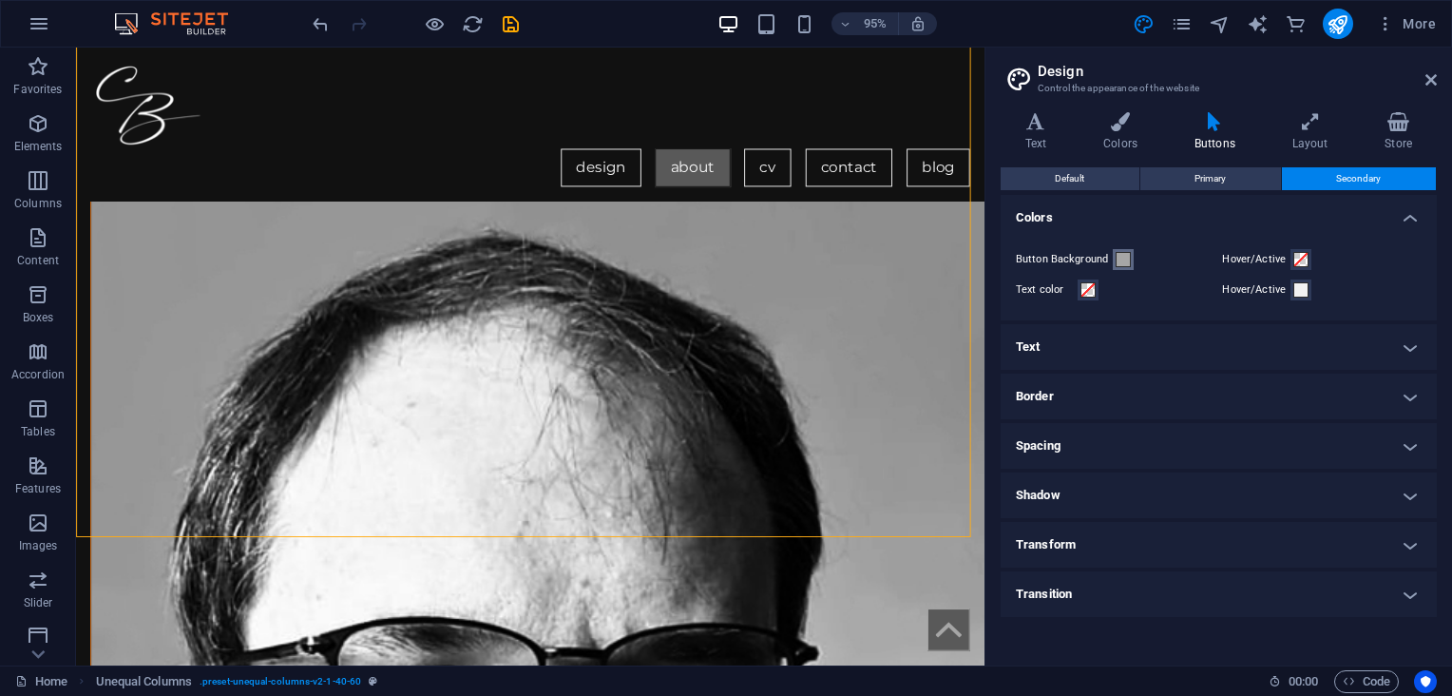
click at [1124, 258] on span at bounding box center [1123, 259] width 15 height 15
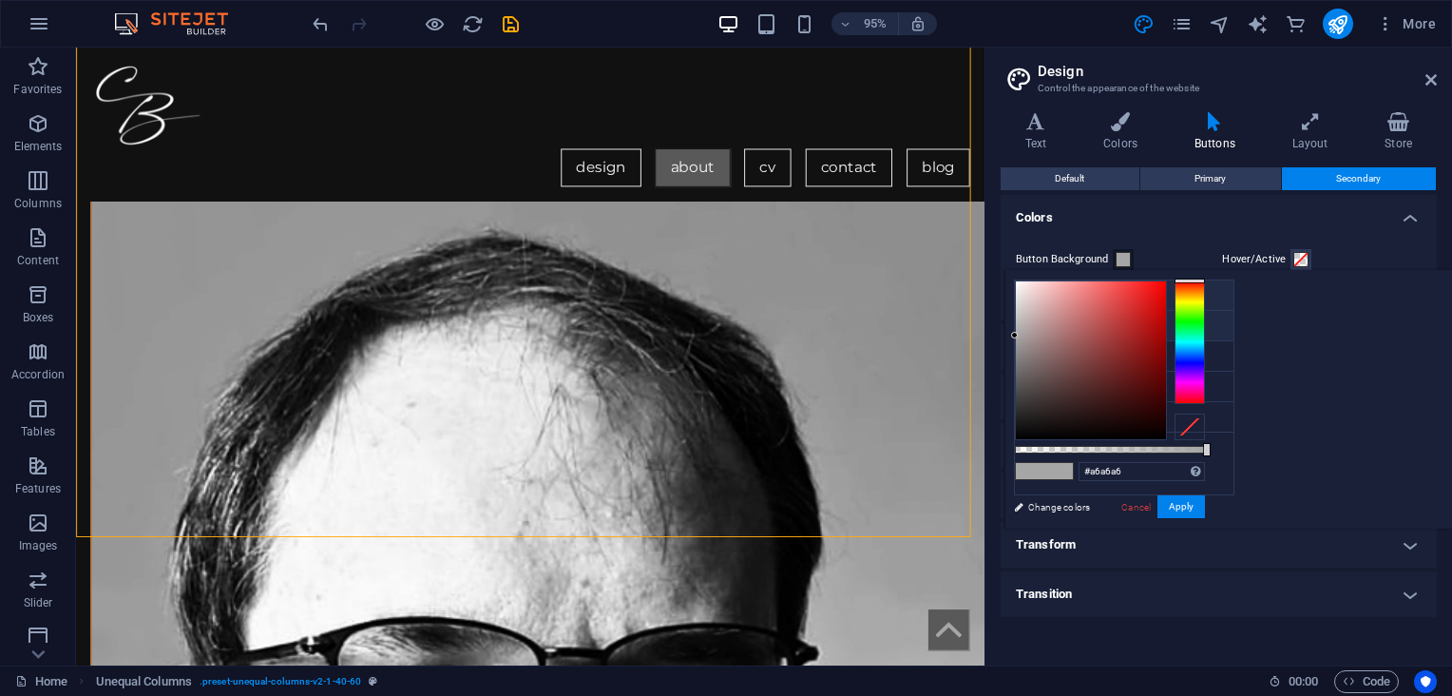
click at [1110, 293] on li "Background color #111111" at bounding box center [1124, 295] width 219 height 30
type input "#111111"
click at [1295, 256] on span at bounding box center [1300, 259] width 15 height 15
click at [1096, 357] on li "Secondary color #595959" at bounding box center [1124, 356] width 219 height 30
type input "#595959"
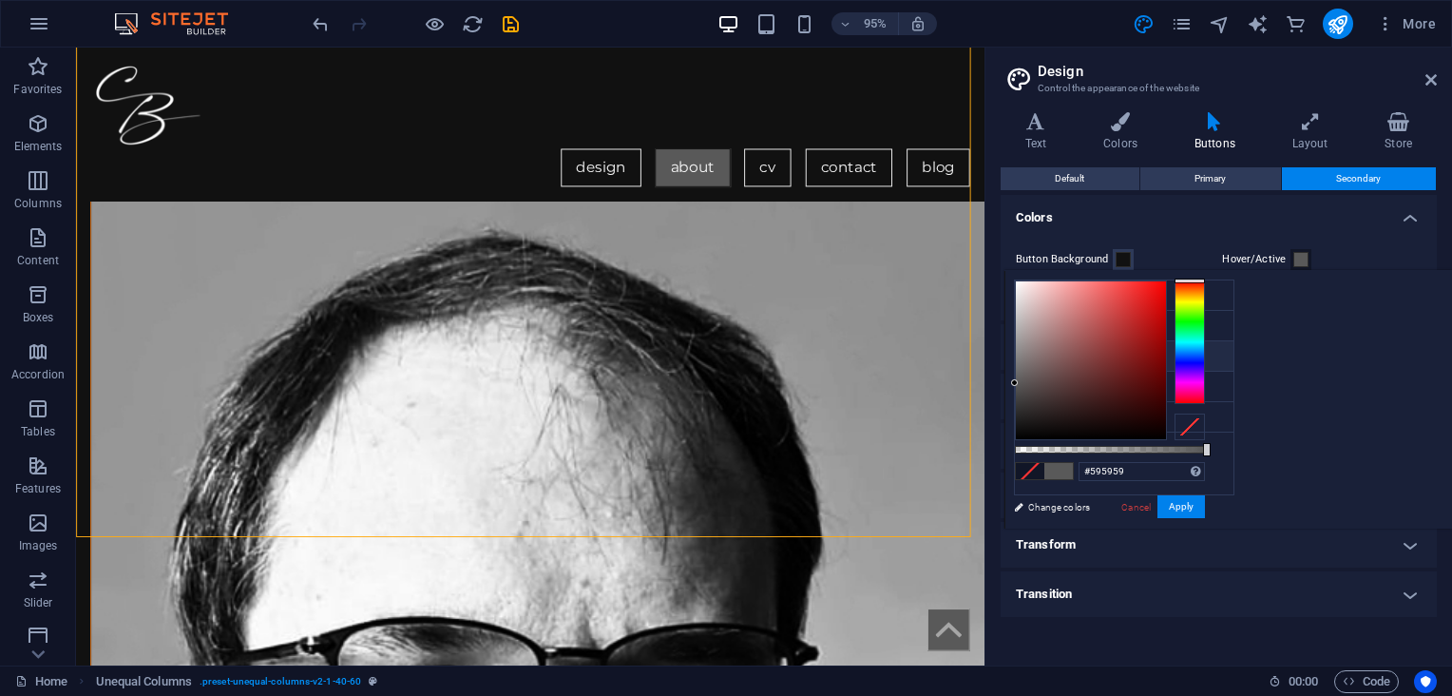
click at [1414, 243] on div "Button Background Hover/Active Text color Hover/Active" at bounding box center [1219, 274] width 444 height 91
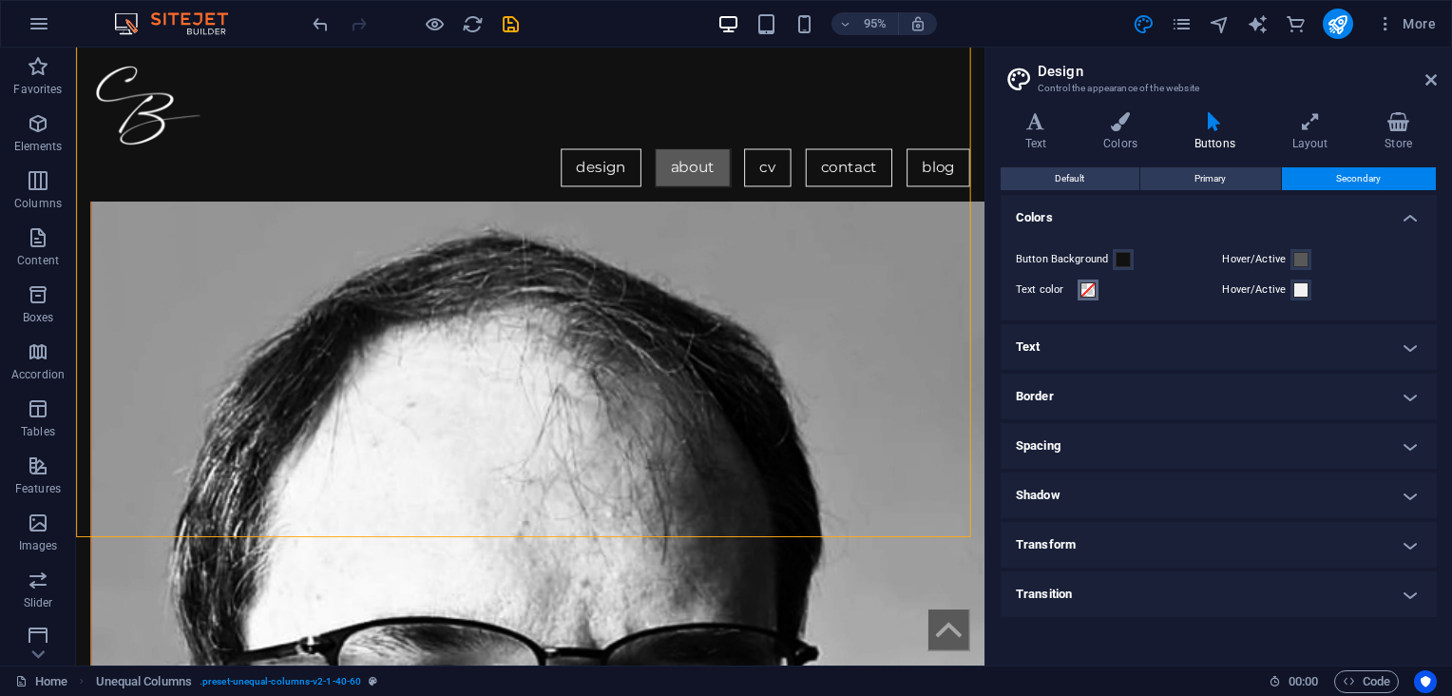
click at [1090, 288] on span at bounding box center [1087, 289] width 15 height 15
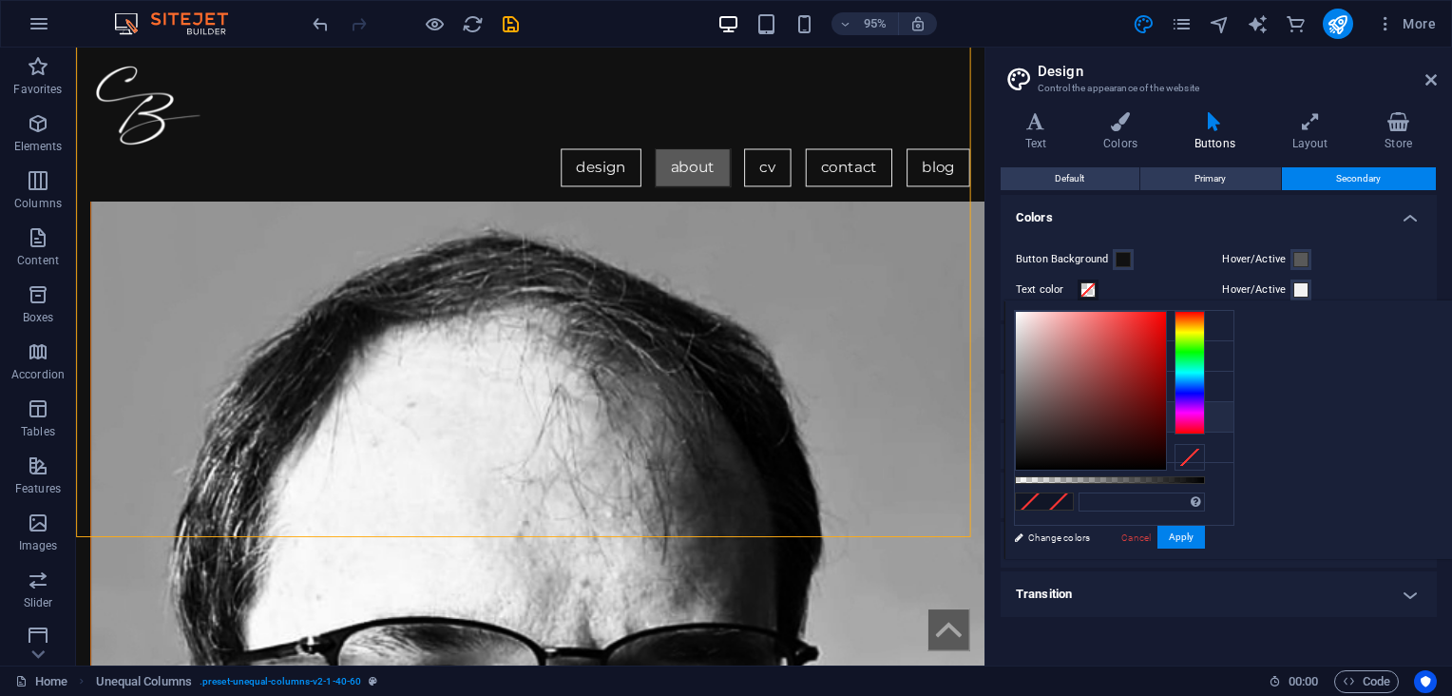
click at [1098, 414] on li "Font color #f2f2f2" at bounding box center [1124, 417] width 219 height 30
type input "#f2f2f2"
click at [1415, 266] on div "Hover/Active" at bounding box center [1322, 259] width 200 height 23
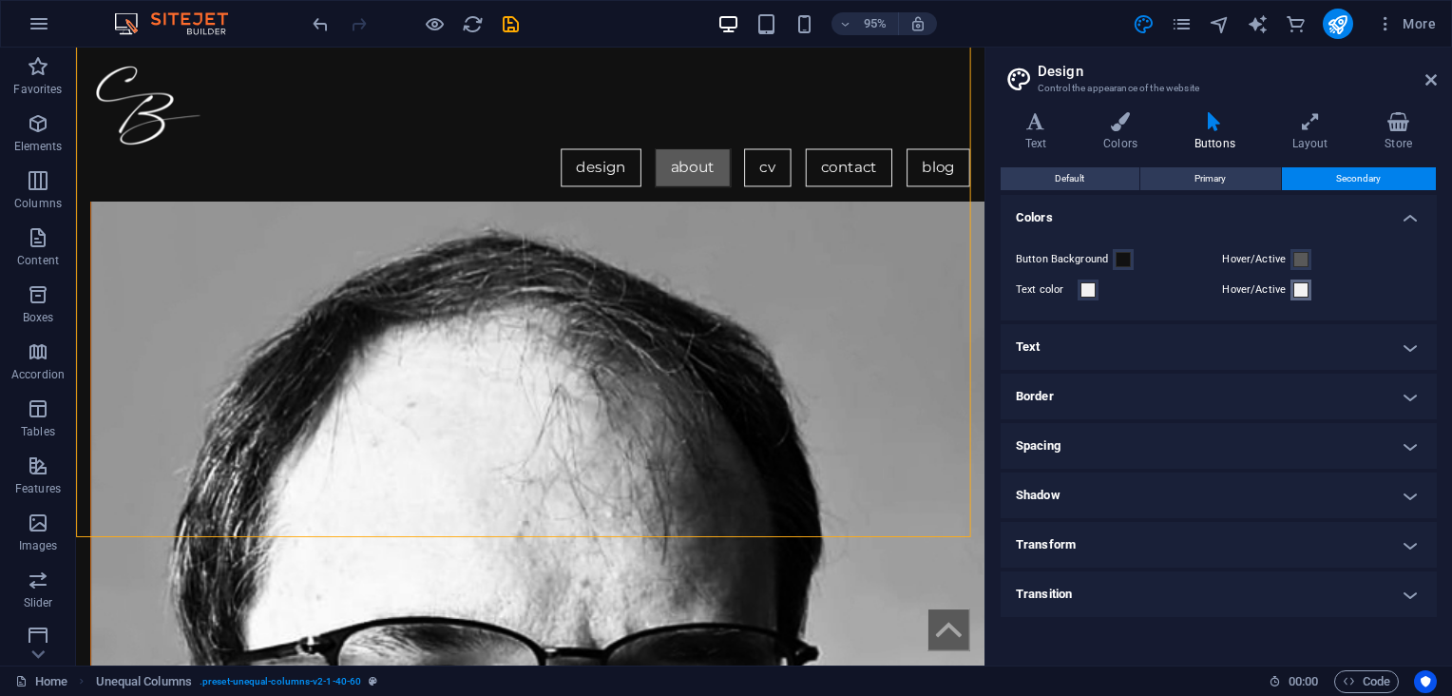
click at [1300, 287] on span at bounding box center [1300, 289] width 15 height 15
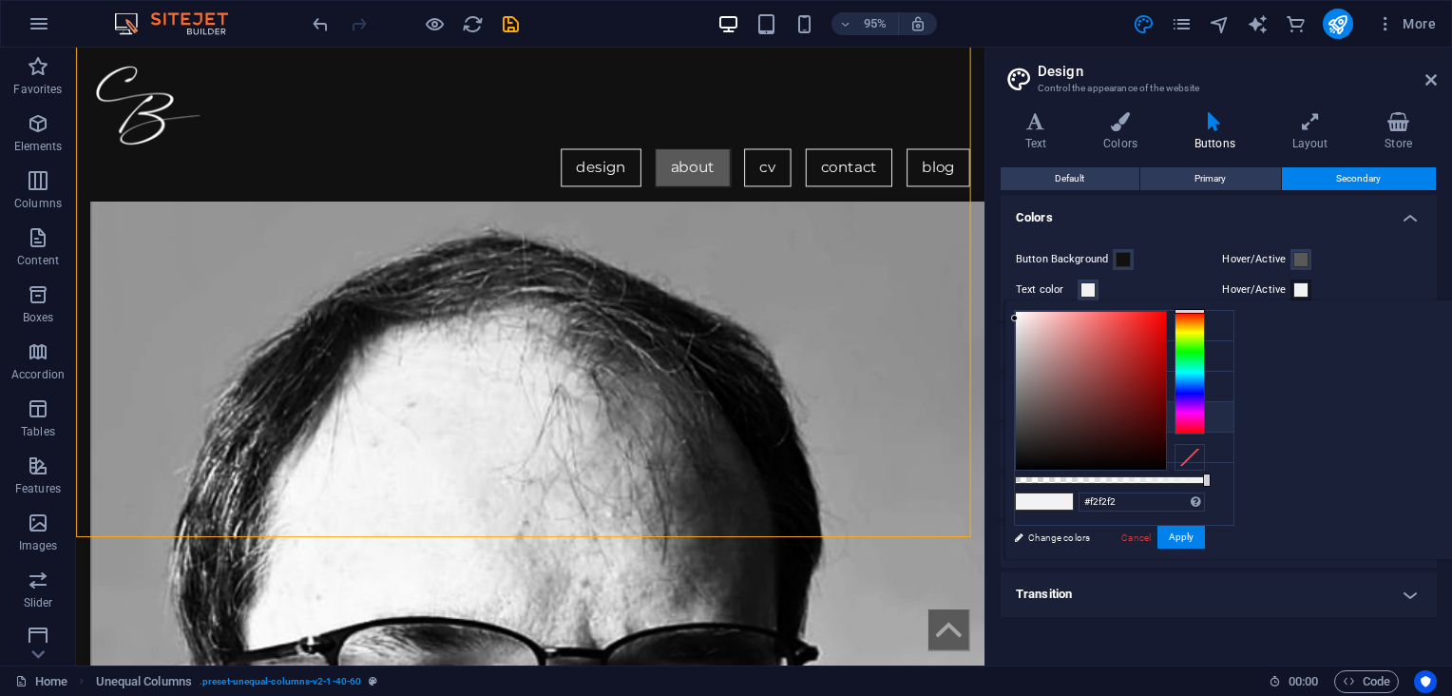
click at [1122, 415] on small "#f2f2f2" at bounding box center [1110, 419] width 26 height 13
click at [1205, 534] on button "Apply" at bounding box center [1181, 536] width 48 height 23
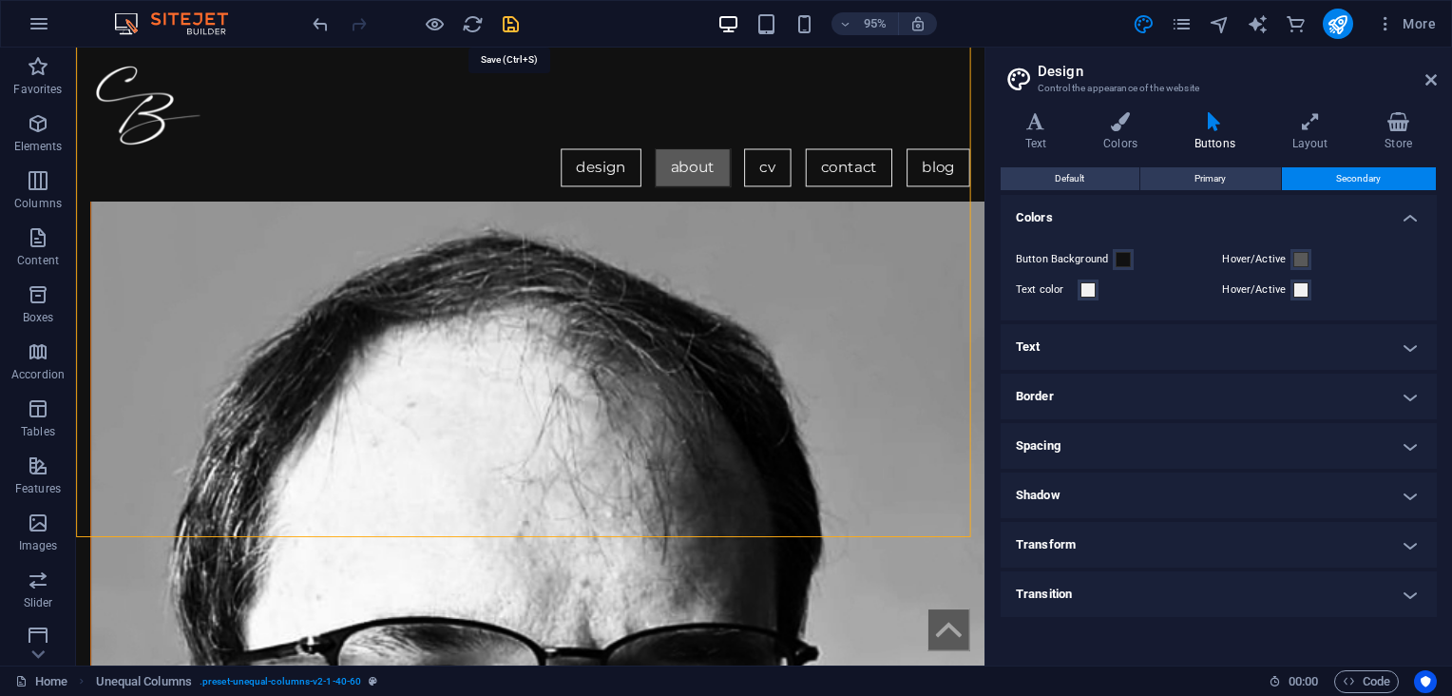
click at [502, 21] on icon "save" at bounding box center [511, 24] width 22 height 22
checkbox input "false"
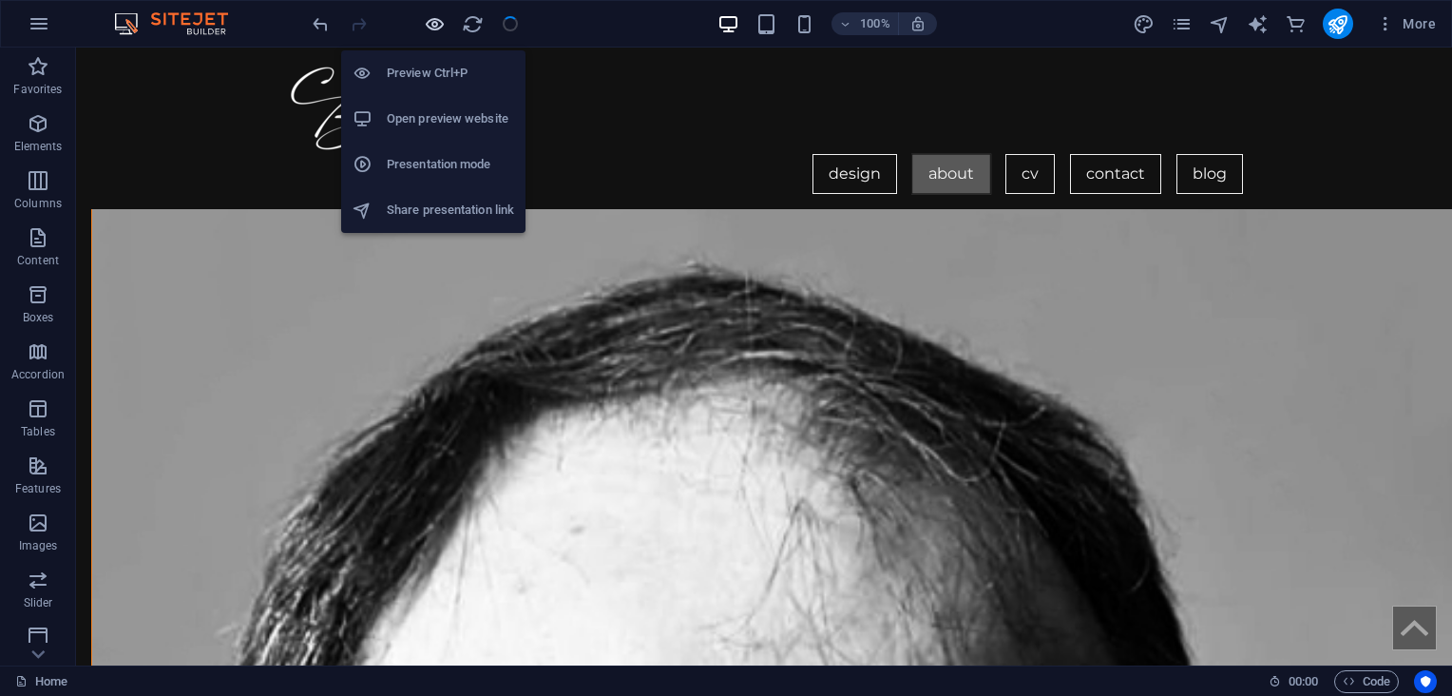
click at [429, 19] on icon "button" at bounding box center [435, 24] width 22 height 22
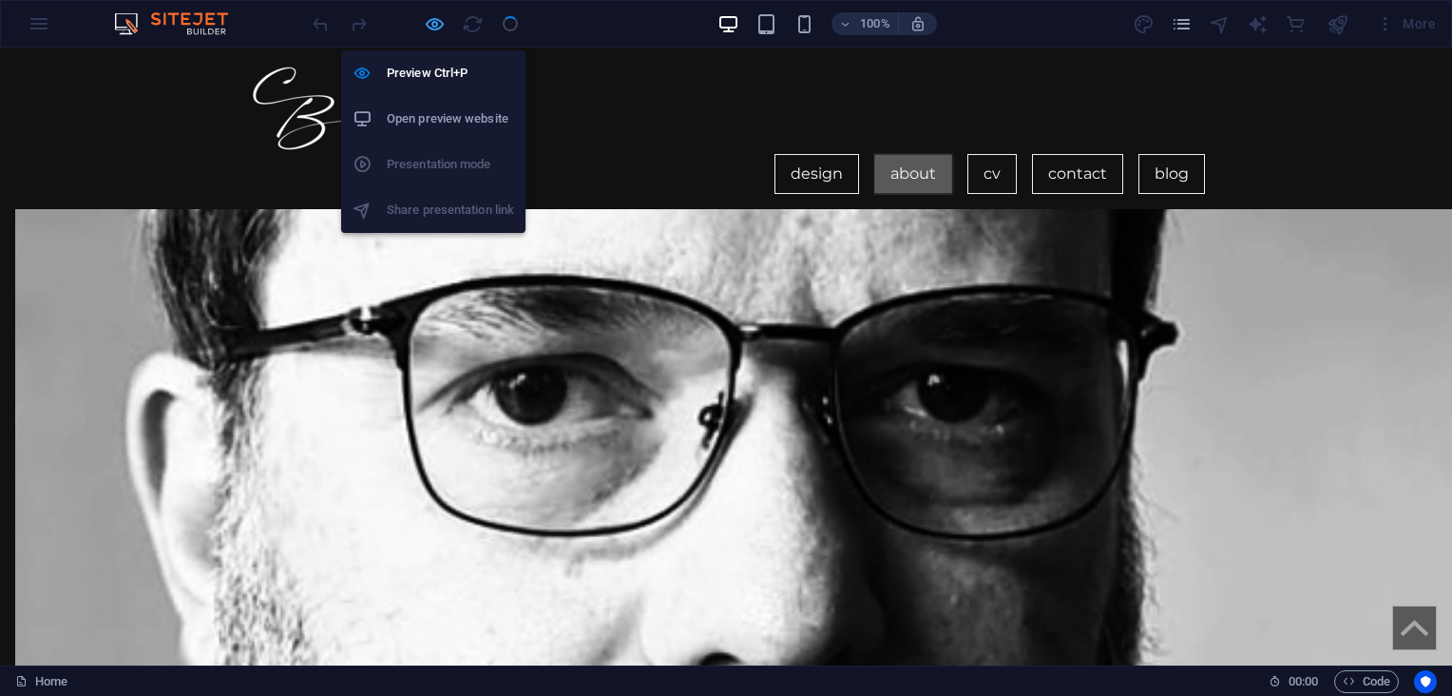
scroll to position [1141, 0]
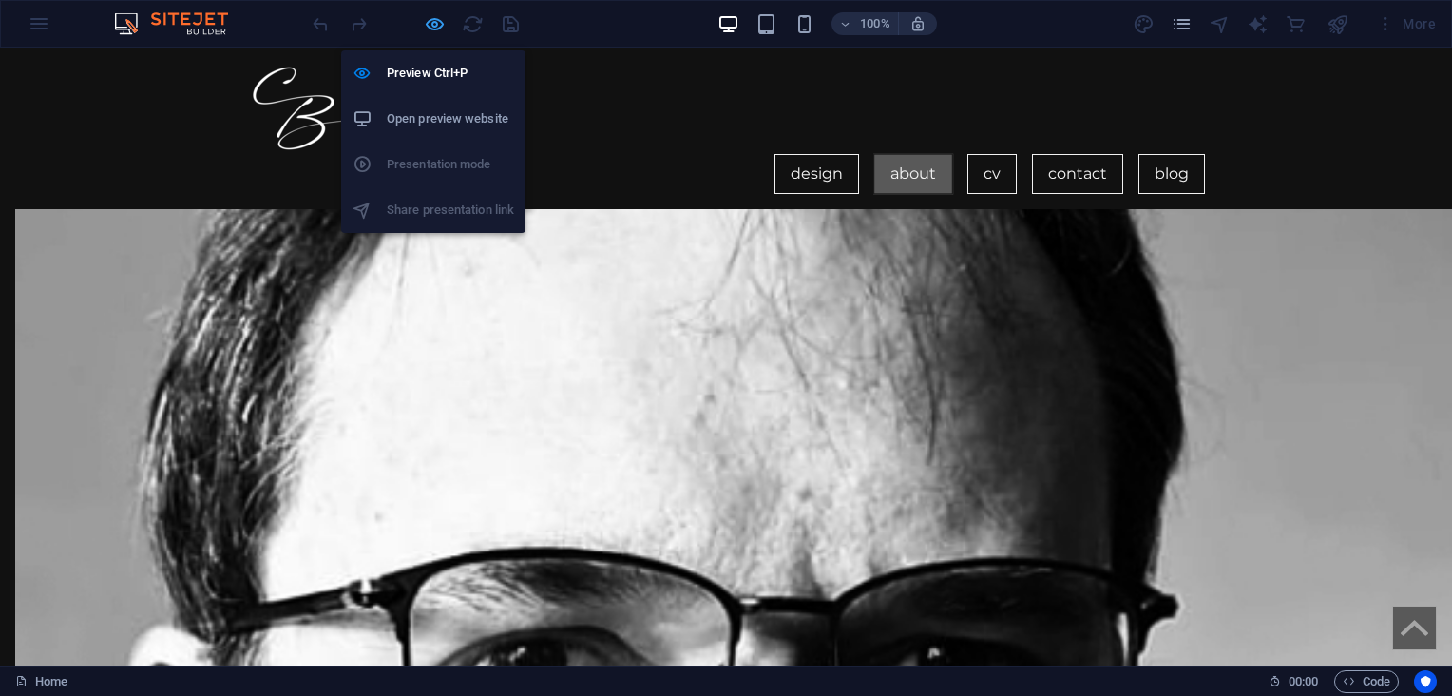
click at [427, 23] on icon "button" at bounding box center [435, 24] width 22 height 22
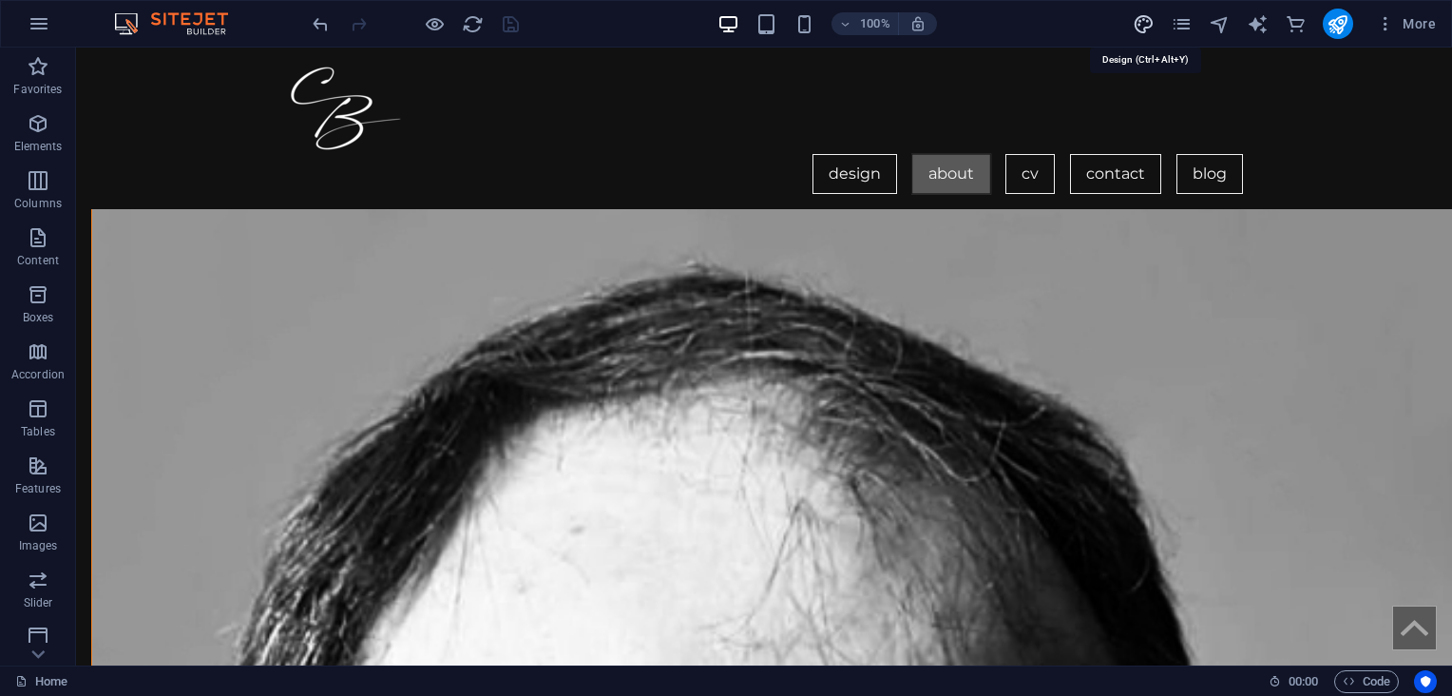
click at [1144, 23] on icon "design" at bounding box center [1144, 24] width 22 height 22
select select "px"
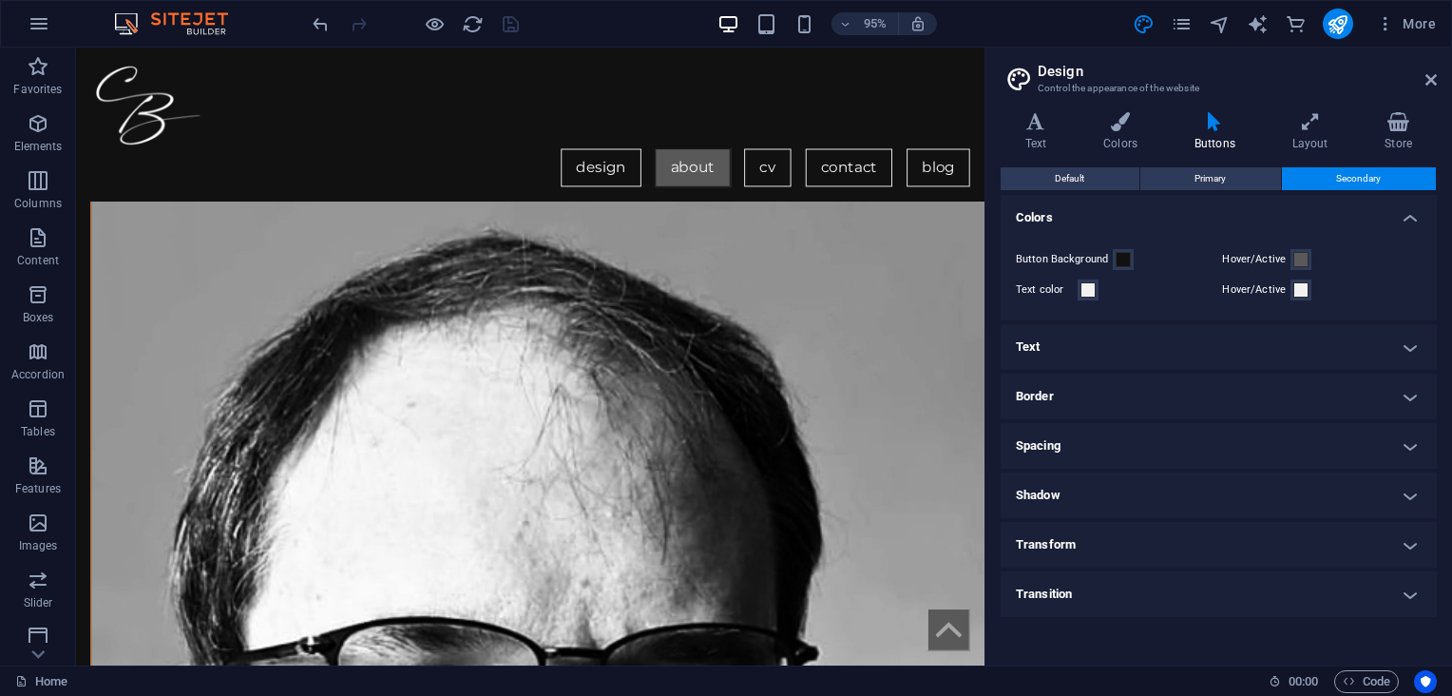
click at [1159, 404] on h4 "Border" at bounding box center [1219, 396] width 436 height 46
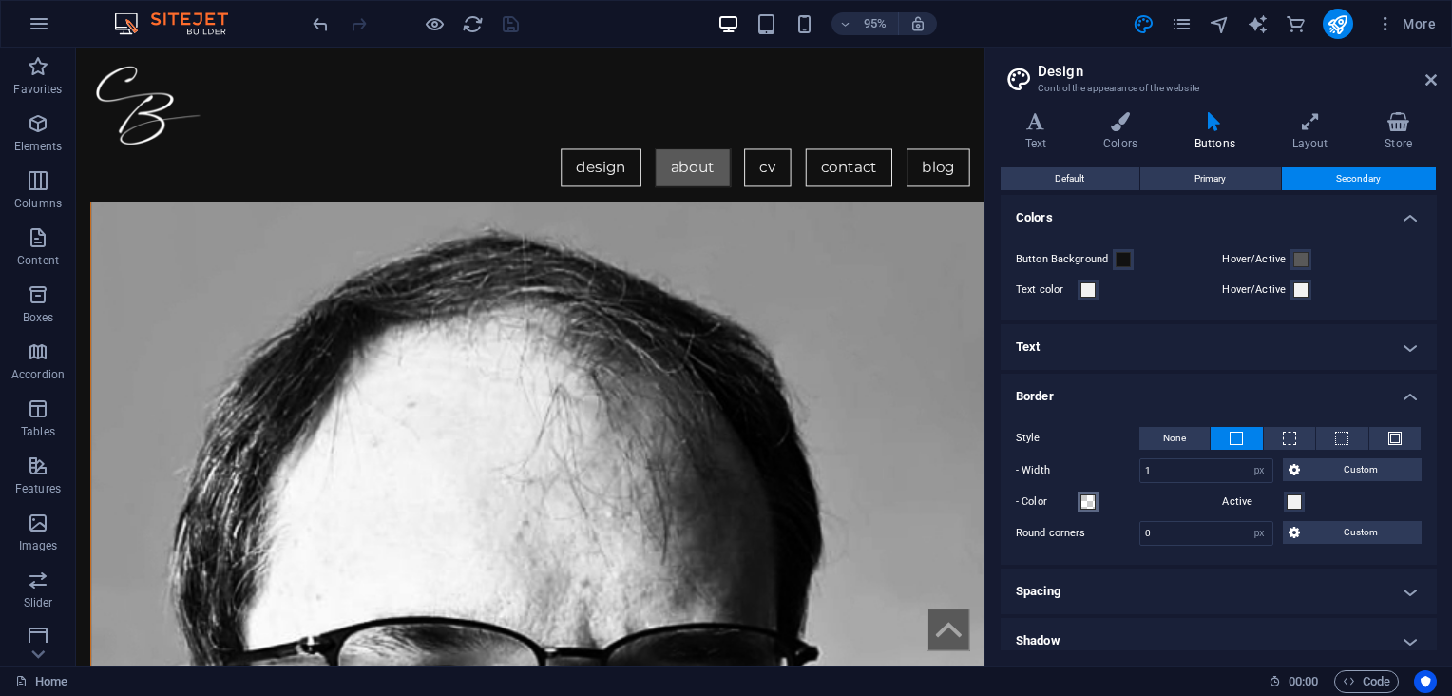
click at [1090, 502] on span at bounding box center [1087, 501] width 15 height 15
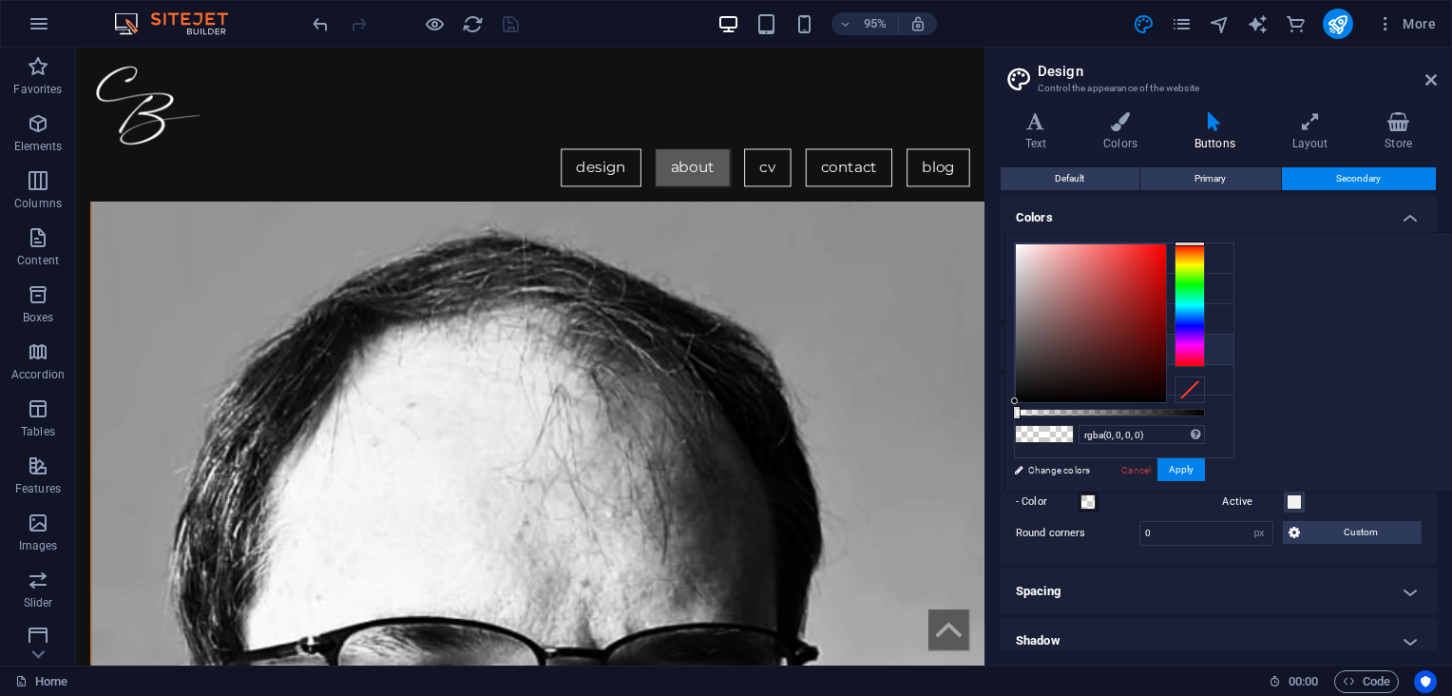
click at [1076, 342] on li "Font color #f2f2f2" at bounding box center [1124, 349] width 219 height 30
type input "#f2f2f2"
click at [1205, 467] on button "Apply" at bounding box center [1181, 469] width 48 height 23
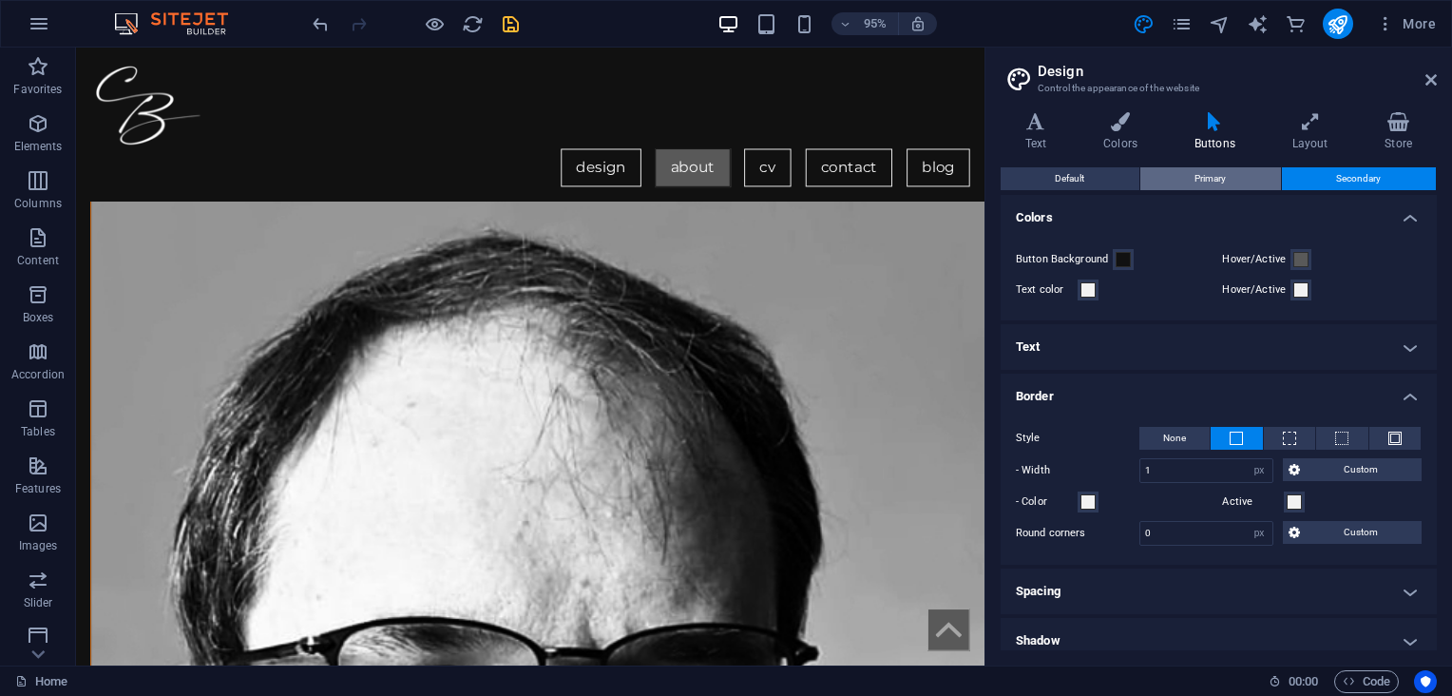
click at [1199, 181] on span "Primary" at bounding box center [1209, 178] width 31 height 23
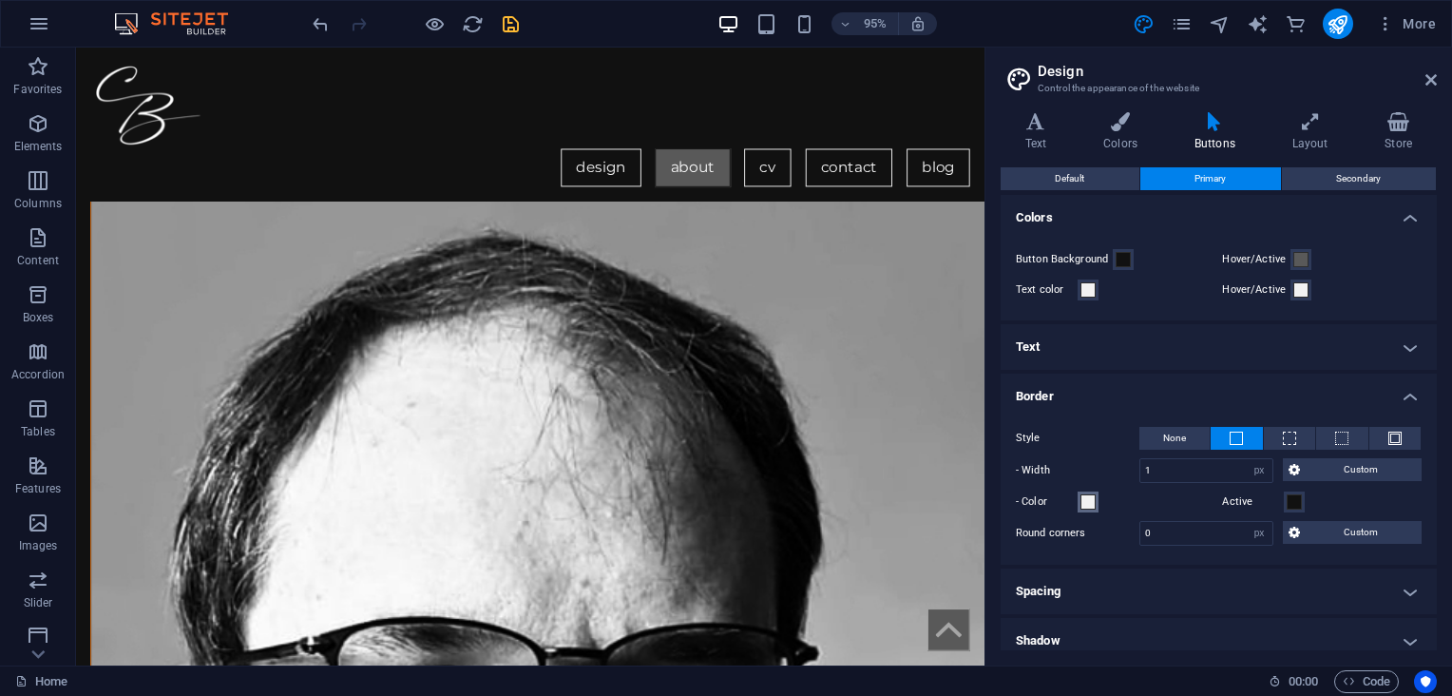
click at [1086, 498] on span at bounding box center [1087, 501] width 15 height 15
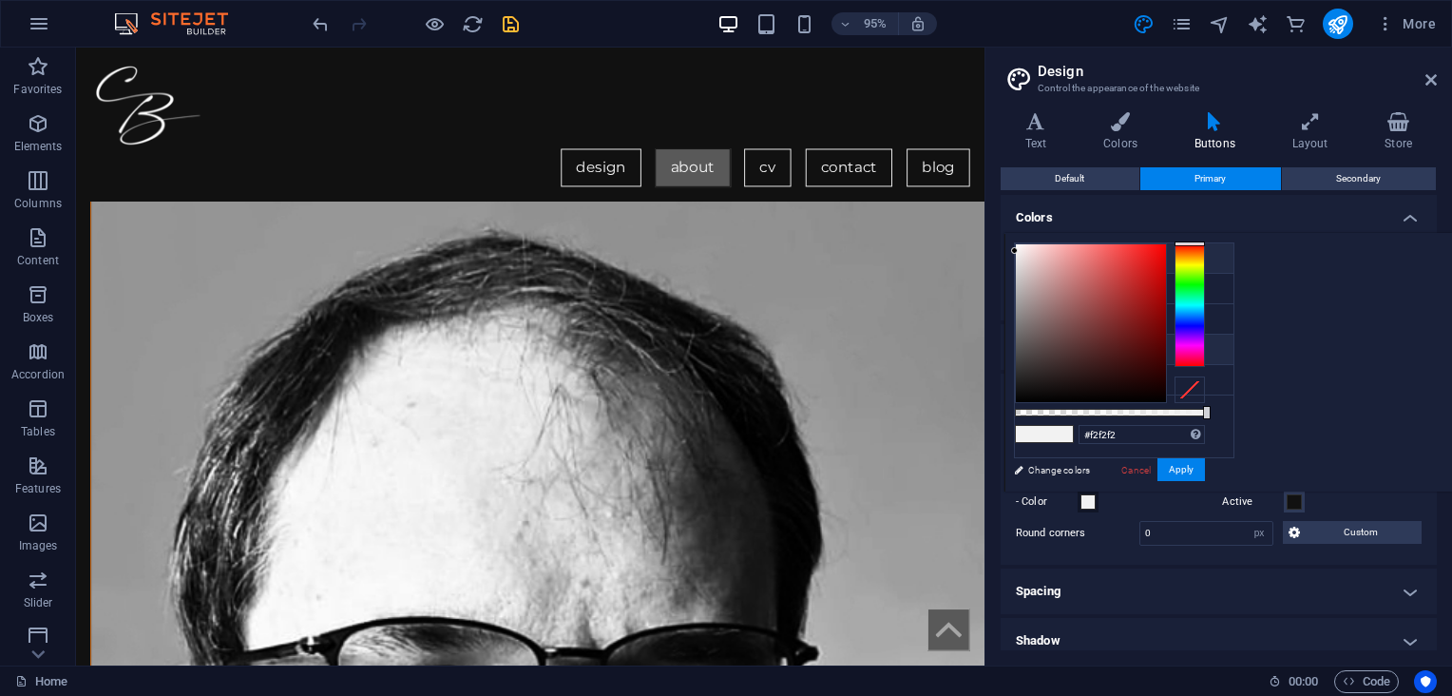
click at [1070, 256] on li "Background color #111111" at bounding box center [1124, 258] width 219 height 30
type input "#111111"
click at [1205, 467] on button "Apply" at bounding box center [1181, 469] width 48 height 23
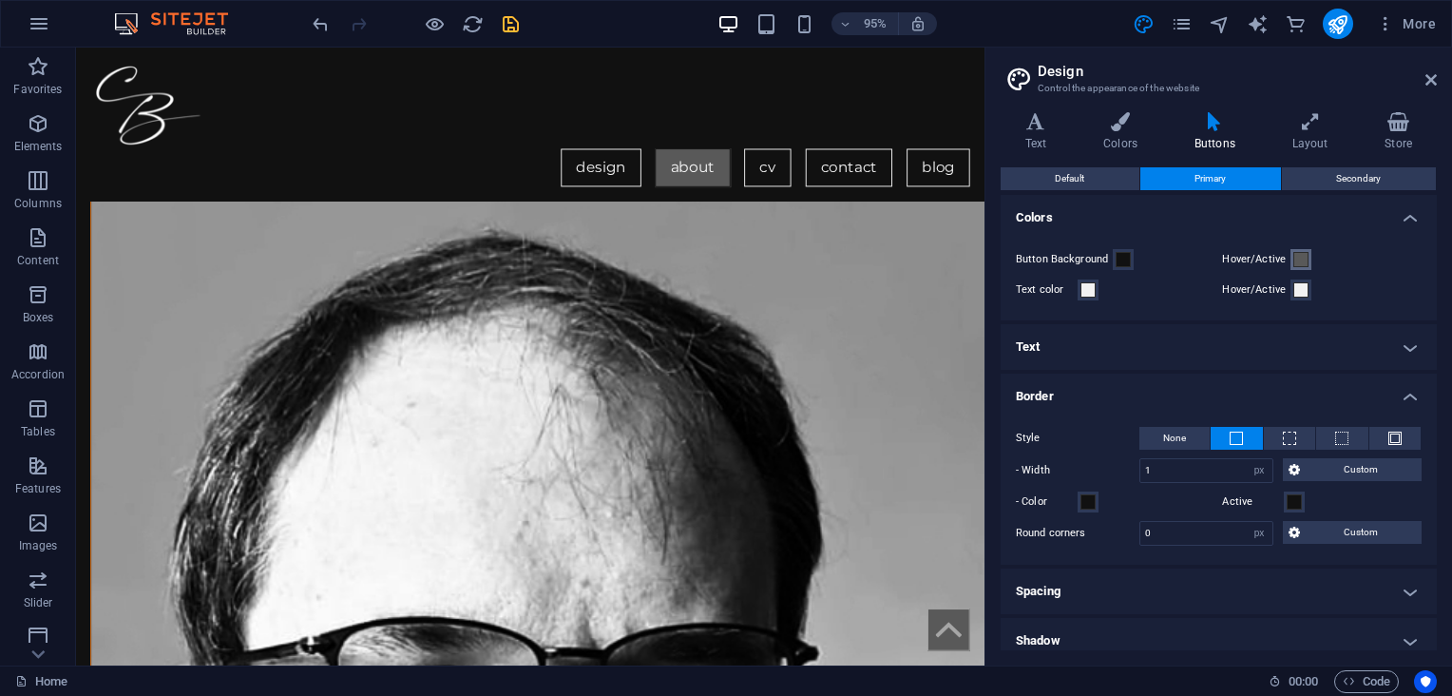
click at [1290, 256] on button "Hover/Active" at bounding box center [1300, 259] width 21 height 21
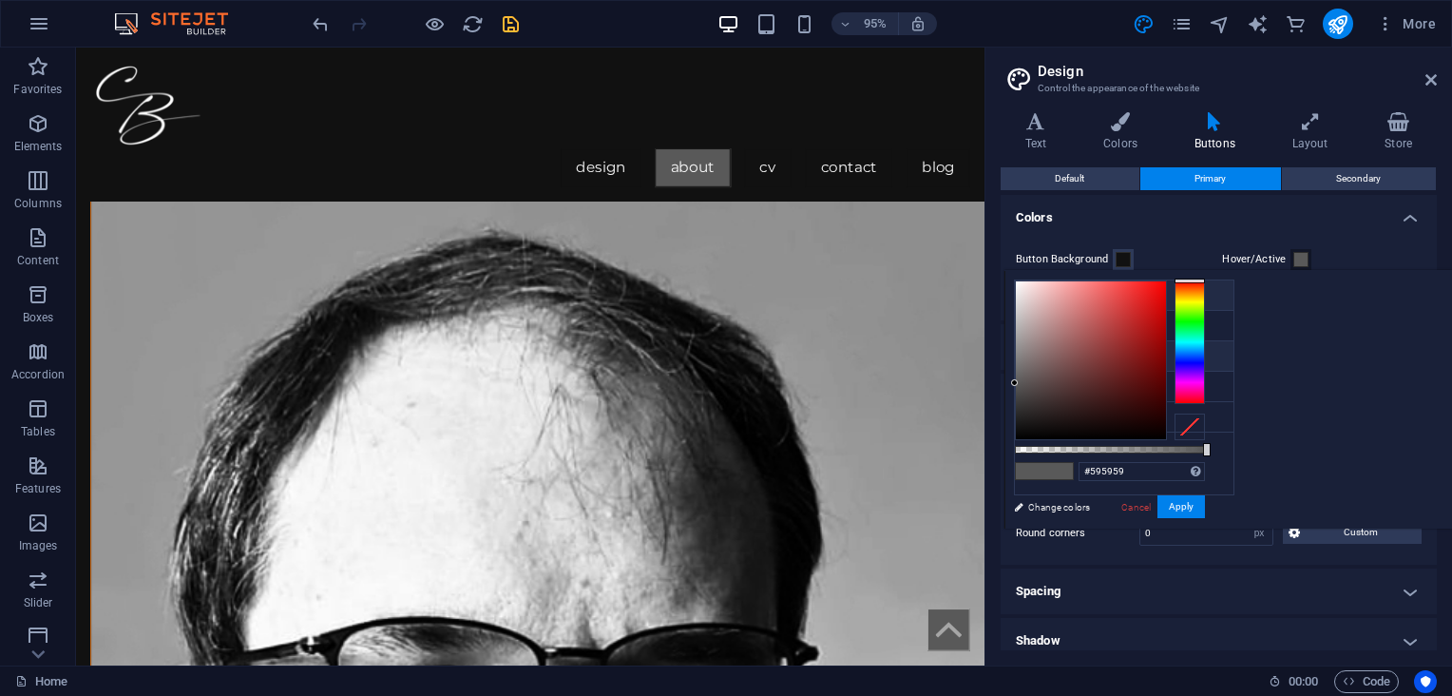
click at [1071, 295] on li "Background color #111111" at bounding box center [1124, 295] width 219 height 30
type input "#111111"
click at [1205, 503] on button "Apply" at bounding box center [1181, 506] width 48 height 23
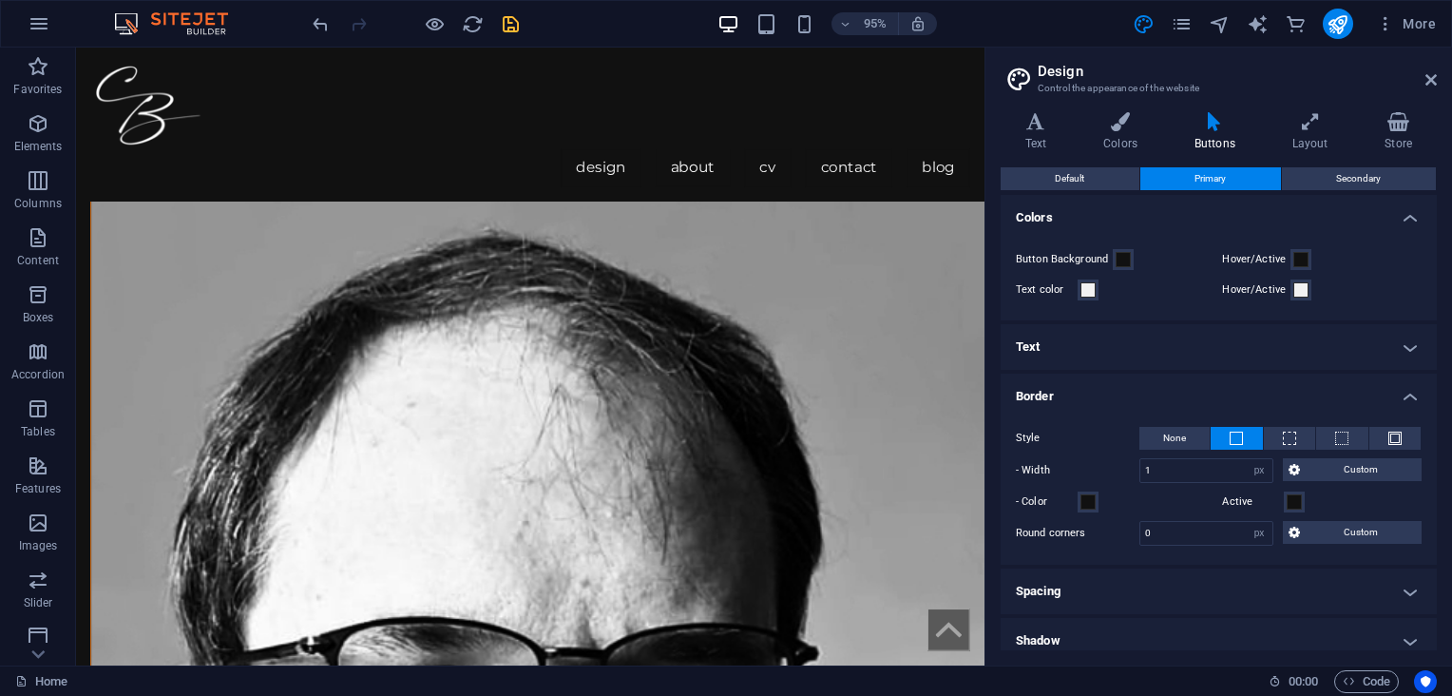
click at [1412, 390] on h4 "Border" at bounding box center [1219, 390] width 436 height 34
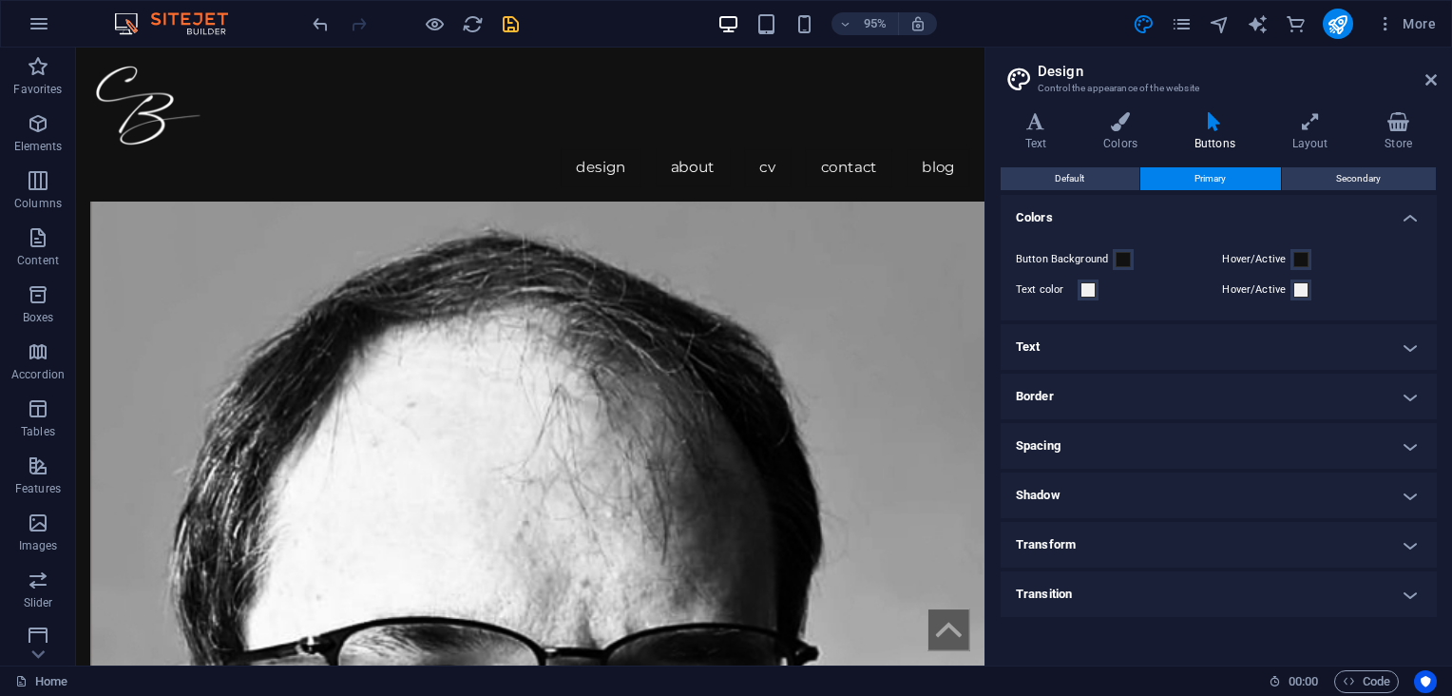
click at [1404, 393] on h4 "Border" at bounding box center [1219, 396] width 436 height 46
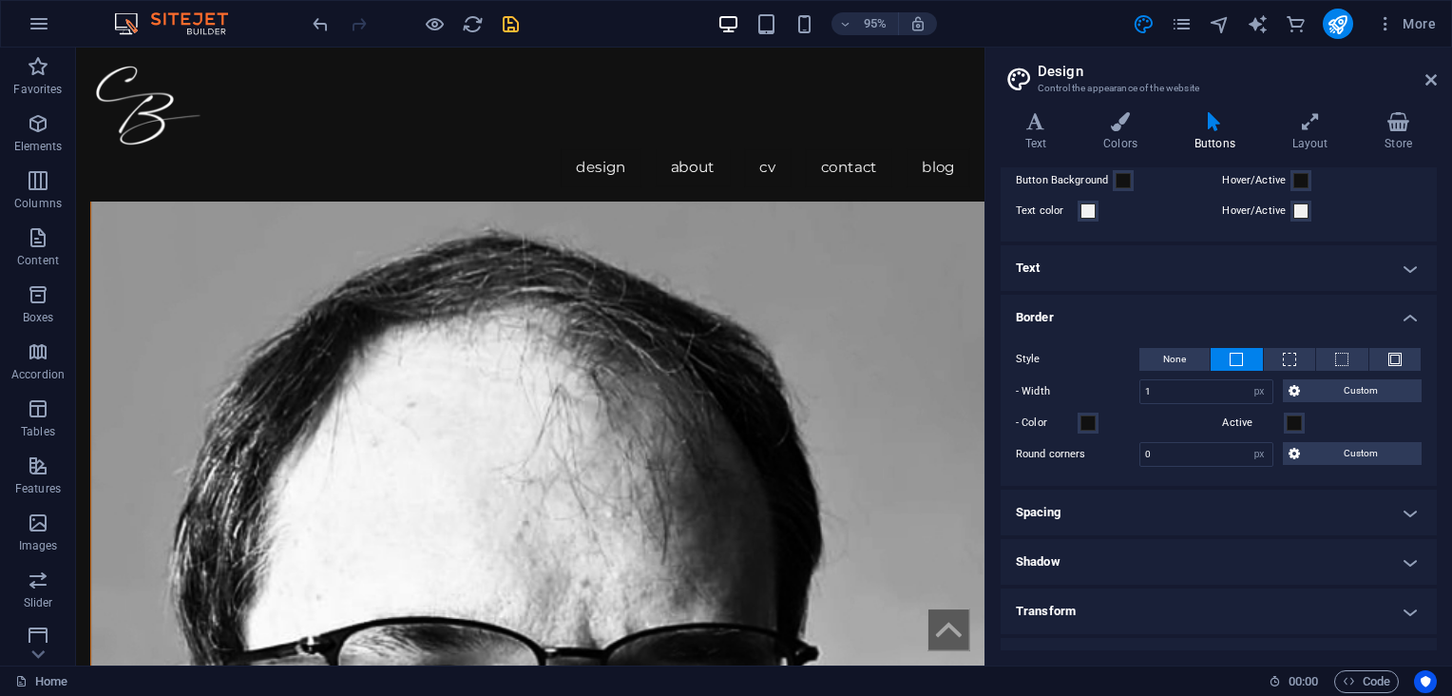
scroll to position [97, 0]
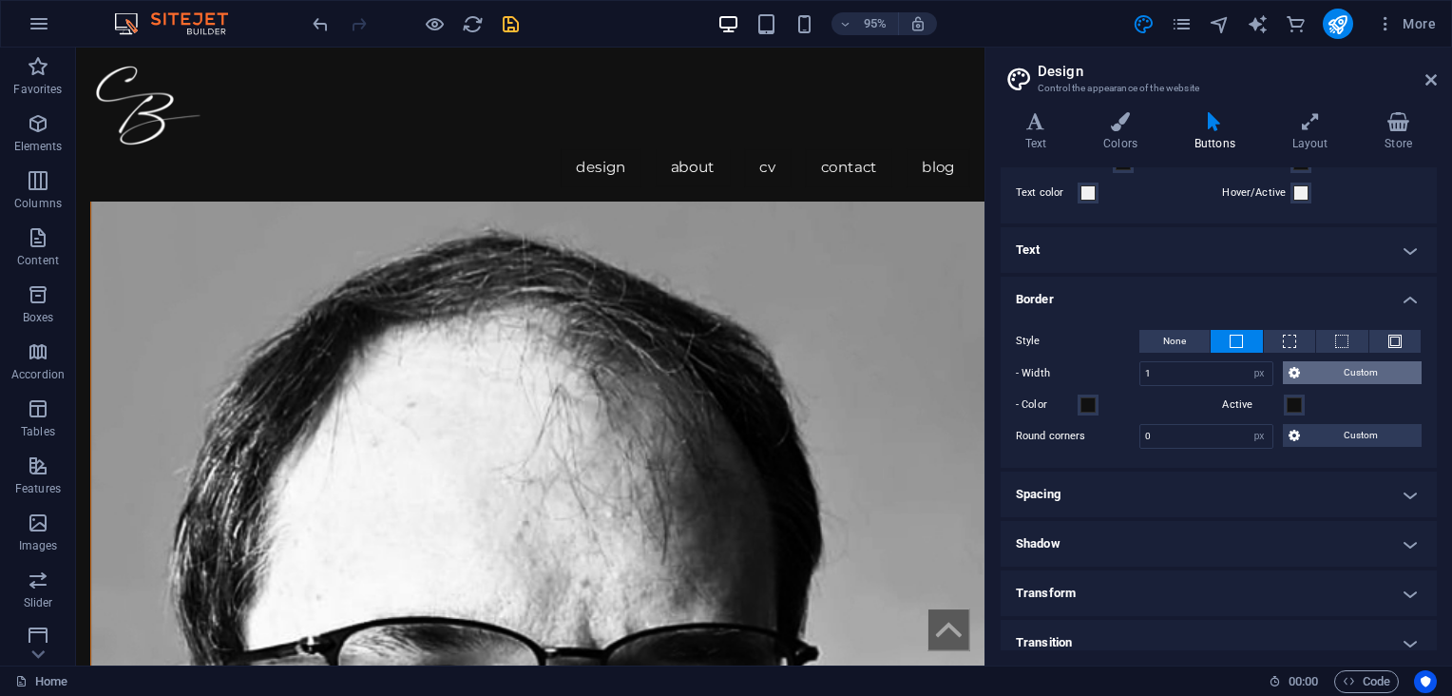
click at [1382, 376] on span "Custom" at bounding box center [1361, 372] width 110 height 23
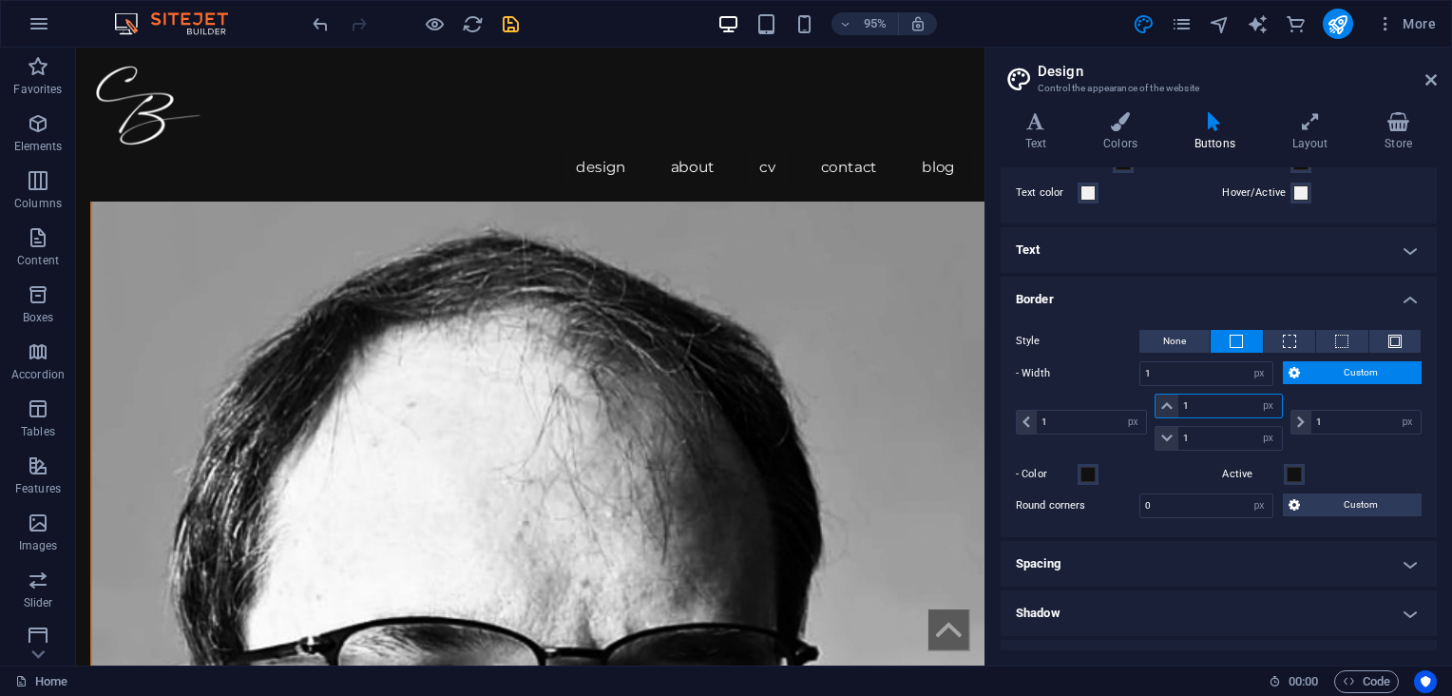
click at [1242, 399] on input "1" at bounding box center [1229, 405] width 103 height 23
type input "0"
select select "DISABLED_OPTION_VALUE"
type input "0"
drag, startPoint x: 1068, startPoint y: 420, endPoint x: 1025, endPoint y: 420, distance: 42.8
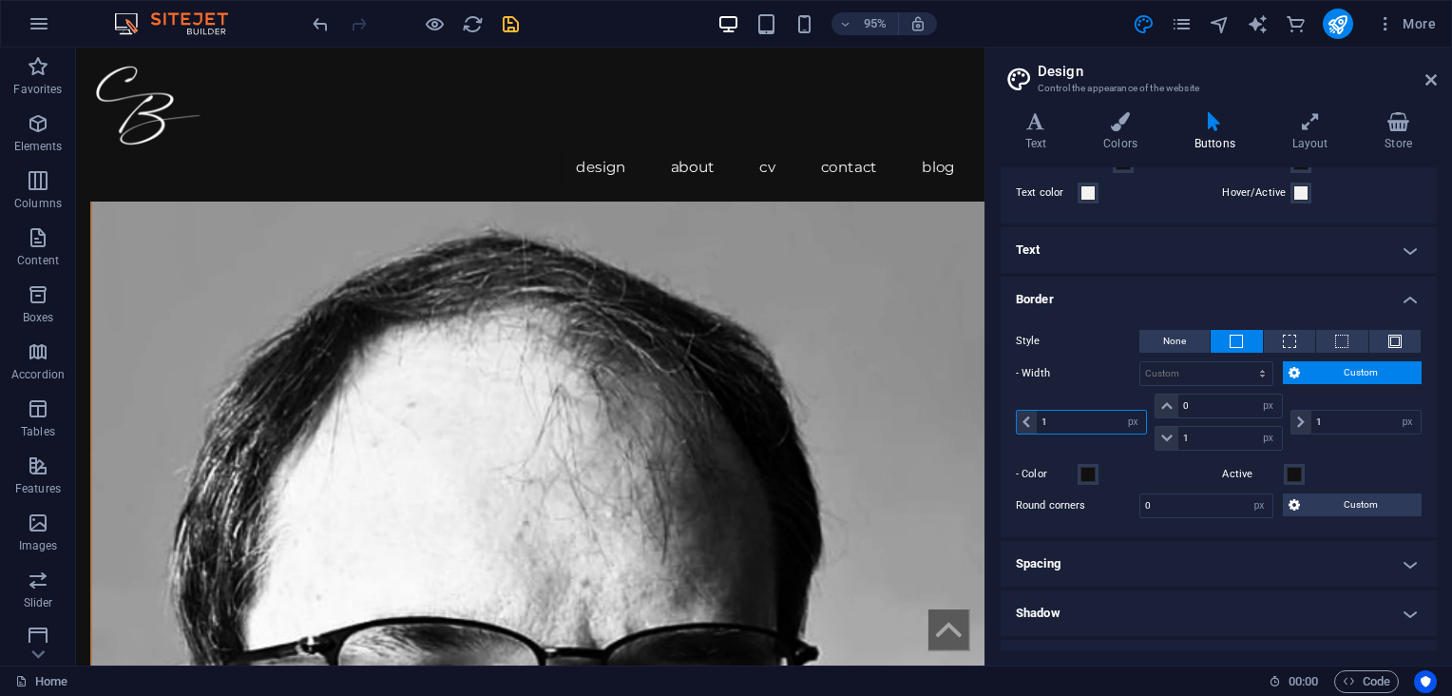
click at [1025, 420] on div "1 px rem vh vw" at bounding box center [1081, 422] width 131 height 25
type input "0"
drag, startPoint x: 1311, startPoint y: 422, endPoint x: 1277, endPoint y: 414, distance: 35.0
click at [1277, 415] on div "0 px rem vh vw 0 px rem vh vw 1 px rem vh vw 1 px rem vh vw" at bounding box center [1219, 421] width 406 height 57
type input "0"
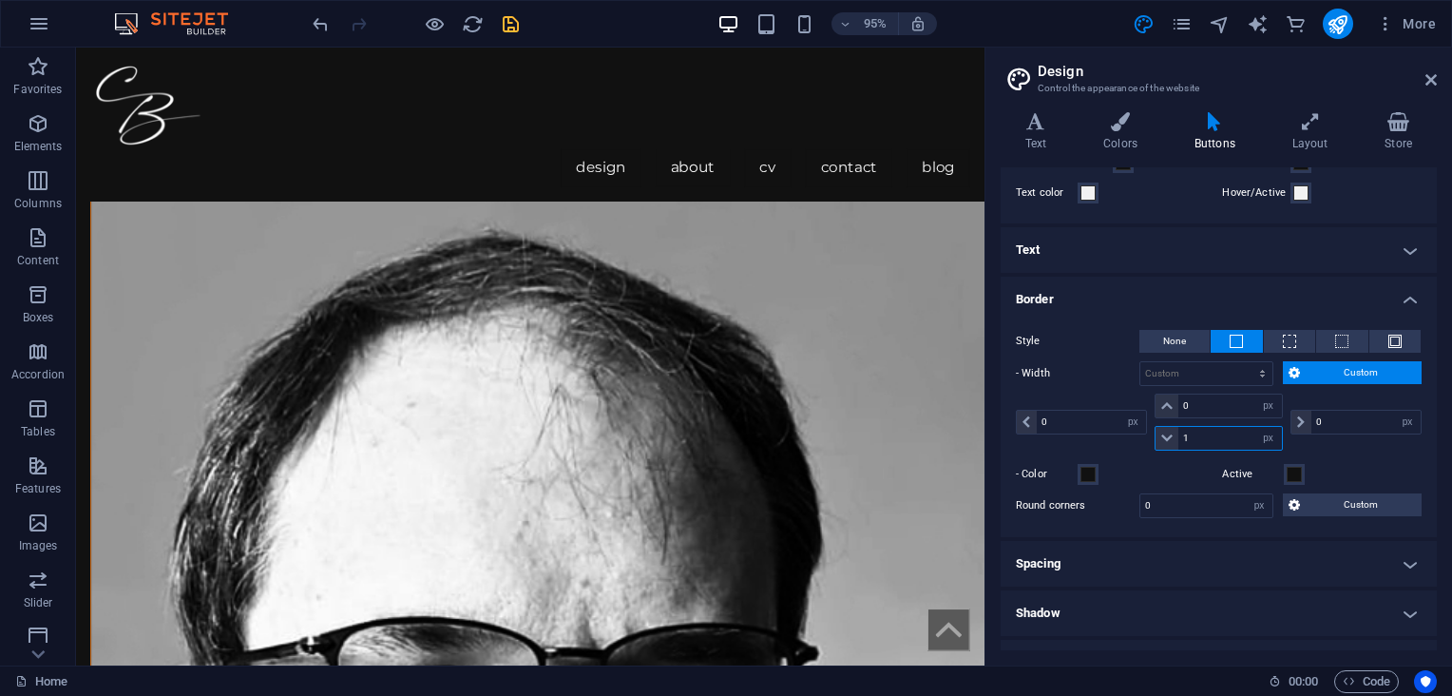
drag, startPoint x: 1209, startPoint y: 430, endPoint x: 1178, endPoint y: 423, distance: 31.3
click at [1178, 423] on div "0 px rem vh vw 1 px rem vh vw" at bounding box center [1218, 421] width 135 height 57
type input "2"
click at [513, 17] on icon "save" at bounding box center [511, 24] width 22 height 22
checkbox input "false"
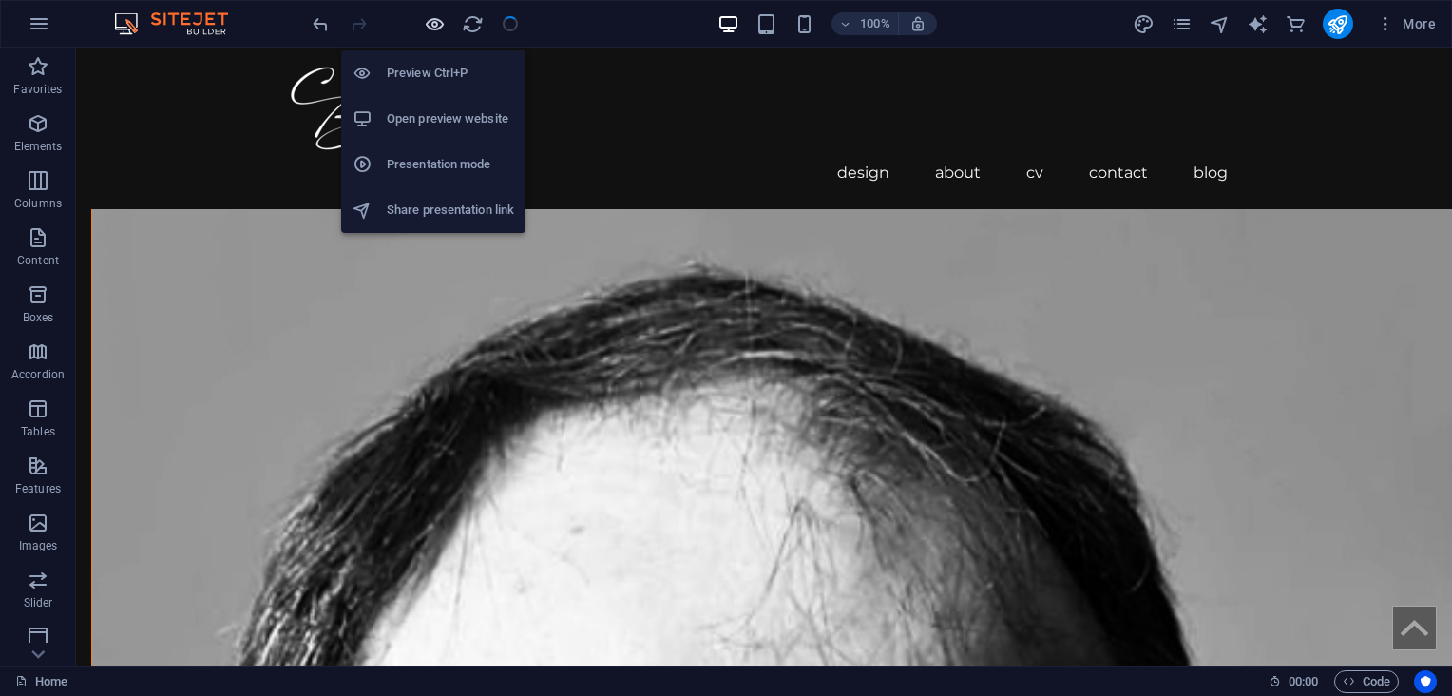
click at [433, 27] on icon "button" at bounding box center [435, 24] width 22 height 22
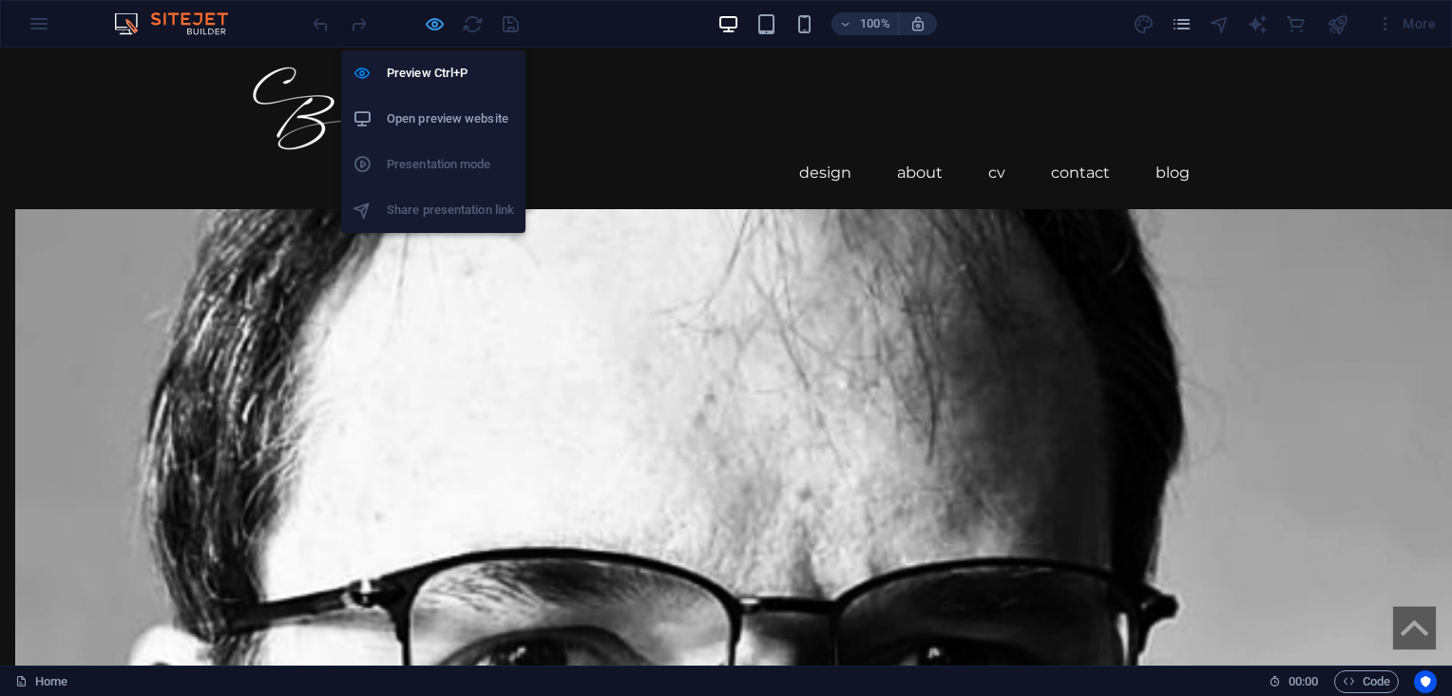
click at [437, 16] on icon "button" at bounding box center [435, 24] width 22 height 22
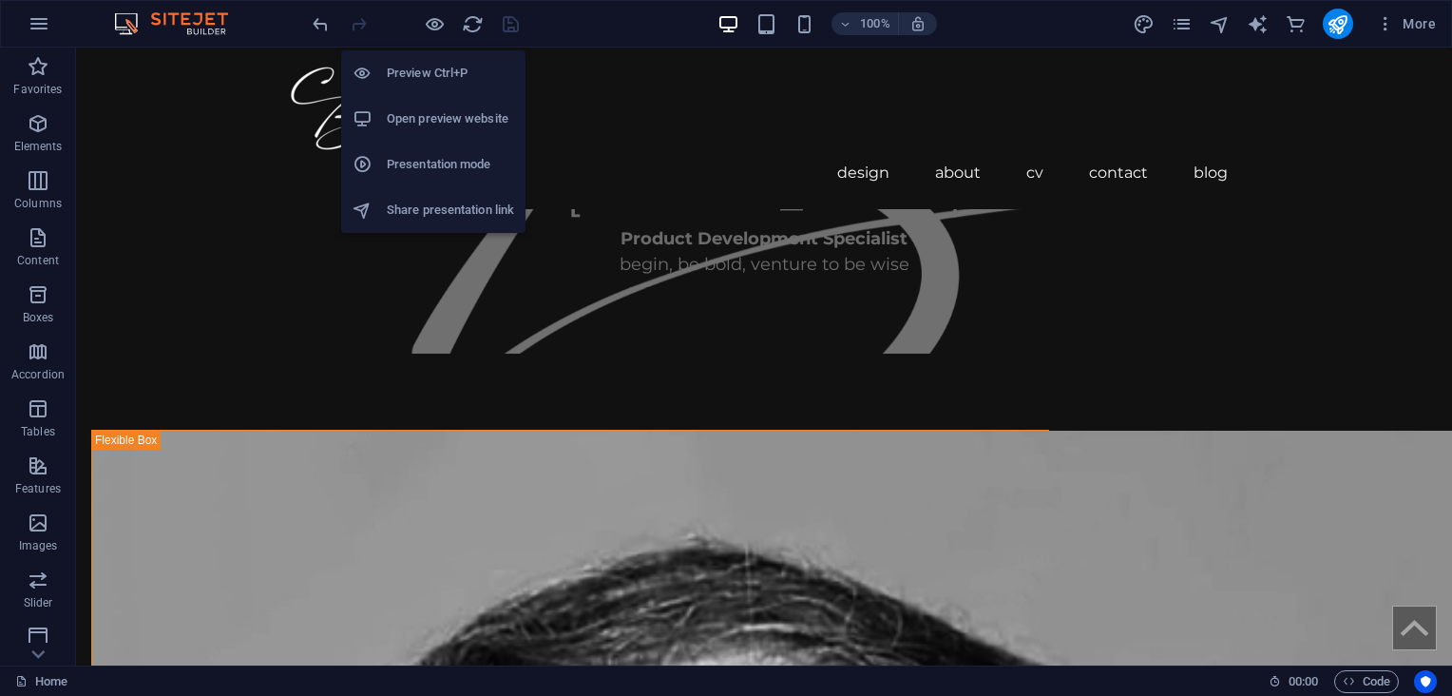
scroll to position [1414, 0]
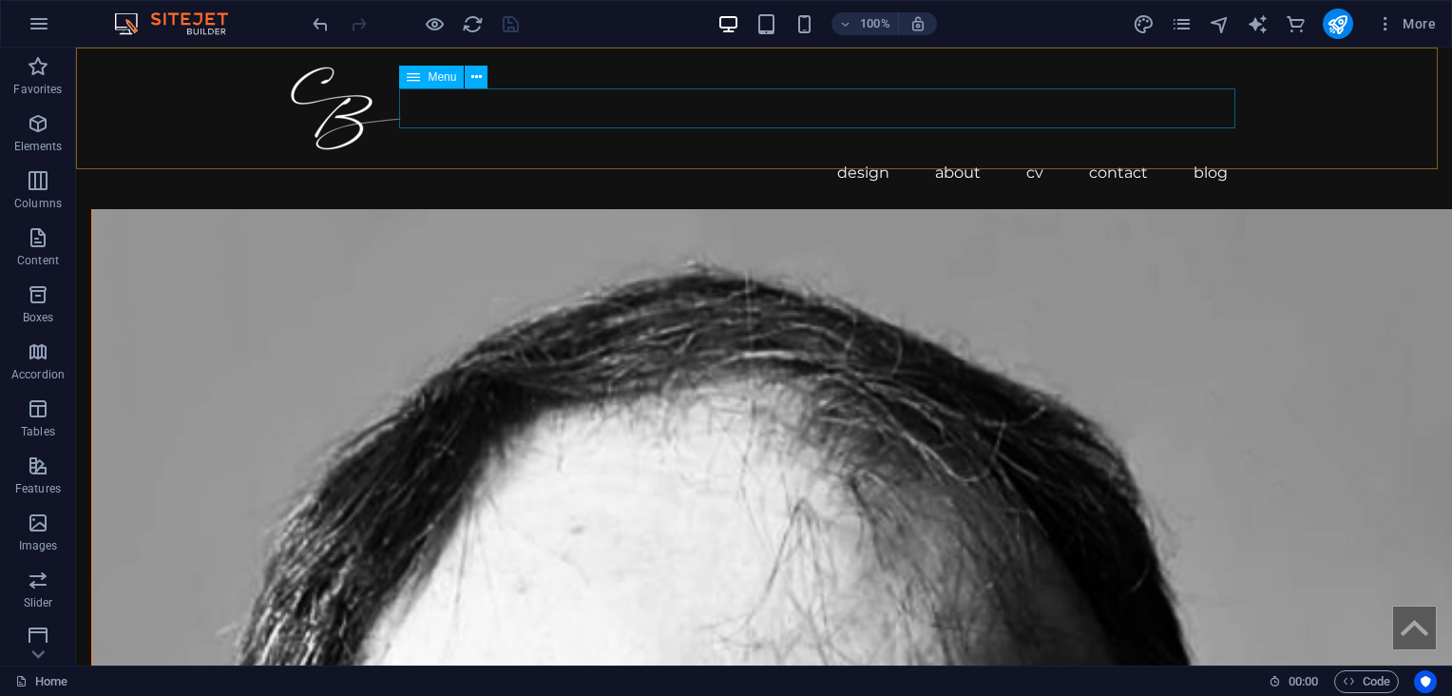
click at [728, 154] on nav "design ux industrial graphic photography about cv contact blog" at bounding box center [764, 174] width 958 height 40
select select "primary"
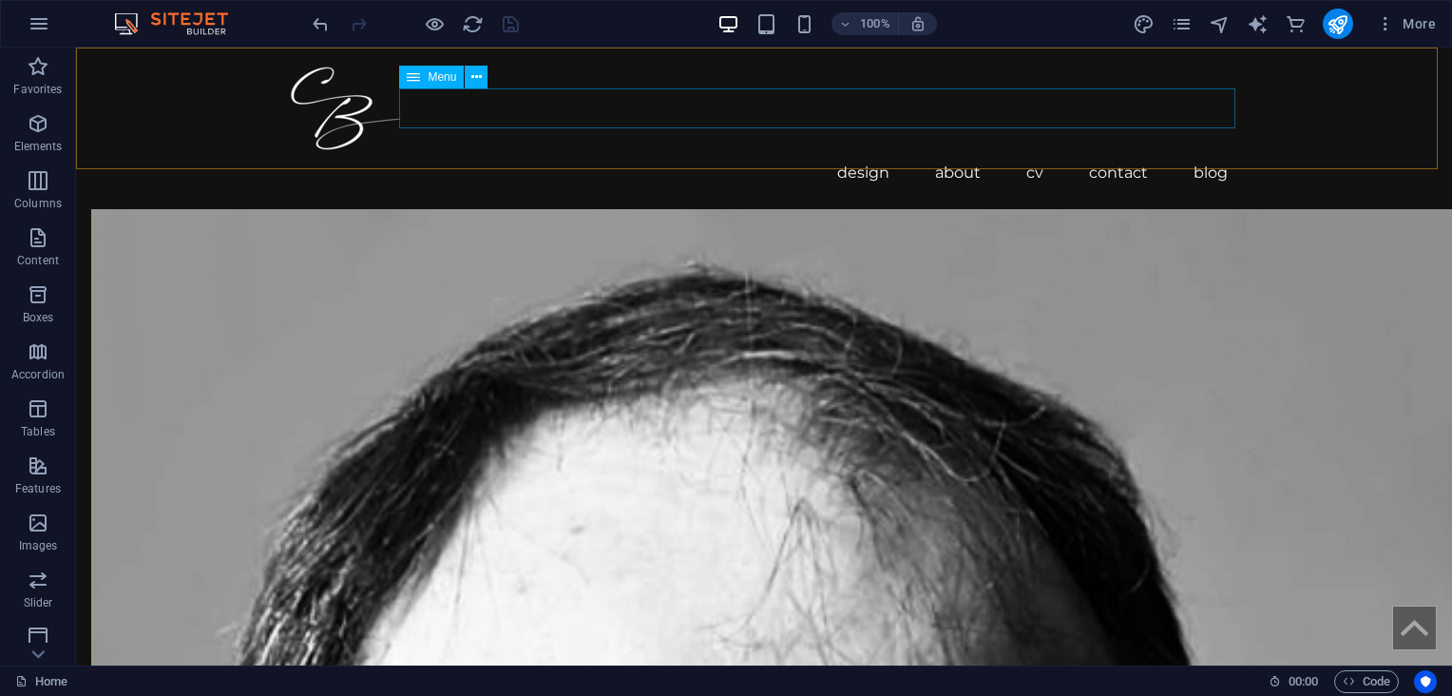
select select "primary"
select select "overlay"
select select "primary"
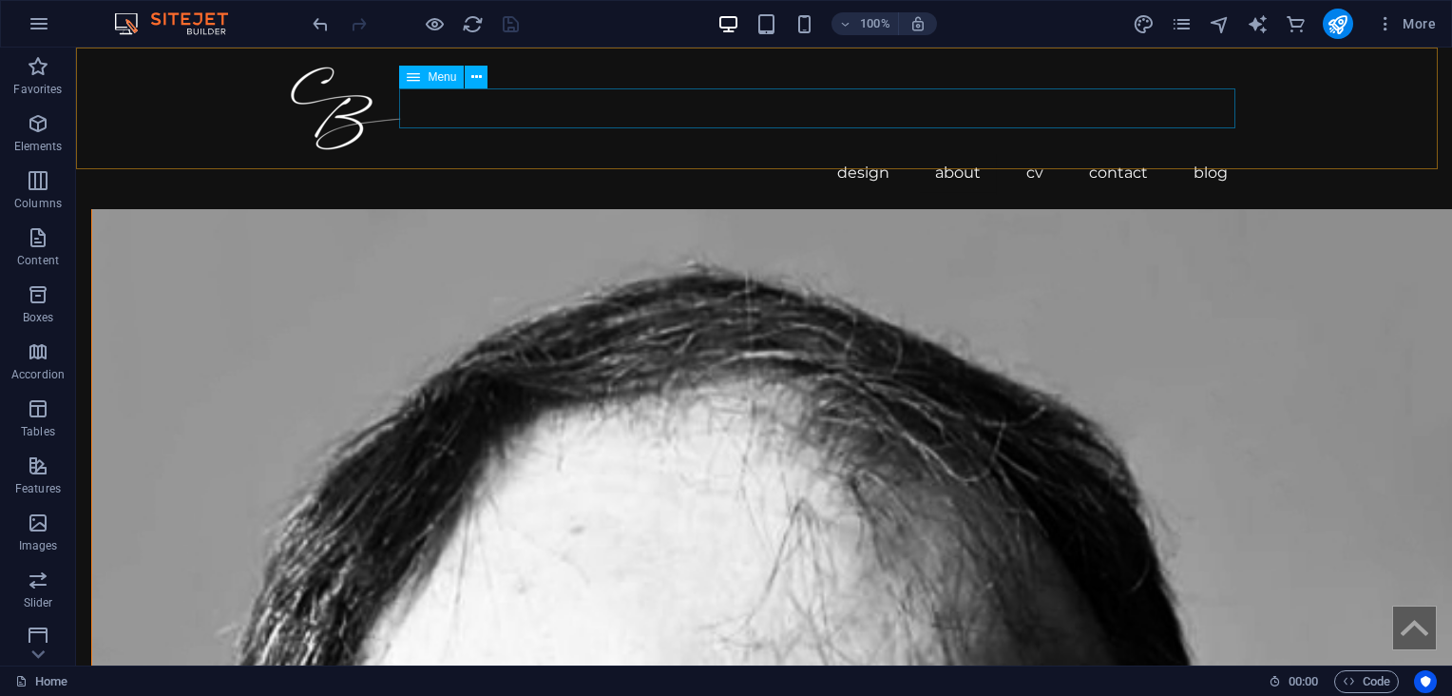
select select "primary"
select select "5"
select select
select select "primary"
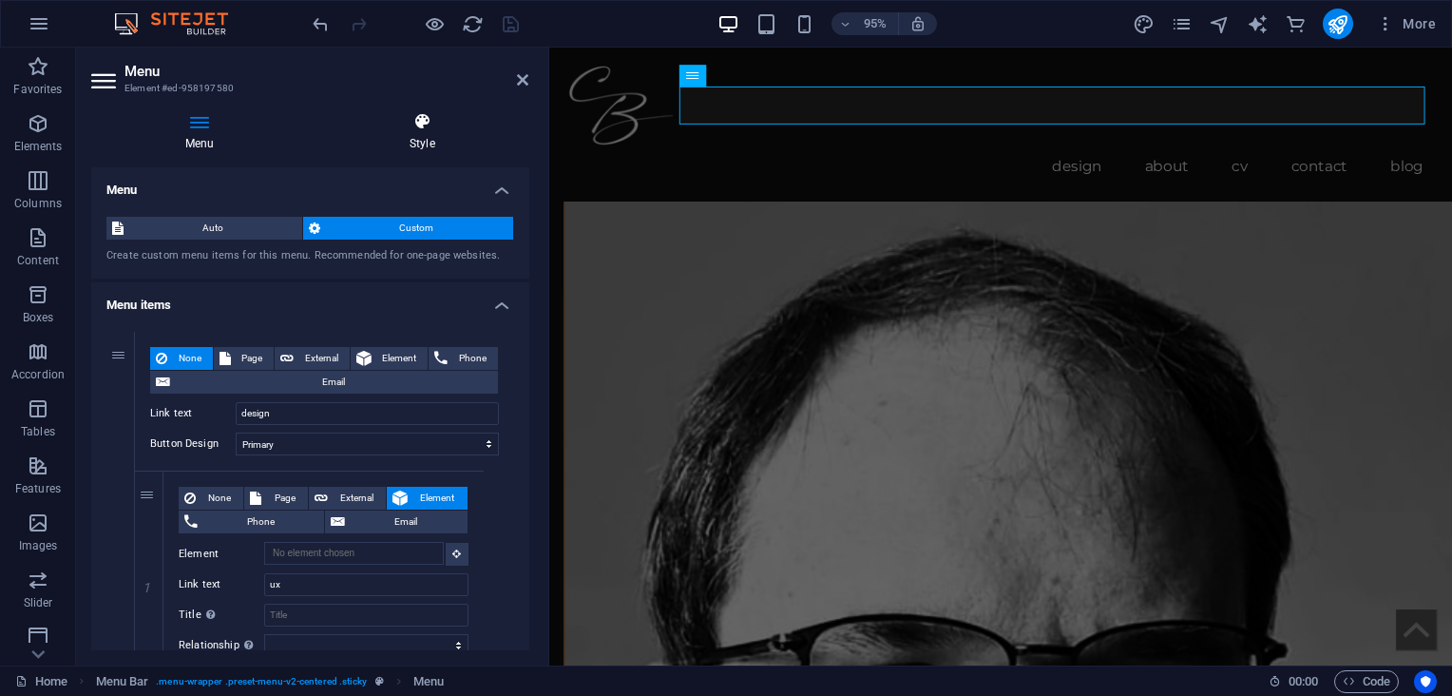
click at [416, 133] on h4 "Style" at bounding box center [421, 132] width 213 height 40
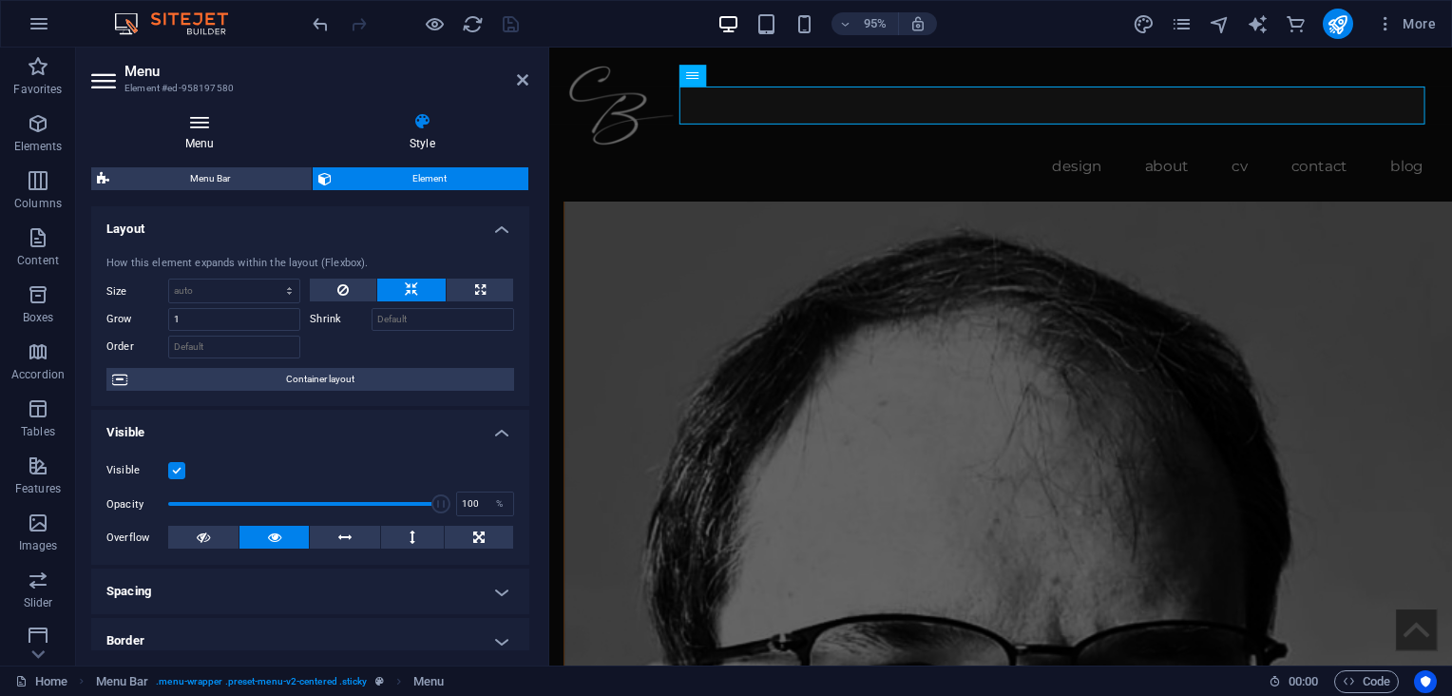
click at [194, 121] on icon at bounding box center [199, 121] width 217 height 19
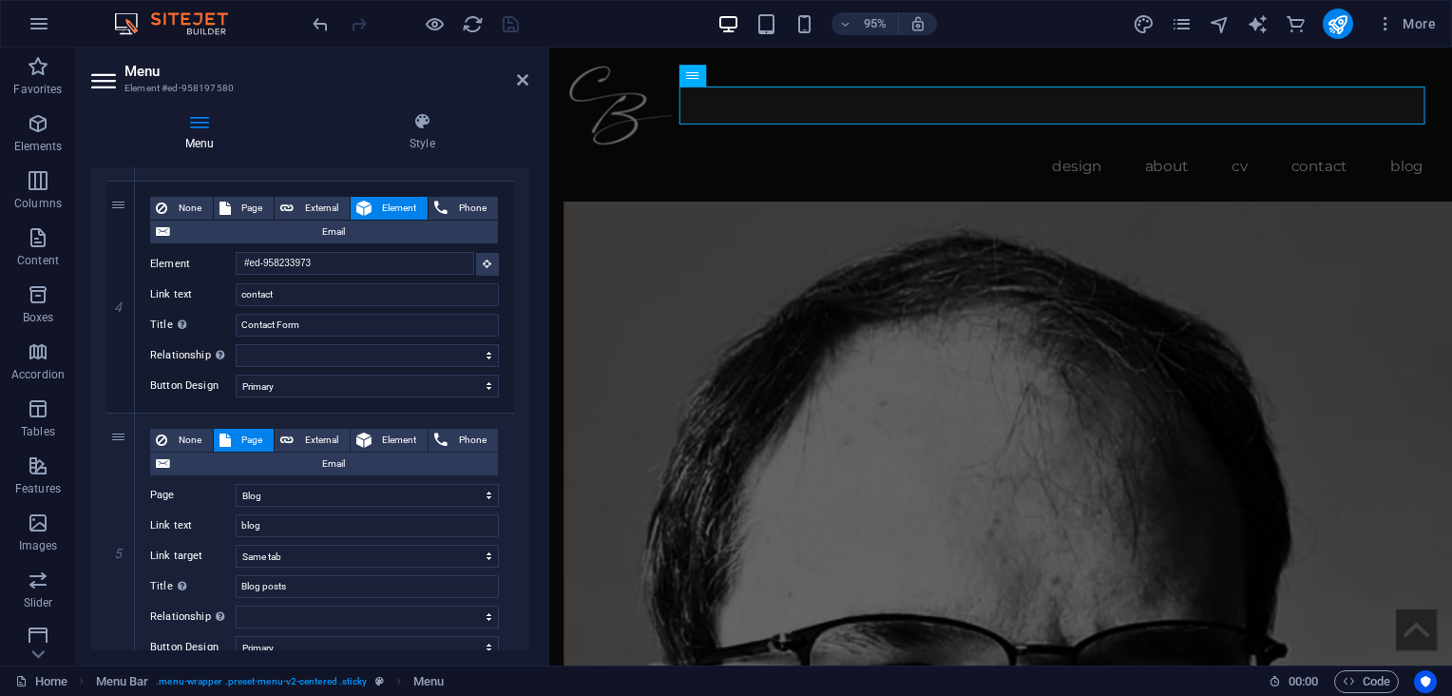
scroll to position [1785, 0]
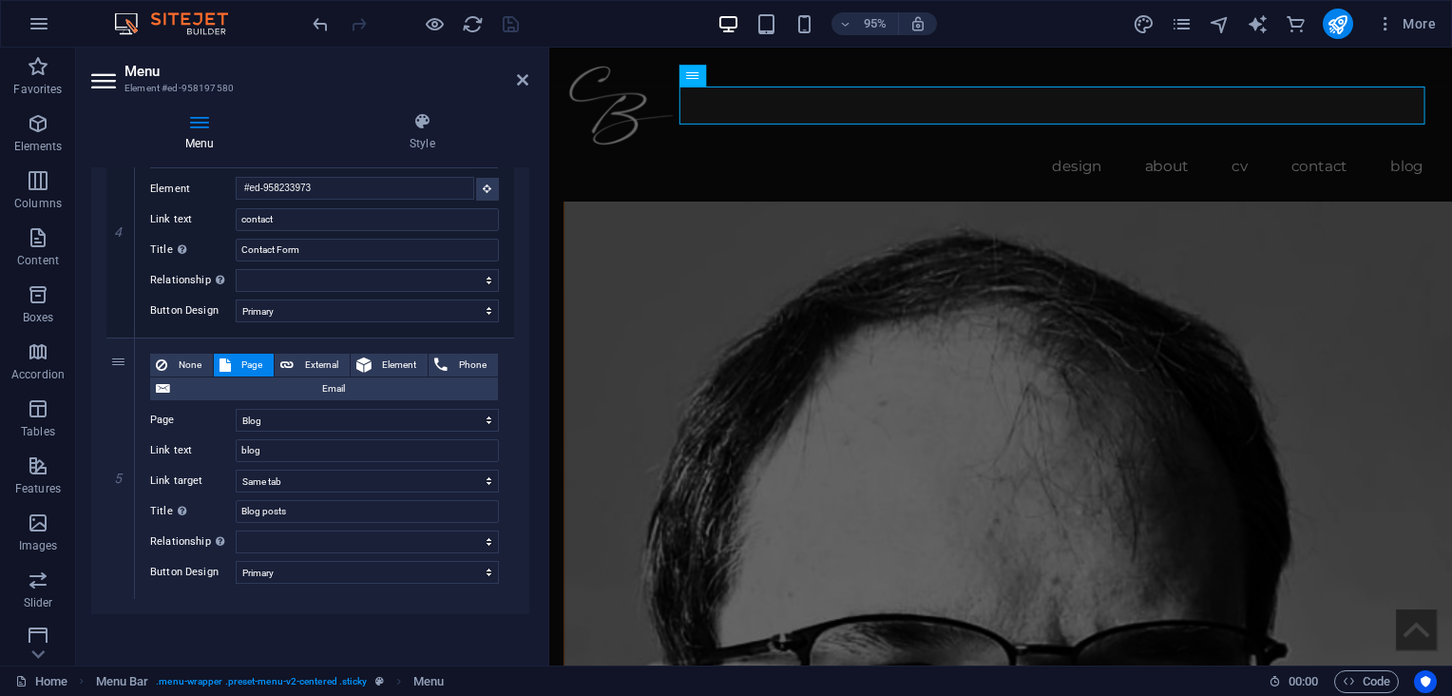
drag, startPoint x: 528, startPoint y: 227, endPoint x: 7, endPoint y: 608, distance: 646.0
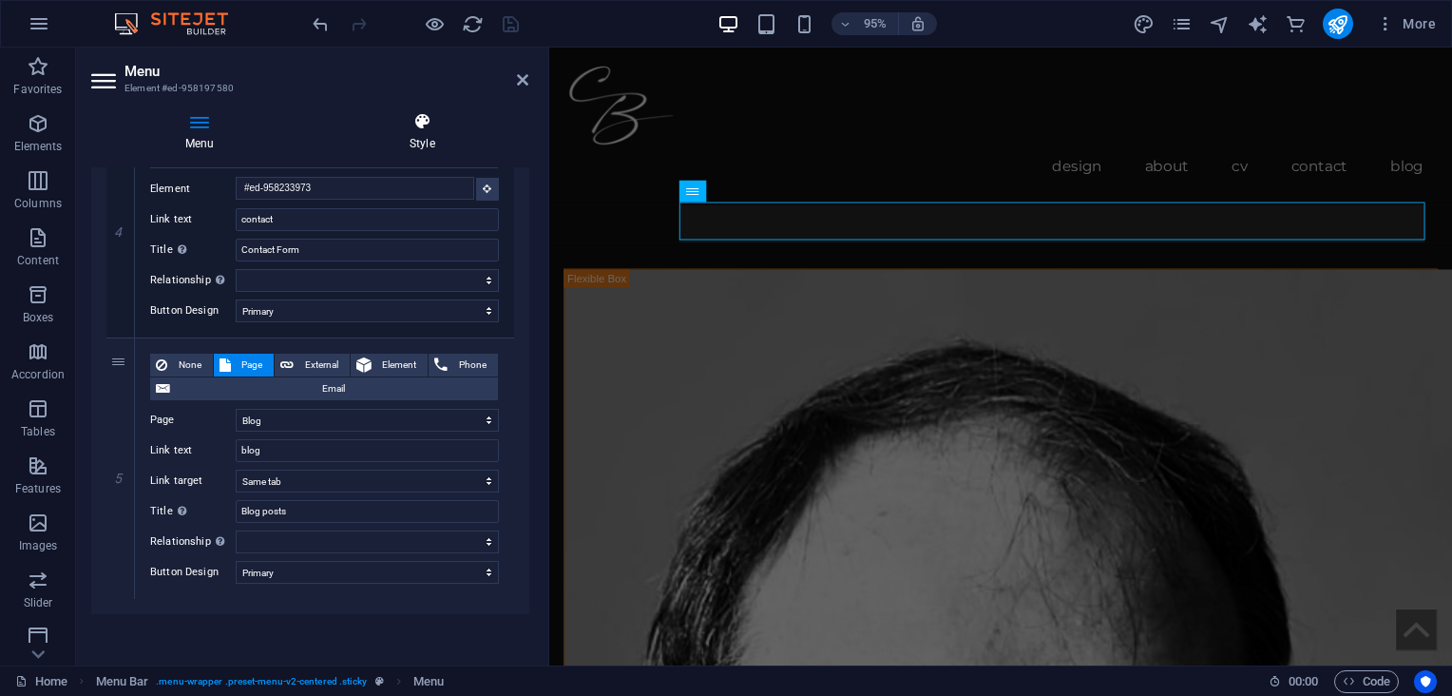
scroll to position [1292, 0]
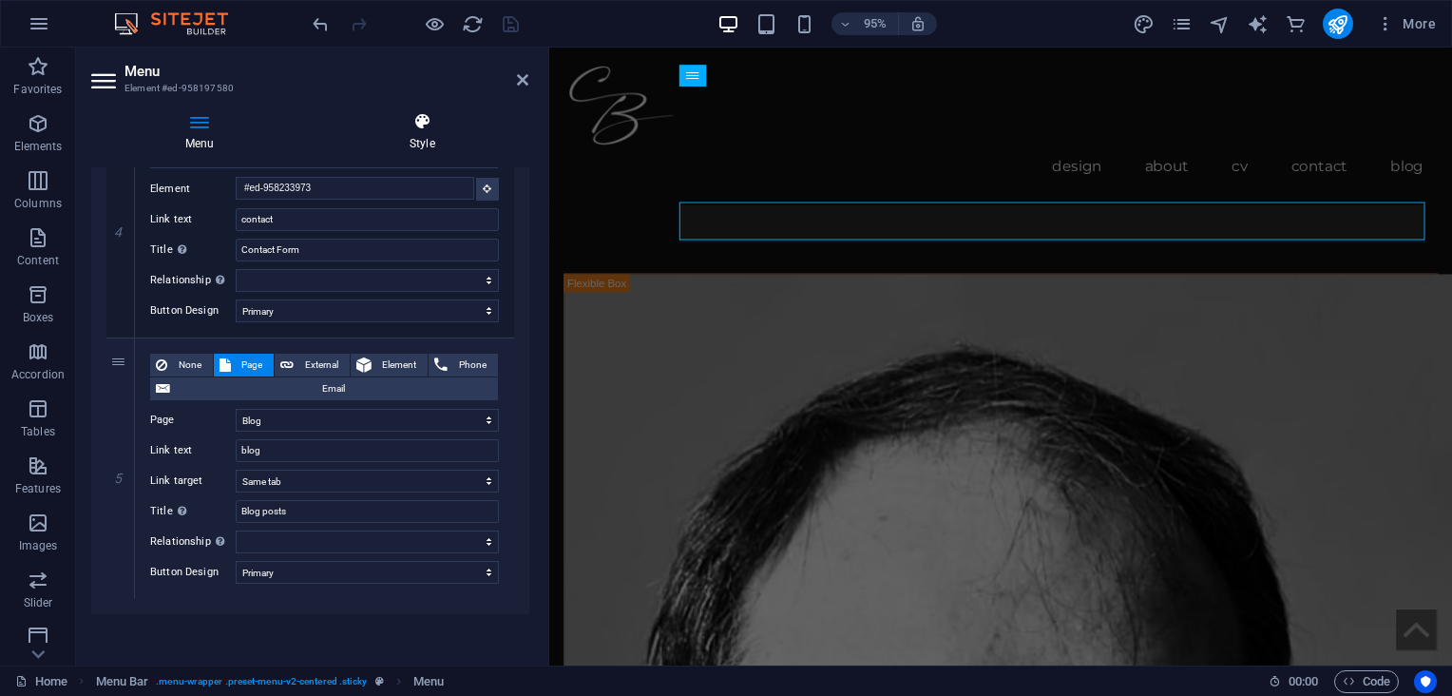
click at [429, 112] on icon at bounding box center [421, 121] width 213 height 19
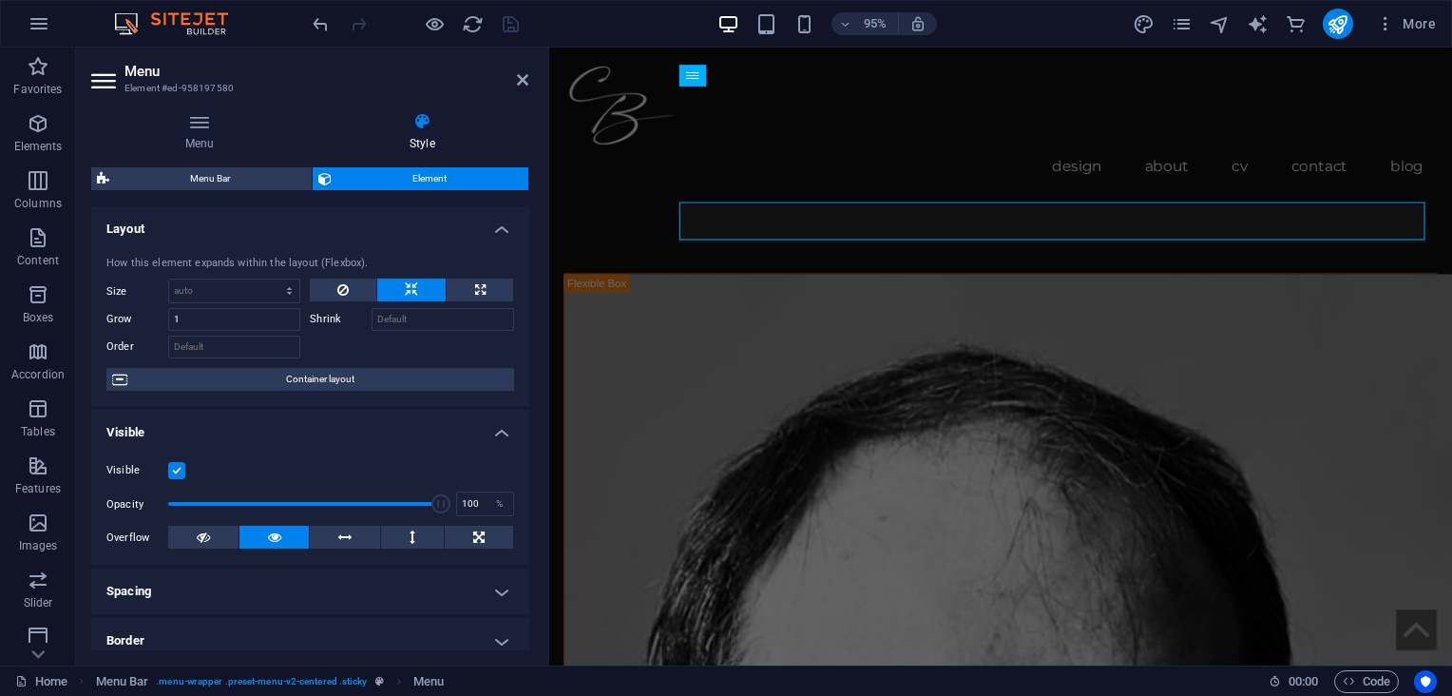
drag, startPoint x: 524, startPoint y: 304, endPoint x: 524, endPoint y: 320, distance: 16.2
click at [524, 320] on div "How this element expands within the layout (Flexbox). Size Default auto px % 1/…" at bounding box center [310, 323] width 438 height 166
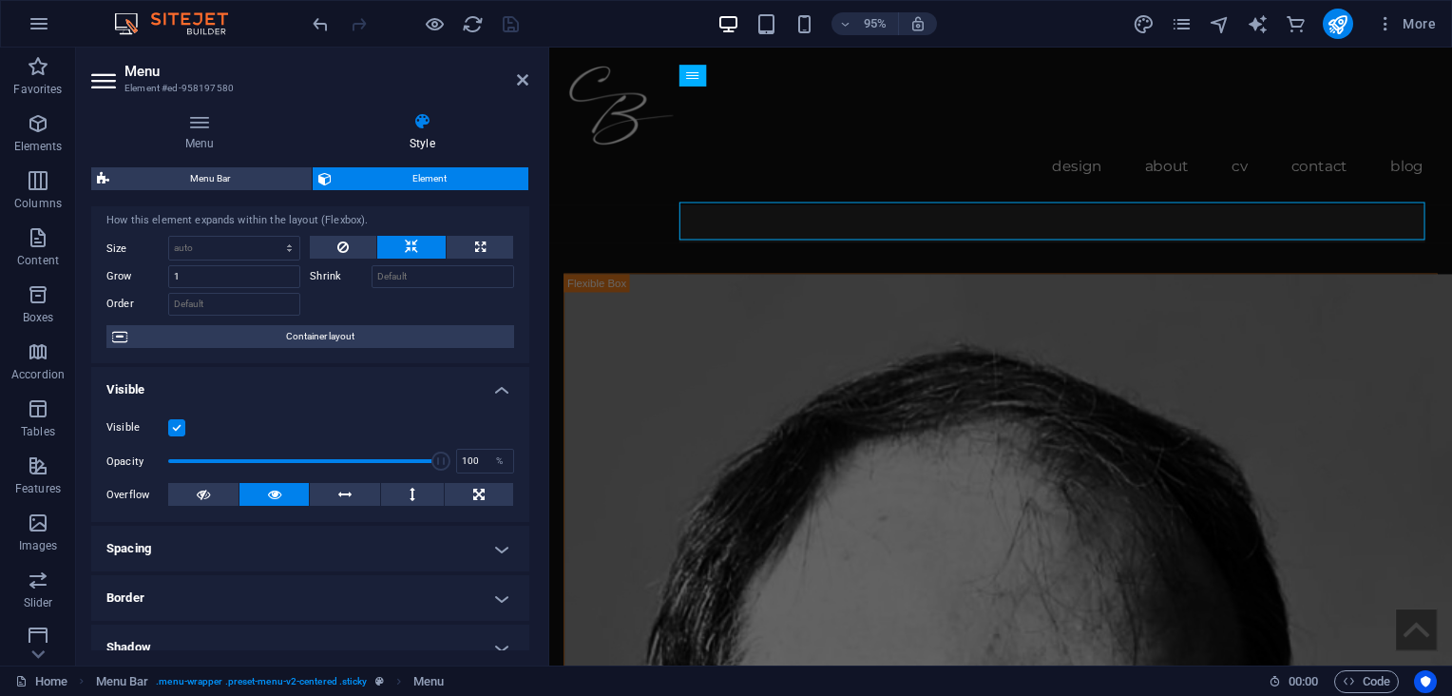
scroll to position [0, 0]
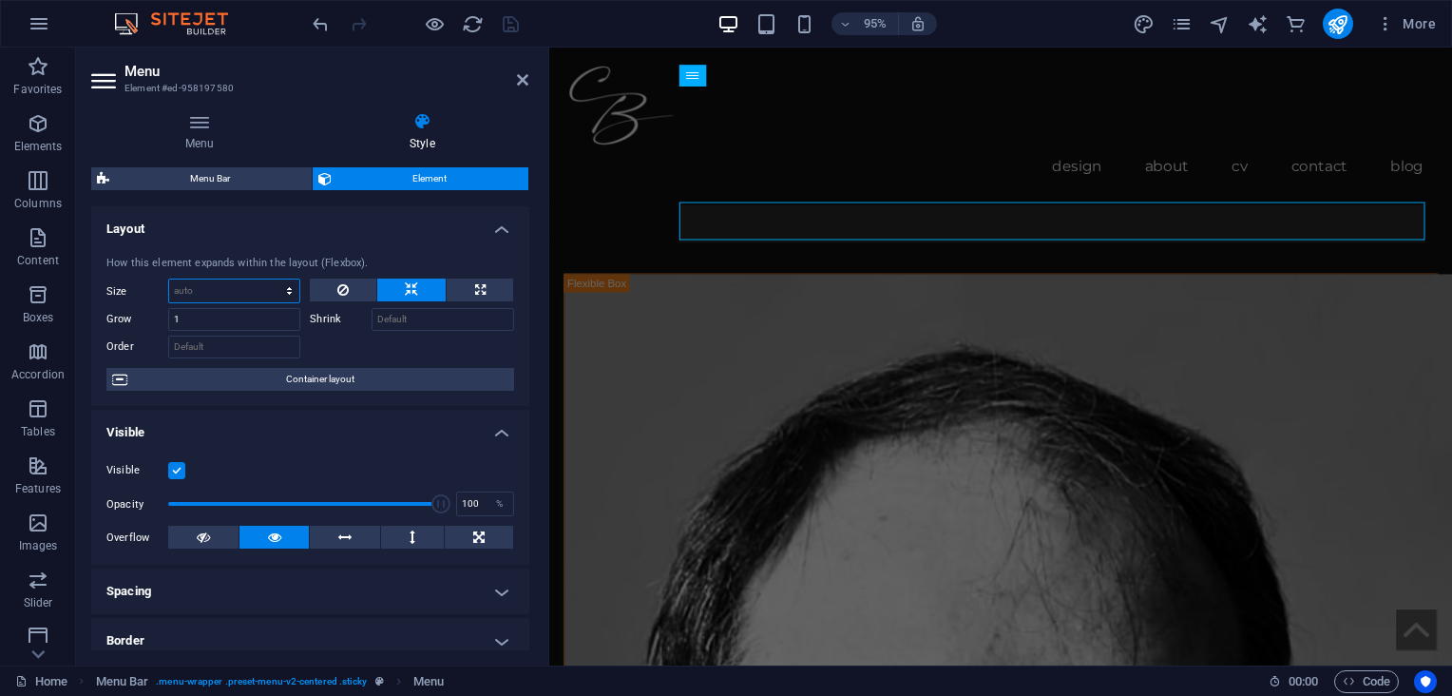
click at [287, 289] on select "Default auto px % 1/1 1/2 1/3 1/4 1/5 1/6 1/7 1/8 1/9 1/10" at bounding box center [234, 290] width 130 height 23
click at [263, 285] on select "Default auto px % 1/1 1/2 1/3 1/4 1/5 1/6 1/7 1/8 1/9 1/10" at bounding box center [234, 290] width 130 height 23
click at [418, 377] on span "Container layout" at bounding box center [320, 379] width 375 height 23
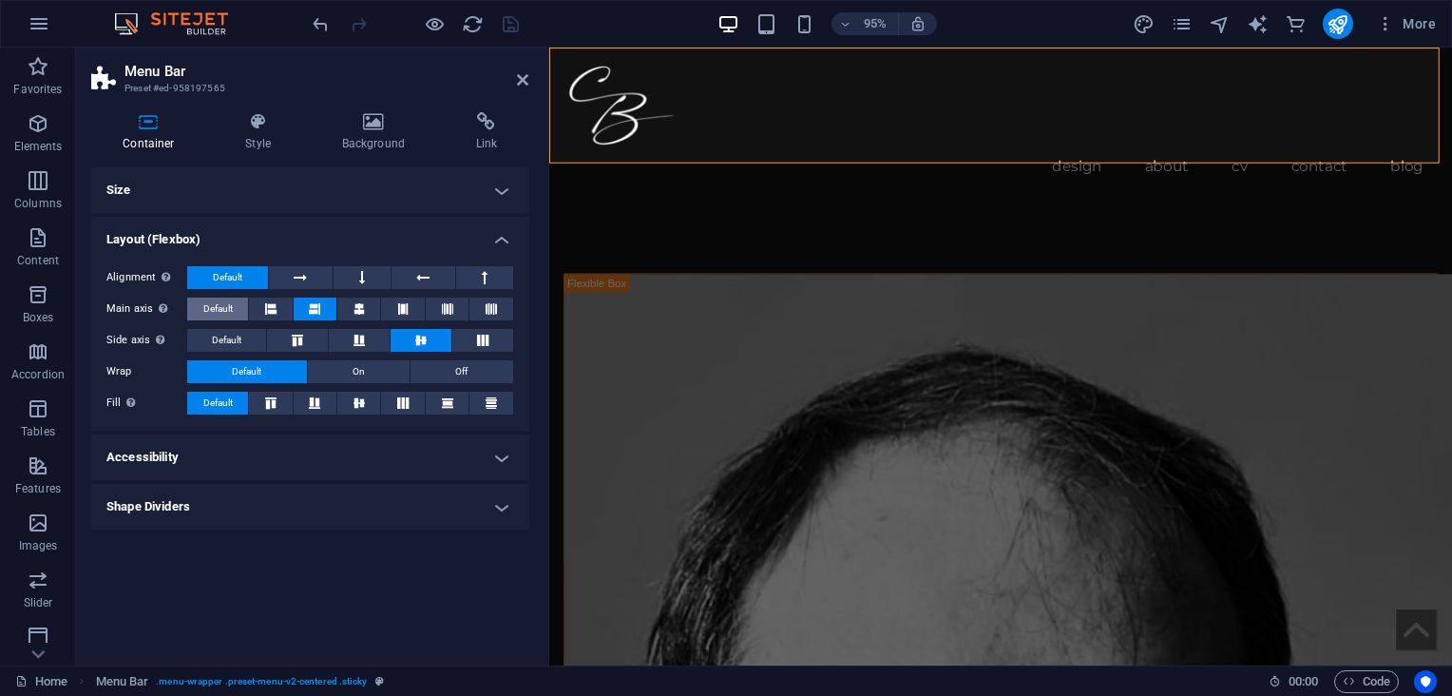
click at [219, 308] on span "Default" at bounding box center [217, 308] width 29 height 23
click at [226, 342] on span "Default" at bounding box center [226, 340] width 29 height 23
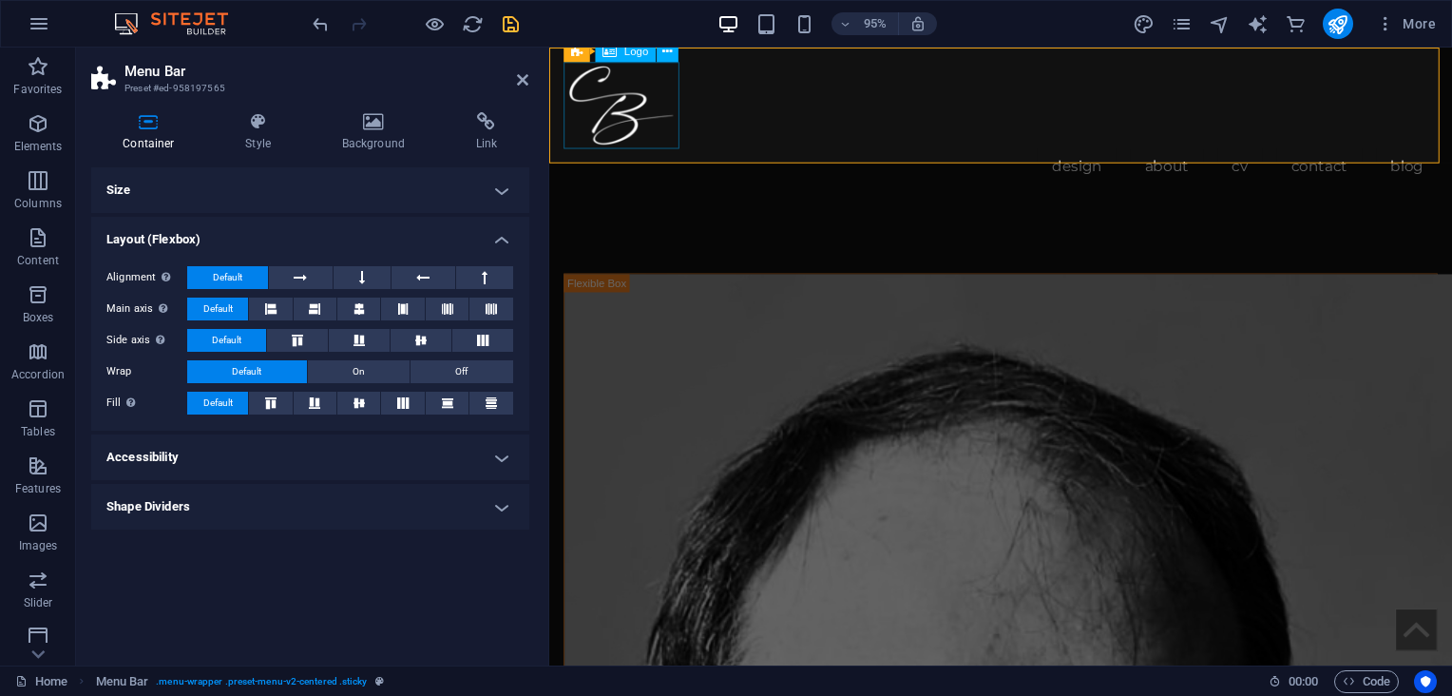
click at [623, 115] on div at bounding box center [1023, 108] width 920 height 91
select select "px"
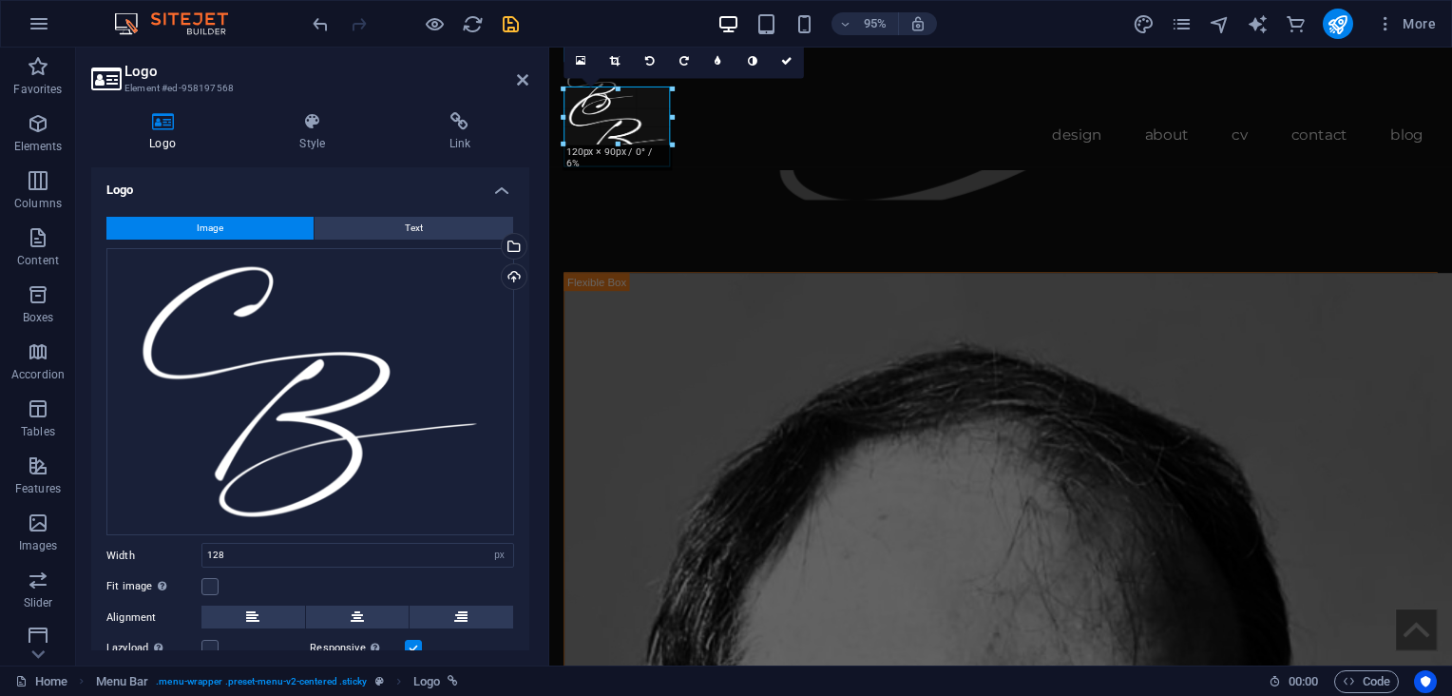
scroll to position [1258, 0]
drag, startPoint x: 680, startPoint y: 143, endPoint x: 636, endPoint y: 95, distance: 65.9
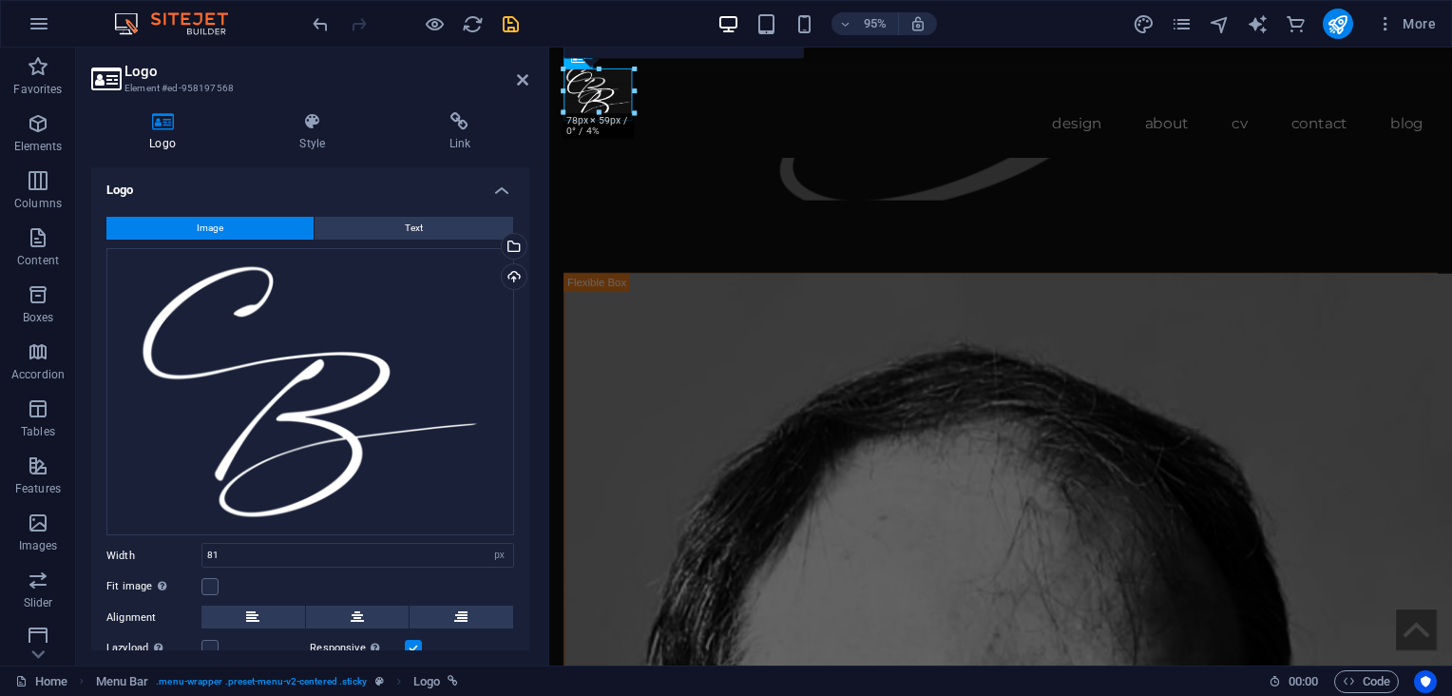
scroll to position [1247, 0]
drag, startPoint x: 635, startPoint y: 117, endPoint x: 619, endPoint y: 103, distance: 21.5
type input "64"
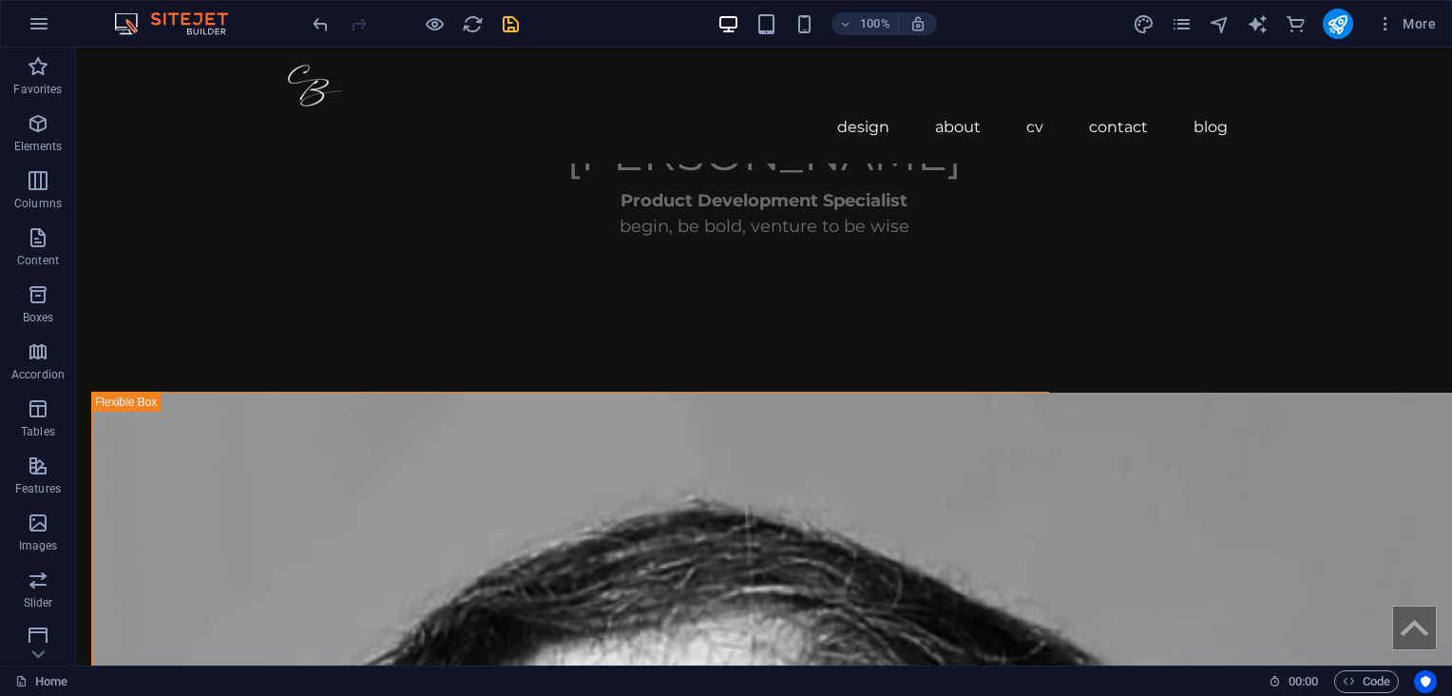
scroll to position [1076, 0]
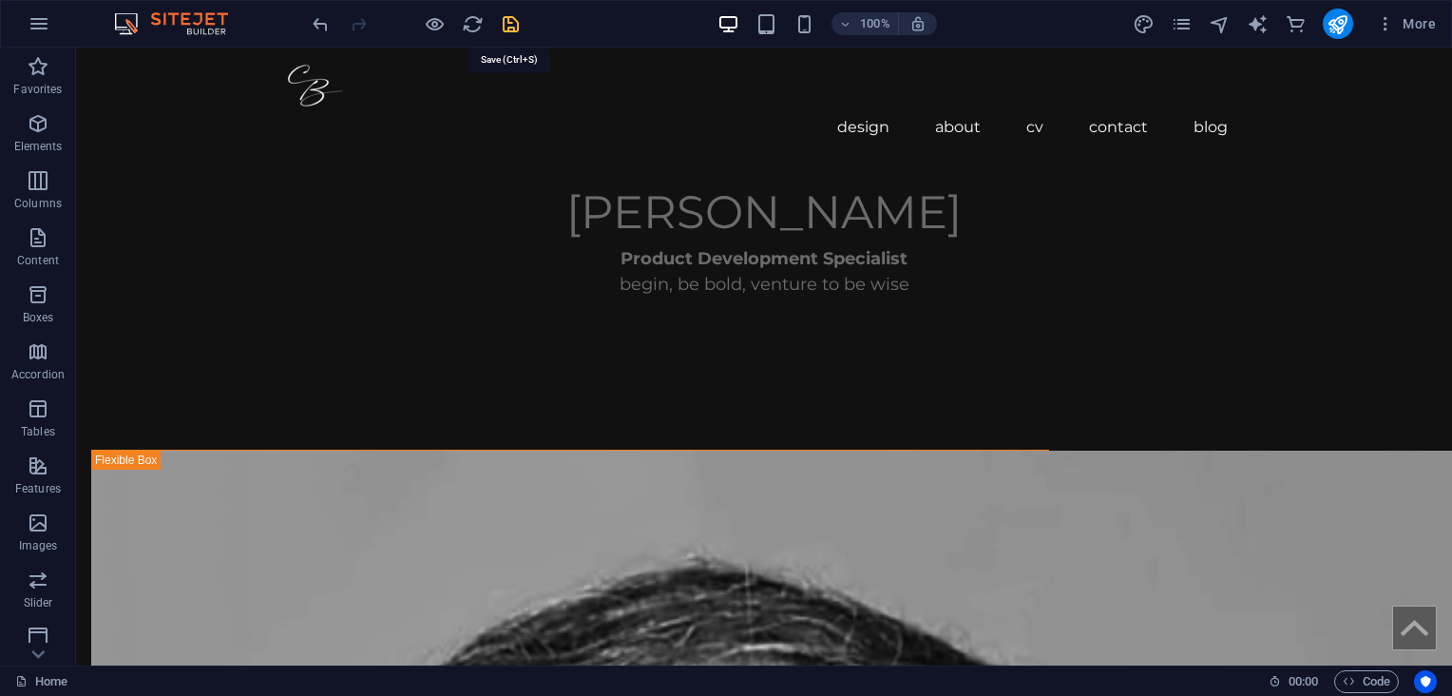
click at [506, 21] on icon "save" at bounding box center [511, 24] width 22 height 22
checkbox input "false"
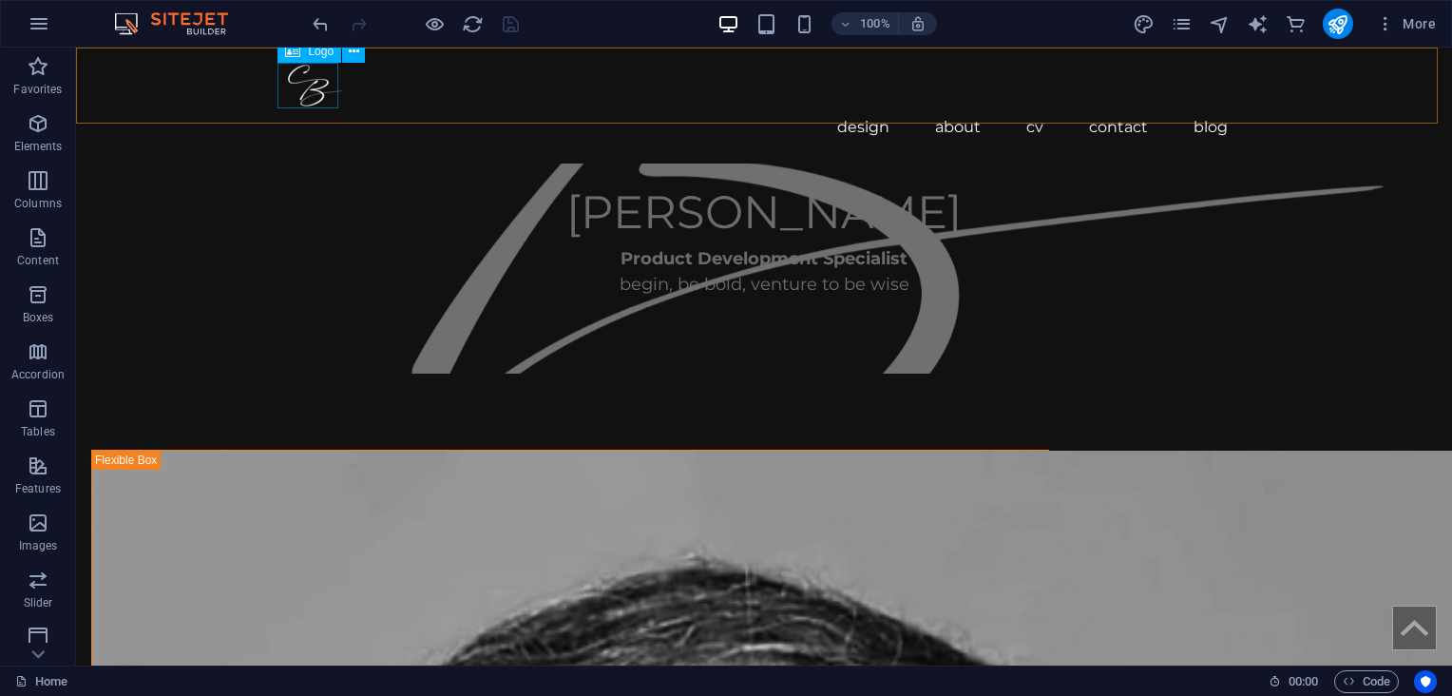
click at [290, 83] on div at bounding box center [764, 86] width 958 height 46
select select "px"
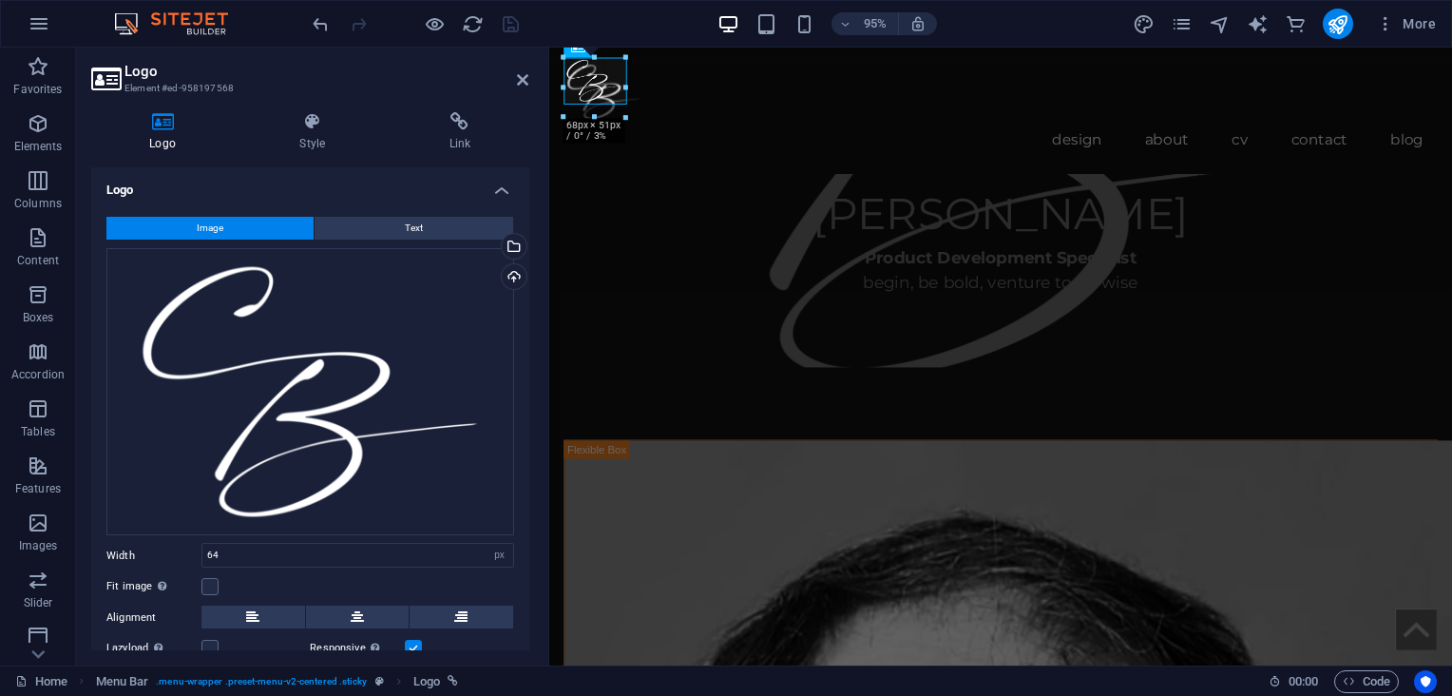
scroll to position [1094, 0]
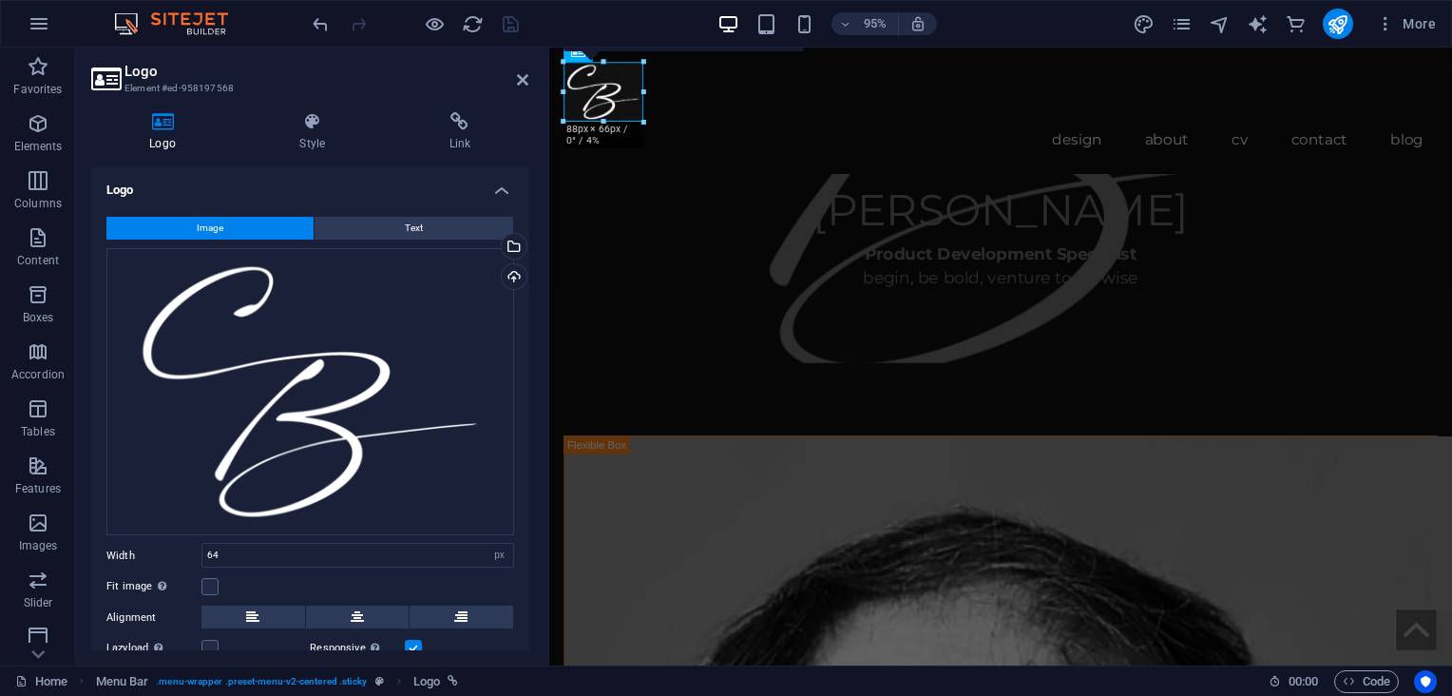
drag, startPoint x: 620, startPoint y: 109, endPoint x: 642, endPoint y: 126, distance: 28.5
drag, startPoint x: 644, startPoint y: 125, endPoint x: 617, endPoint y: 107, distance: 32.9
type input "69"
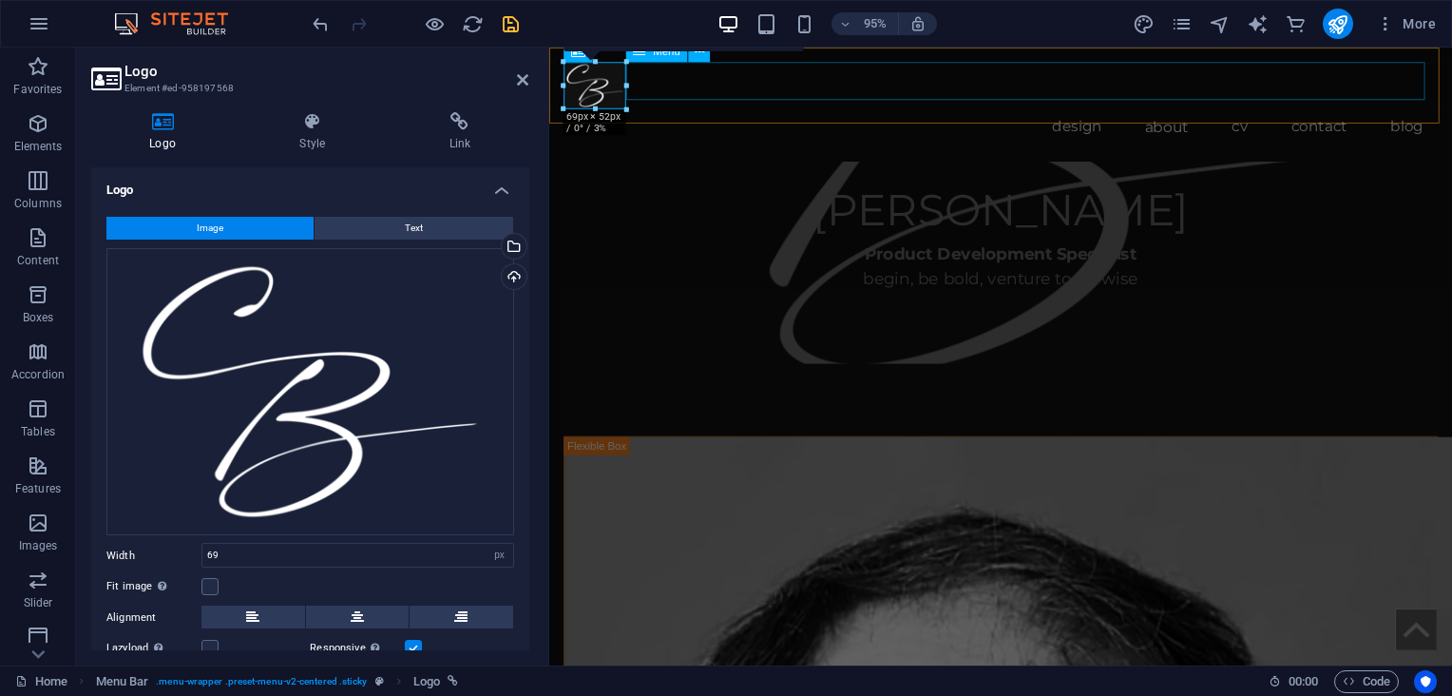
click at [979, 112] on nav "design ux industrial graphic photography about cv contact blog" at bounding box center [1023, 132] width 920 height 40
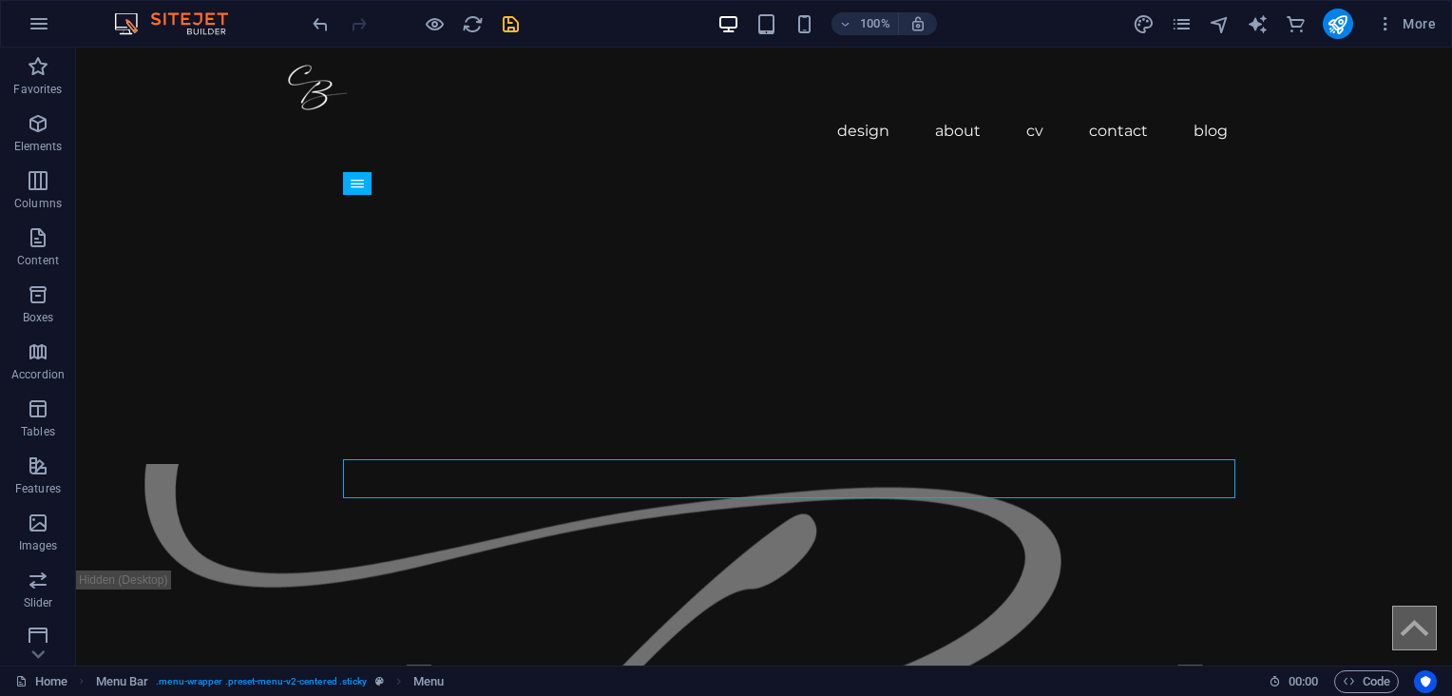
scroll to position [0, 0]
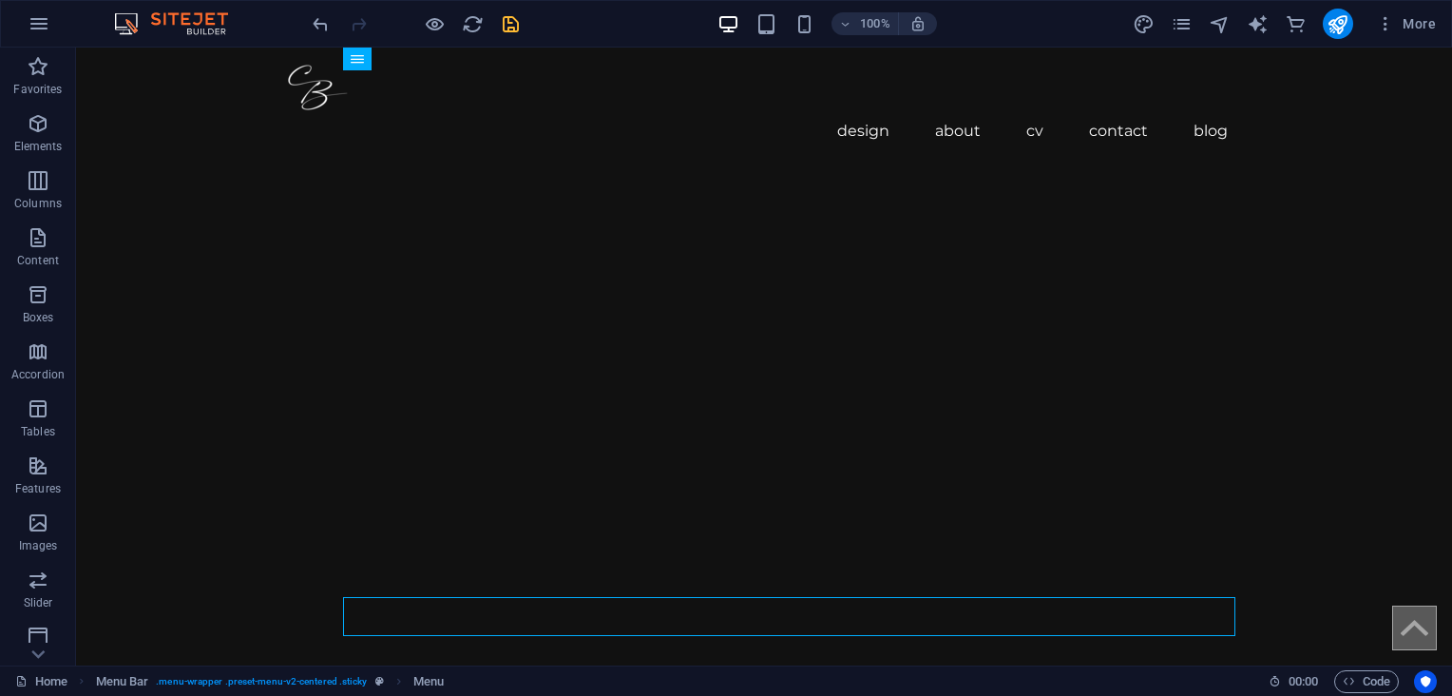
drag, startPoint x: 1440, startPoint y: 360, endPoint x: 1522, endPoint y: 70, distance: 301.4
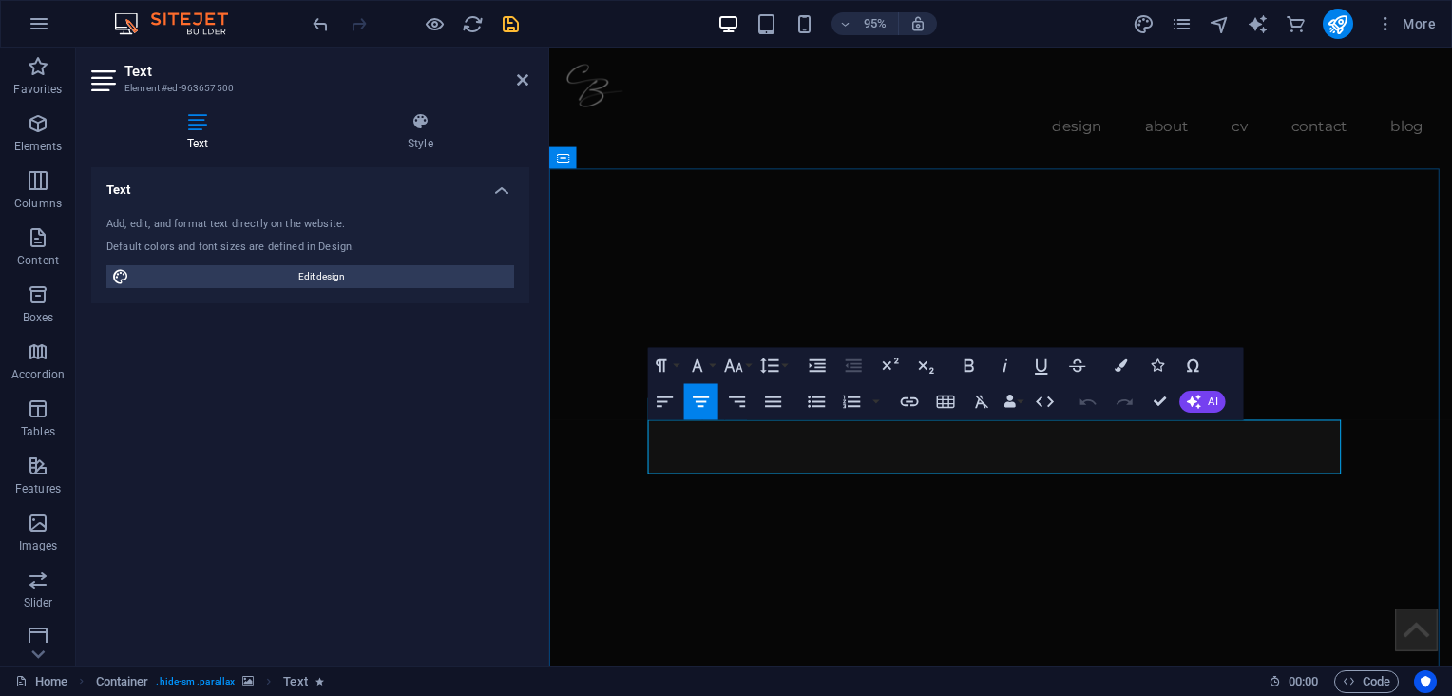
drag, startPoint x: 774, startPoint y: 471, endPoint x: 1254, endPoint y: 481, distance: 479.9
click at [850, 137] on img "1/1" at bounding box center [1016, 137] width 937 height 0
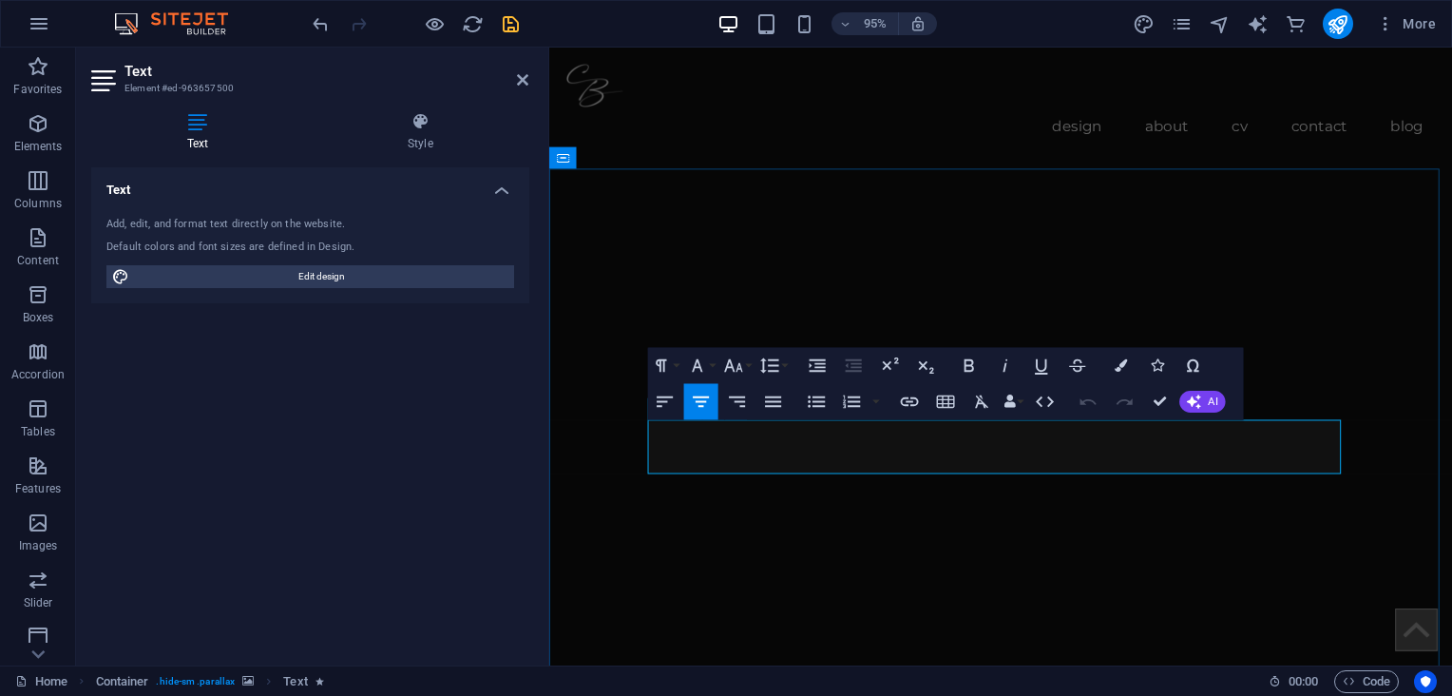
drag, startPoint x: 838, startPoint y: 461, endPoint x: 1181, endPoint y: 479, distance: 343.5
click at [729, 361] on icon "button" at bounding box center [732, 365] width 18 height 12
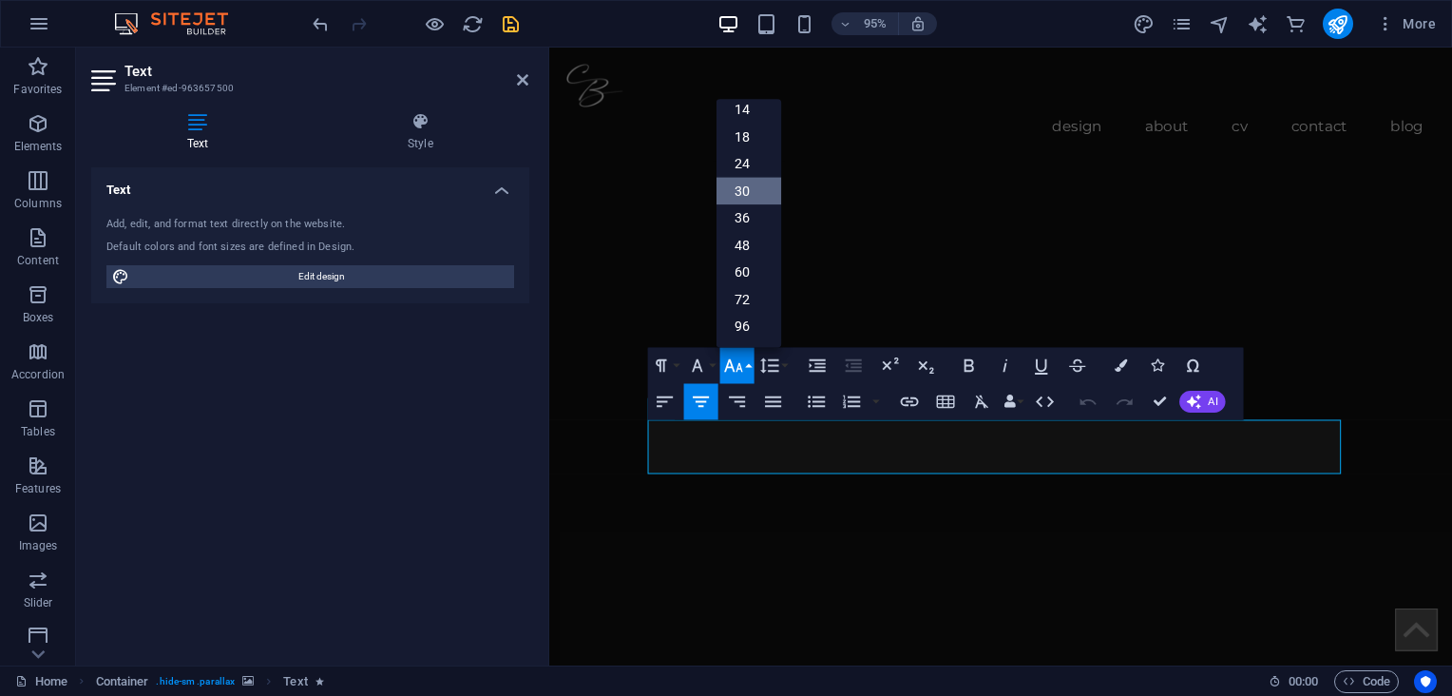
scroll to position [152, 0]
click at [745, 220] on link "36" at bounding box center [747, 219] width 65 height 28
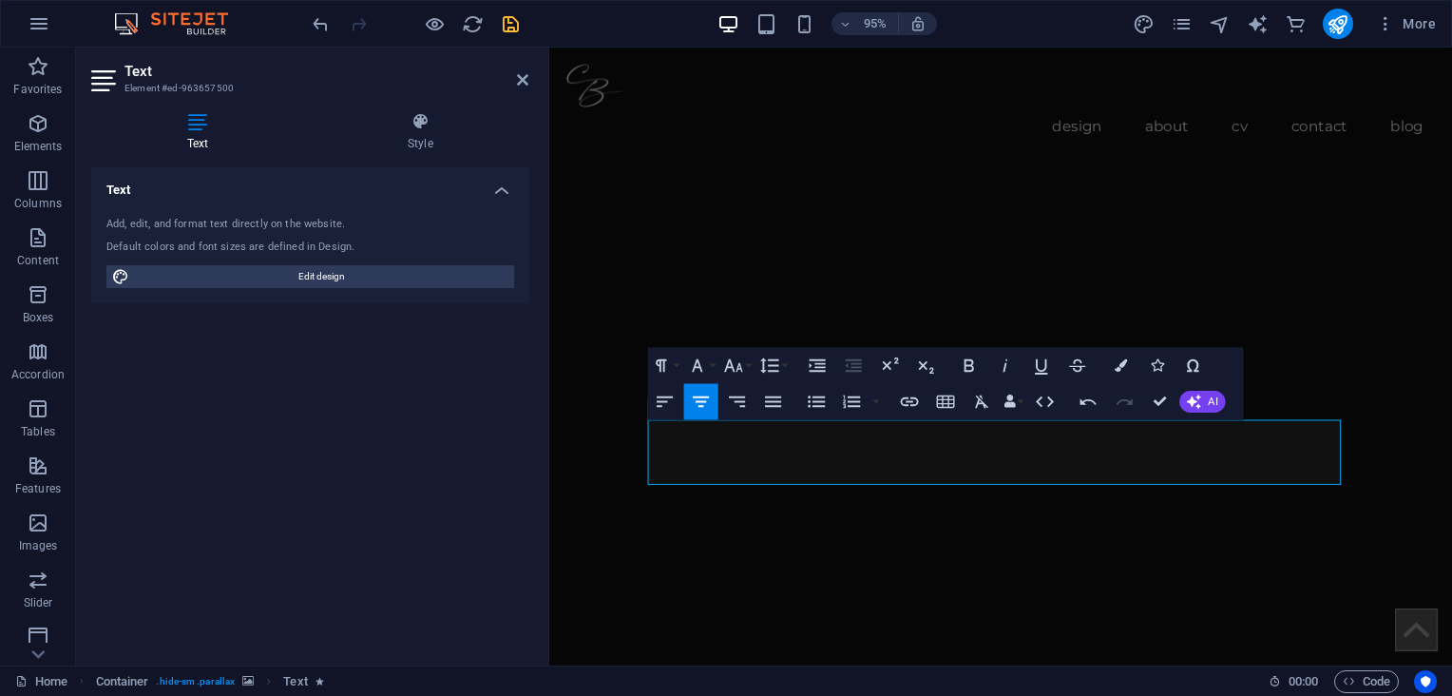
click at [825, 137] on img "1/1" at bounding box center [1016, 137] width 937 height 0
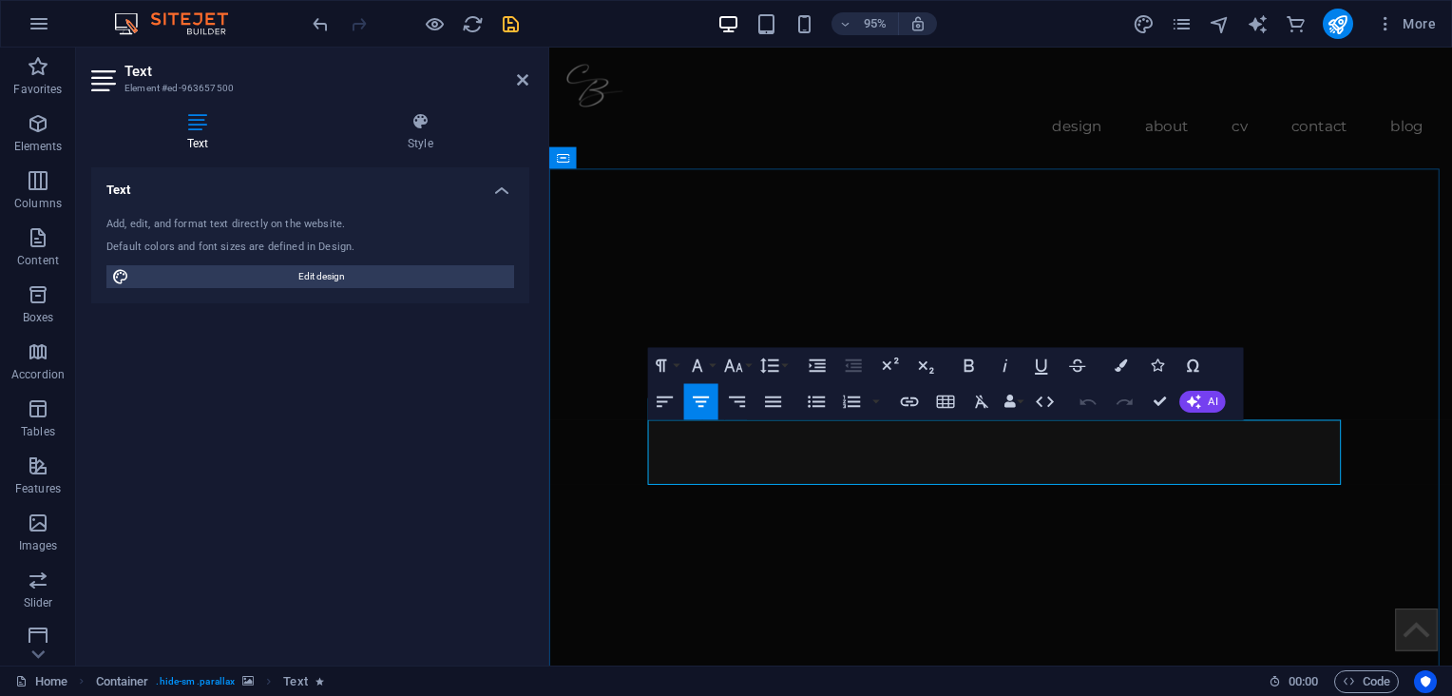
drag, startPoint x: 1015, startPoint y: 480, endPoint x: 1212, endPoint y: 484, distance: 196.7
click at [1003, 137] on img "1/1" at bounding box center [1016, 137] width 937 height 0
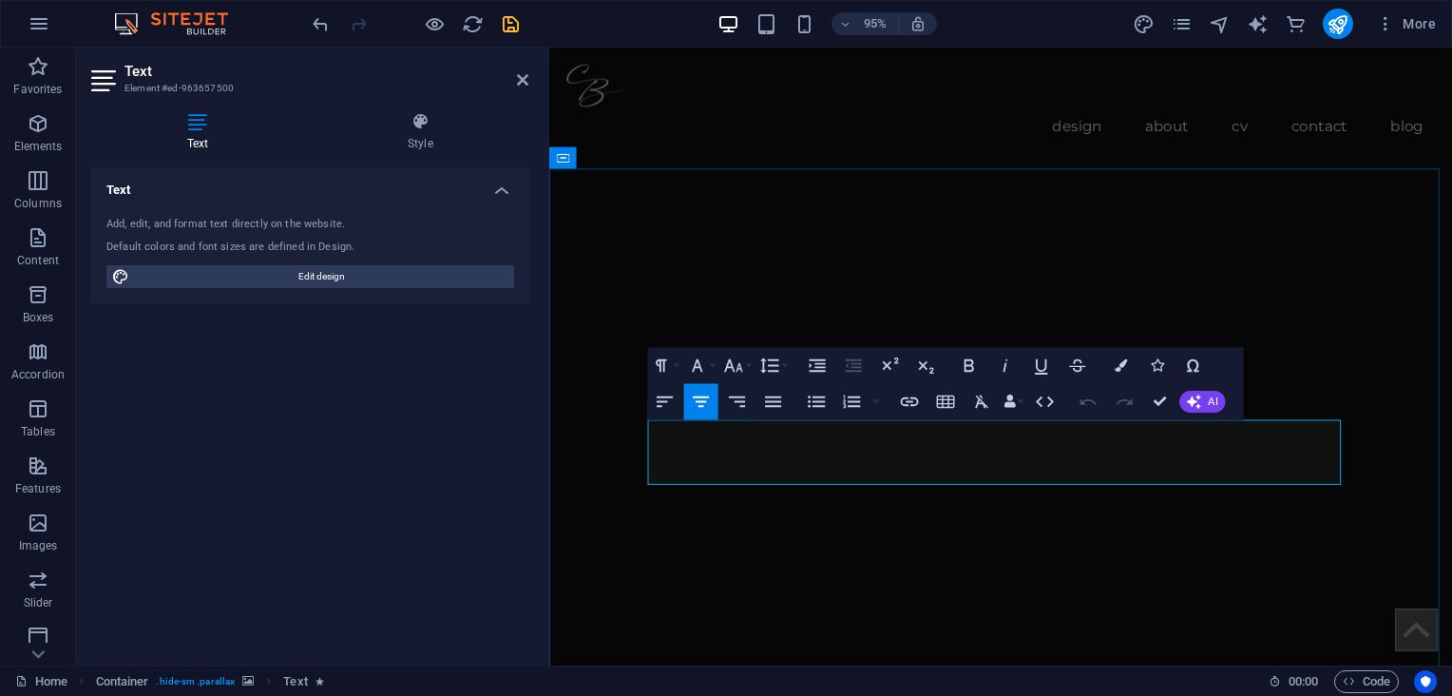
click at [1135, 137] on img "1/1" at bounding box center [1016, 137] width 937 height 0
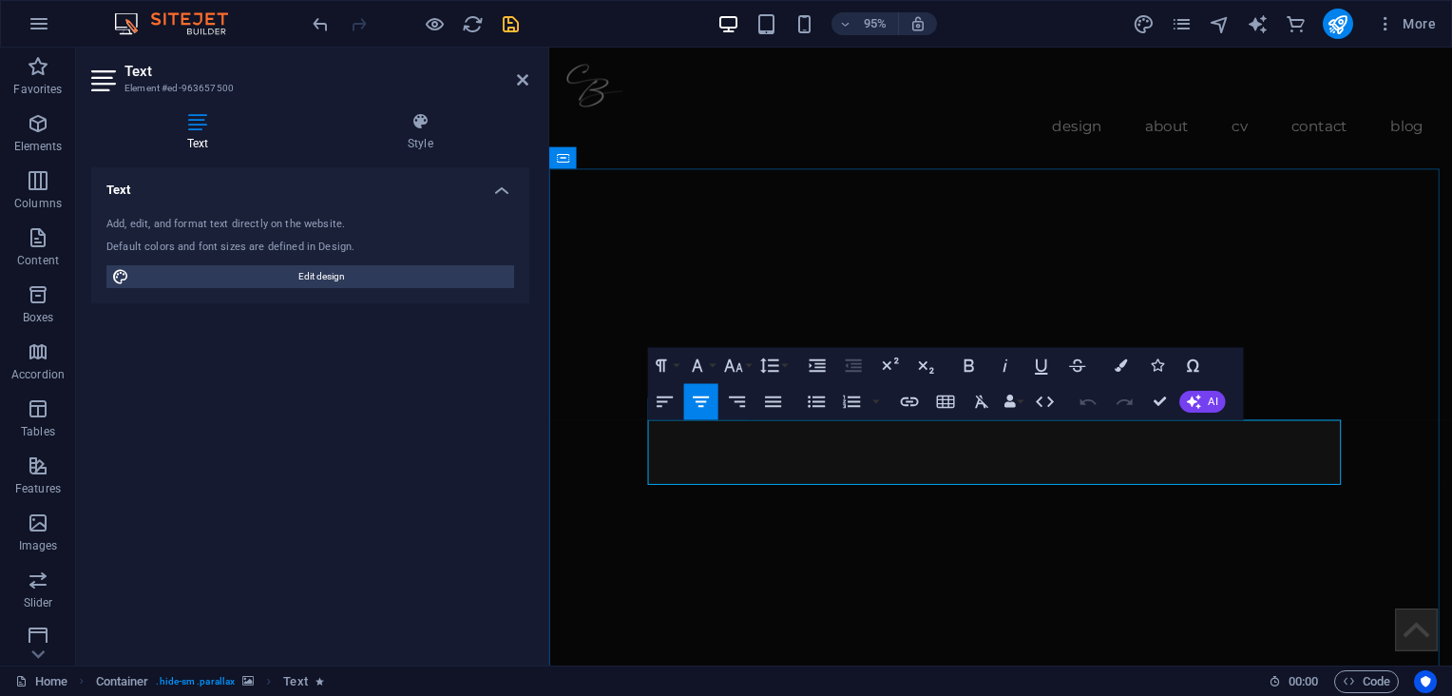
click at [1155, 137] on img "1/1" at bounding box center [1016, 137] width 937 height 0
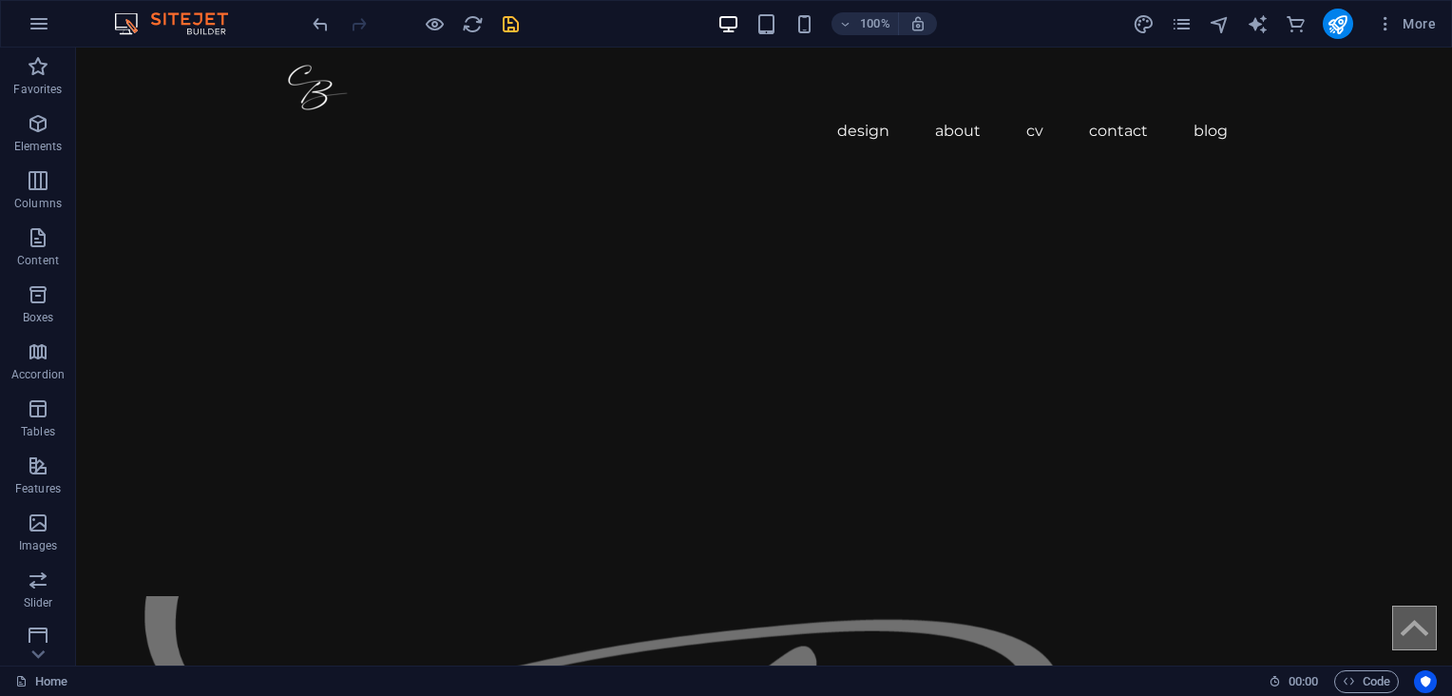
scroll to position [109, 0]
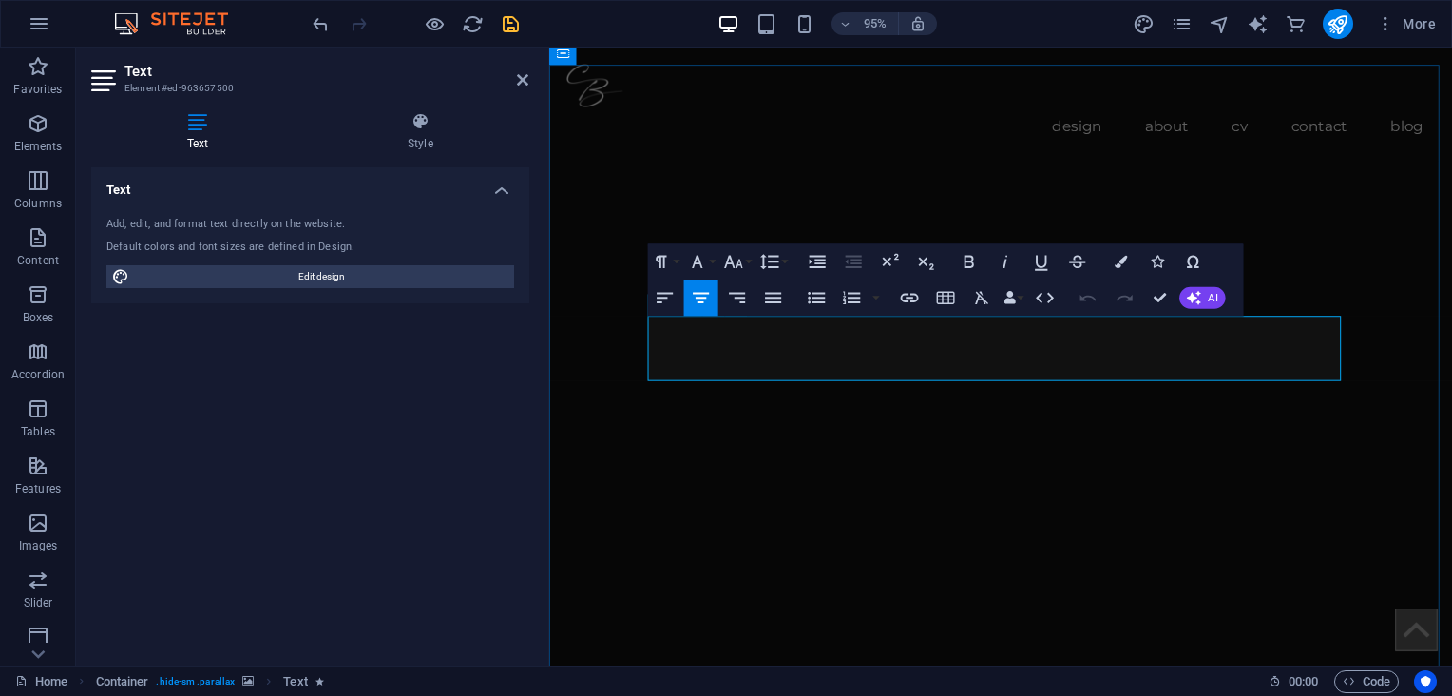
drag, startPoint x: 872, startPoint y: 359, endPoint x: 1226, endPoint y: 371, distance: 353.7
copy span "industrial | digital"
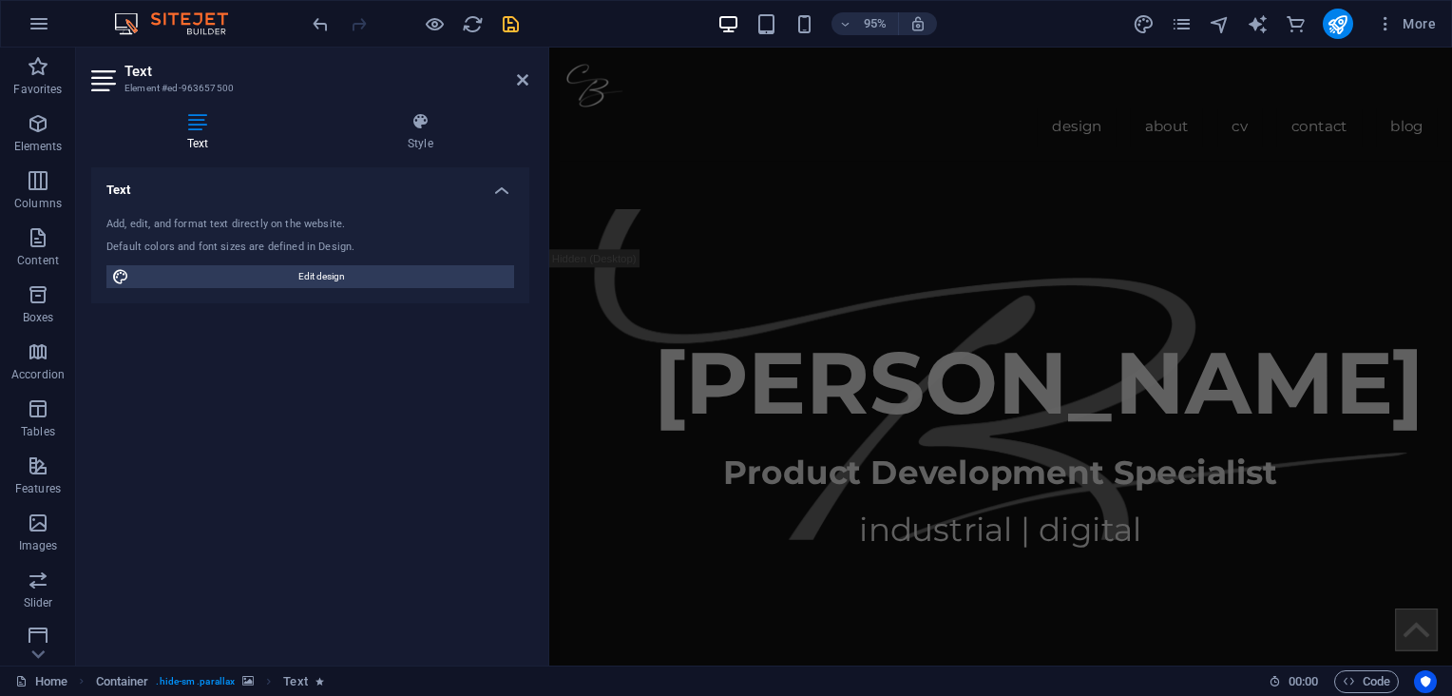
scroll to position [582, 0]
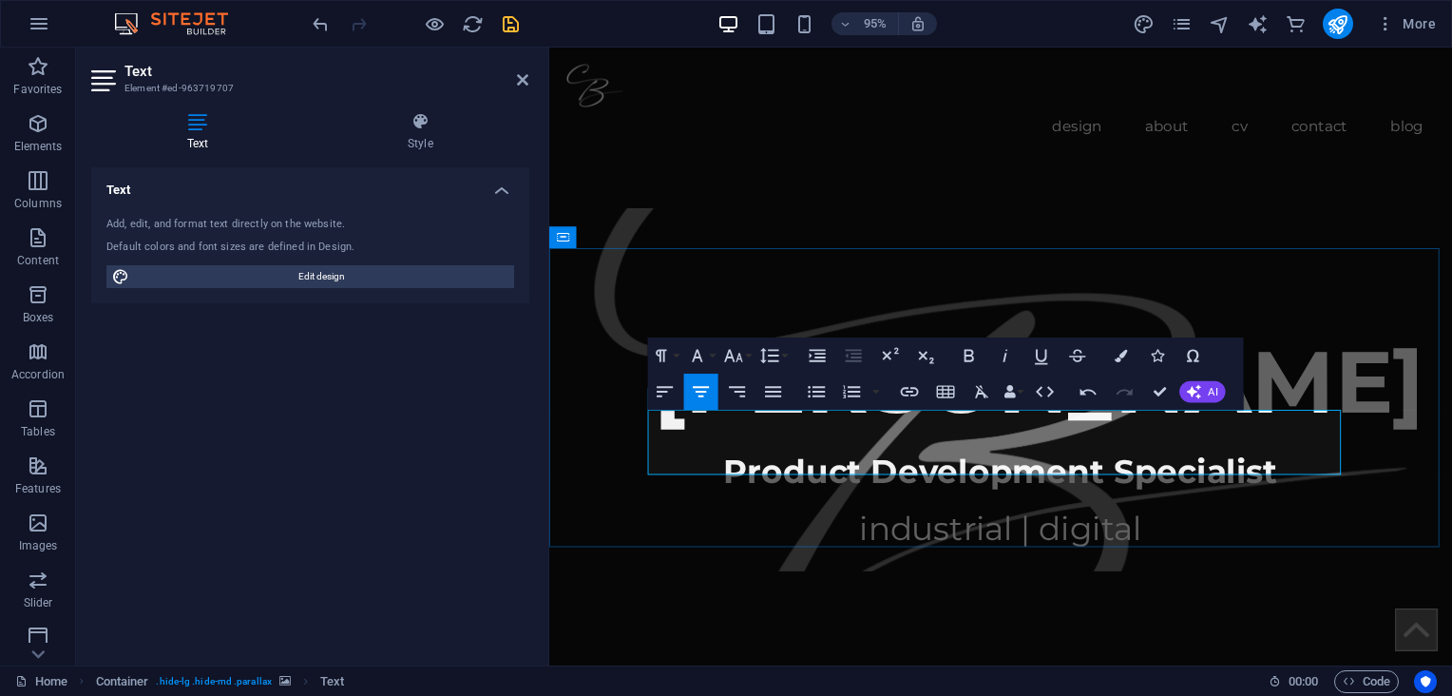
drag, startPoint x: 1120, startPoint y: 473, endPoint x: 841, endPoint y: 470, distance: 279.4
click at [741, 355] on icon "button" at bounding box center [733, 356] width 22 height 22
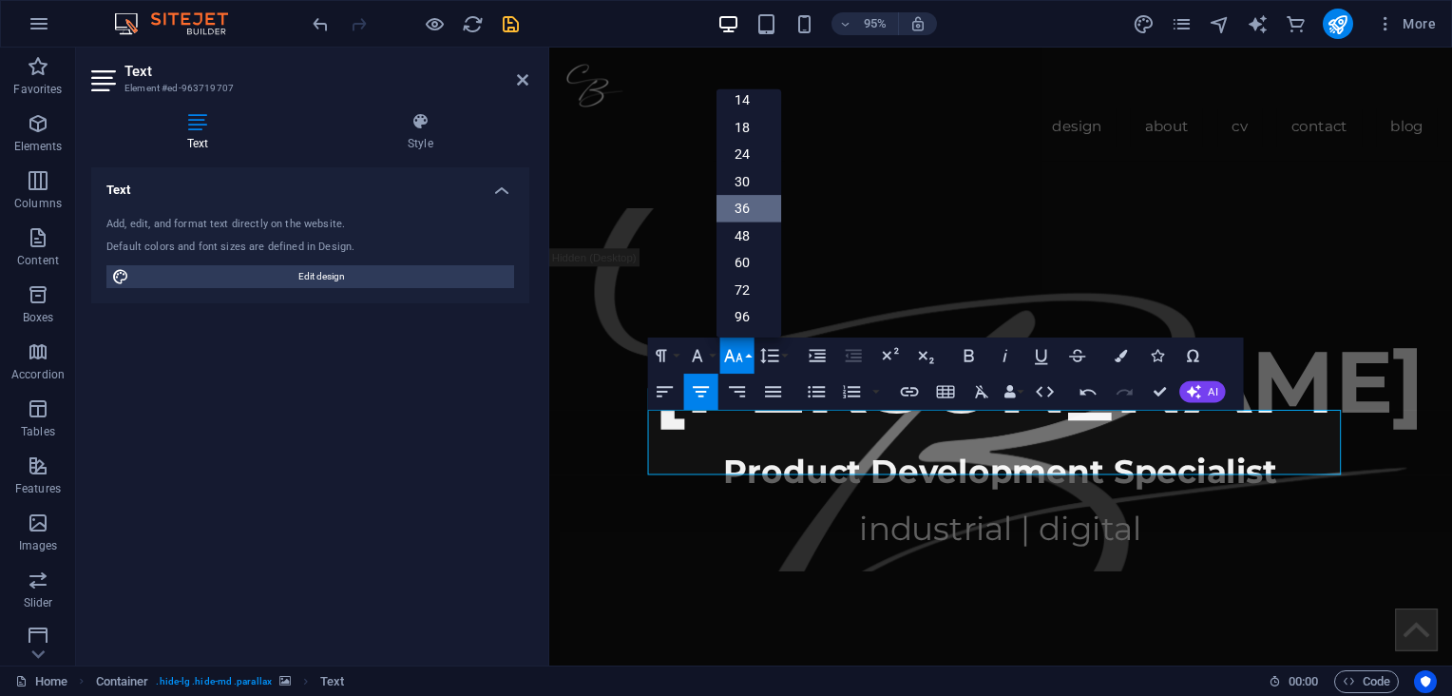
scroll to position [152, 0]
click at [753, 146] on link "24" at bounding box center [747, 156] width 65 height 28
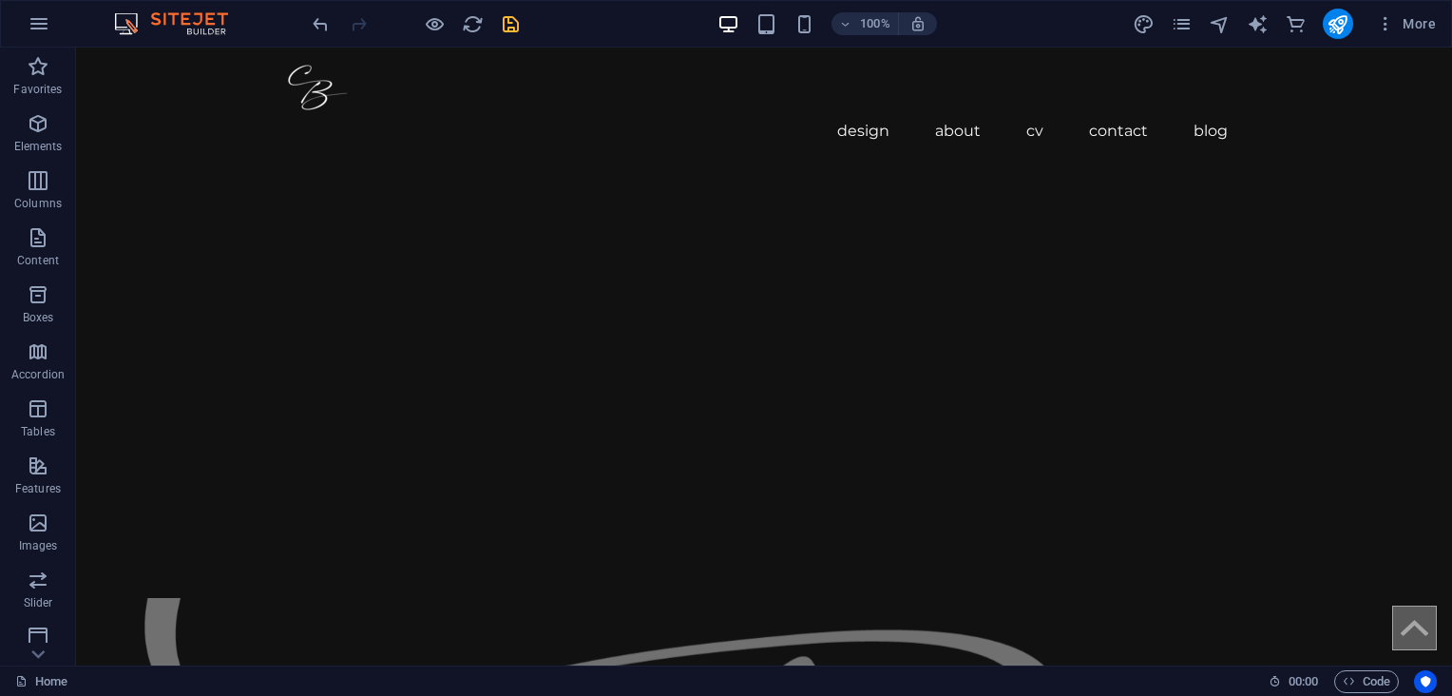
scroll to position [110, 0]
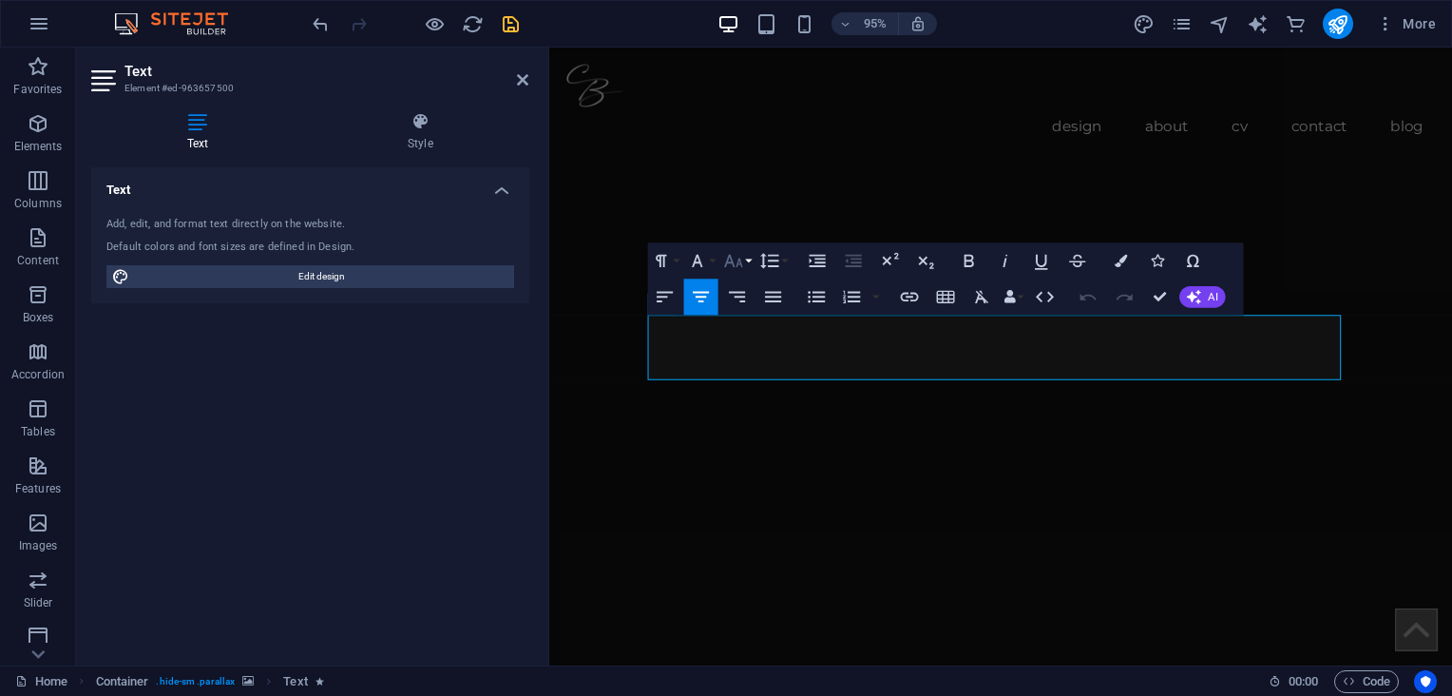
click at [740, 262] on icon "button" at bounding box center [732, 261] width 18 height 12
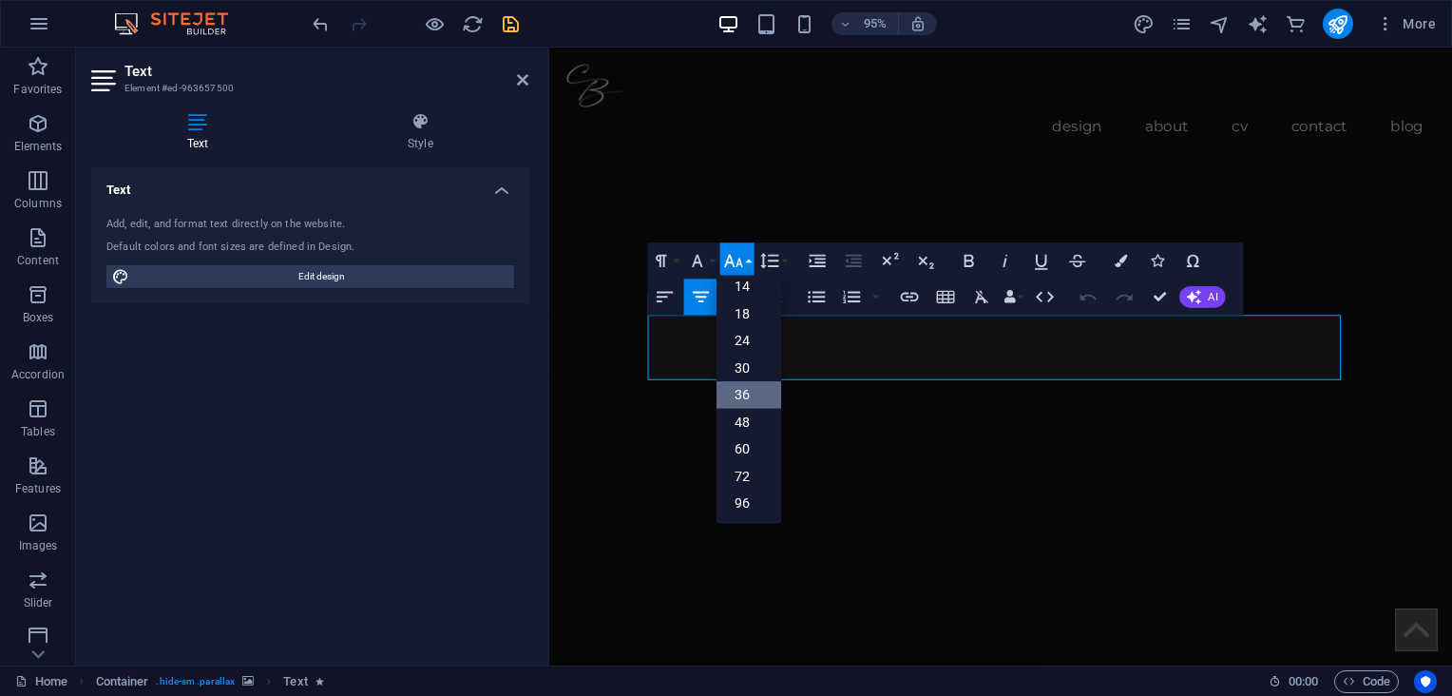
scroll to position [152, 0]
click at [748, 418] on link "48" at bounding box center [747, 423] width 65 height 28
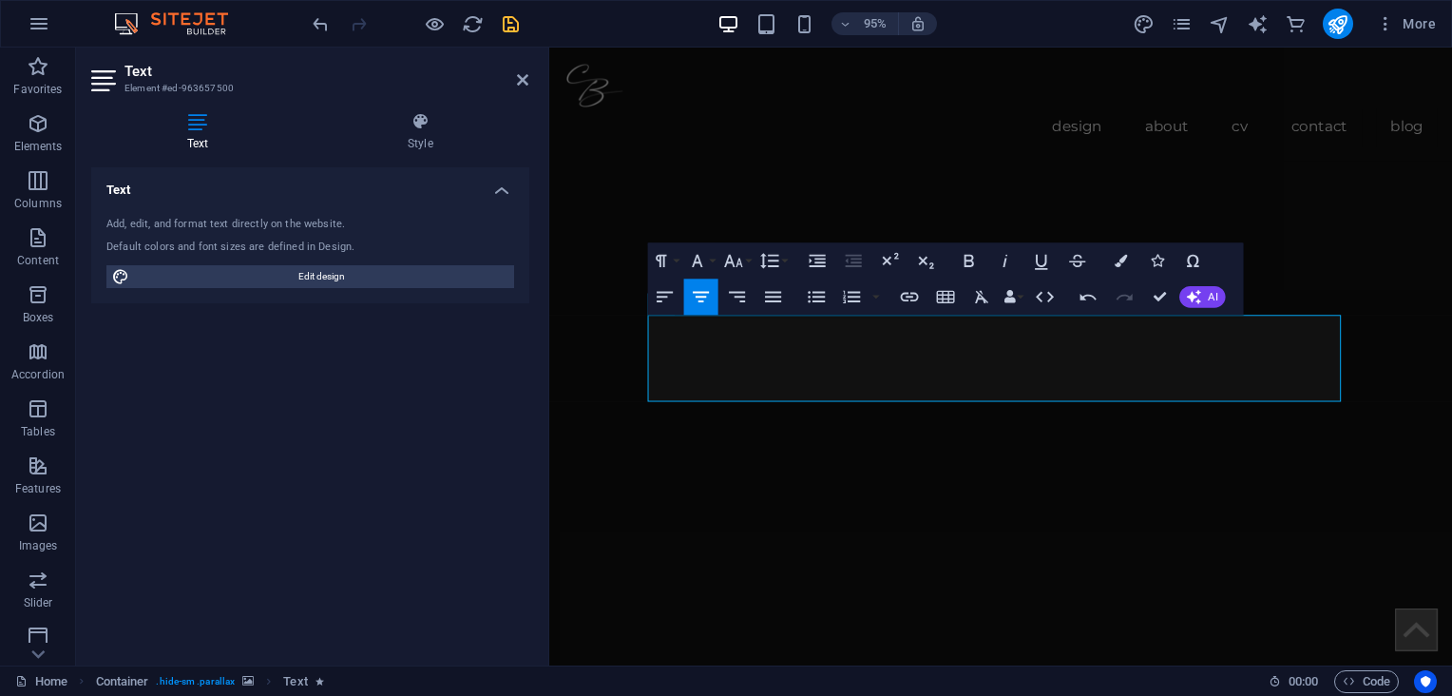
click at [894, 60] on img "1/1" at bounding box center [1016, 60] width 937 height 0
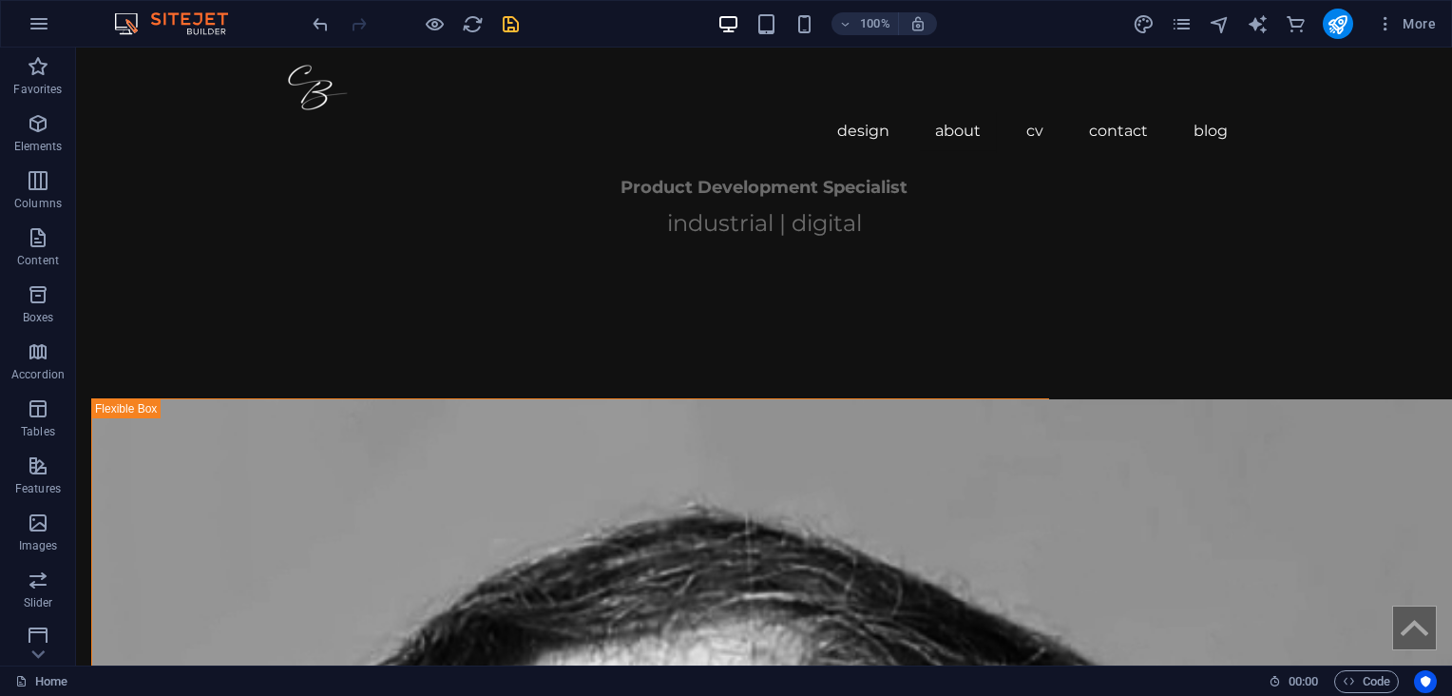
scroll to position [888, 0]
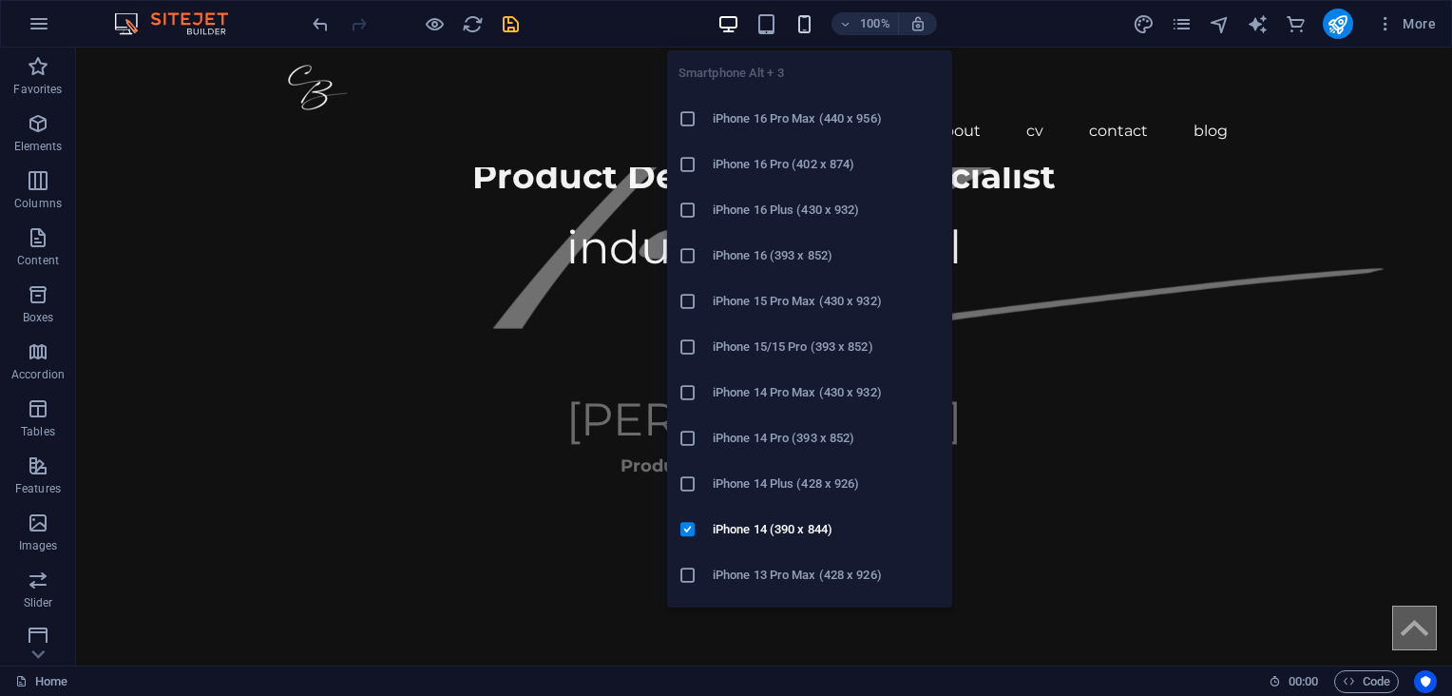
click at [802, 25] on icon "button" at bounding box center [804, 24] width 22 height 22
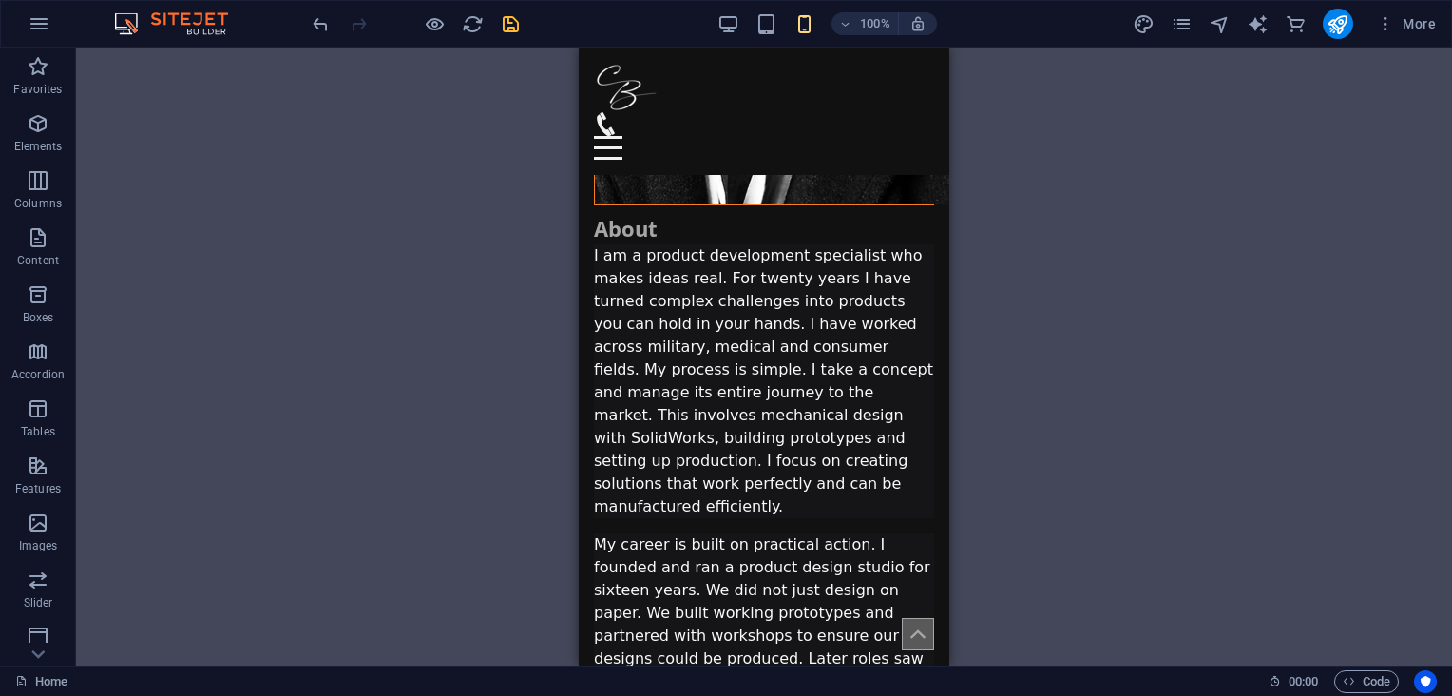
scroll to position [2270, 0]
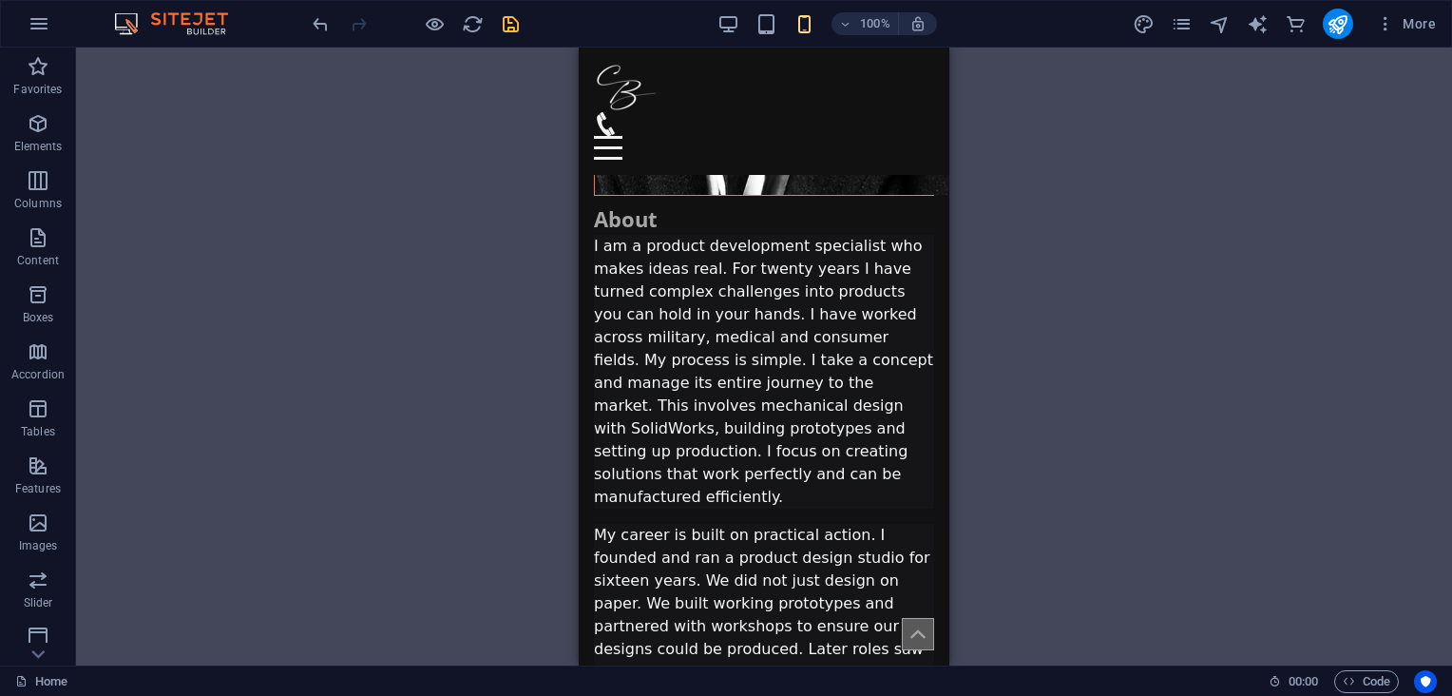
drag, startPoint x: 941, startPoint y: 236, endPoint x: 1565, endPoint y: 500, distance: 677.9
click at [768, 34] on div "100%" at bounding box center [826, 24] width 219 height 30
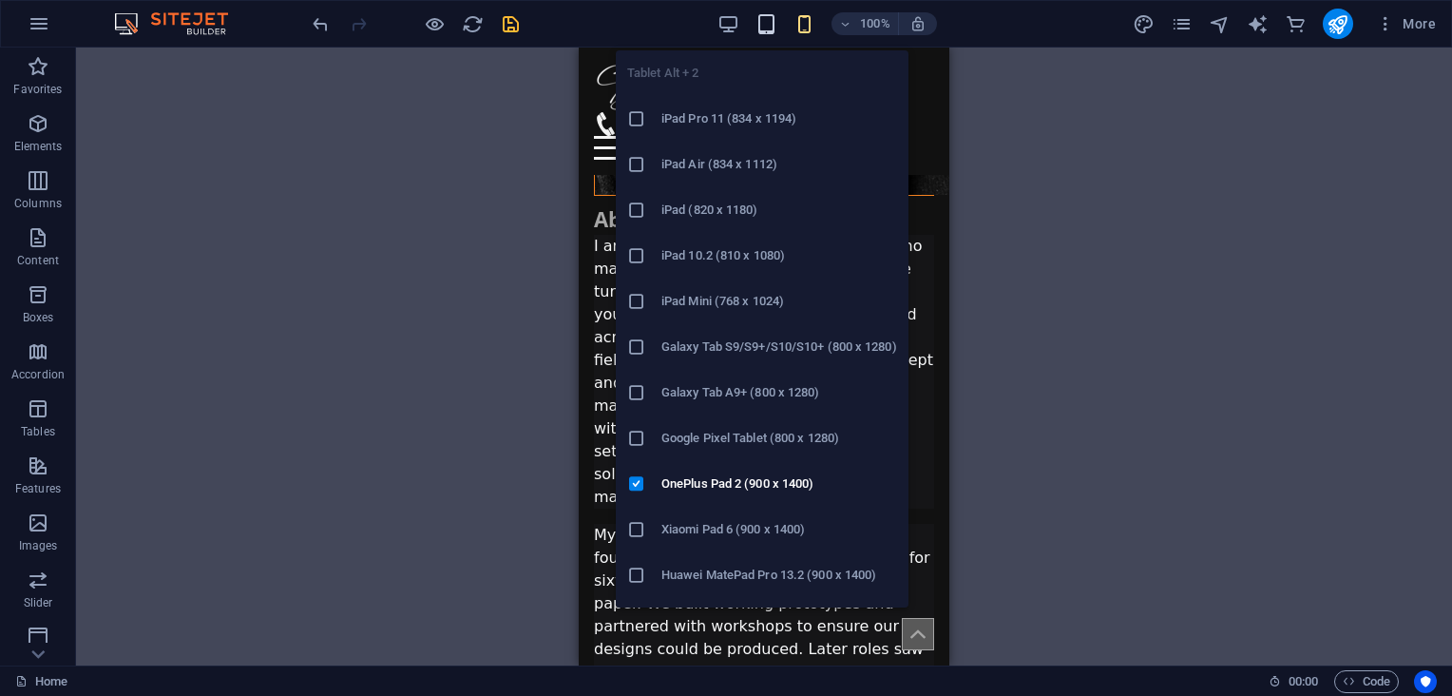
click at [762, 23] on icon "button" at bounding box center [766, 24] width 22 height 22
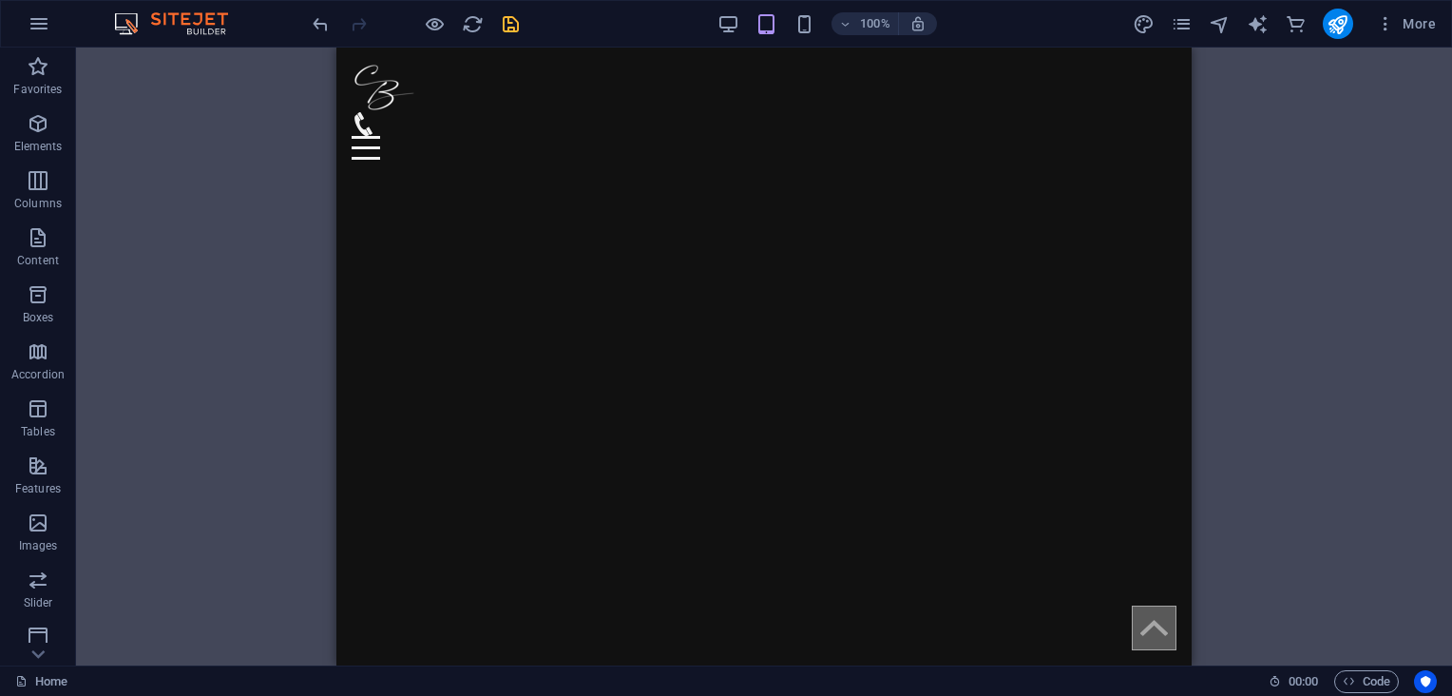
scroll to position [0, 0]
click at [521, 11] on div at bounding box center [415, 24] width 213 height 30
click at [513, 20] on icon "save" at bounding box center [511, 24] width 22 height 22
checkbox input "false"
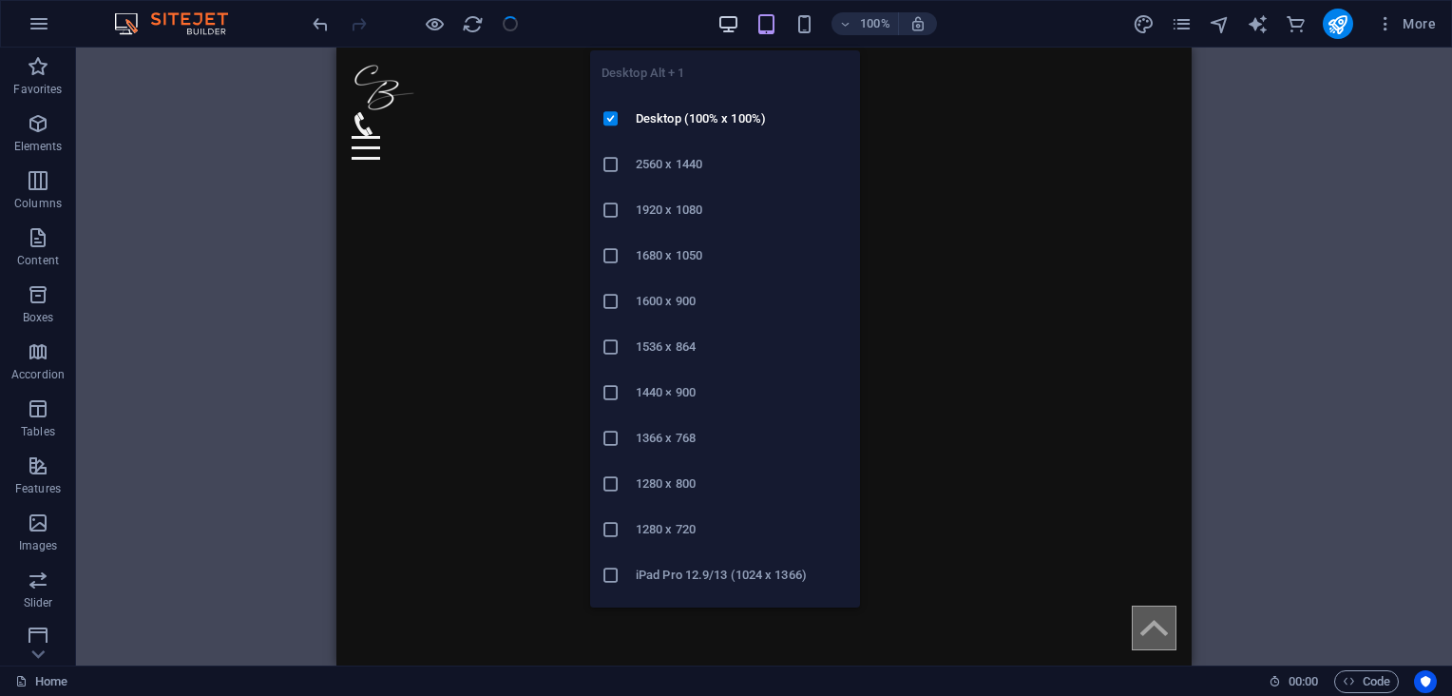
click at [728, 25] on icon "button" at bounding box center [728, 24] width 22 height 22
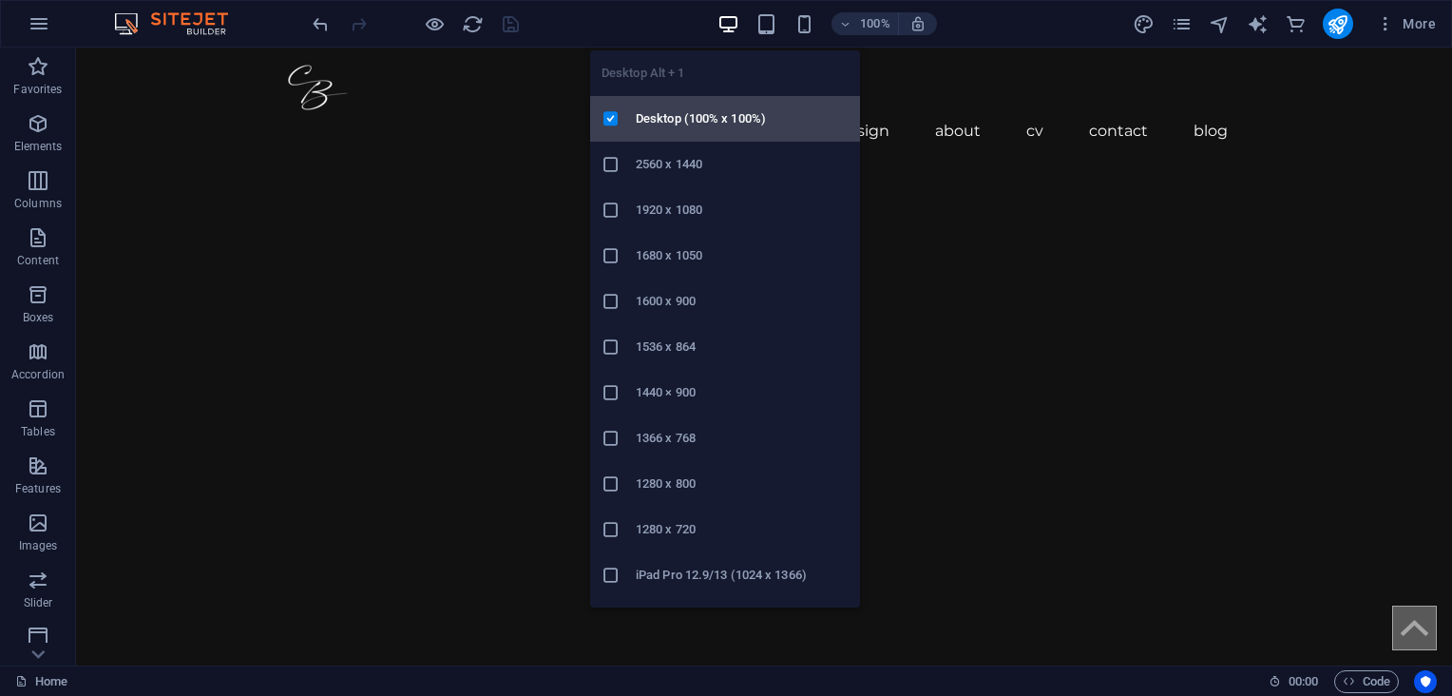
click at [740, 114] on h6 "Desktop (100% x 100%)" at bounding box center [742, 118] width 213 height 23
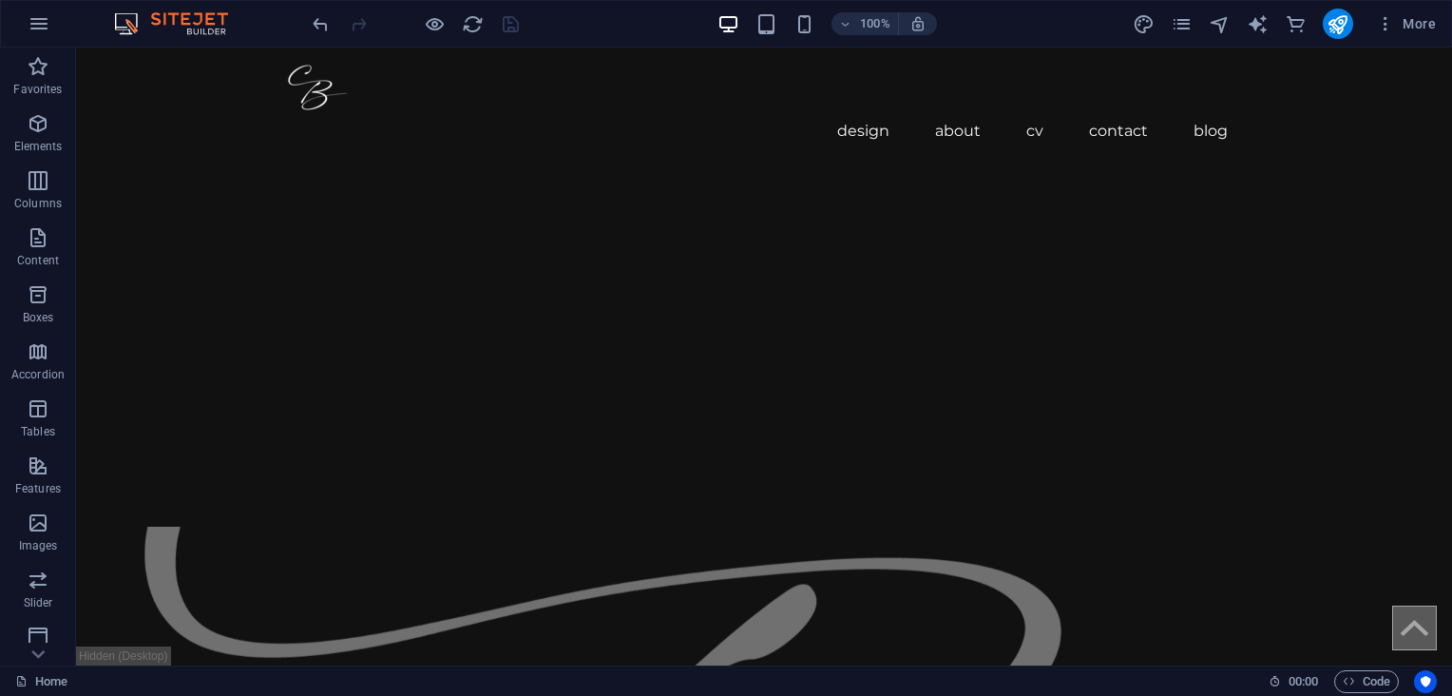
scroll to position [191, 0]
